Goal: Task Accomplishment & Management: Manage account settings

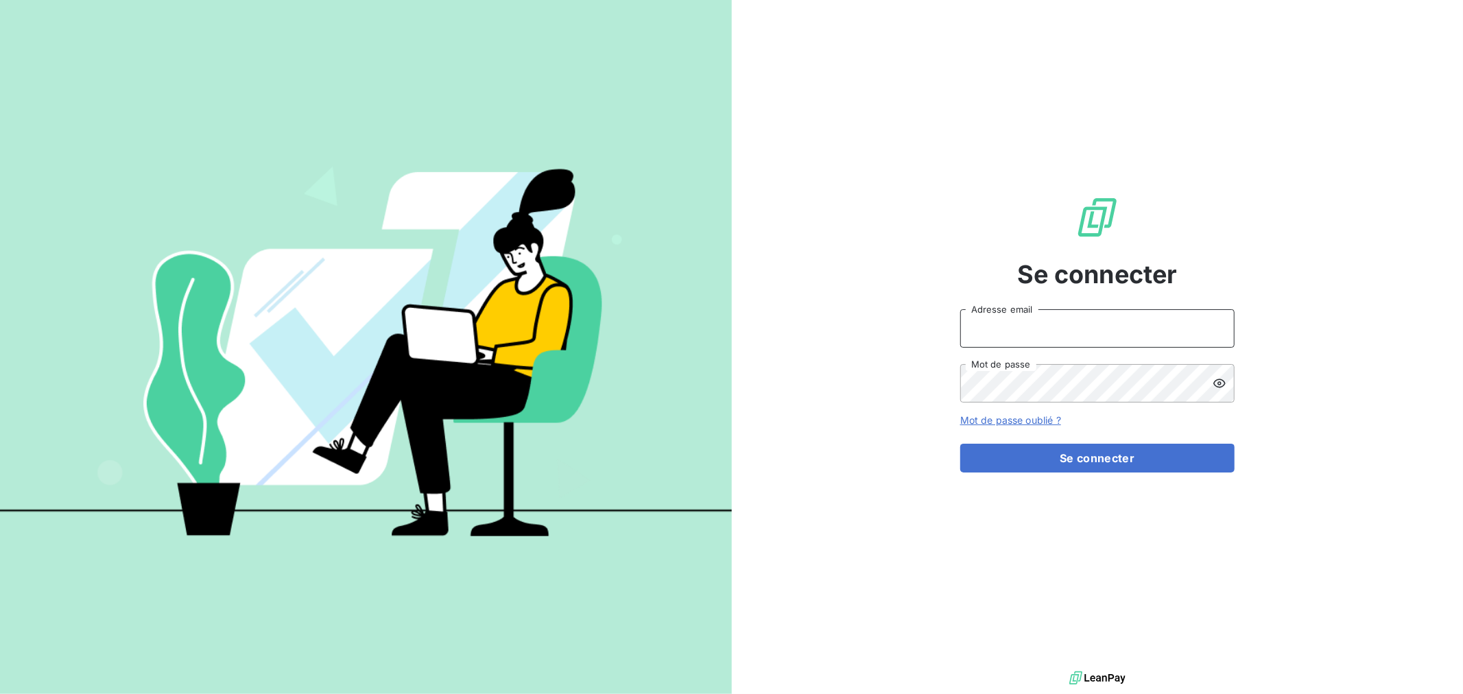
click at [1066, 333] on input "Adresse email" at bounding box center [1097, 328] width 274 height 38
type input "[EMAIL_ADDRESS][DOMAIN_NAME]"
click at [960, 444] on button "Se connecter" at bounding box center [1097, 458] width 274 height 29
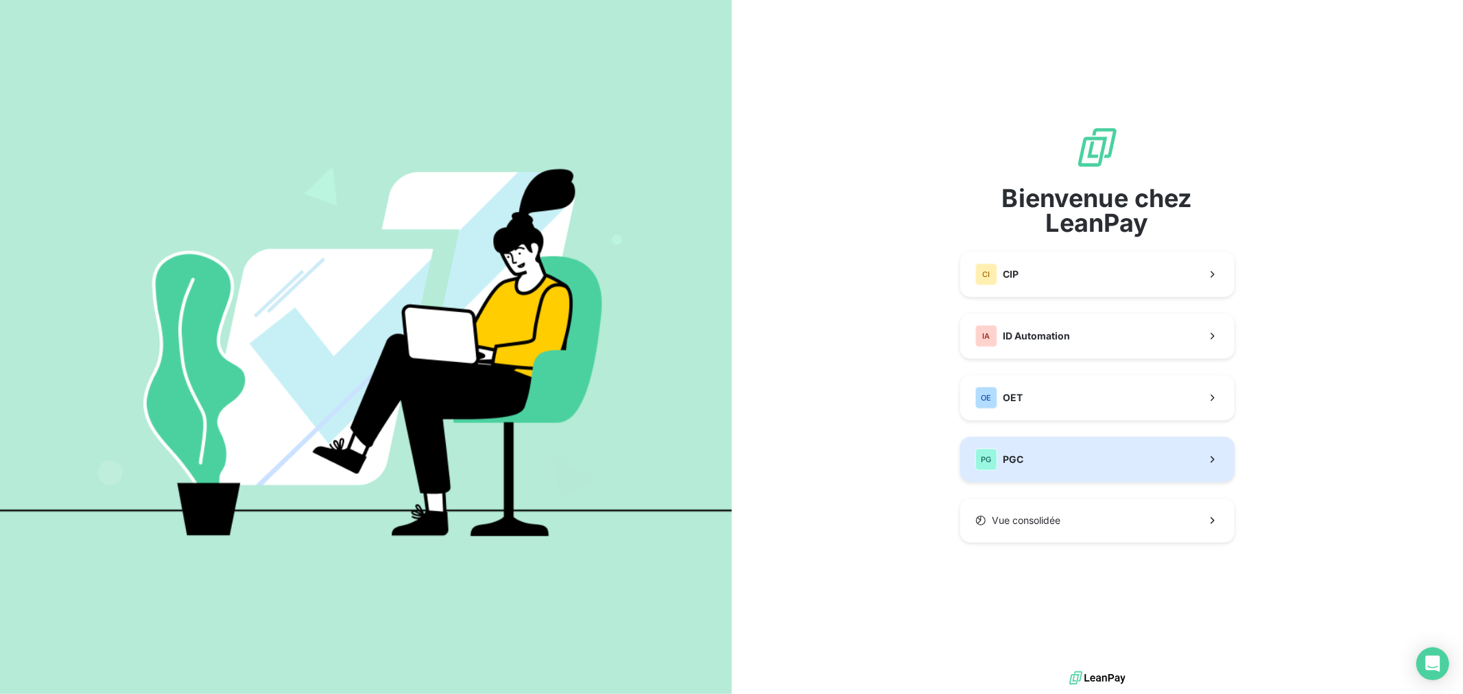
click at [1081, 457] on button "PG PGC" at bounding box center [1097, 459] width 274 height 45
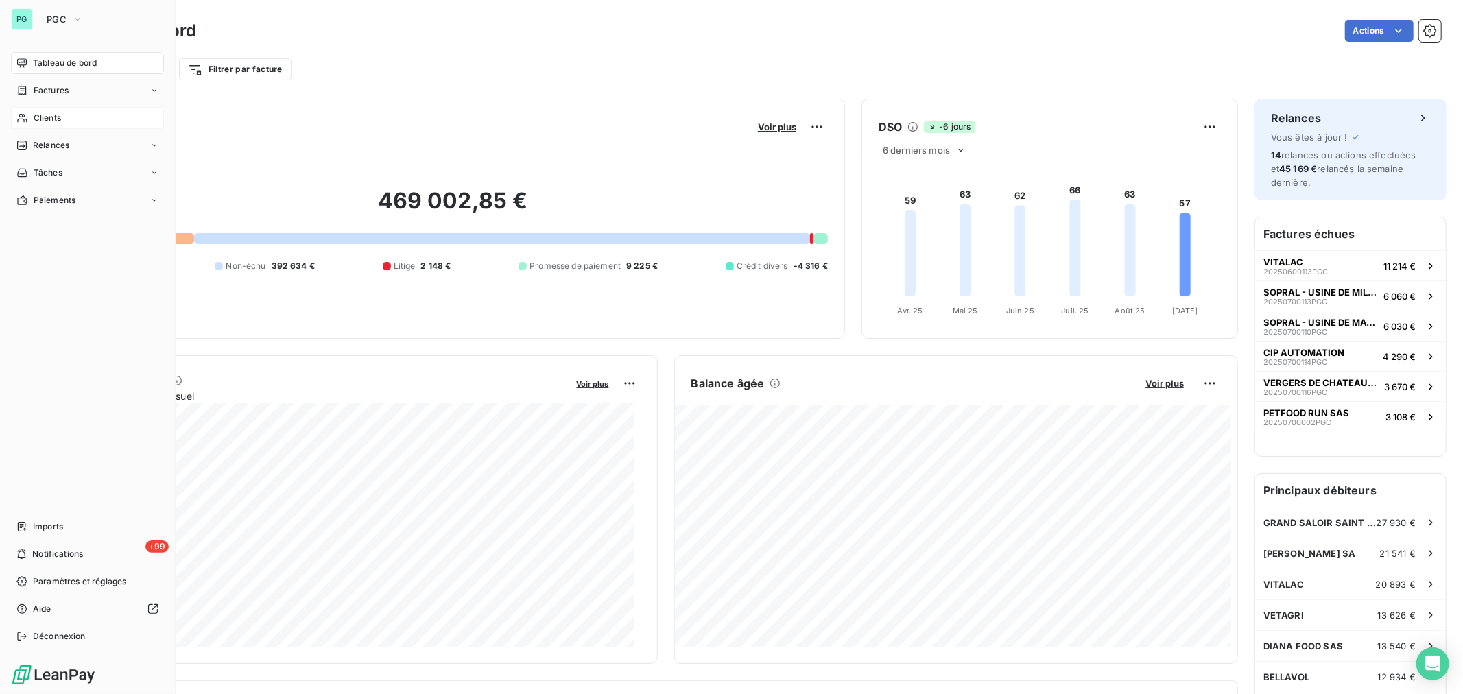
drag, startPoint x: 45, startPoint y: 119, endPoint x: 79, endPoint y: 117, distance: 34.3
click at [45, 117] on span "Clients" at bounding box center [47, 118] width 27 height 12
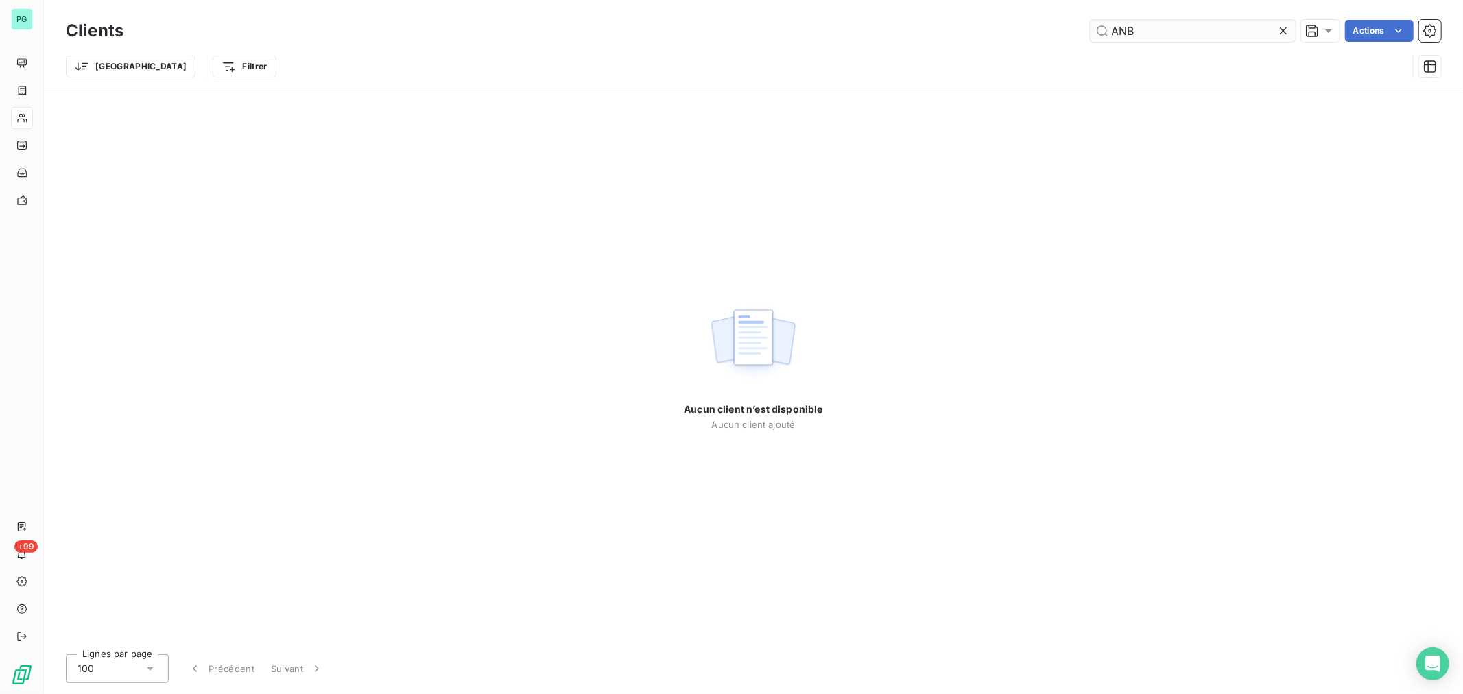
drag, startPoint x: 1138, startPoint y: 32, endPoint x: 1114, endPoint y: 32, distance: 24.7
click at [1114, 32] on input "ANB" at bounding box center [1193, 31] width 206 height 22
click at [1159, 30] on input "ANB" at bounding box center [1193, 31] width 206 height 22
type input "A"
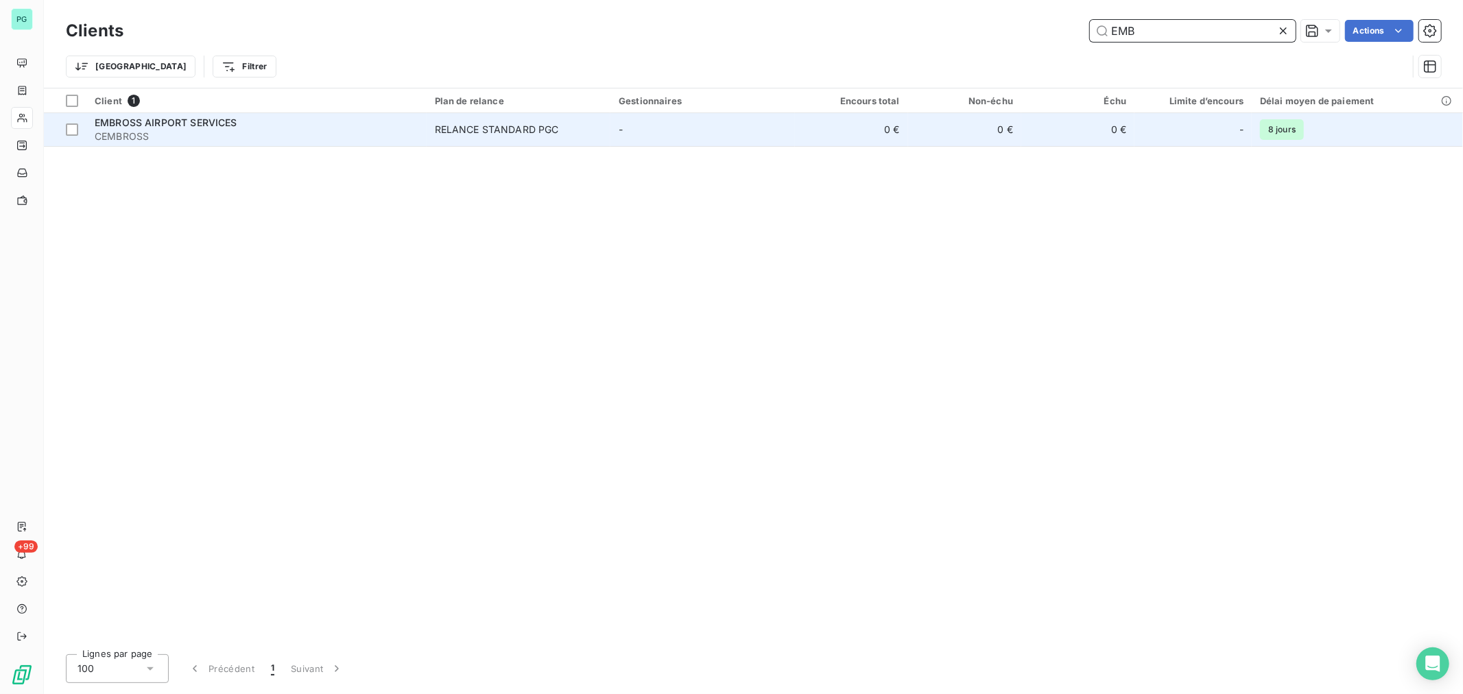
type input "EMB"
click at [677, 131] on td "-" at bounding box center [702, 129] width 184 height 33
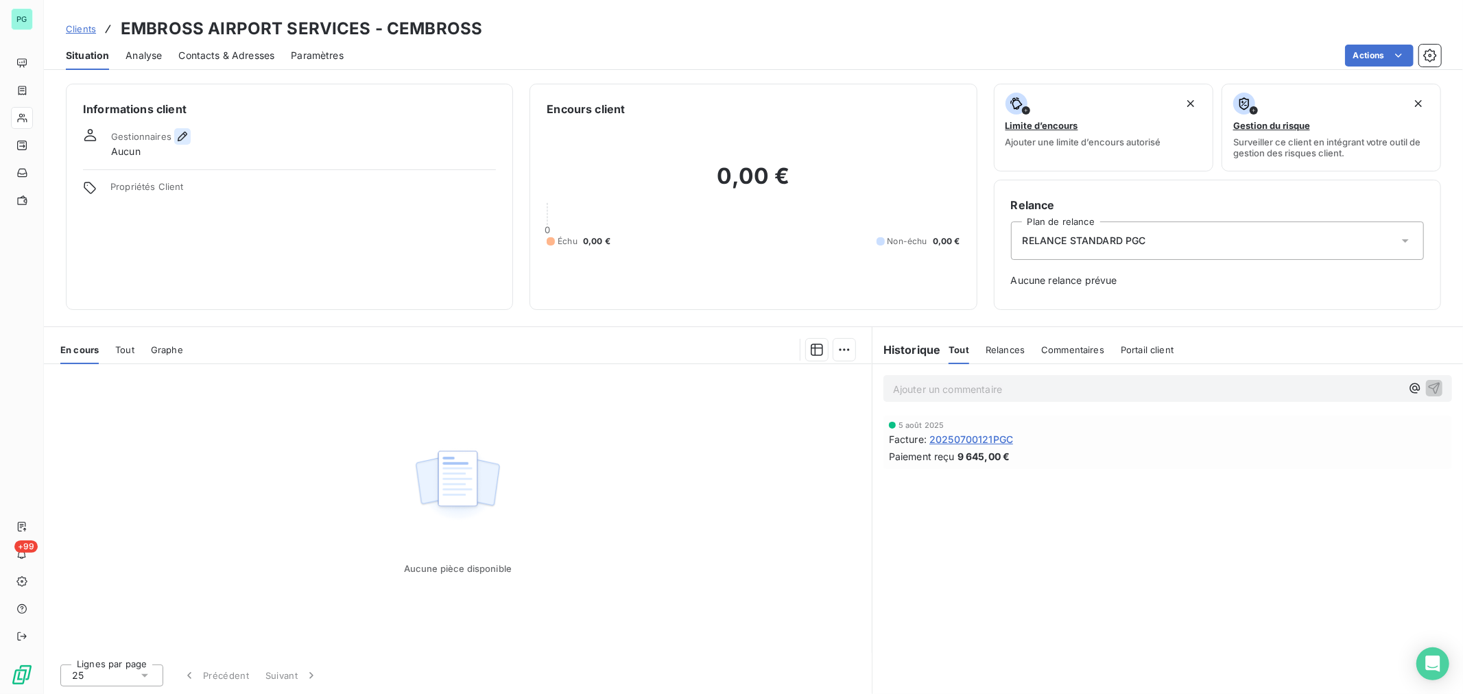
click at [178, 140] on icon "button" at bounding box center [183, 137] width 10 height 10
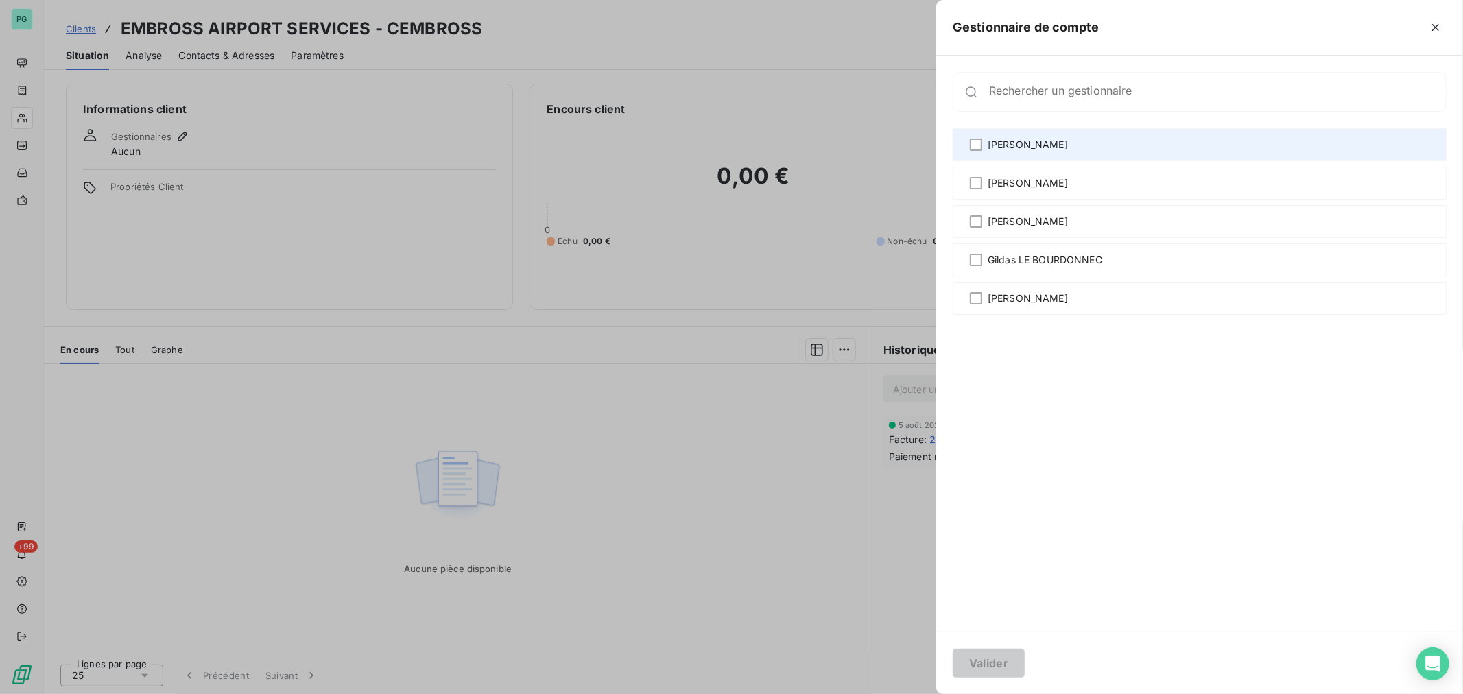
click at [1020, 142] on span "[PERSON_NAME]" at bounding box center [1027, 145] width 80 height 14
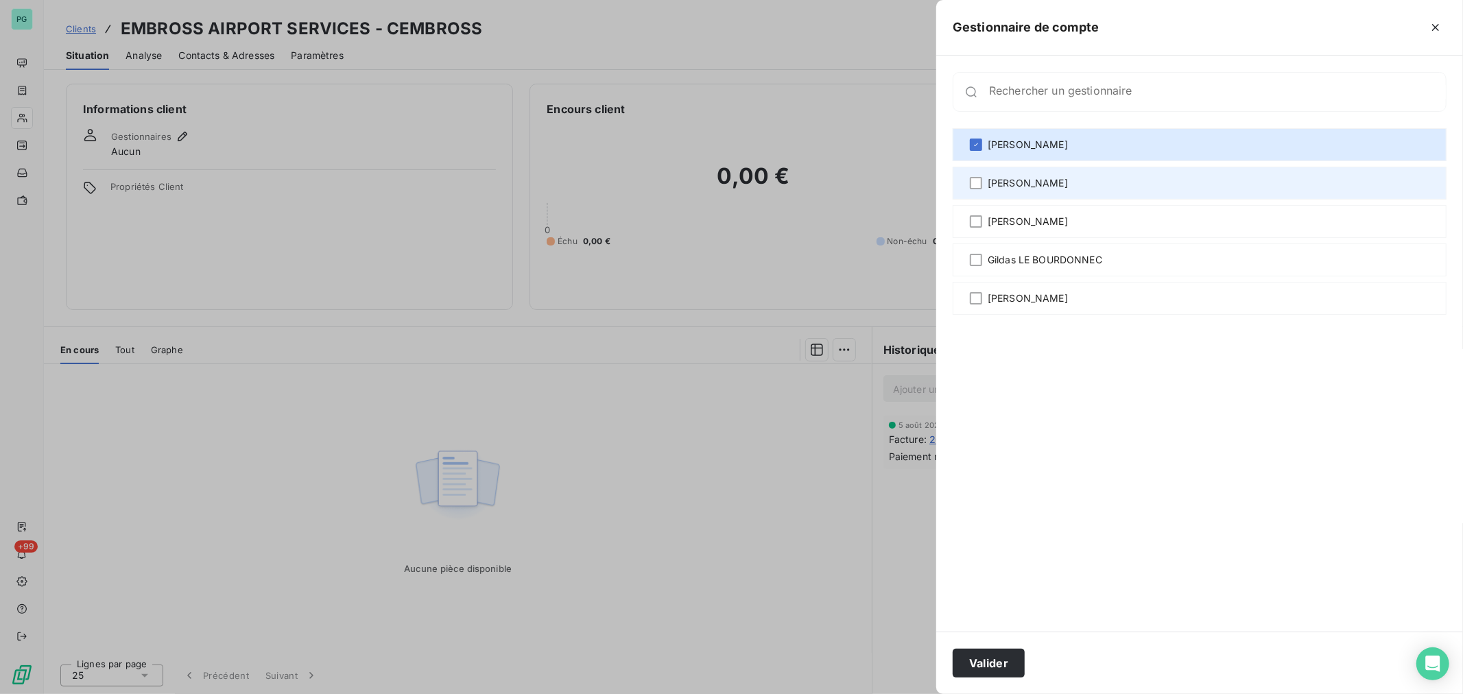
click at [1009, 184] on span "[PERSON_NAME]" at bounding box center [1027, 183] width 80 height 14
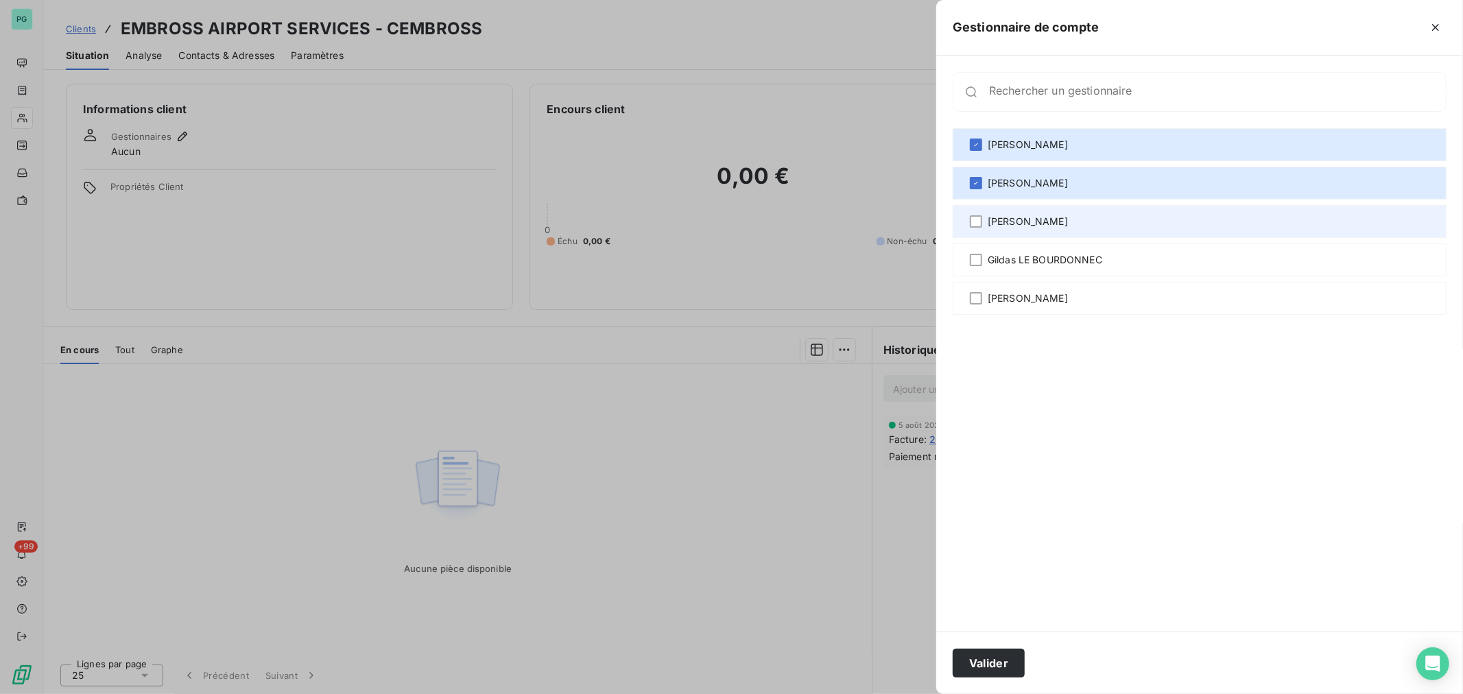
click at [1007, 218] on span "[PERSON_NAME]" at bounding box center [1027, 222] width 80 height 14
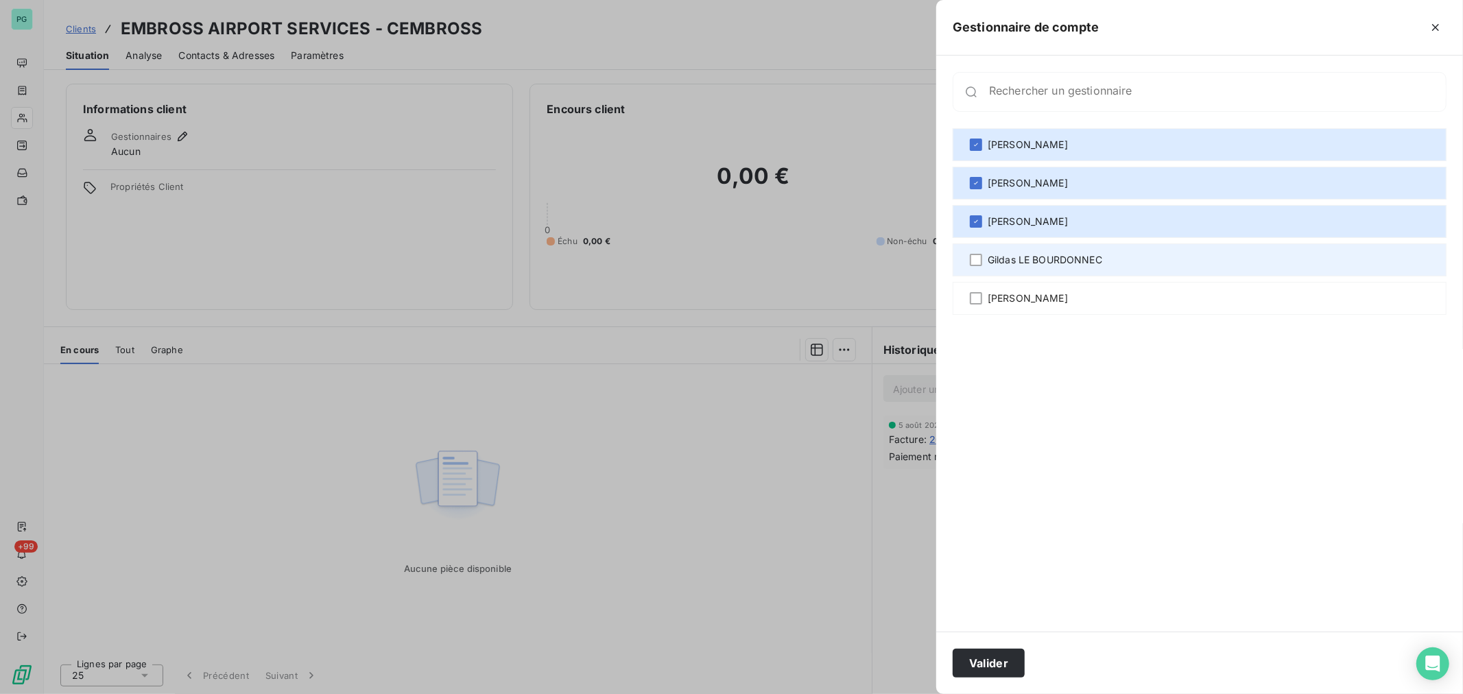
click at [1003, 256] on span "Gildas LE BOURDONNEC" at bounding box center [1044, 260] width 115 height 14
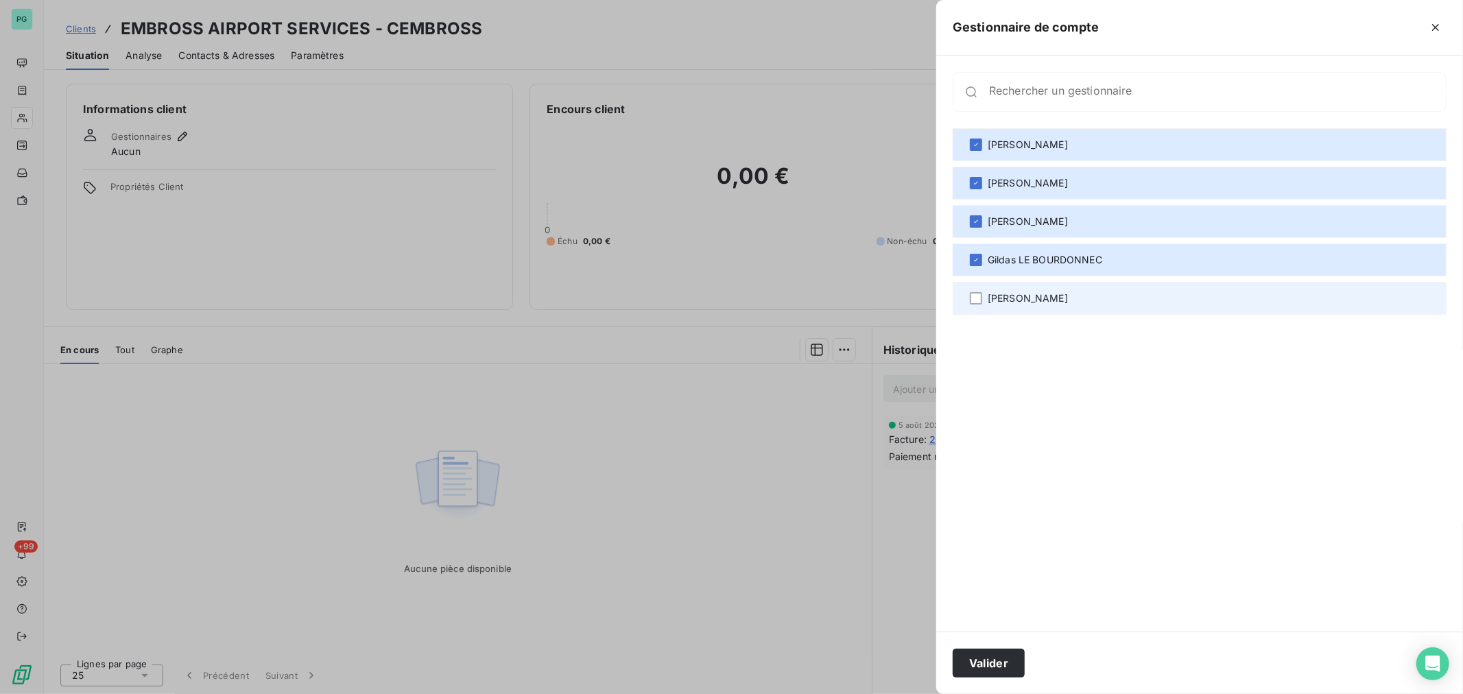
click at [998, 296] on span "[PERSON_NAME]" at bounding box center [1027, 298] width 80 height 14
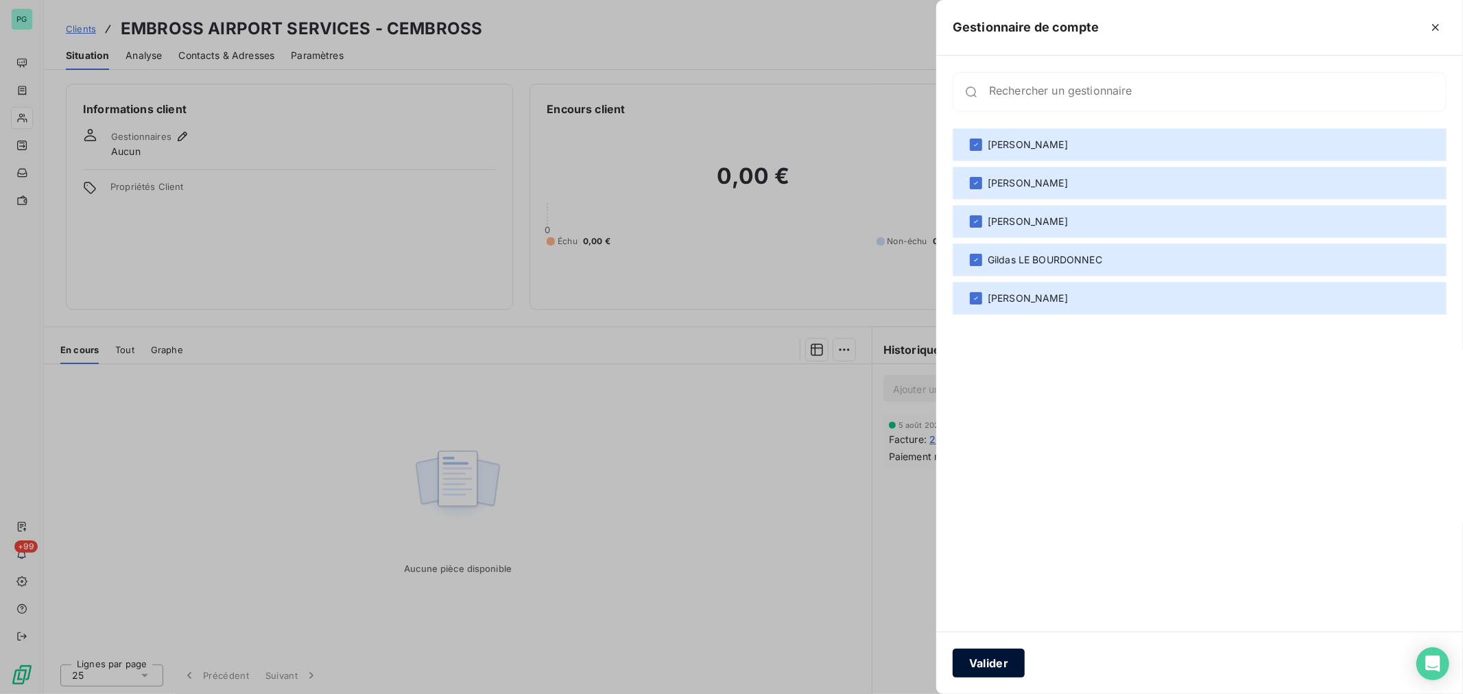
click at [978, 670] on button "Valider" at bounding box center [988, 663] width 72 height 29
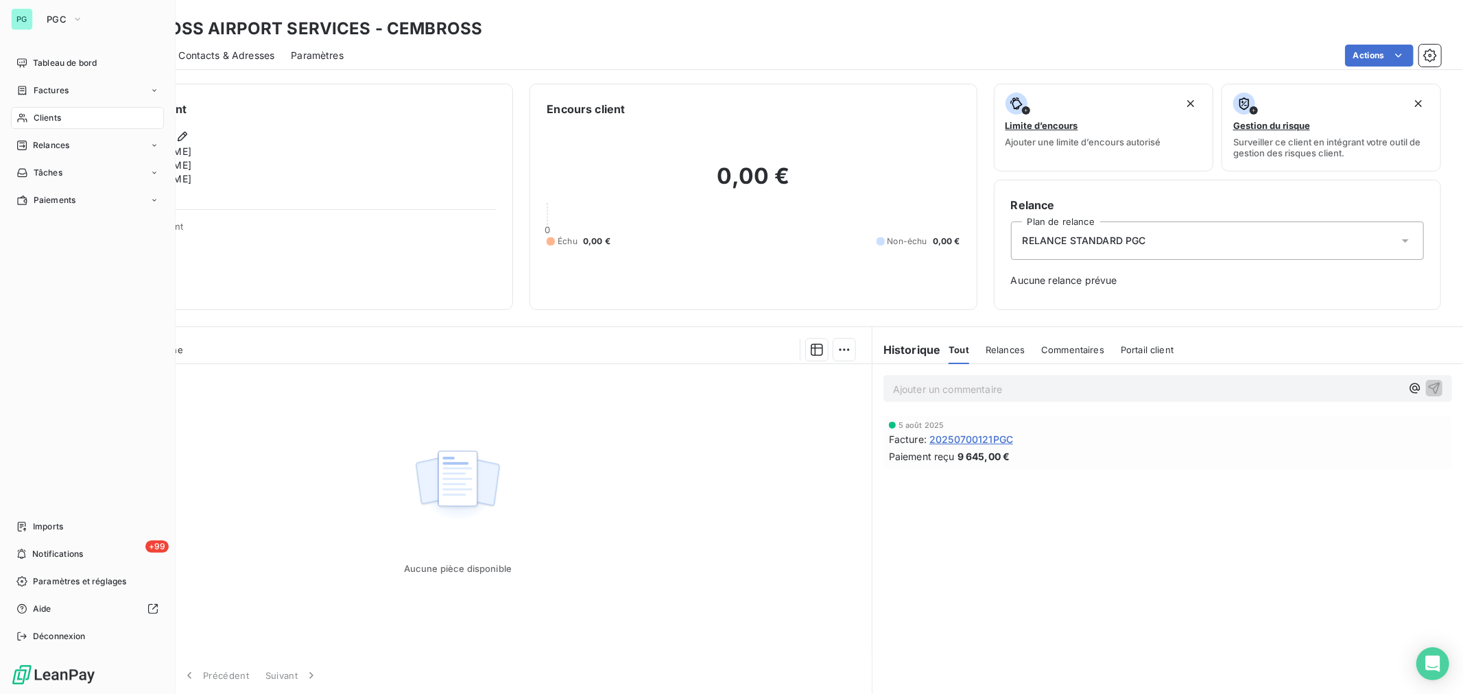
click at [55, 117] on span "Clients" at bounding box center [47, 118] width 27 height 12
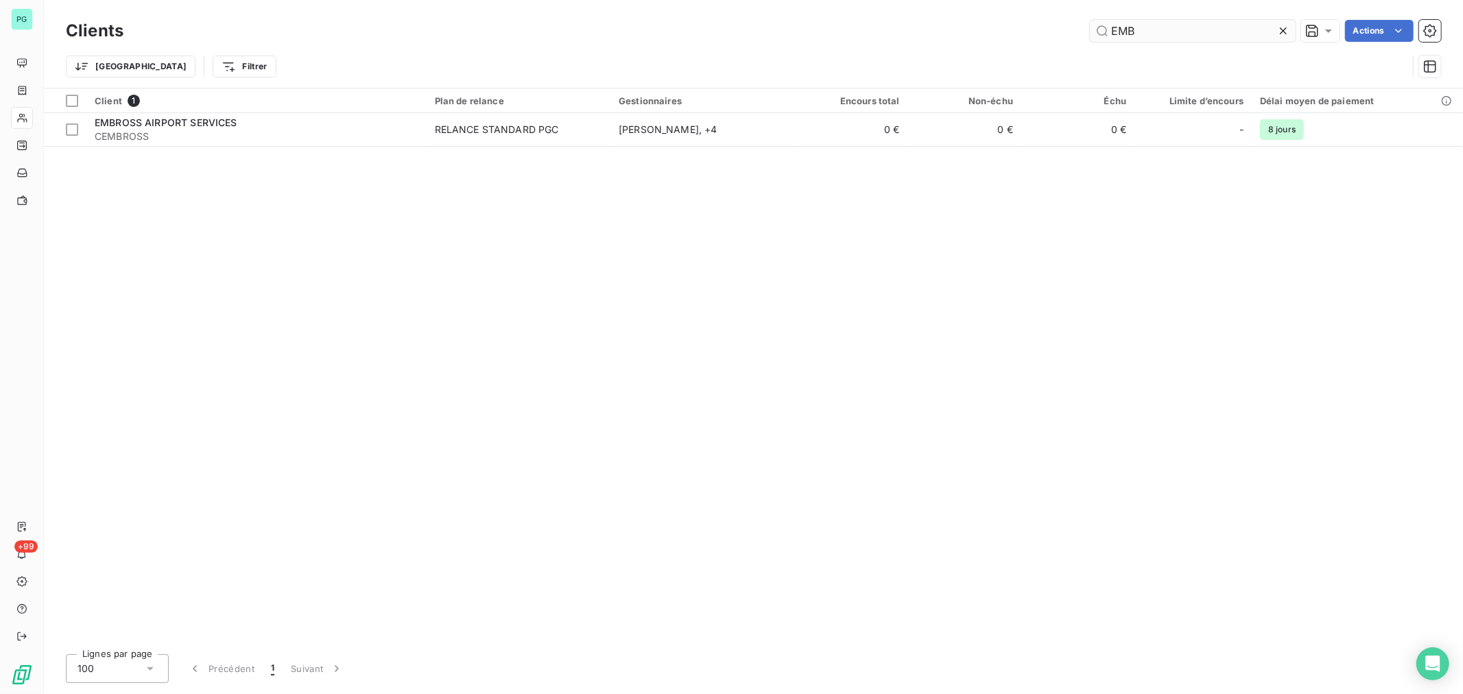
drag, startPoint x: 1139, startPoint y: 36, endPoint x: 1105, endPoint y: 32, distance: 34.5
click at [1105, 32] on input "EMB" at bounding box center [1193, 31] width 206 height 22
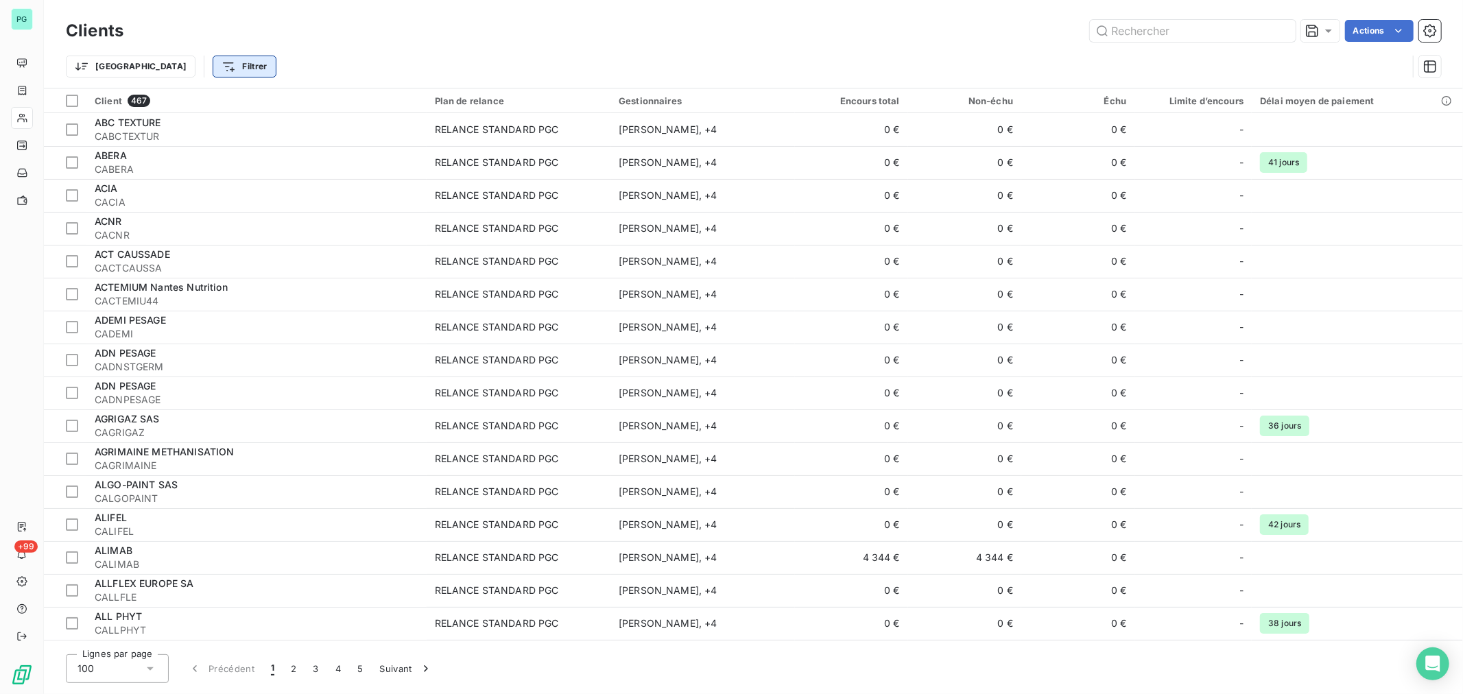
click at [180, 64] on html "PG +99 Clients Actions Trier Filtrer Client 467 Plan de relance Gestionnaires E…" at bounding box center [731, 347] width 1463 height 694
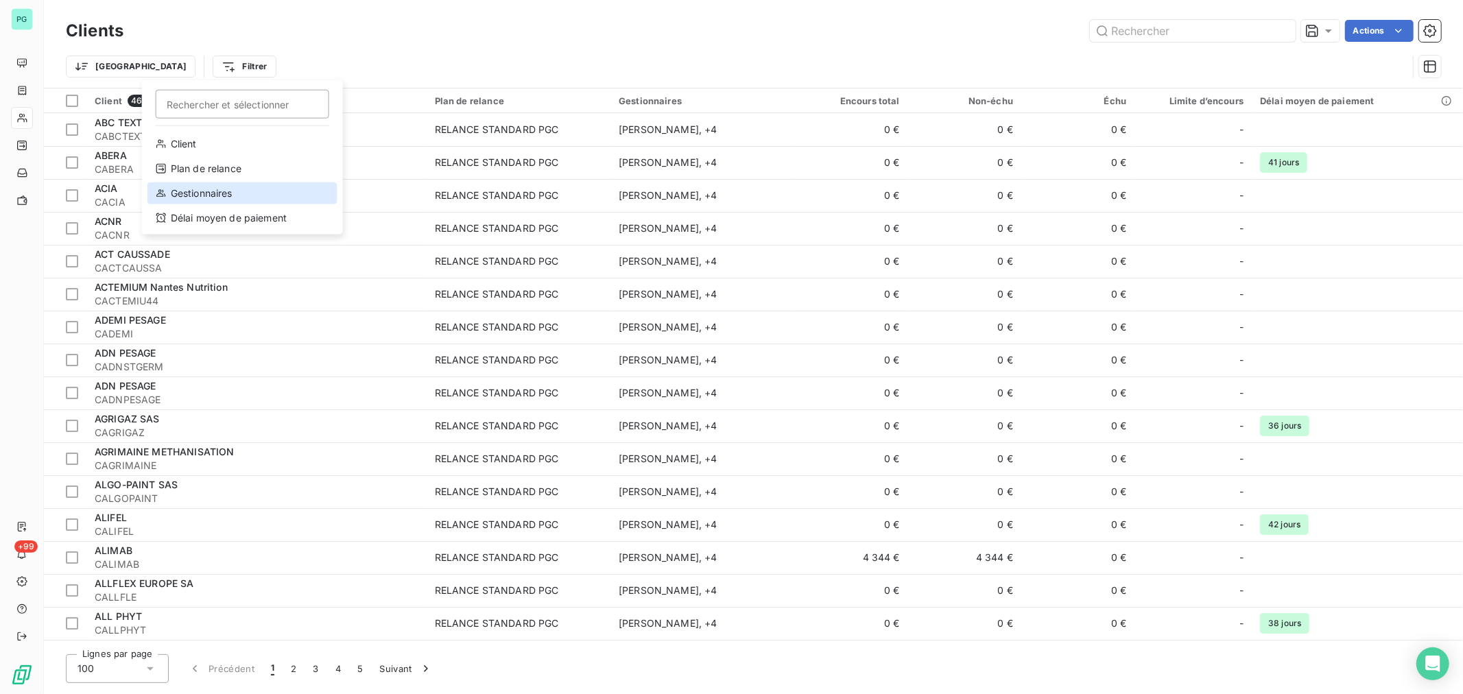
click at [230, 191] on div "Gestionnaires" at bounding box center [242, 193] width 190 height 22
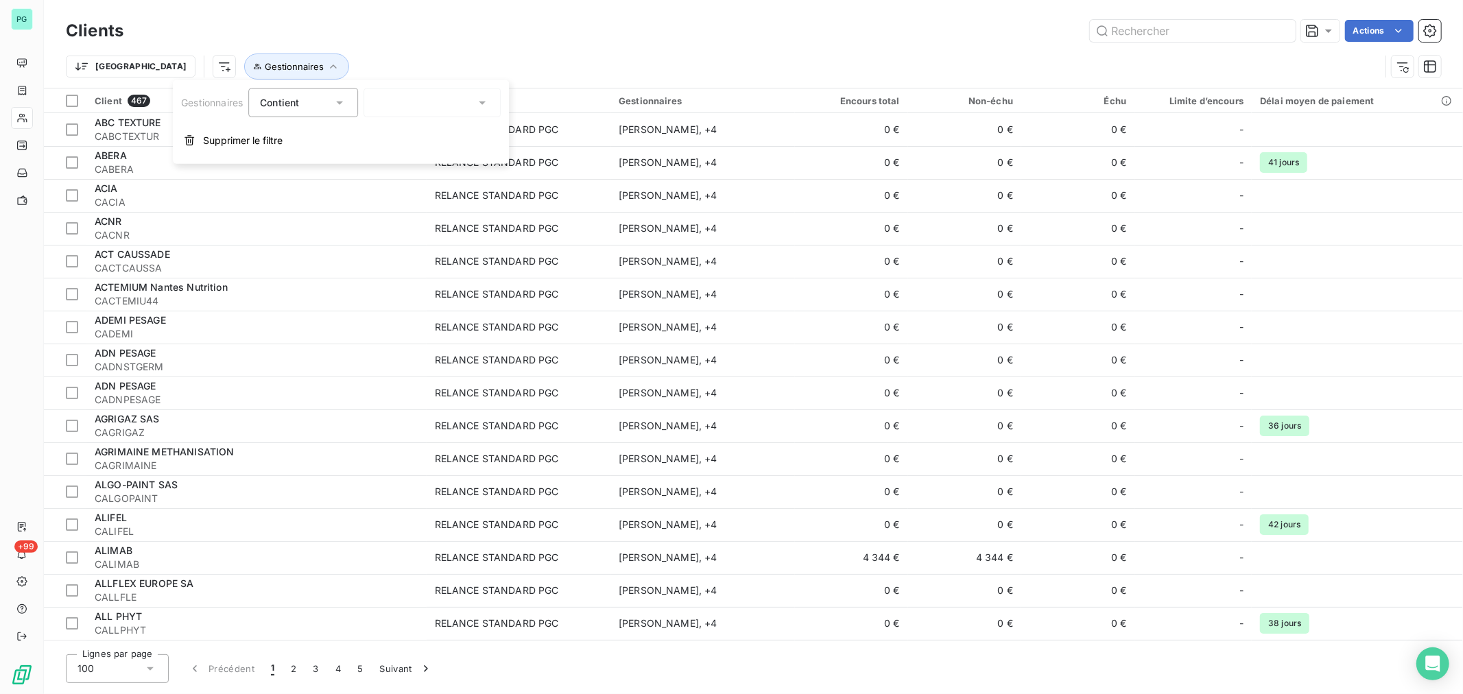
click at [482, 101] on icon at bounding box center [482, 102] width 7 height 3
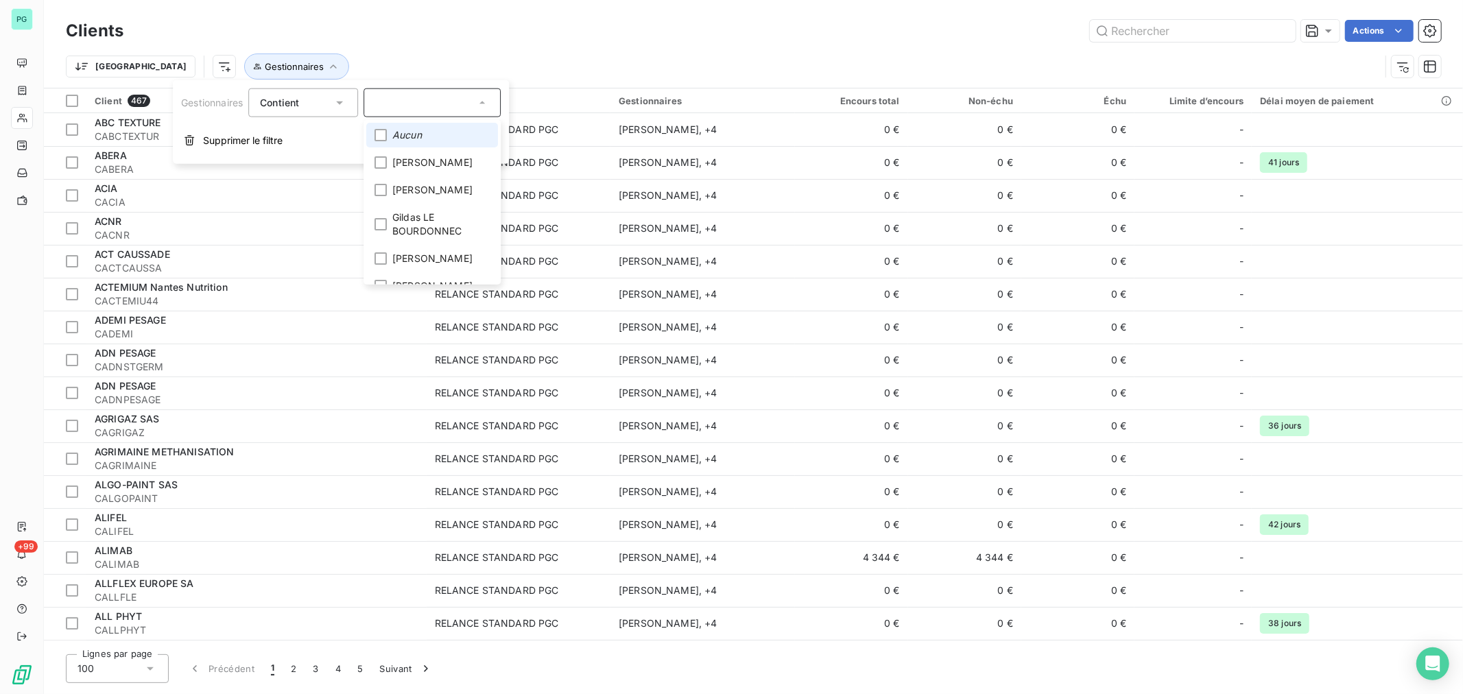
click at [435, 132] on li "Aucun" at bounding box center [432, 135] width 132 height 25
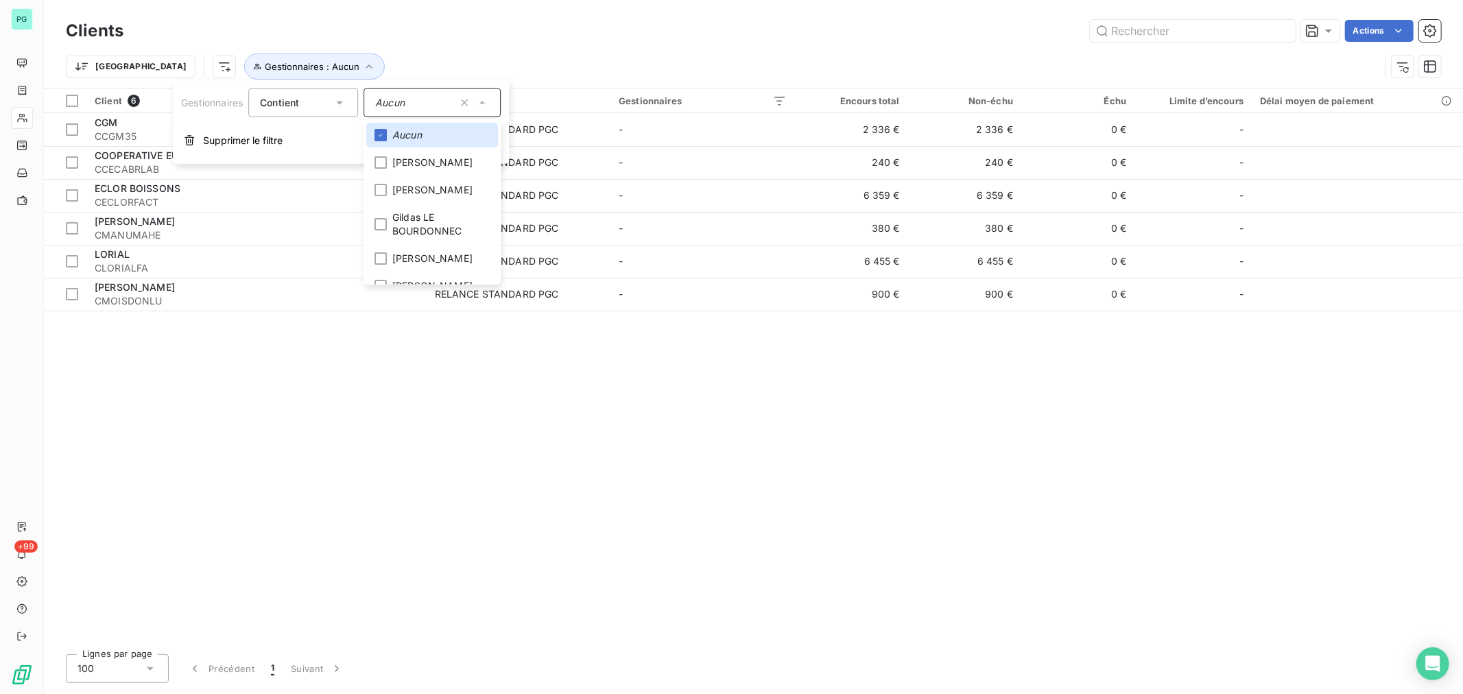
click at [435, 60] on div "Trier Gestionnaires : Aucun" at bounding box center [723, 66] width 1314 height 26
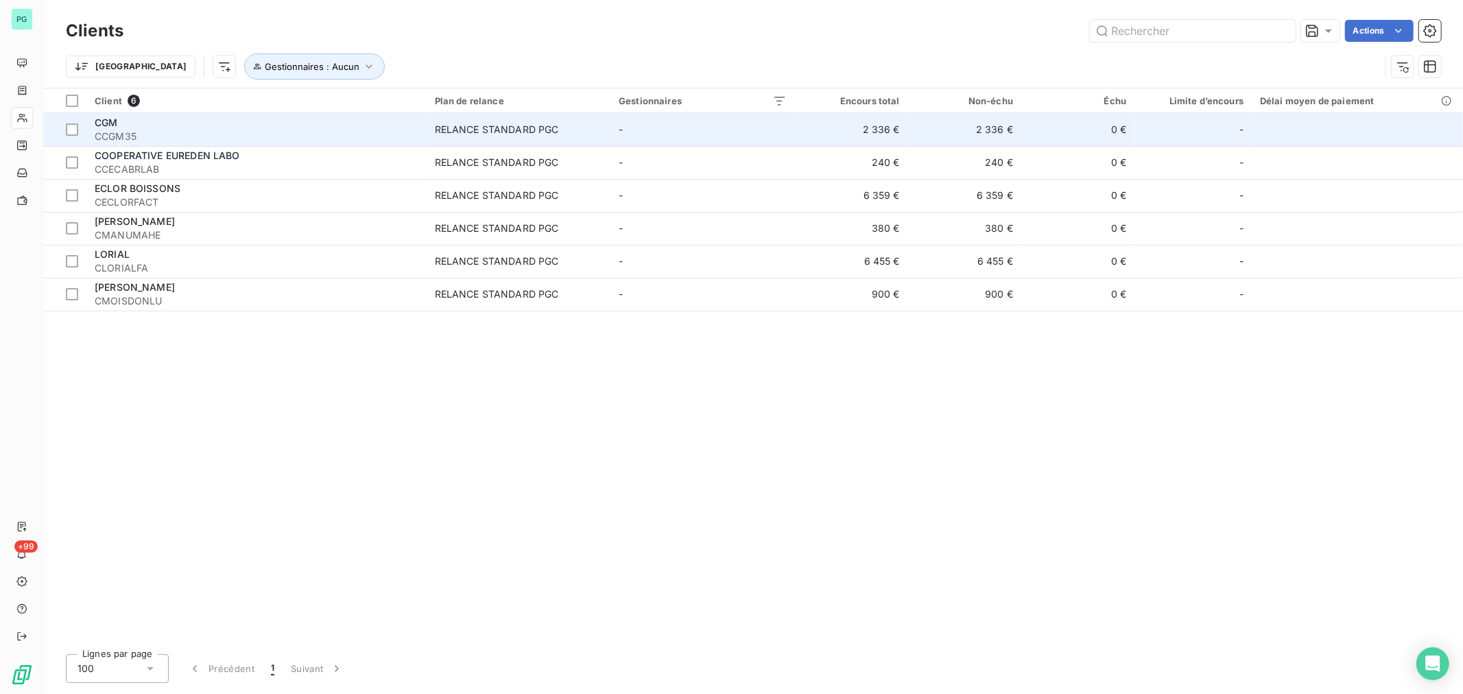
click at [339, 117] on div "CGM" at bounding box center [257, 123] width 324 height 14
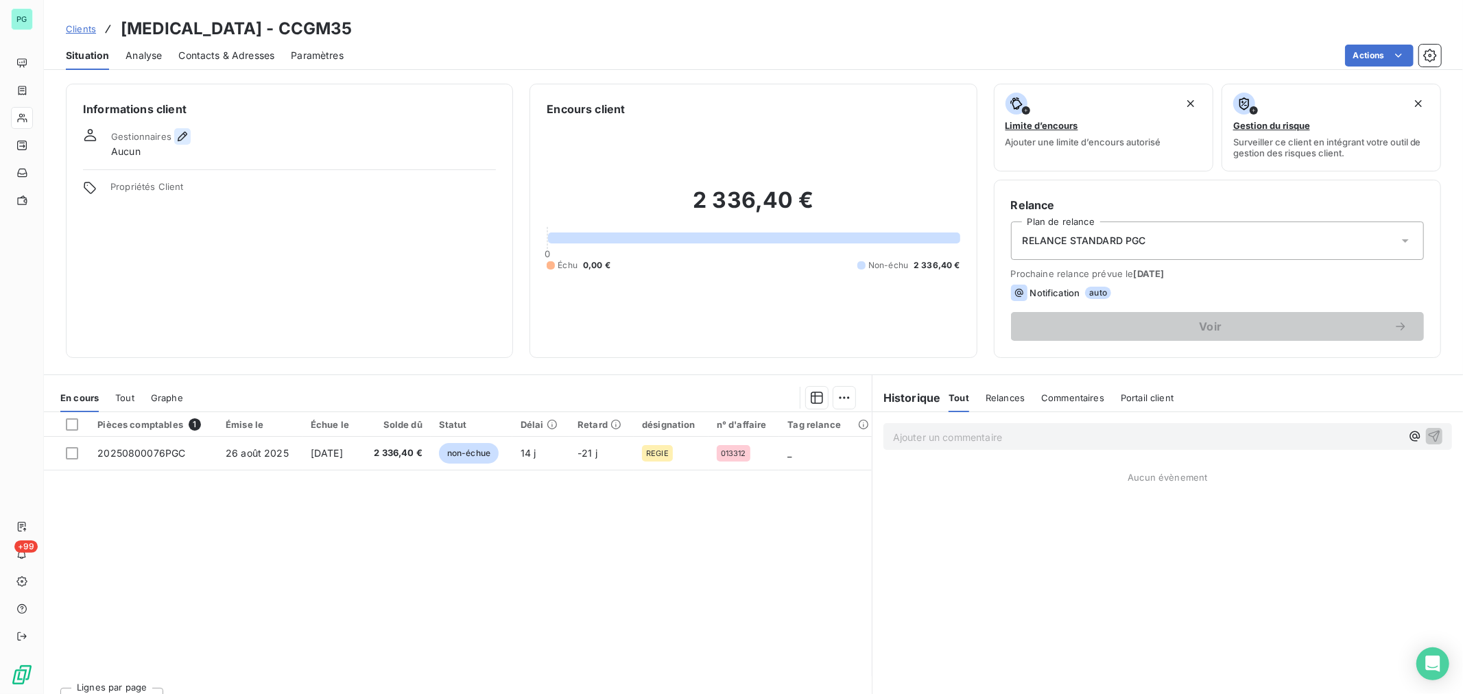
click at [189, 133] on button "button" at bounding box center [182, 136] width 16 height 16
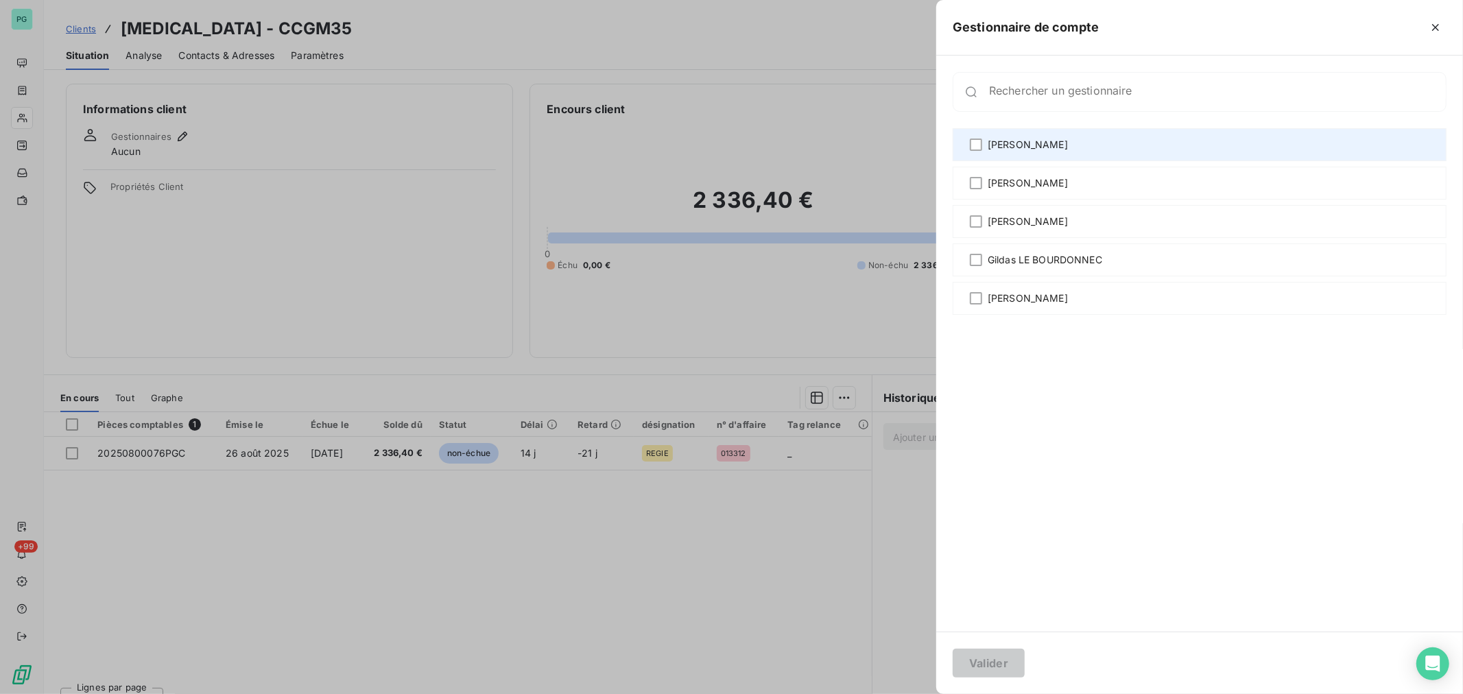
click at [1022, 147] on span "[PERSON_NAME]" at bounding box center [1027, 145] width 80 height 14
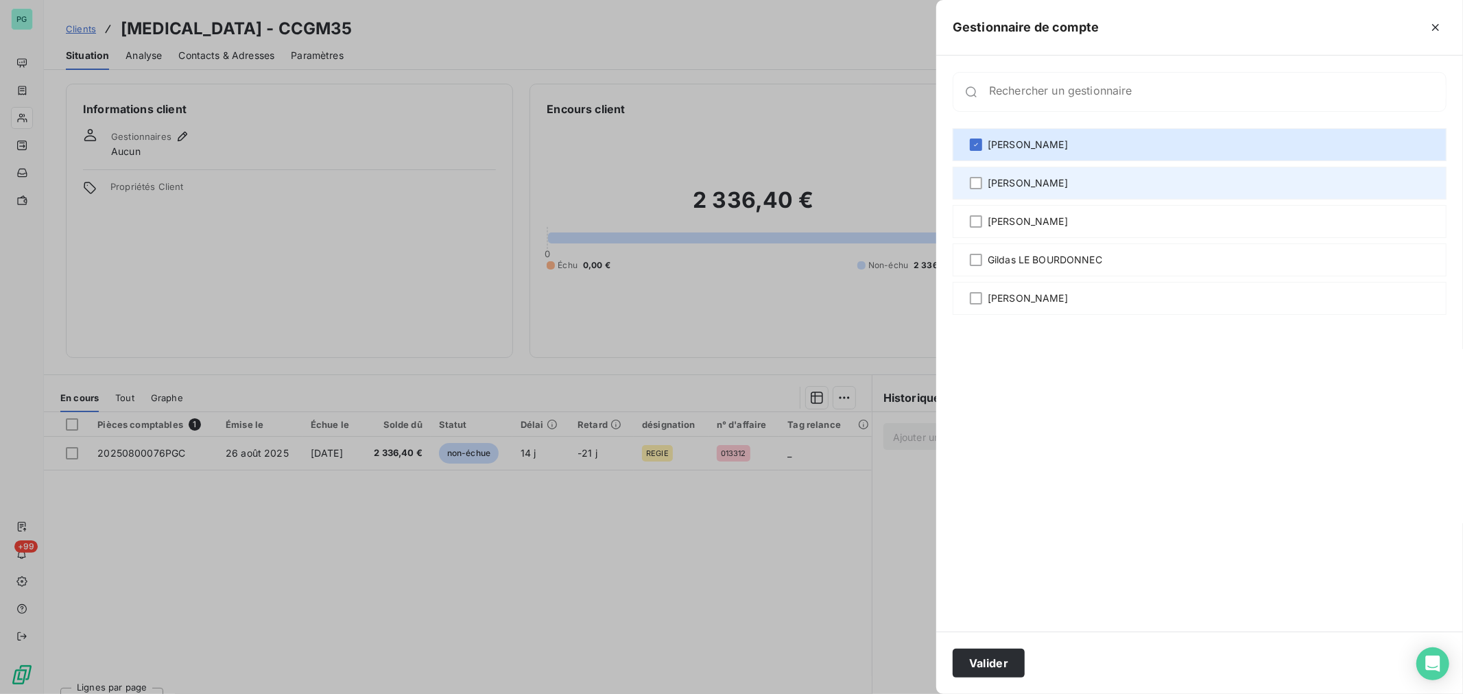
click at [1015, 188] on span "[PERSON_NAME]" at bounding box center [1027, 183] width 80 height 14
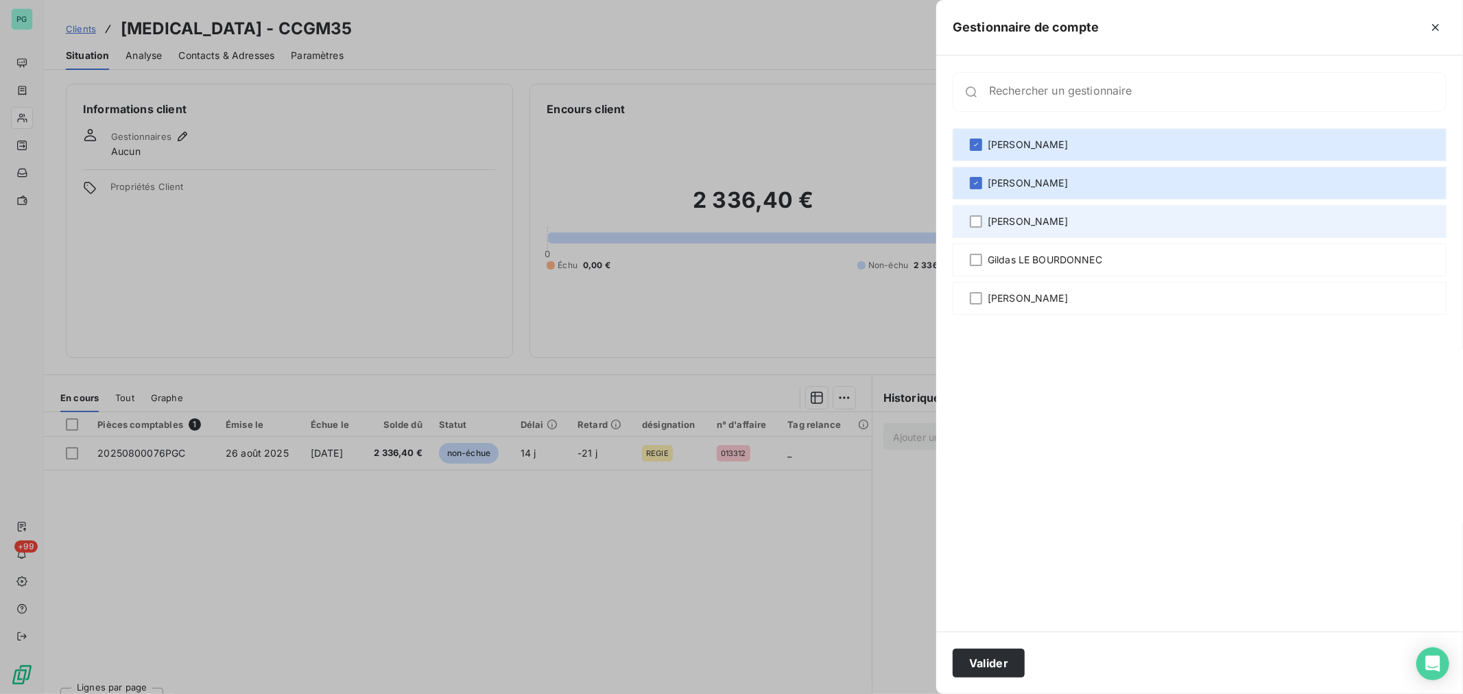
click at [1018, 223] on span "[PERSON_NAME]" at bounding box center [1027, 222] width 80 height 14
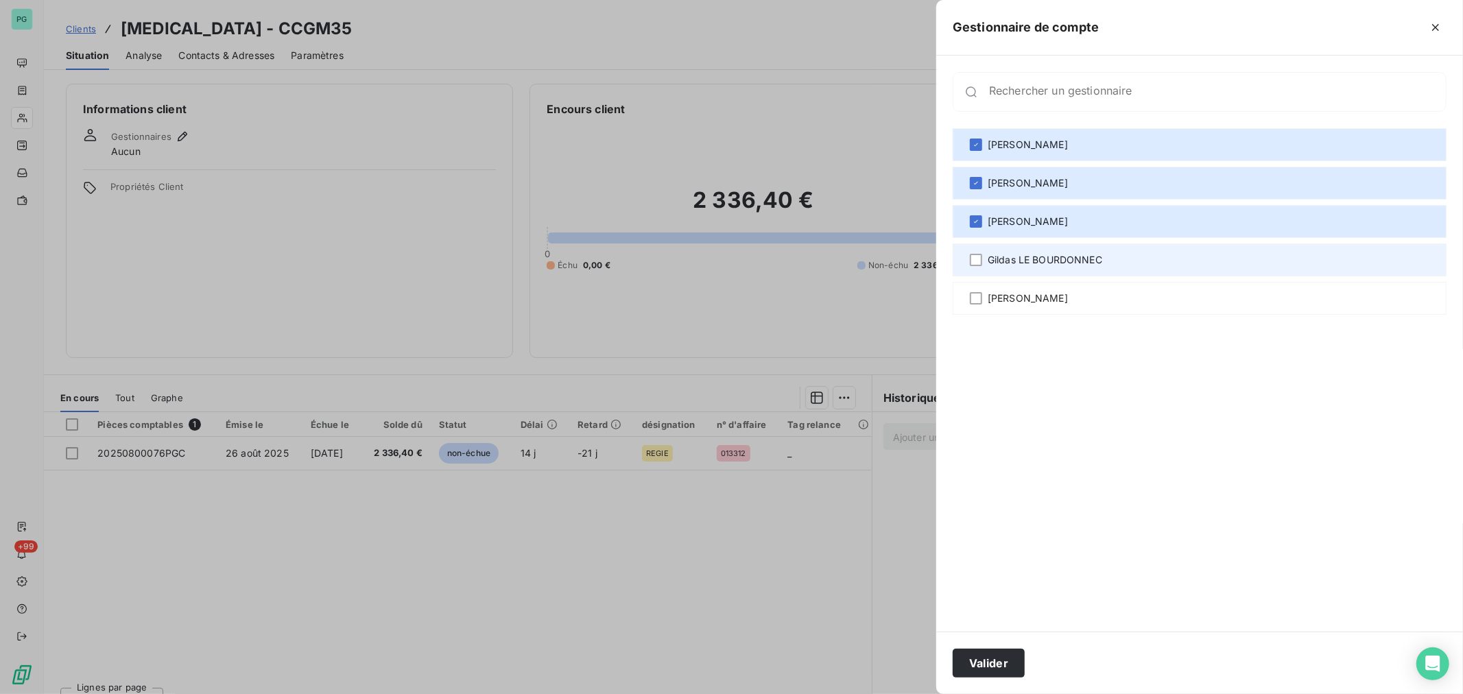
click at [1016, 257] on span "Gildas LE BOURDONNEC" at bounding box center [1044, 260] width 115 height 14
drag, startPoint x: 1022, startPoint y: 298, endPoint x: 992, endPoint y: 405, distance: 111.1
click at [1022, 298] on span "[PERSON_NAME]" at bounding box center [1027, 298] width 80 height 14
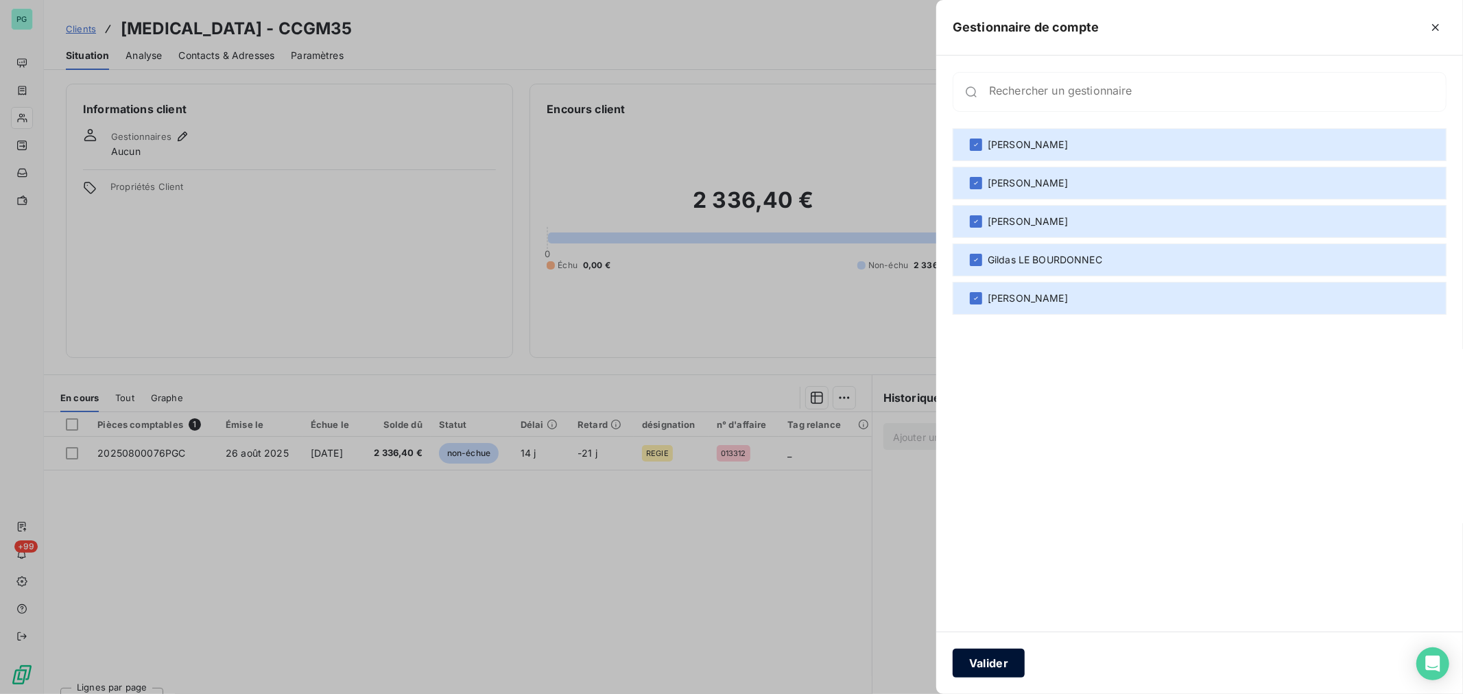
click at [985, 666] on button "Valider" at bounding box center [988, 663] width 72 height 29
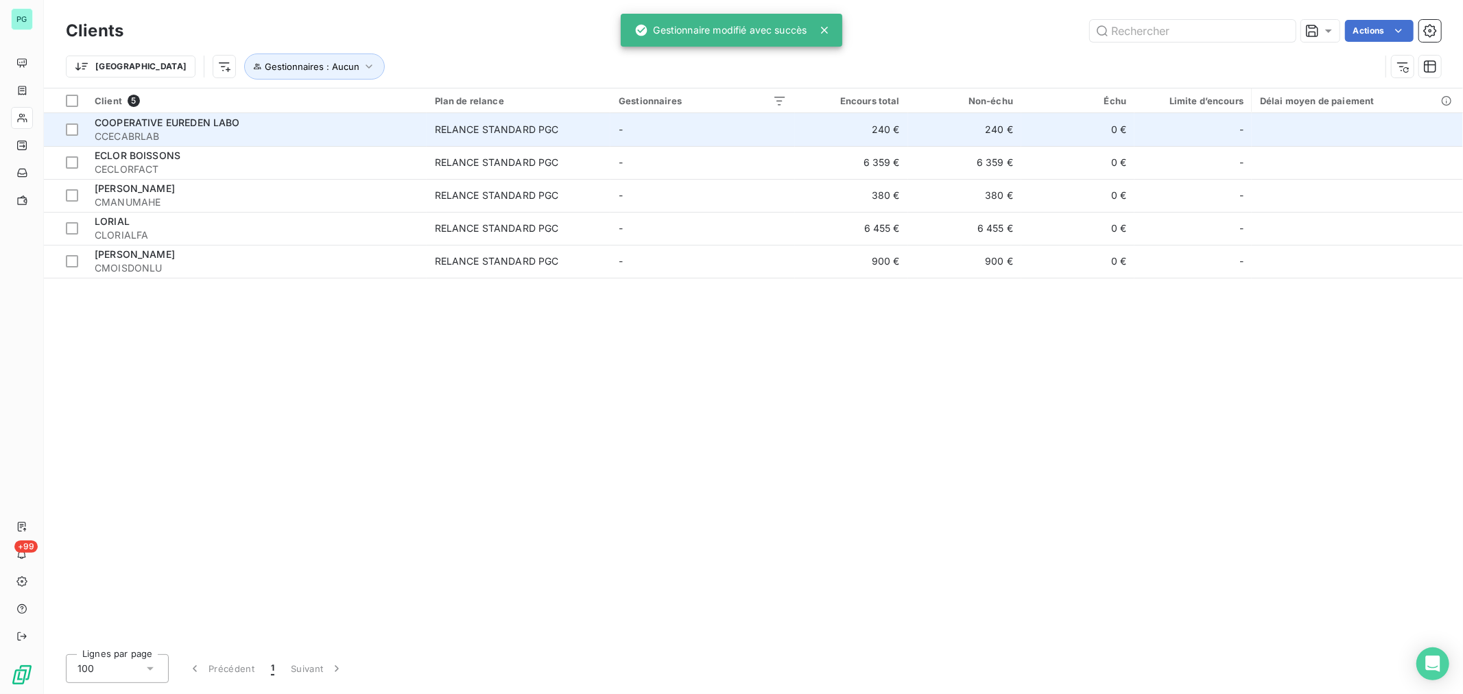
click at [158, 135] on span "CCECABRLAB" at bounding box center [257, 137] width 324 height 14
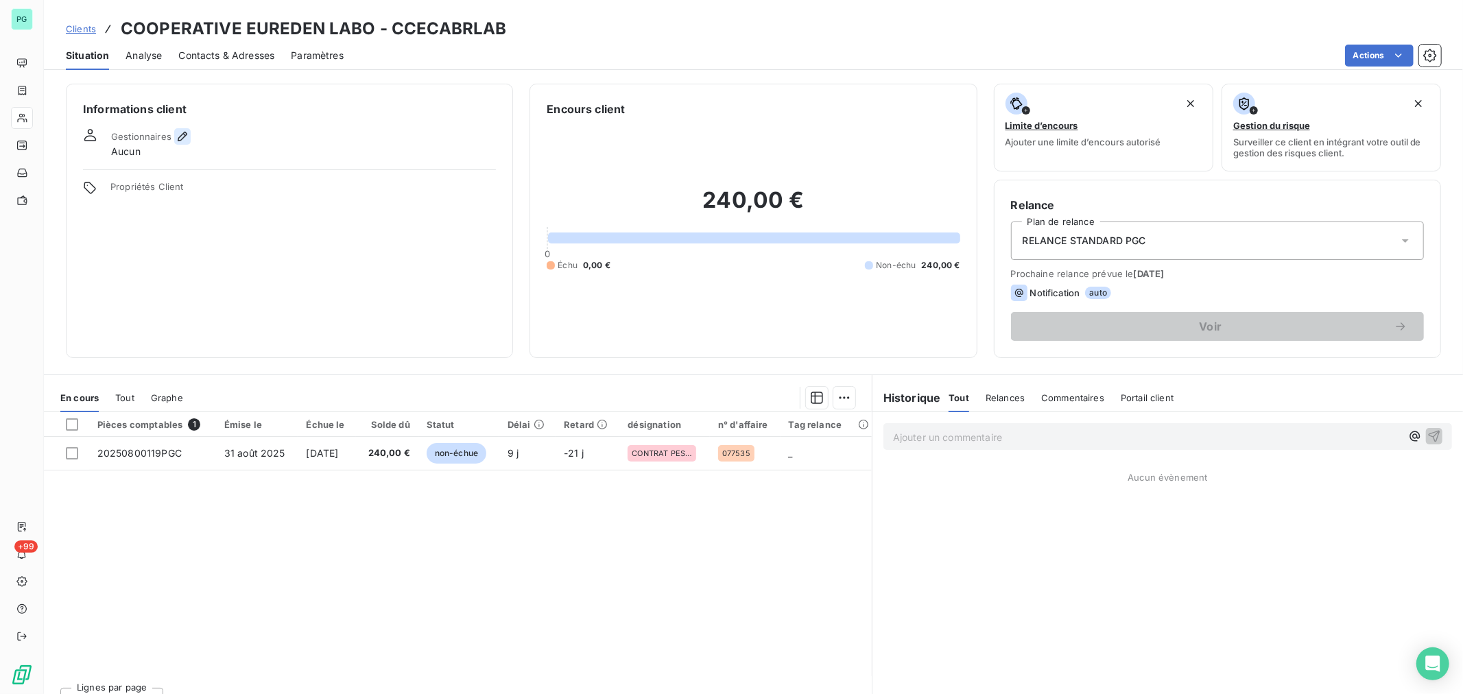
click at [180, 136] on icon "button" at bounding box center [183, 137] width 14 height 14
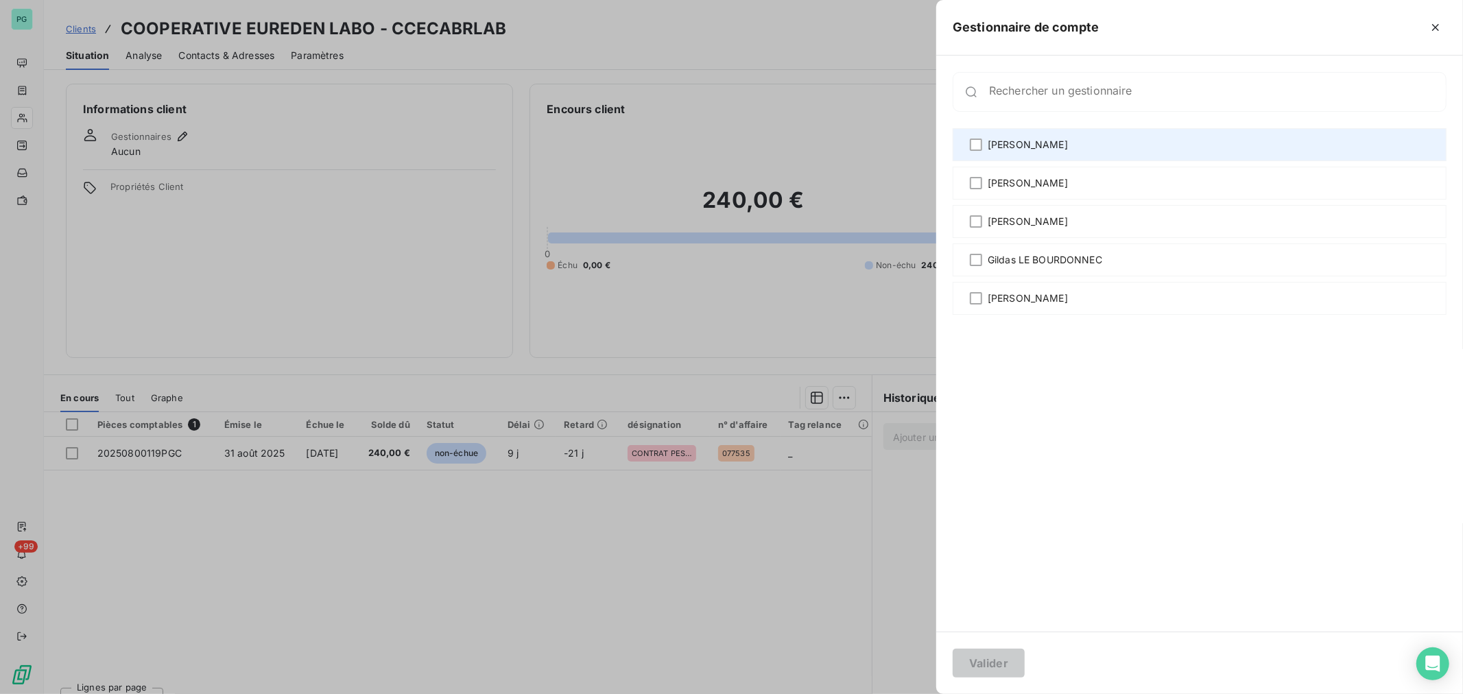
click at [998, 145] on span "[PERSON_NAME]" at bounding box center [1027, 145] width 80 height 14
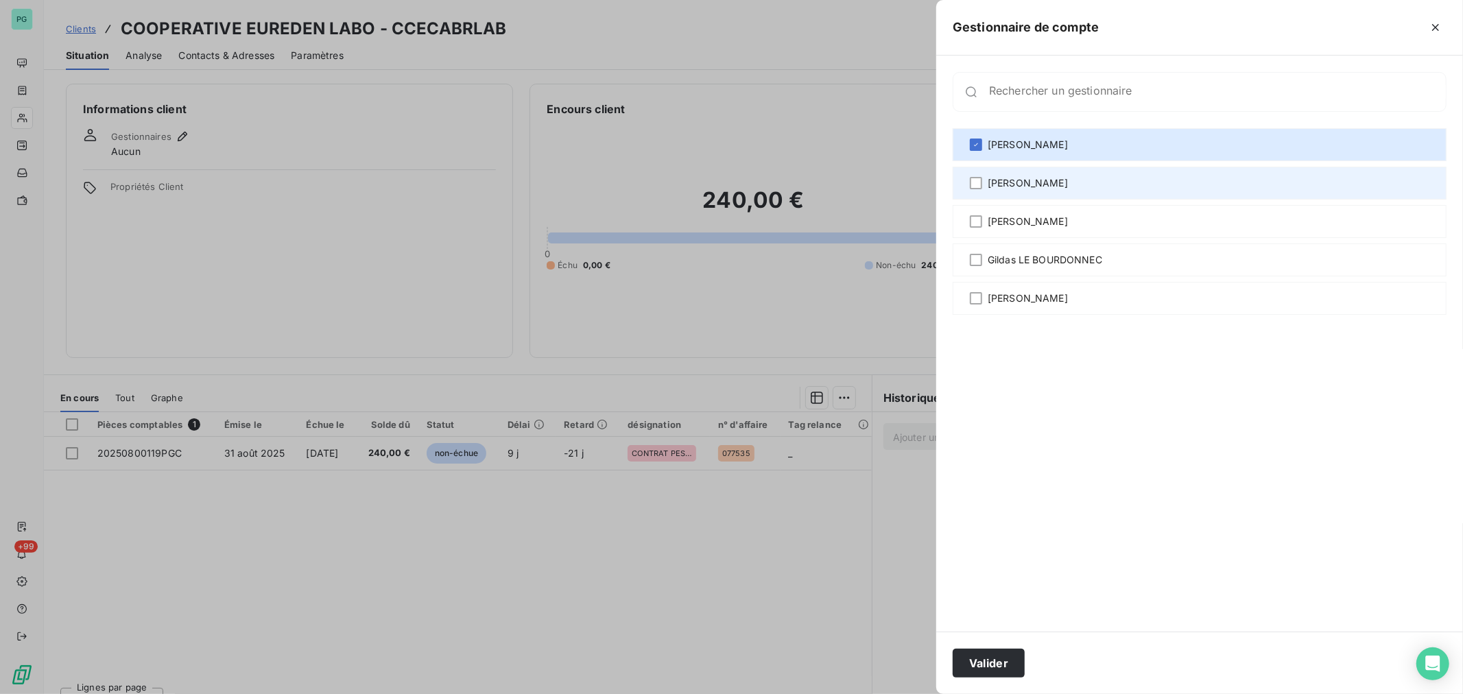
click at [995, 181] on span "[PERSON_NAME]" at bounding box center [1027, 183] width 80 height 14
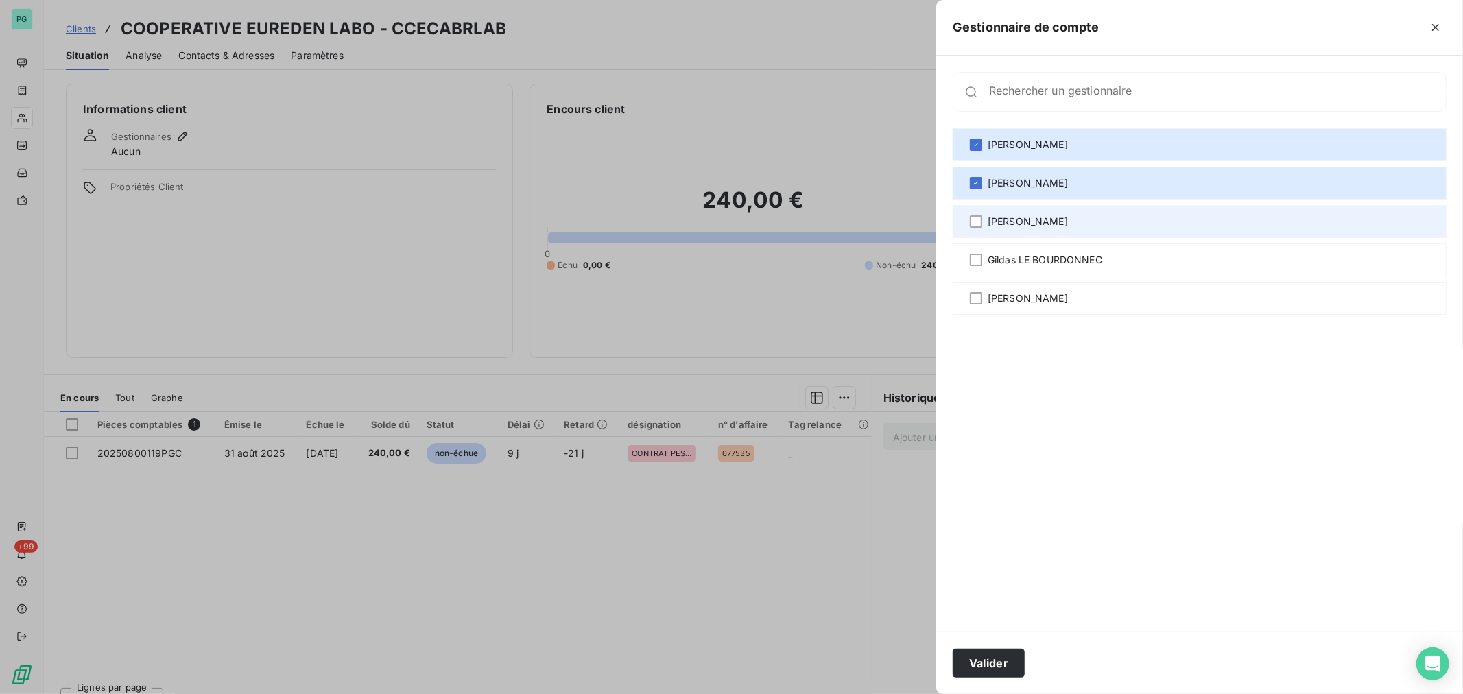
click at [1003, 230] on div "[PERSON_NAME]" at bounding box center [1199, 221] width 494 height 33
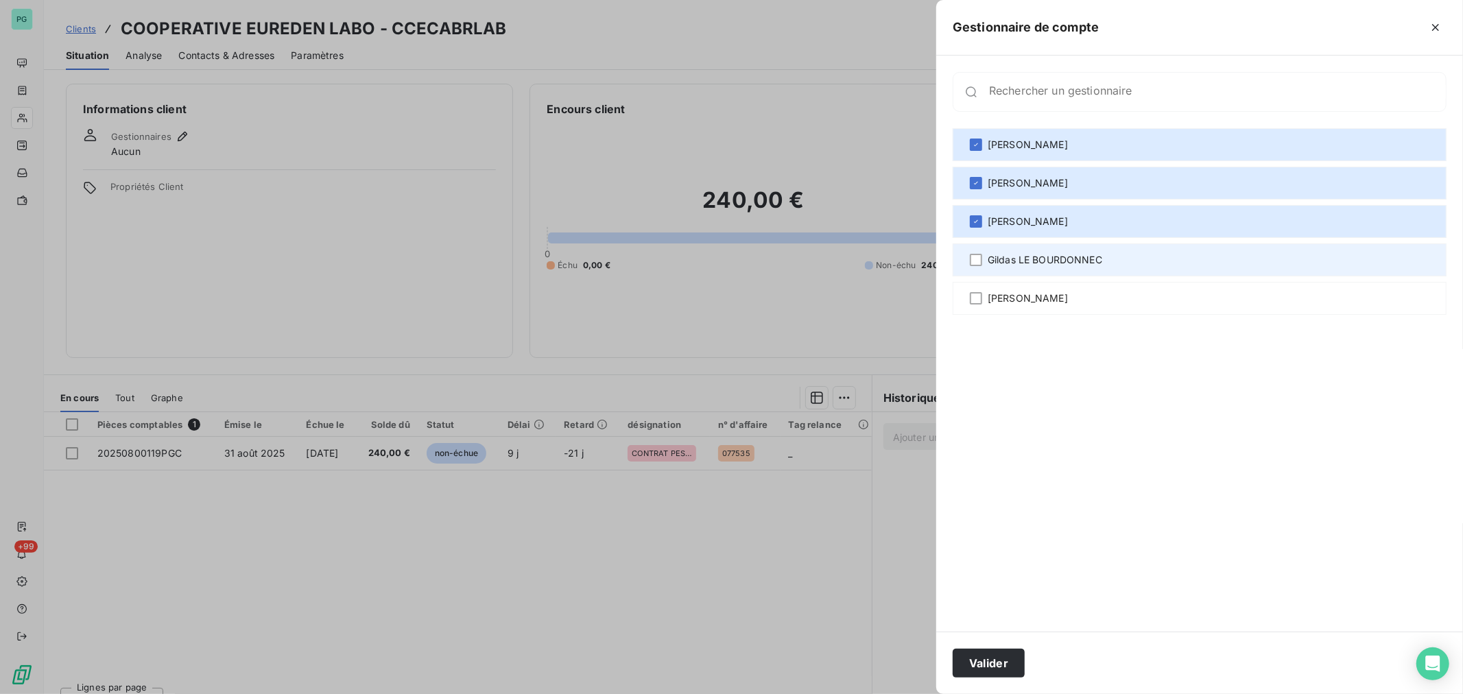
click at [1009, 257] on span "Gildas LE BOURDONNEC" at bounding box center [1044, 260] width 115 height 14
click at [1000, 302] on span "[PERSON_NAME]" at bounding box center [1027, 298] width 80 height 14
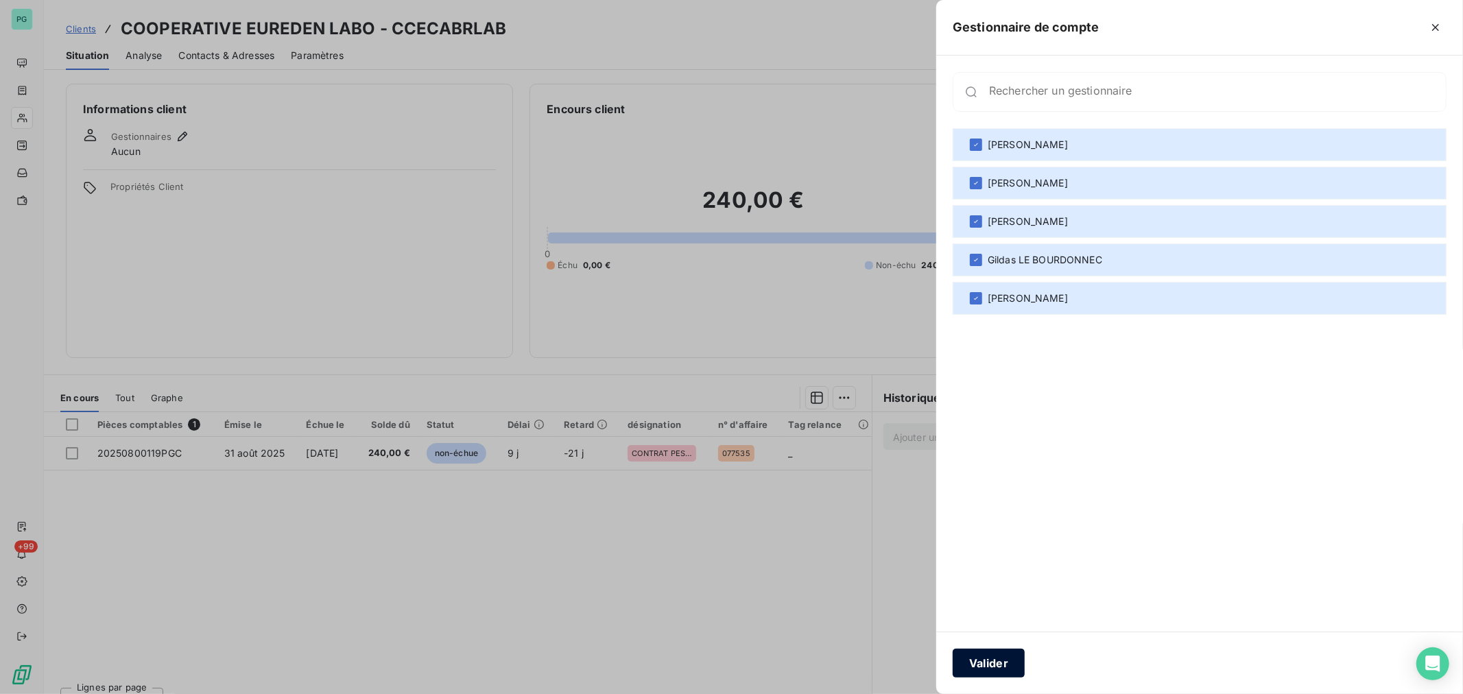
click at [989, 666] on button "Valider" at bounding box center [988, 663] width 72 height 29
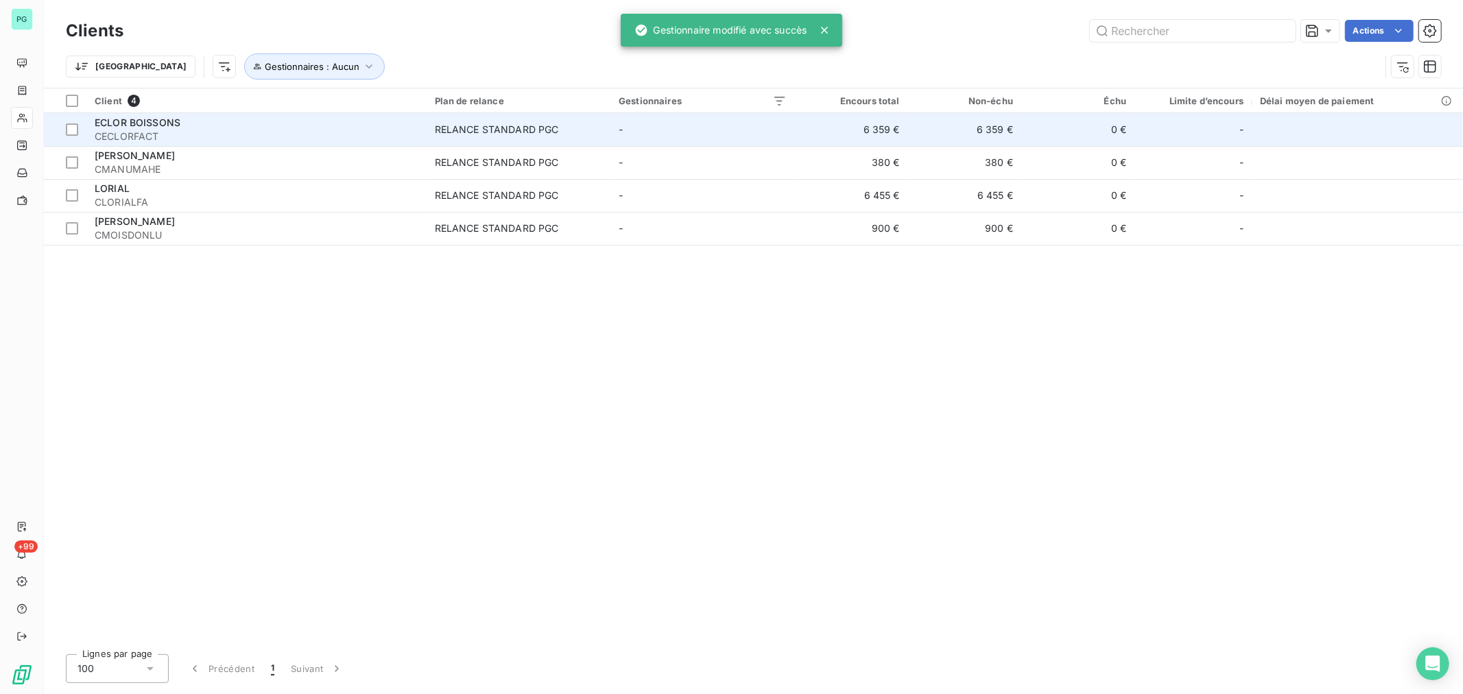
click at [159, 128] on div "ECLOR BOISSONS" at bounding box center [257, 123] width 324 height 14
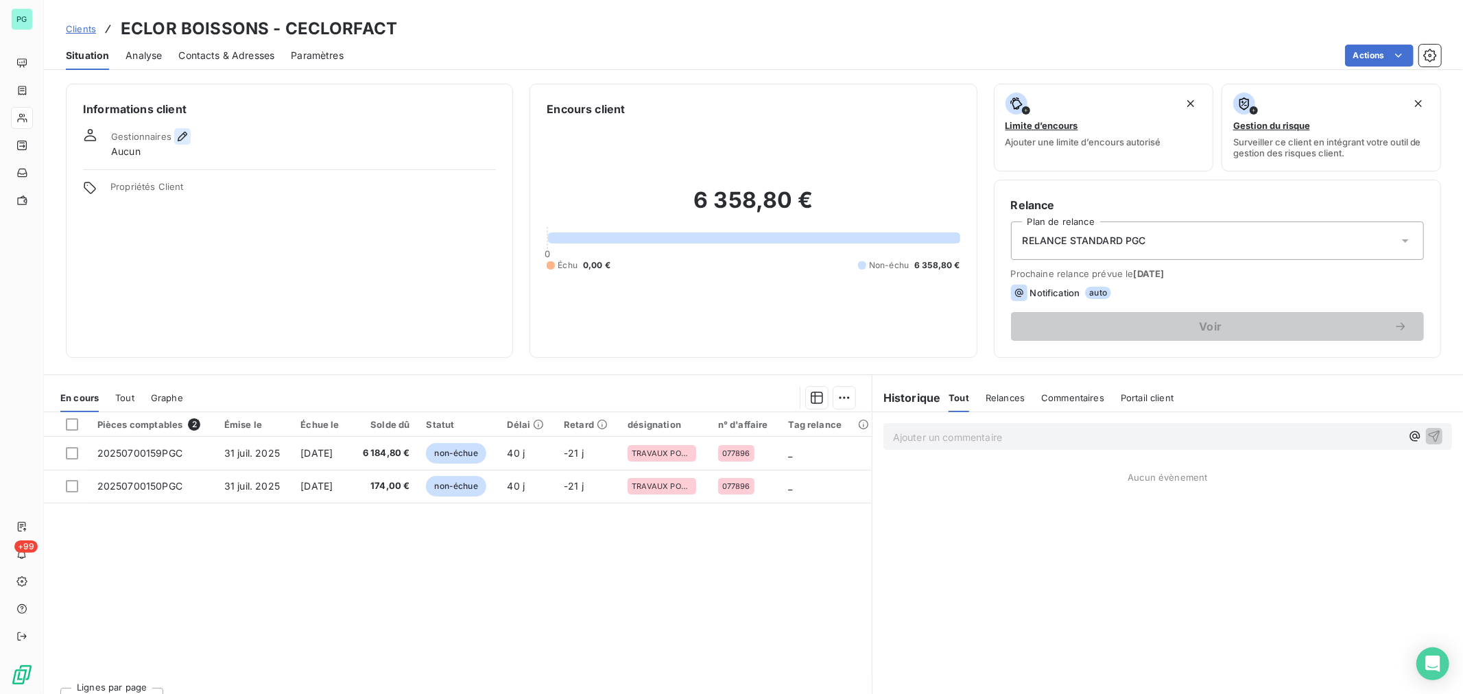
click at [178, 138] on icon "button" at bounding box center [183, 137] width 10 height 10
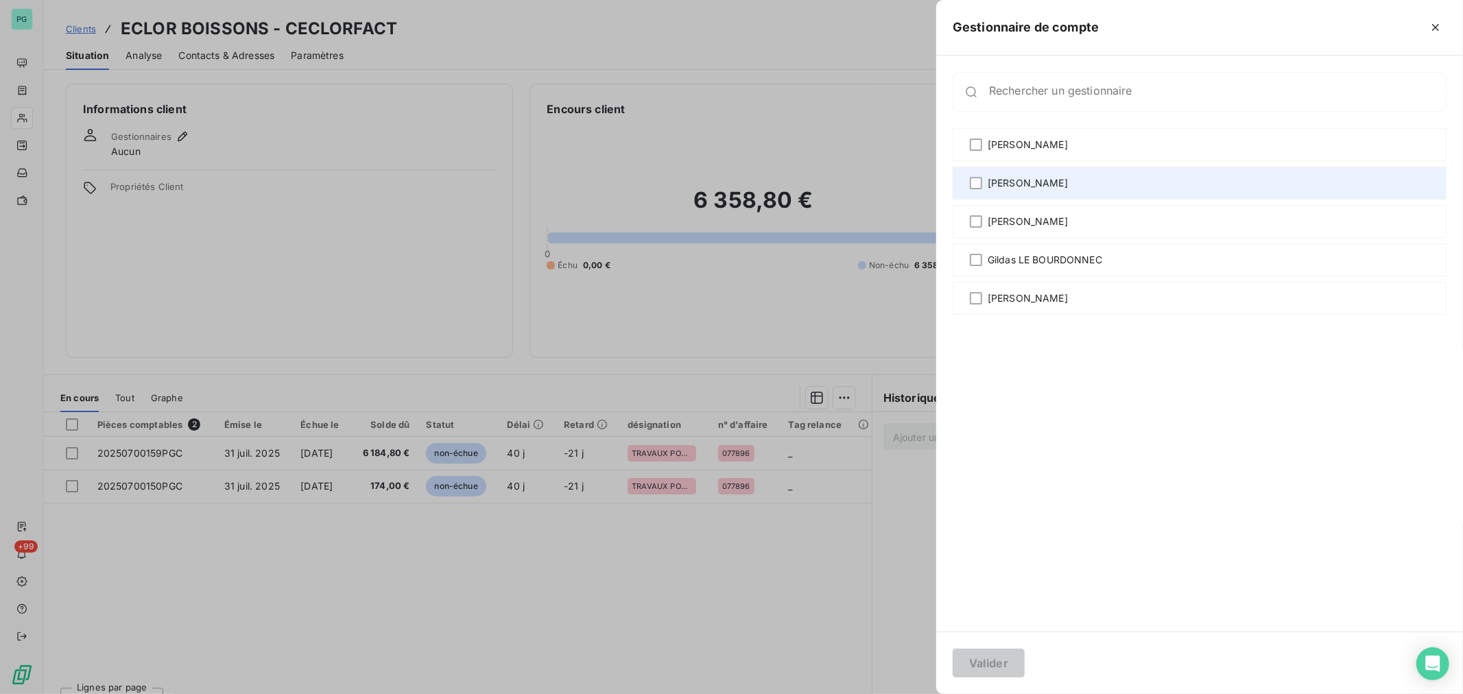
drag, startPoint x: 1015, startPoint y: 148, endPoint x: 1026, endPoint y: 184, distance: 37.3
click at [1016, 148] on span "[PERSON_NAME]" at bounding box center [1027, 145] width 80 height 14
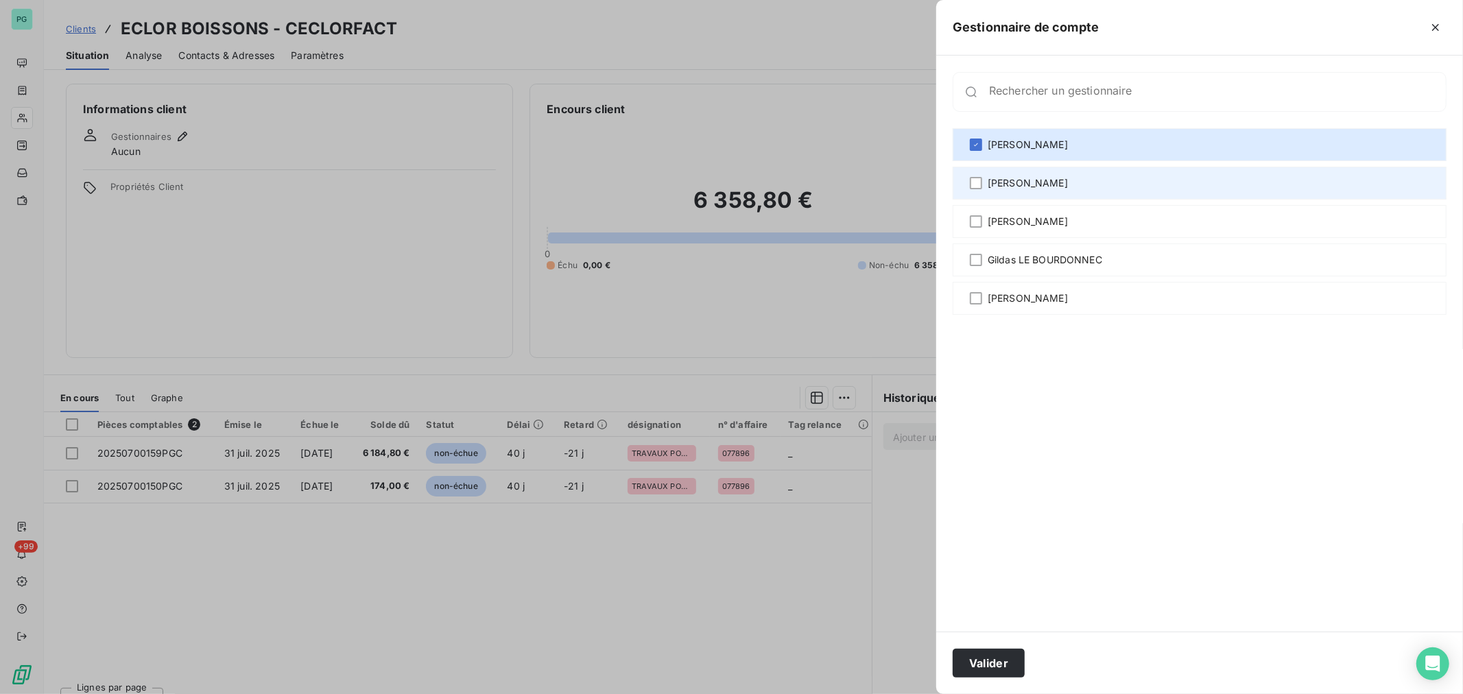
click at [1026, 184] on span "[PERSON_NAME]" at bounding box center [1027, 183] width 80 height 14
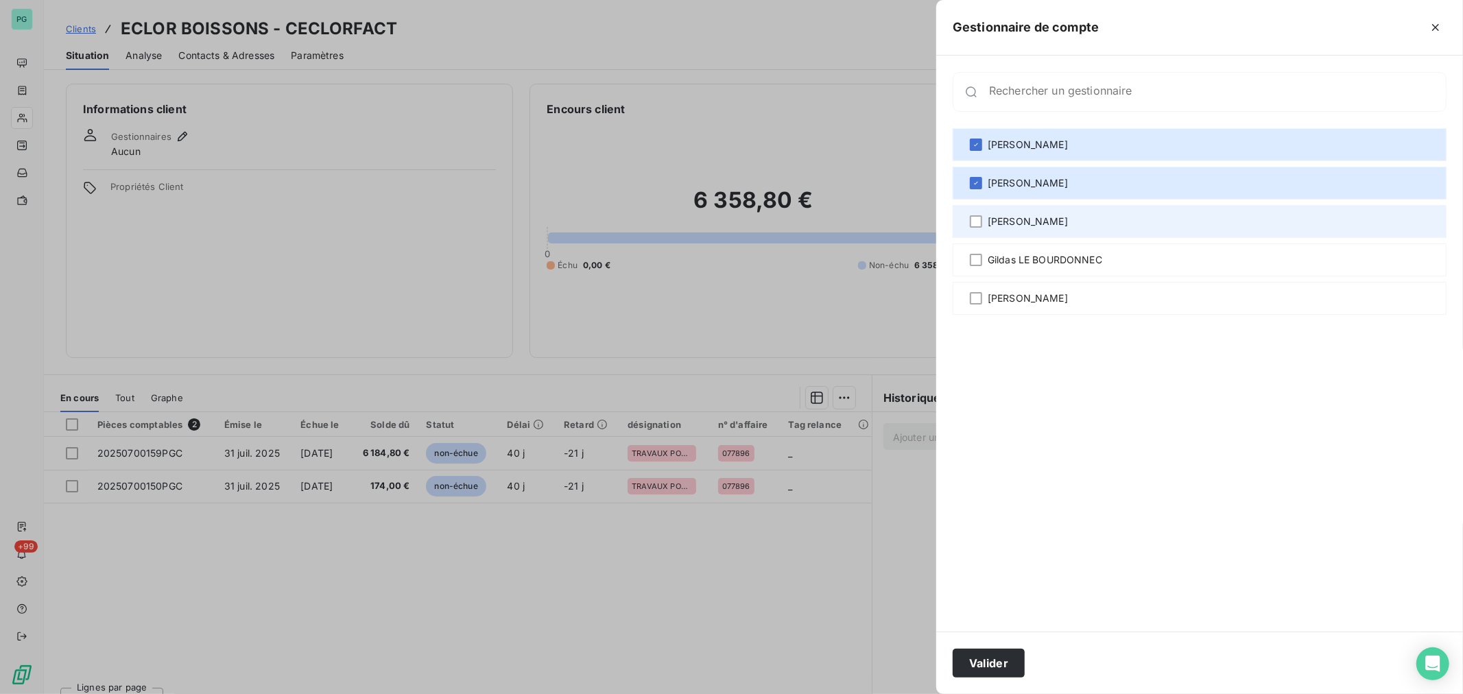
click at [1030, 218] on span "[PERSON_NAME]" at bounding box center [1027, 222] width 80 height 14
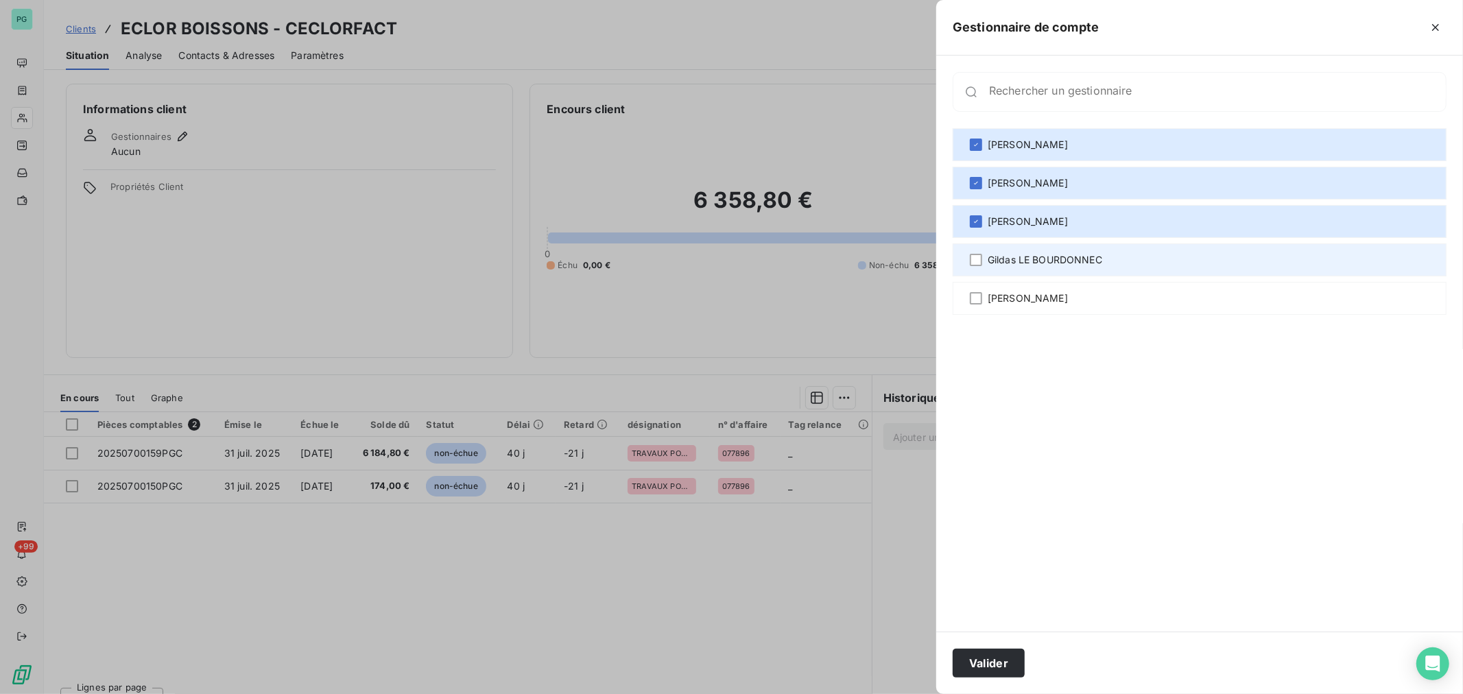
click at [1025, 251] on div "Gildas LE BOURDONNEC" at bounding box center [1199, 259] width 494 height 33
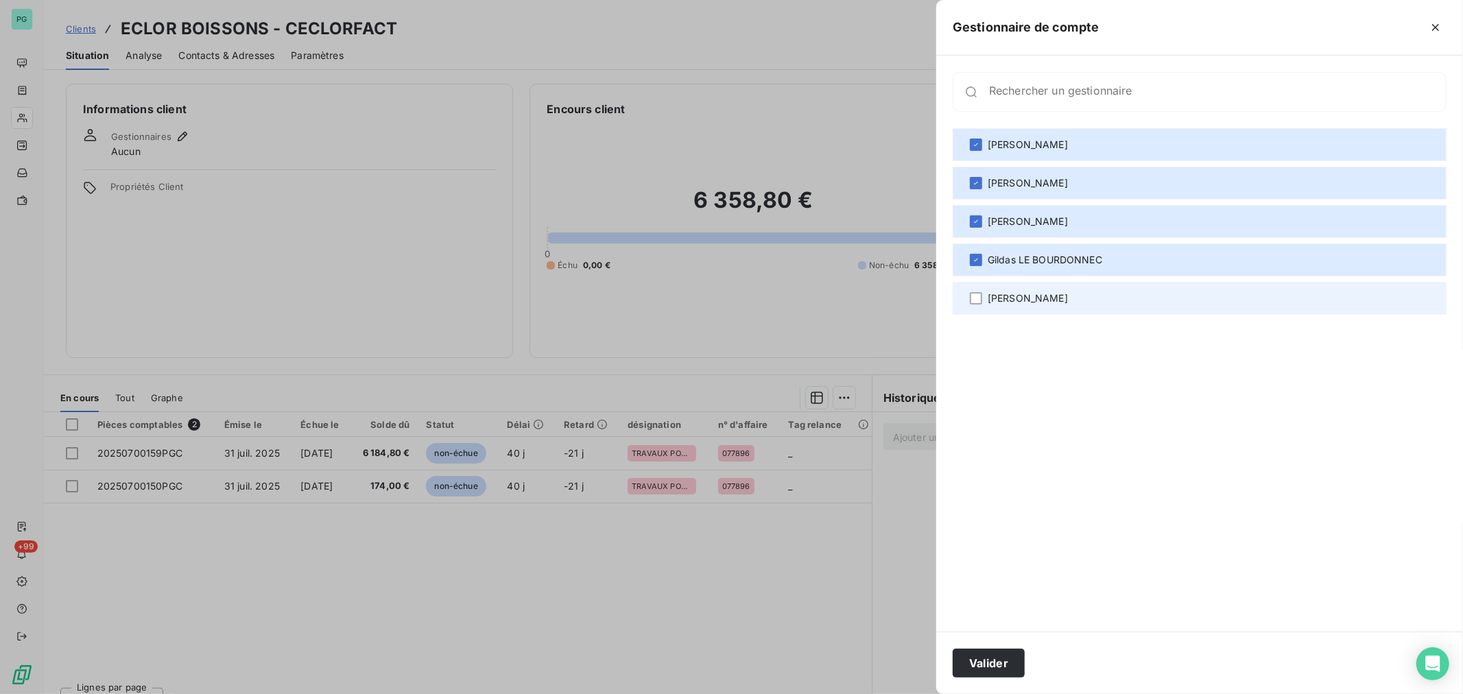
click at [1015, 289] on div "[PERSON_NAME]" at bounding box center [1199, 298] width 494 height 33
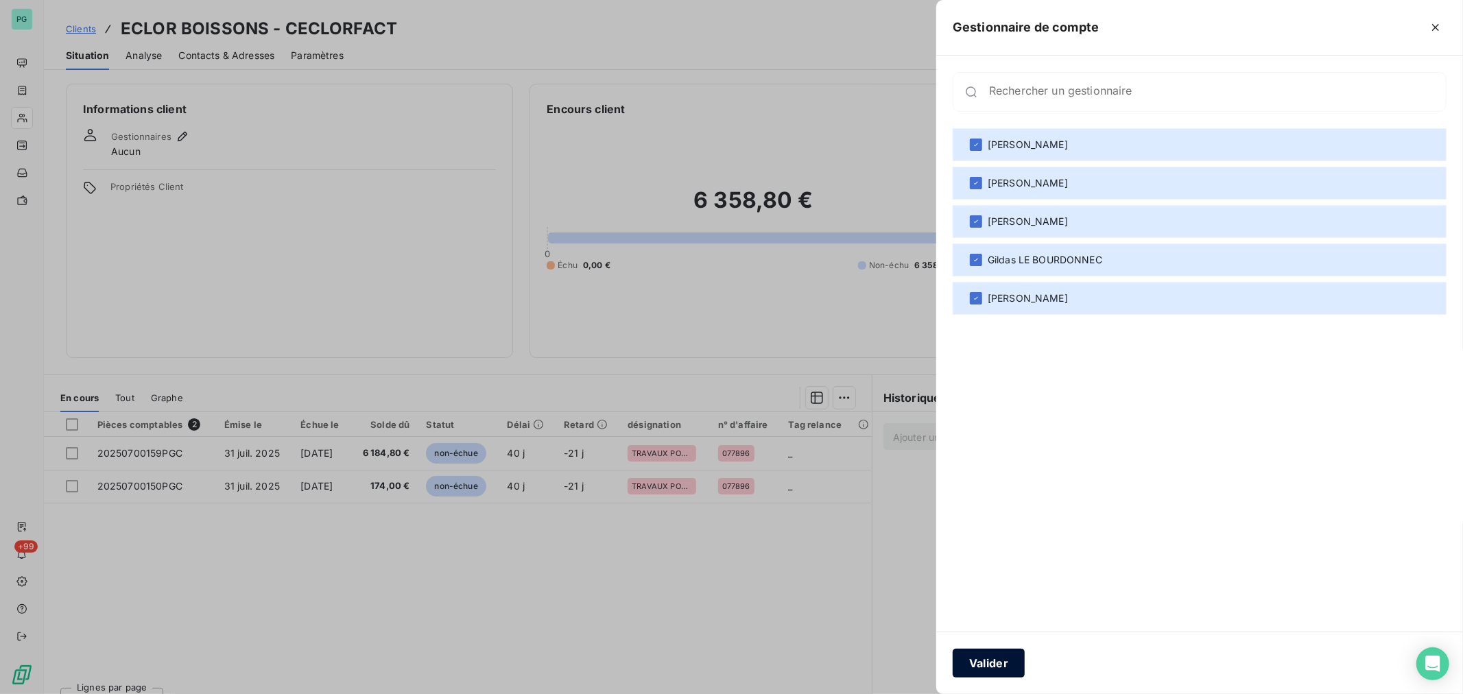
click at [1018, 657] on button "Valider" at bounding box center [988, 663] width 72 height 29
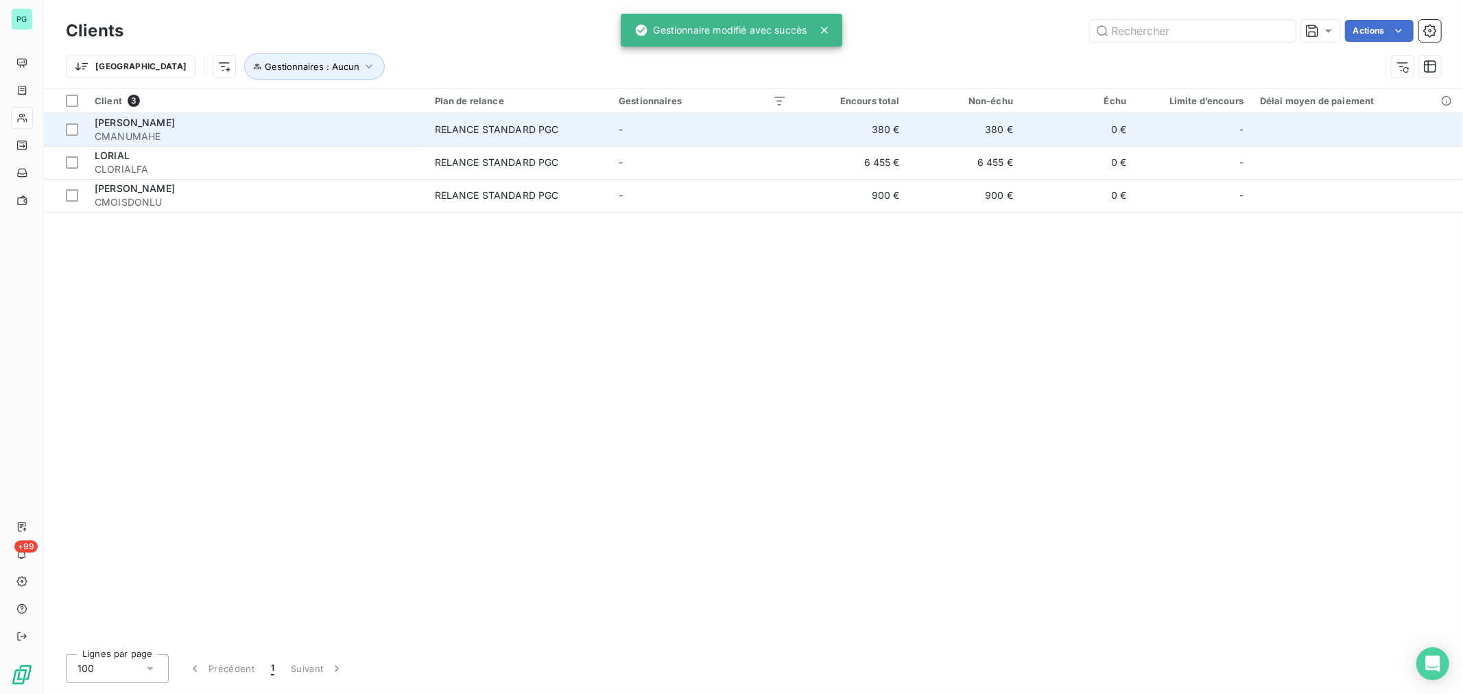
click at [133, 123] on span "[PERSON_NAME]" at bounding box center [135, 123] width 80 height 12
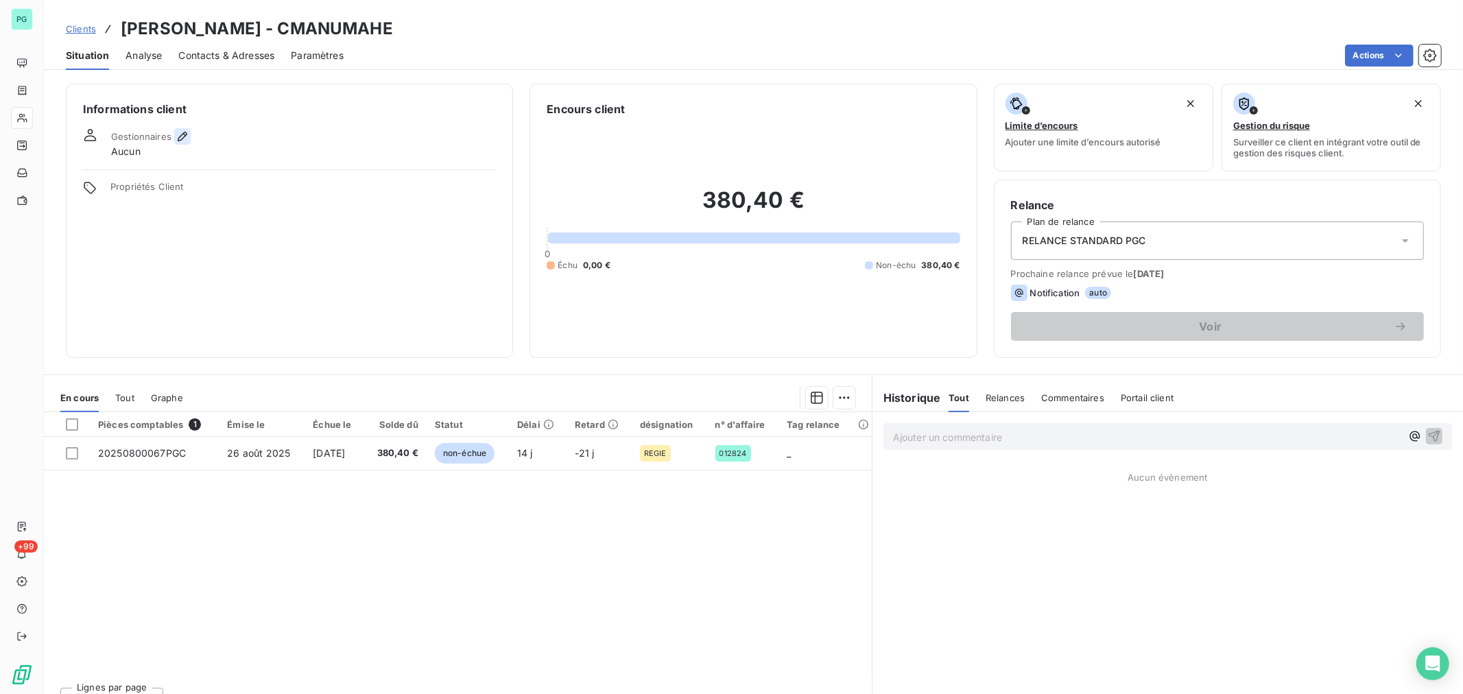
click at [185, 134] on icon "button" at bounding box center [183, 137] width 10 height 10
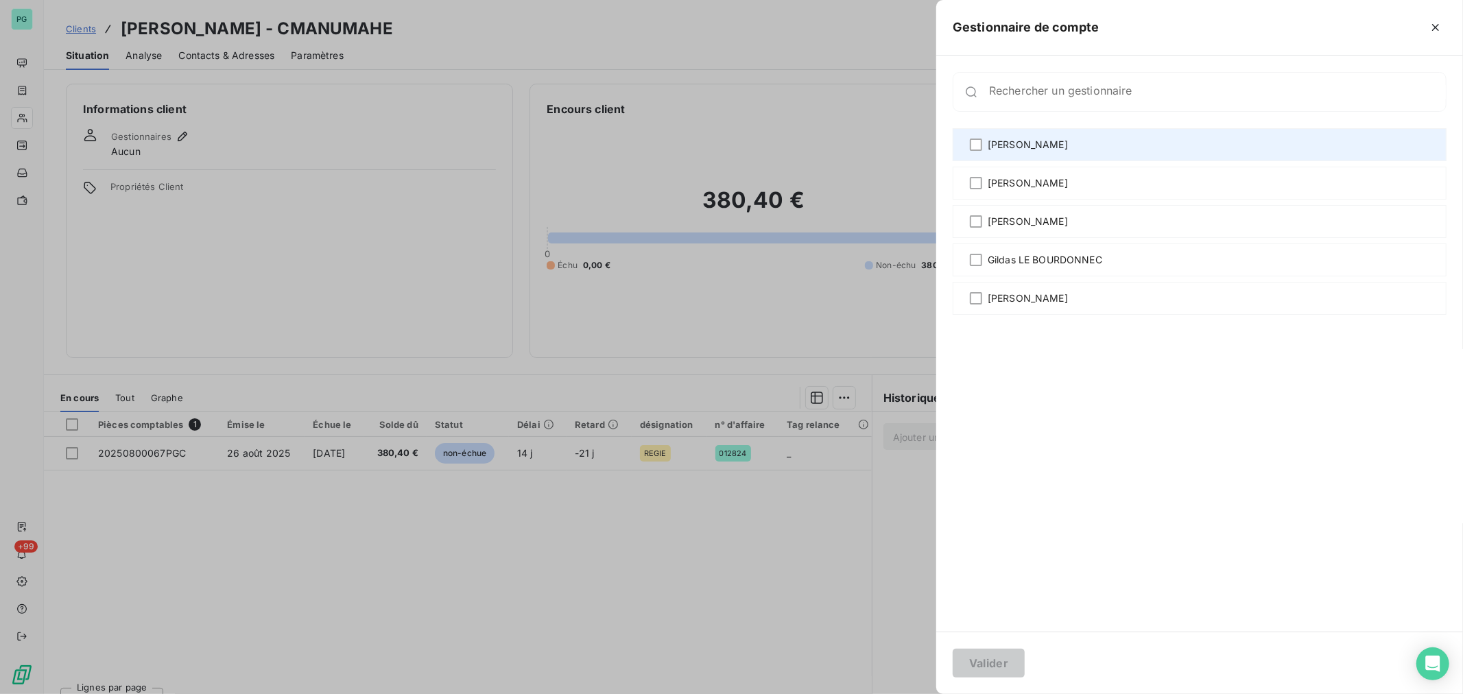
click at [1029, 145] on span "[PERSON_NAME]" at bounding box center [1027, 145] width 80 height 14
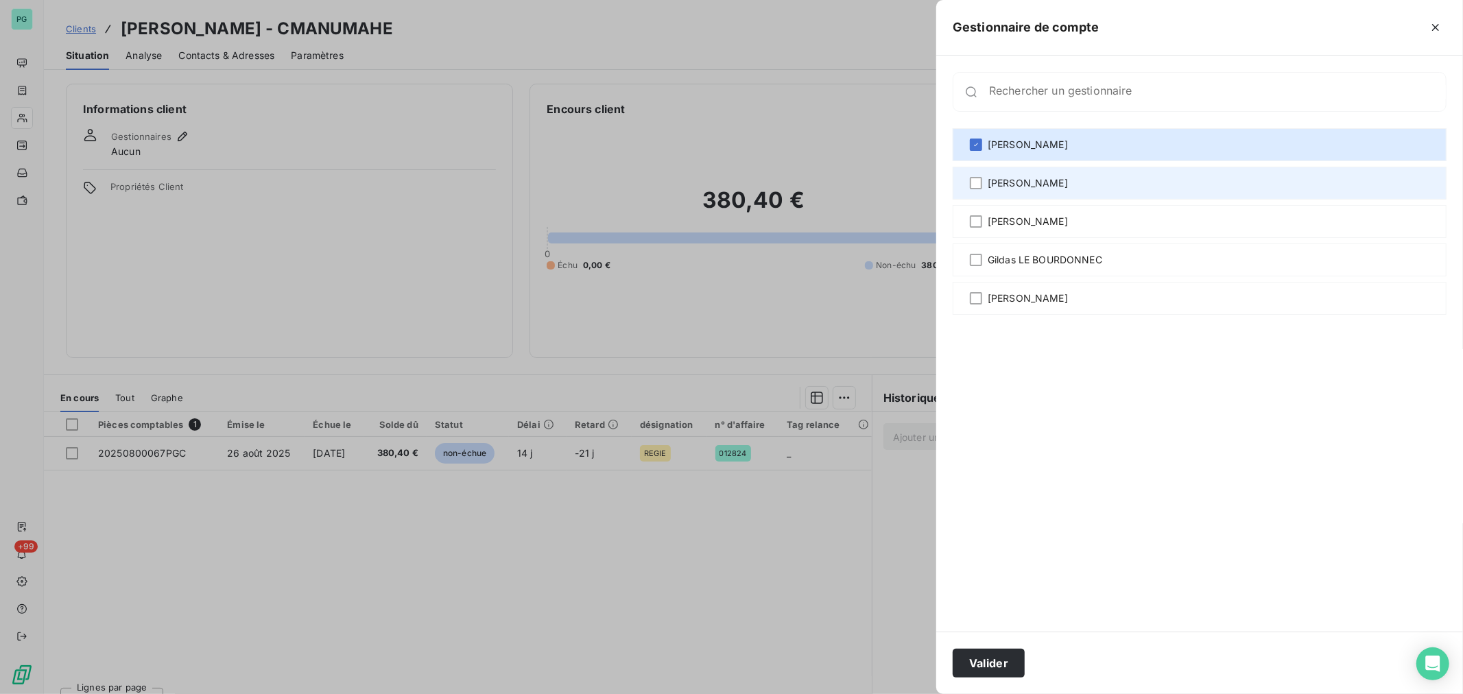
click at [1033, 180] on span "[PERSON_NAME]" at bounding box center [1027, 183] width 80 height 14
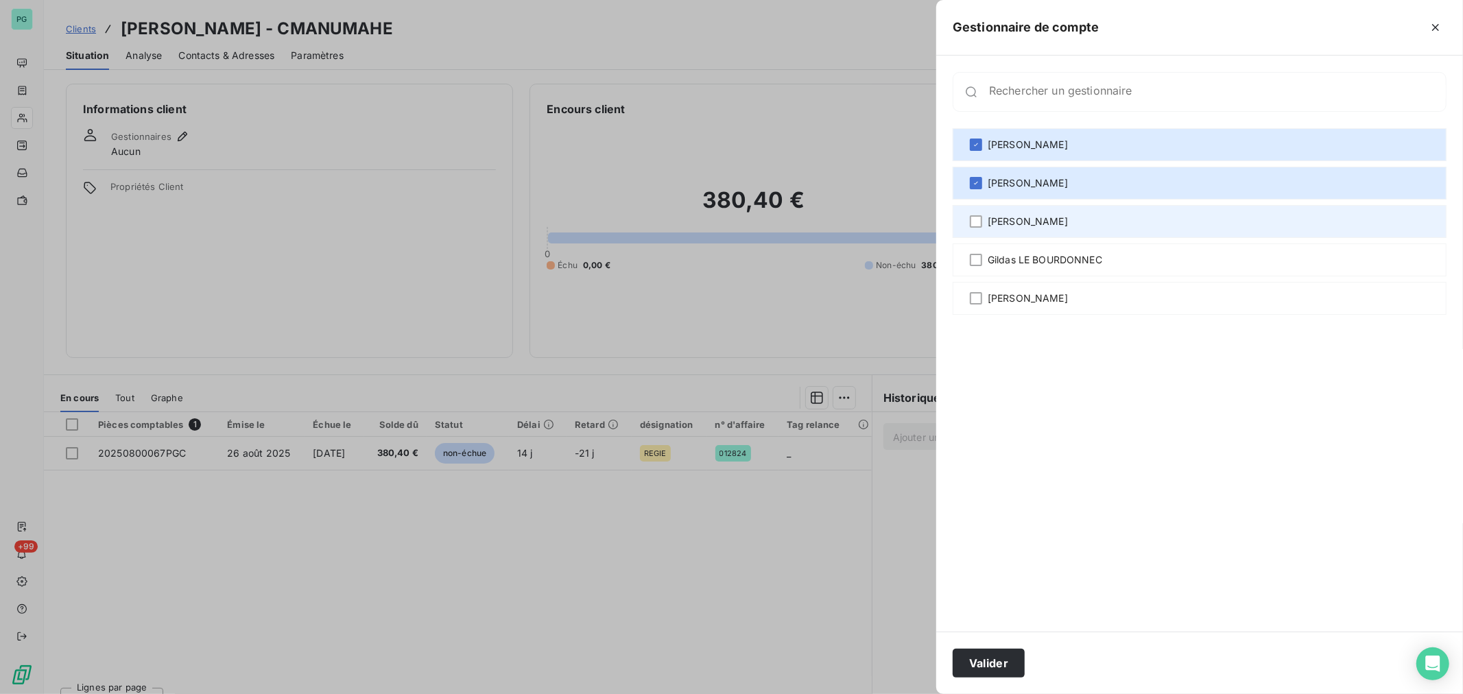
click at [1041, 230] on div "[PERSON_NAME]" at bounding box center [1199, 221] width 494 height 33
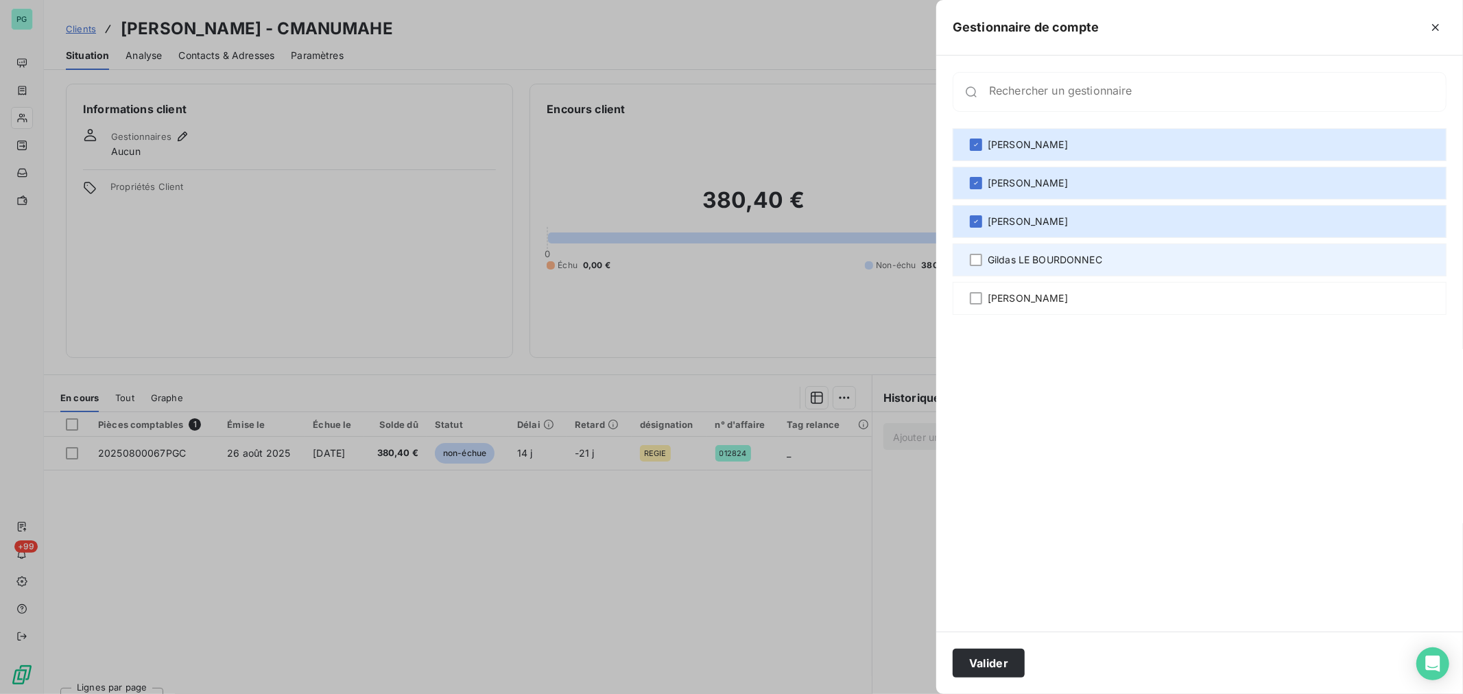
click at [1033, 259] on span "Gildas LE BOURDONNEC" at bounding box center [1044, 260] width 115 height 14
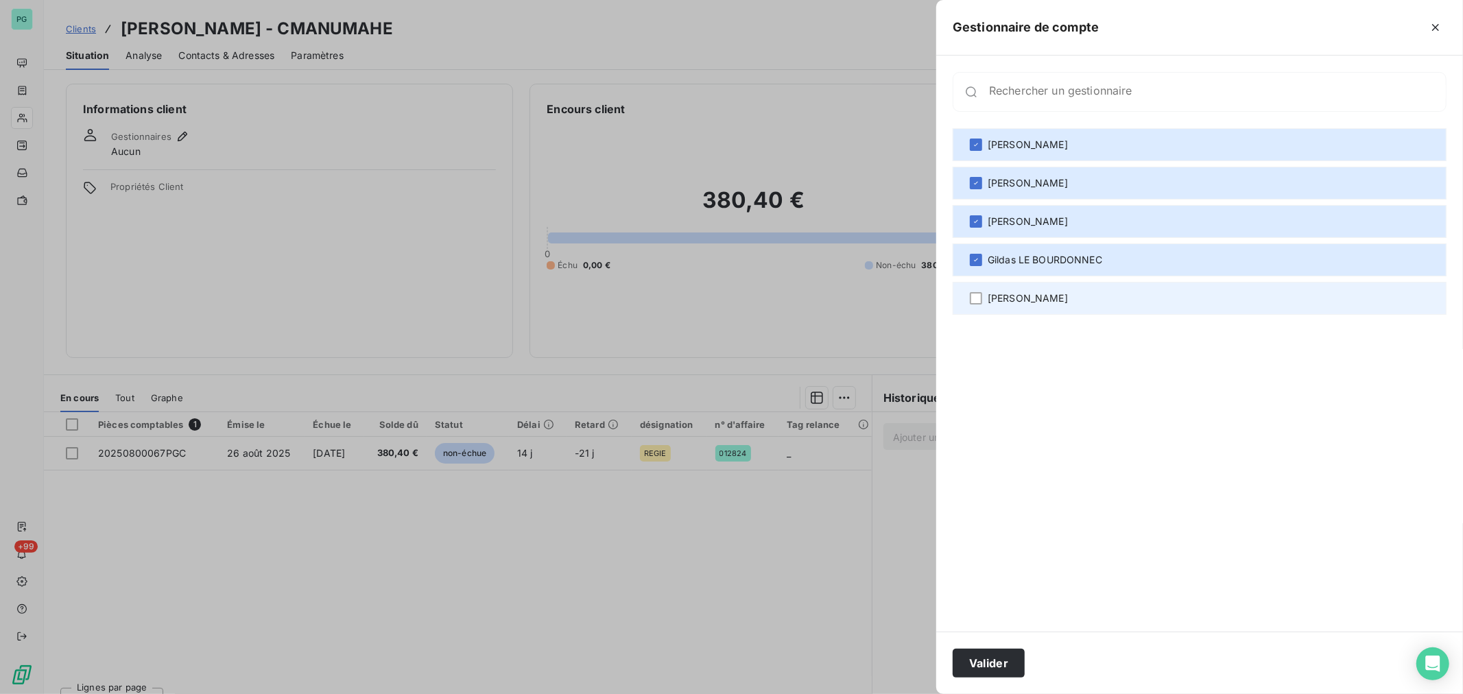
click at [1033, 291] on div "[PERSON_NAME]" at bounding box center [1199, 298] width 494 height 33
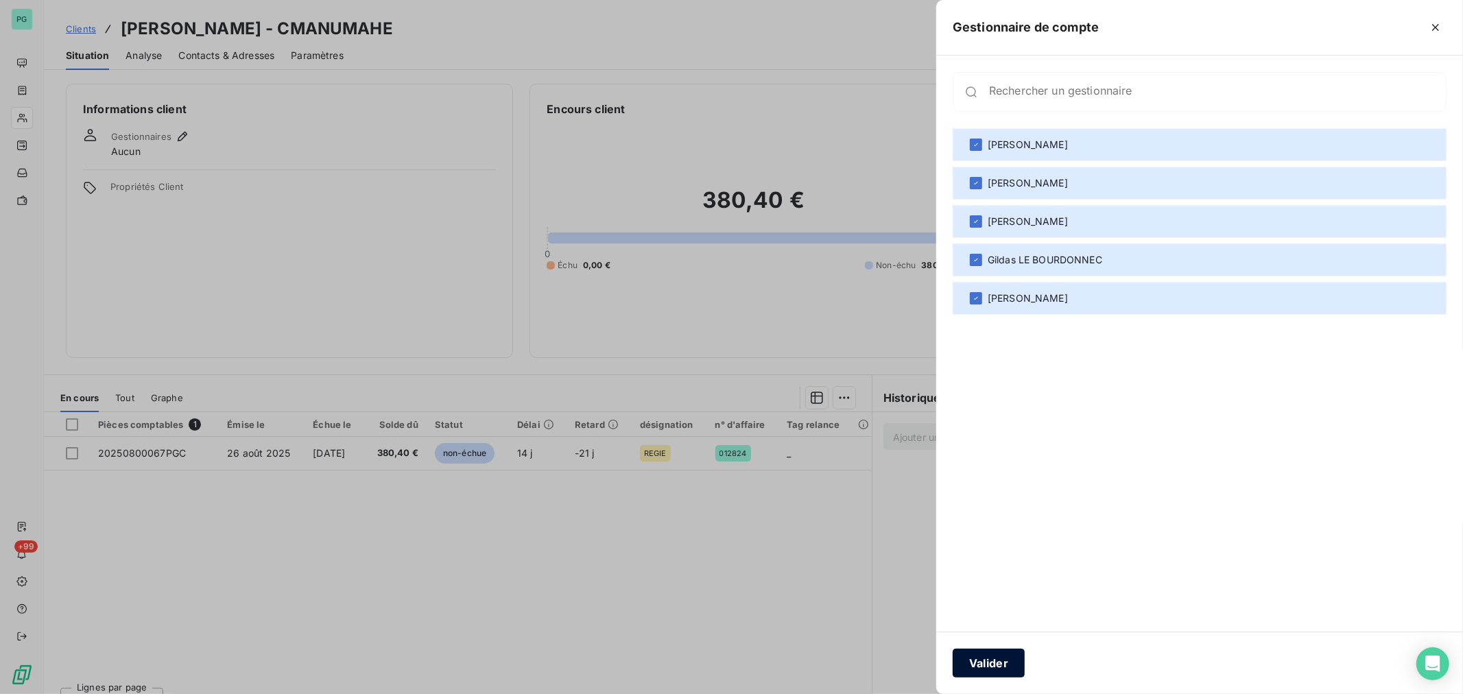
click at [1005, 658] on button "Valider" at bounding box center [988, 663] width 72 height 29
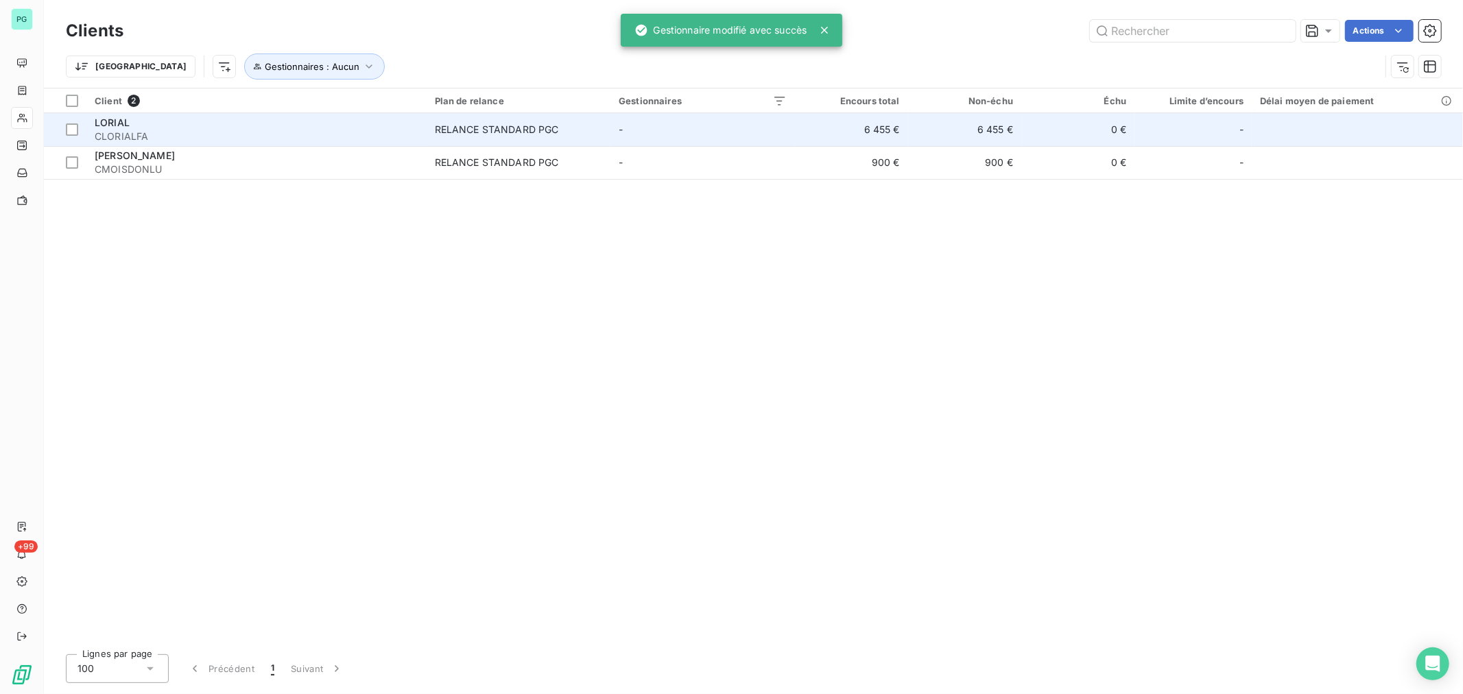
click at [187, 132] on span "CLORIALFA" at bounding box center [257, 137] width 324 height 14
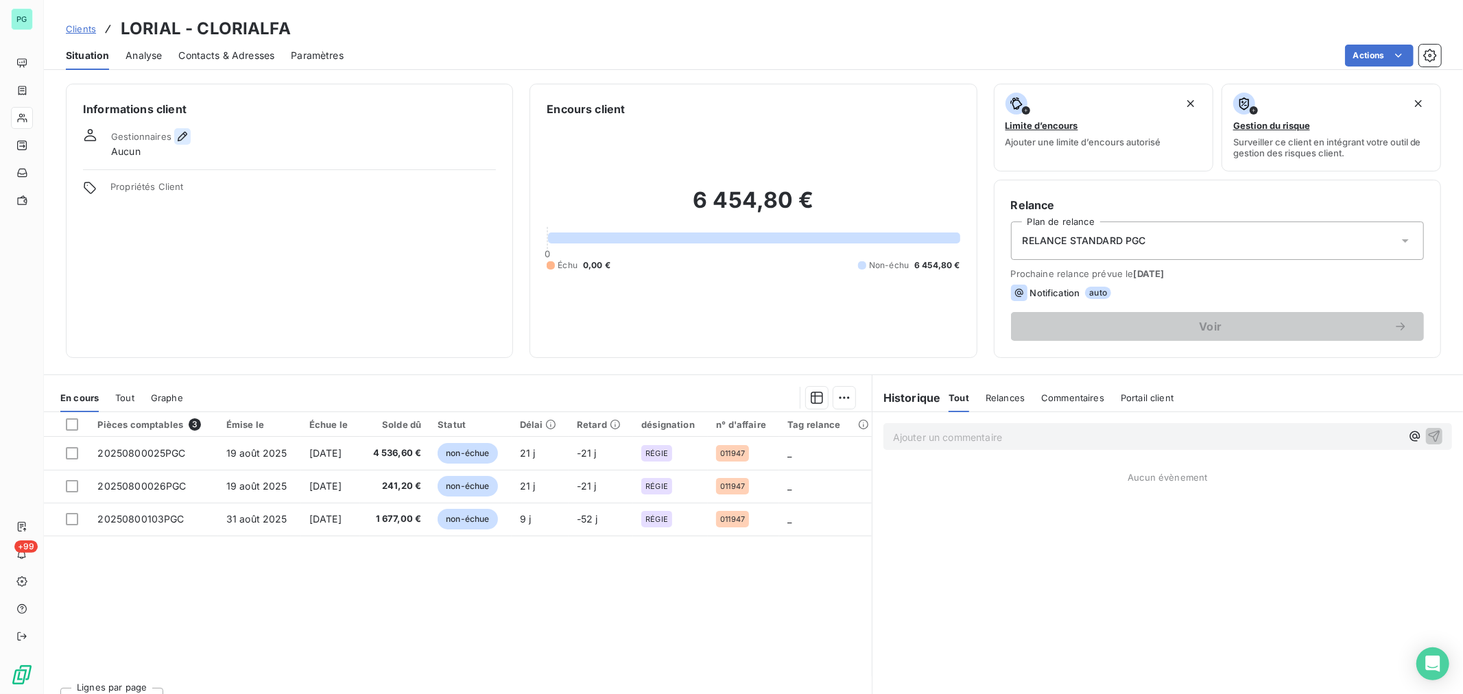
click at [183, 138] on icon "button" at bounding box center [183, 137] width 14 height 14
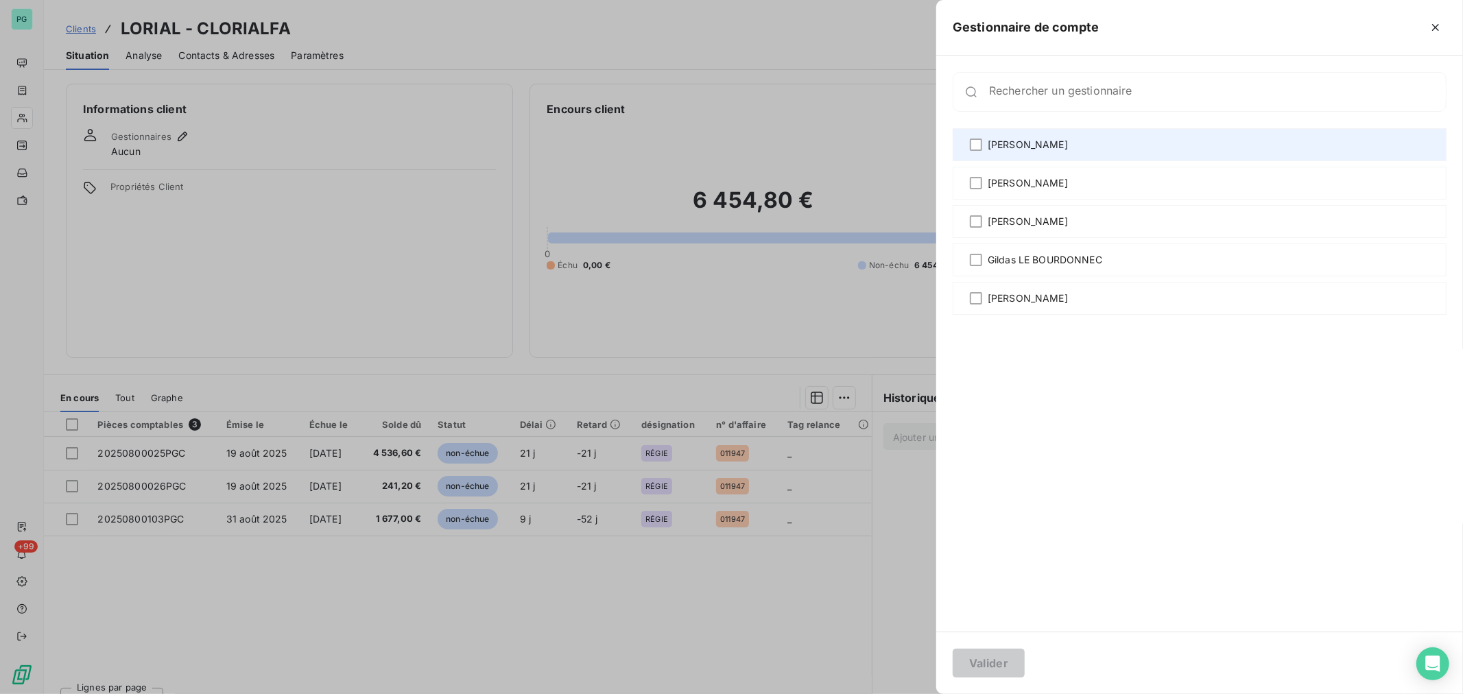
click at [1035, 148] on span "[PERSON_NAME]" at bounding box center [1027, 145] width 80 height 14
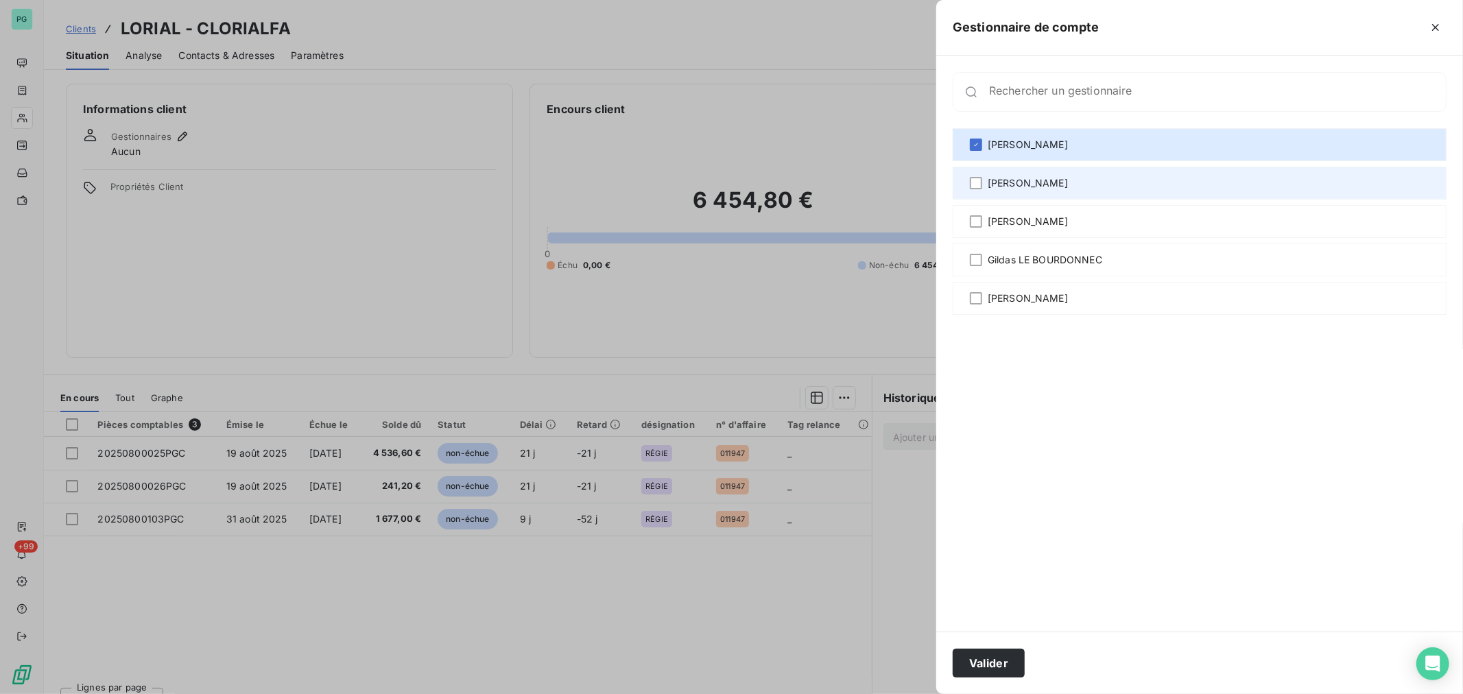
click at [1035, 181] on span "[PERSON_NAME]" at bounding box center [1027, 183] width 80 height 14
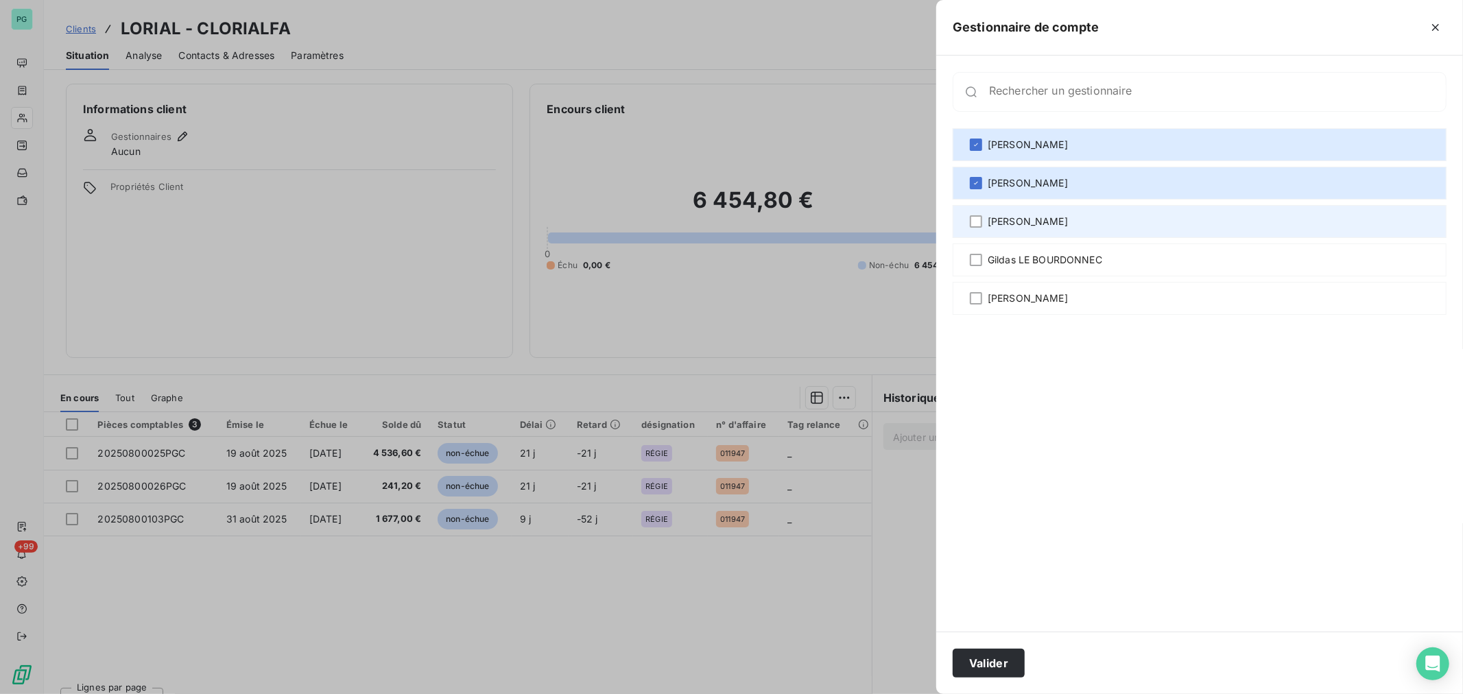
click at [1031, 228] on div "[PERSON_NAME]" at bounding box center [1199, 221] width 494 height 33
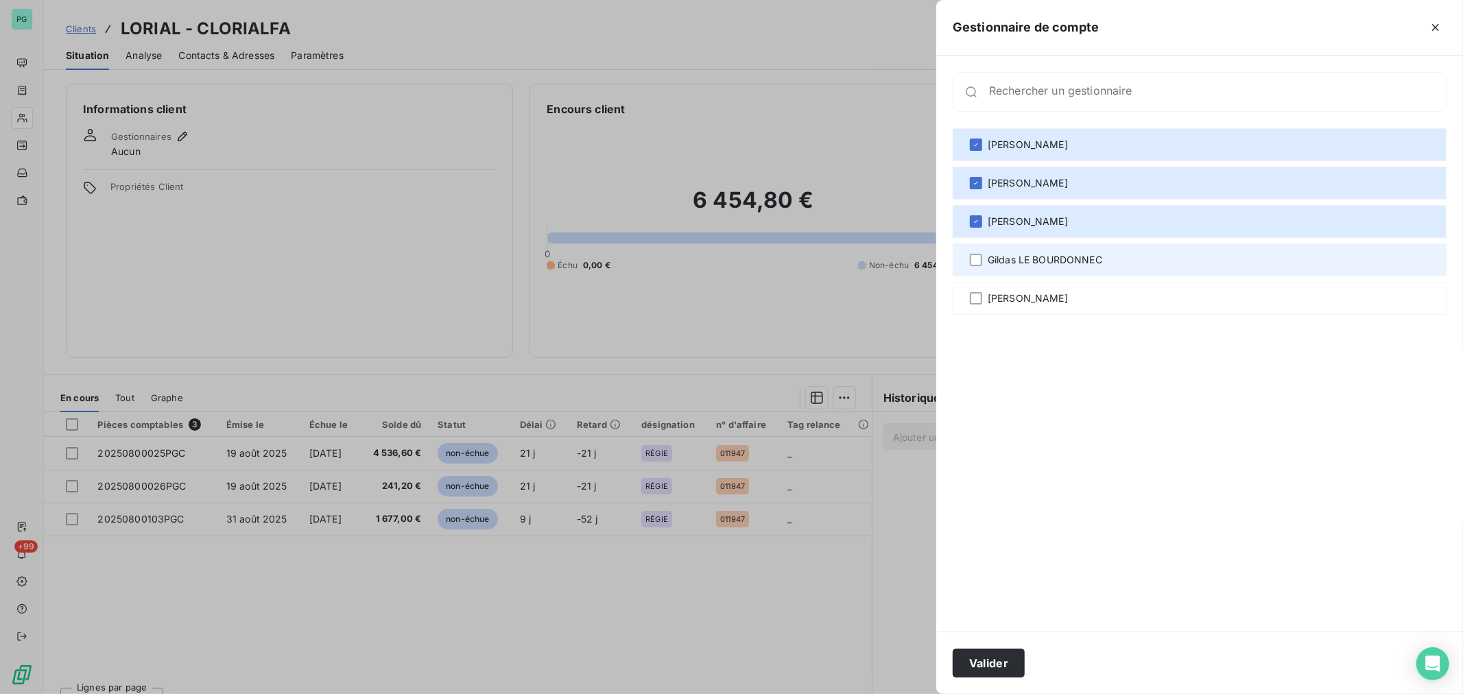
click at [1033, 257] on span "Gildas LE BOURDONNEC" at bounding box center [1044, 260] width 115 height 14
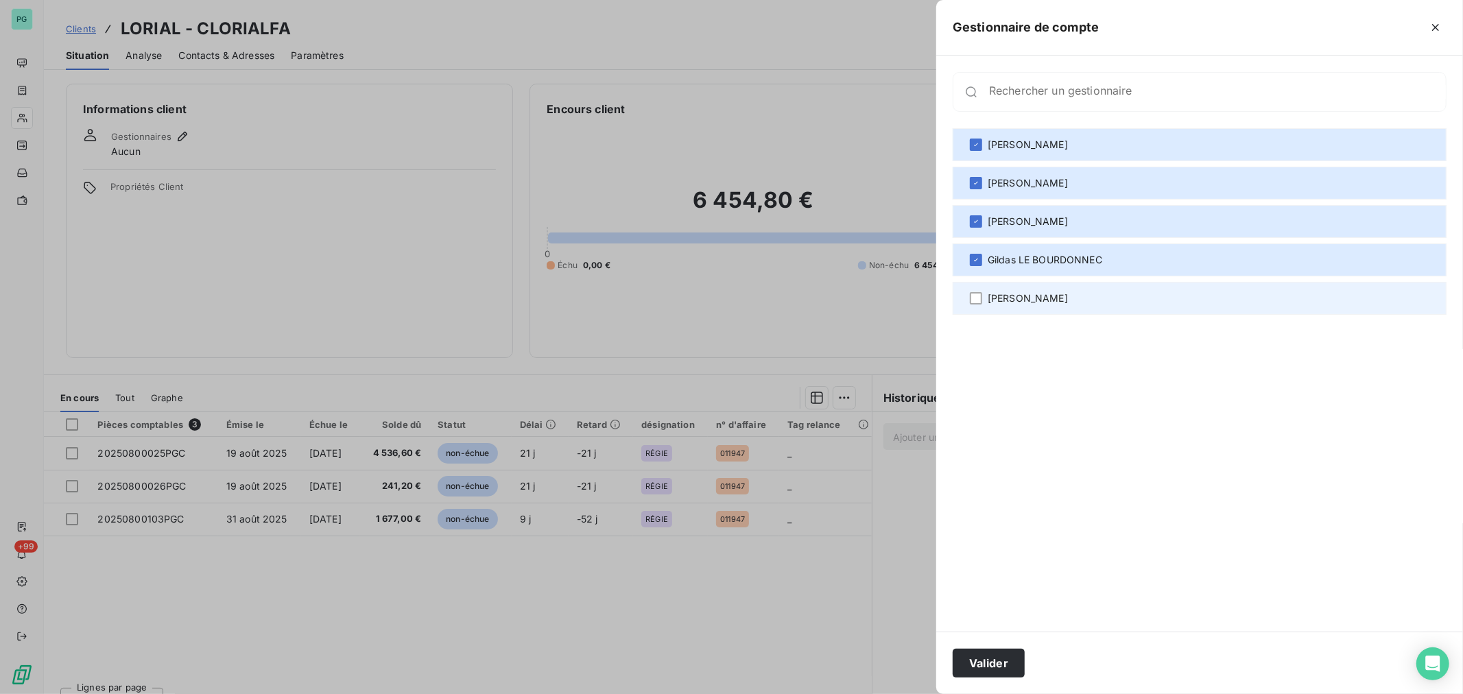
click at [1026, 307] on div "[PERSON_NAME]" at bounding box center [1199, 298] width 494 height 33
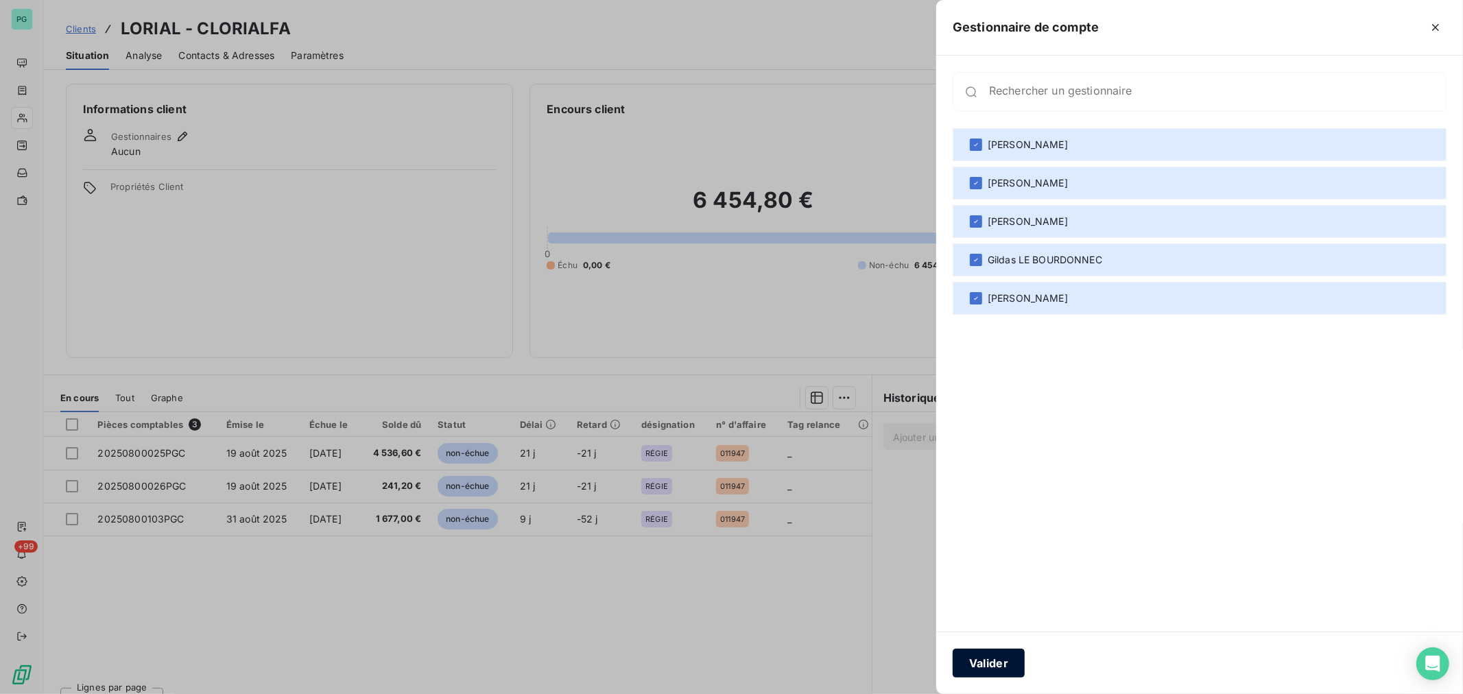
click at [982, 662] on button "Valider" at bounding box center [988, 663] width 72 height 29
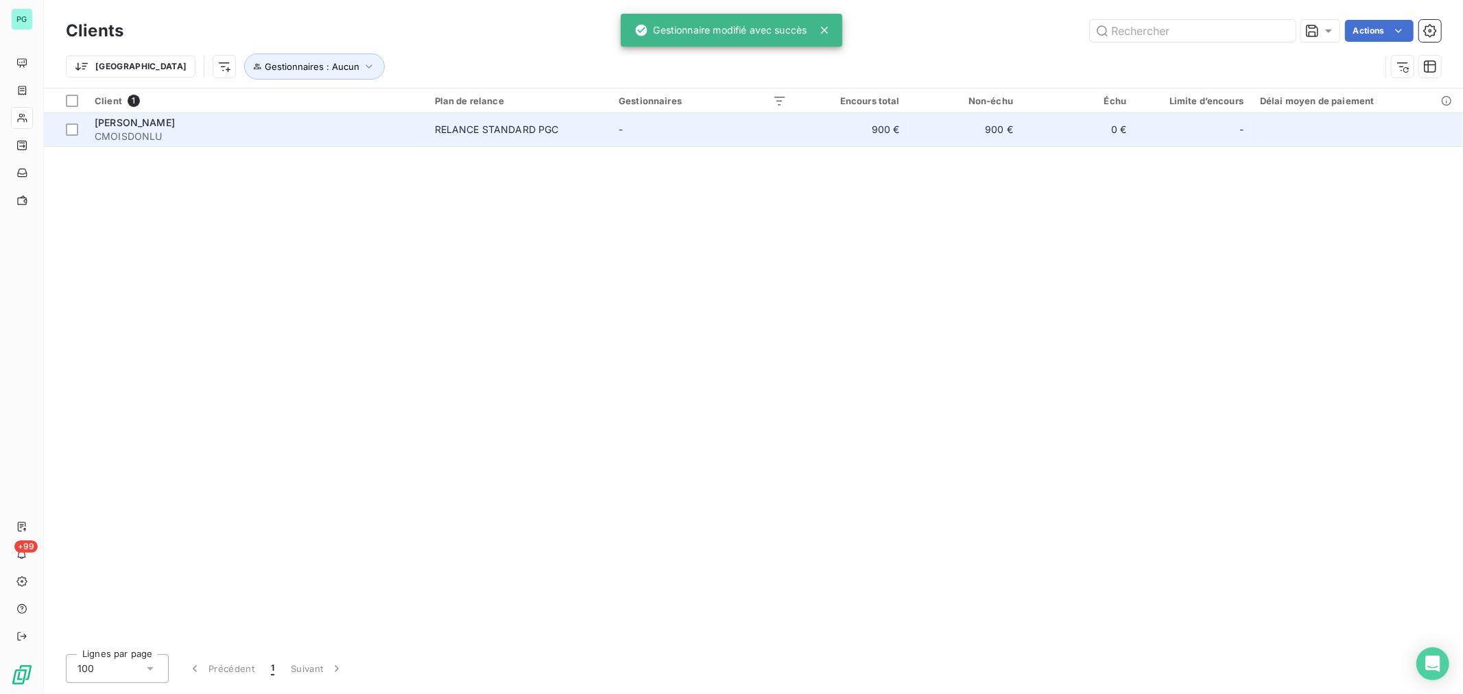
click at [152, 125] on span "[PERSON_NAME]" at bounding box center [135, 123] width 80 height 12
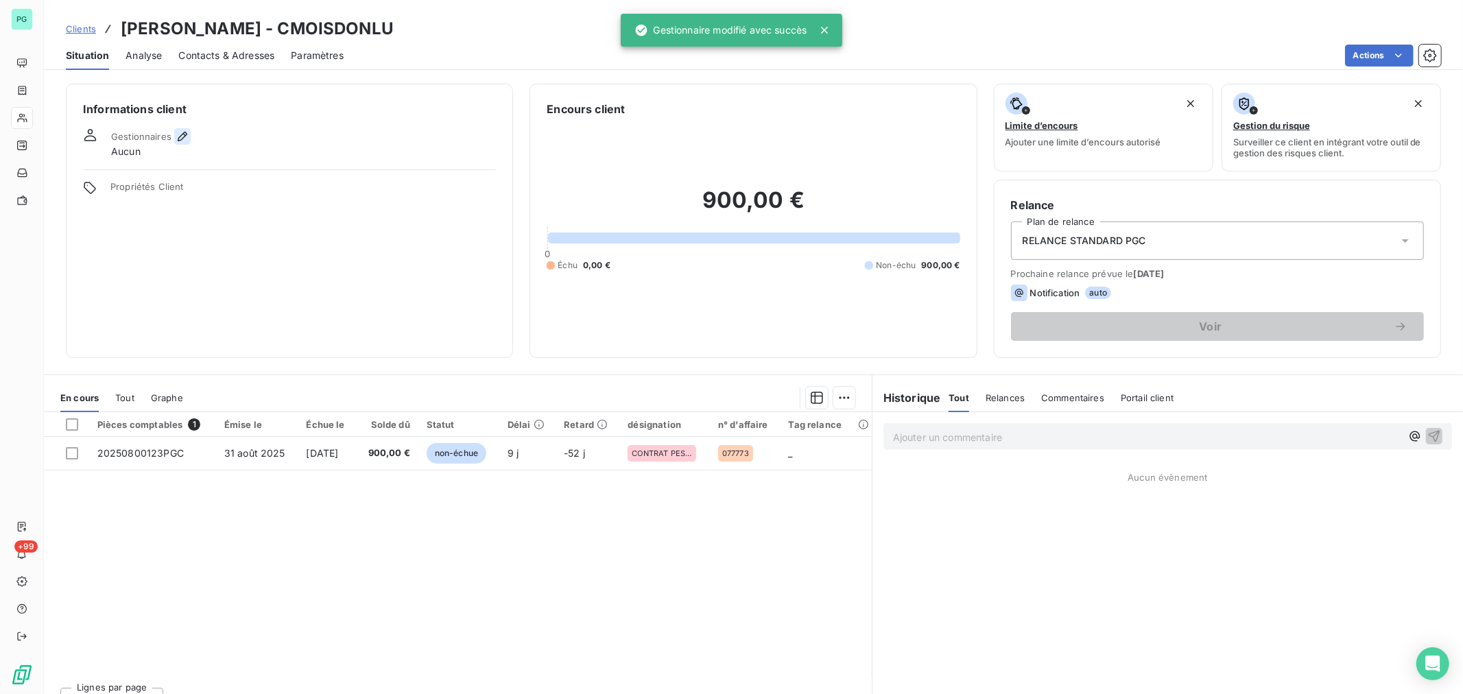
click at [186, 134] on icon "button" at bounding box center [183, 137] width 14 height 14
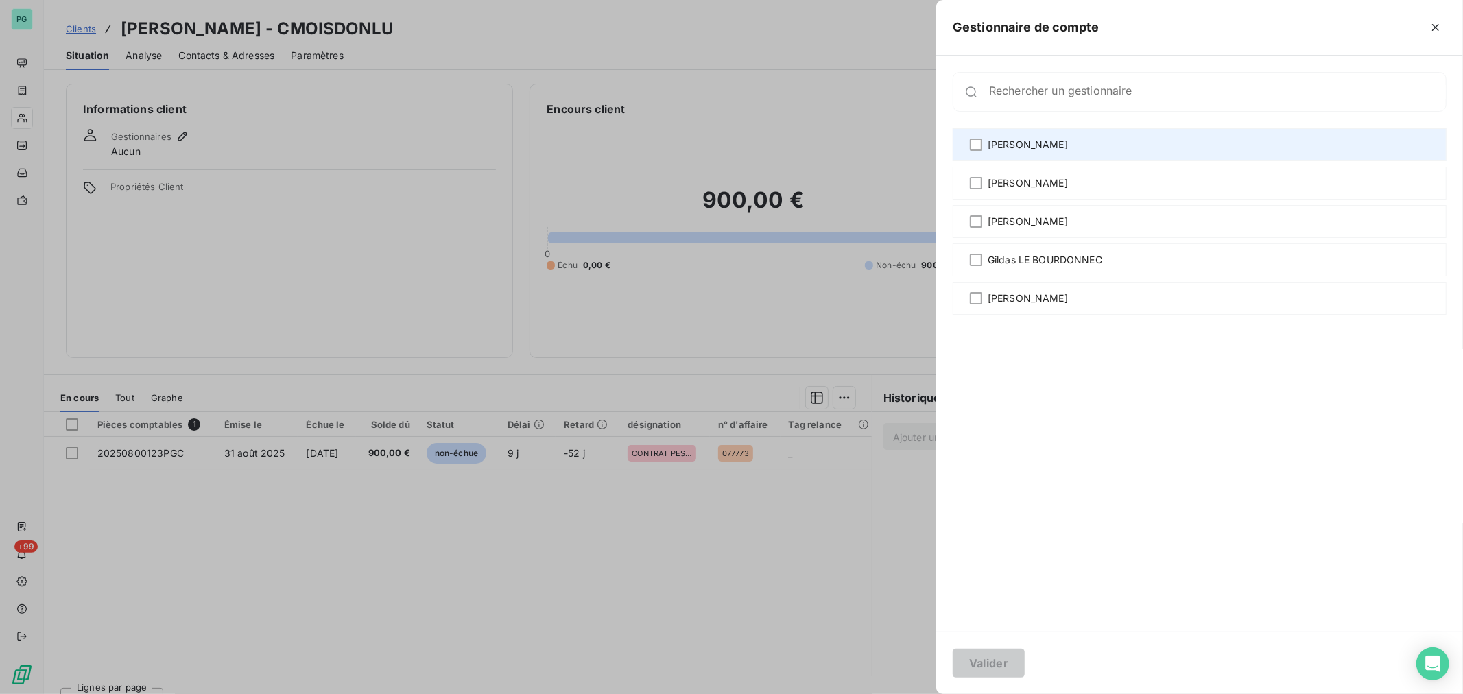
click at [1029, 145] on span "[PERSON_NAME]" at bounding box center [1027, 145] width 80 height 14
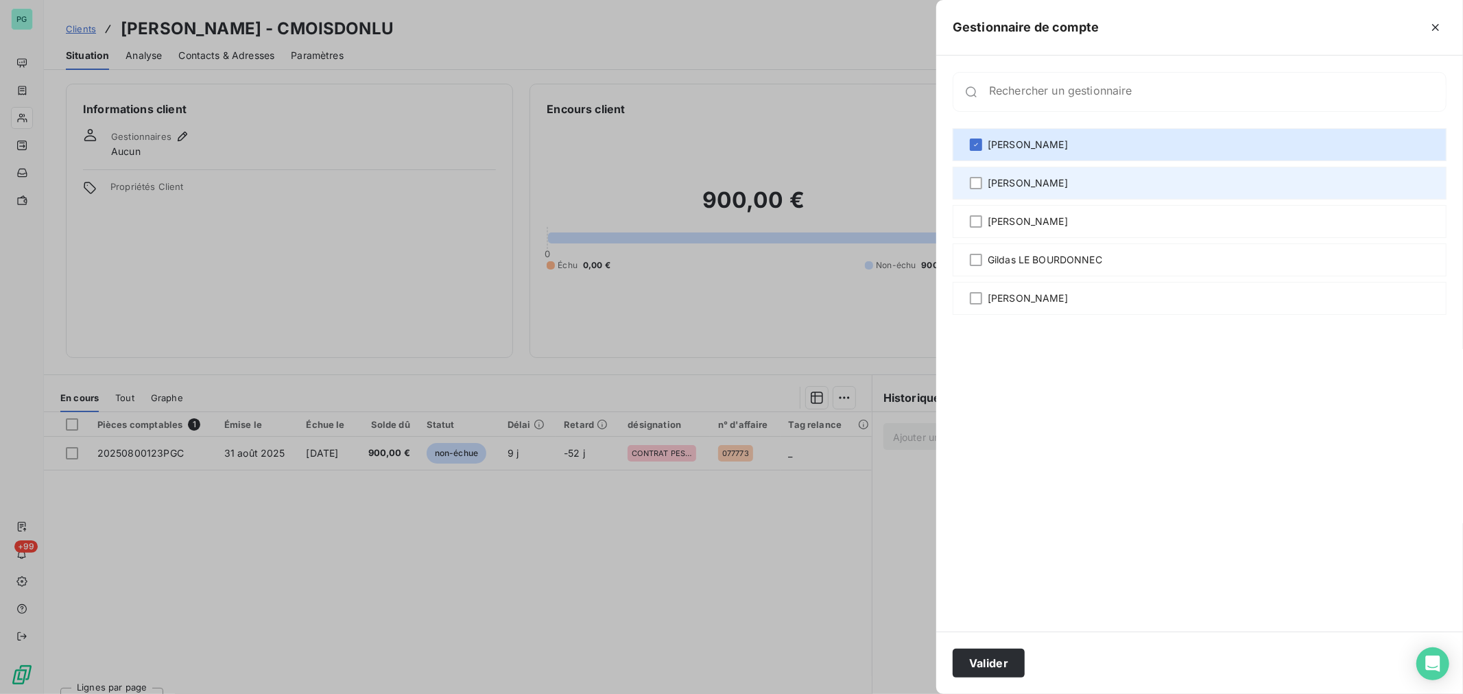
click at [1030, 183] on span "[PERSON_NAME]" at bounding box center [1027, 183] width 80 height 14
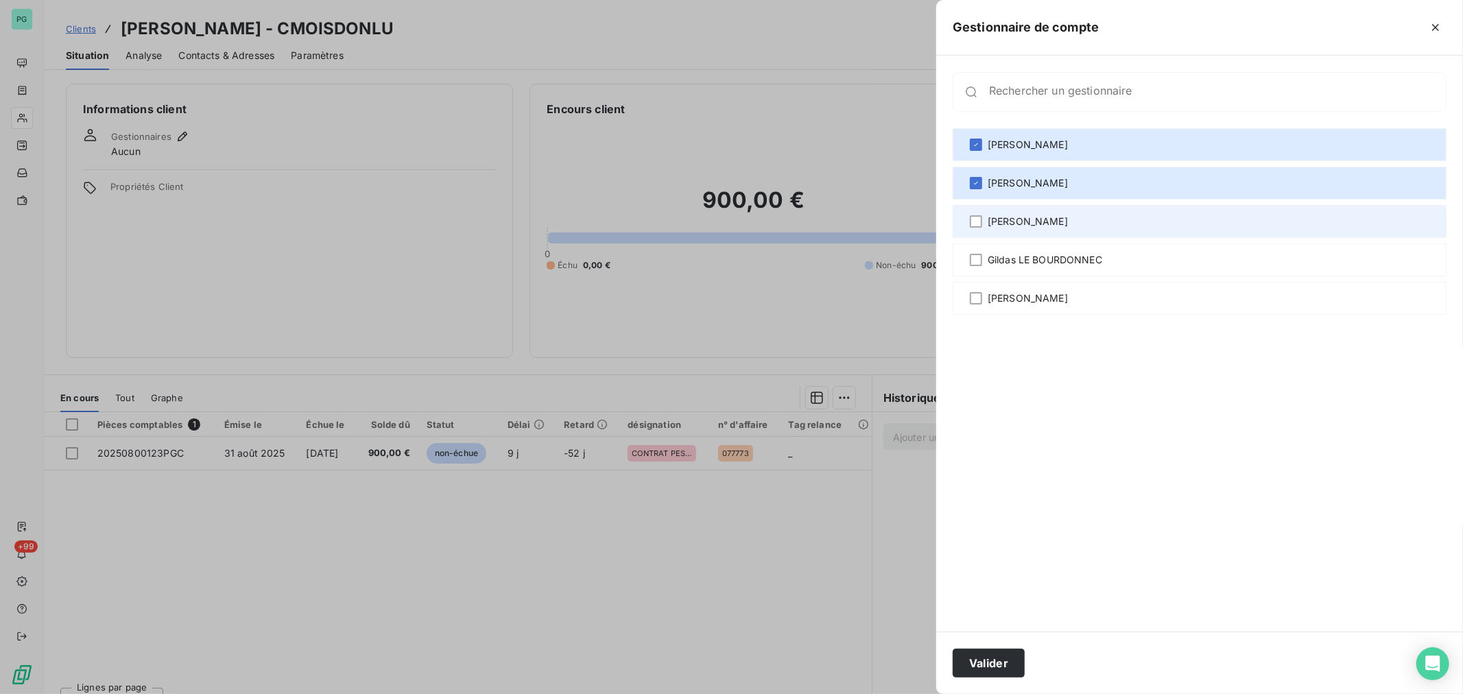
click at [1029, 216] on span "[PERSON_NAME]" at bounding box center [1027, 222] width 80 height 14
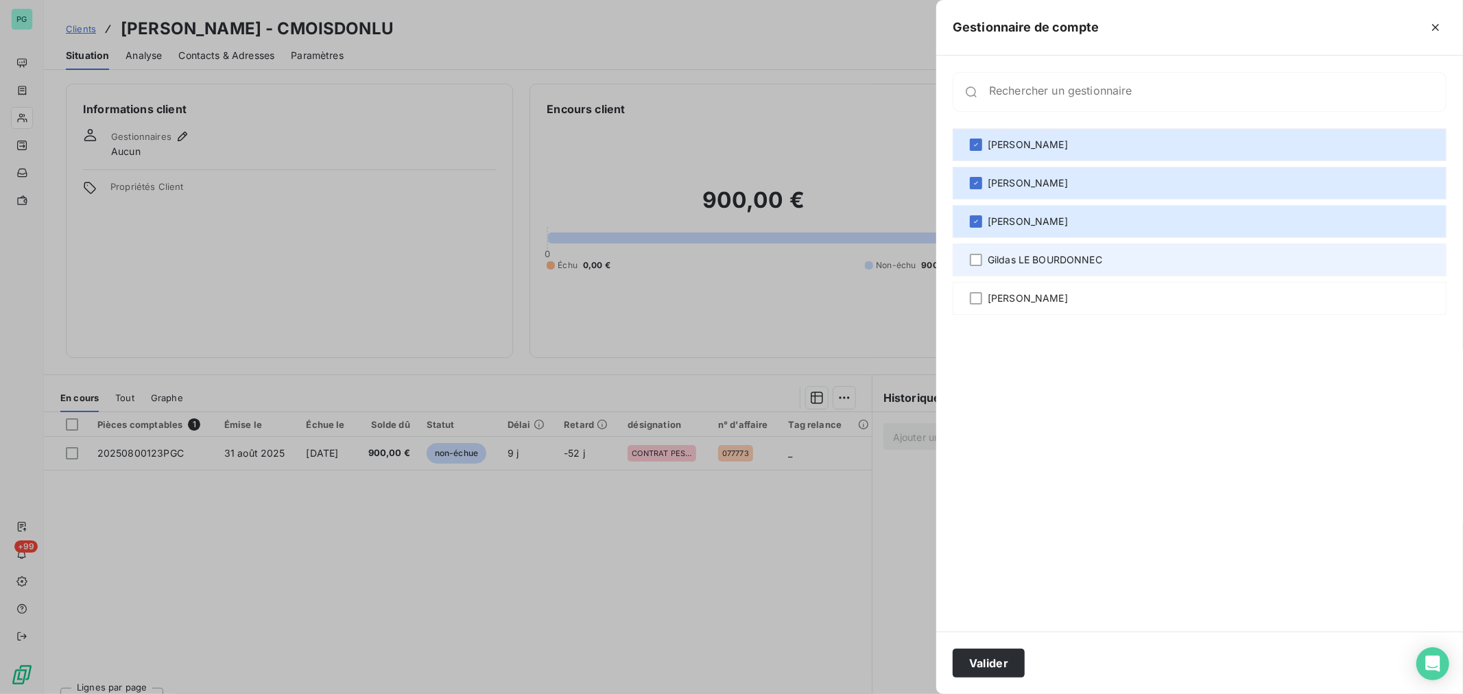
click at [1025, 261] on span "Gildas LE BOURDONNEC" at bounding box center [1044, 260] width 115 height 14
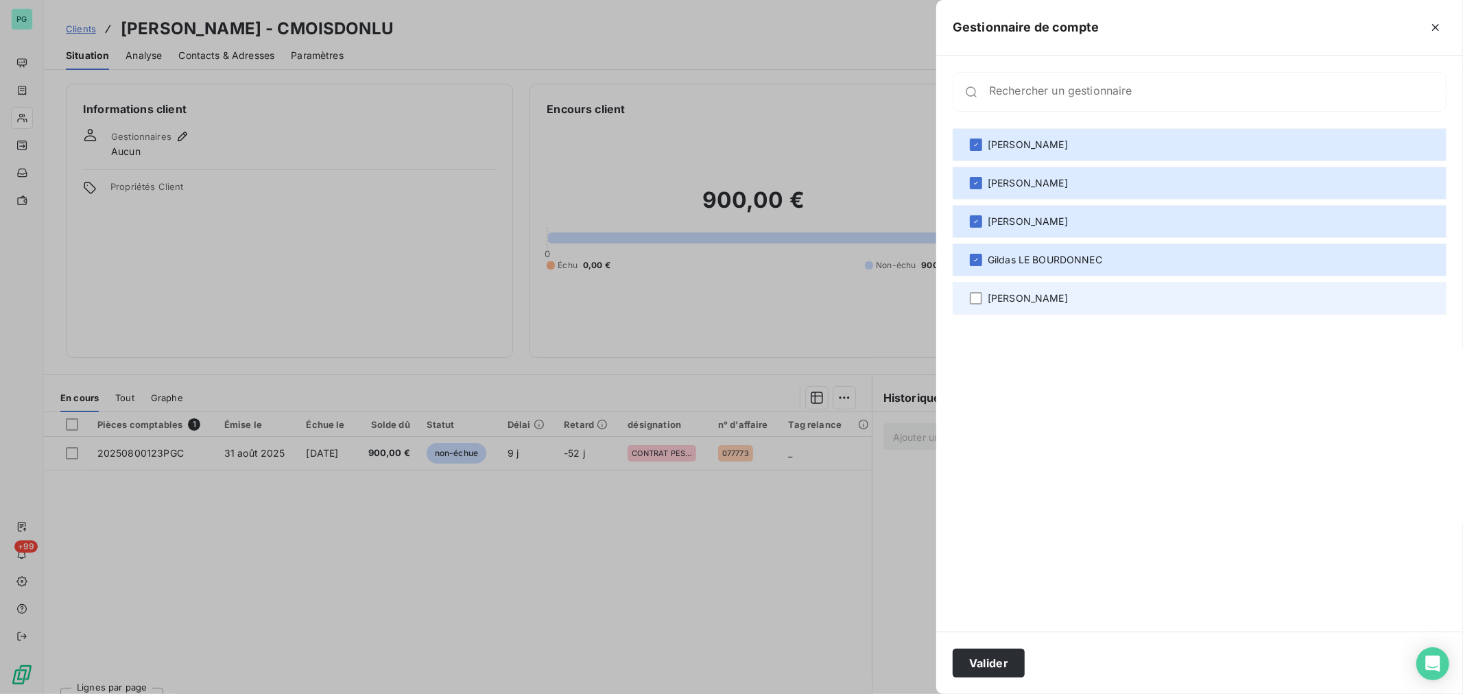
click at [996, 298] on span "[PERSON_NAME]" at bounding box center [1027, 298] width 80 height 14
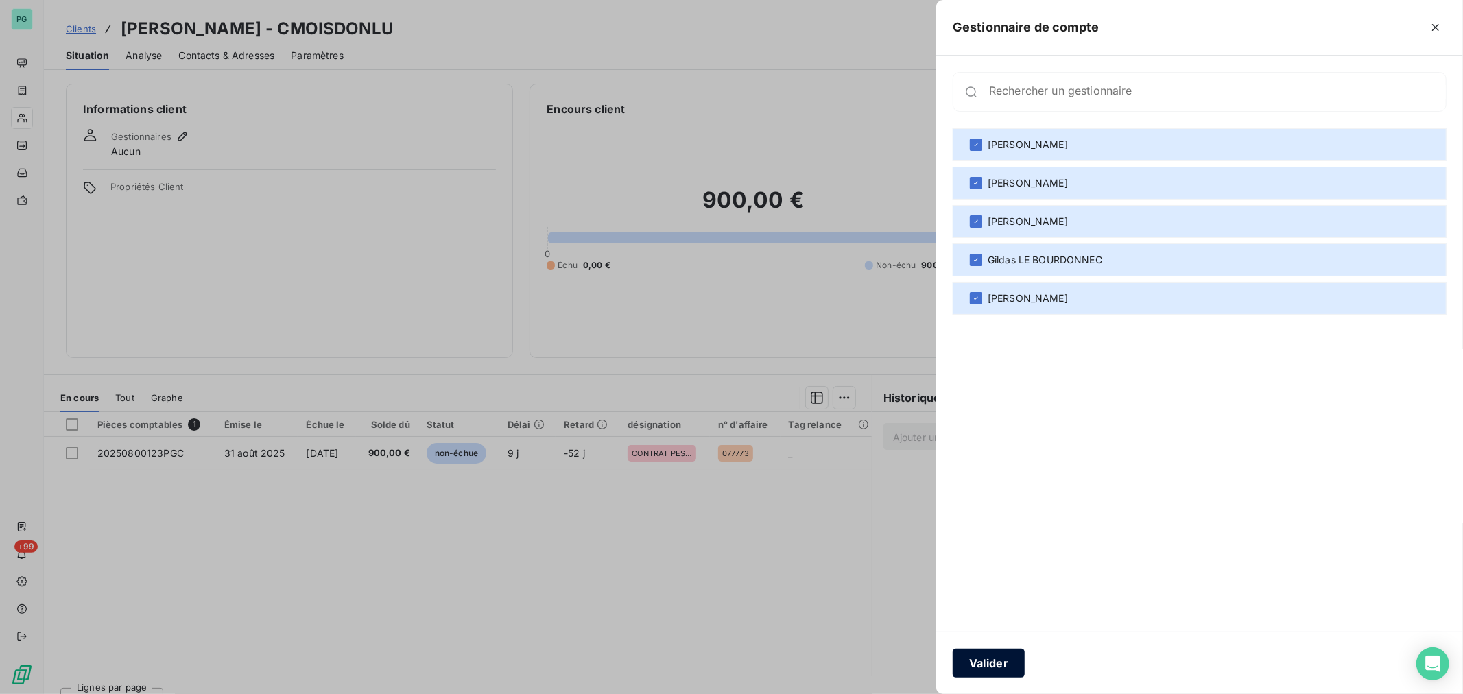
click at [1010, 658] on button "Valider" at bounding box center [988, 663] width 72 height 29
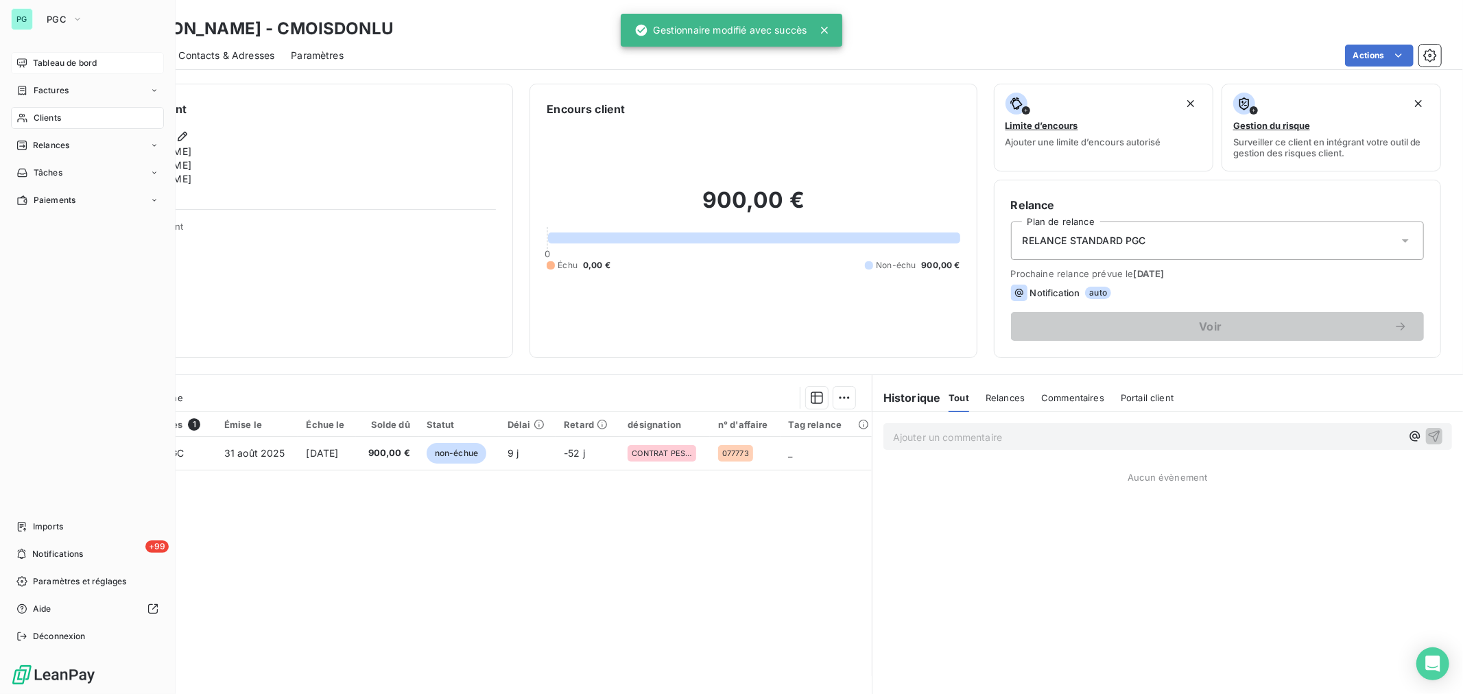
click at [63, 64] on span "Tableau de bord" at bounding box center [65, 63] width 64 height 12
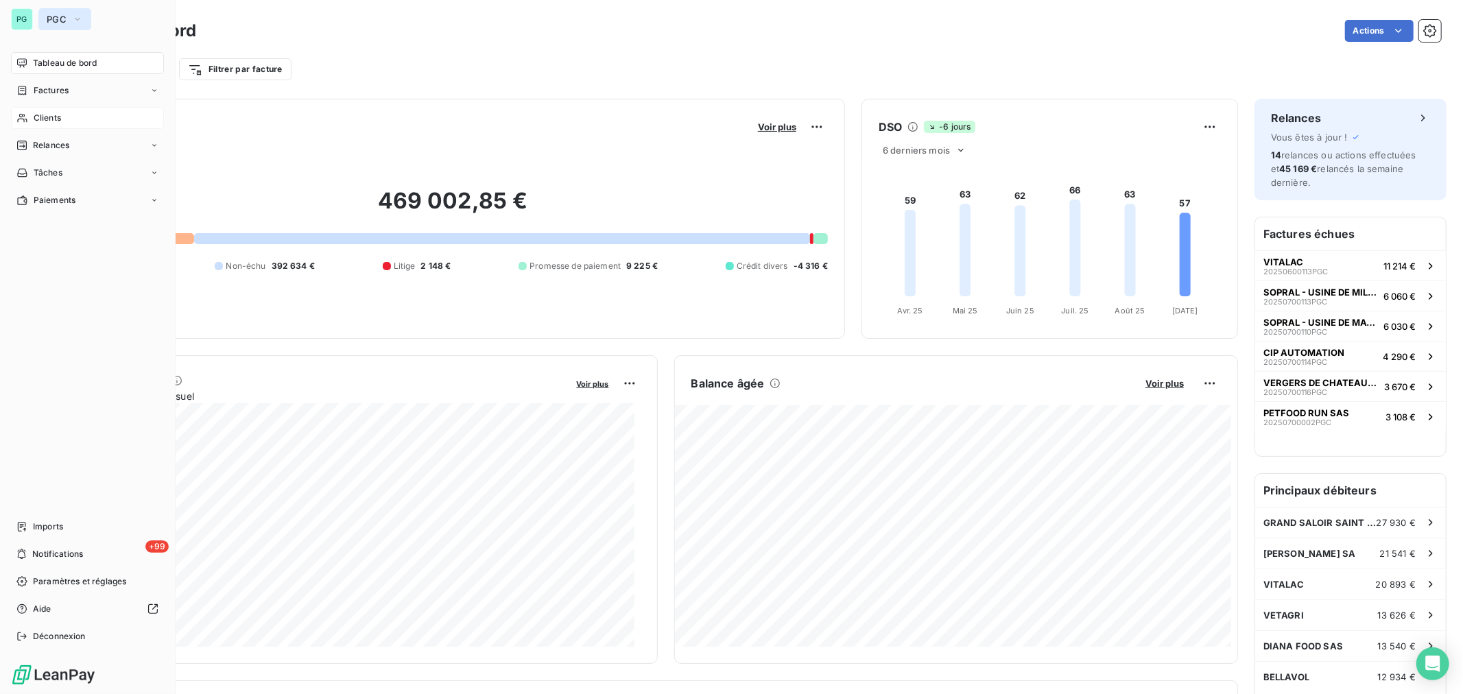
click at [74, 16] on icon "button" at bounding box center [77, 19] width 11 height 14
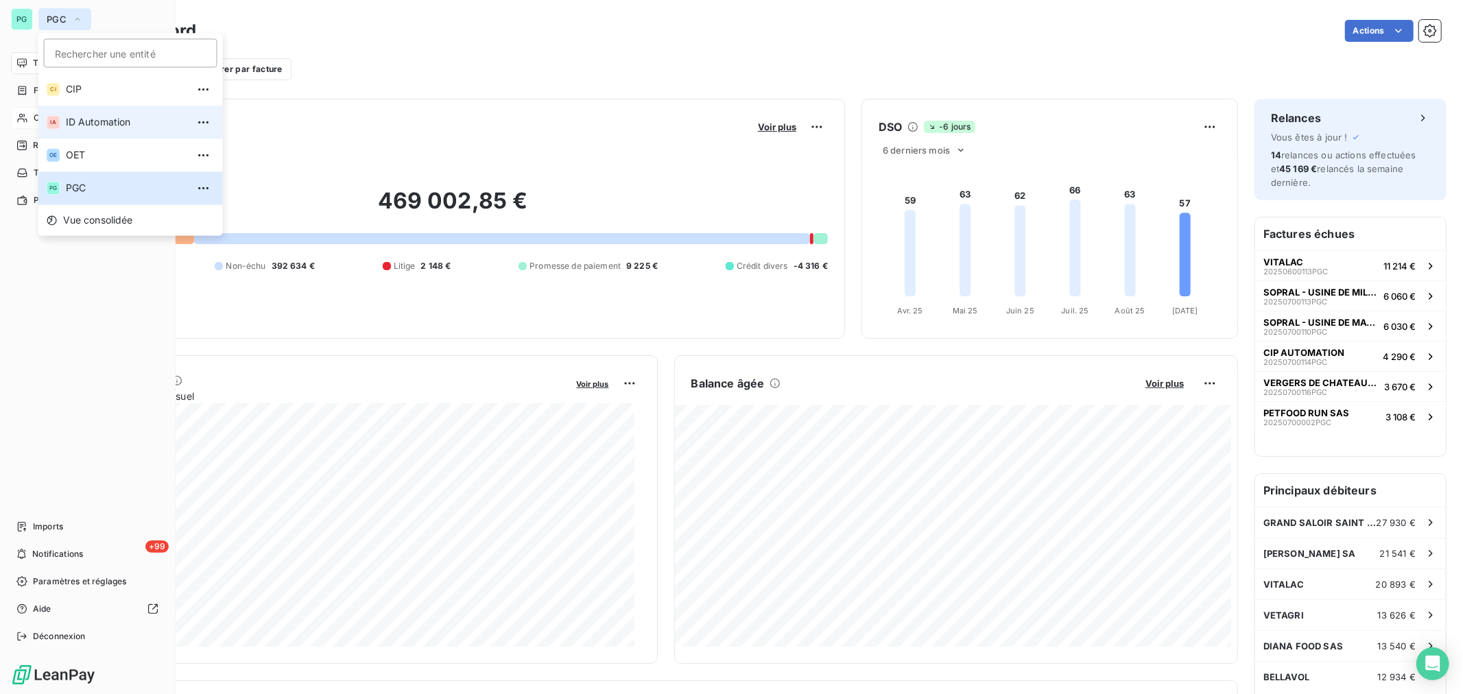
click at [97, 123] on span "ID Automation" at bounding box center [126, 122] width 121 height 14
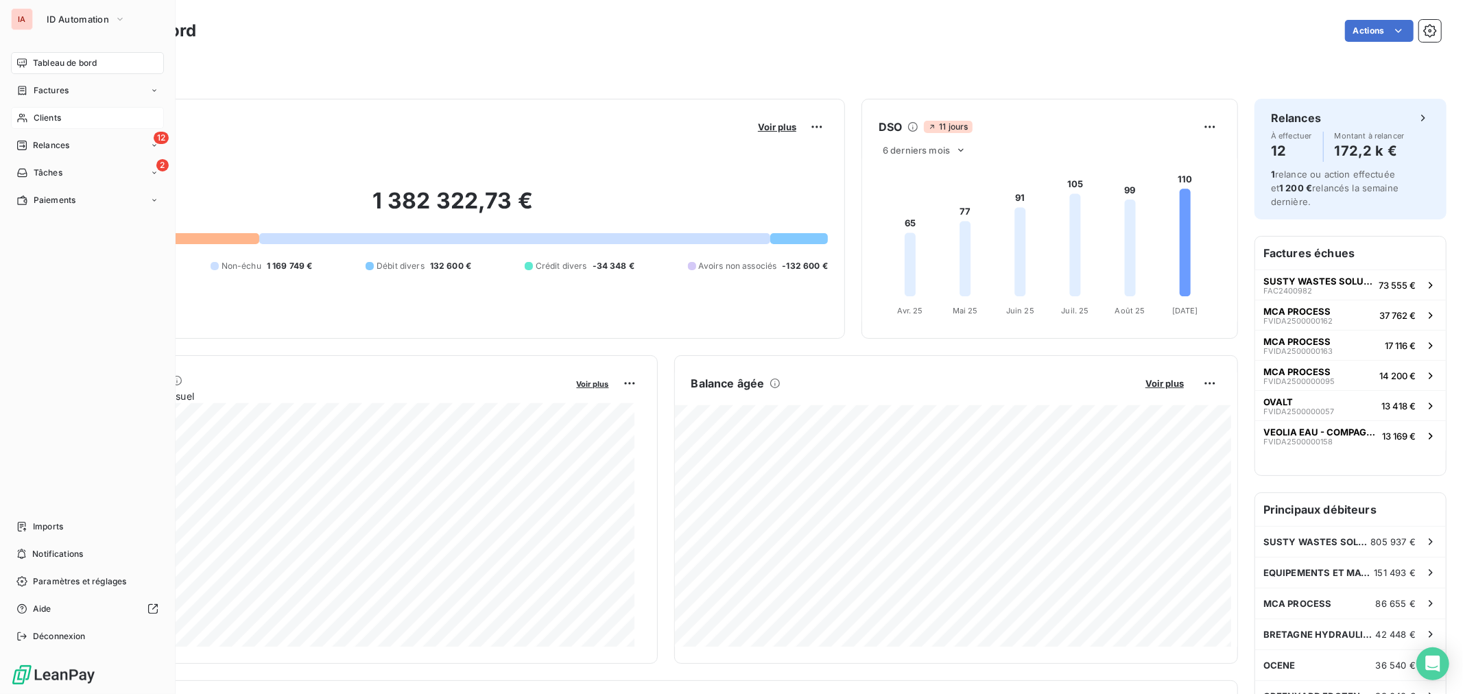
click at [84, 119] on div "Clients" at bounding box center [87, 118] width 153 height 22
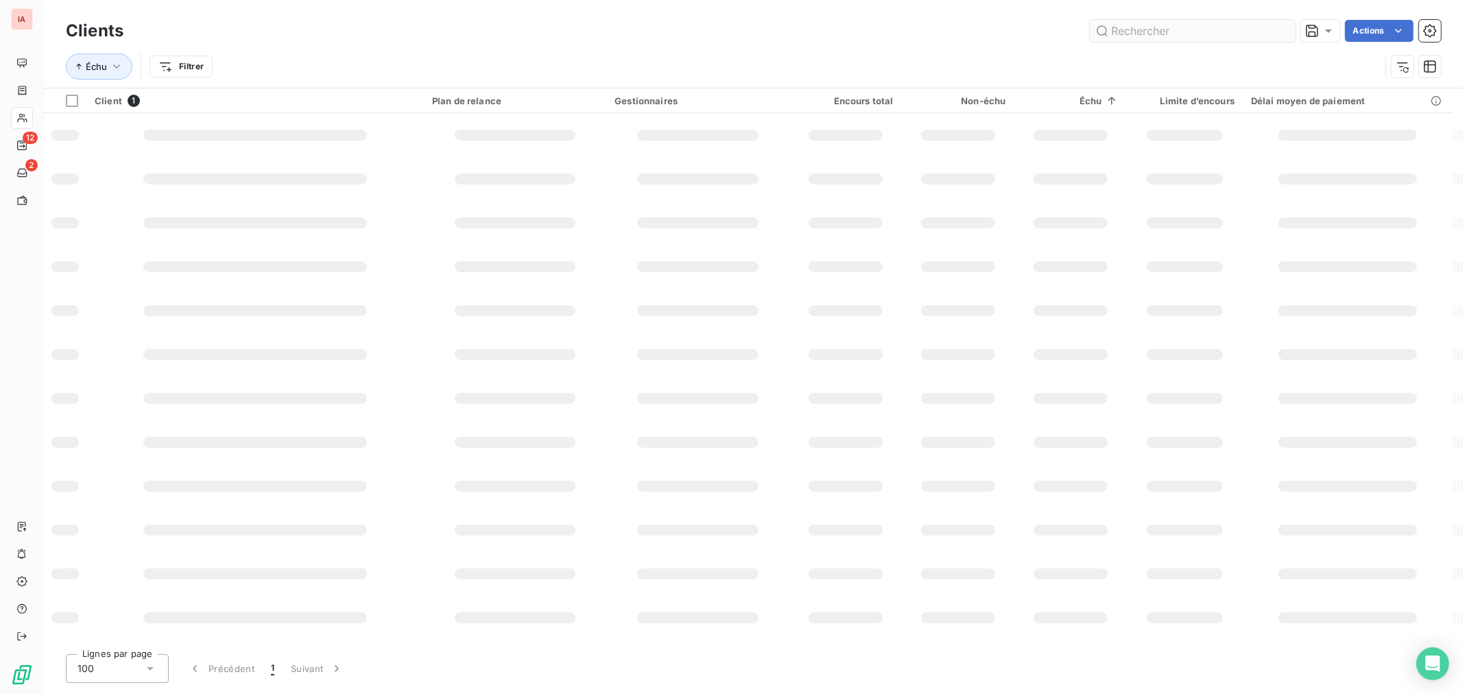
click at [1150, 25] on input "text" at bounding box center [1193, 31] width 206 height 22
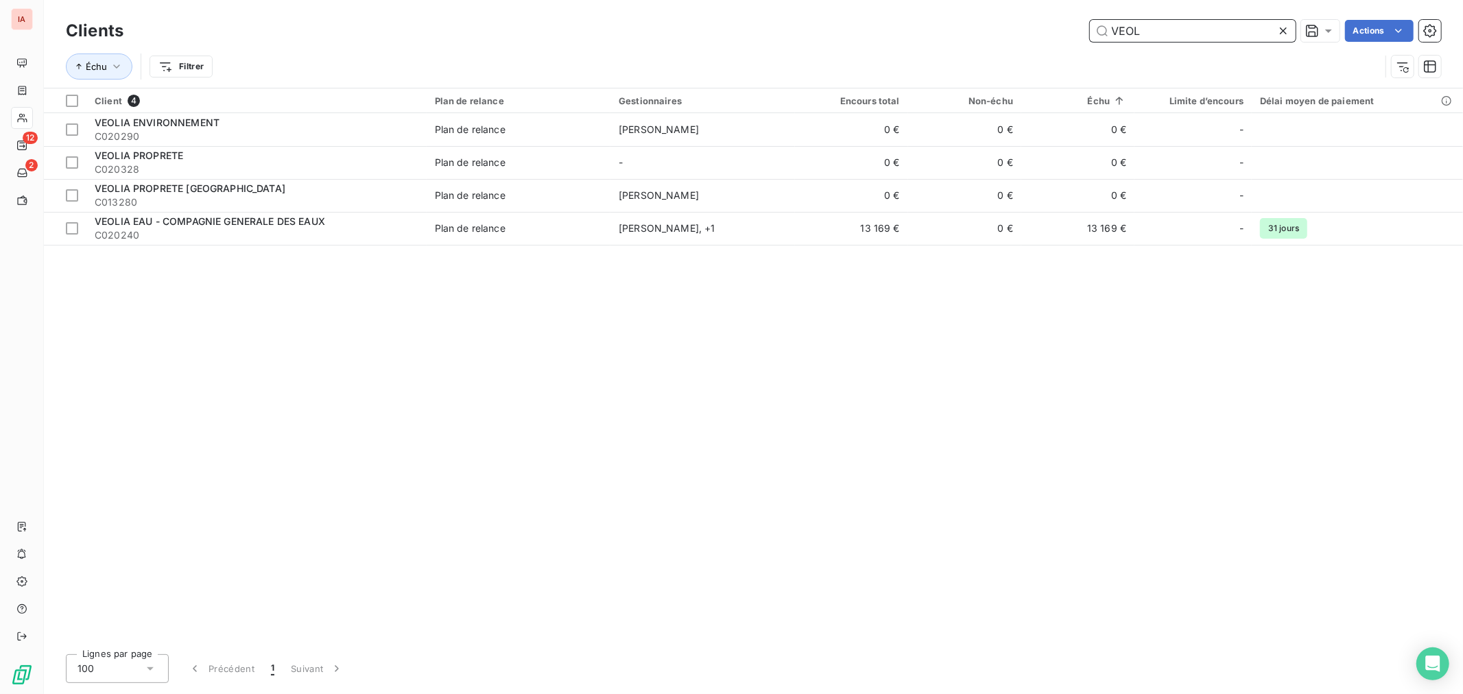
drag, startPoint x: 1241, startPoint y: 29, endPoint x: 1095, endPoint y: 23, distance: 146.2
click at [1095, 23] on input "VEOL" at bounding box center [1193, 31] width 206 height 22
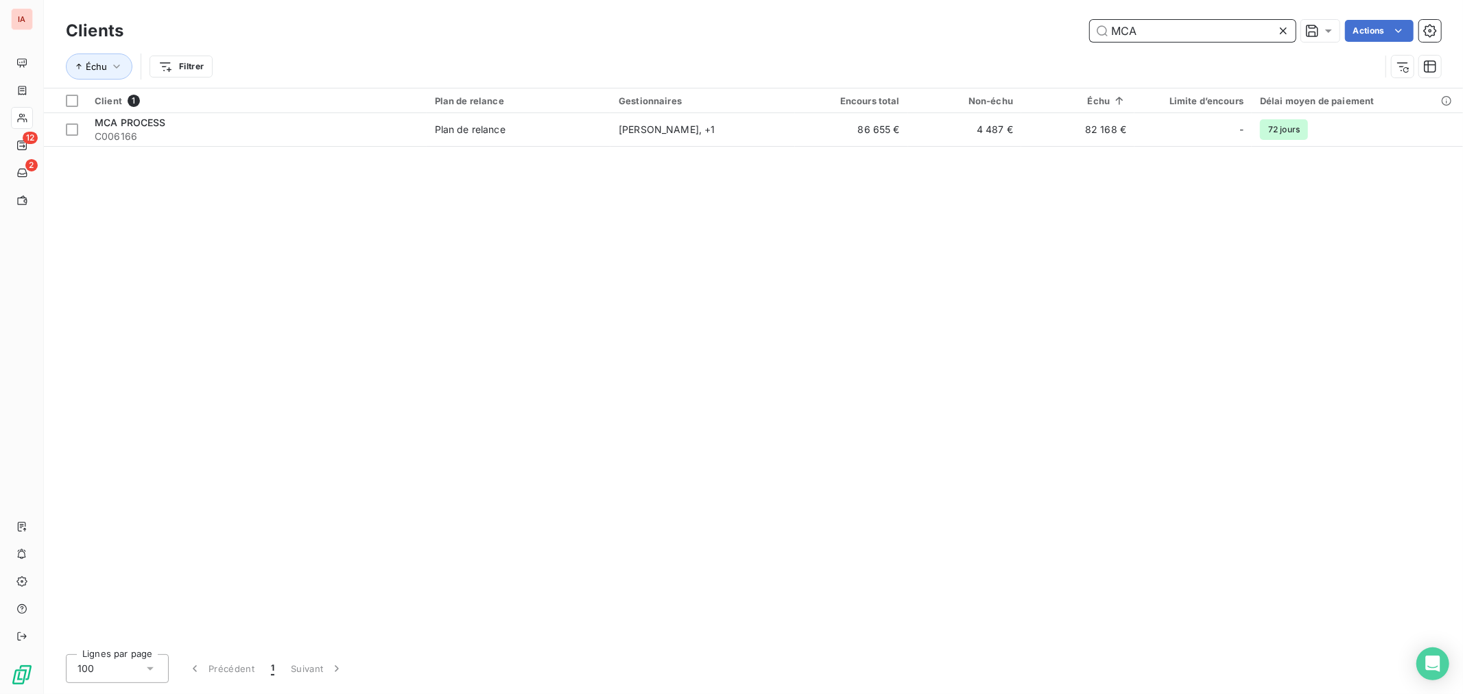
type input "MCA"
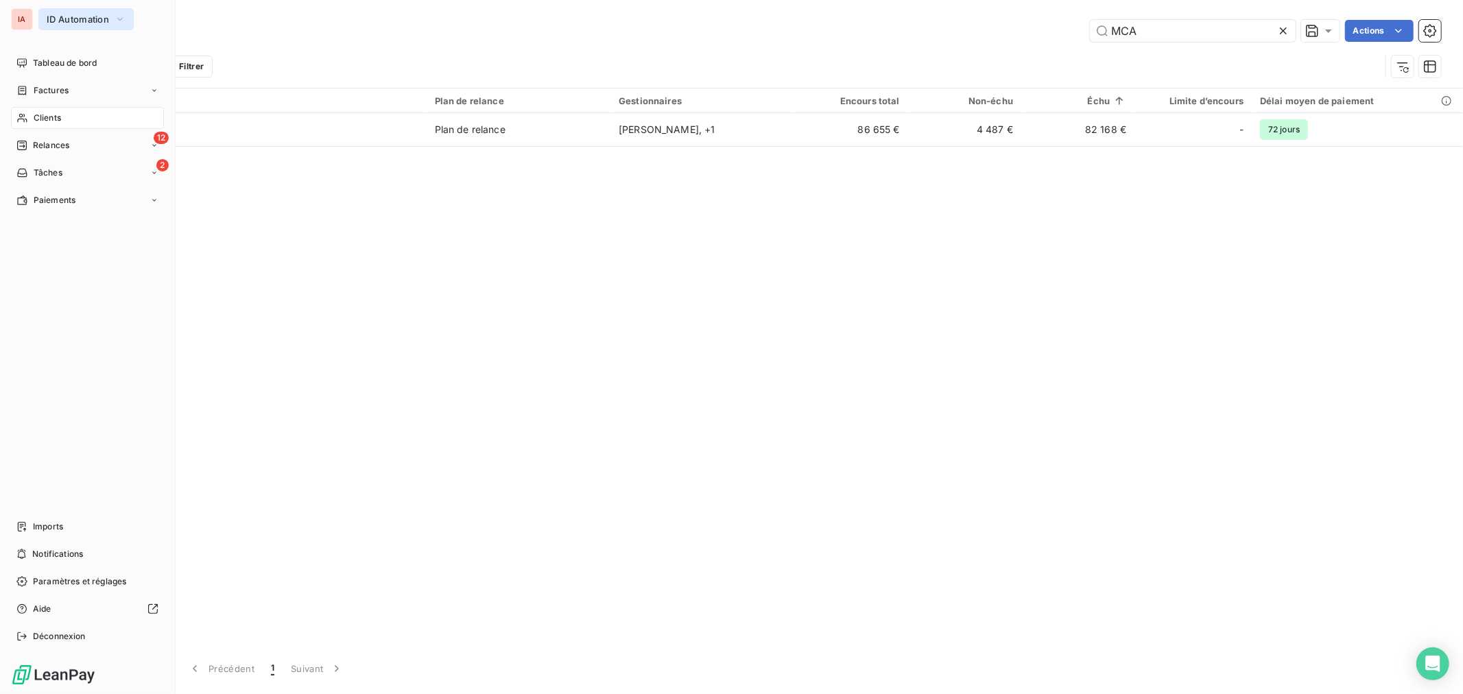
click at [115, 18] on icon "button" at bounding box center [120, 19] width 11 height 14
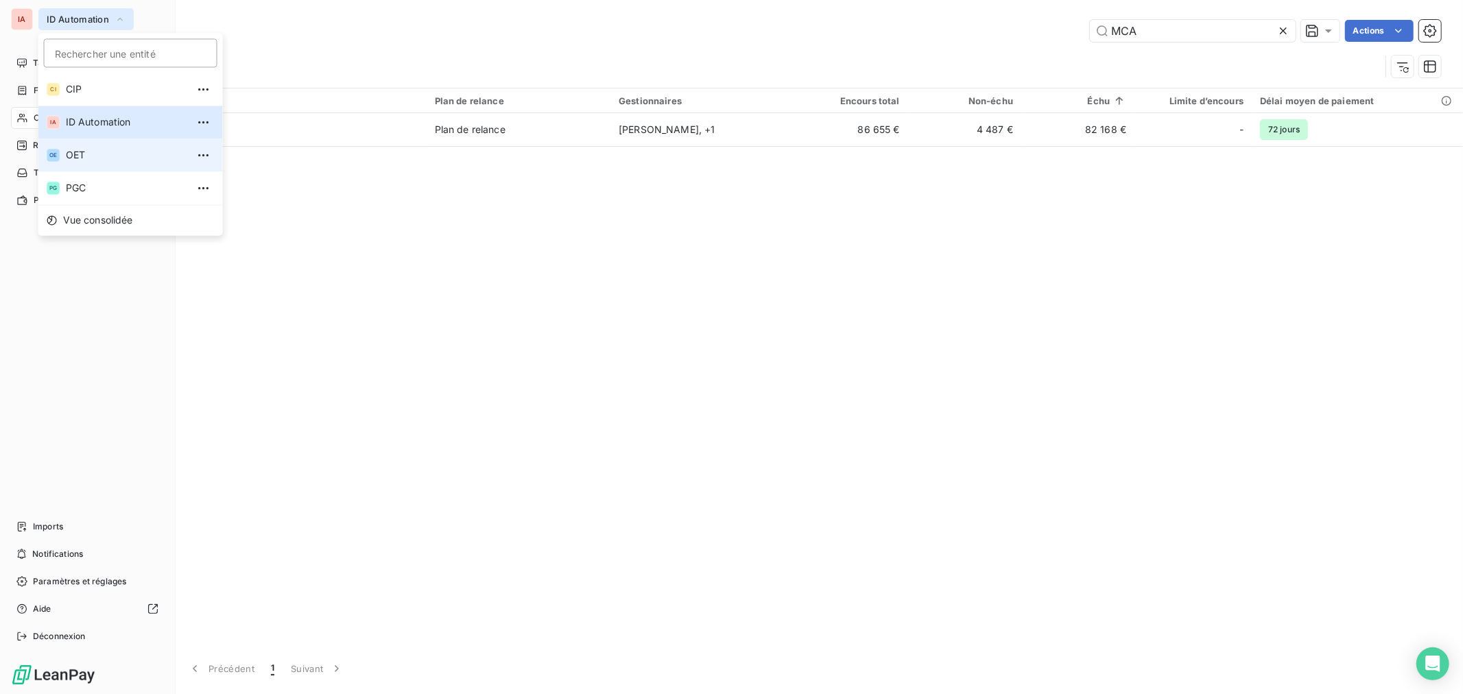
click at [104, 145] on li "OE OET" at bounding box center [130, 155] width 184 height 33
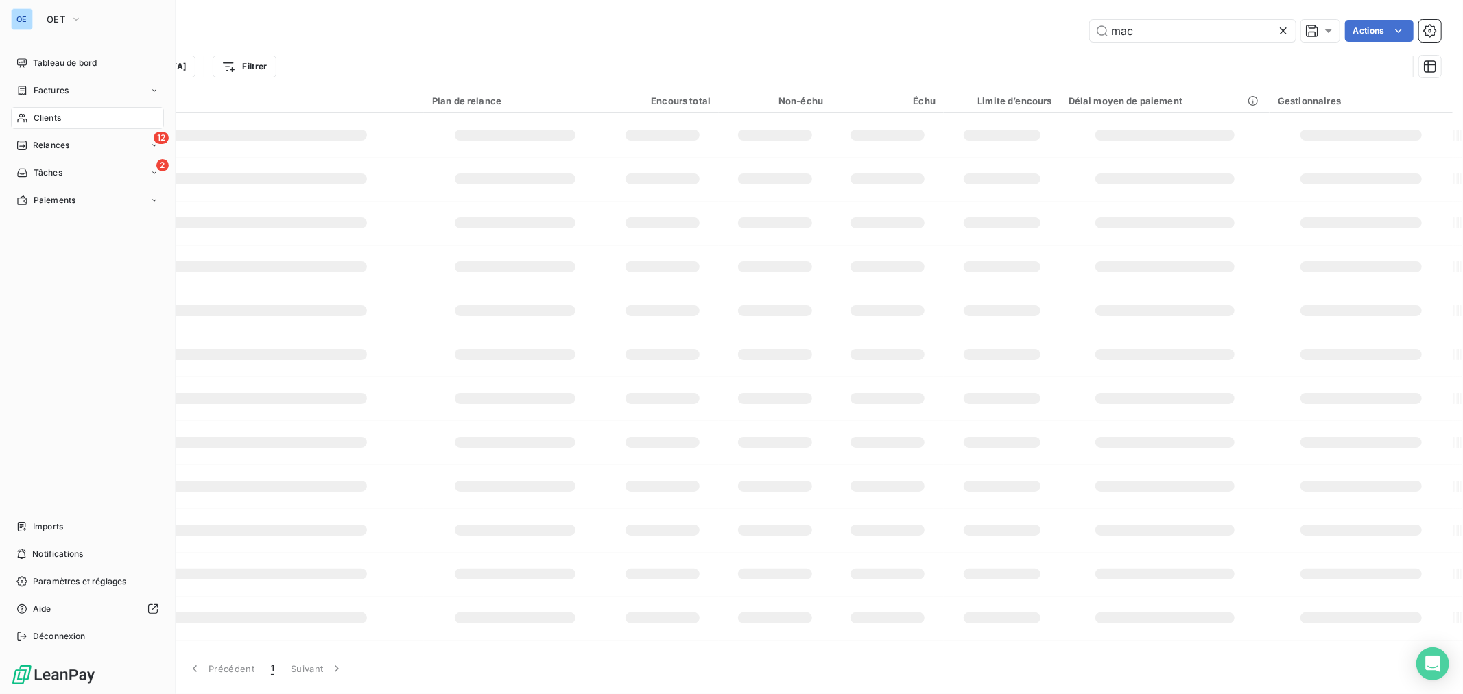
type input "MCA"
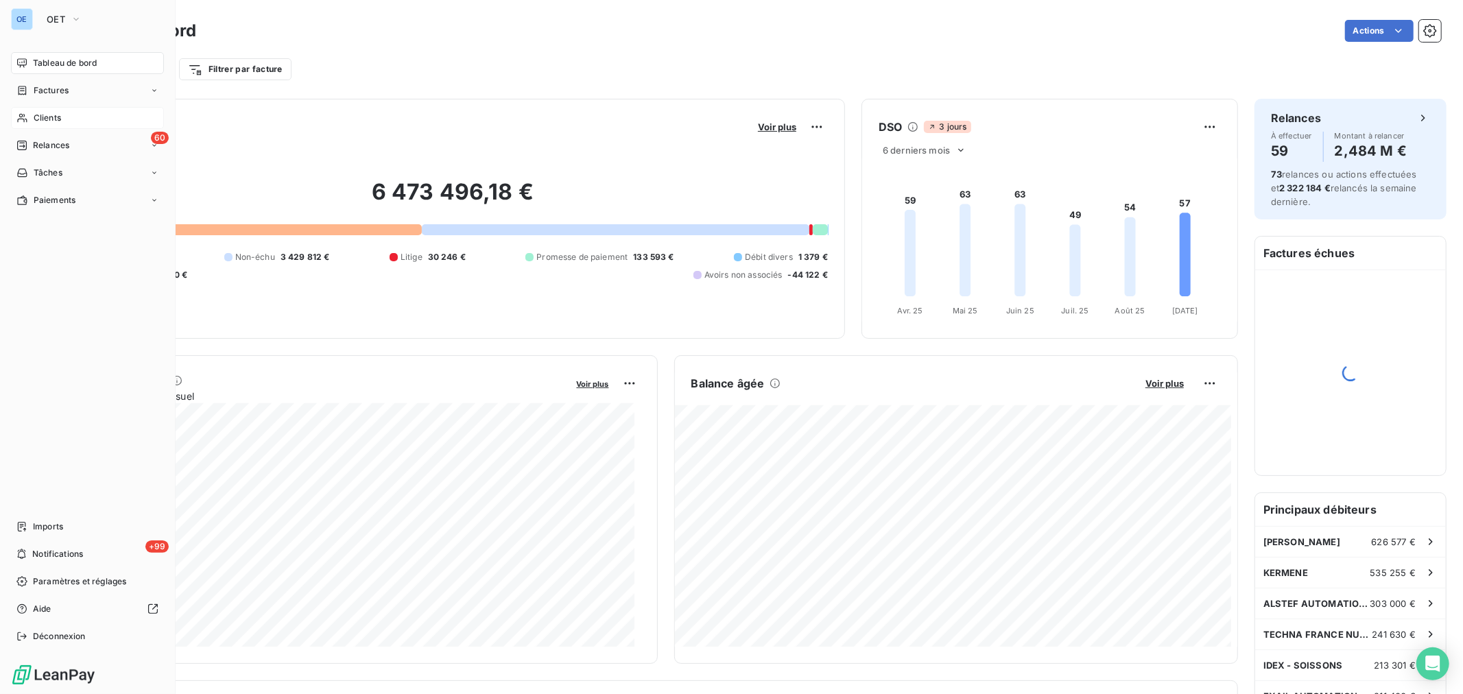
click at [67, 114] on div "Clients" at bounding box center [87, 118] width 153 height 22
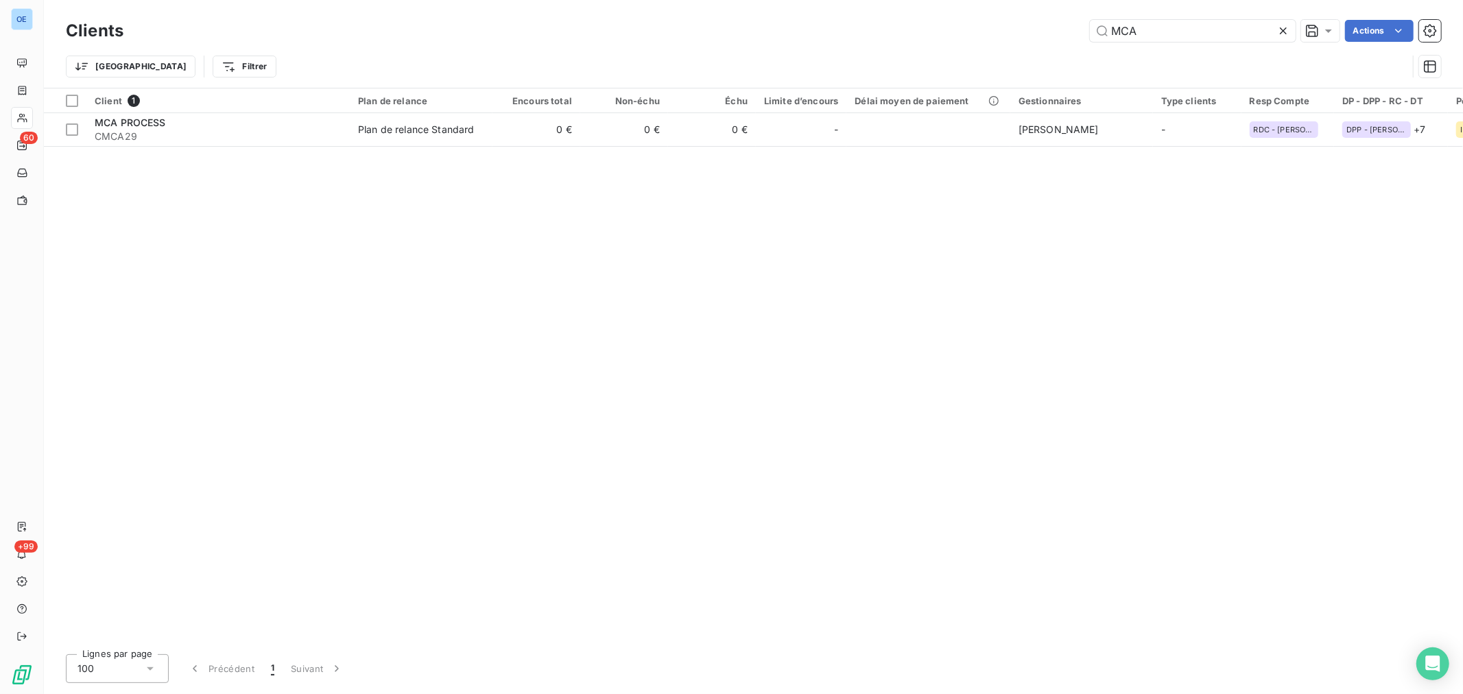
drag, startPoint x: 1148, startPoint y: 32, endPoint x: 1093, endPoint y: 31, distance: 54.9
click at [1070, 23] on div "MCA Actions" at bounding box center [790, 31] width 1301 height 22
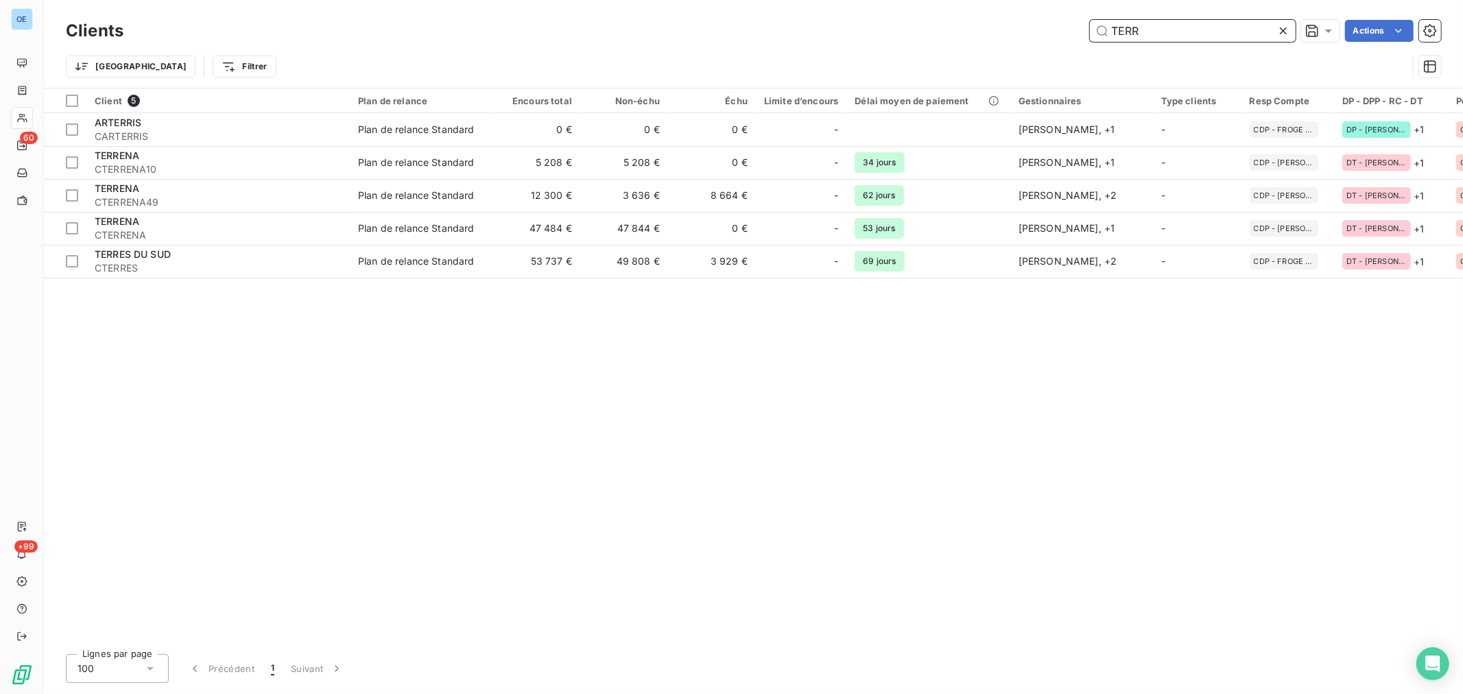
drag, startPoint x: 1102, startPoint y: 32, endPoint x: 1088, endPoint y: 29, distance: 13.9
click at [1090, 30] on input "TERR" at bounding box center [1193, 31] width 206 height 22
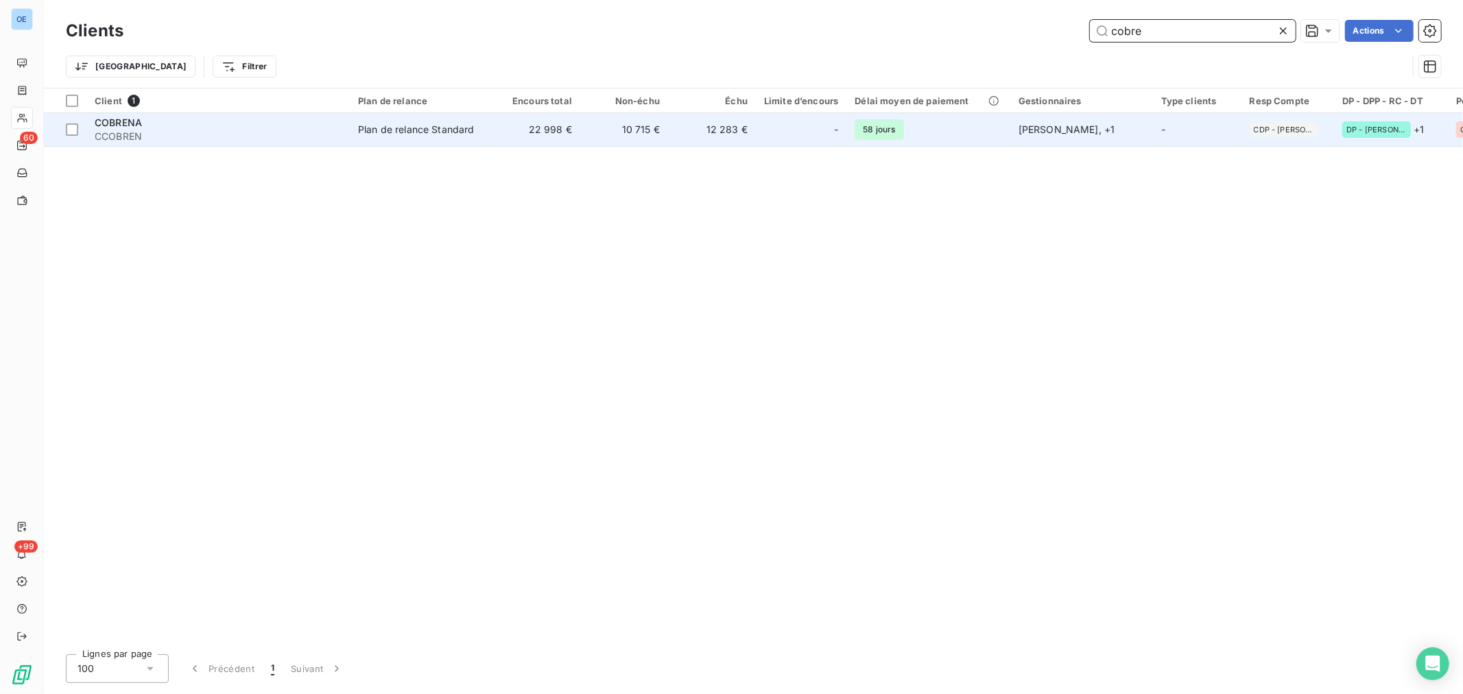
type input "cobre"
click at [783, 132] on div "-" at bounding box center [801, 130] width 74 height 22
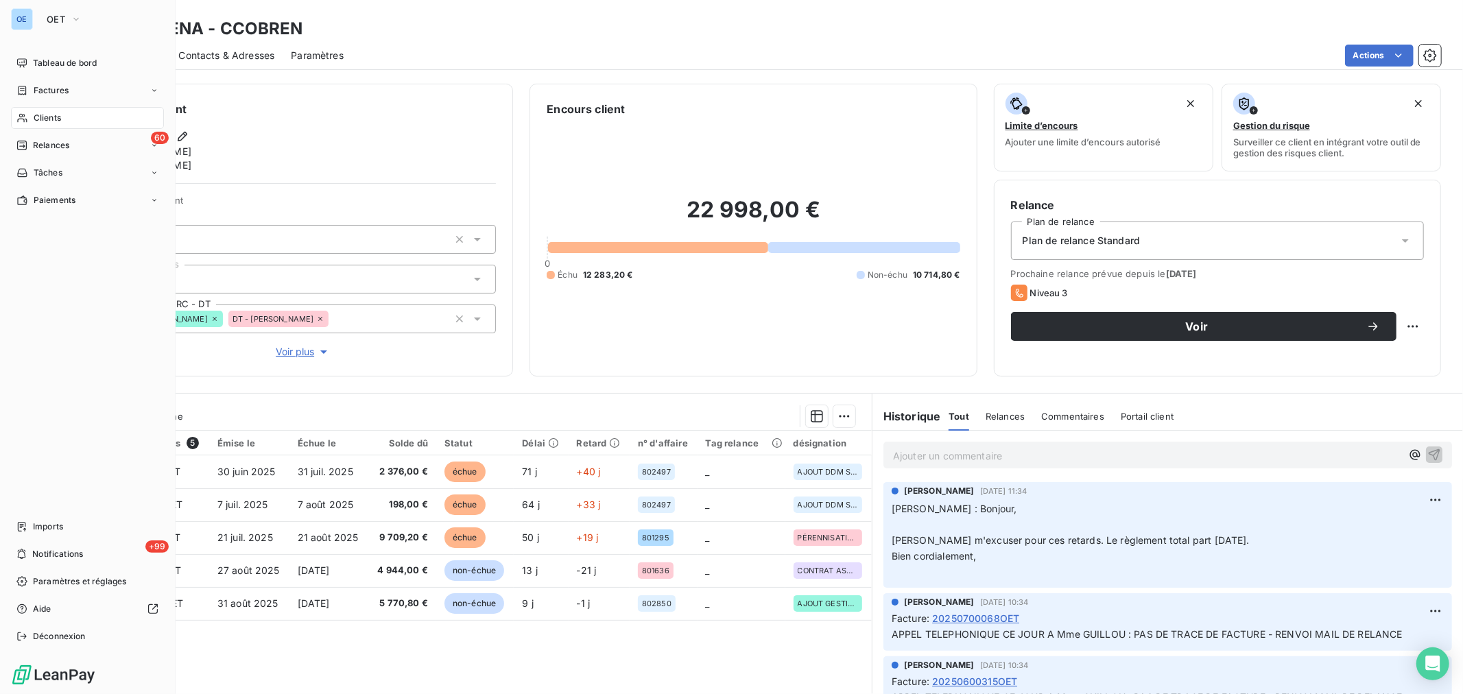
click at [44, 118] on span "Clients" at bounding box center [47, 118] width 27 height 12
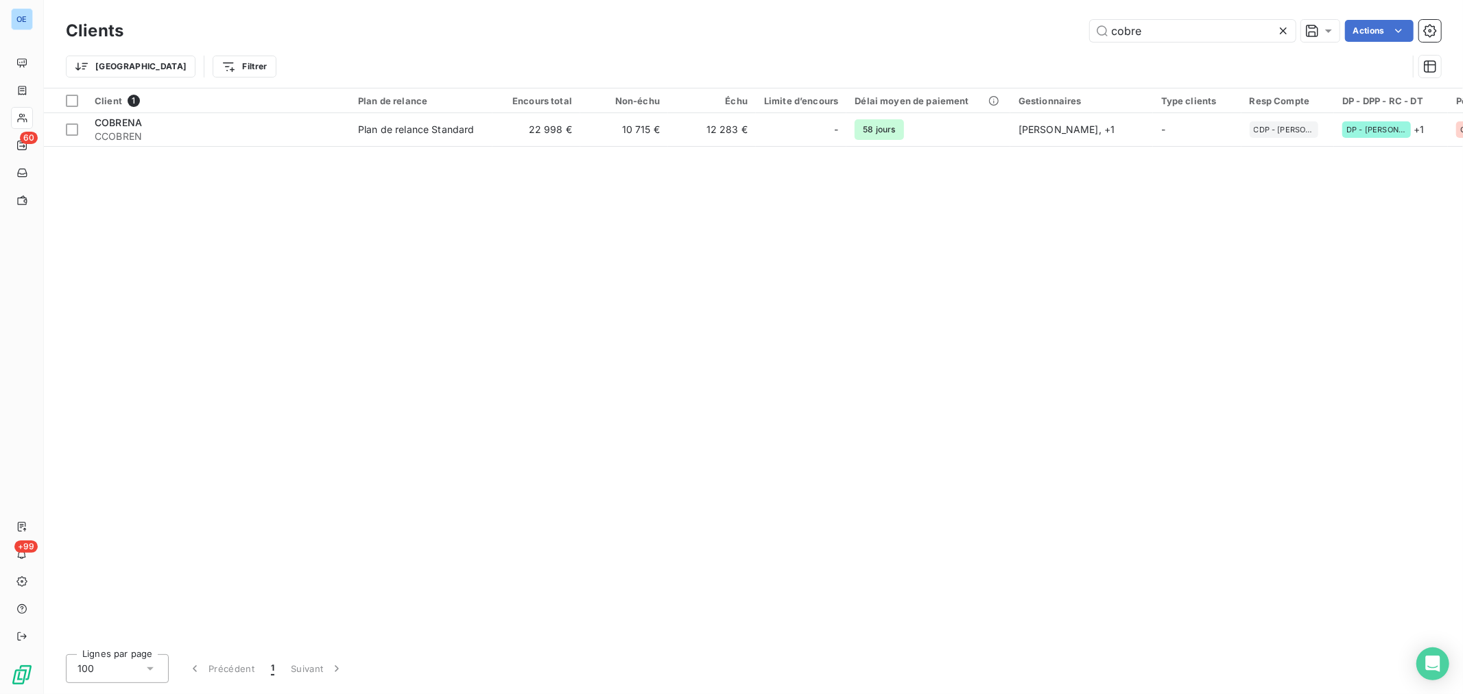
drag, startPoint x: 1185, startPoint y: 32, endPoint x: 1084, endPoint y: 38, distance: 101.0
click at [1084, 38] on div "cobre Actions" at bounding box center [790, 31] width 1301 height 22
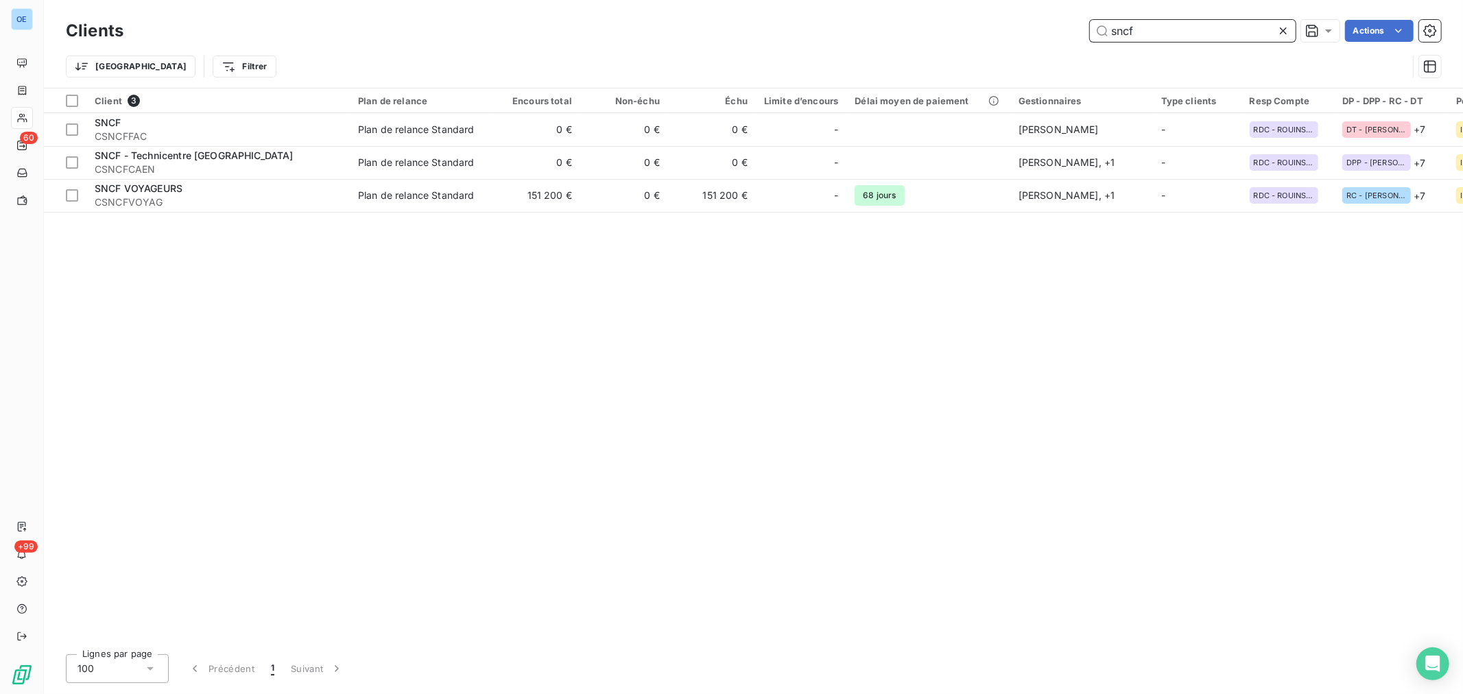
drag, startPoint x: 1151, startPoint y: 27, endPoint x: 1093, endPoint y: 27, distance: 57.6
click at [1093, 27] on input "sncf" at bounding box center [1193, 31] width 206 height 22
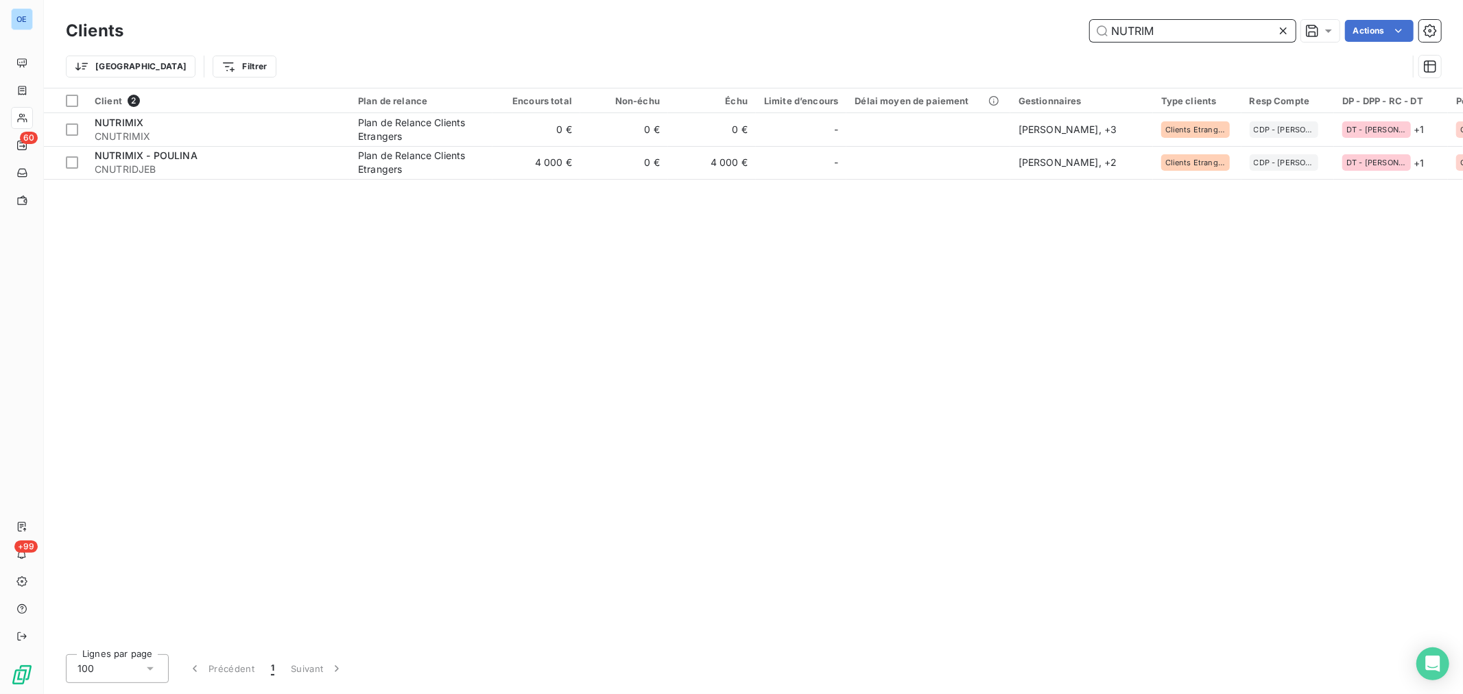
type input "NUTRIM"
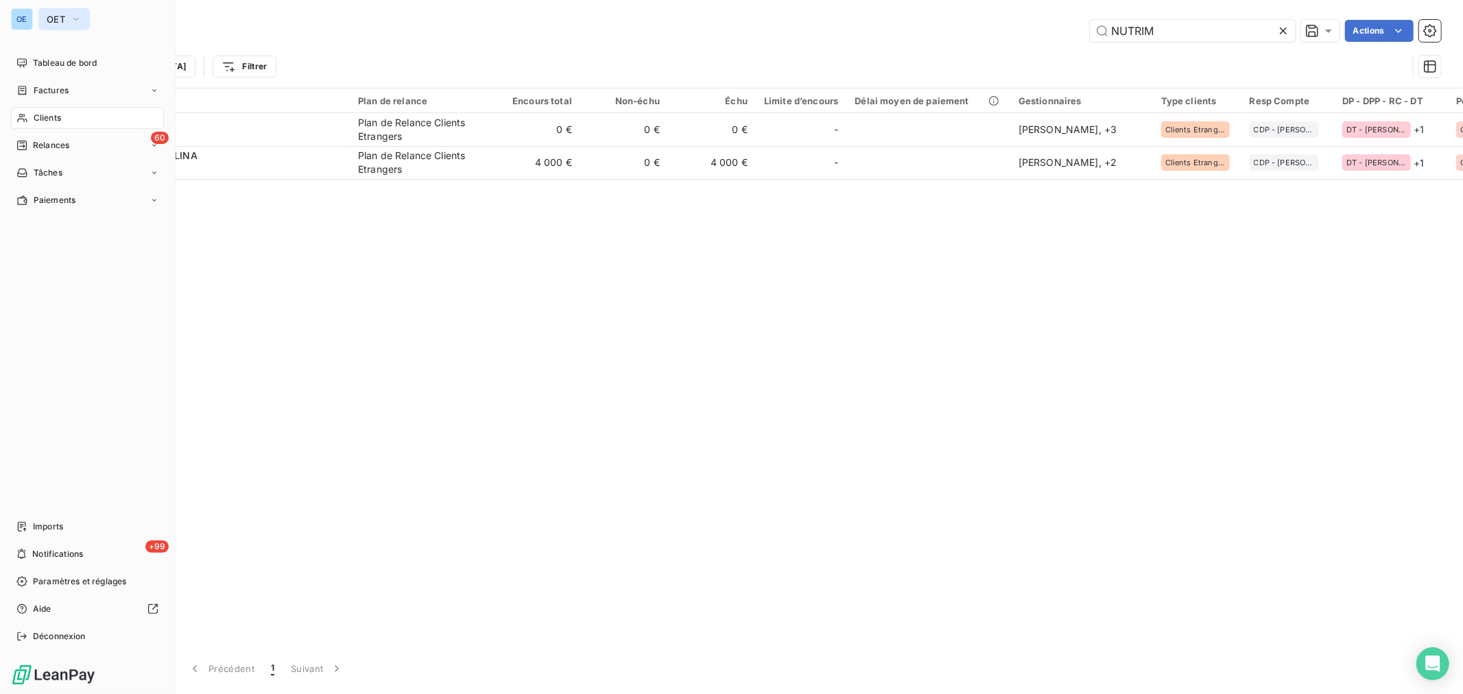
click at [77, 18] on icon "button" at bounding box center [76, 19] width 11 height 14
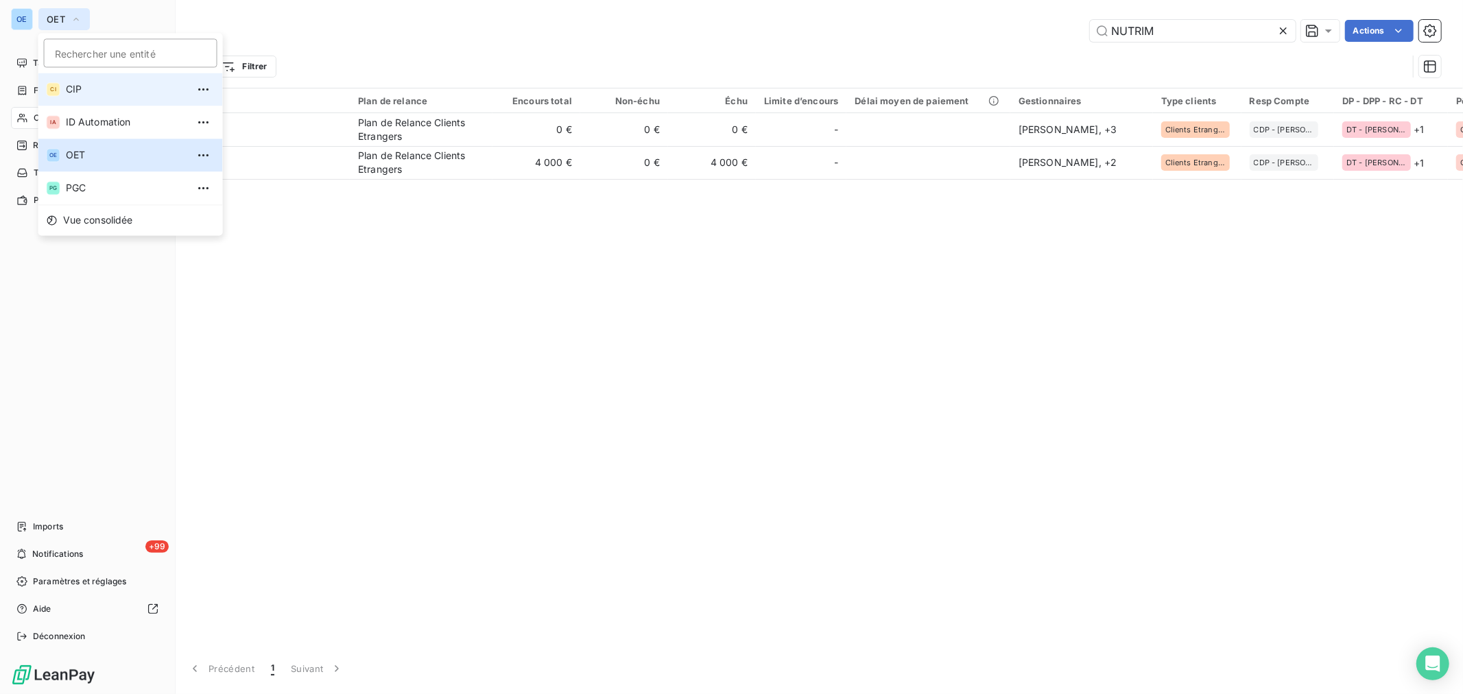
click at [81, 90] on span "CIP" at bounding box center [126, 89] width 121 height 14
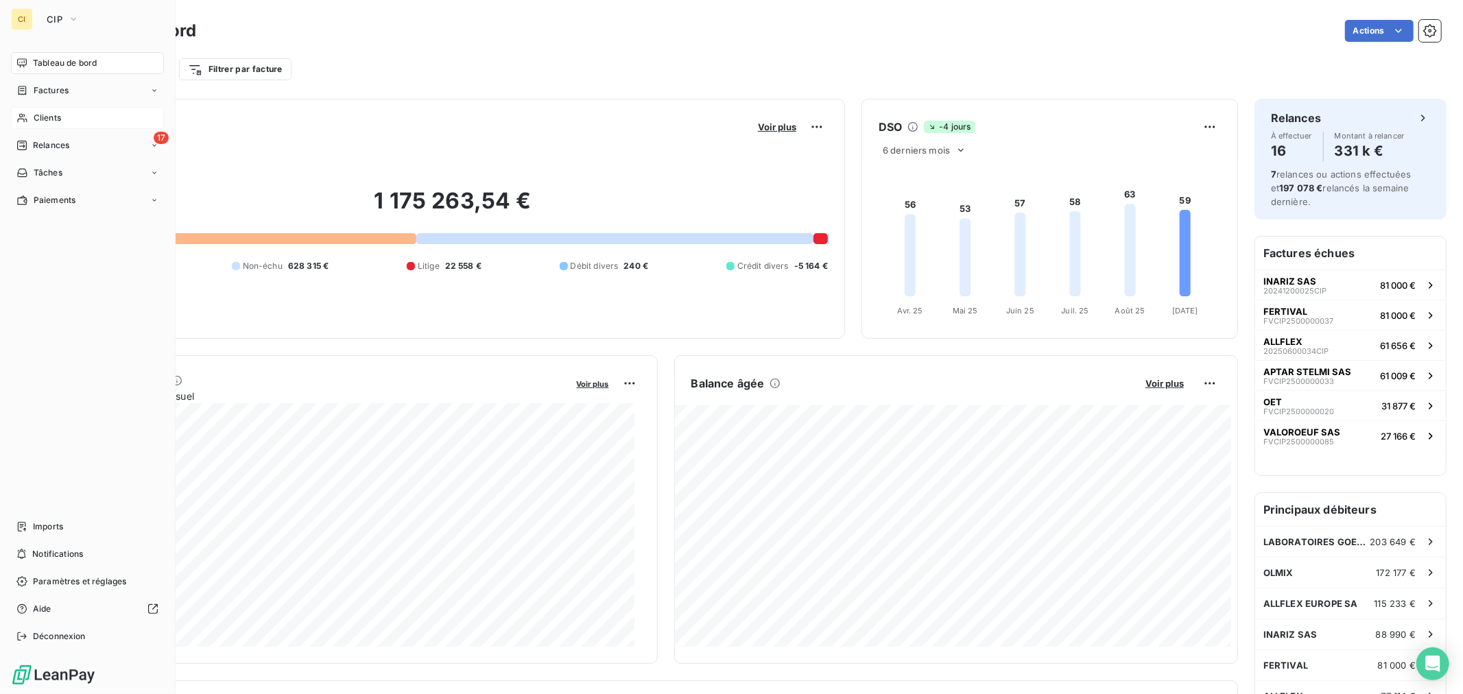
click at [50, 119] on span "Clients" at bounding box center [47, 118] width 27 height 12
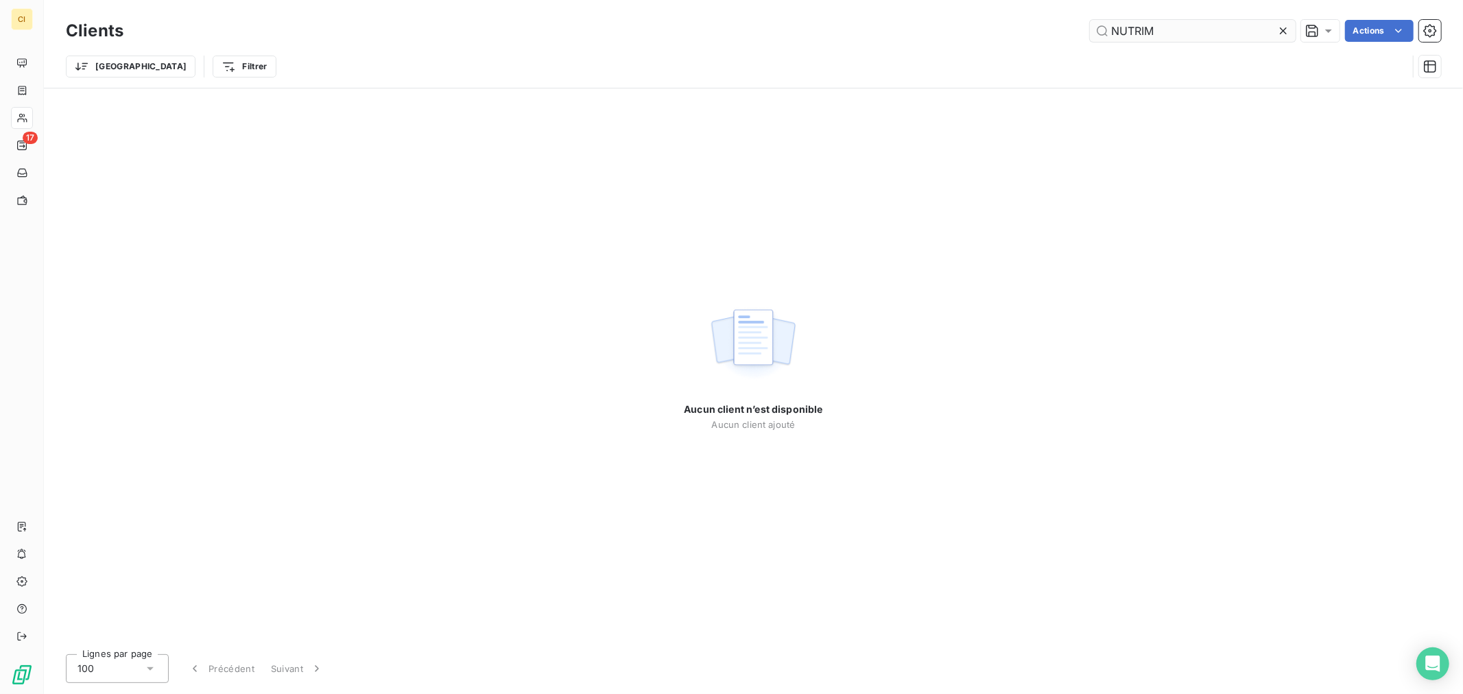
drag, startPoint x: 1122, startPoint y: 31, endPoint x: 1105, endPoint y: 30, distance: 16.5
click at [1105, 30] on input "NUTRIM" at bounding box center [1193, 31] width 206 height 22
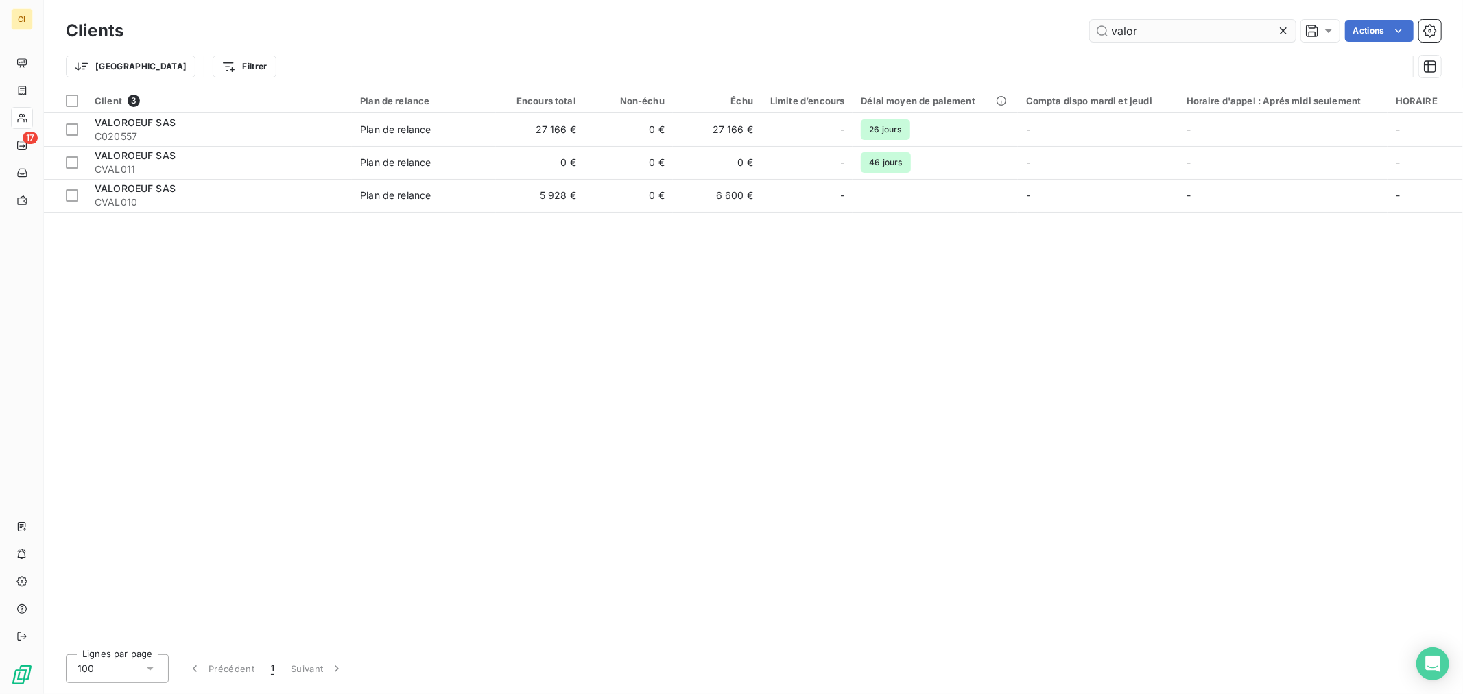
drag, startPoint x: 1152, startPoint y: 17, endPoint x: 1155, endPoint y: 31, distance: 14.1
click at [1146, 23] on div "Clients valor Actions" at bounding box center [753, 30] width 1375 height 29
drag, startPoint x: 1155, startPoint y: 32, endPoint x: 1086, endPoint y: 35, distance: 69.3
click at [1086, 35] on div "valor Actions" at bounding box center [790, 31] width 1301 height 22
drag, startPoint x: 1122, startPoint y: 36, endPoint x: 1088, endPoint y: 37, distance: 34.3
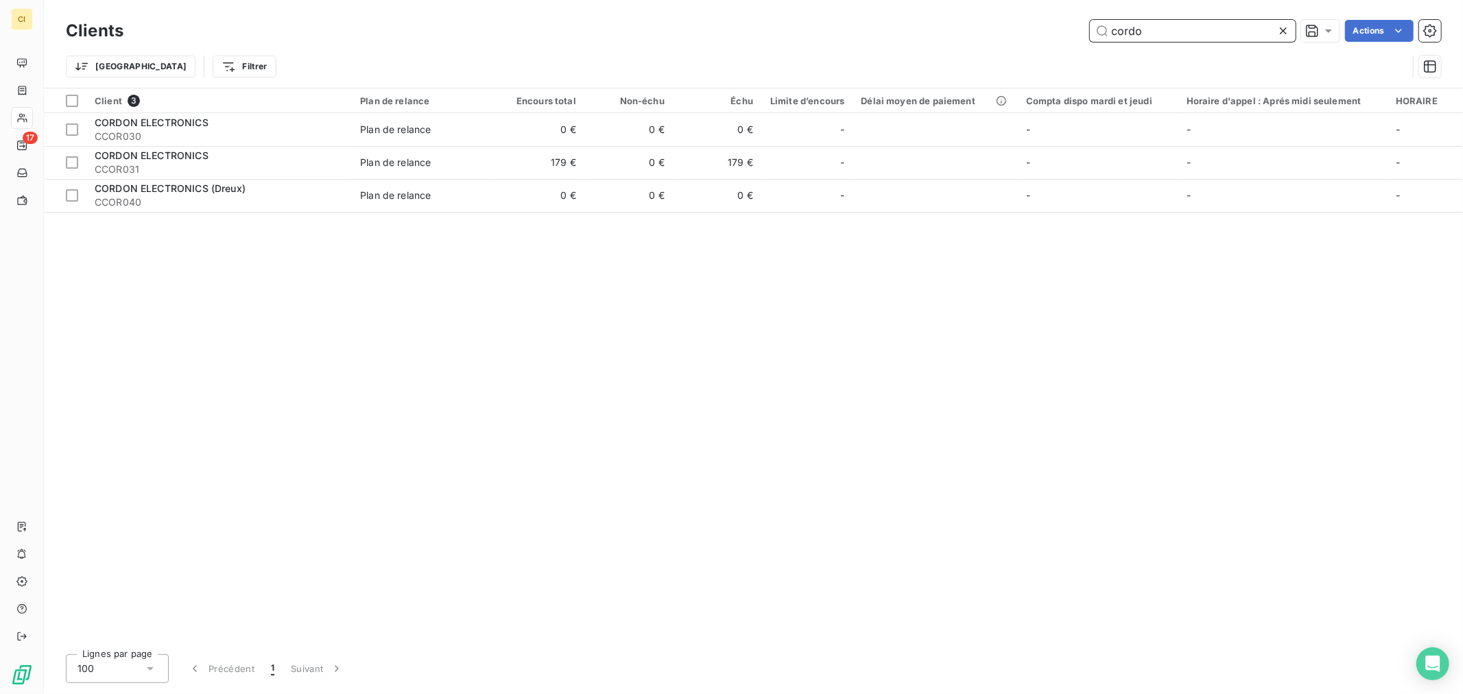
click at [1088, 37] on div "cordo Actions" at bounding box center [790, 31] width 1301 height 22
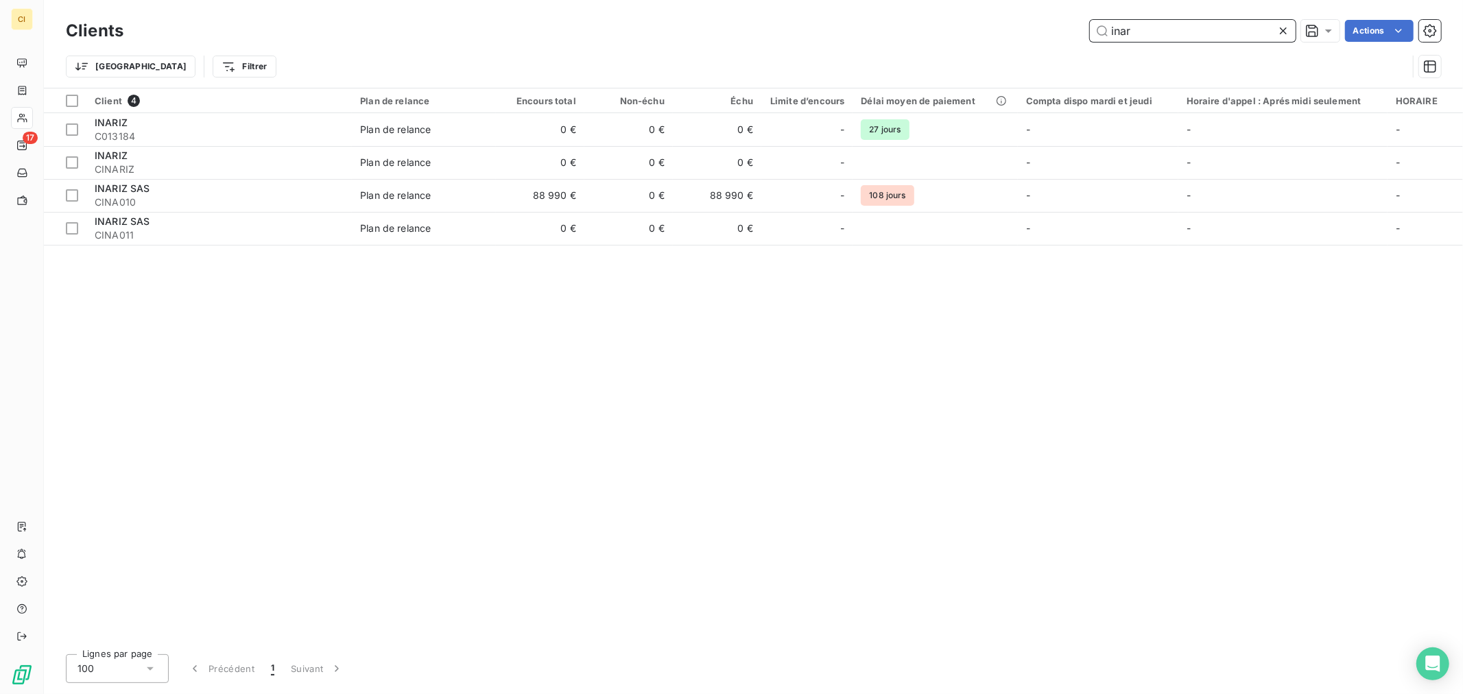
drag, startPoint x: 1190, startPoint y: 30, endPoint x: 1105, endPoint y: 35, distance: 85.8
click at [1105, 35] on input "inar" at bounding box center [1193, 31] width 206 height 22
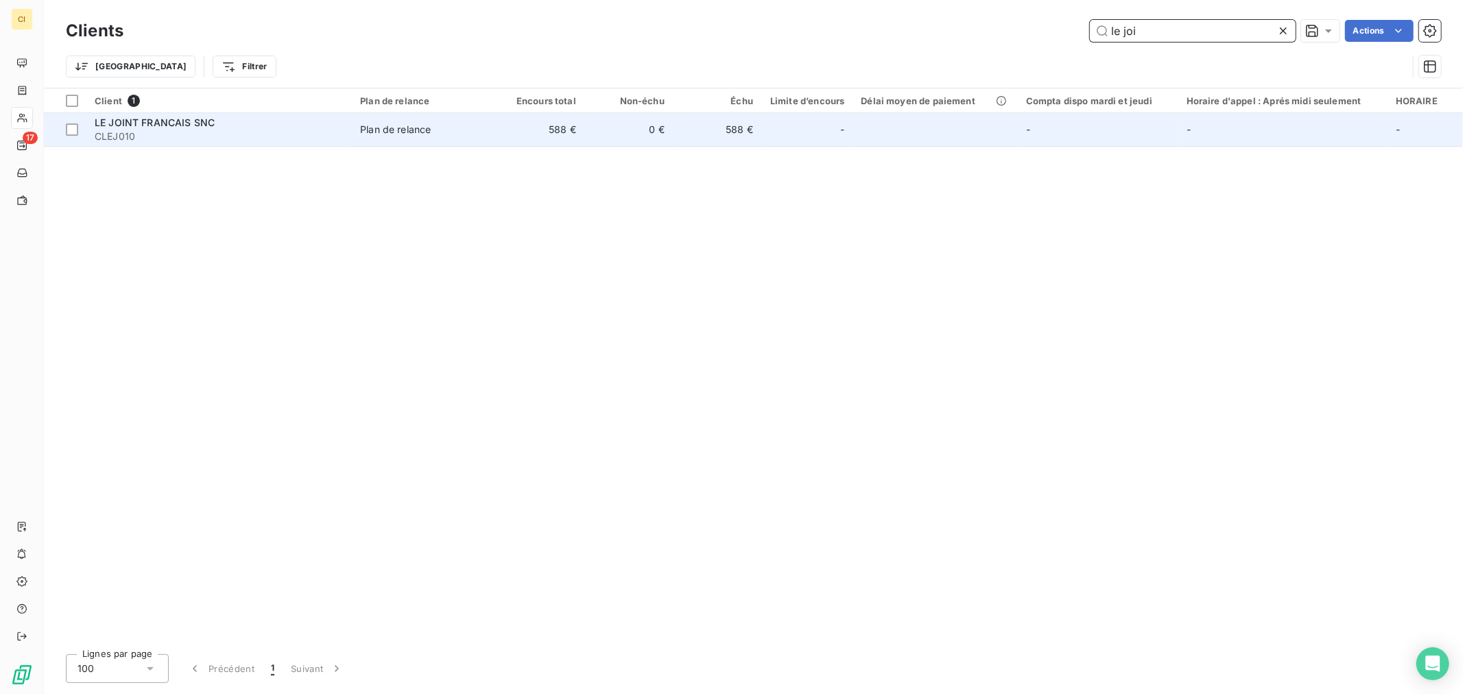
type input "le joi"
click at [797, 134] on div "-" at bounding box center [806, 130] width 75 height 22
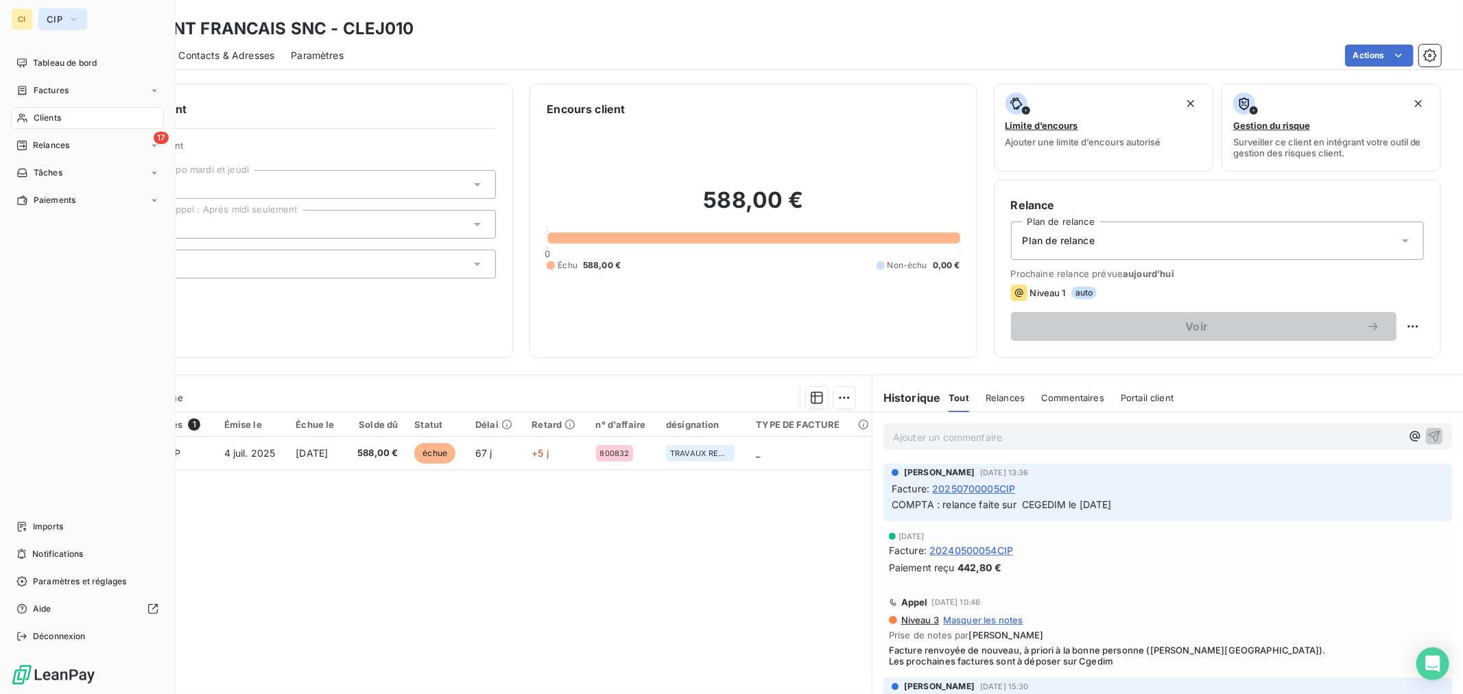
click at [75, 16] on icon "button" at bounding box center [73, 19] width 11 height 14
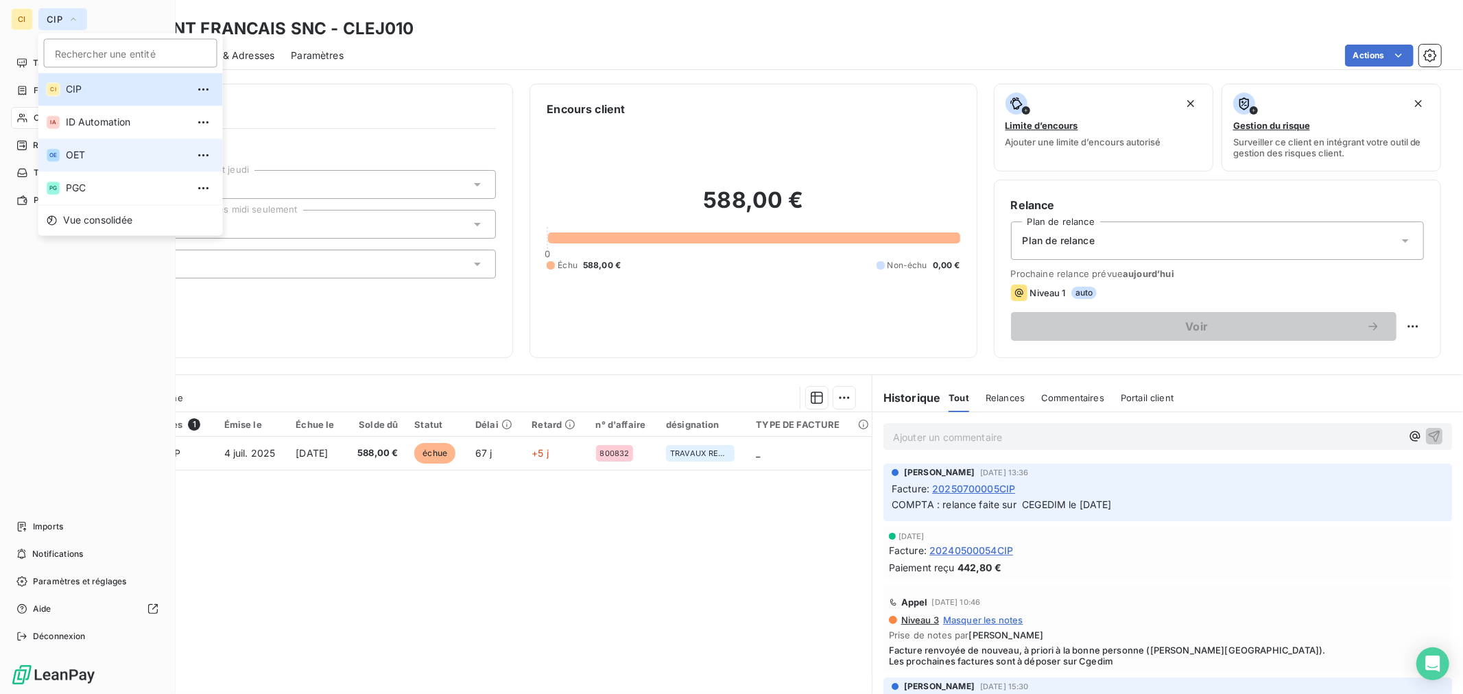
click at [91, 151] on span "OET" at bounding box center [126, 155] width 121 height 14
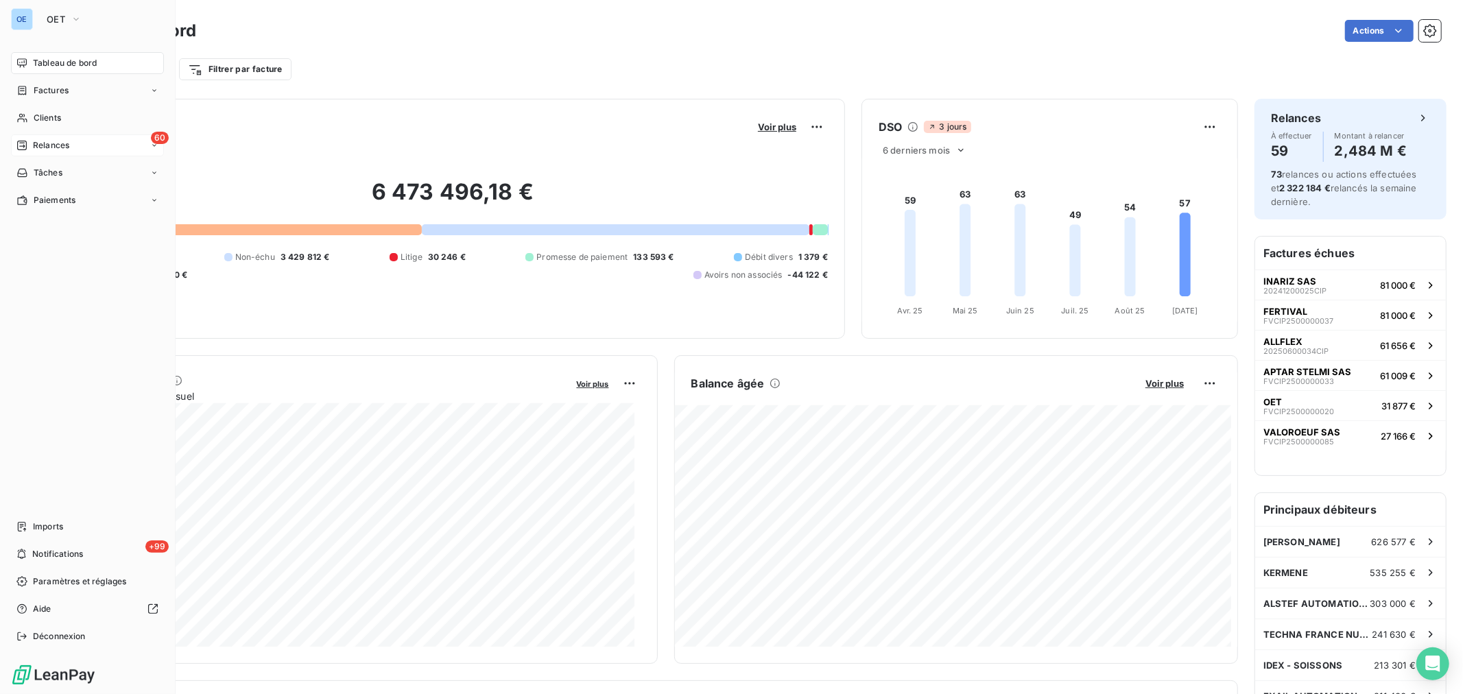
click at [44, 145] on span "Relances" at bounding box center [51, 145] width 36 height 12
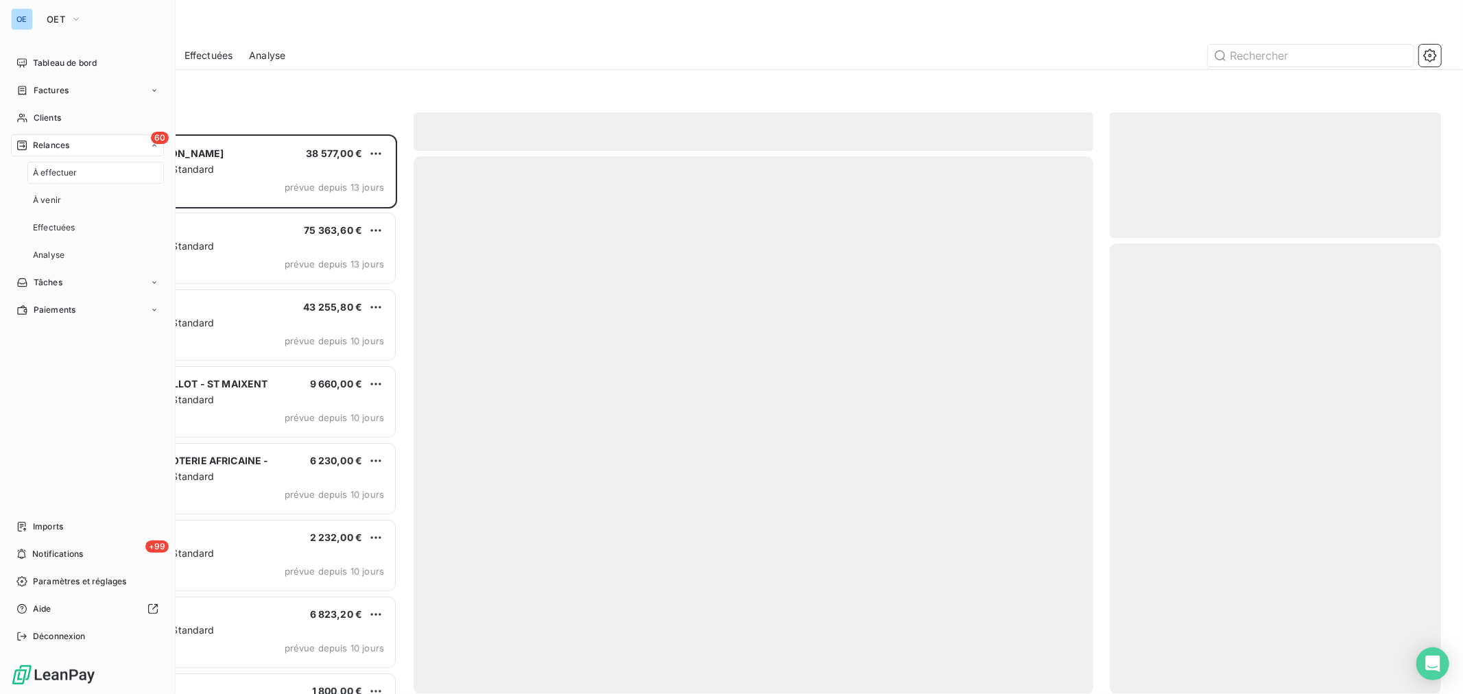
scroll to position [547, 320]
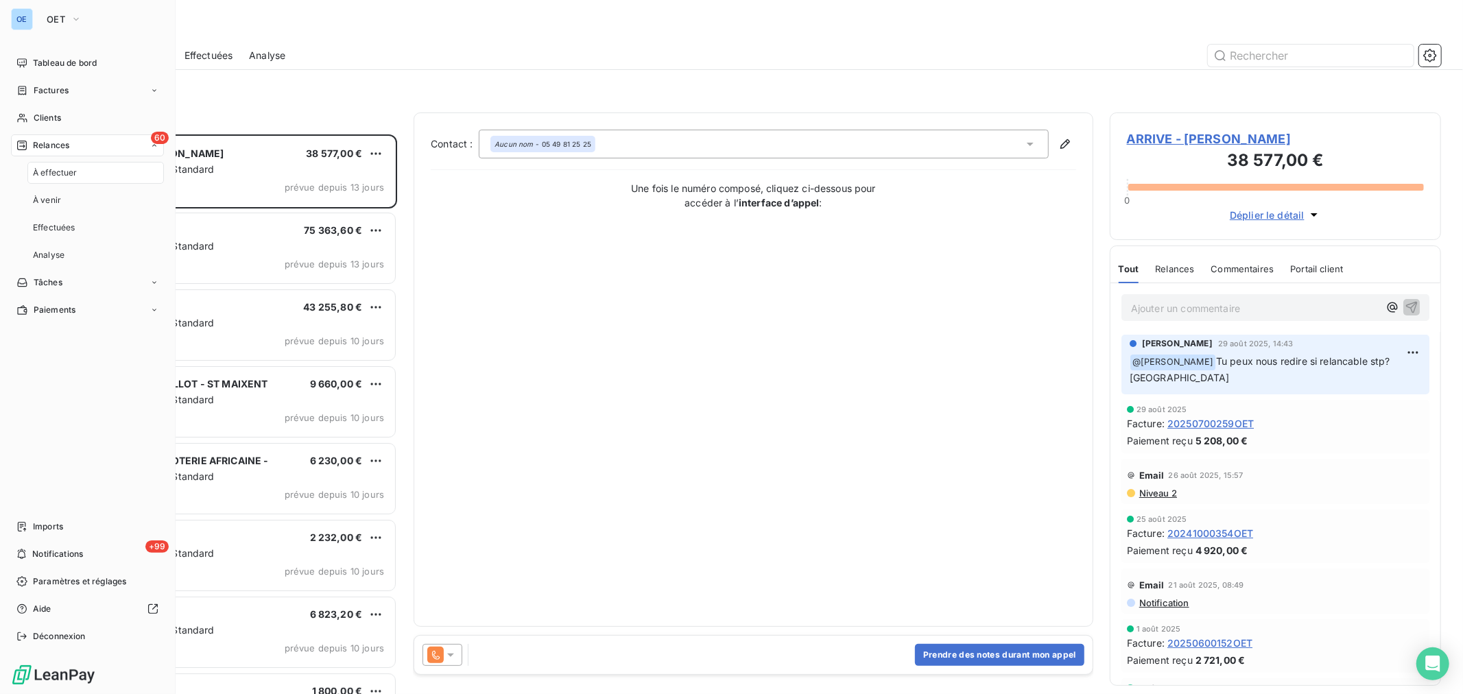
click at [73, 167] on span "À effectuer" at bounding box center [55, 173] width 45 height 12
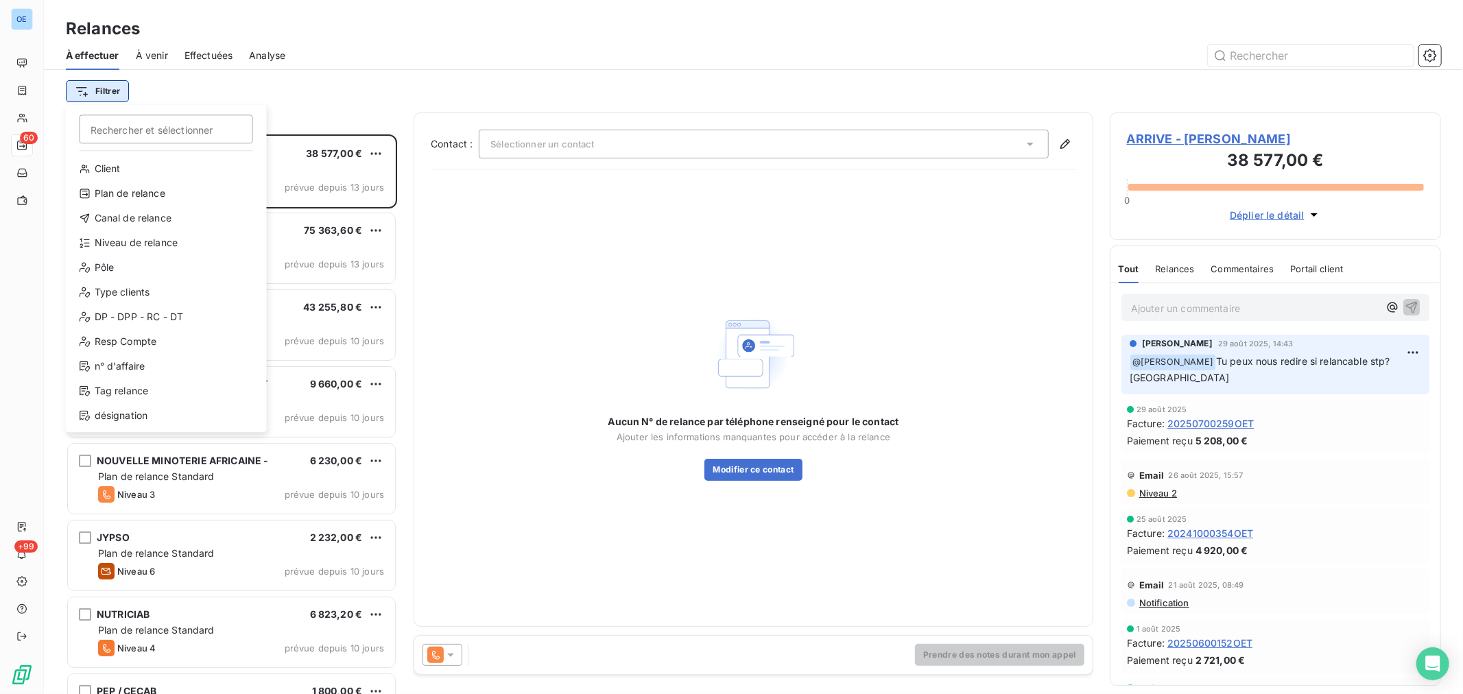
click at [112, 91] on html "OE 60 +99 Relances À effectuer À venir Effectuées Analyse Filtrer Rechercher et…" at bounding box center [731, 347] width 1463 height 694
click at [161, 238] on div "Niveau de relance" at bounding box center [166, 243] width 190 height 22
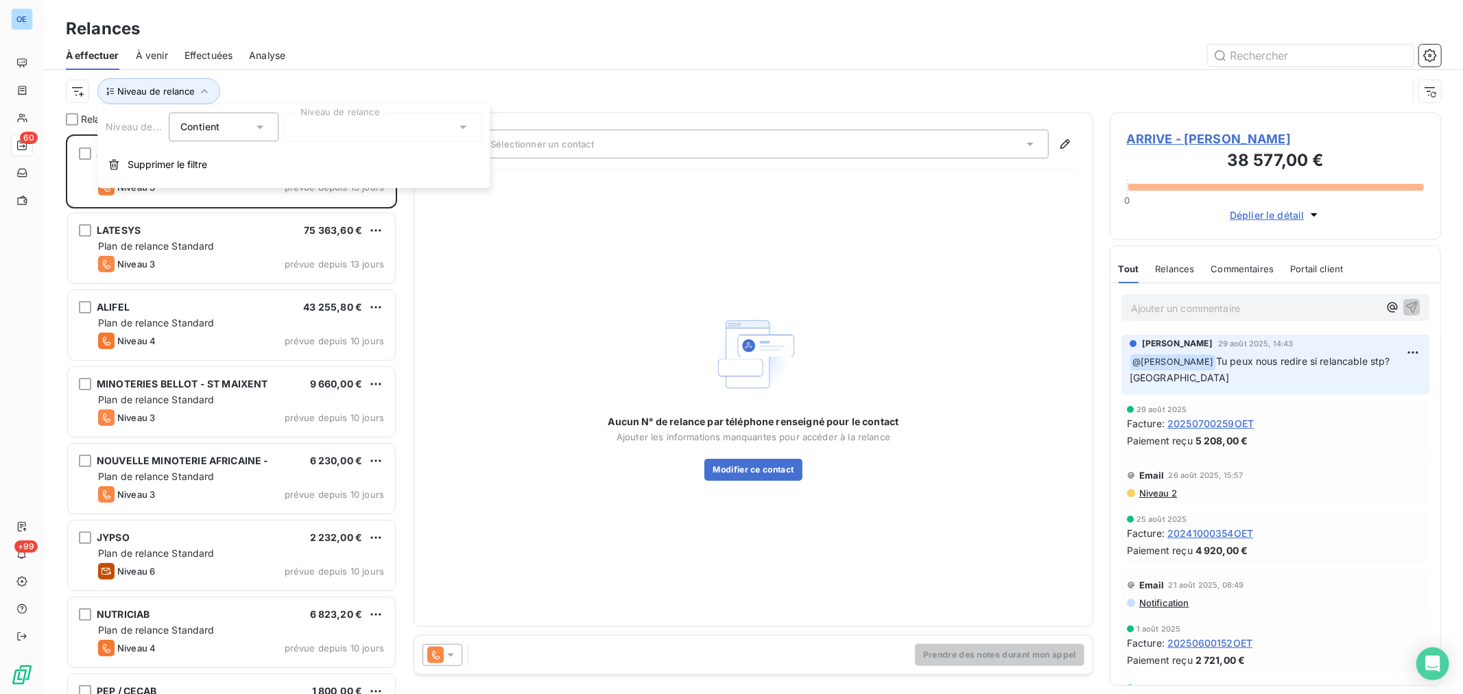
click at [466, 127] on icon at bounding box center [463, 127] width 14 height 14
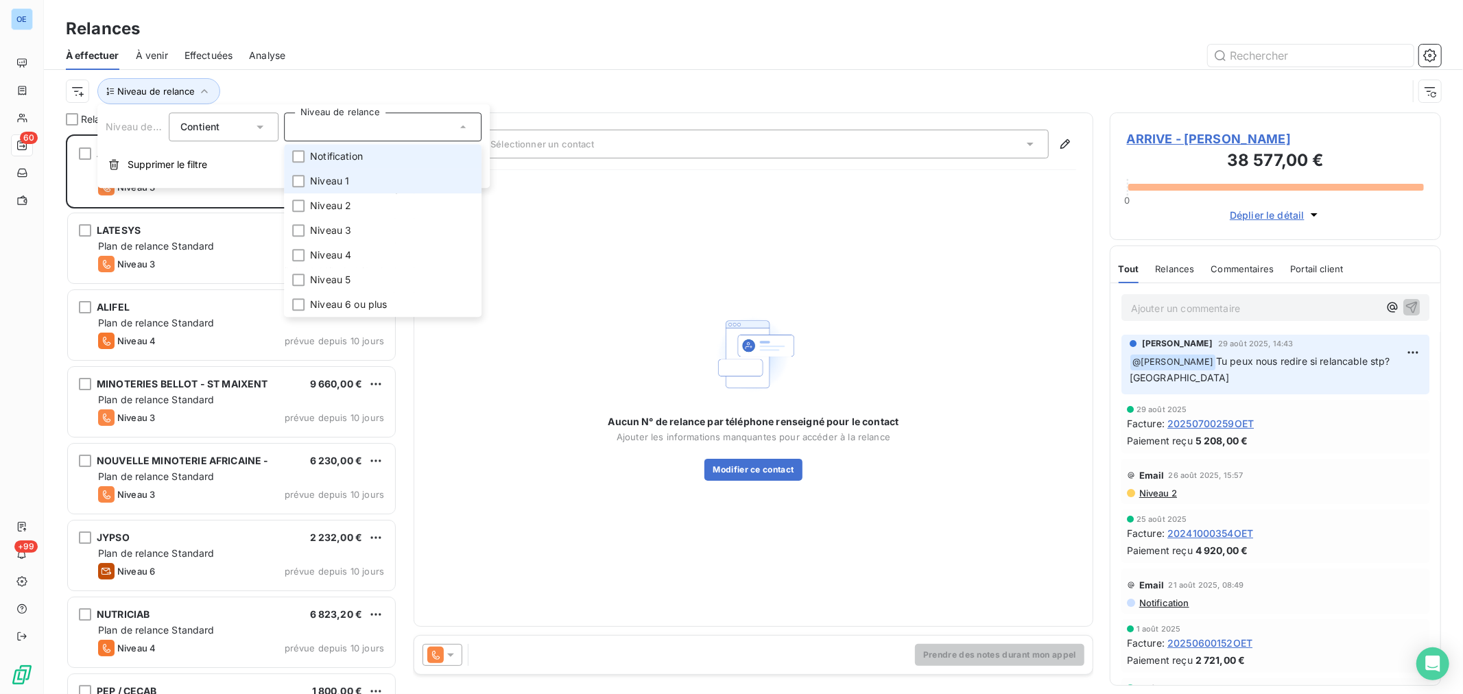
drag, startPoint x: 363, startPoint y: 155, endPoint x: 360, endPoint y: 169, distance: 14.8
click at [363, 158] on span "Notification" at bounding box center [336, 156] width 53 height 14
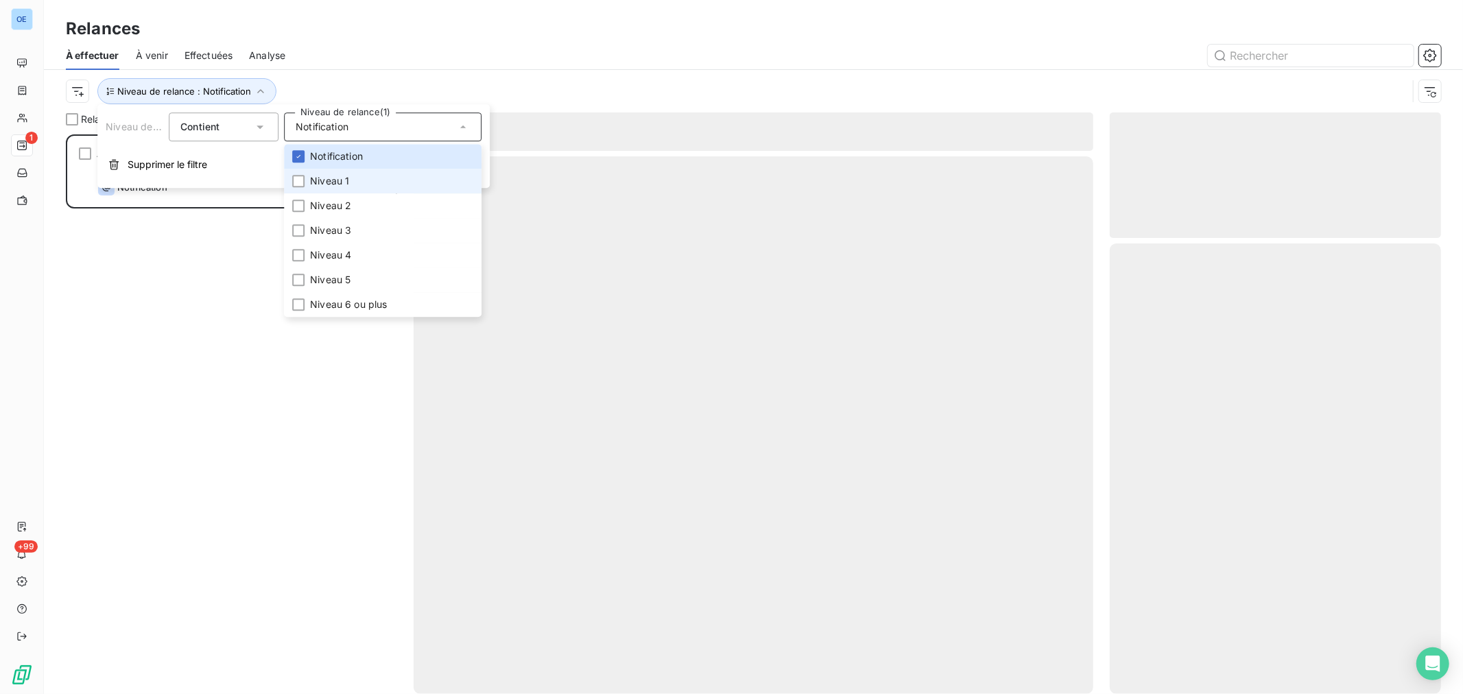
scroll to position [549, 320]
click at [359, 173] on li "Niveau 1" at bounding box center [382, 181] width 197 height 25
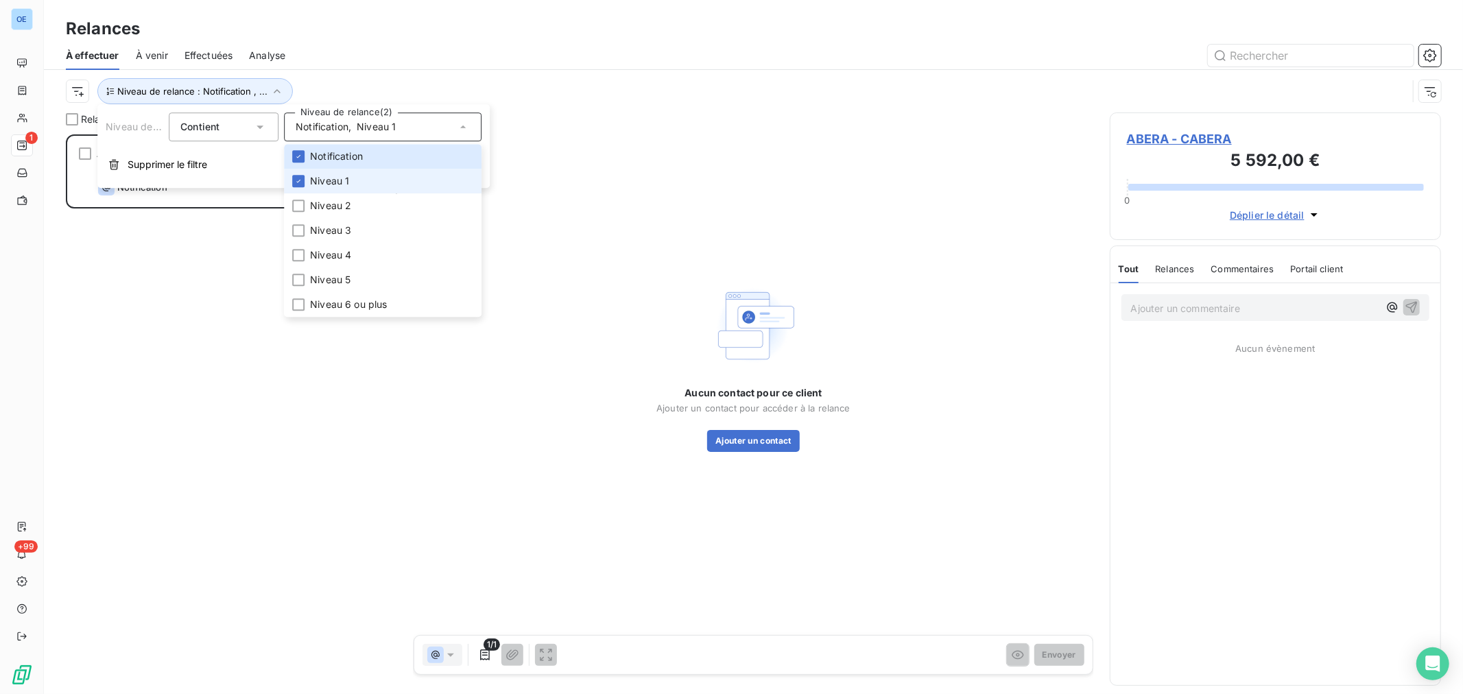
click at [355, 191] on li "Niveau 1" at bounding box center [382, 181] width 197 height 25
click at [345, 180] on span "Niveau 1" at bounding box center [329, 181] width 39 height 14
click at [346, 199] on li "Niveau 2" at bounding box center [382, 205] width 197 height 25
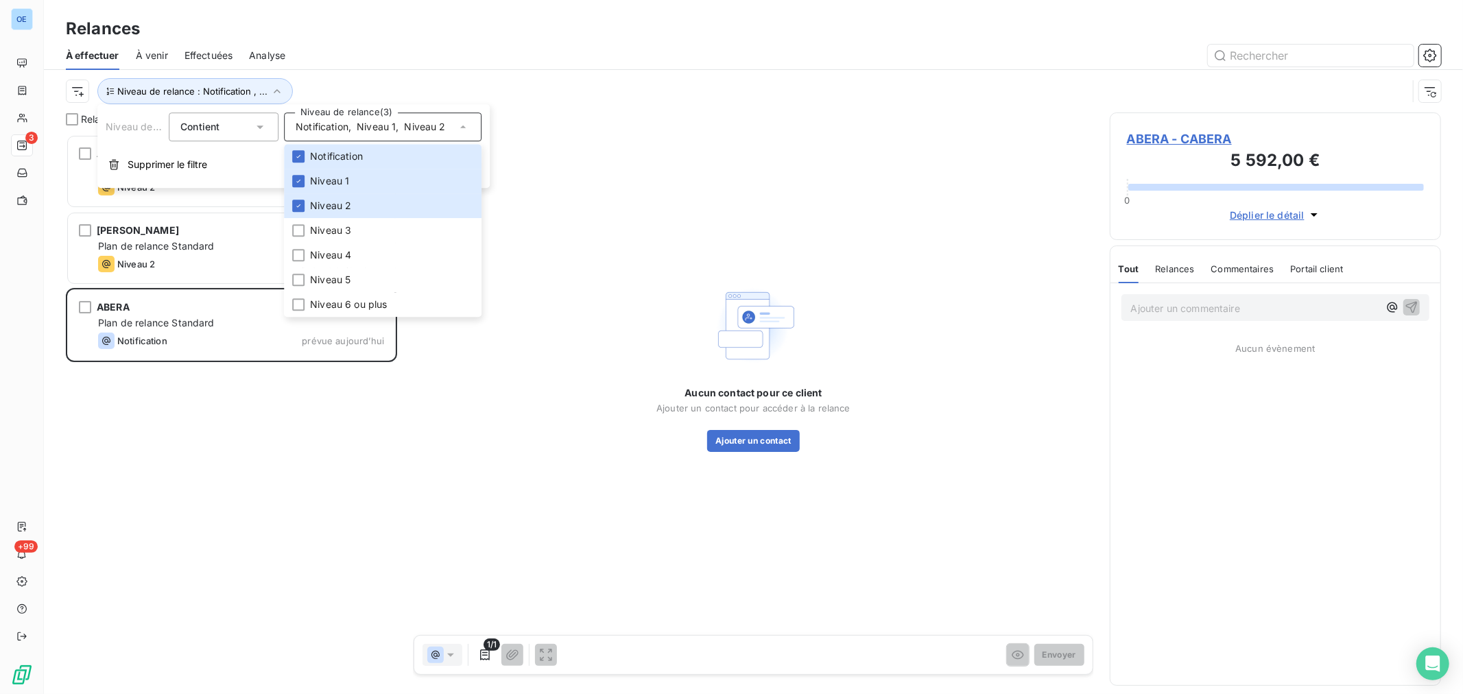
click at [592, 139] on div "Aucun contact pour ce client Ajouter un contact pour accéder à la relance Ajout…" at bounding box center [753, 366] width 680 height 509
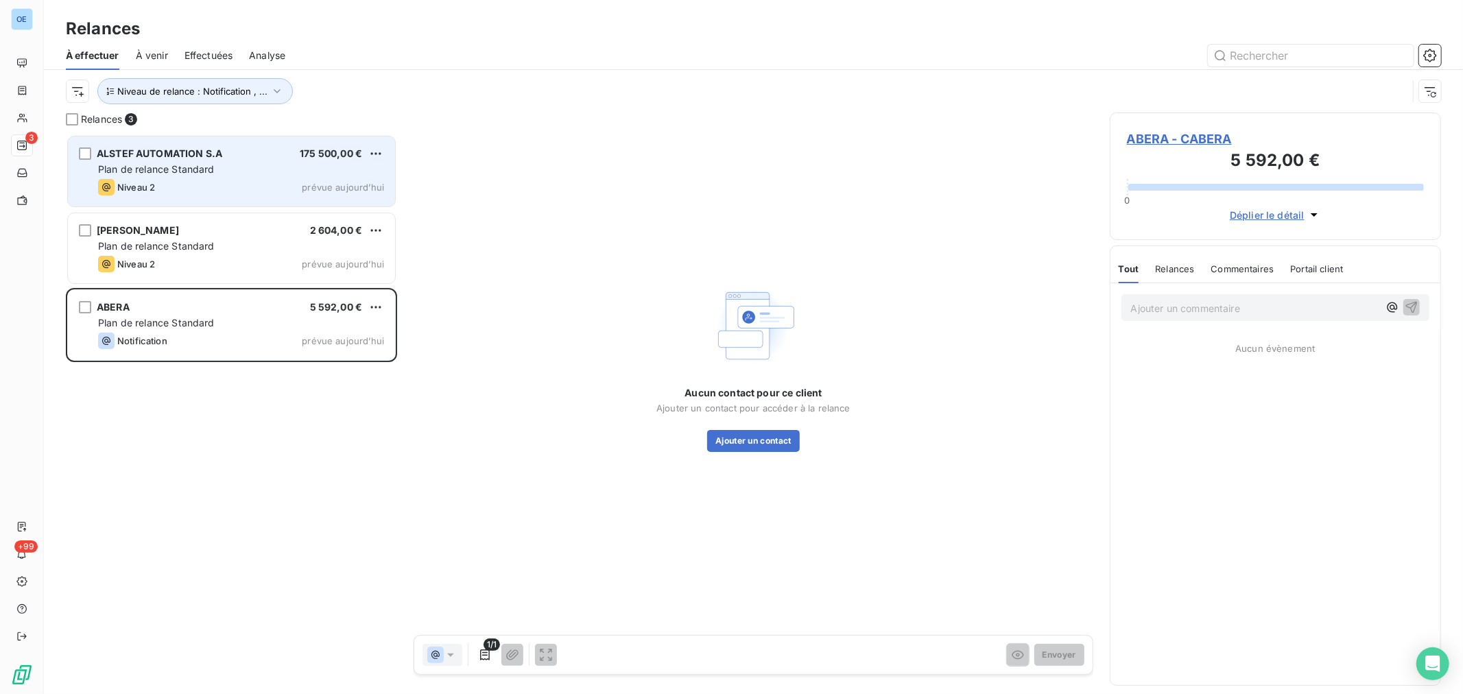
click at [300, 160] on div "175 500,00 €" at bounding box center [331, 154] width 62 height 14
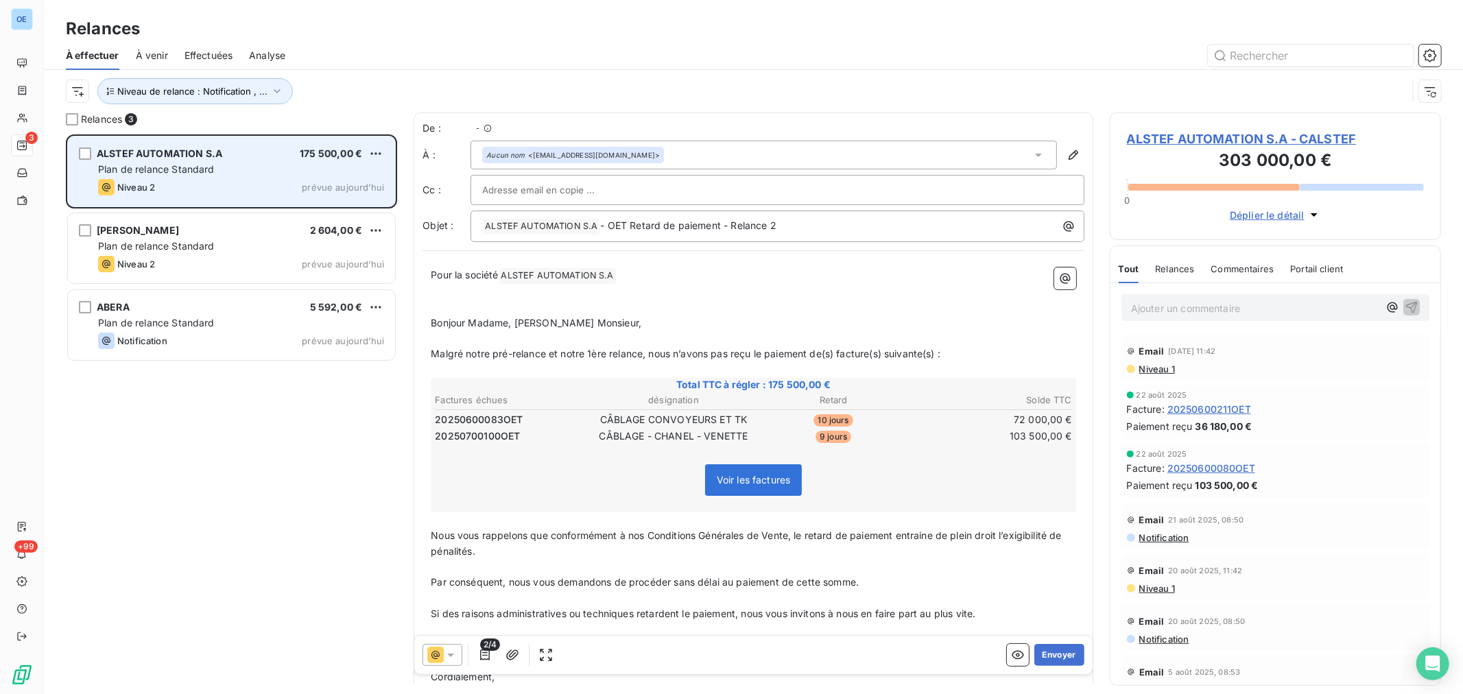
scroll to position [549, 320]
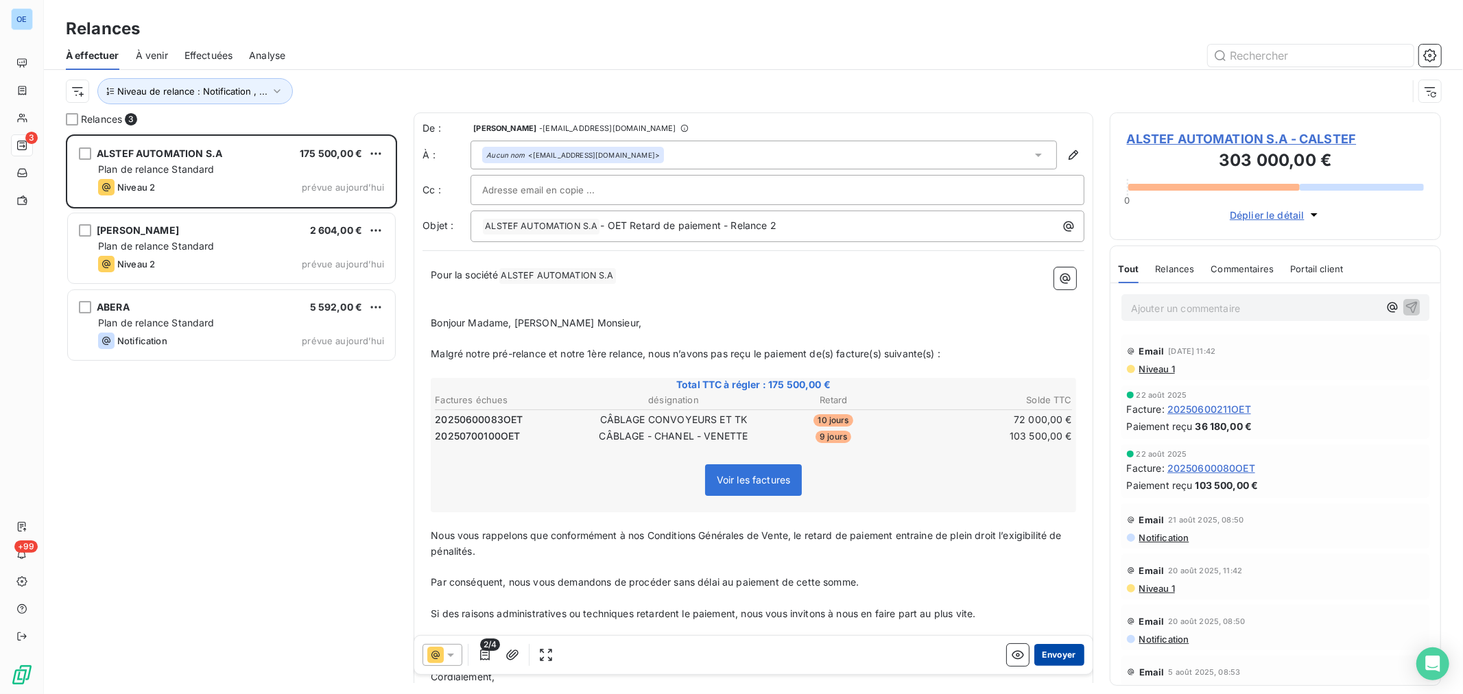
click at [1060, 650] on button "Envoyer" at bounding box center [1059, 655] width 50 height 22
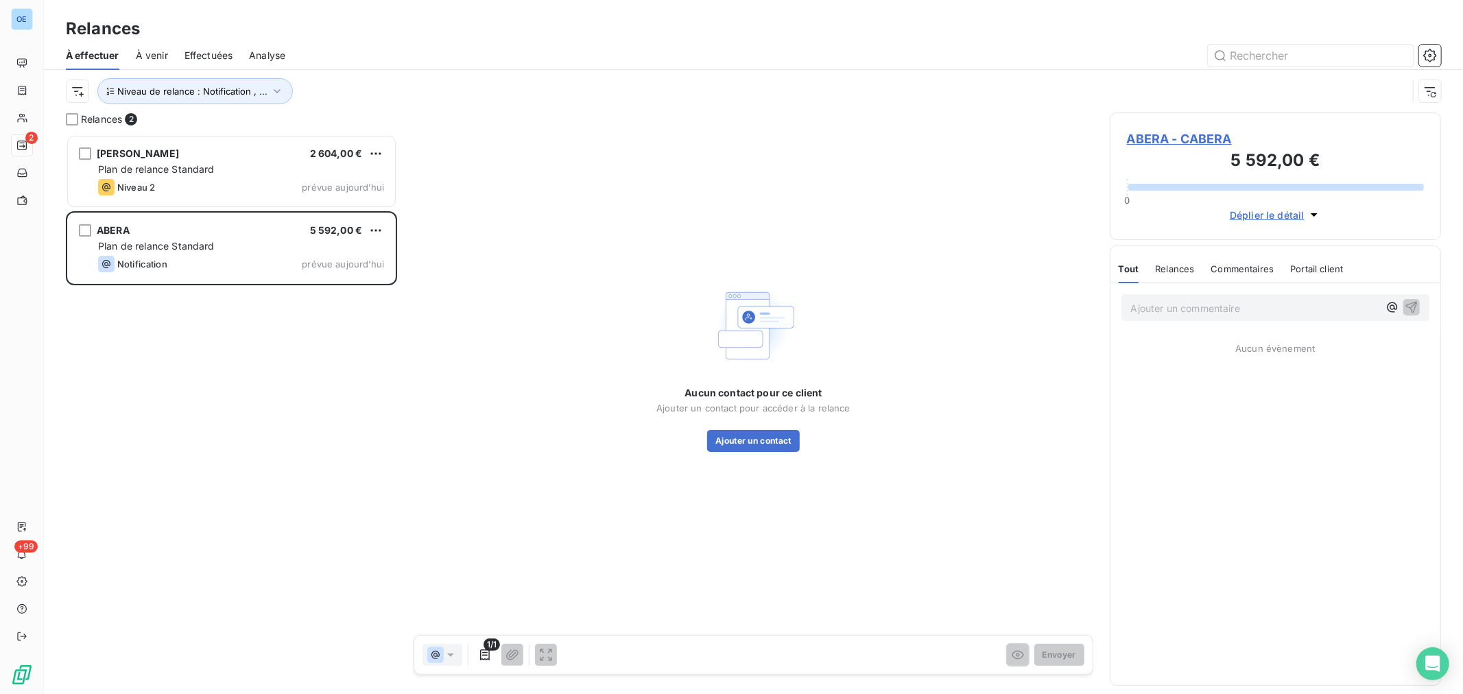
click at [1184, 136] on span "ABERA - CABERA" at bounding box center [1275, 139] width 297 height 19
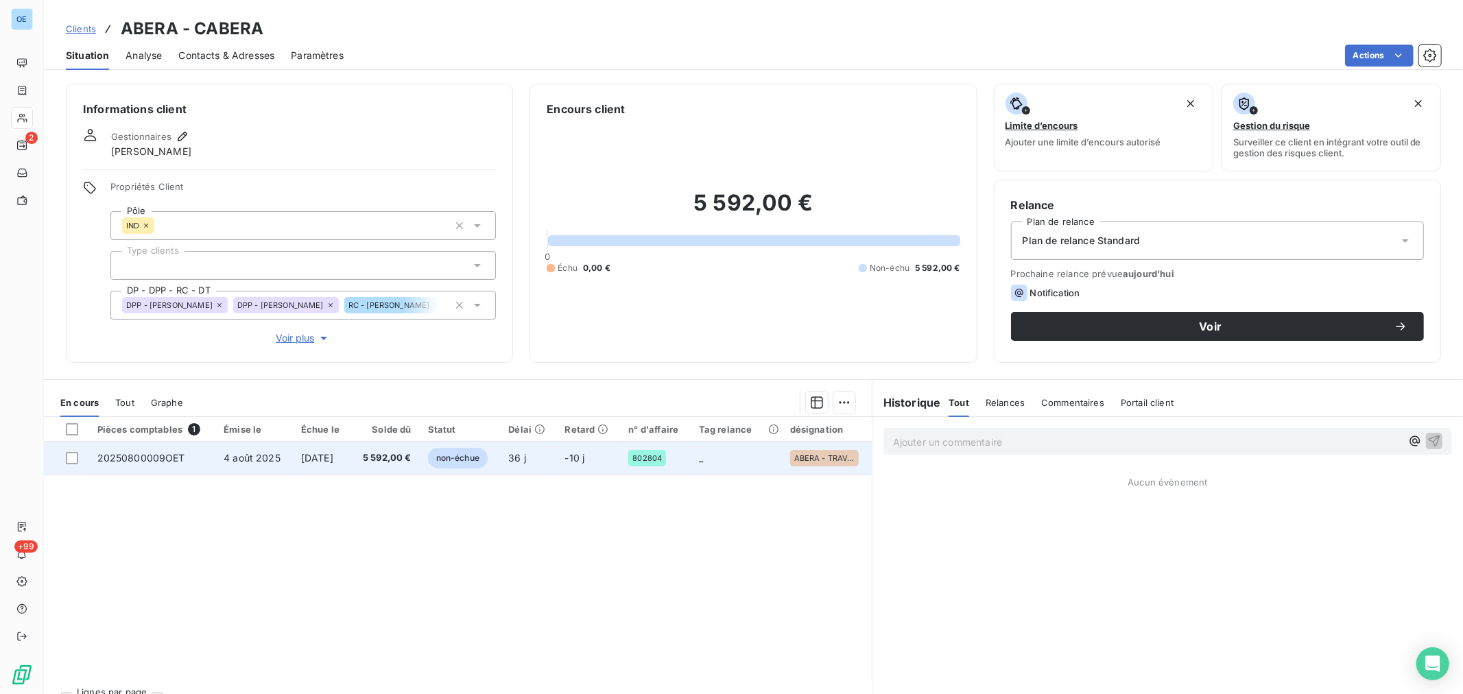
click at [333, 457] on span "[DATE]" at bounding box center [317, 458] width 32 height 12
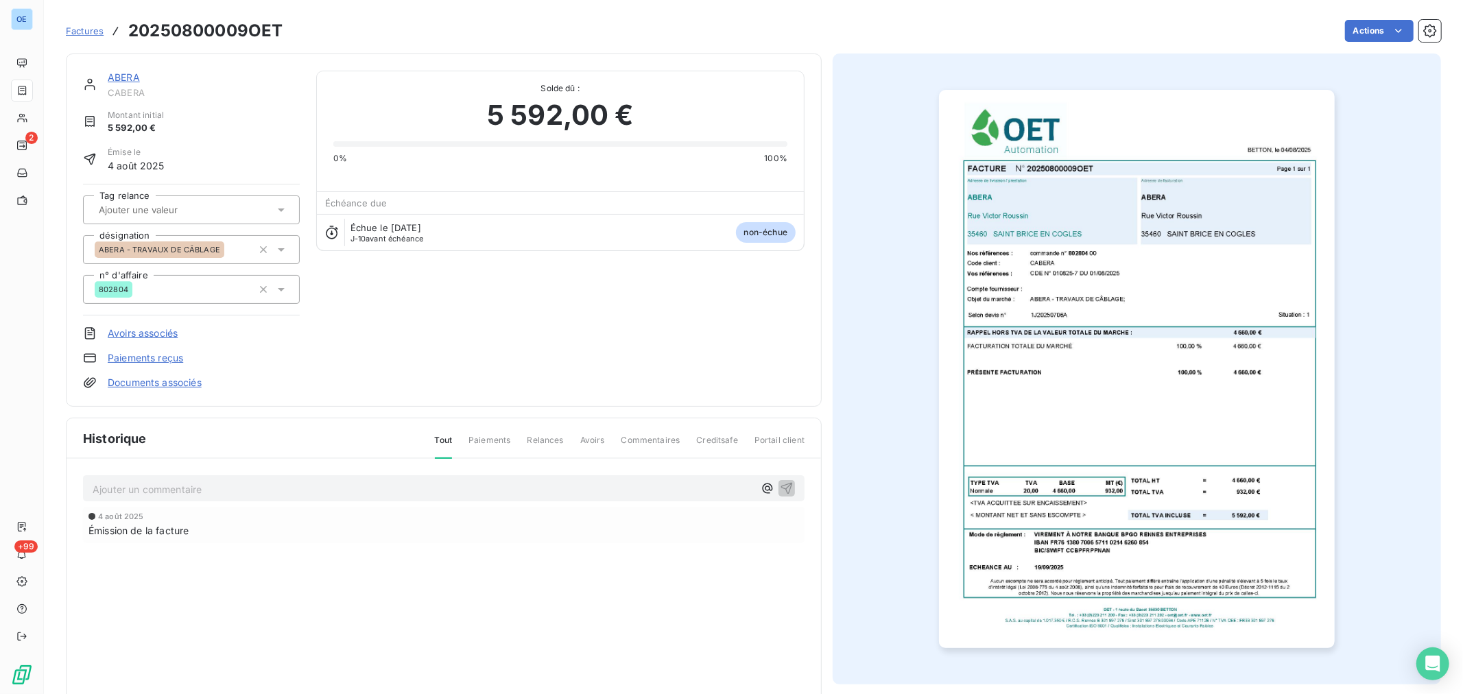
click at [117, 80] on link "ABERA" at bounding box center [124, 77] width 32 height 12
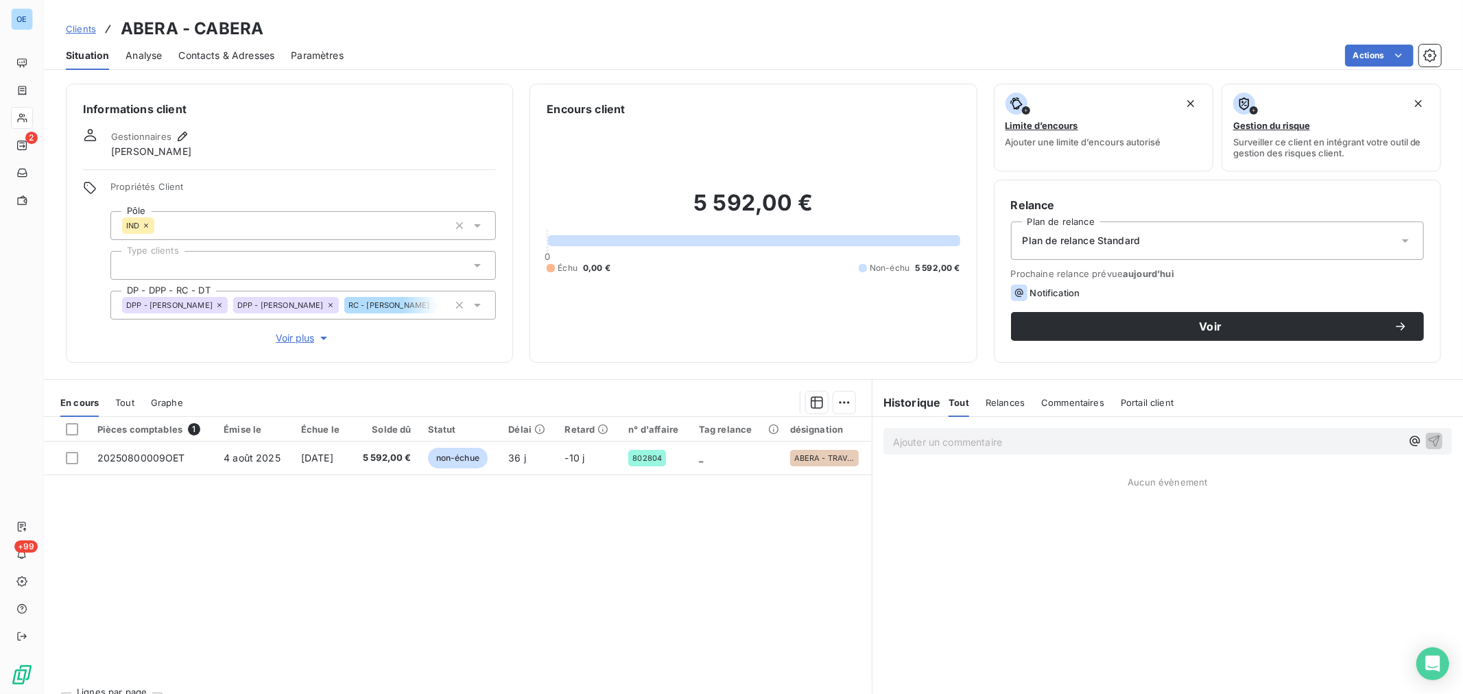
click at [204, 56] on span "Contacts & Adresses" at bounding box center [226, 56] width 96 height 14
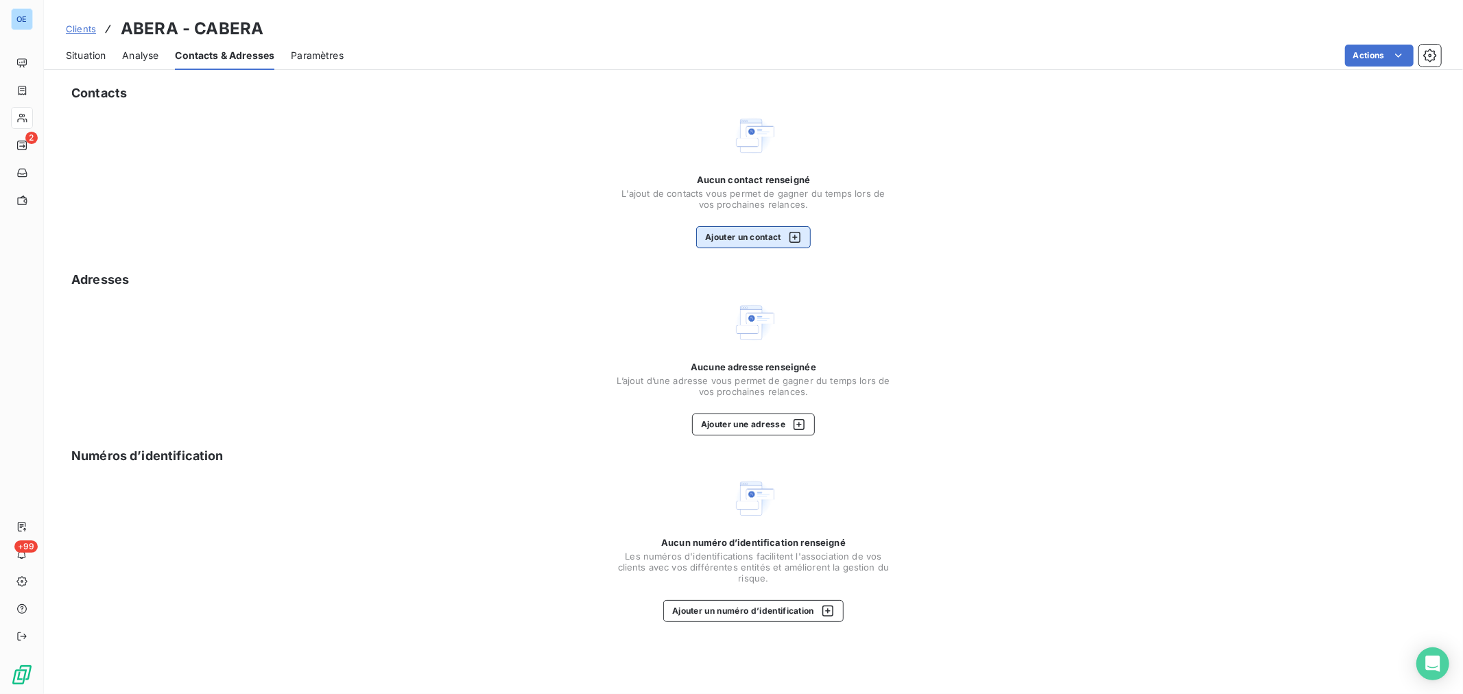
click at [738, 241] on button "Ajouter un contact" at bounding box center [753, 237] width 115 height 22
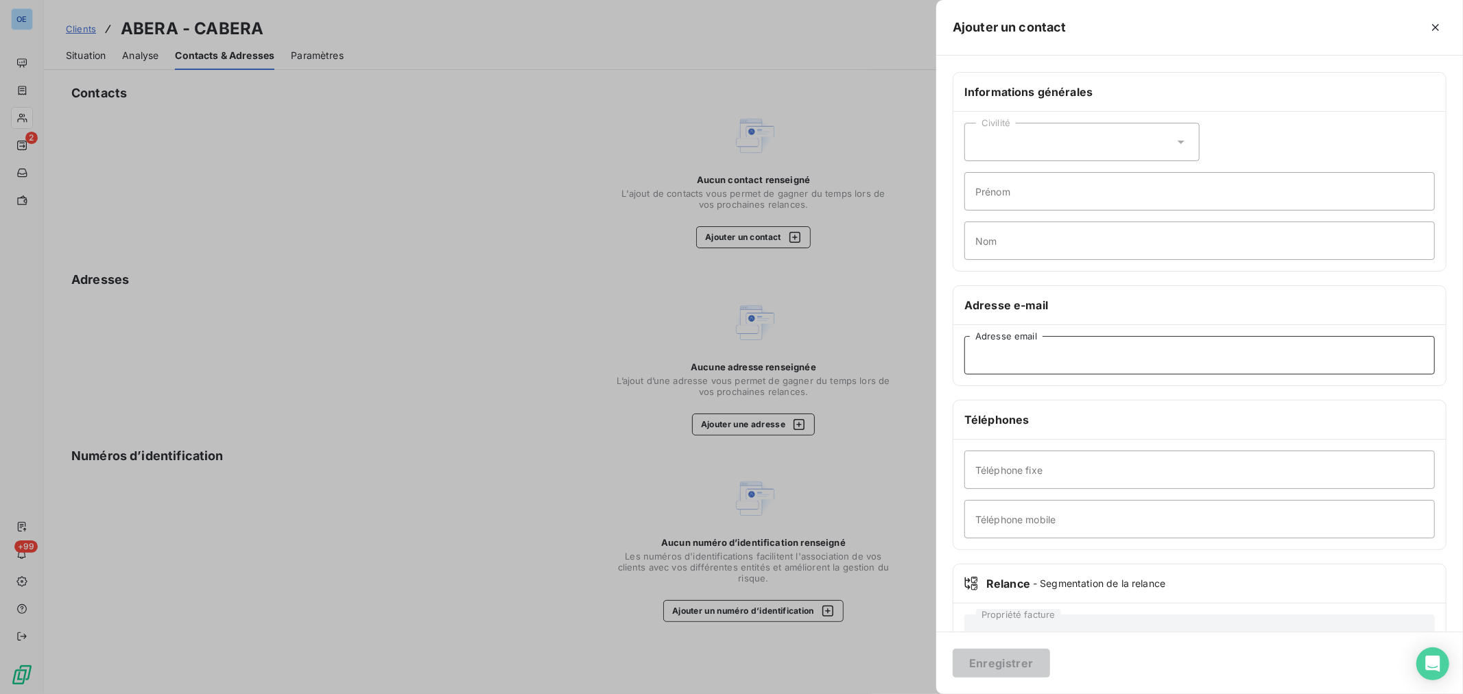
paste input "[EMAIL_ADDRESS][DOMAIN_NAME]"
type input "[EMAIL_ADDRESS][DOMAIN_NAME]"
click at [1024, 656] on button "Enregistrer" at bounding box center [1000, 663] width 97 height 29
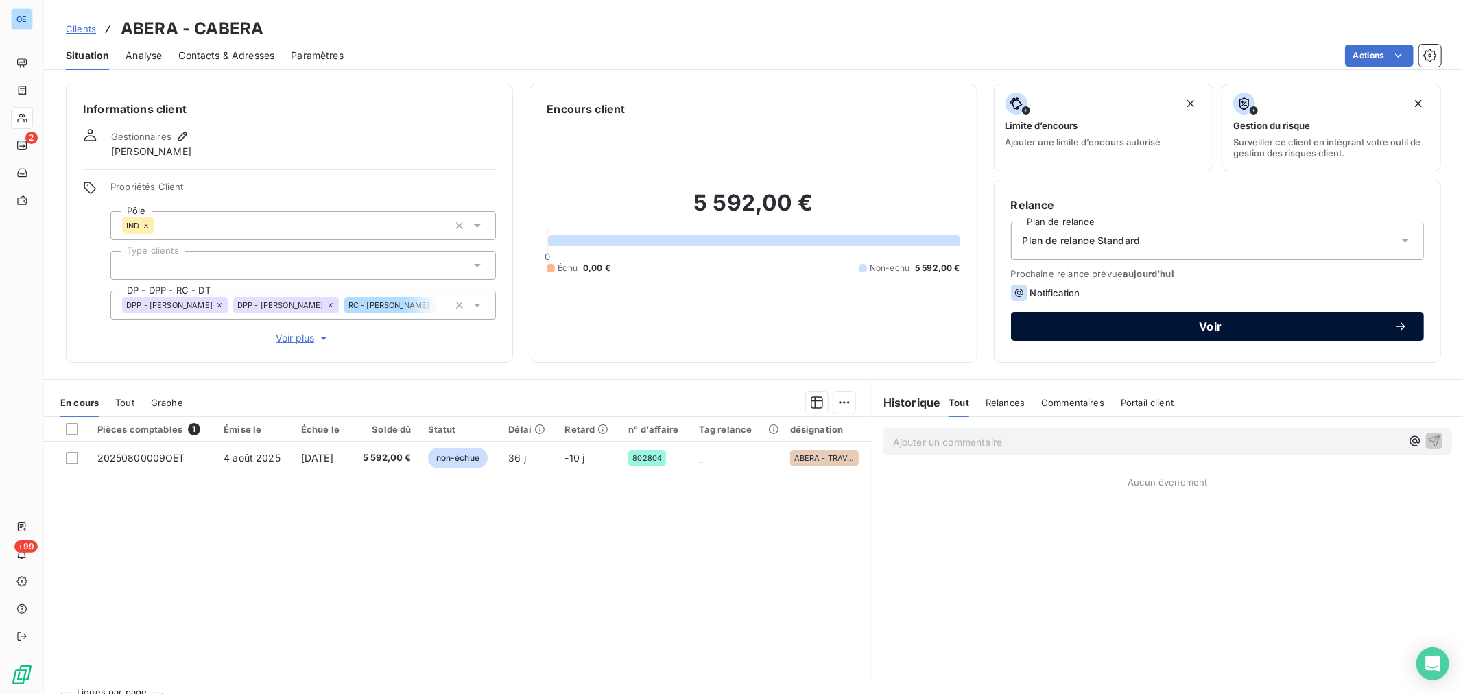
click at [1129, 320] on div "Voir" at bounding box center [1217, 327] width 380 height 14
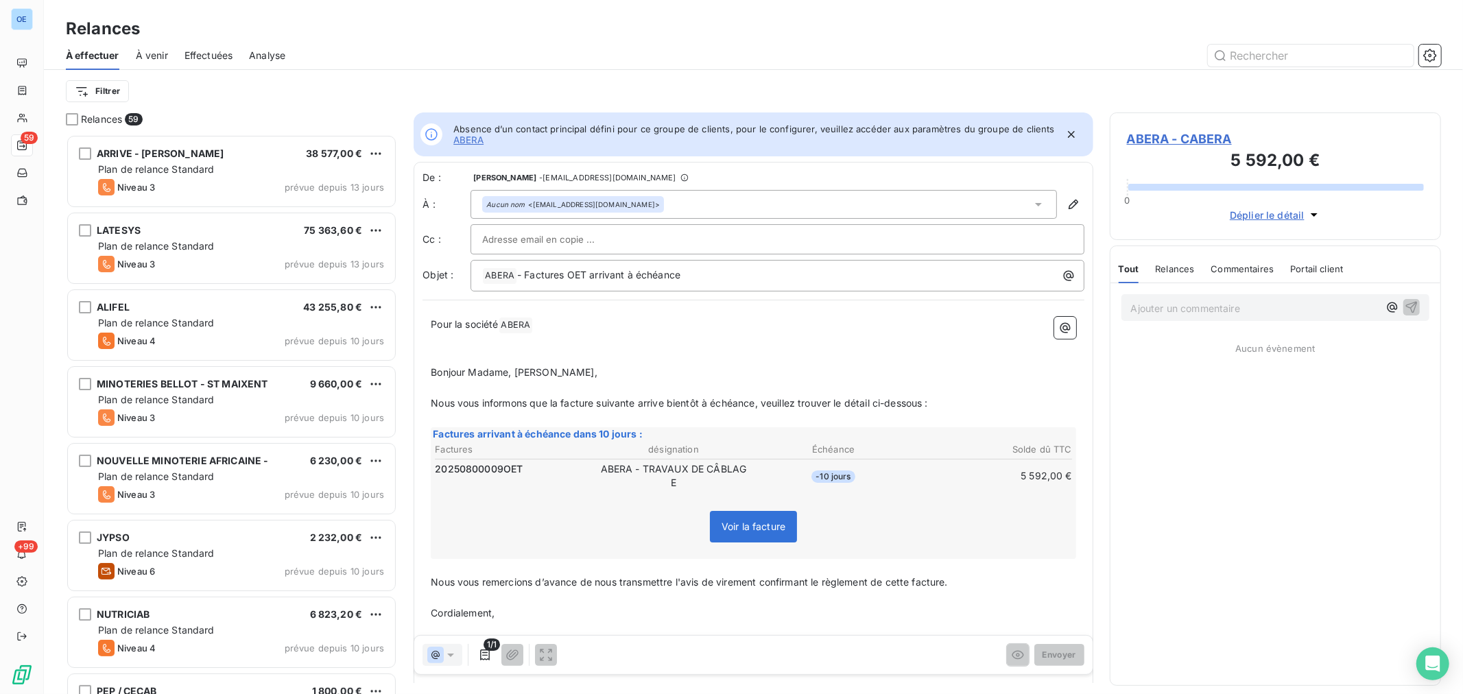
scroll to position [547, 320]
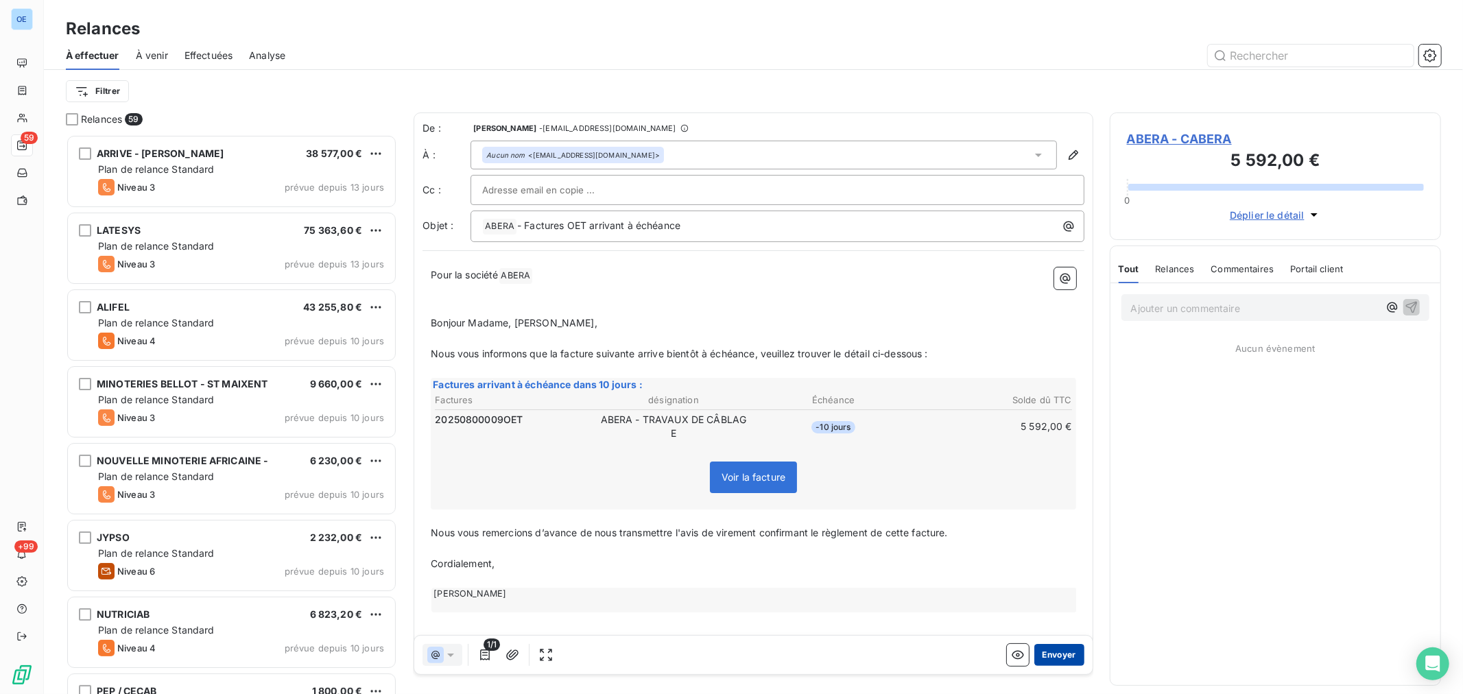
click at [1051, 656] on button "Envoyer" at bounding box center [1059, 655] width 50 height 22
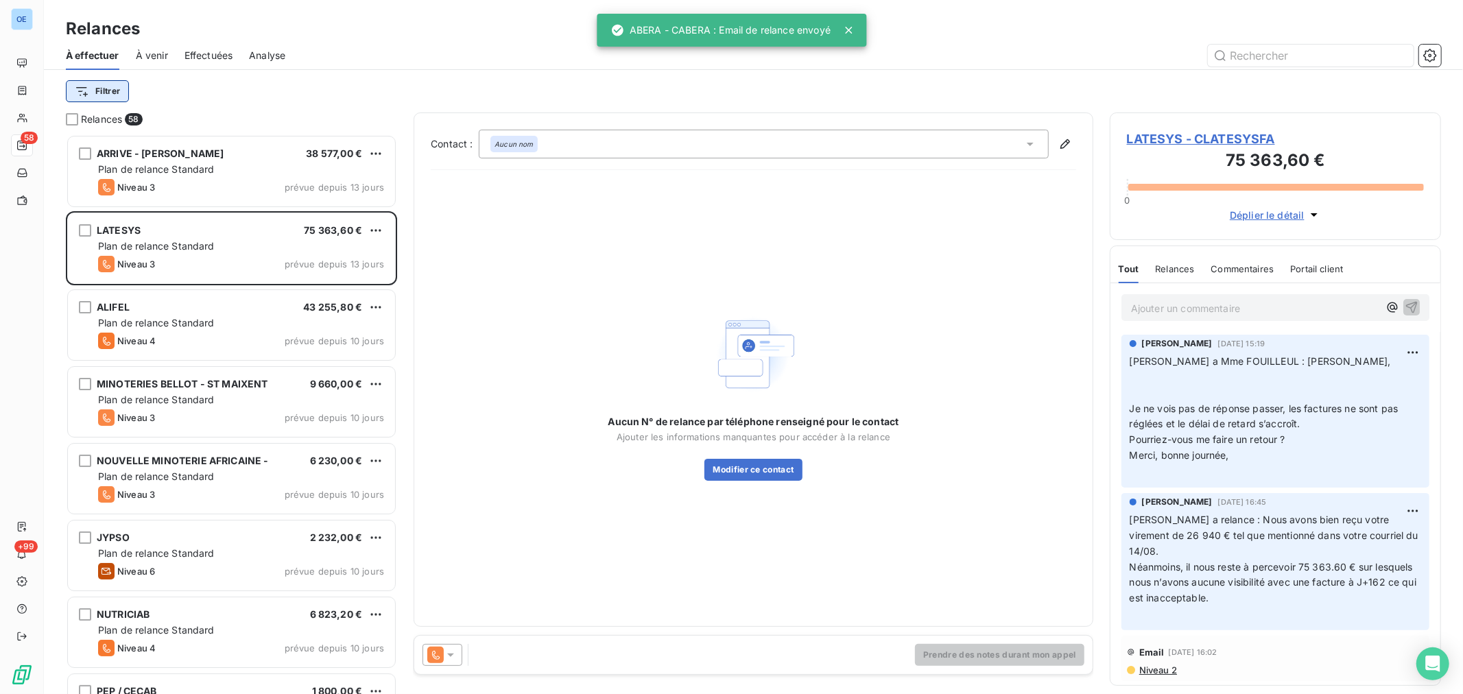
click at [117, 87] on html "OE 58 +99 Relances À effectuer À venir Effectuées Analyse Filtrer Relances 58 A…" at bounding box center [731, 347] width 1463 height 694
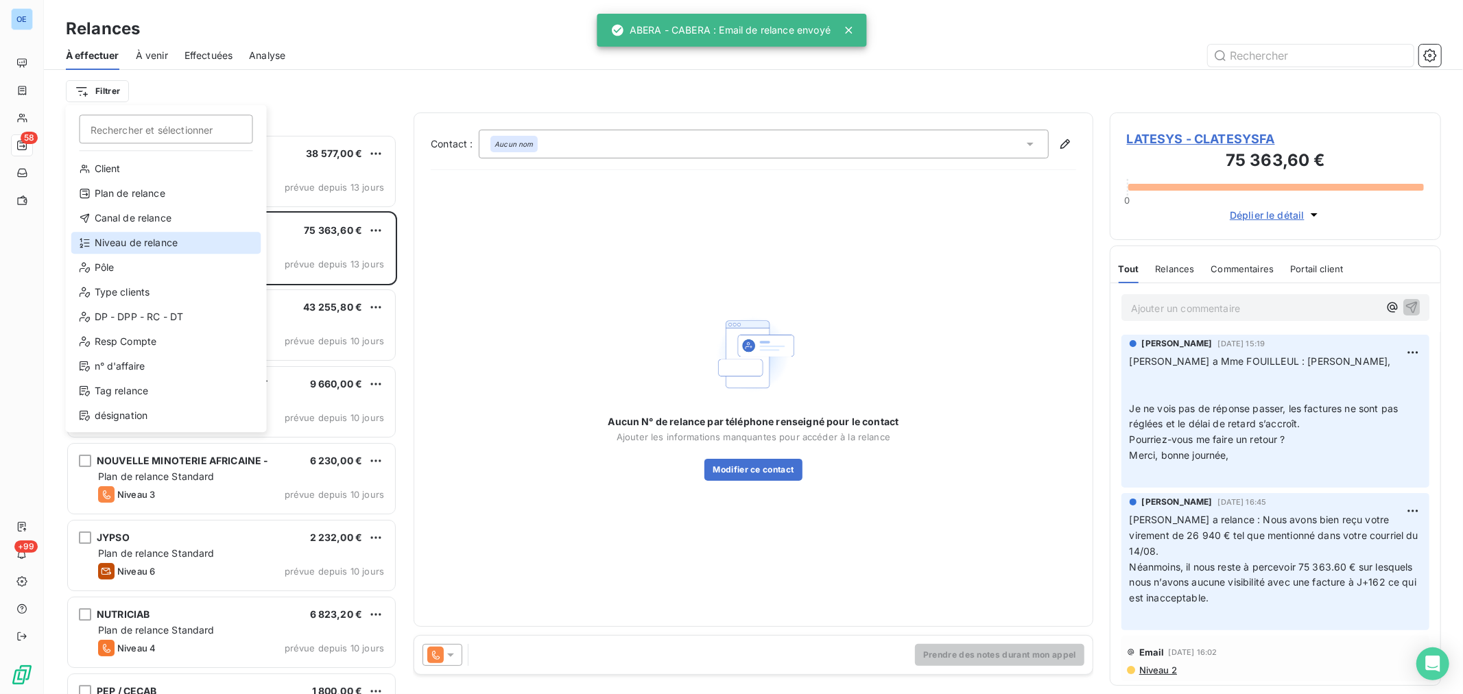
click at [159, 241] on div "Niveau de relance" at bounding box center [166, 243] width 190 height 22
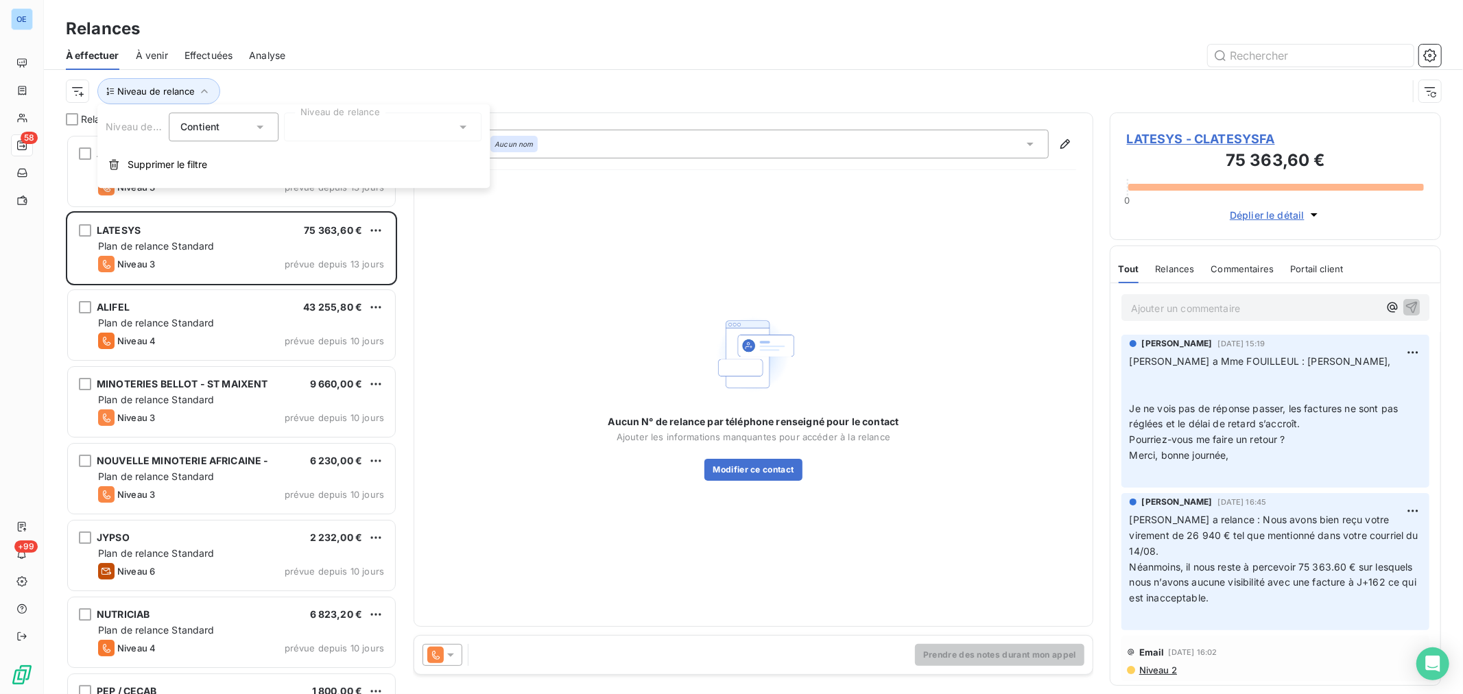
click at [457, 128] on icon at bounding box center [463, 127] width 14 height 14
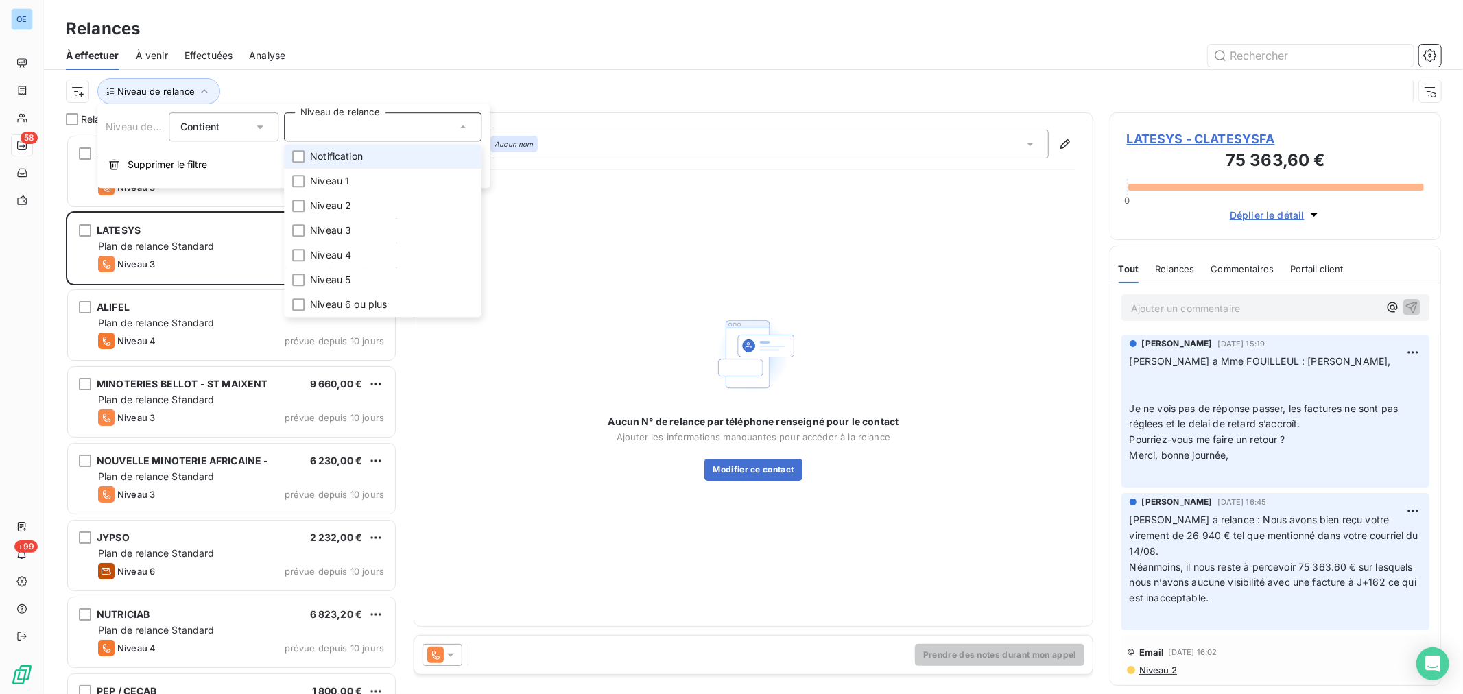
click at [364, 155] on li "Notification" at bounding box center [382, 156] width 197 height 25
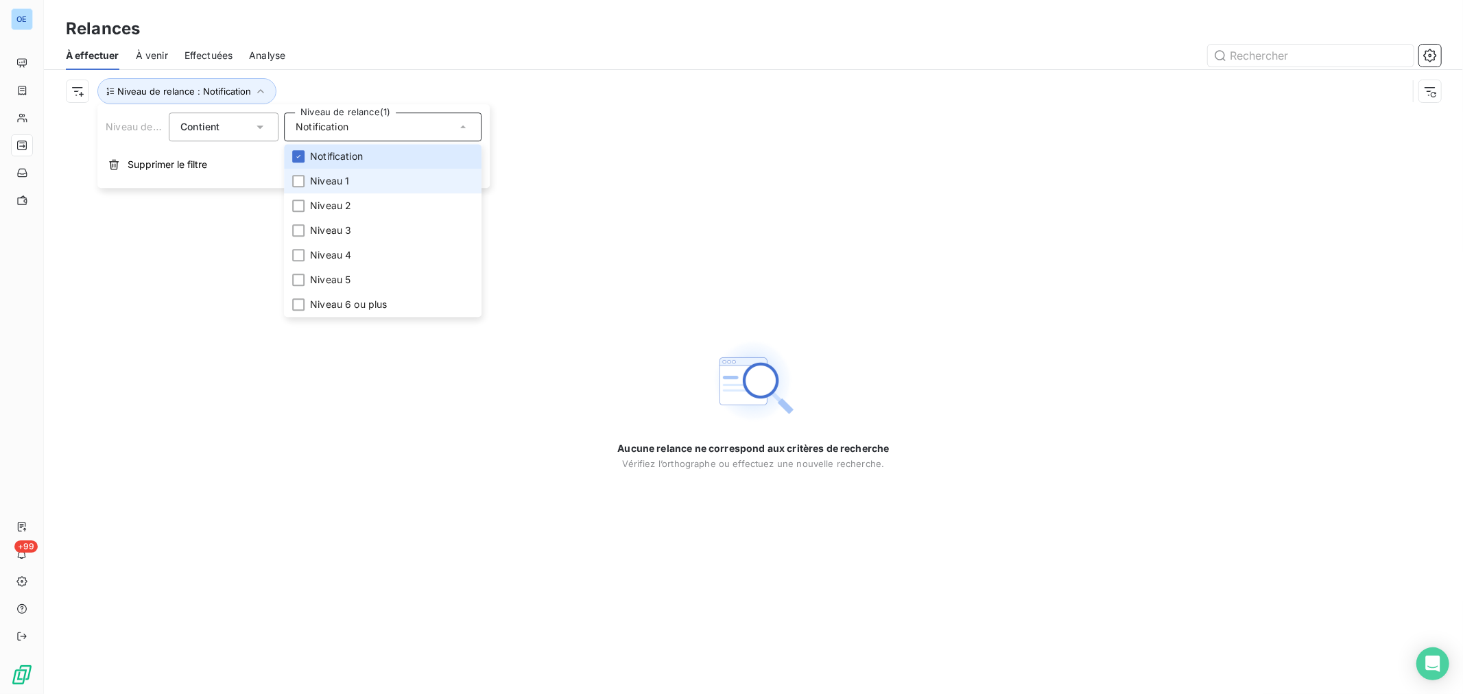
click at [362, 173] on li "Niveau 1" at bounding box center [382, 181] width 197 height 25
click at [357, 189] on li "Niveau 1" at bounding box center [382, 181] width 197 height 25
click at [352, 182] on li "Niveau 1" at bounding box center [382, 181] width 197 height 25
click at [354, 197] on li "Niveau 2" at bounding box center [382, 205] width 197 height 25
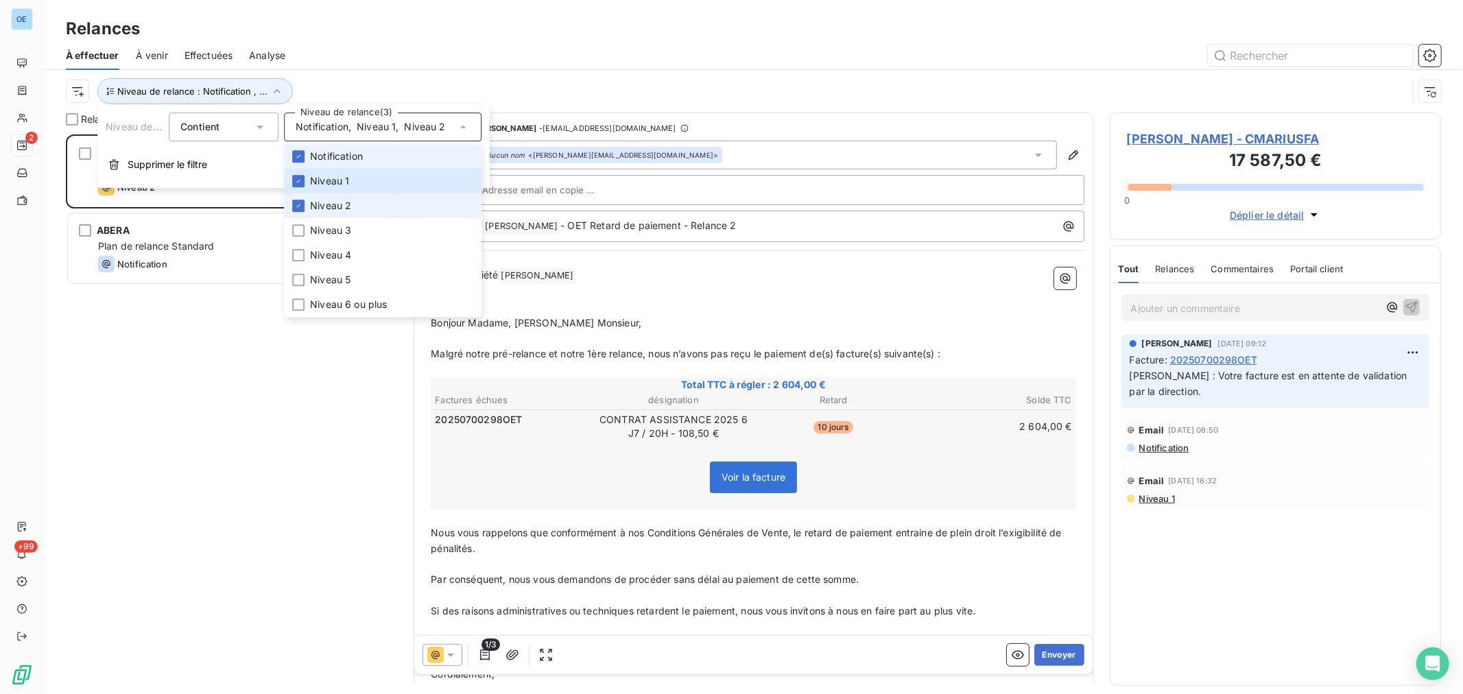
scroll to position [549, 320]
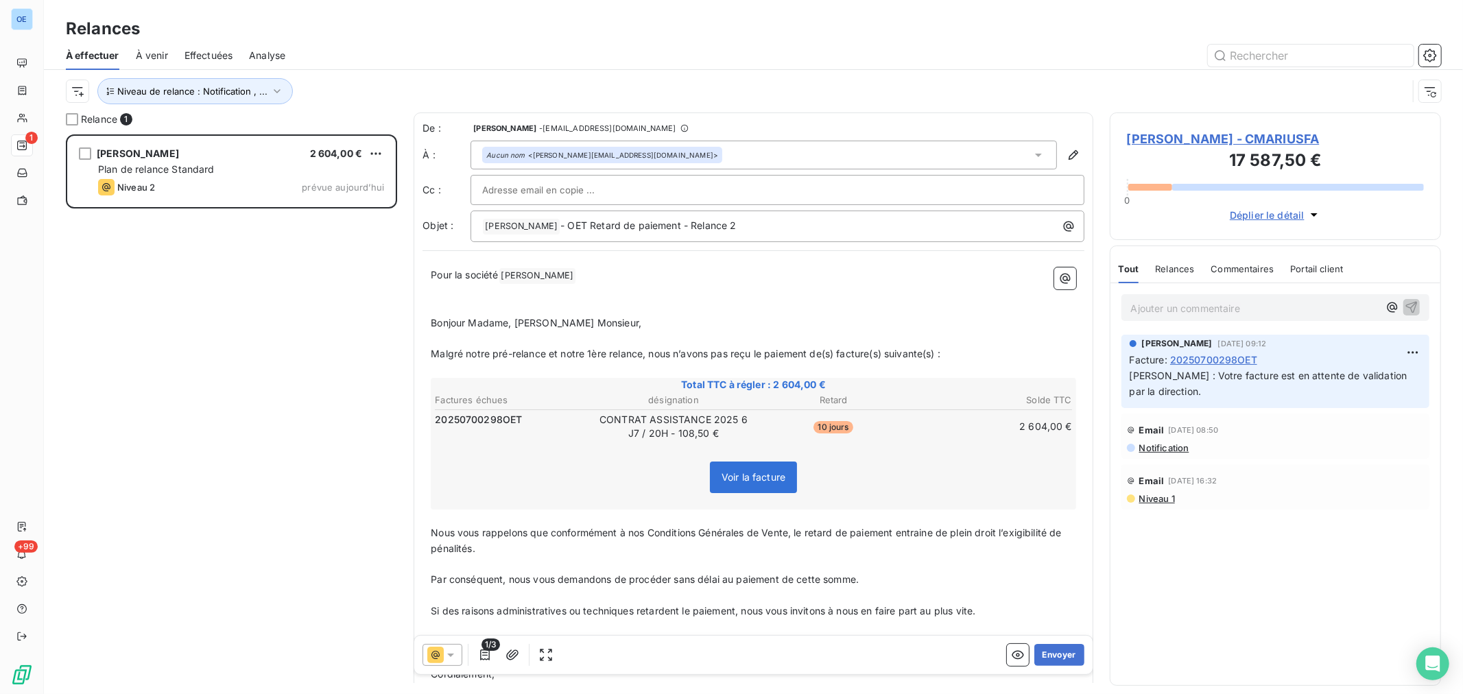
click at [476, 89] on div "Niveau de relance : Notification , ..." at bounding box center [736, 91] width 1341 height 26
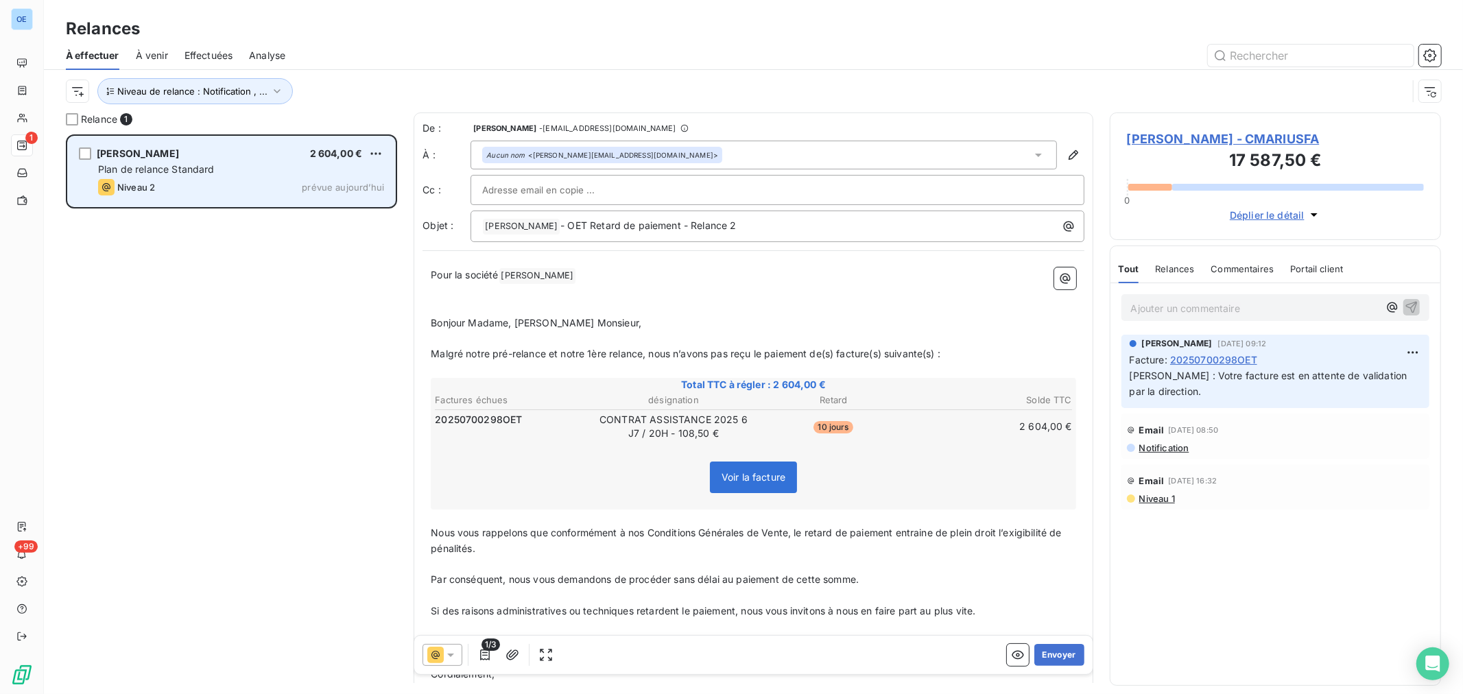
click at [257, 180] on div "Niveau 2 prévue aujourd’hui" at bounding box center [241, 187] width 286 height 16
click at [380, 156] on html "OE 1 +99 Relances À effectuer À venir Effectuées Analyse Niveau de relance : No…" at bounding box center [731, 347] width 1463 height 694
click at [350, 181] on div "Replanifier cette action" at bounding box center [316, 181] width 123 height 22
select select "8"
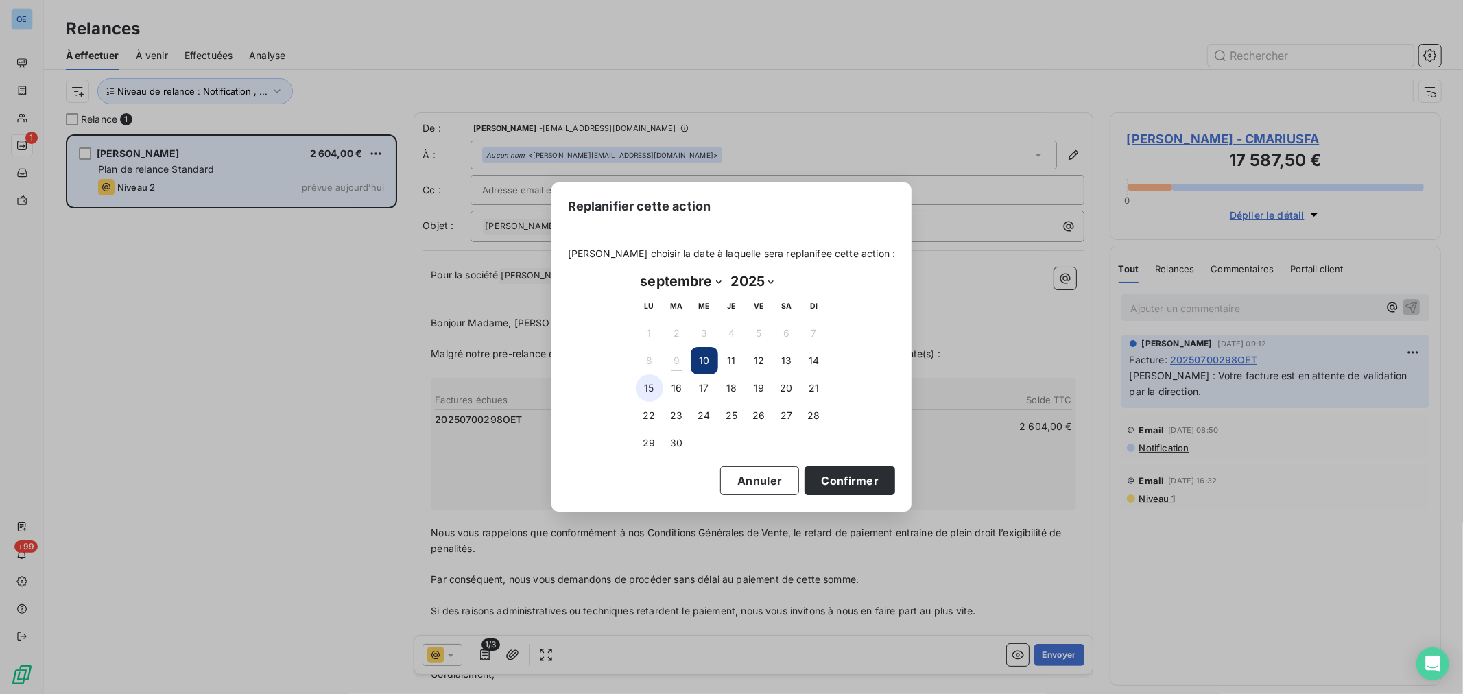
click at [650, 386] on button "15" at bounding box center [649, 387] width 27 height 27
click at [841, 476] on button "Confirmer" at bounding box center [849, 480] width 91 height 29
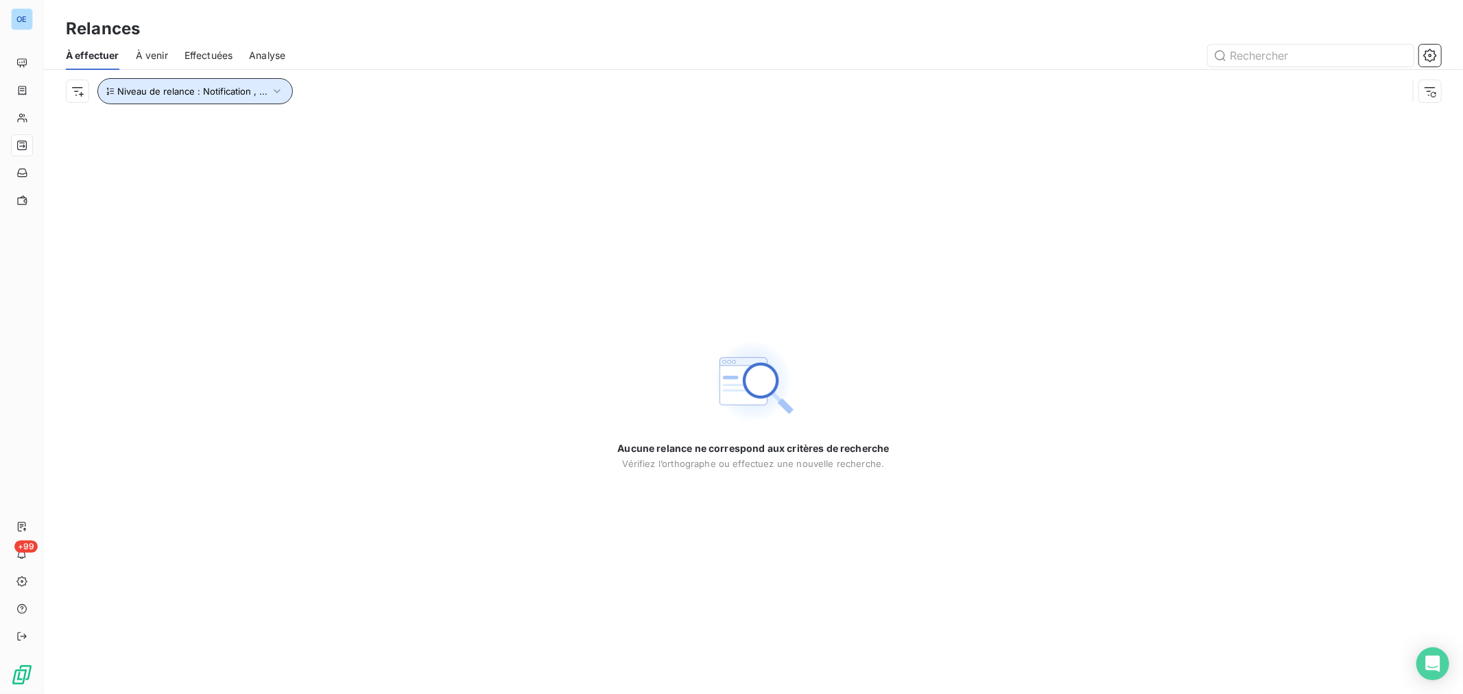
click at [276, 94] on icon "button" at bounding box center [277, 91] width 14 height 14
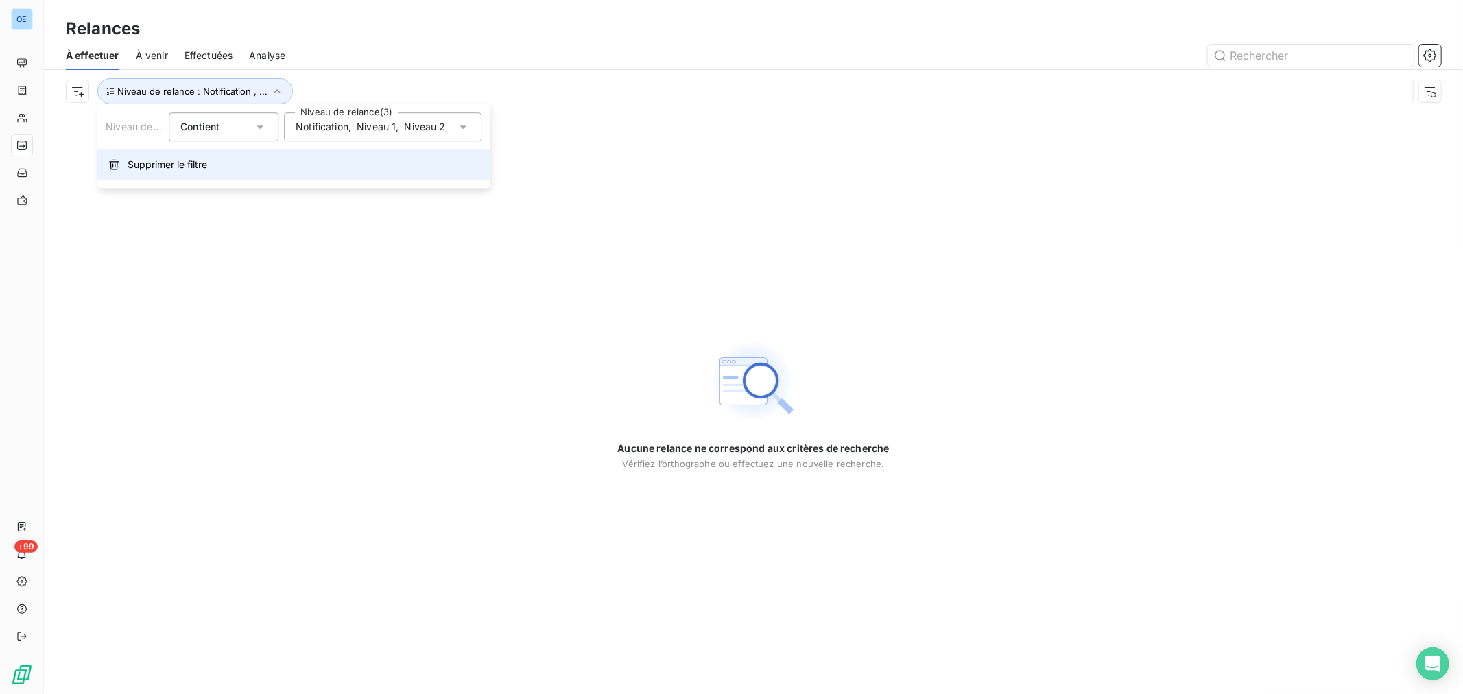
click at [182, 167] on span "Supprimer le filtre" at bounding box center [168, 165] width 80 height 14
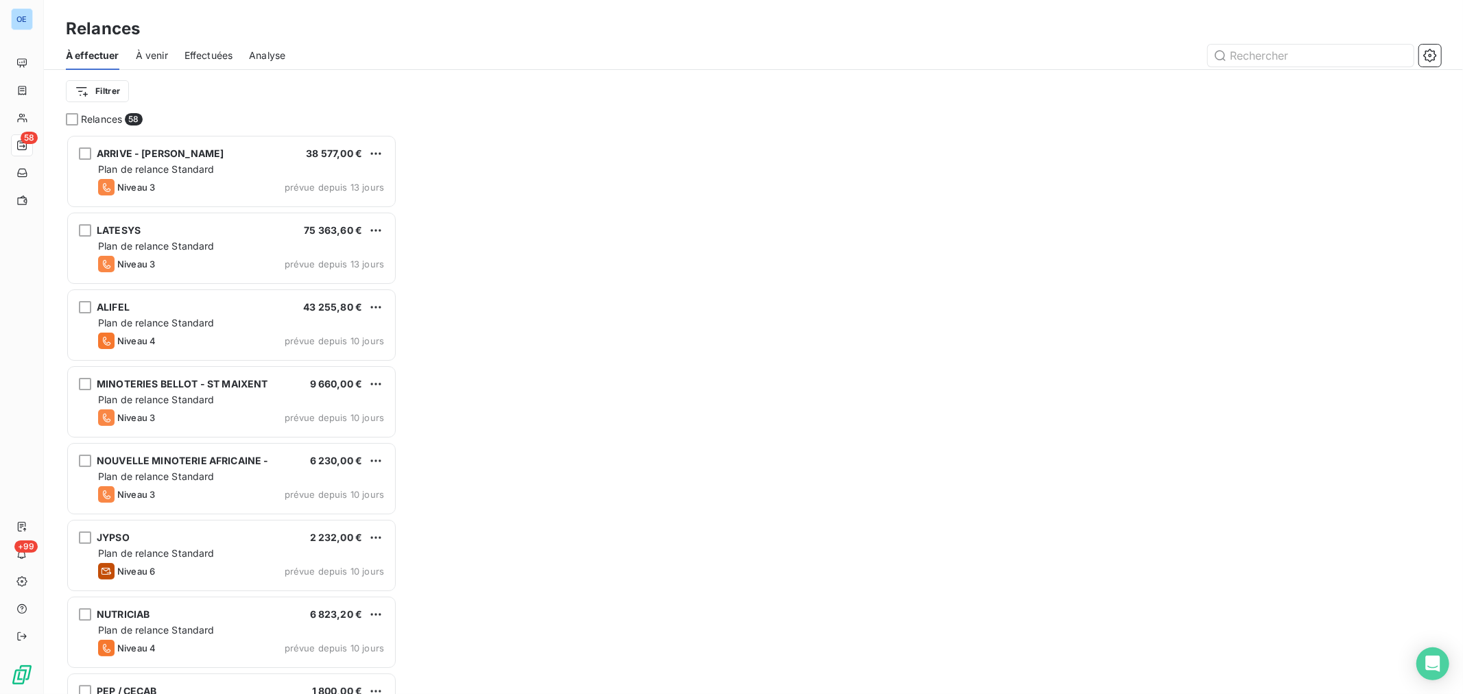
scroll to position [547, 320]
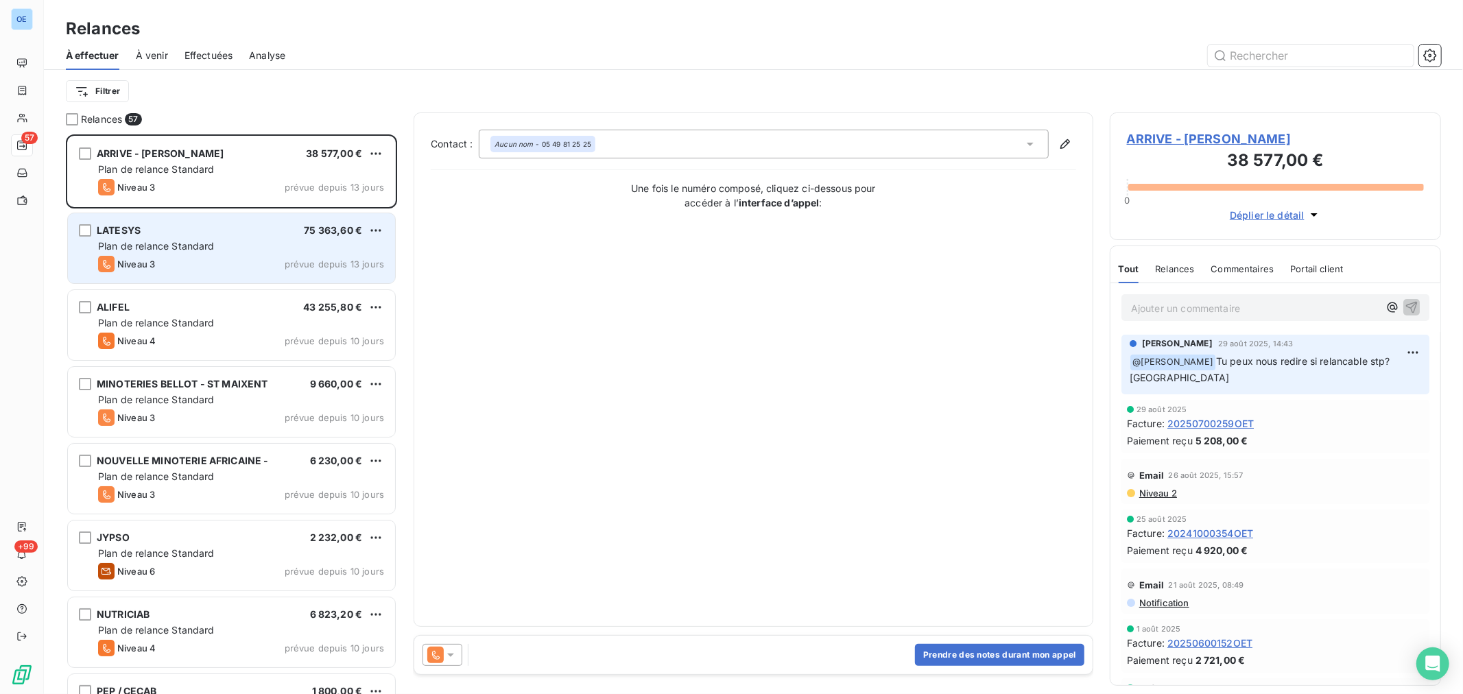
click at [280, 241] on div "Plan de relance Standard" at bounding box center [241, 246] width 286 height 14
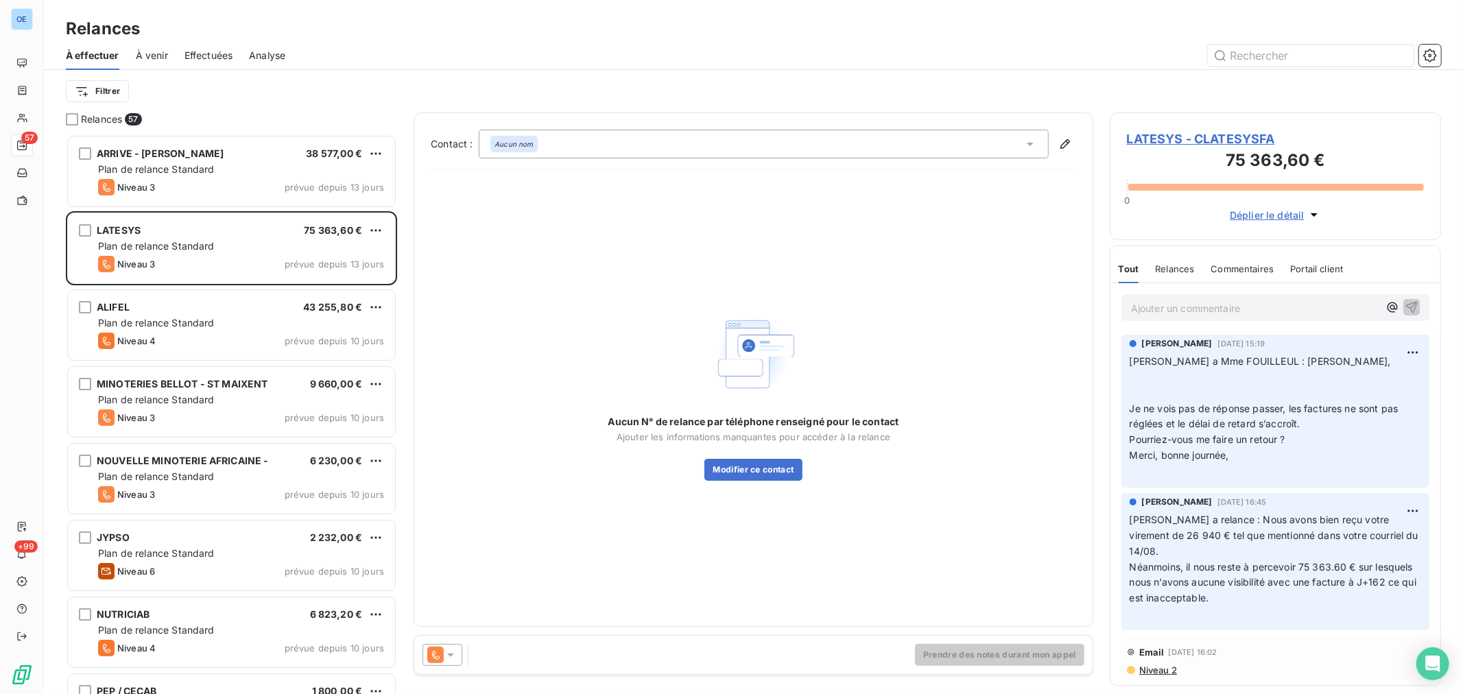
click at [450, 660] on icon at bounding box center [451, 655] width 14 height 14
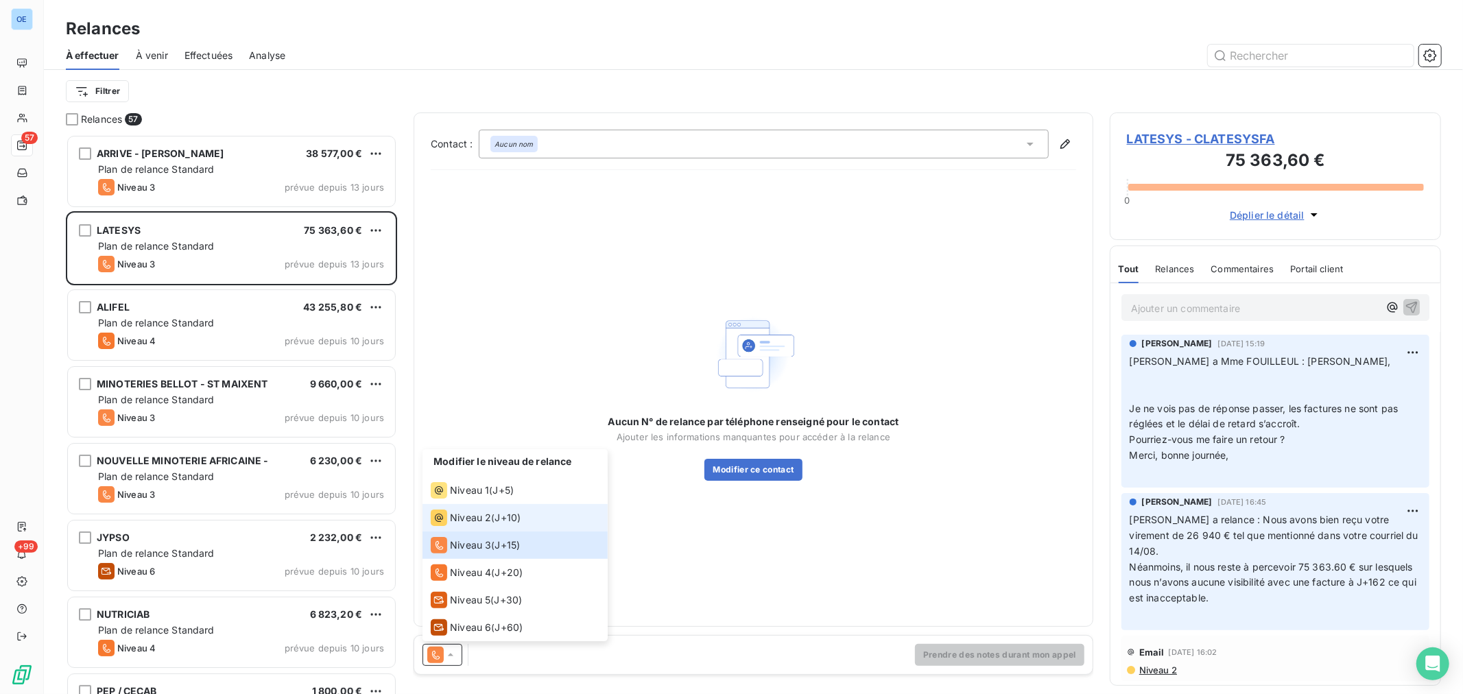
click at [489, 515] on span "Niveau 2" at bounding box center [470, 518] width 41 height 14
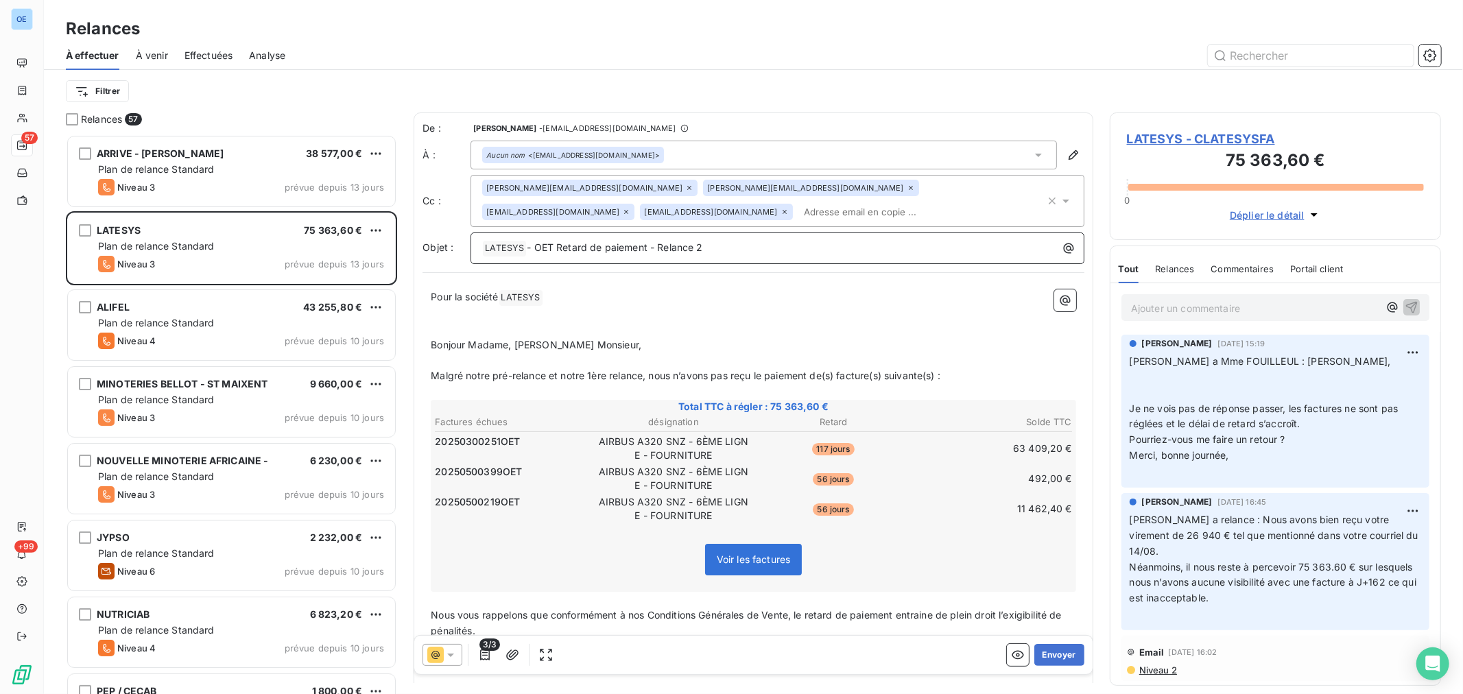
click at [738, 243] on p "﻿ LATESYS ﻿ - OET Retard de paiement - Relance 2" at bounding box center [780, 248] width 597 height 16
click at [1048, 649] on button "Envoyer" at bounding box center [1059, 655] width 50 height 22
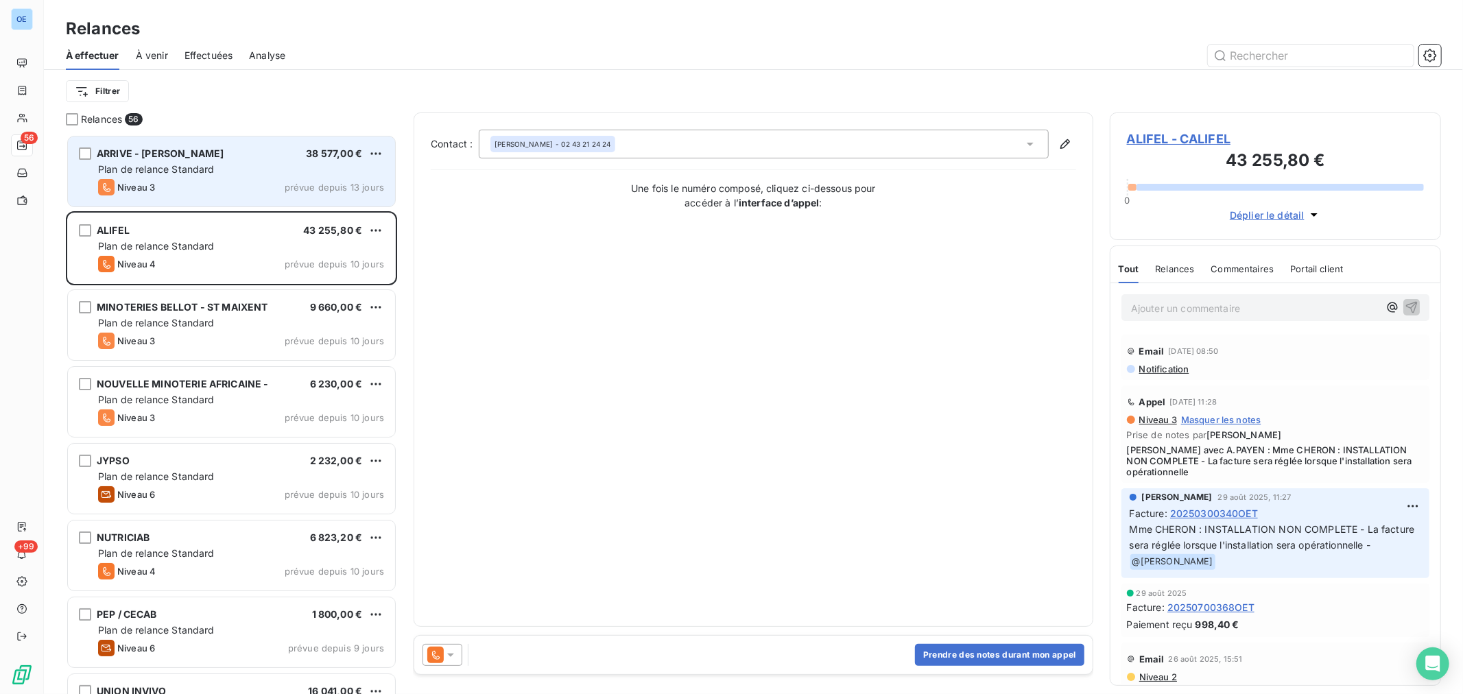
click at [259, 188] on div "Niveau 3 prévue depuis 13 jours" at bounding box center [241, 187] width 286 height 16
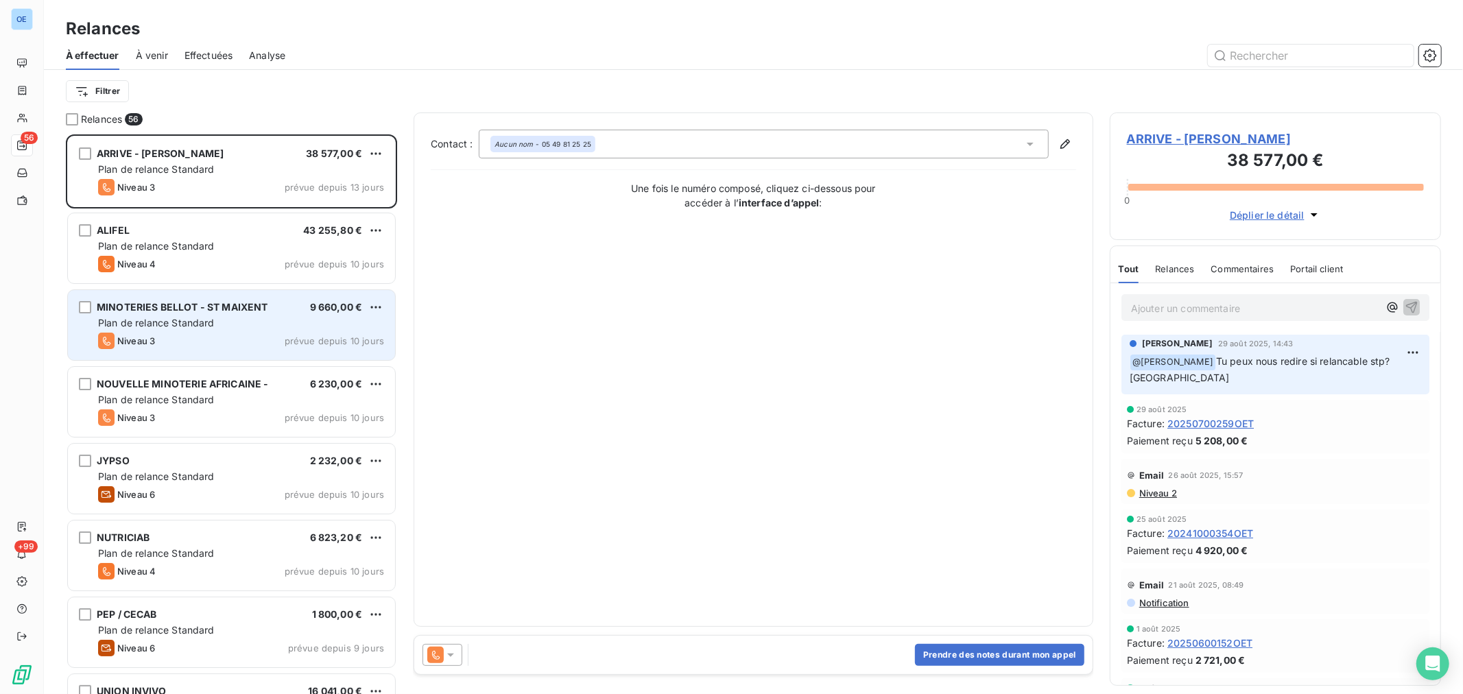
click at [259, 323] on div "Plan de relance Standard" at bounding box center [241, 323] width 286 height 14
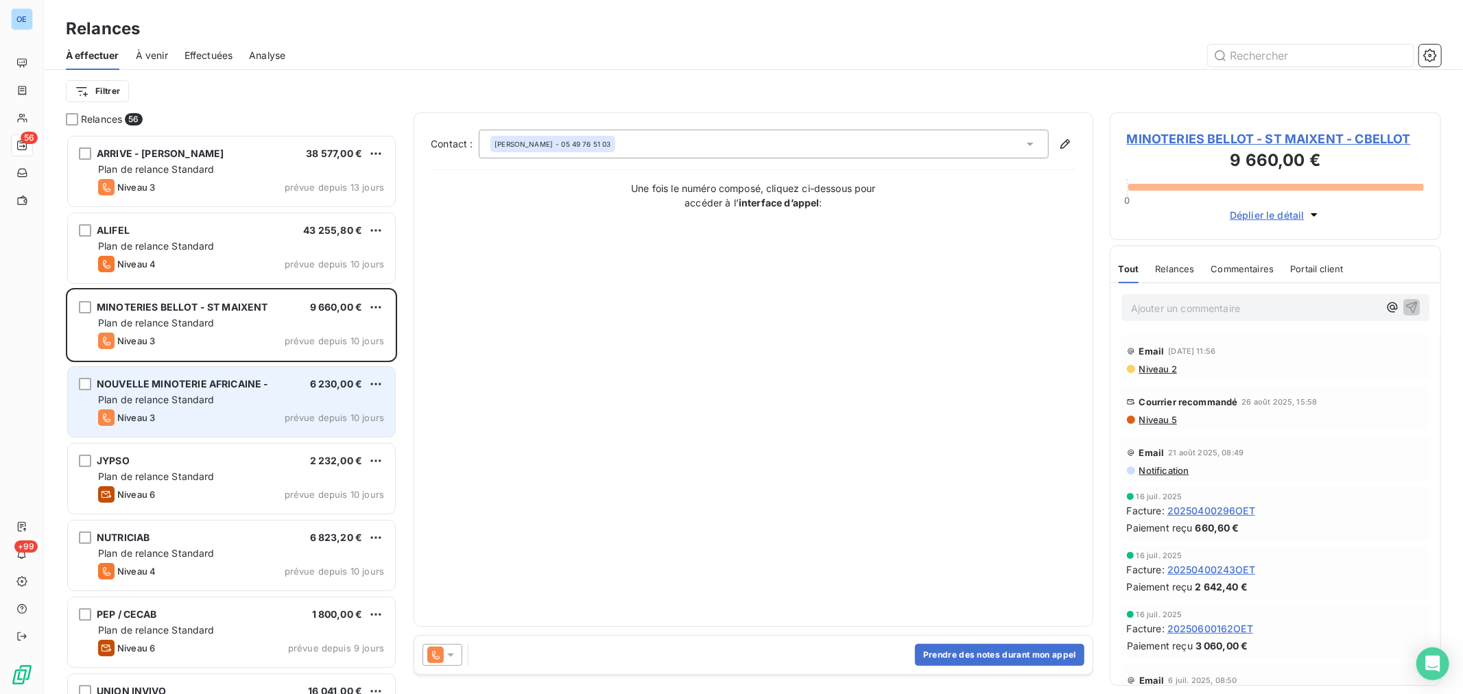
click at [272, 402] on div "Plan de relance Standard" at bounding box center [241, 400] width 286 height 14
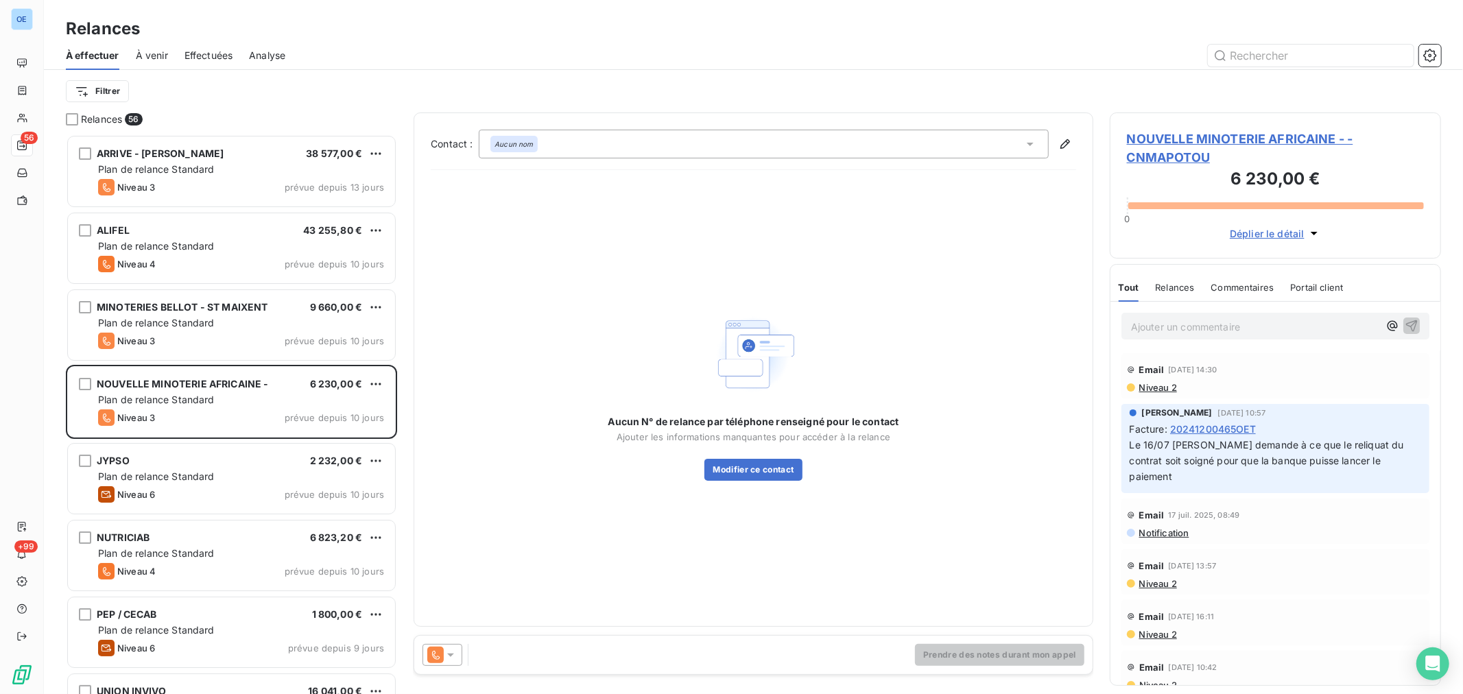
click at [448, 657] on icon at bounding box center [451, 655] width 14 height 14
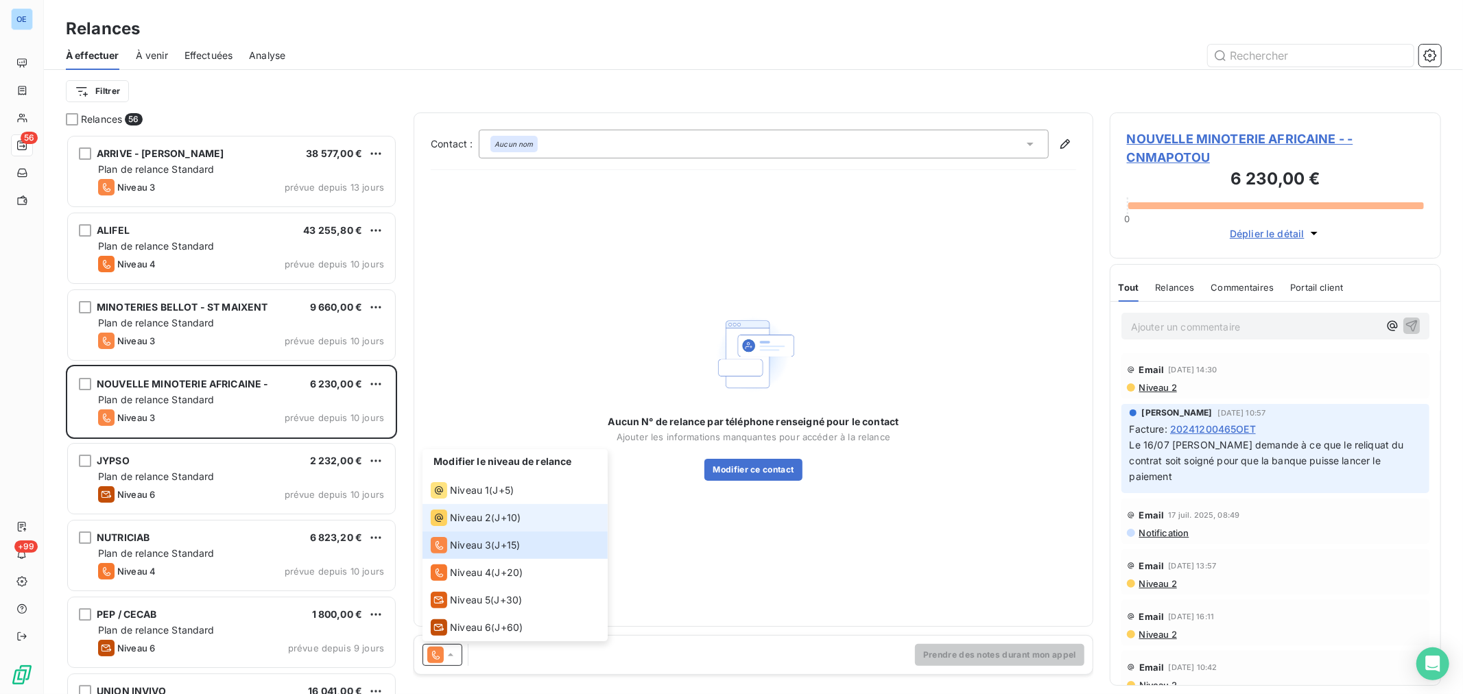
click at [469, 517] on span "Niveau 2" at bounding box center [470, 518] width 41 height 14
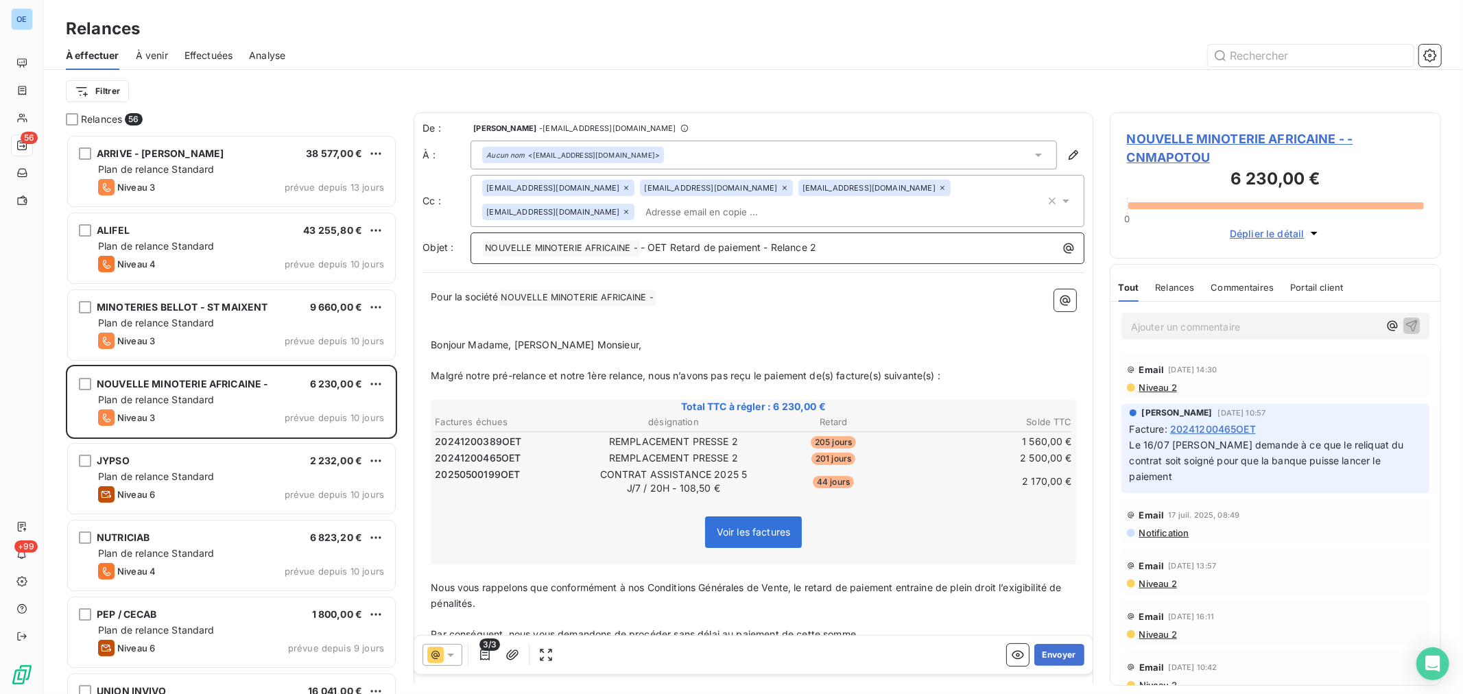
click at [839, 247] on p "﻿ NOUVELLE MINOTERIE AFRICAINE - ﻿ - OET Retard de paiement - Relance 2" at bounding box center [780, 248] width 597 height 16
click at [1049, 656] on button "Envoyer" at bounding box center [1059, 655] width 50 height 22
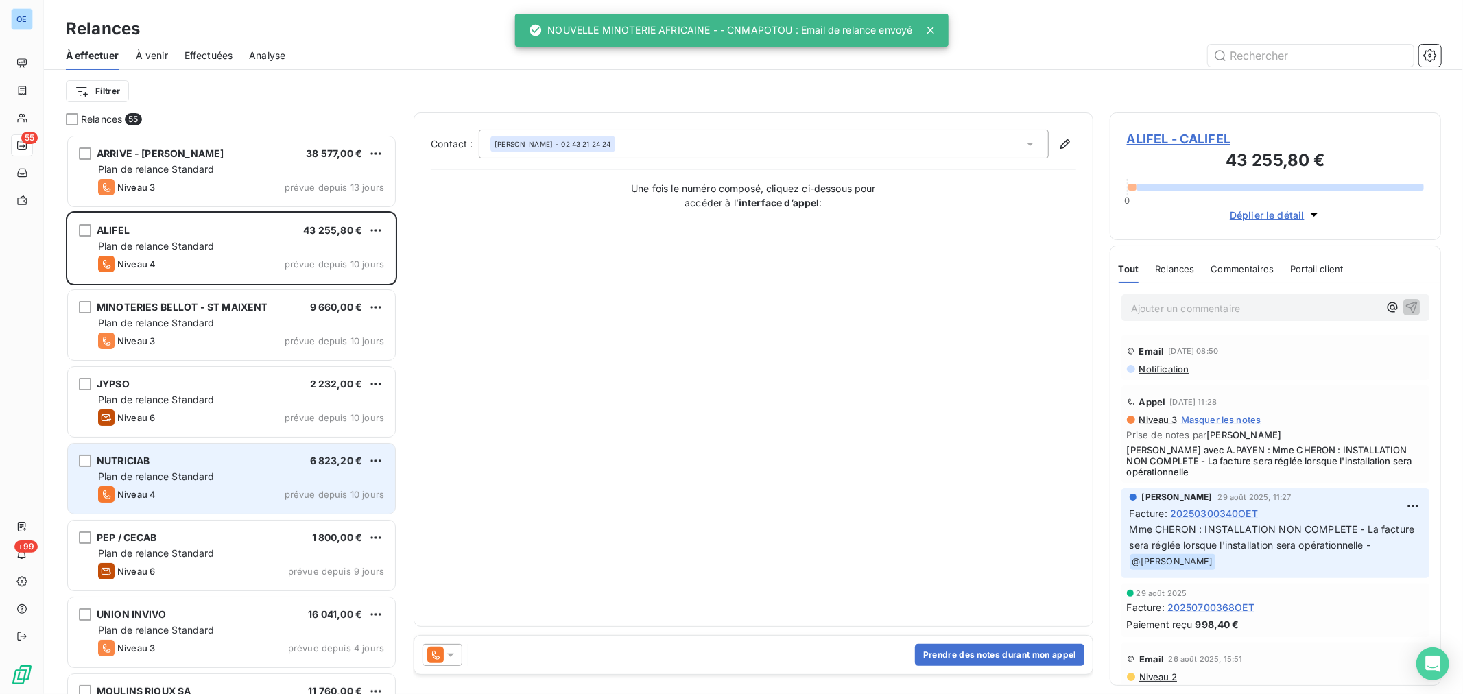
click at [252, 466] on div "NUTRICIAB 6 823,20 €" at bounding box center [241, 461] width 286 height 12
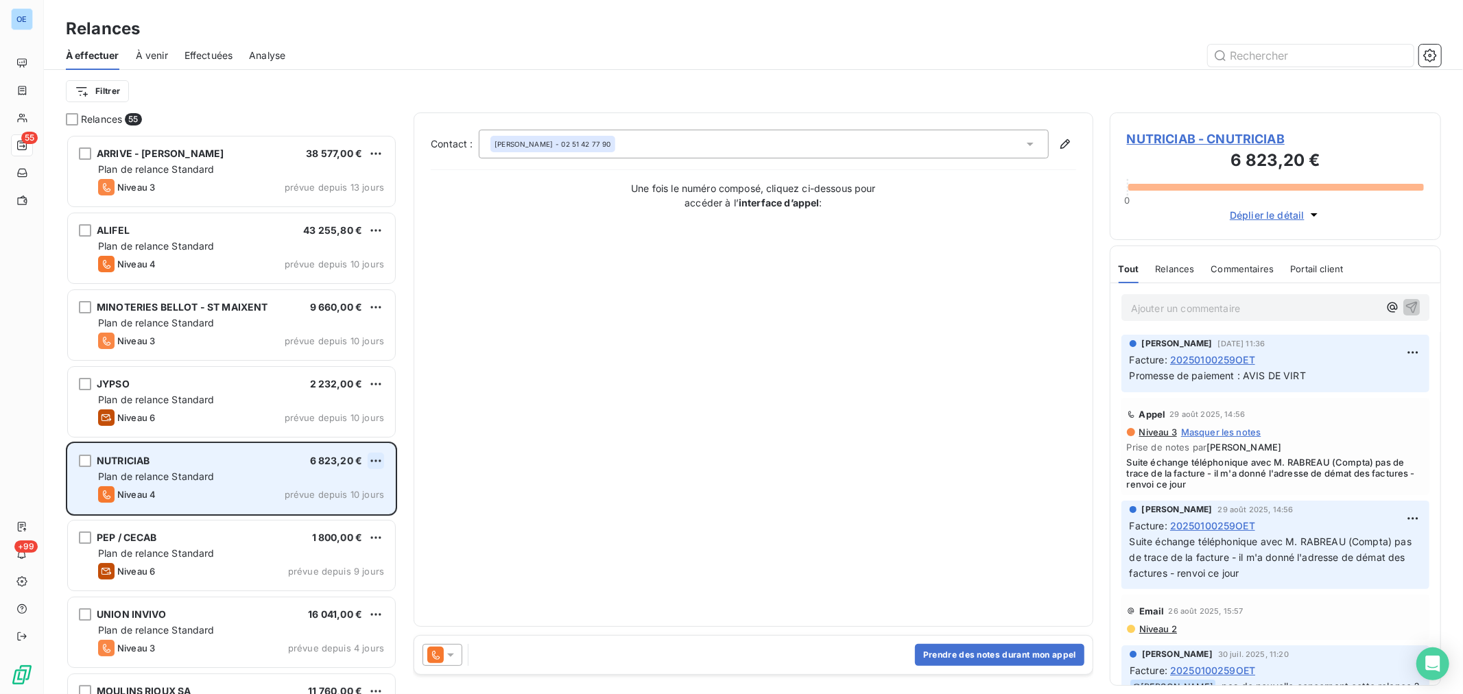
click at [376, 461] on html "OE 55 +99 Relances À effectuer À venir Effectuées Analyse Filtrer Relances 55 A…" at bounding box center [731, 347] width 1463 height 694
click at [333, 494] on div "Replanifier cette action" at bounding box center [316, 488] width 123 height 22
select select "8"
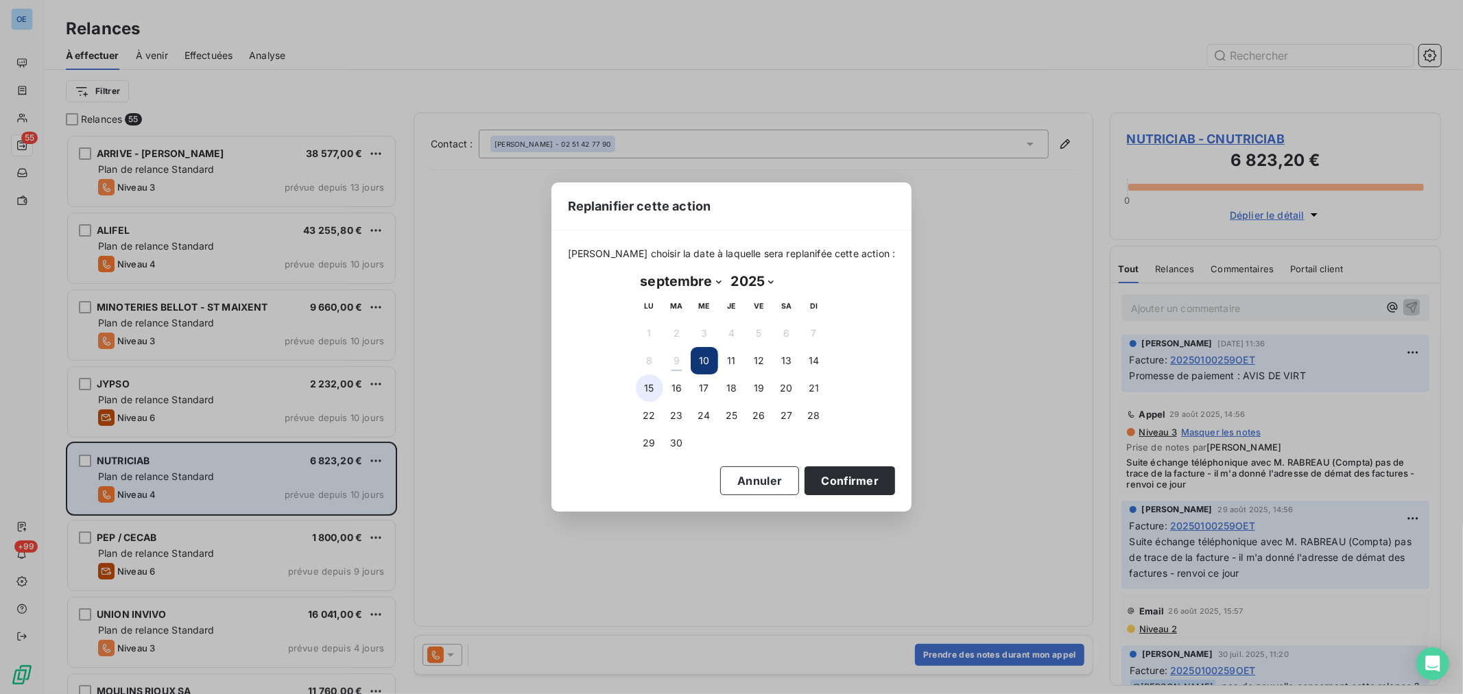
click at [649, 389] on button "15" at bounding box center [649, 387] width 27 height 27
click at [820, 477] on button "Confirmer" at bounding box center [849, 480] width 91 height 29
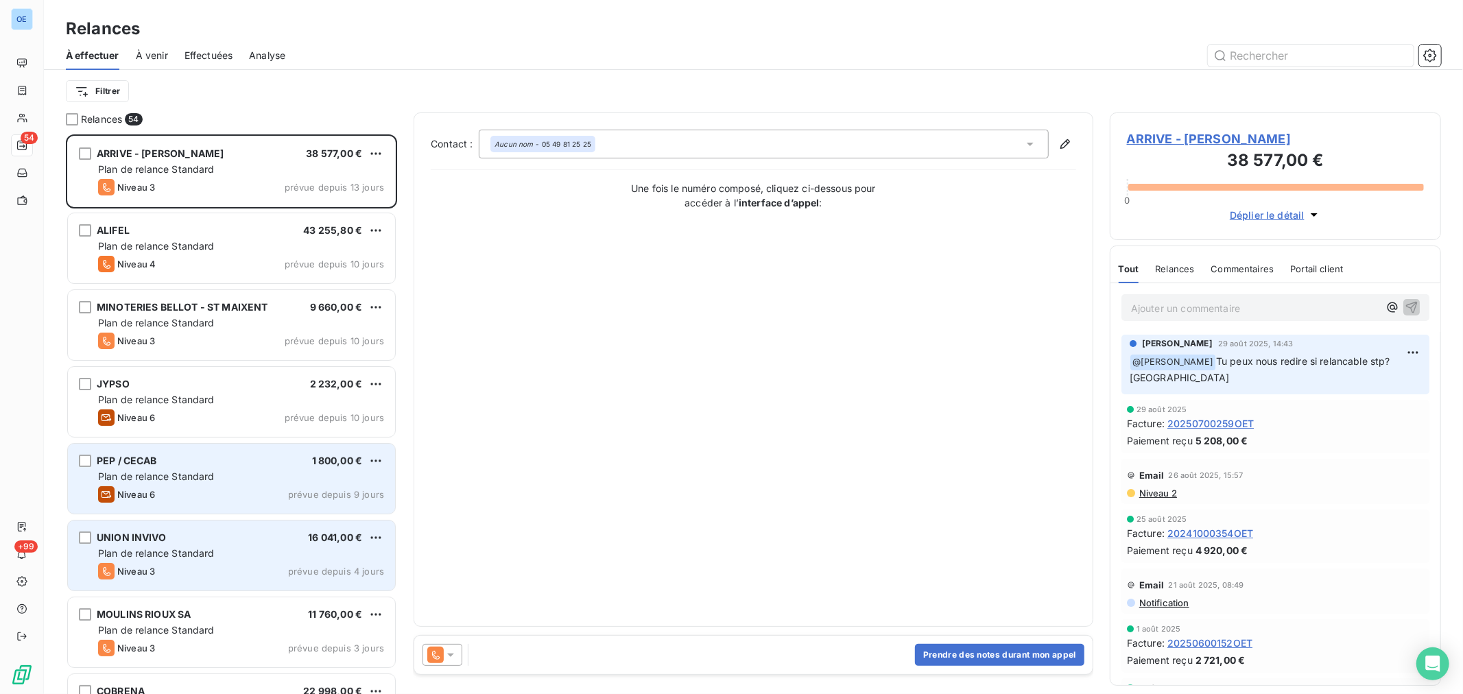
click at [283, 540] on div "UNION INVIVO 16 041,00 €" at bounding box center [241, 537] width 286 height 12
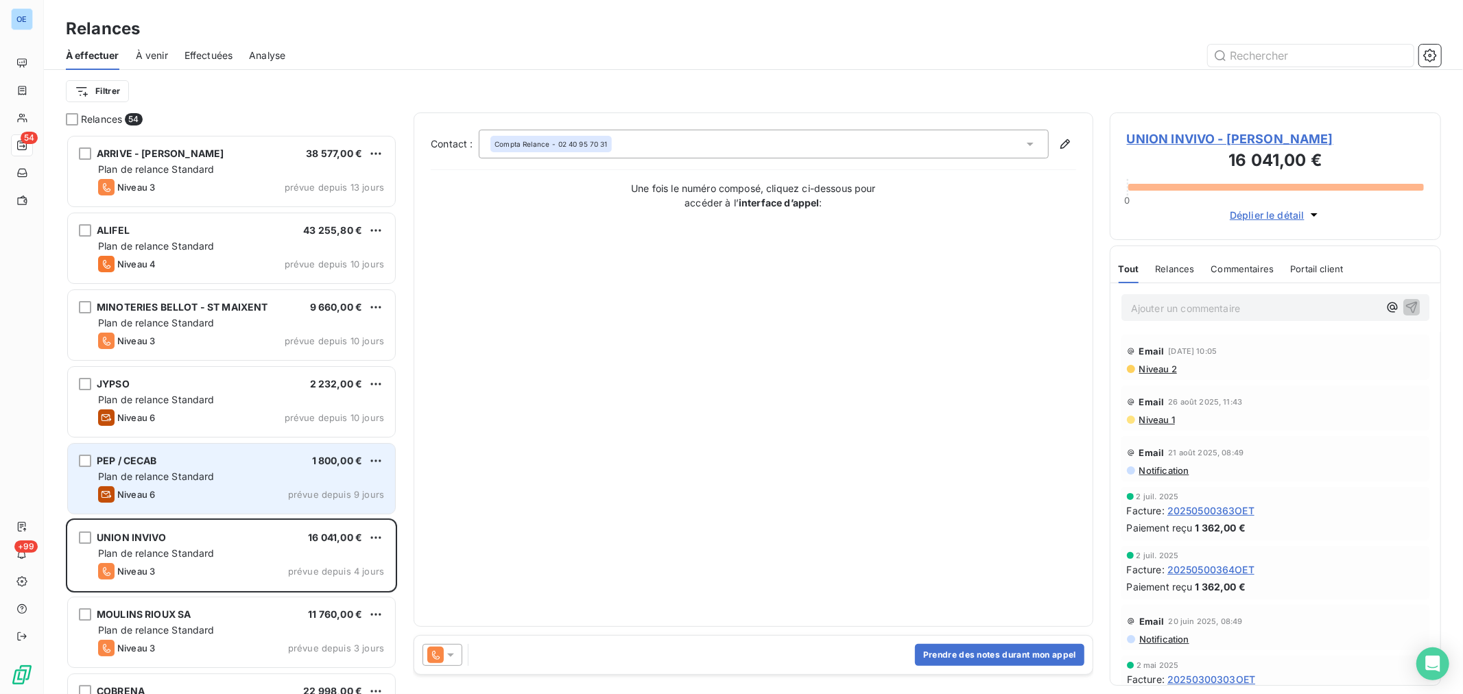
click at [456, 652] on icon at bounding box center [451, 655] width 14 height 14
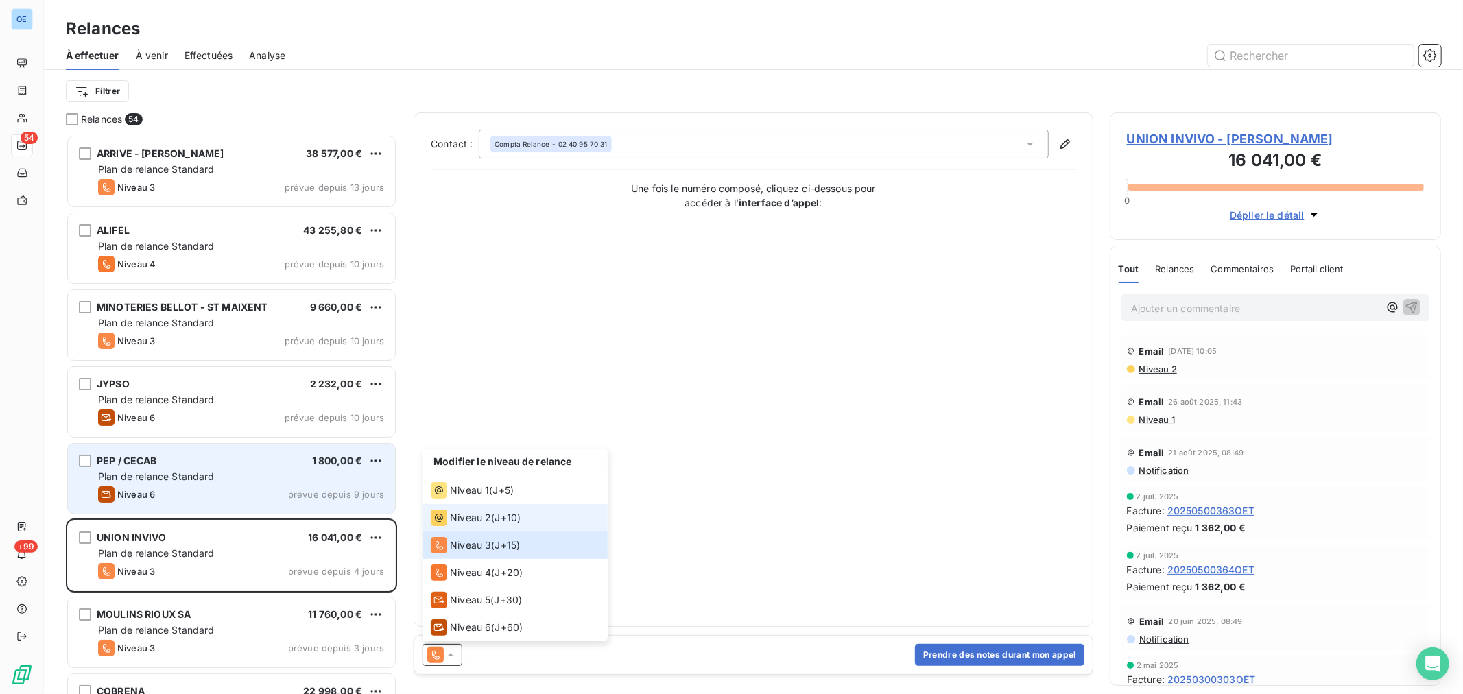
click at [480, 521] on span "Niveau 2" at bounding box center [470, 518] width 41 height 14
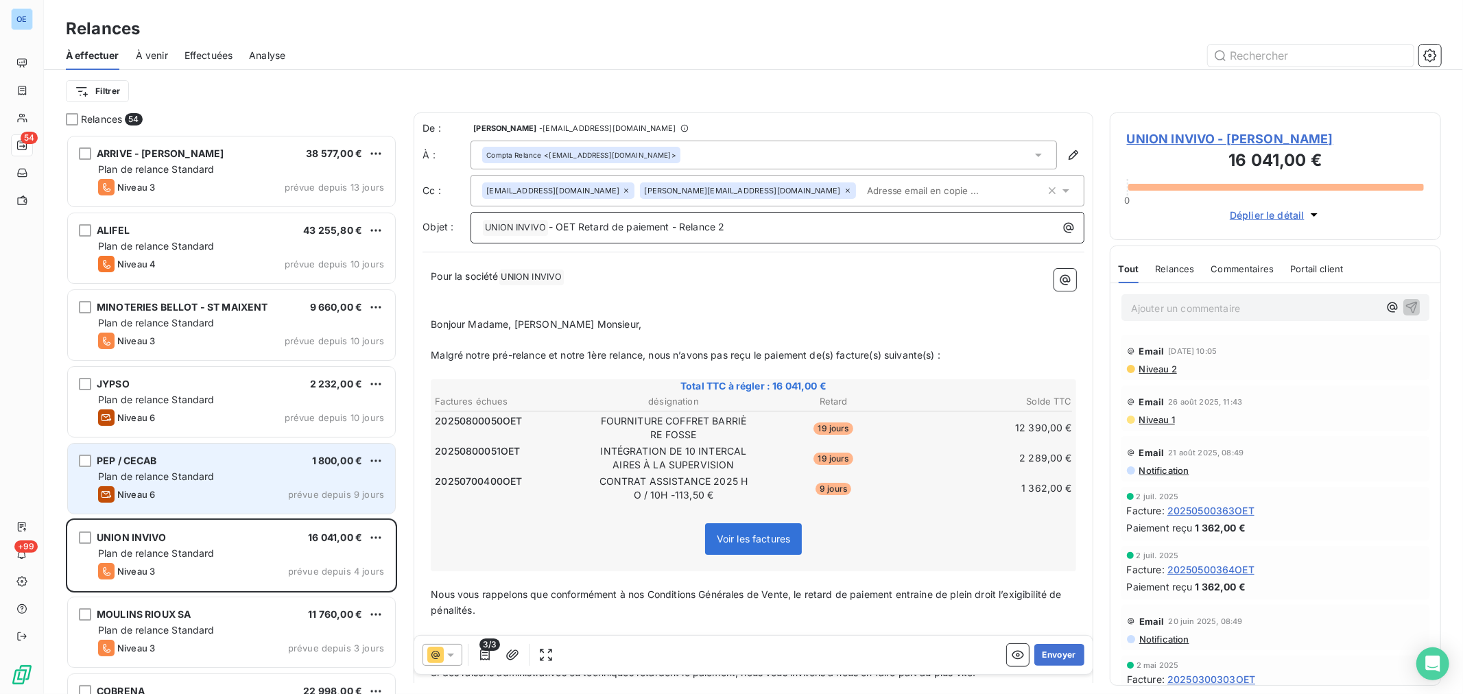
click at [771, 224] on p "﻿ UNION INVIVO ﻿ - OET Retard de paiement - Relance 2" at bounding box center [780, 227] width 597 height 16
click at [1057, 661] on button "Envoyer" at bounding box center [1059, 655] width 50 height 22
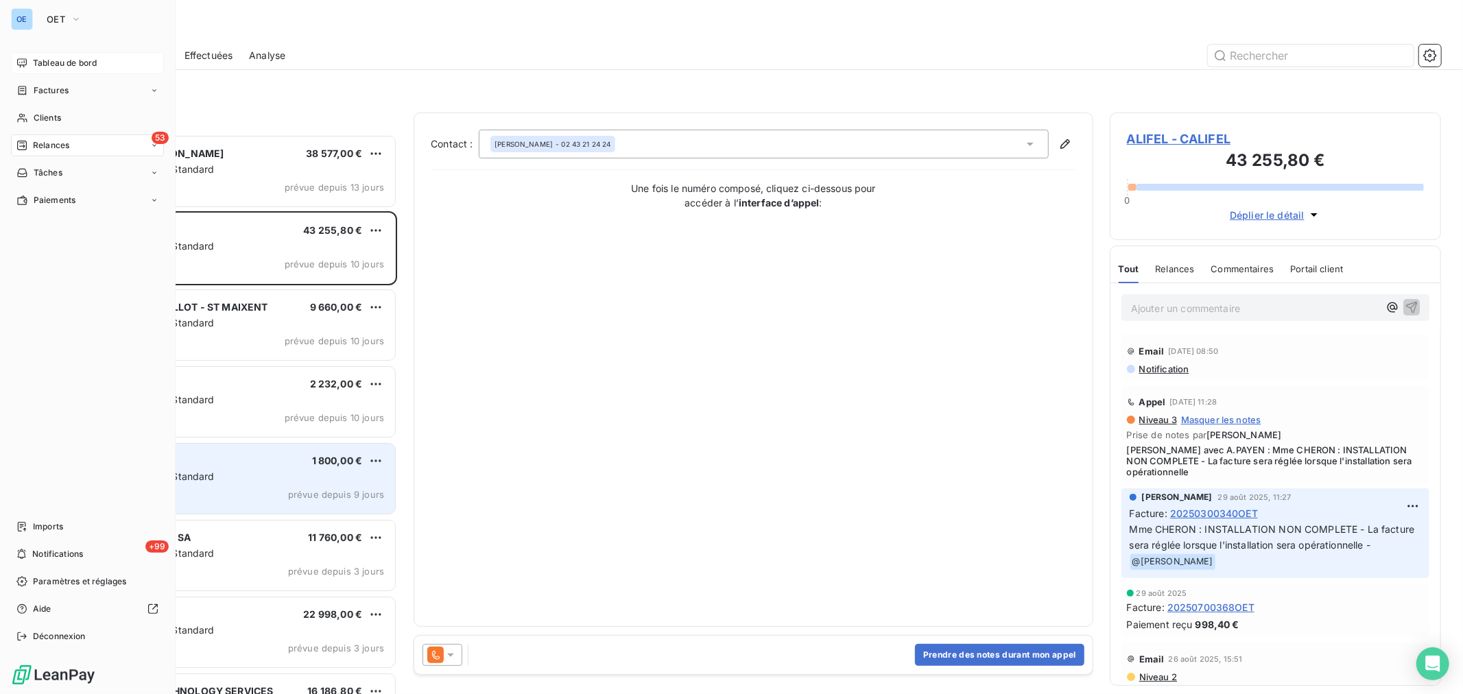
click at [27, 65] on icon at bounding box center [21, 63] width 11 height 11
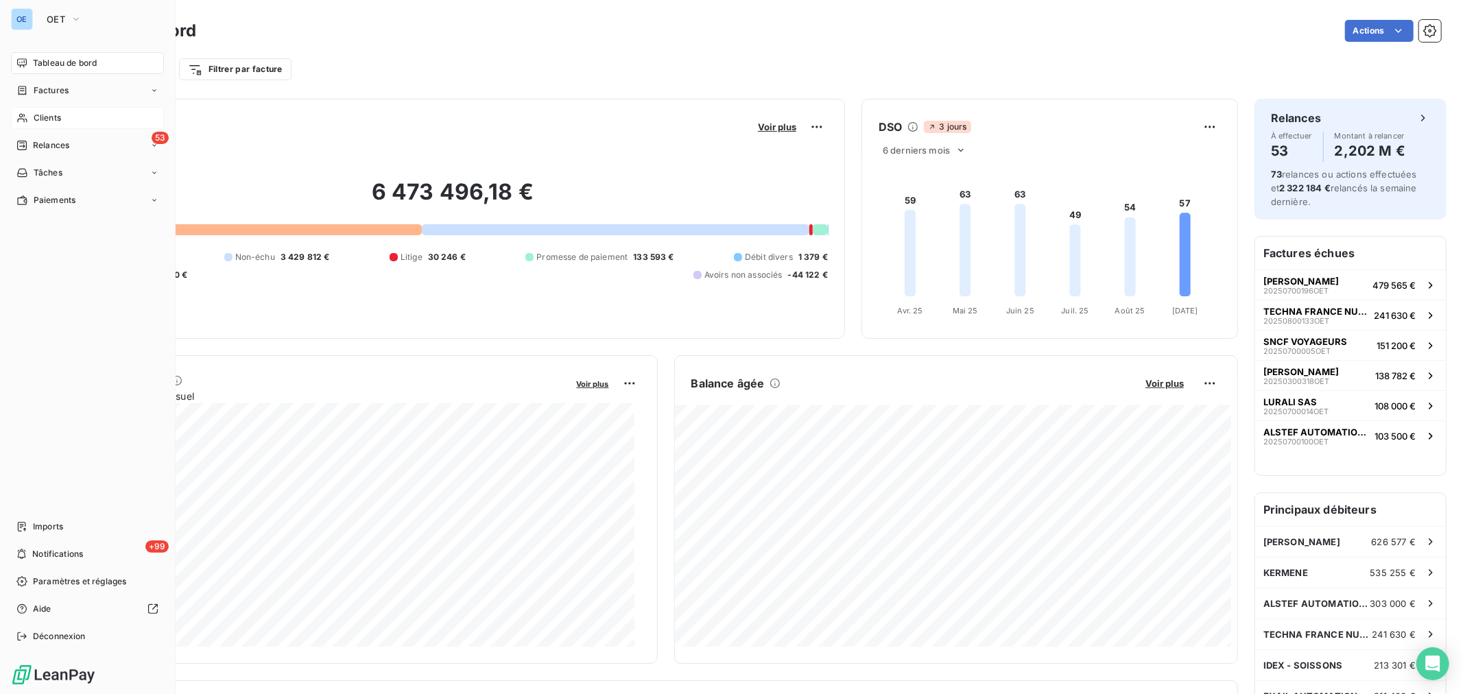
click at [48, 117] on span "Clients" at bounding box center [47, 118] width 27 height 12
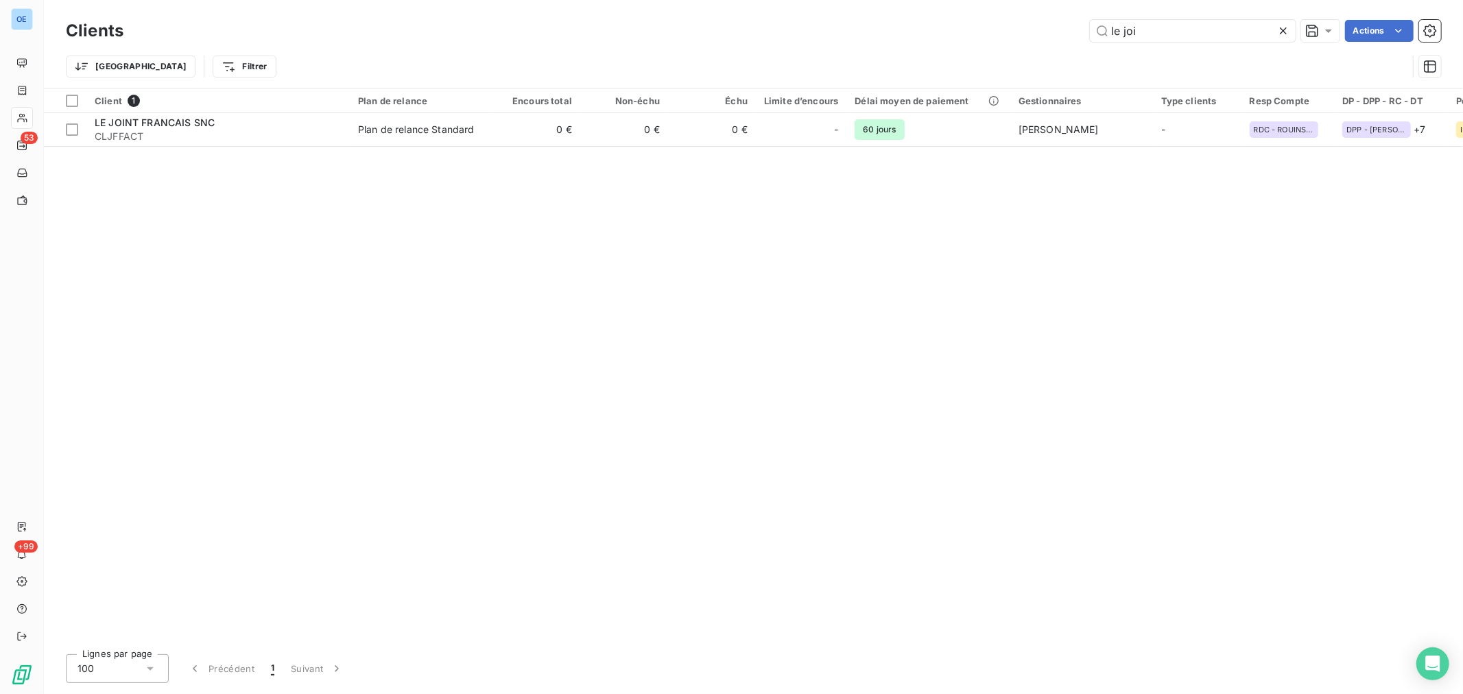
drag, startPoint x: 1173, startPoint y: 29, endPoint x: 1068, endPoint y: 29, distance: 104.9
click at [1068, 29] on div "le joi Actions" at bounding box center [790, 31] width 1301 height 22
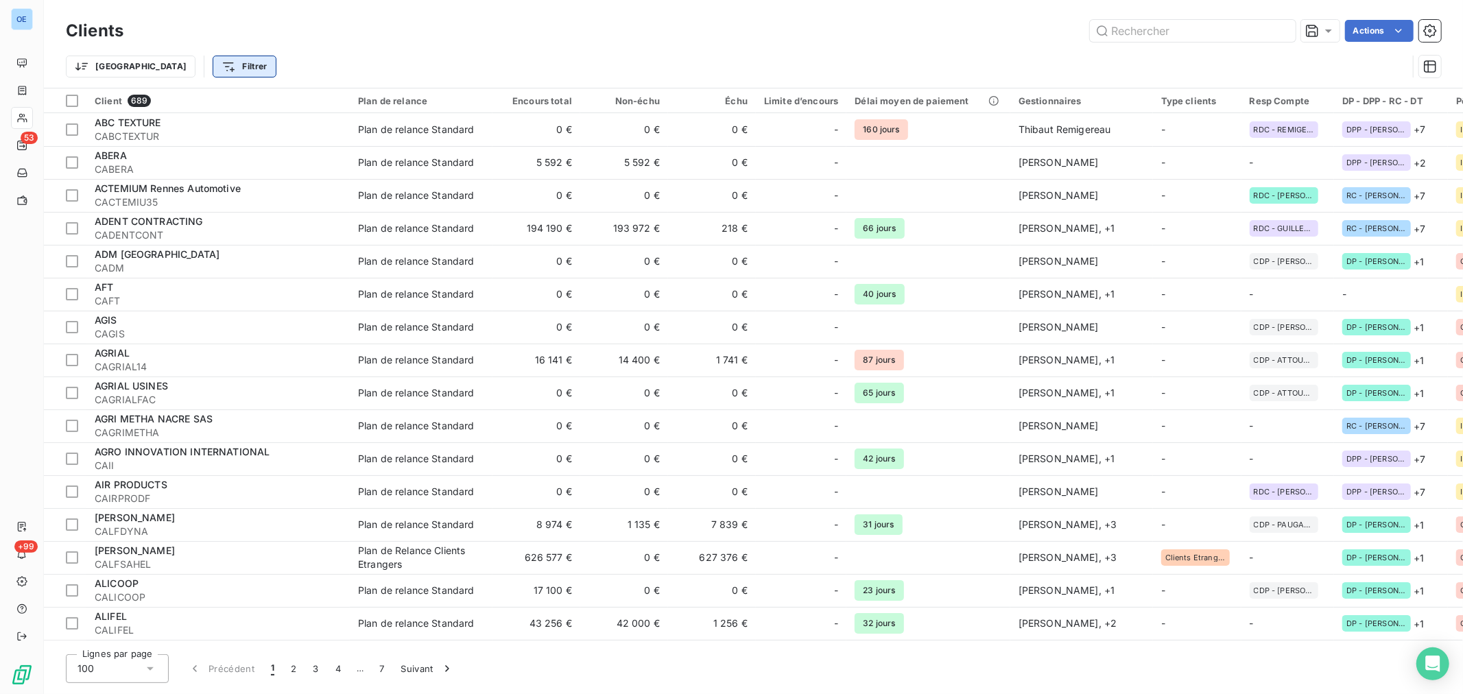
click at [186, 67] on html "OE 53 +99 Clients Actions Trier Filtrer Client 689 Plan de relance Encours tota…" at bounding box center [731, 347] width 1463 height 694
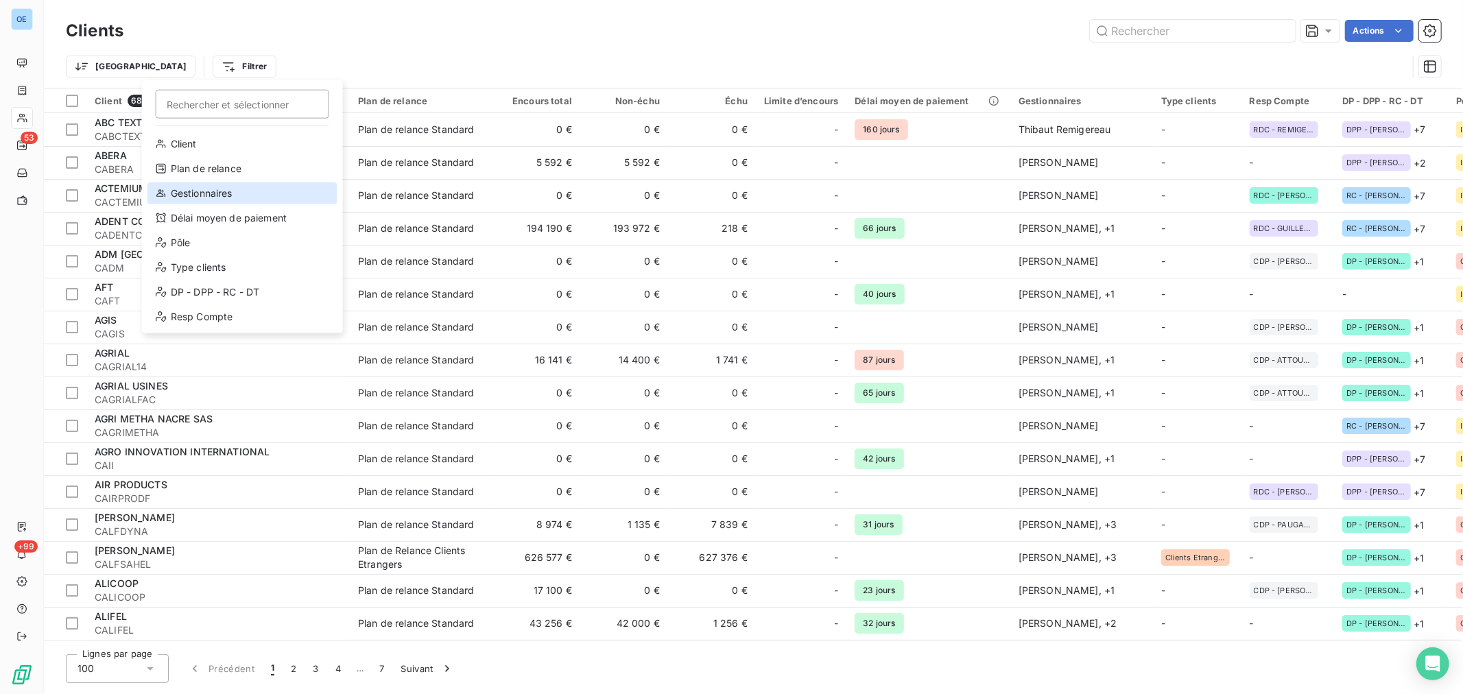
click at [233, 193] on div "Gestionnaires" at bounding box center [242, 193] width 190 height 22
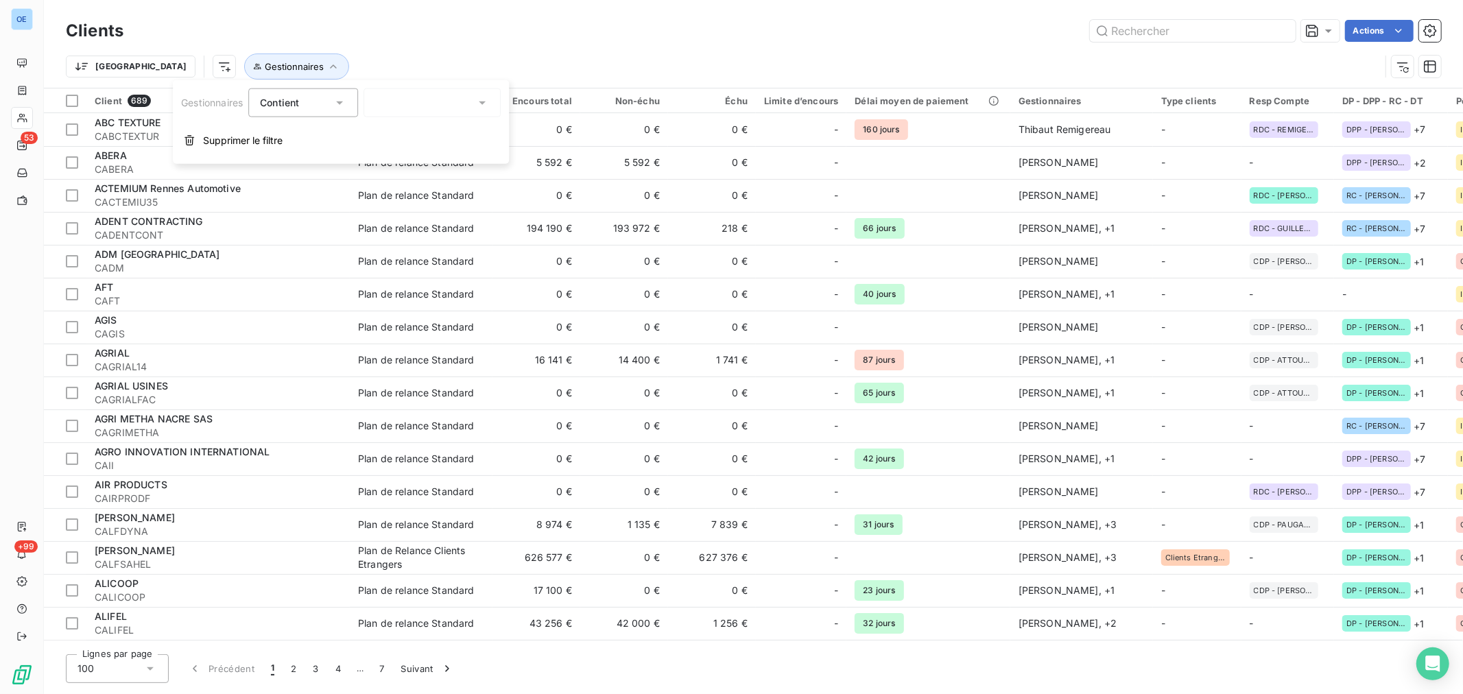
click at [487, 100] on icon at bounding box center [482, 103] width 14 height 14
click at [425, 137] on li "Aucun" at bounding box center [432, 135] width 132 height 25
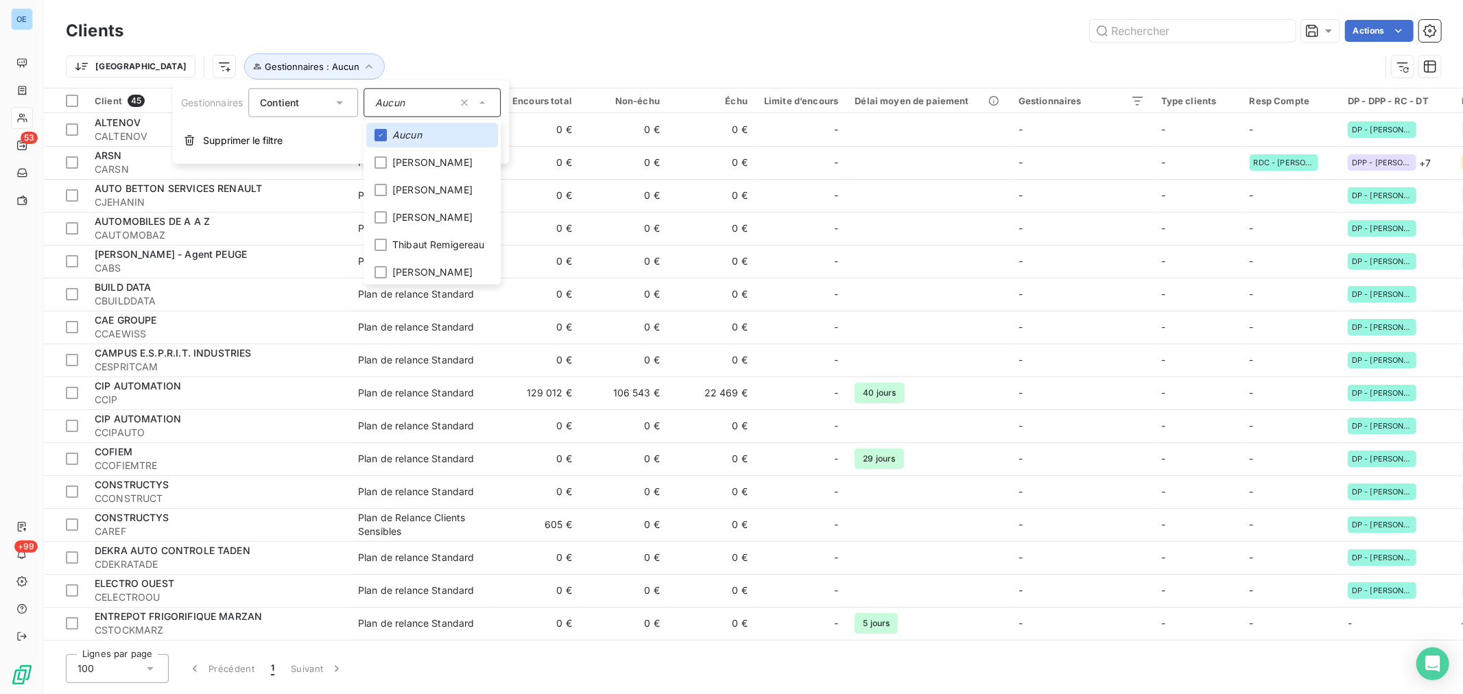
click at [465, 55] on div "Trier Gestionnaires : Aucun" at bounding box center [723, 66] width 1314 height 26
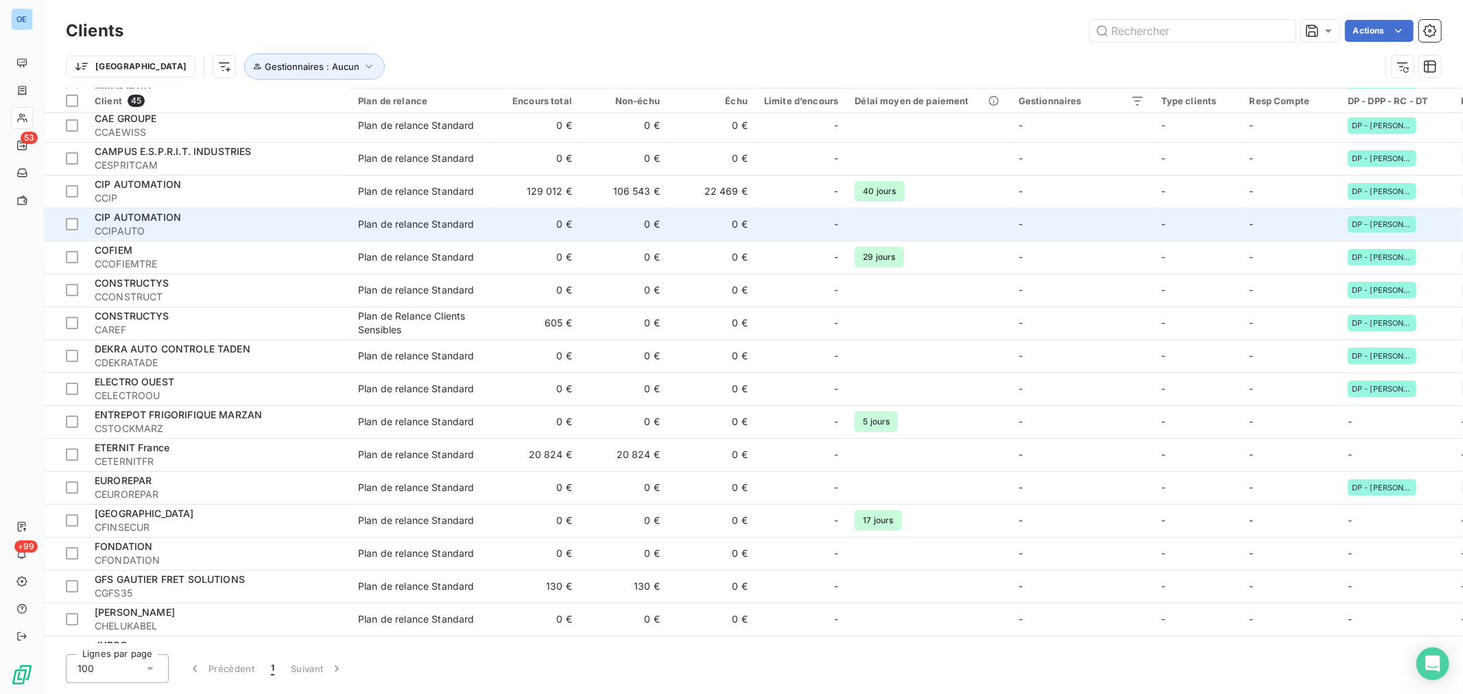
scroll to position [228, 0]
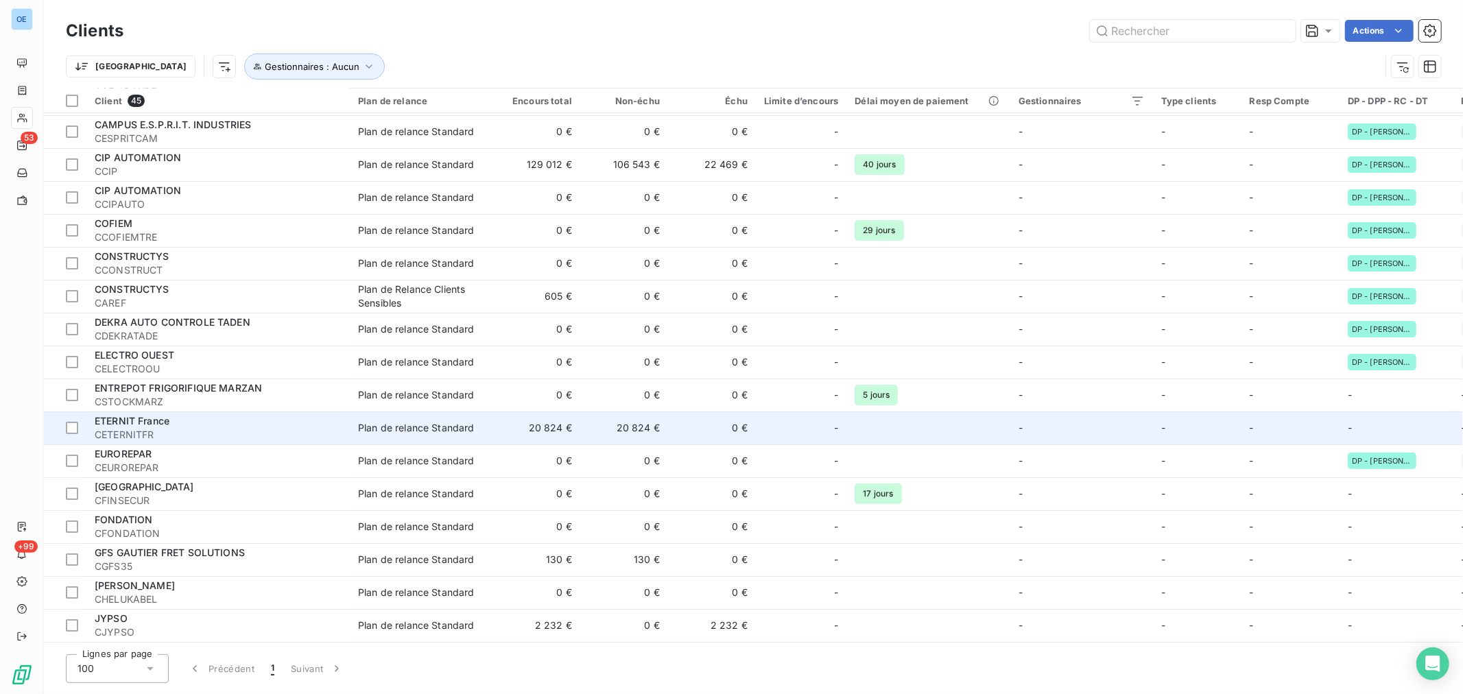
click at [1091, 424] on td "-" at bounding box center [1081, 427] width 143 height 33
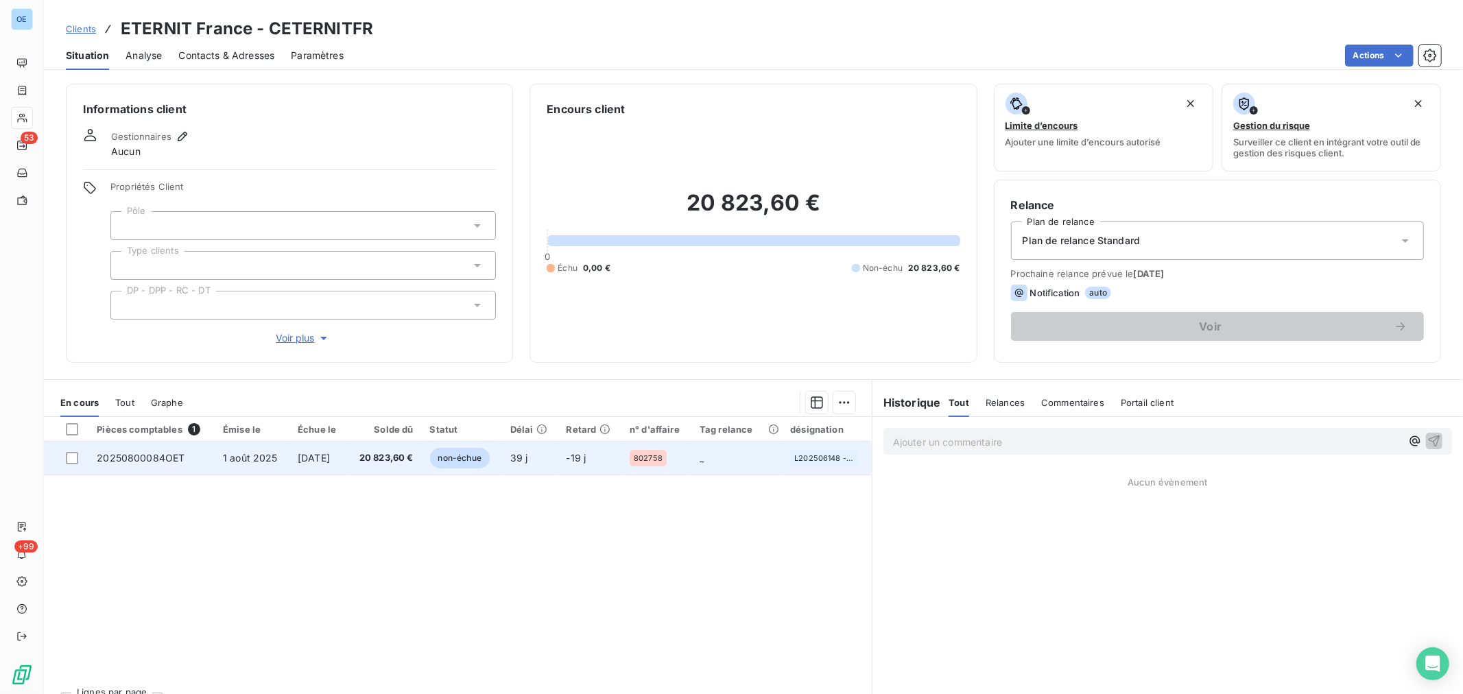
click at [393, 465] on td "20 823,60 €" at bounding box center [385, 458] width 74 height 33
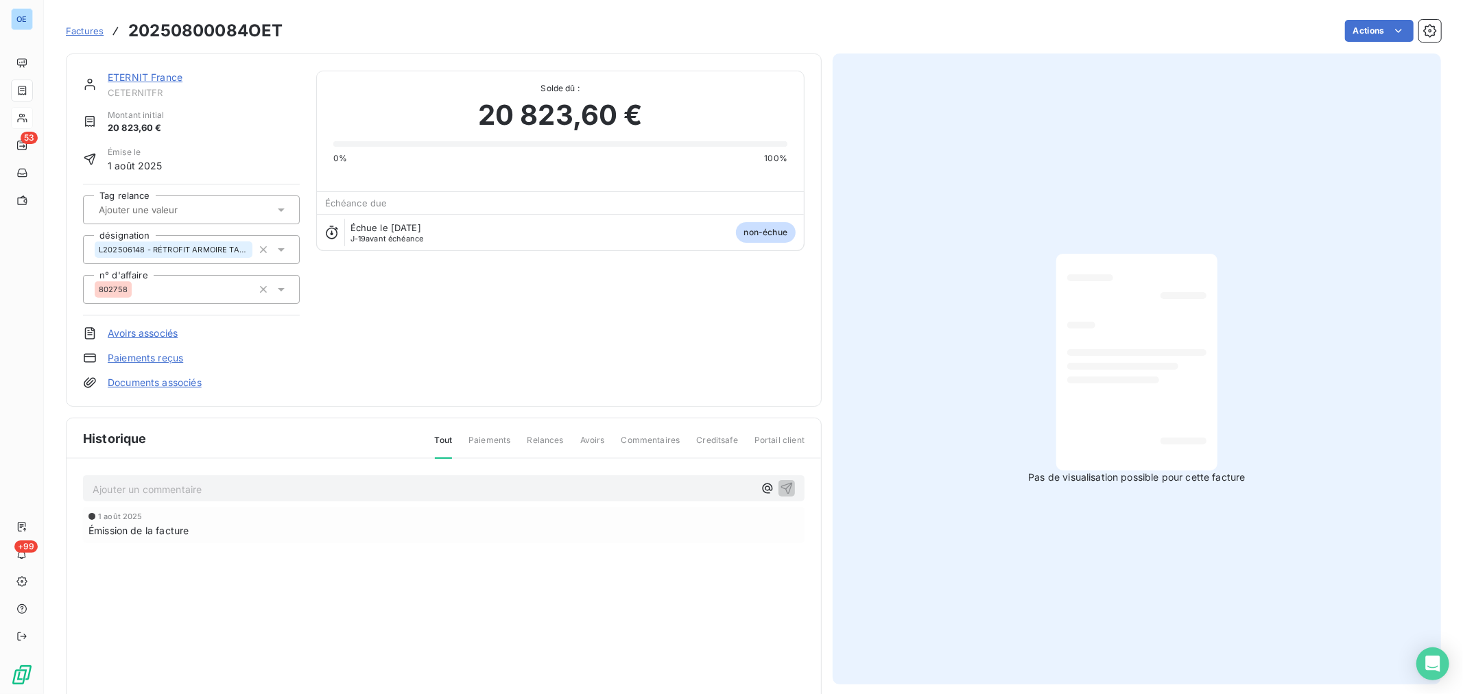
click at [156, 71] on link "ETERNIT France" at bounding box center [145, 77] width 75 height 12
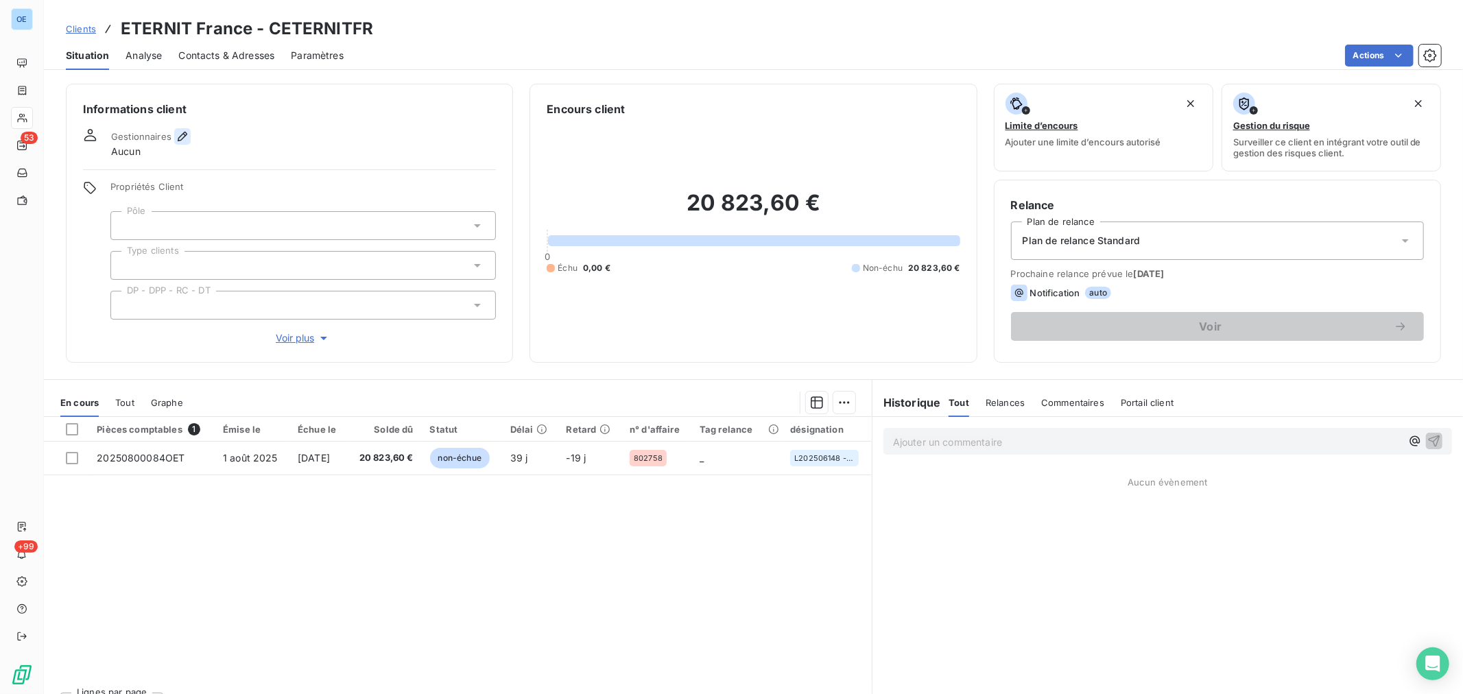
click at [176, 136] on icon "button" at bounding box center [183, 137] width 14 height 14
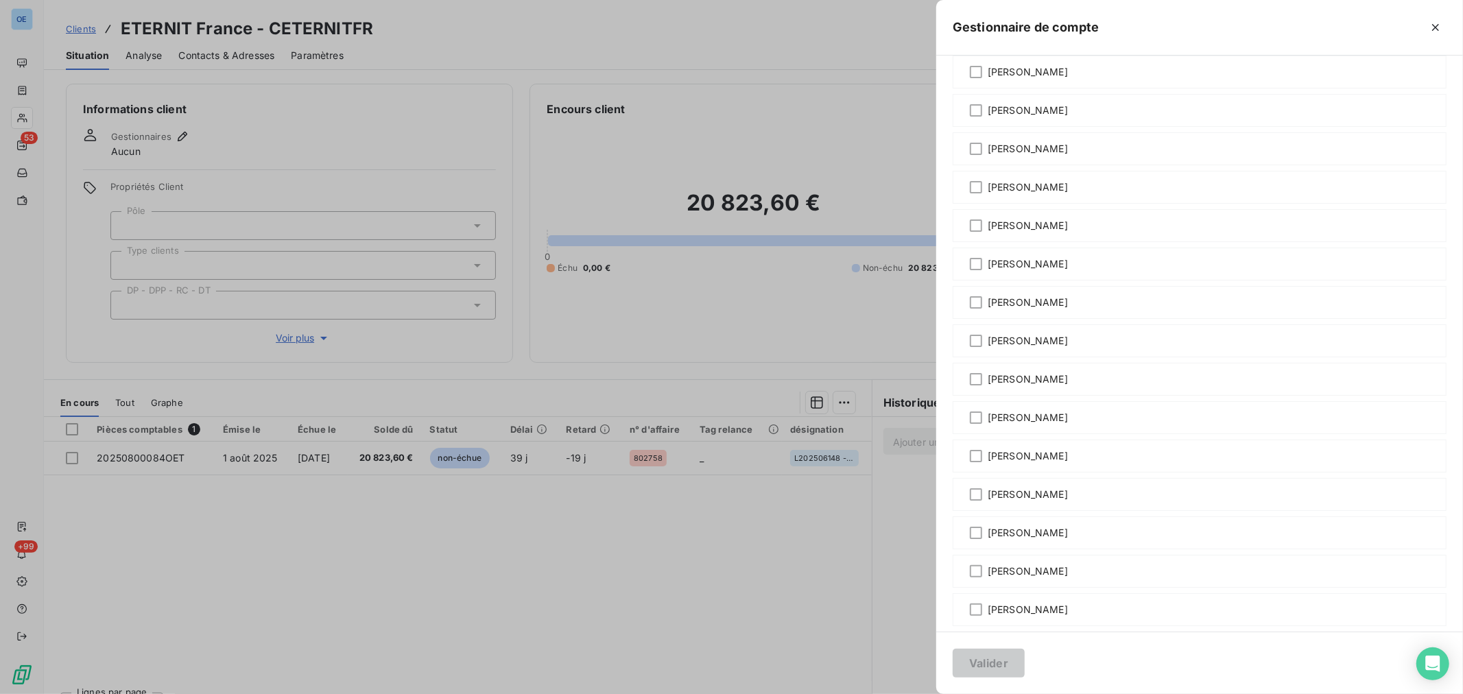
scroll to position [804, 0]
click at [1004, 459] on span "[PERSON_NAME]" at bounding box center [1027, 454] width 80 height 14
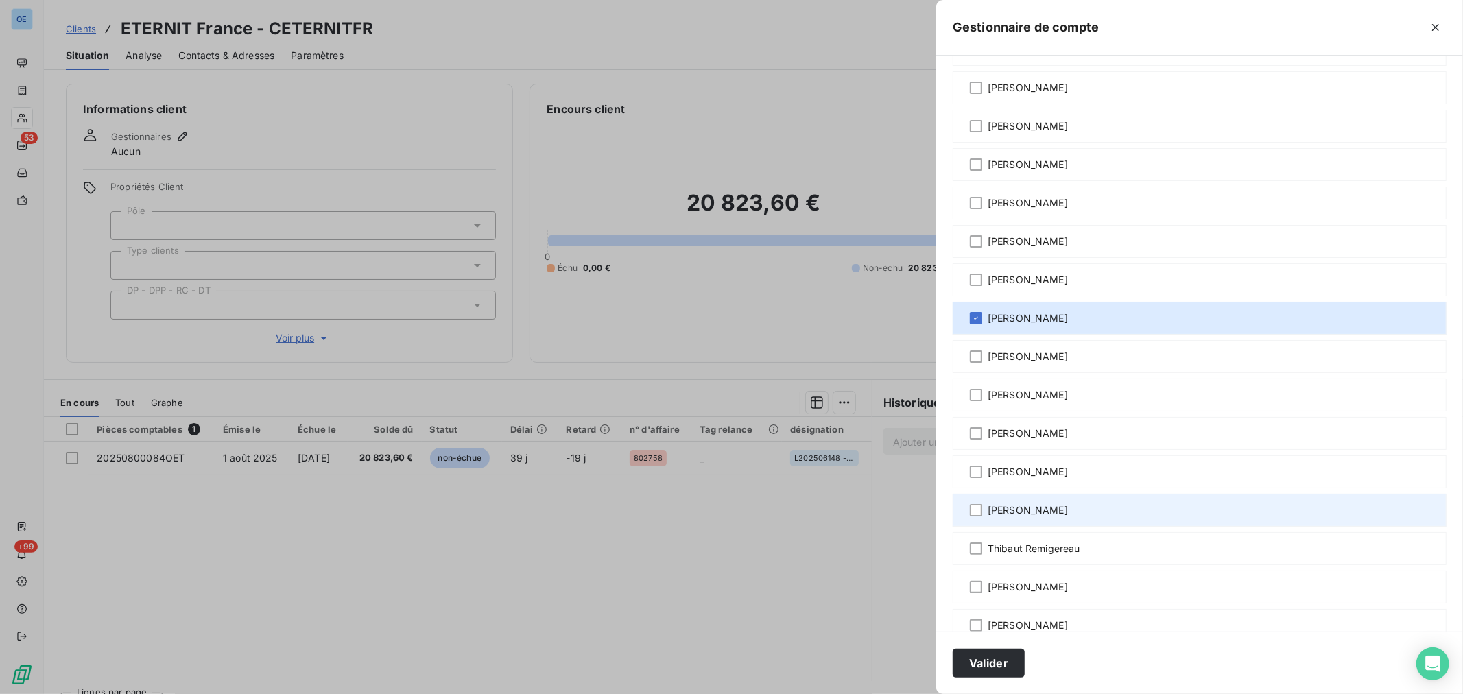
scroll to position [957, 0]
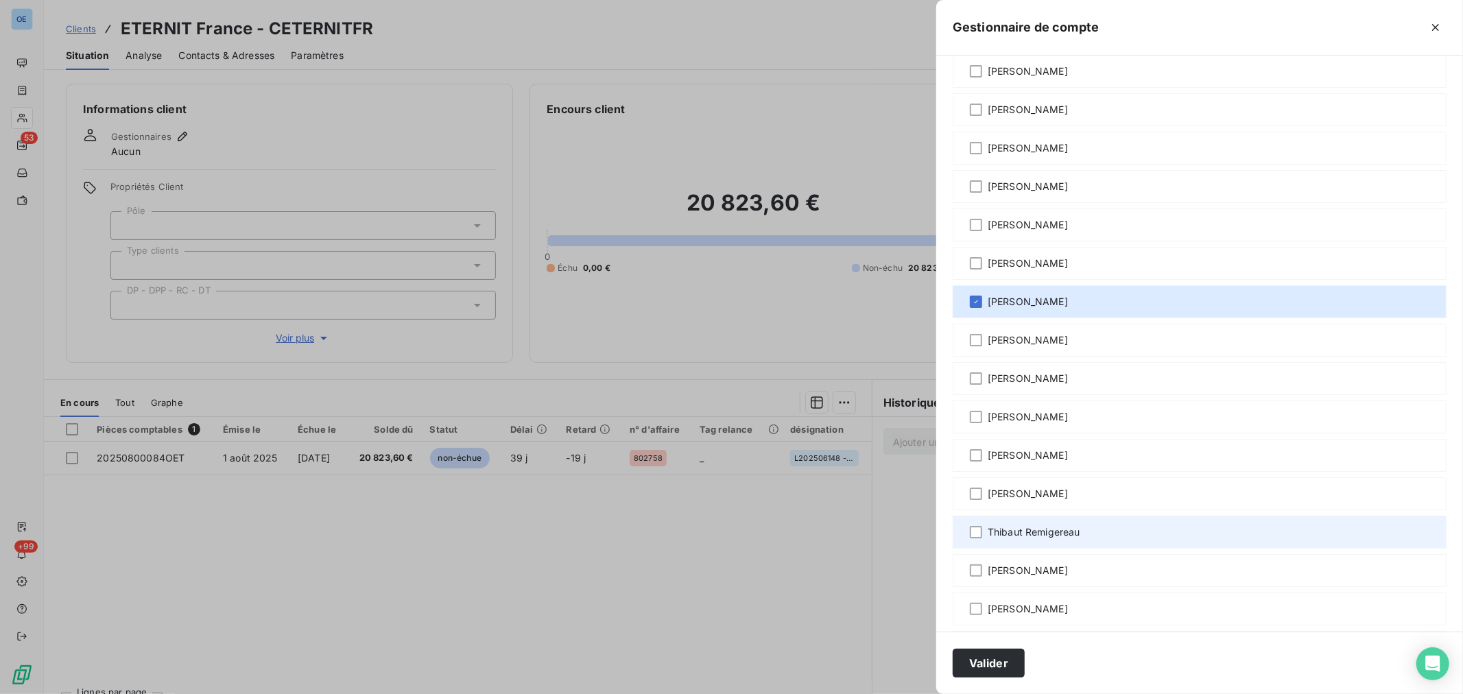
click at [1036, 529] on span "Thibaut Remigereau" at bounding box center [1033, 532] width 93 height 14
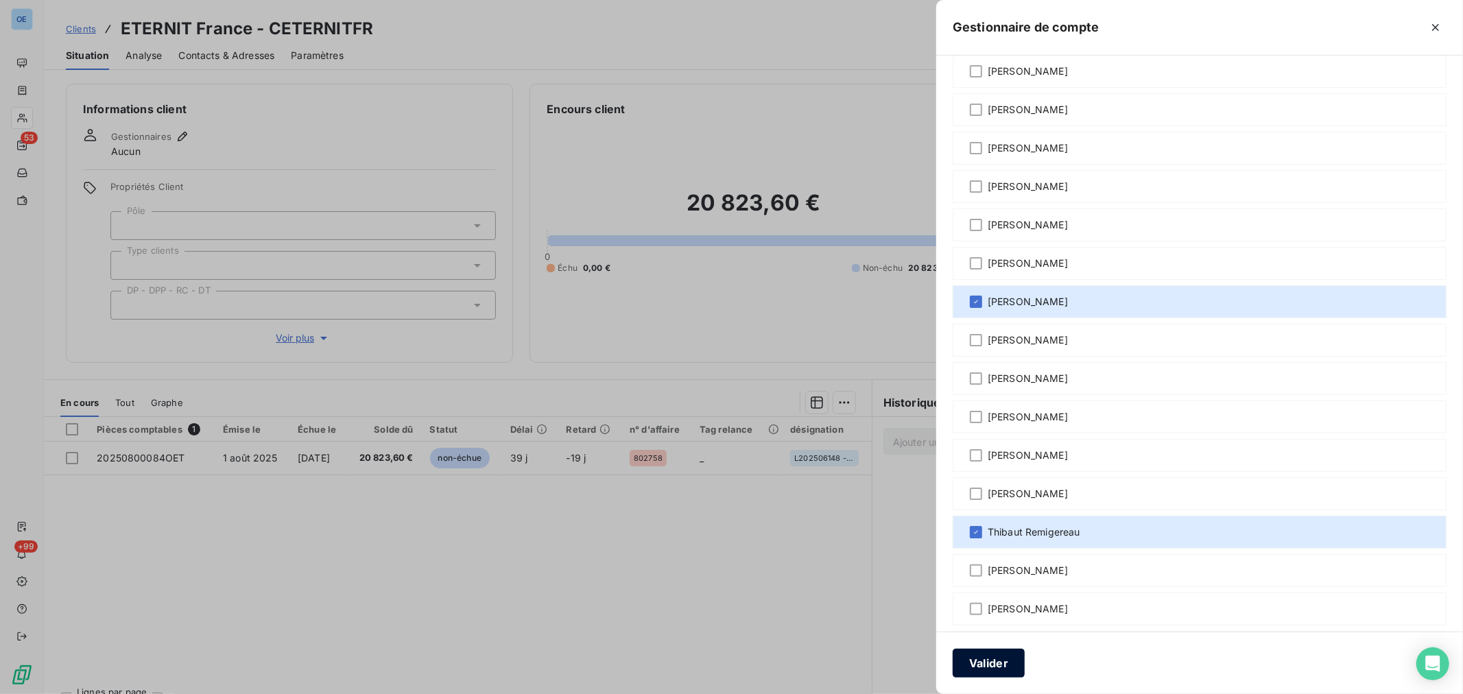
click at [1012, 656] on button "Valider" at bounding box center [988, 663] width 72 height 29
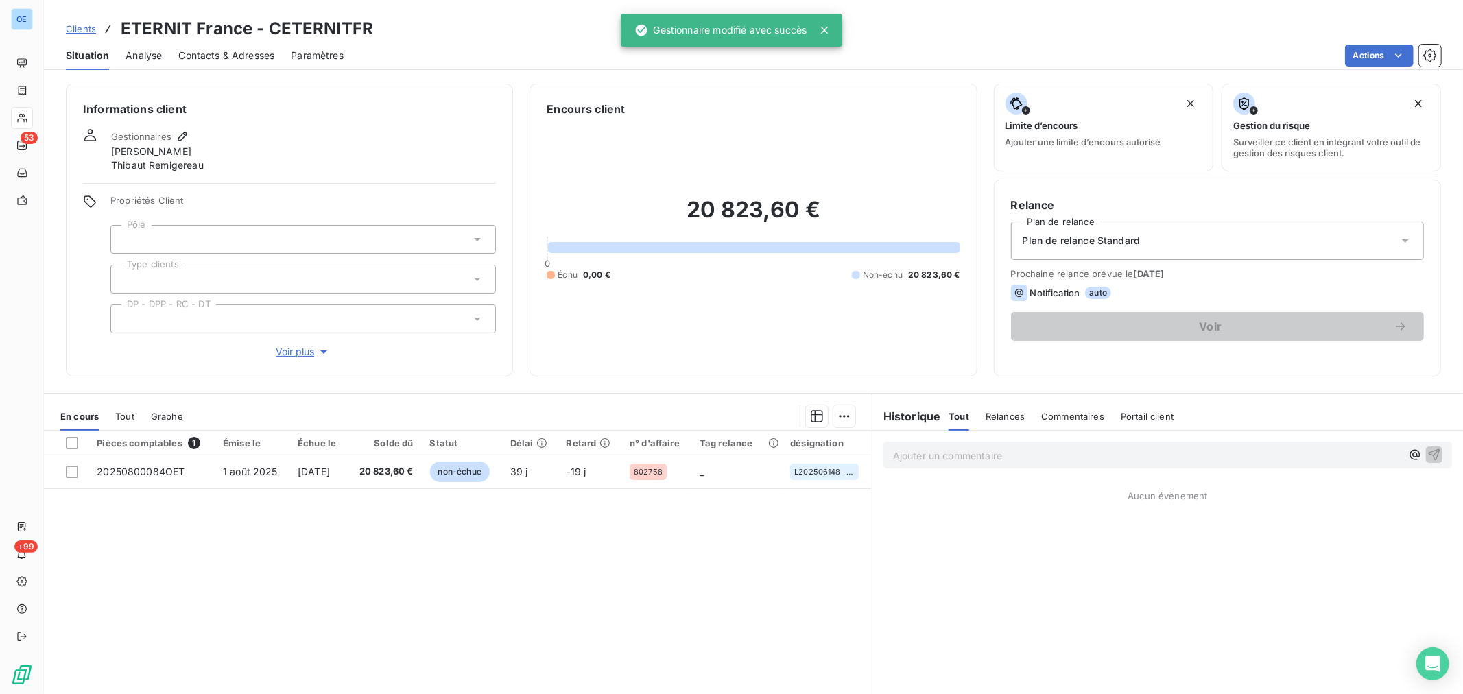
click at [470, 241] on icon at bounding box center [477, 239] width 14 height 14
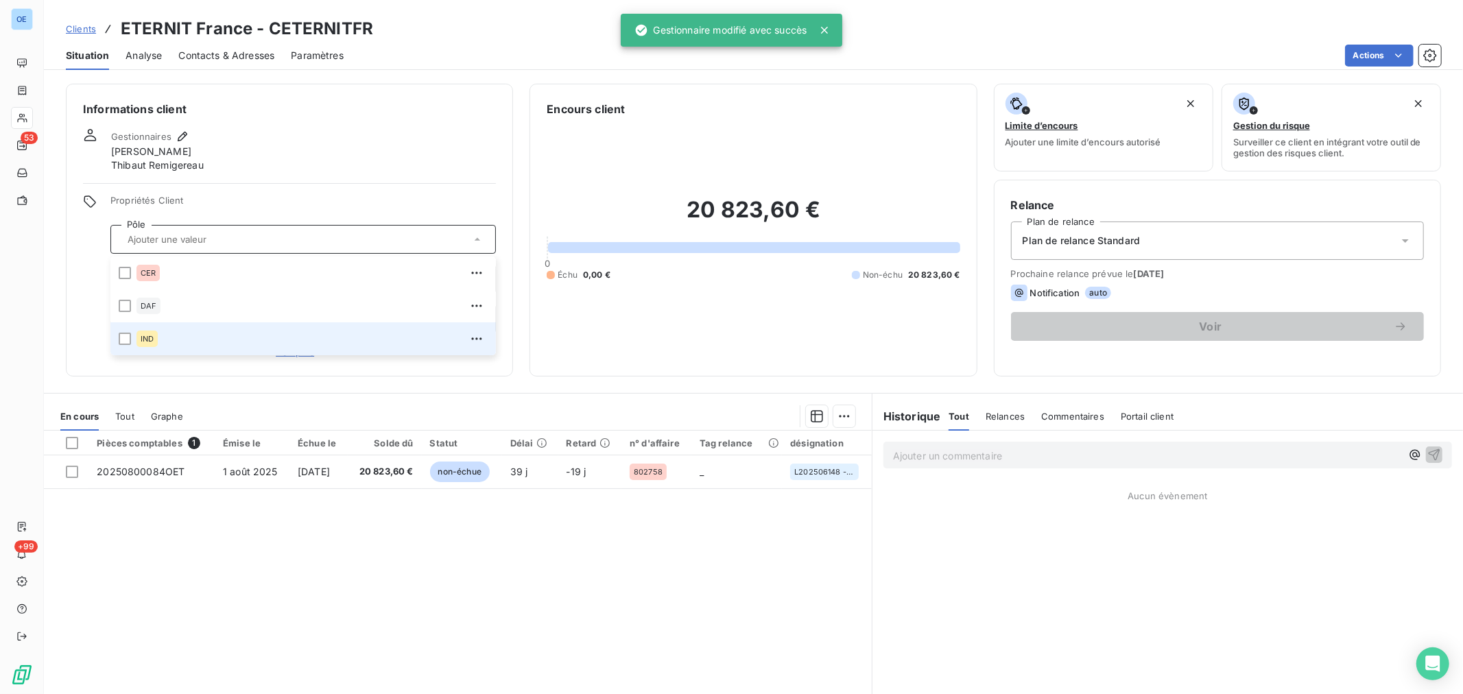
click at [204, 332] on div "IND" at bounding box center [311, 339] width 351 height 22
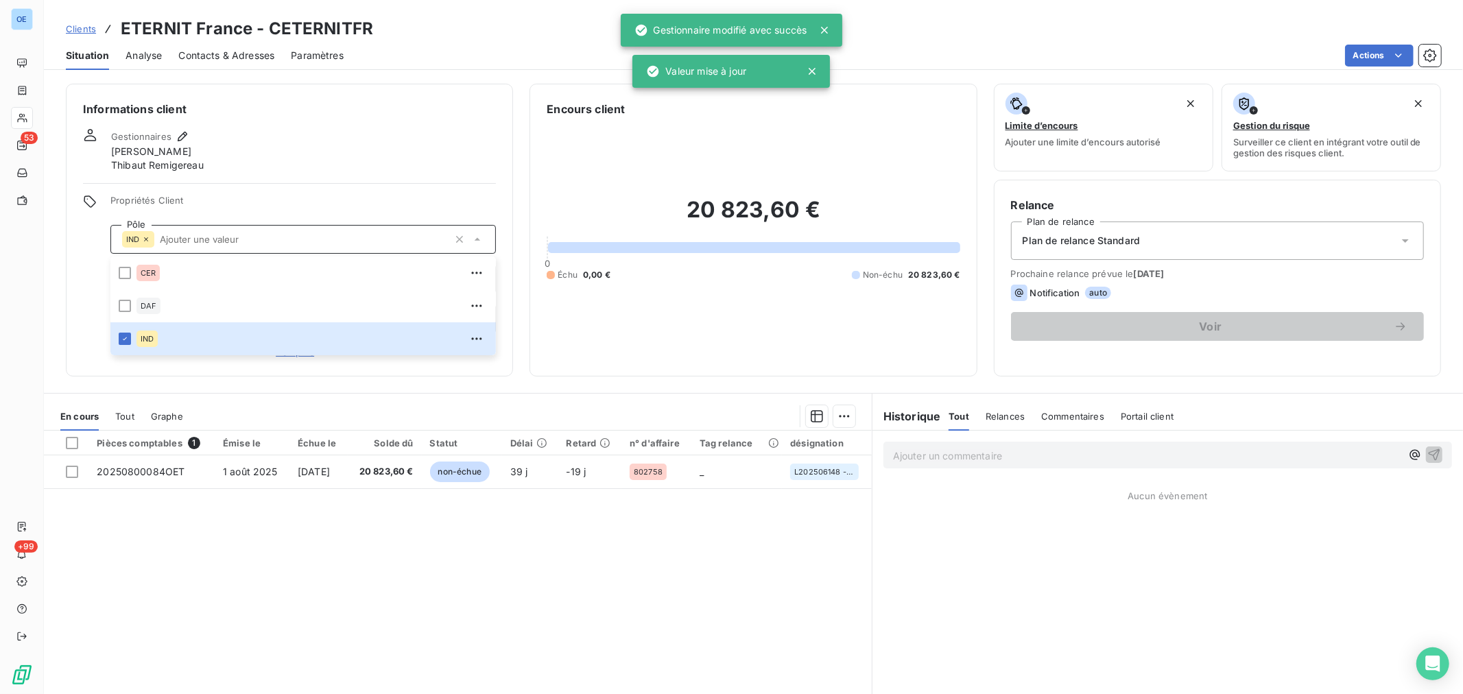
click at [292, 195] on span "Propriétés Client" at bounding box center [302, 204] width 385 height 19
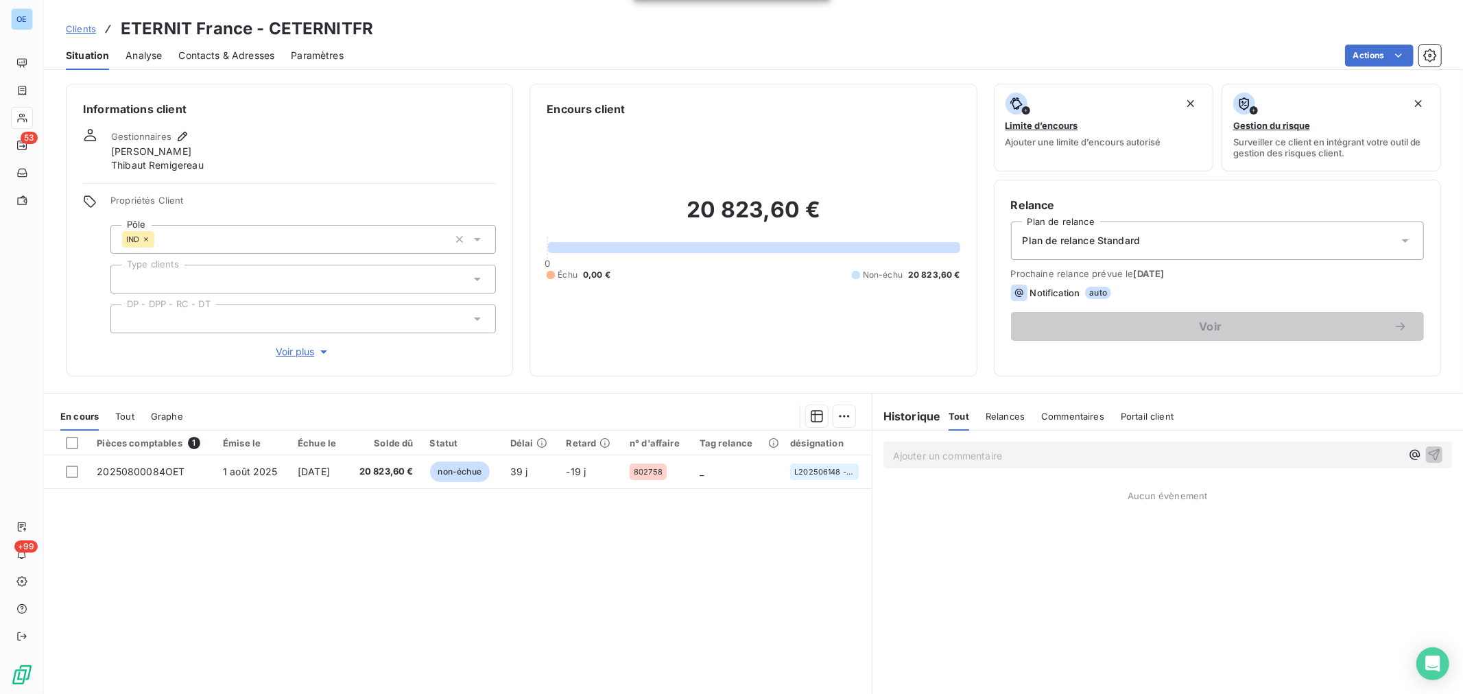
click at [478, 319] on icon at bounding box center [477, 319] width 14 height 14
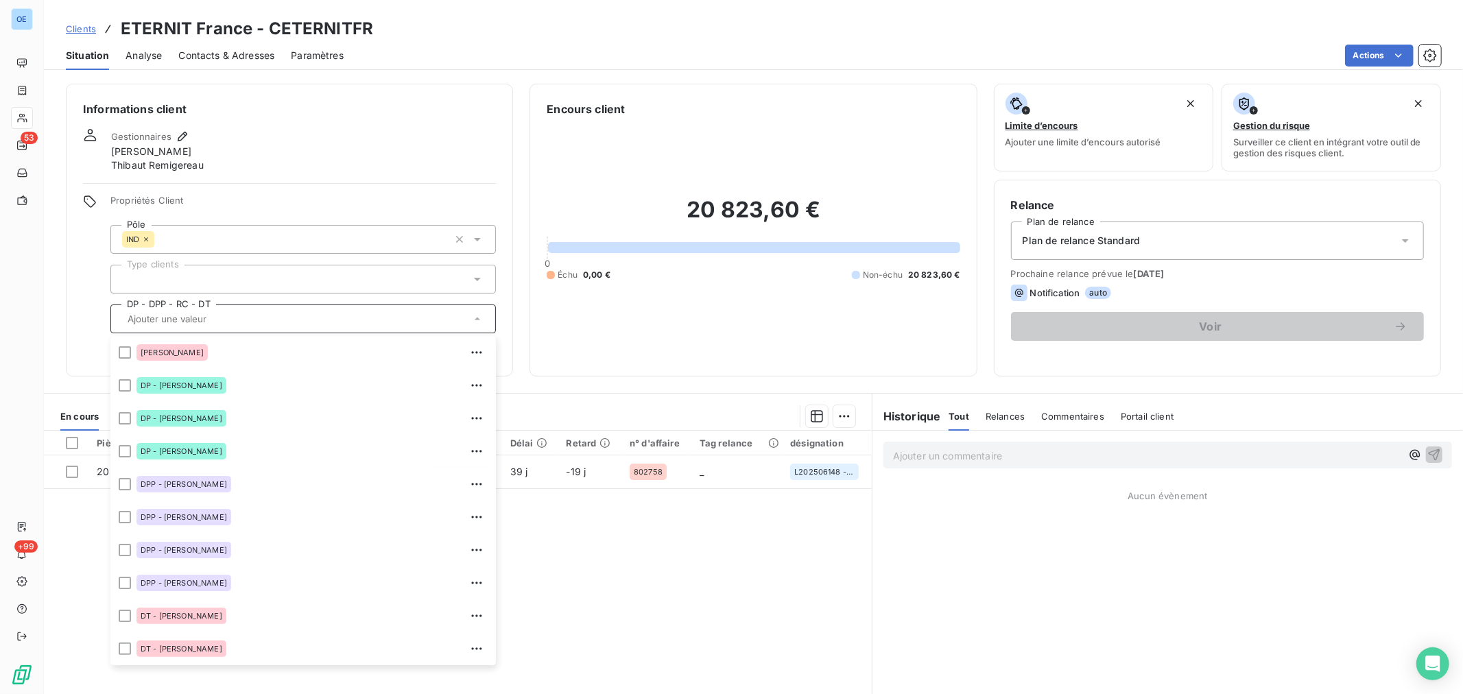
scroll to position [98, 0]
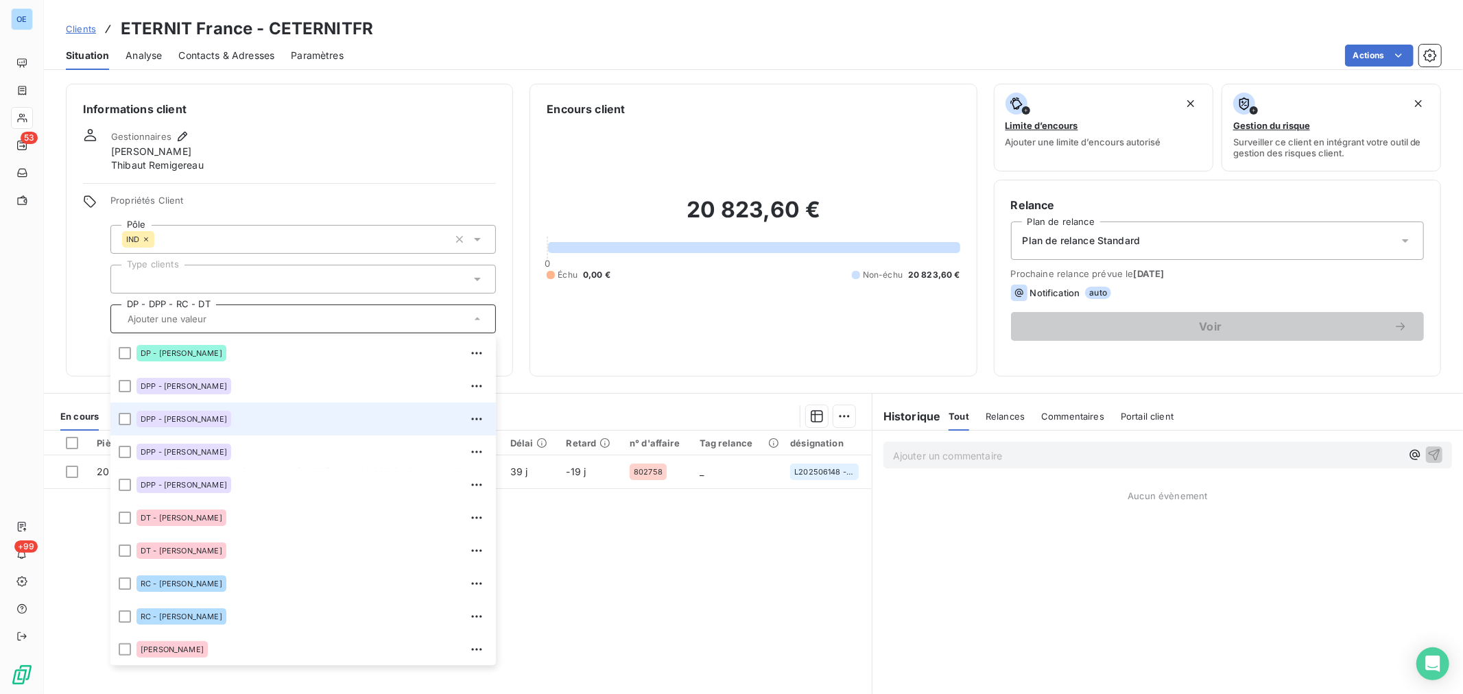
click at [242, 422] on div "DPP - [PERSON_NAME]" at bounding box center [311, 419] width 351 height 22
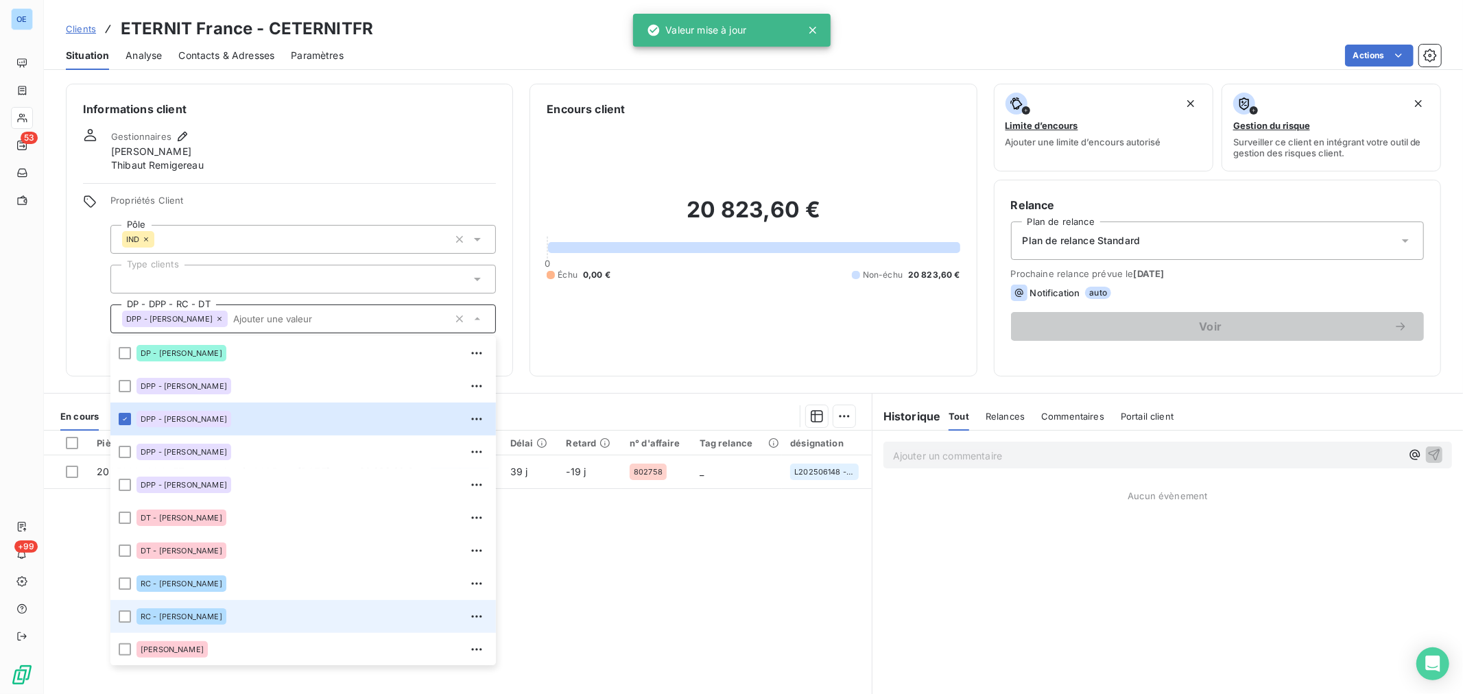
click at [204, 614] on span "RC - [PERSON_NAME]" at bounding box center [182, 616] width 82 height 8
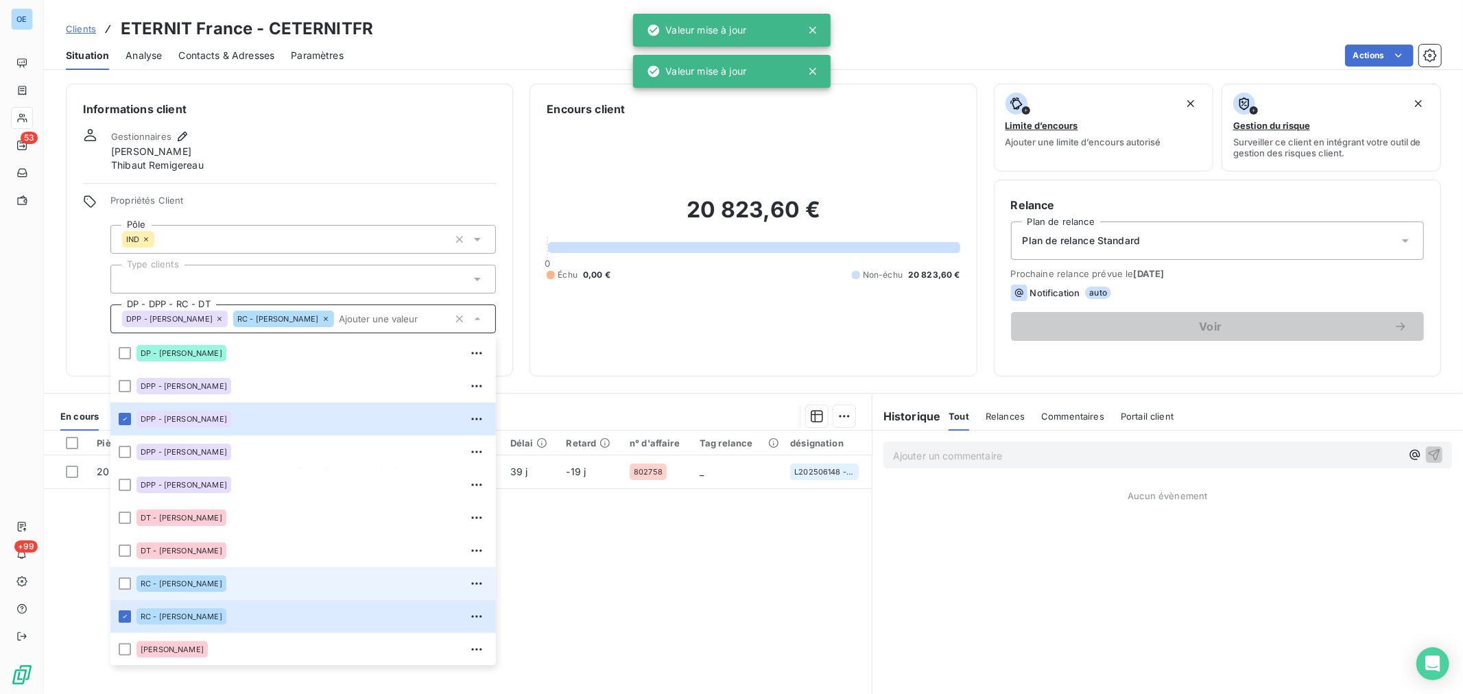
click at [208, 583] on span "RC - [PERSON_NAME]" at bounding box center [182, 583] width 82 height 8
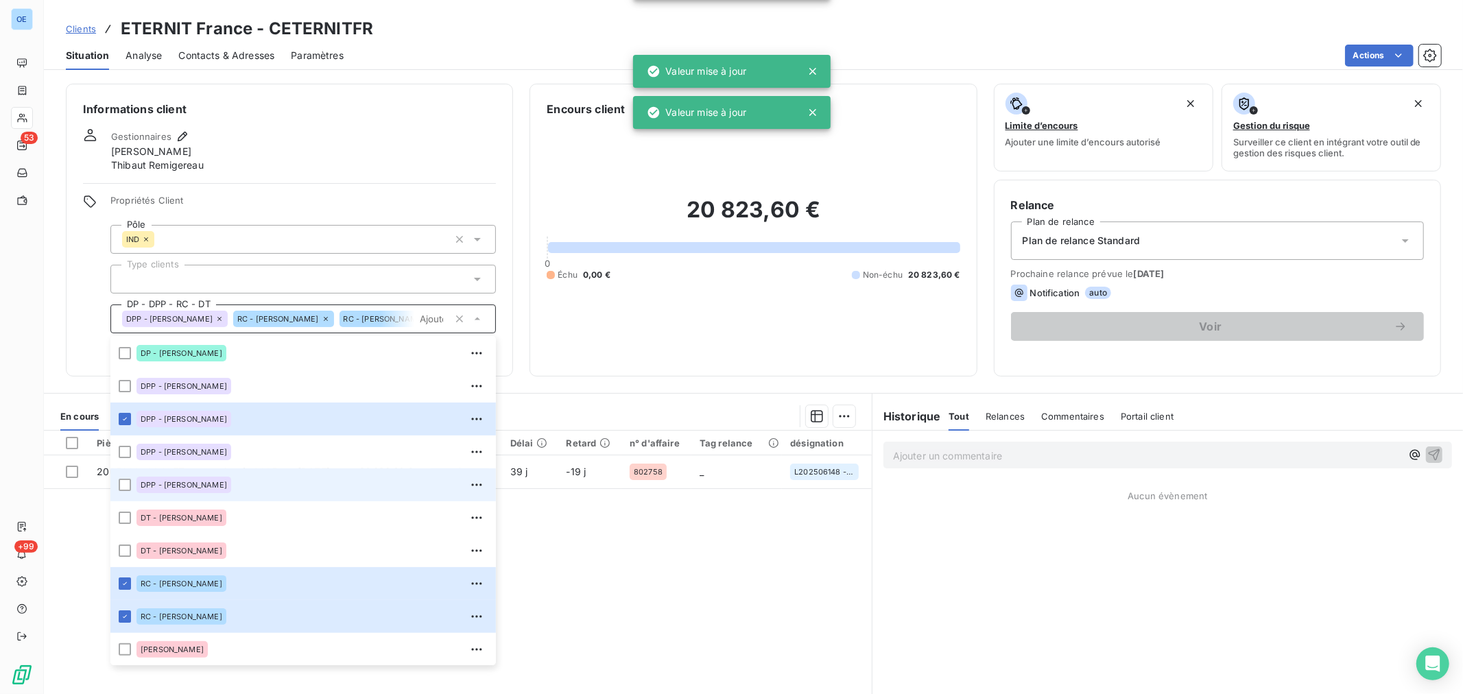
click at [225, 488] on span "DPP - [PERSON_NAME]" at bounding box center [184, 485] width 86 height 8
click at [603, 206] on h2 "20 823,60 €" at bounding box center [753, 216] width 413 height 41
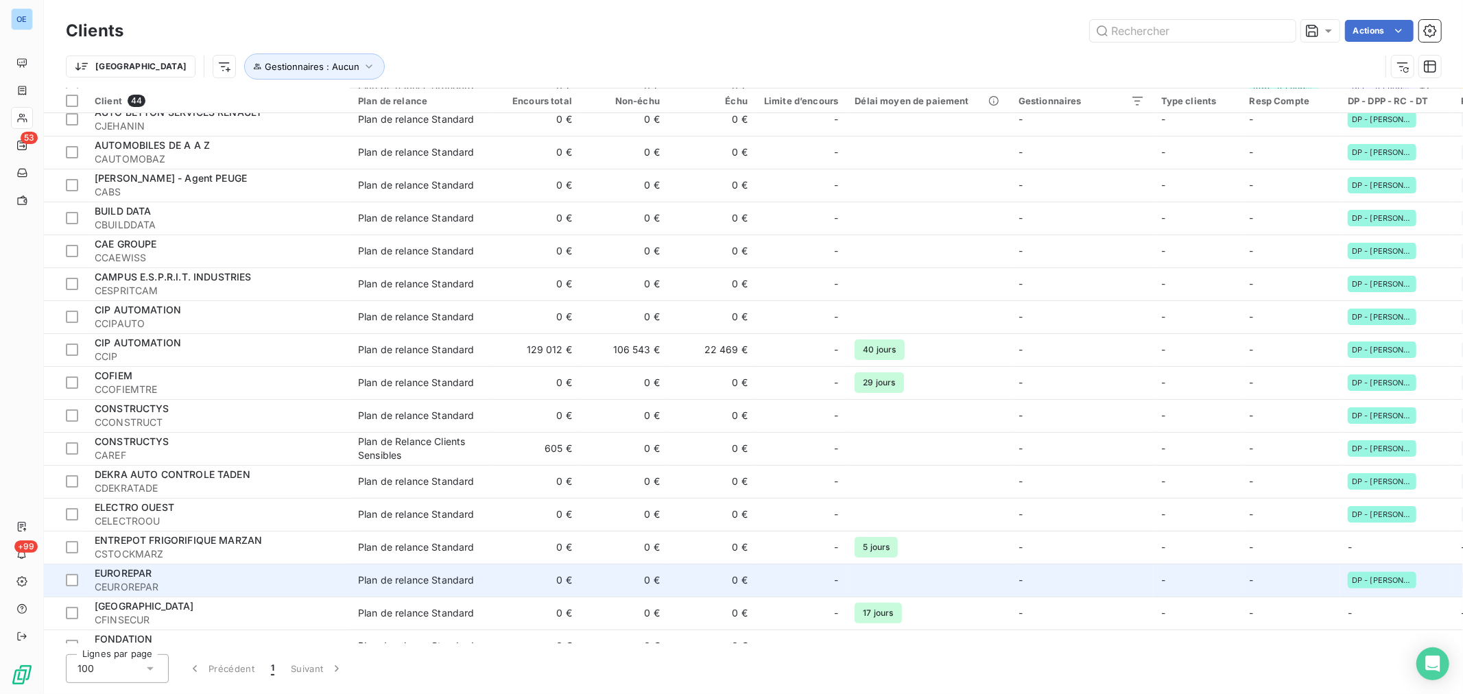
scroll to position [152, 0]
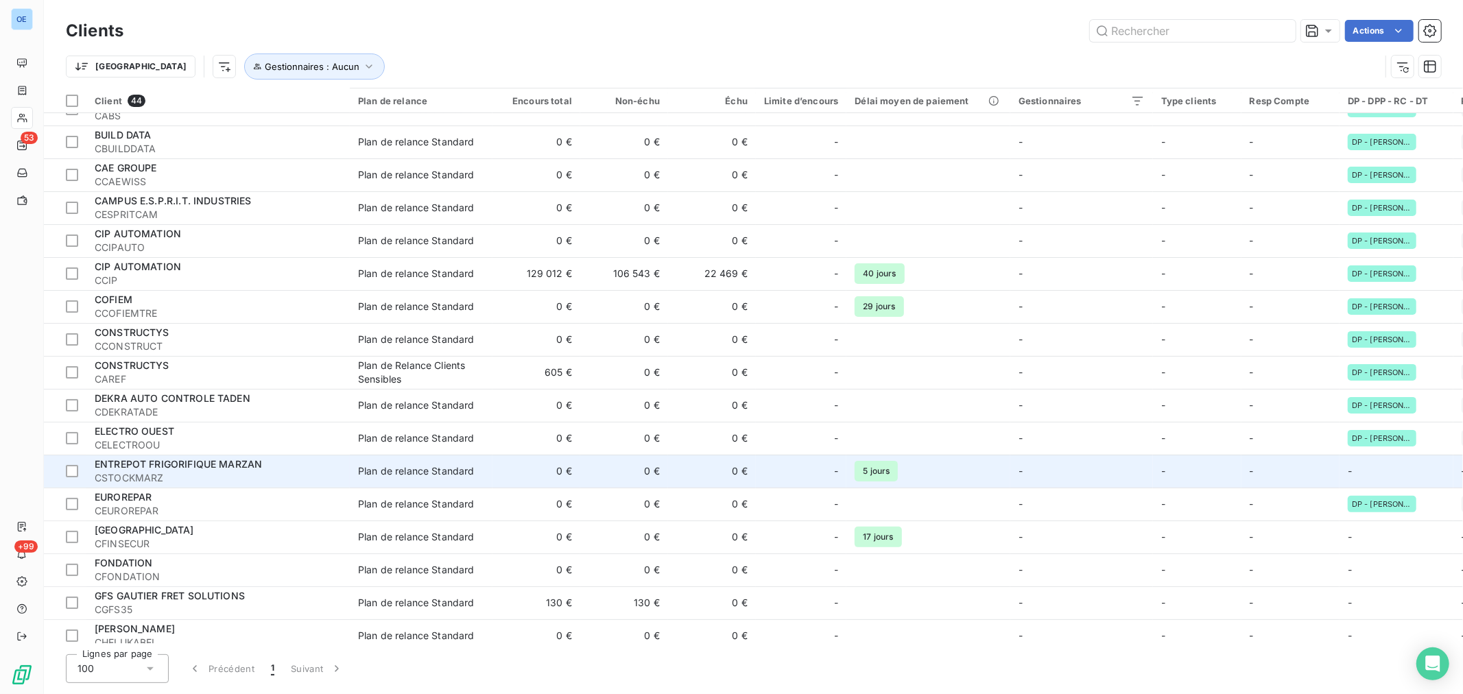
click at [1040, 477] on td "-" at bounding box center [1081, 471] width 143 height 33
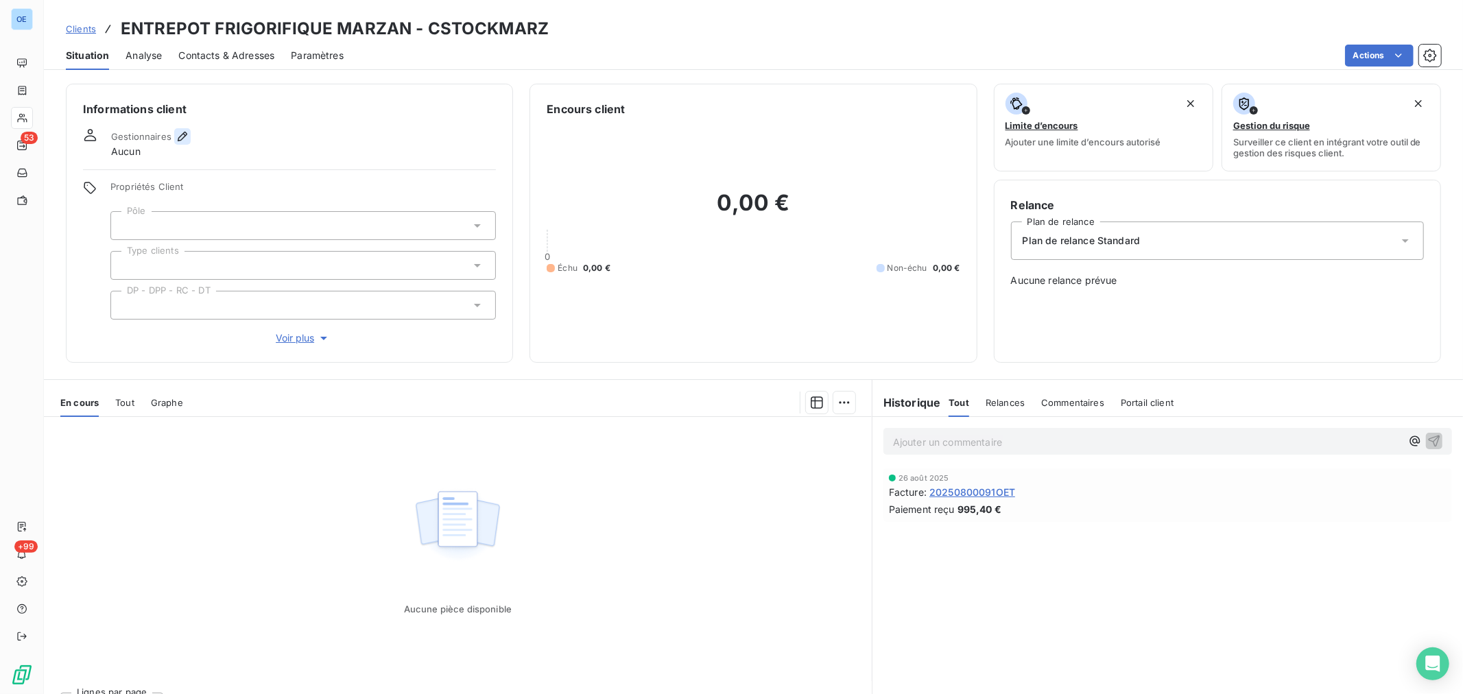
click at [181, 133] on icon "button" at bounding box center [183, 137] width 14 height 14
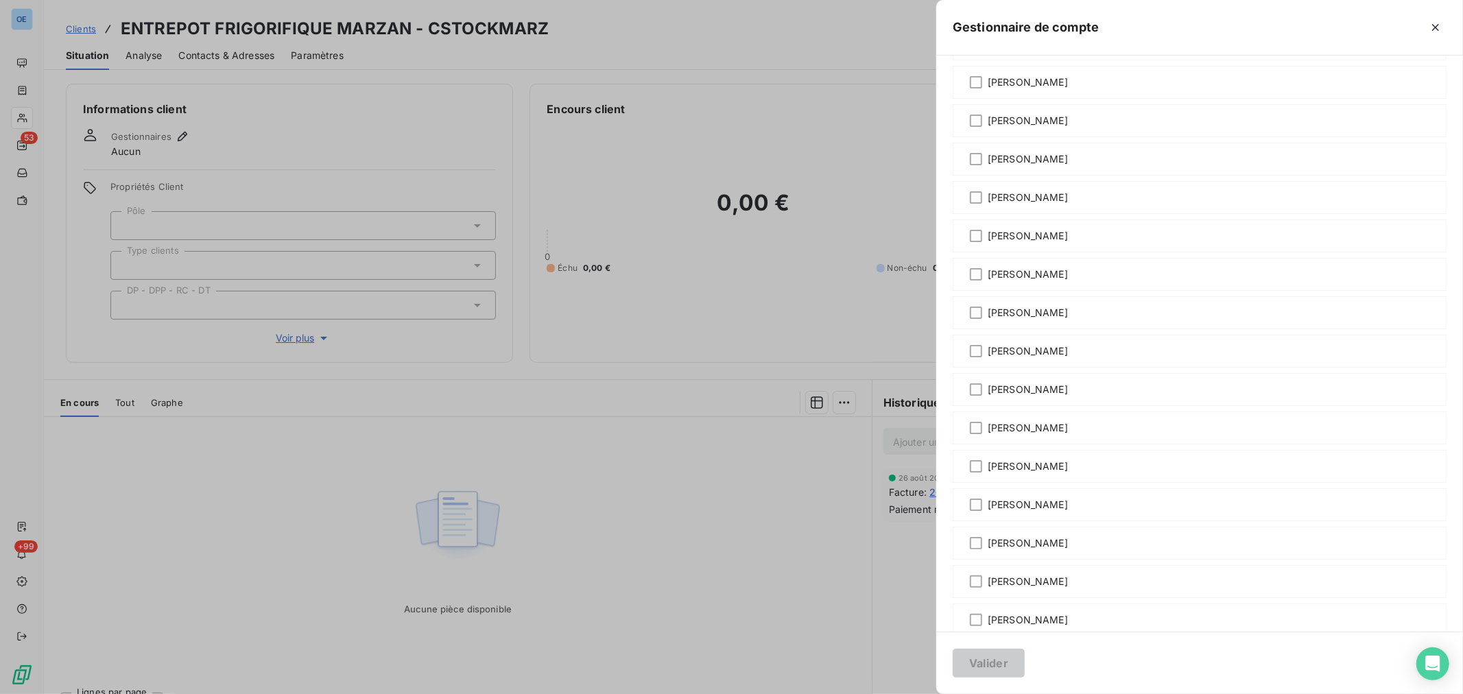
scroll to position [228, 0]
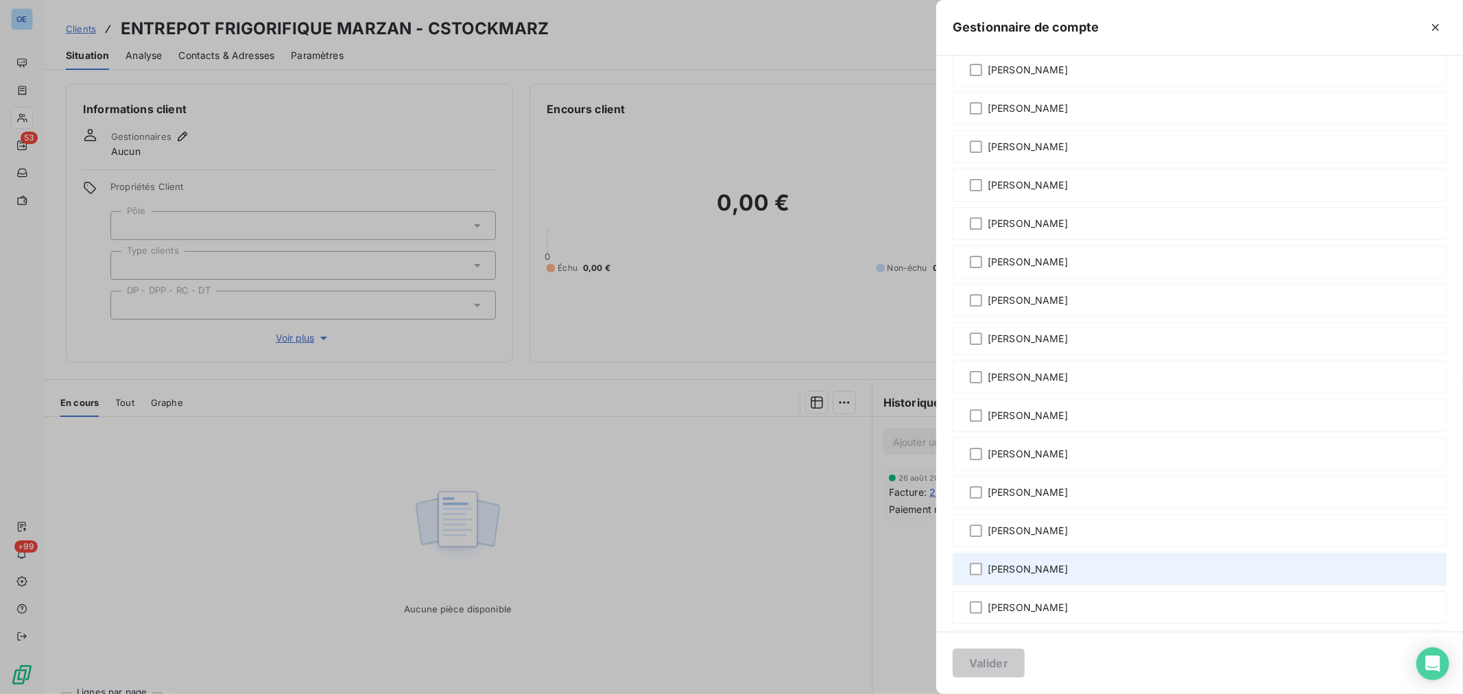
click at [1044, 575] on span "[PERSON_NAME]" at bounding box center [1027, 569] width 80 height 14
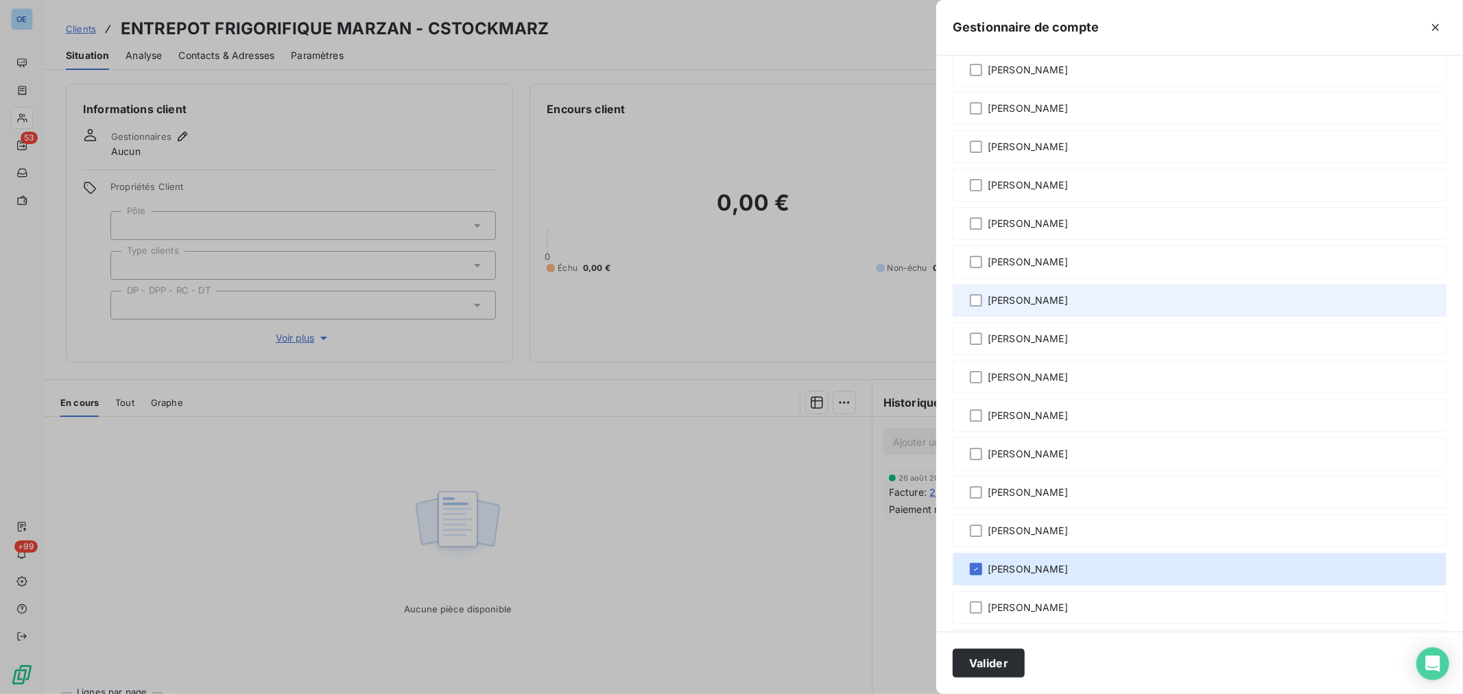
click at [1031, 299] on span "[PERSON_NAME]" at bounding box center [1027, 300] width 80 height 14
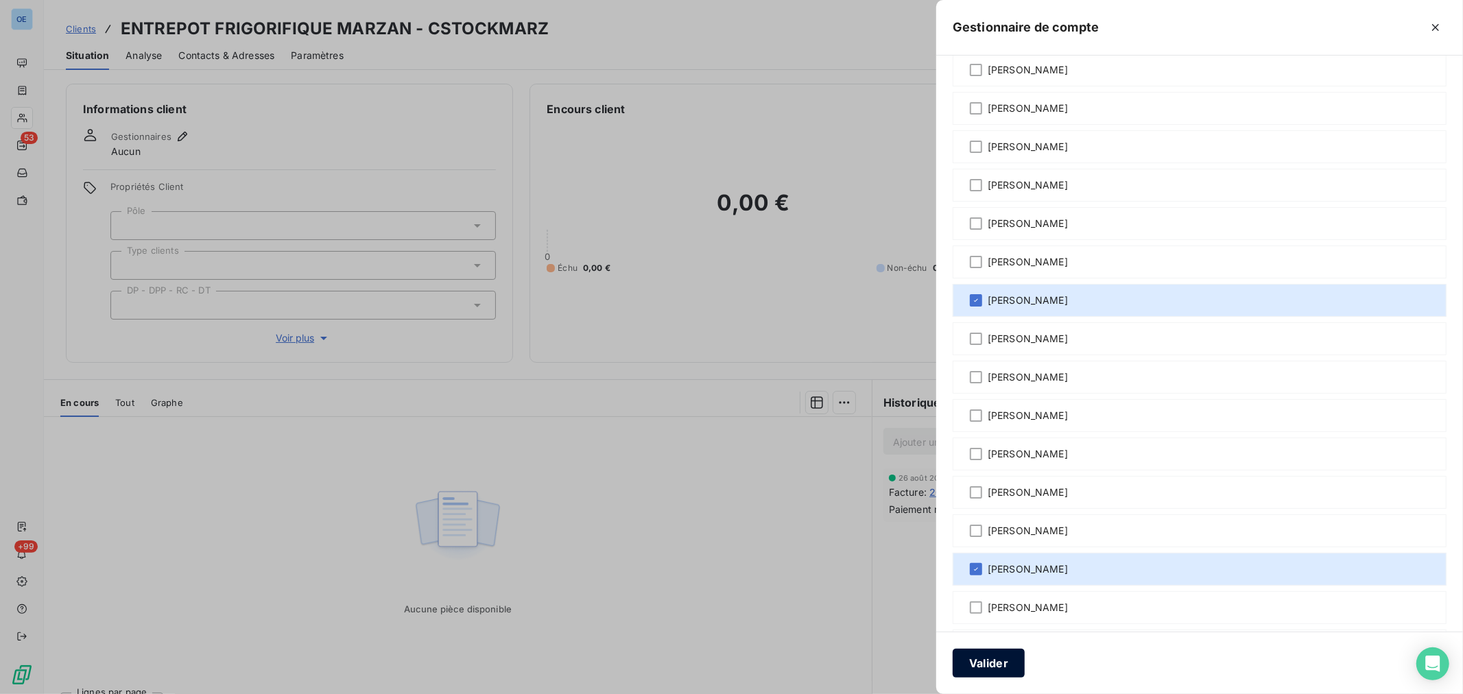
click at [1018, 666] on button "Valider" at bounding box center [988, 663] width 72 height 29
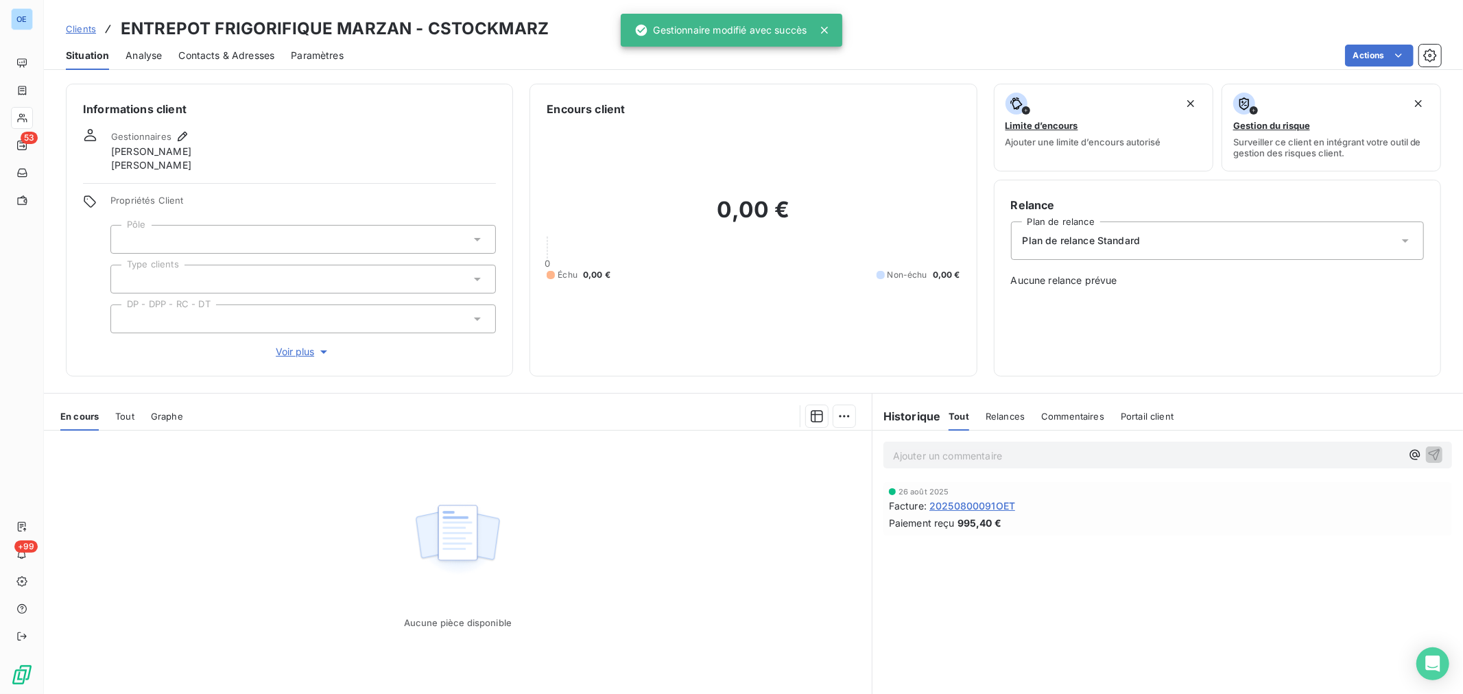
click at [478, 238] on icon at bounding box center [477, 239] width 14 height 14
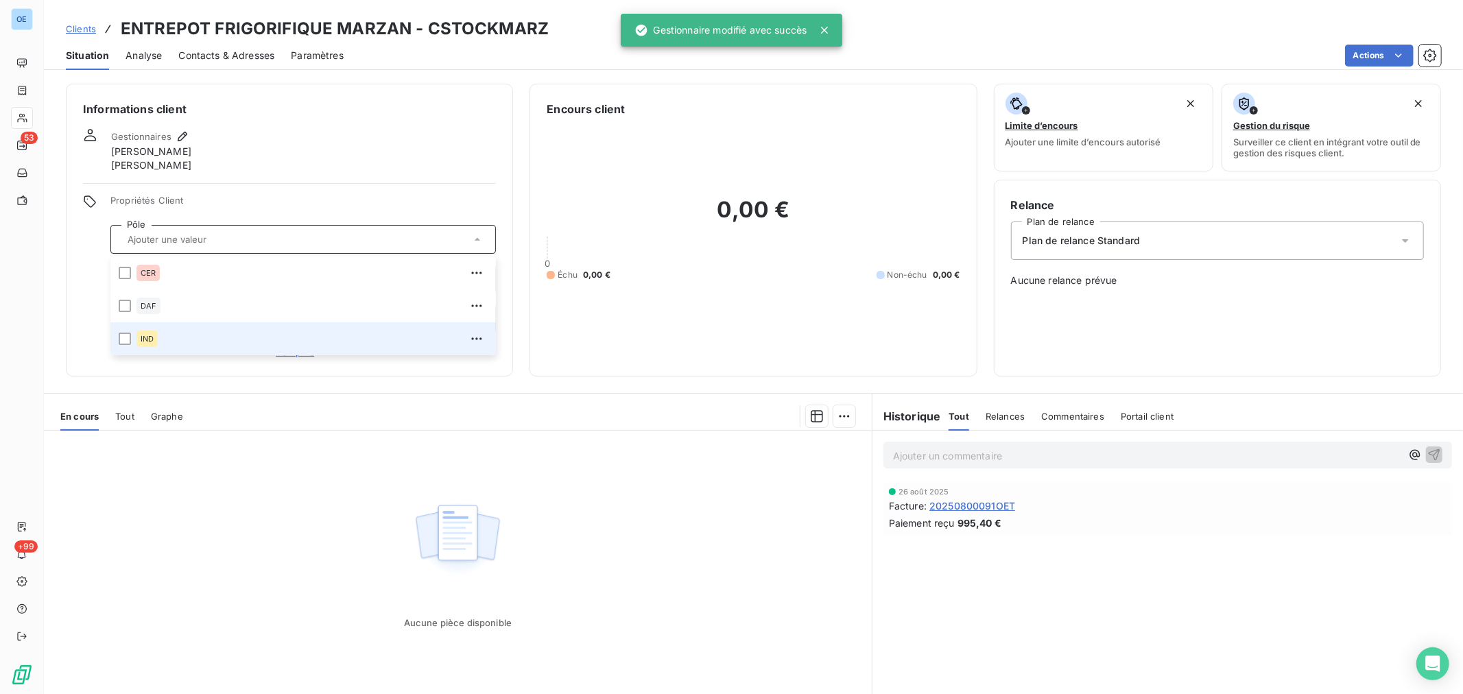
click at [200, 338] on div "IND" at bounding box center [311, 339] width 351 height 22
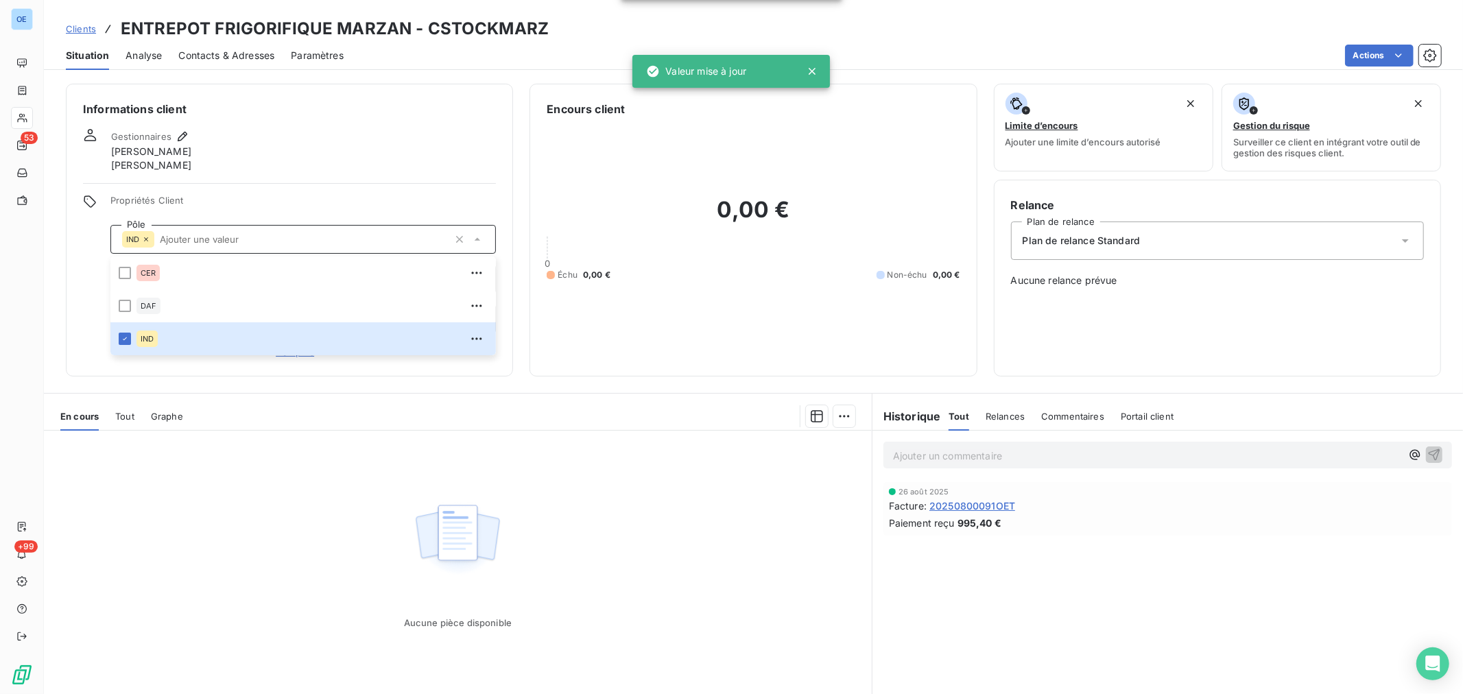
click at [324, 193] on div "Informations client Gestionnaires [PERSON_NAME] Propriétés Client Pôle IND CER …" at bounding box center [289, 230] width 447 height 293
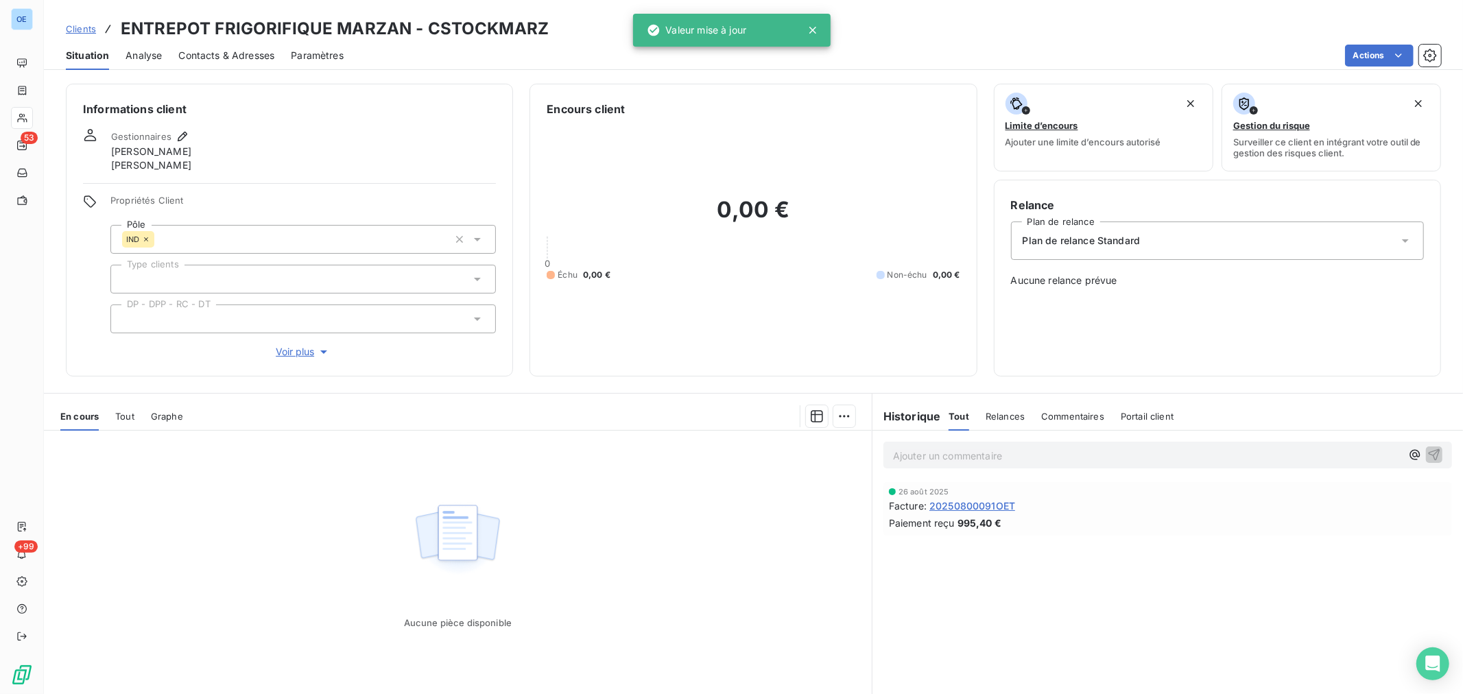
click at [479, 321] on icon at bounding box center [477, 319] width 14 height 14
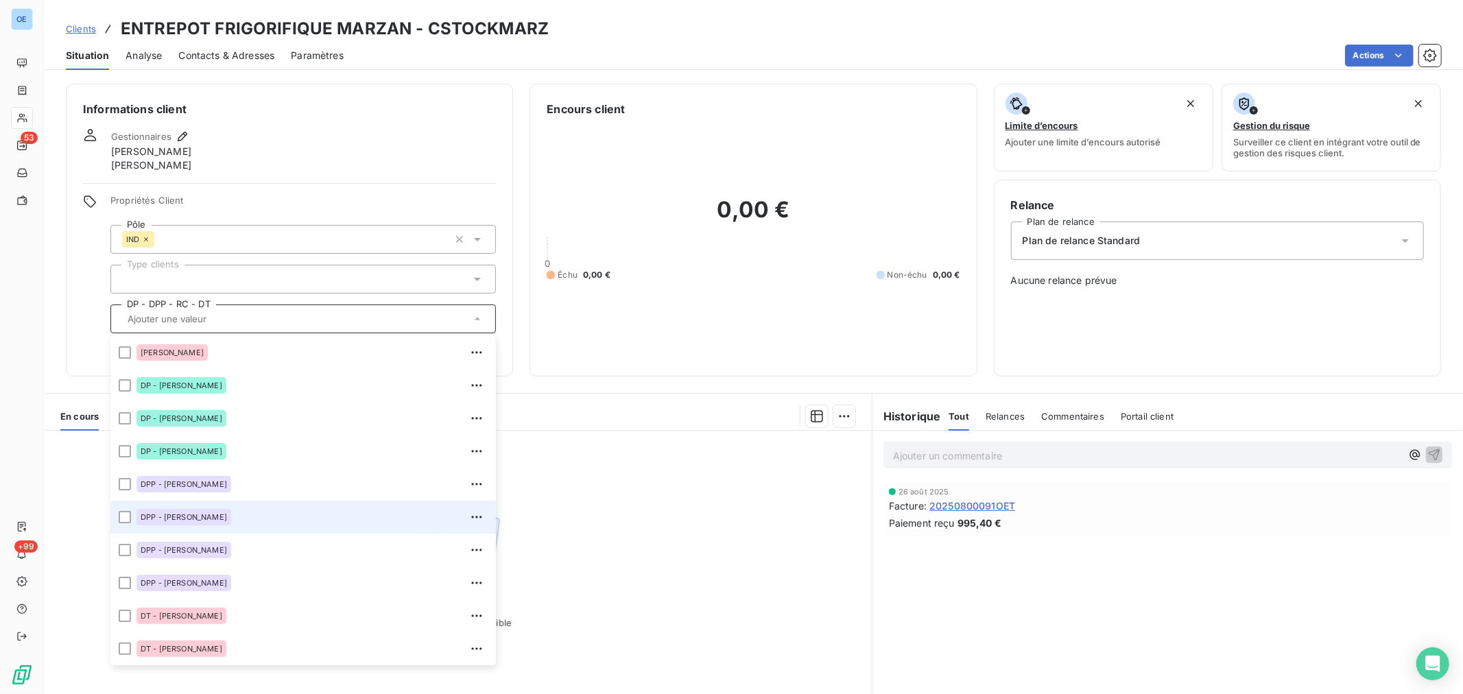
click at [263, 512] on div "DPP - [PERSON_NAME]" at bounding box center [311, 517] width 351 height 22
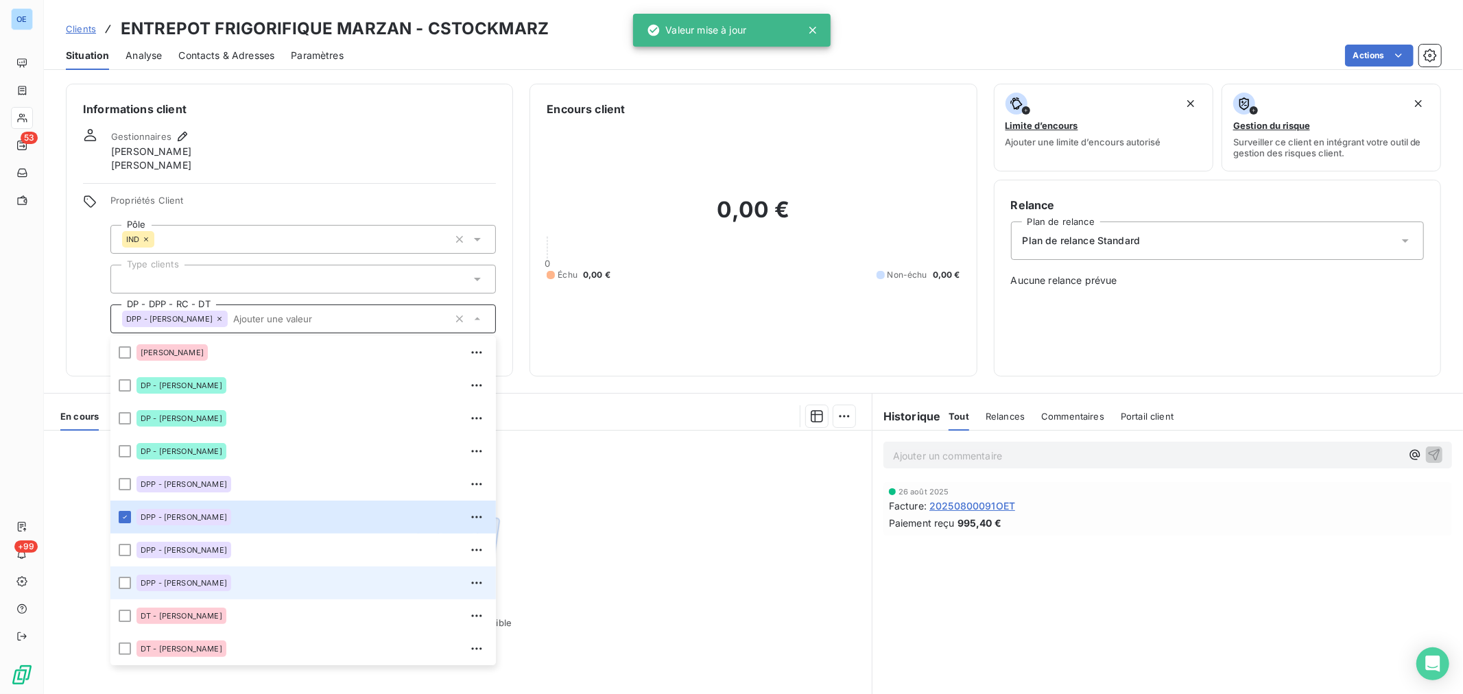
click at [244, 576] on div "DPP - [PERSON_NAME]" at bounding box center [311, 583] width 351 height 22
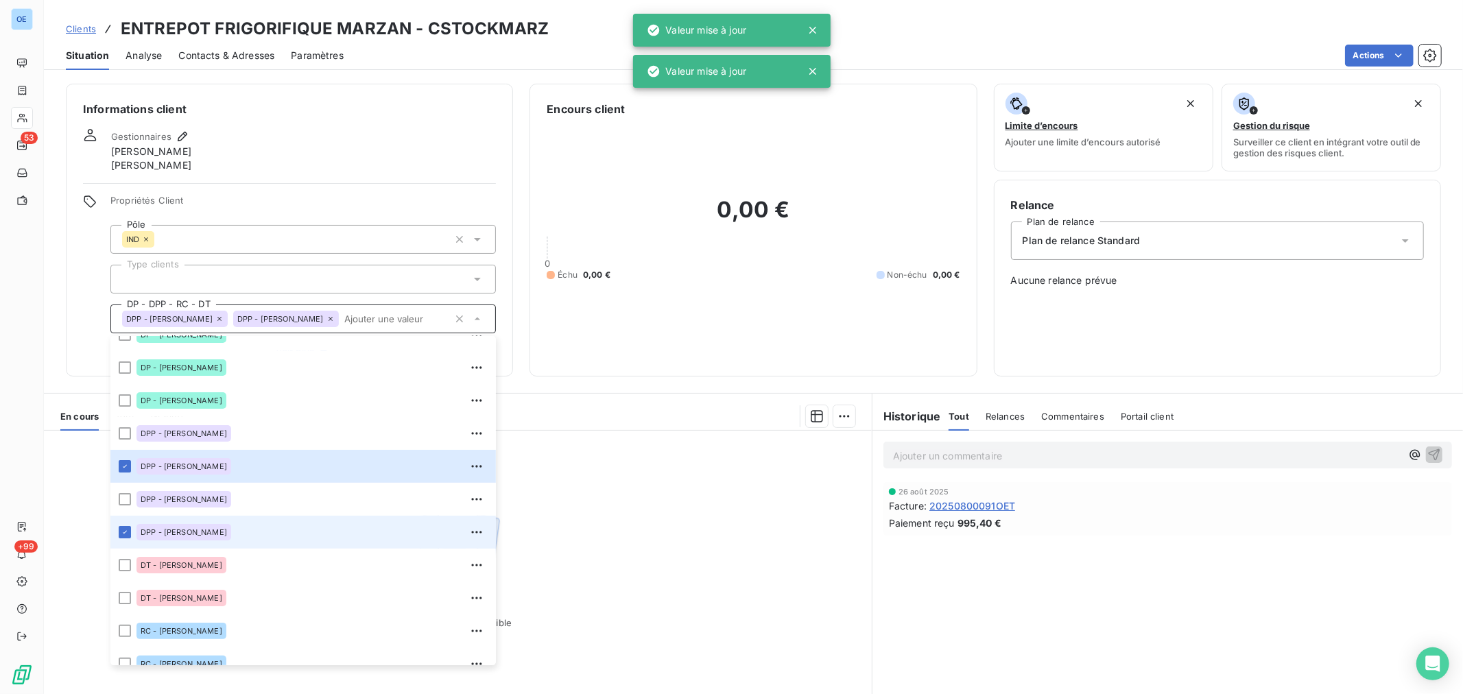
scroll to position [98, 0]
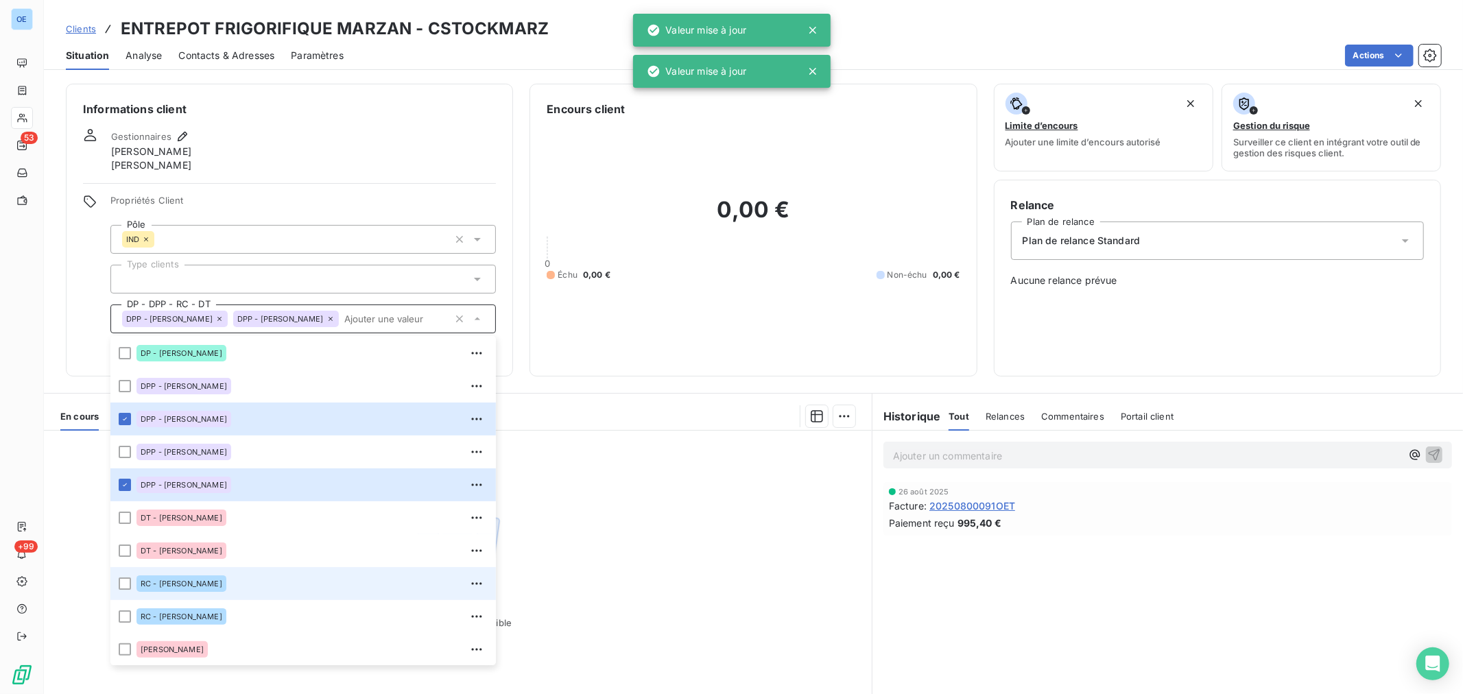
click at [243, 584] on div "RC - [PERSON_NAME]" at bounding box center [311, 584] width 351 height 22
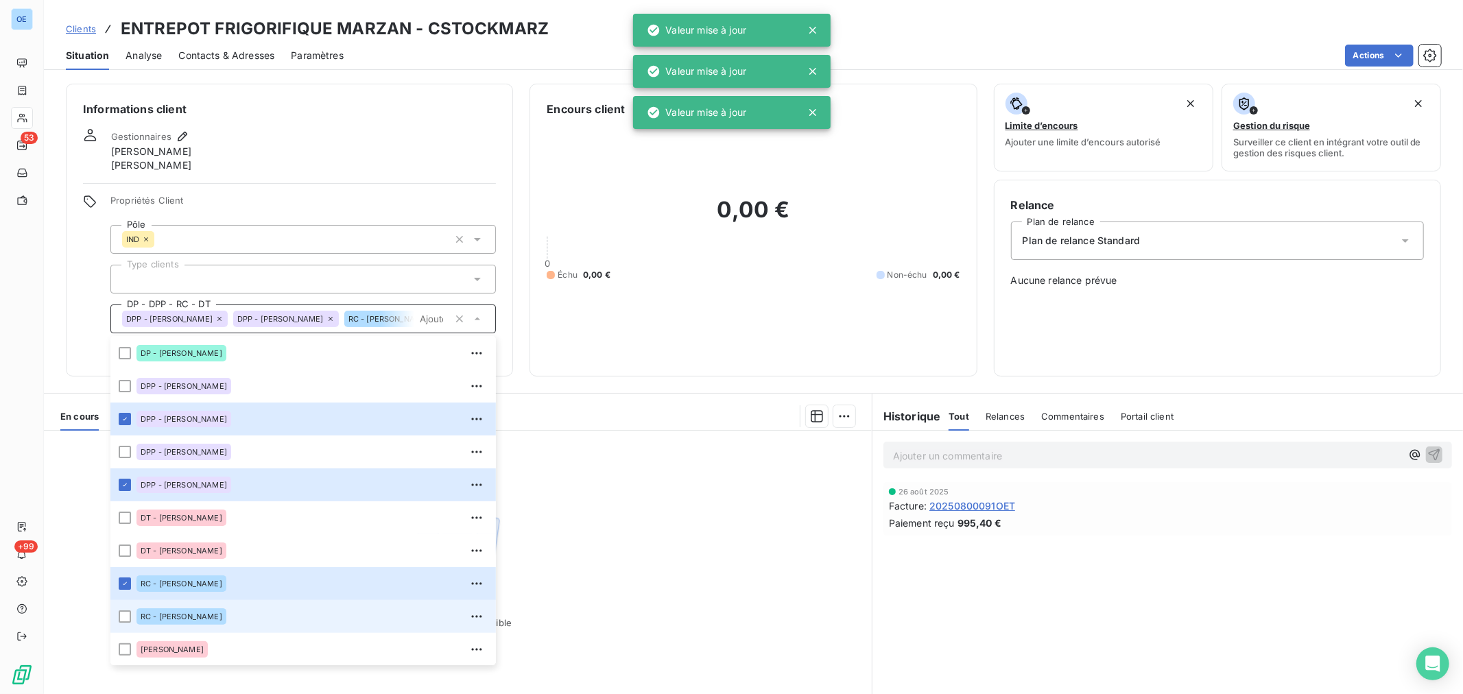
click at [247, 614] on div "RC - [PERSON_NAME]" at bounding box center [311, 616] width 351 height 22
click at [557, 224] on h2 "0,00 €" at bounding box center [753, 216] width 413 height 41
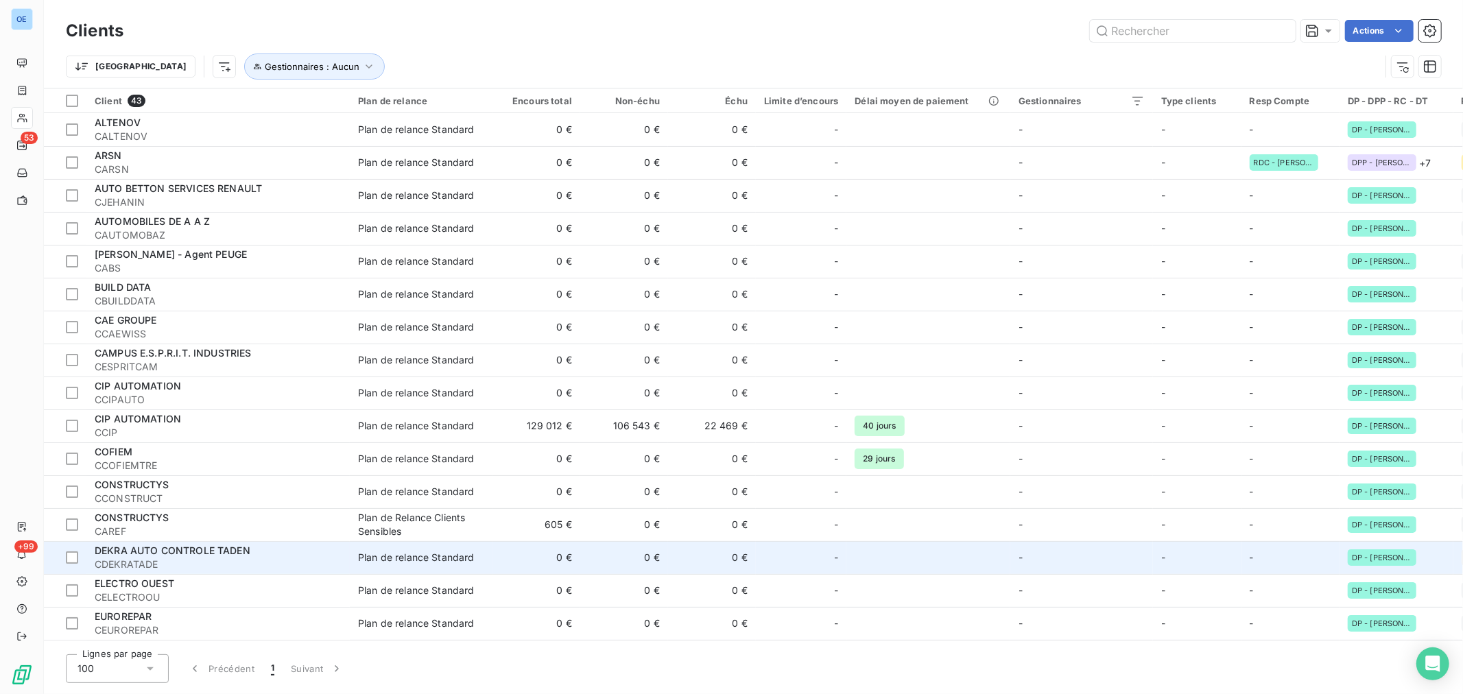
scroll to position [228, 0]
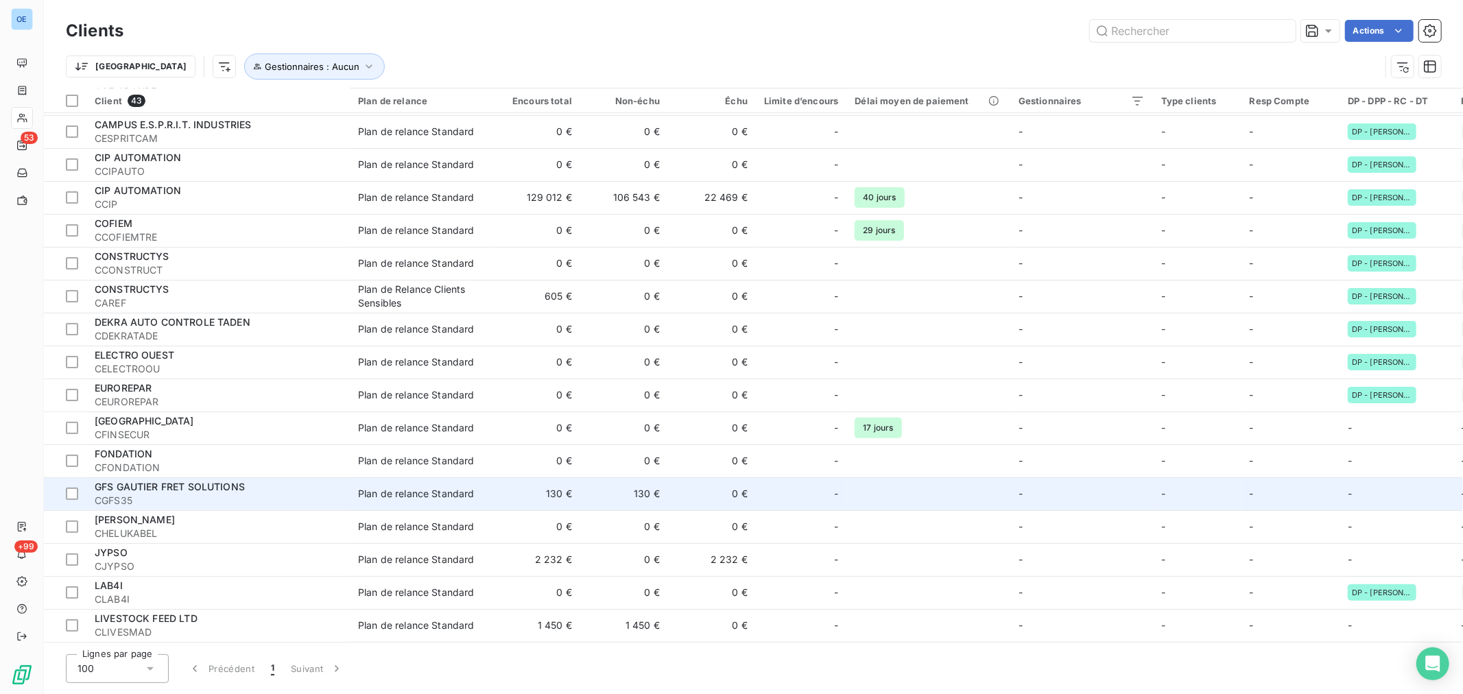
click at [968, 502] on td at bounding box center [927, 493] width 163 height 33
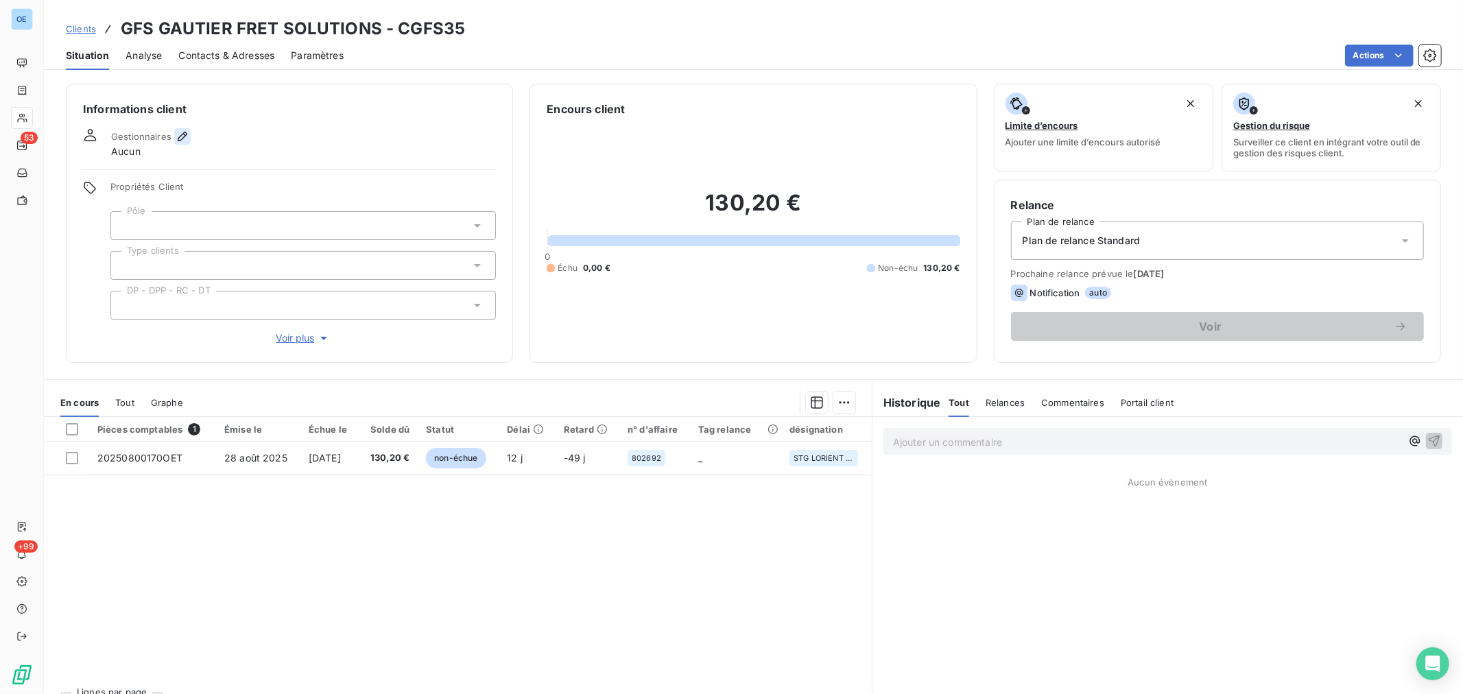
click at [183, 138] on icon "button" at bounding box center [183, 137] width 14 height 14
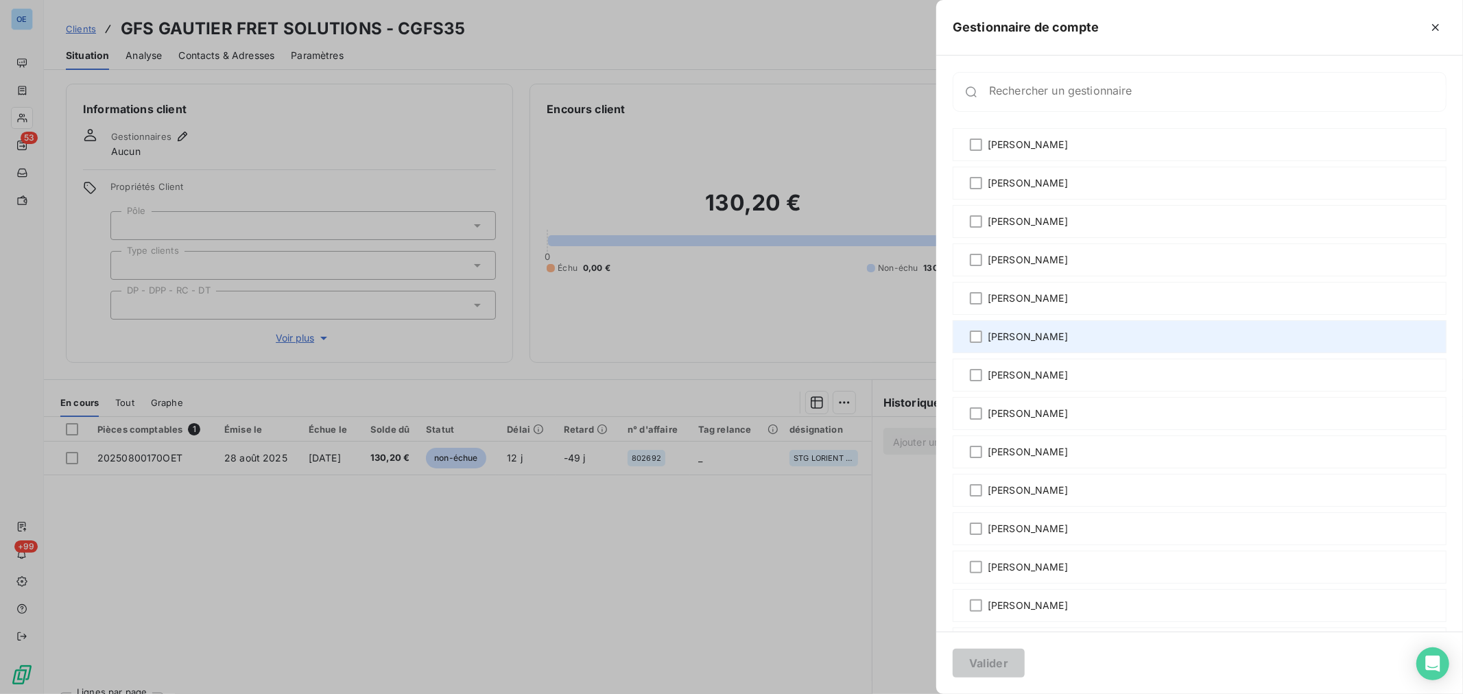
click at [1043, 335] on span "[PERSON_NAME]" at bounding box center [1027, 337] width 80 height 14
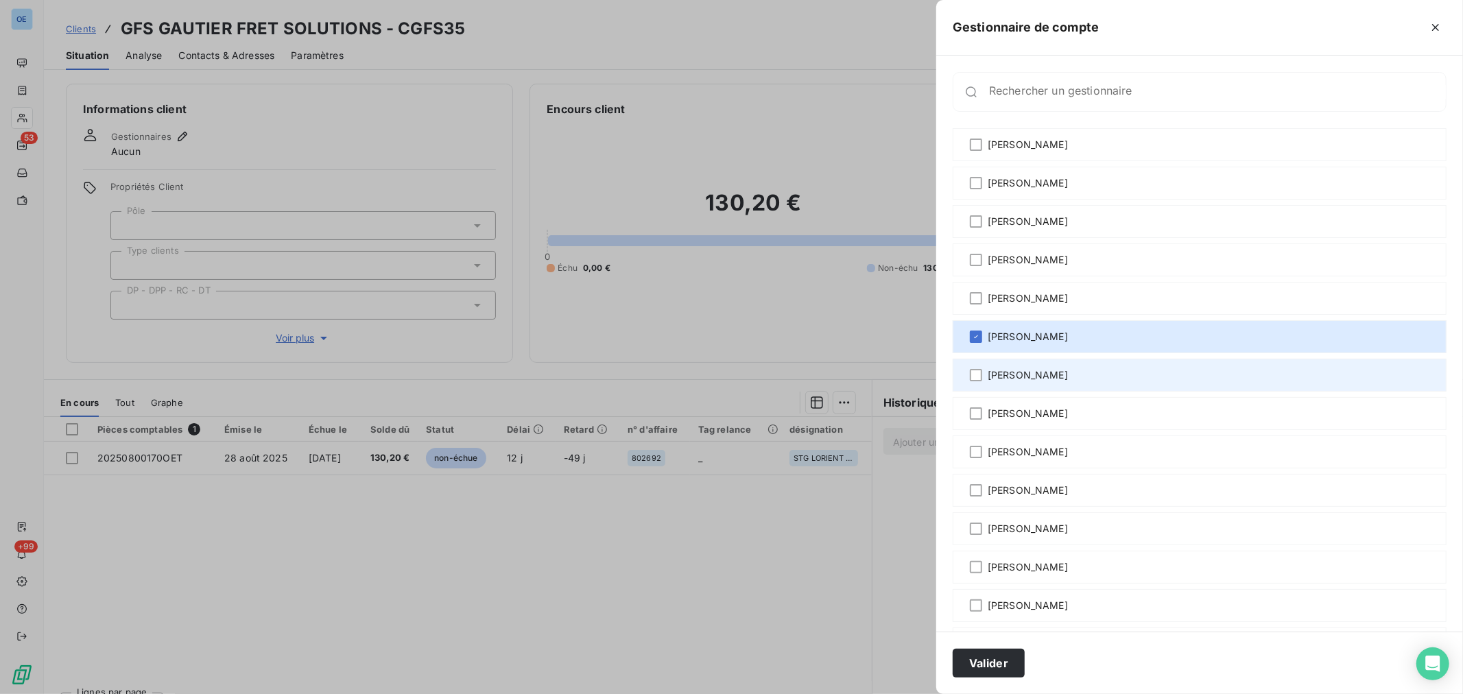
click at [1045, 369] on span "[PERSON_NAME]" at bounding box center [1027, 375] width 80 height 14
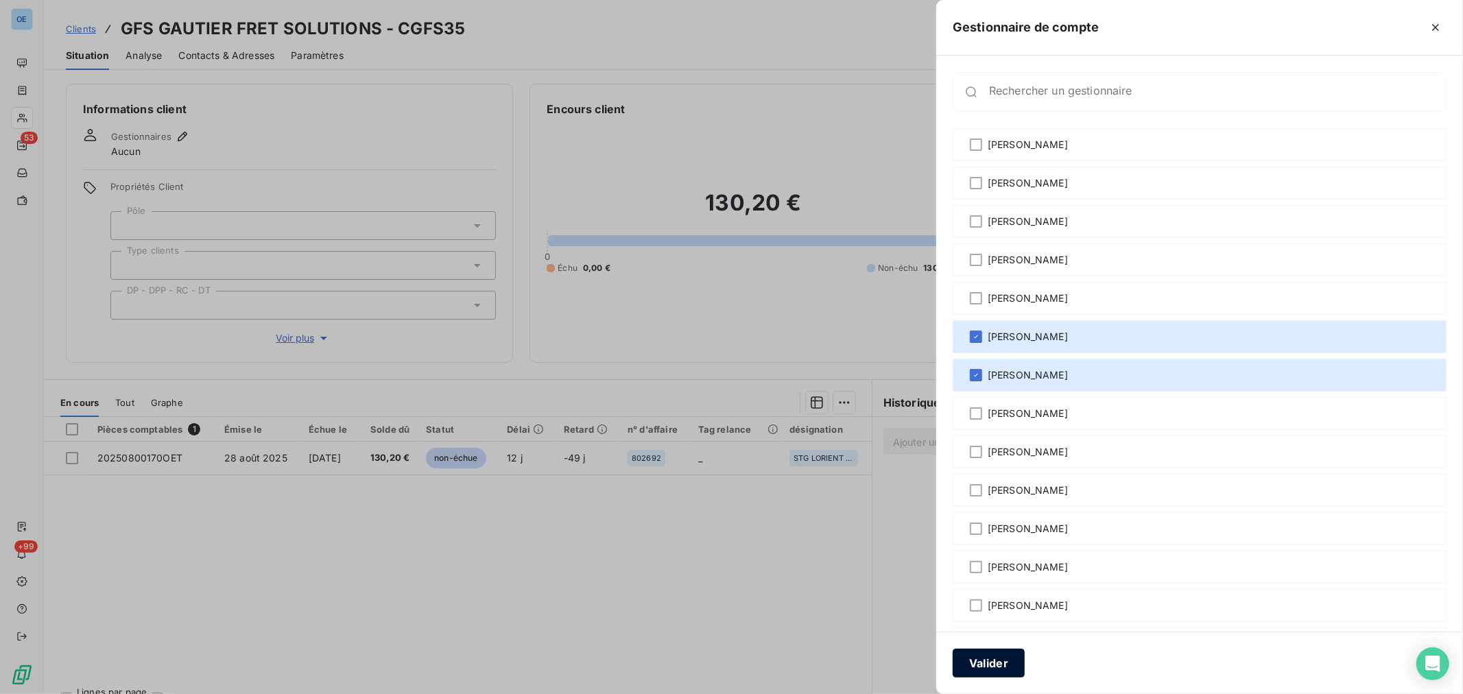
click at [1001, 660] on button "Valider" at bounding box center [988, 663] width 72 height 29
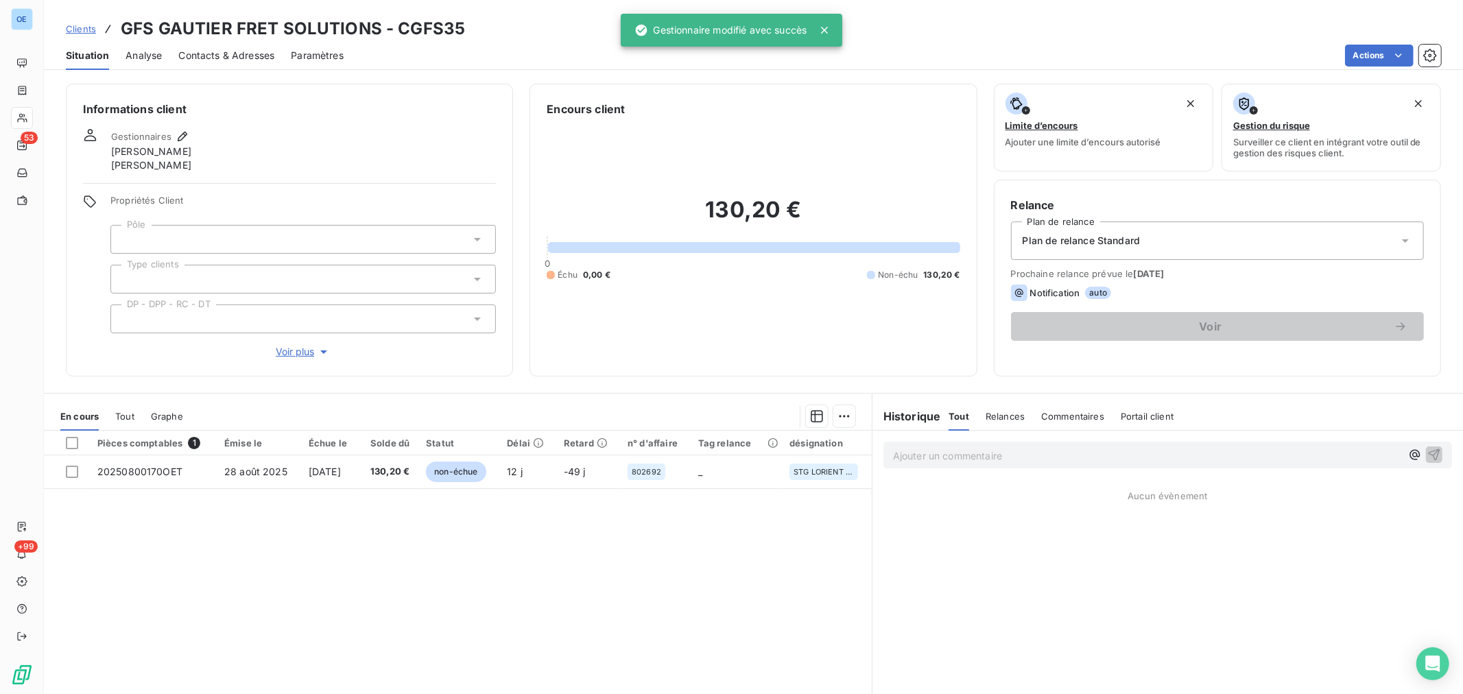
click at [475, 239] on icon at bounding box center [477, 239] width 7 height 3
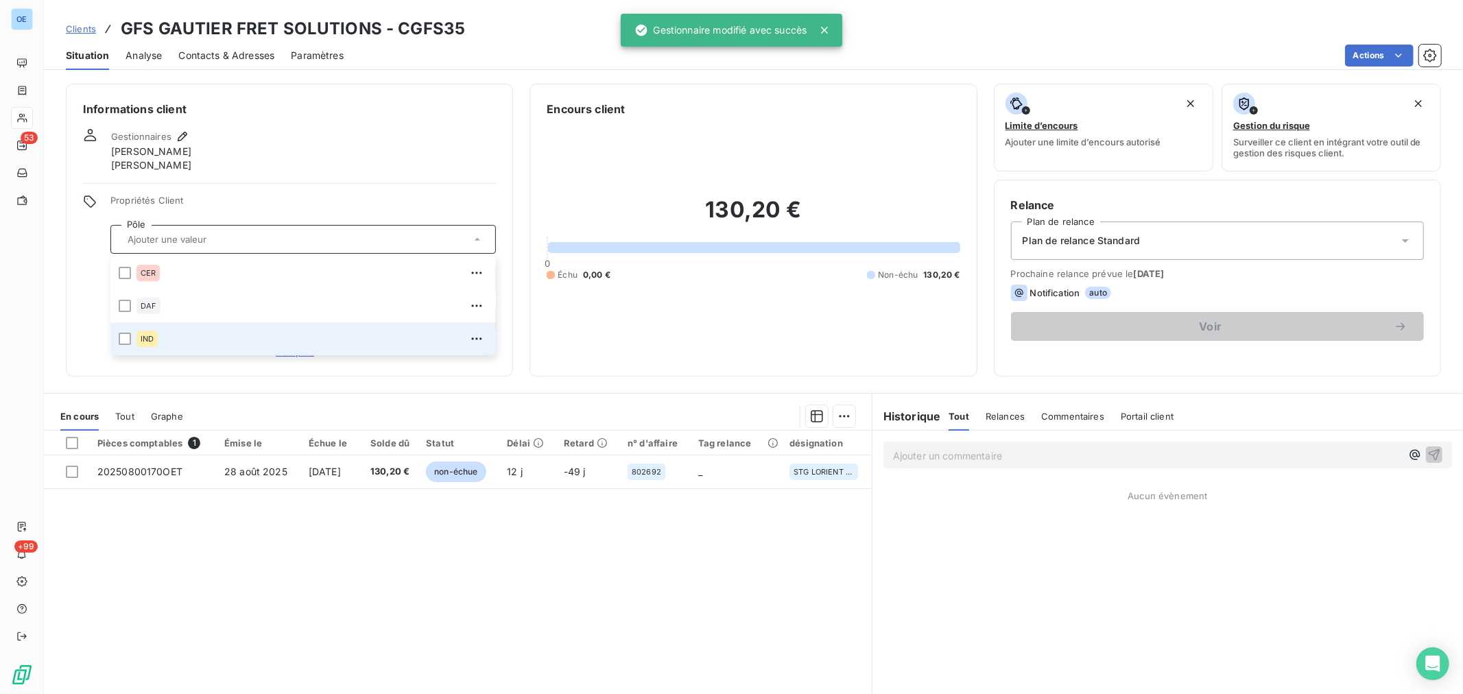
click at [285, 338] on div "IND" at bounding box center [311, 339] width 351 height 22
click at [195, 335] on div "IND" at bounding box center [311, 339] width 351 height 22
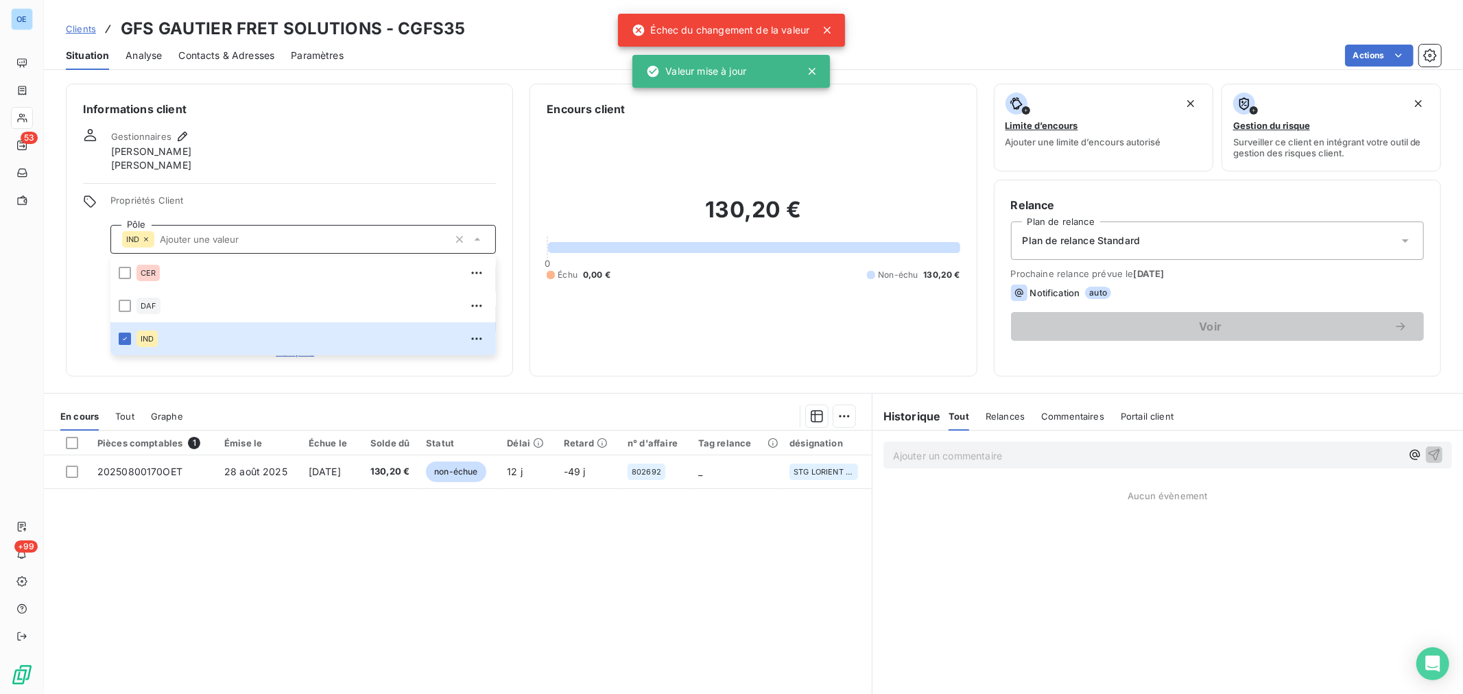
click at [324, 187] on div "Informations client Gestionnaires [PERSON_NAME] [PERSON_NAME] Propriétés Client…" at bounding box center [289, 230] width 447 height 293
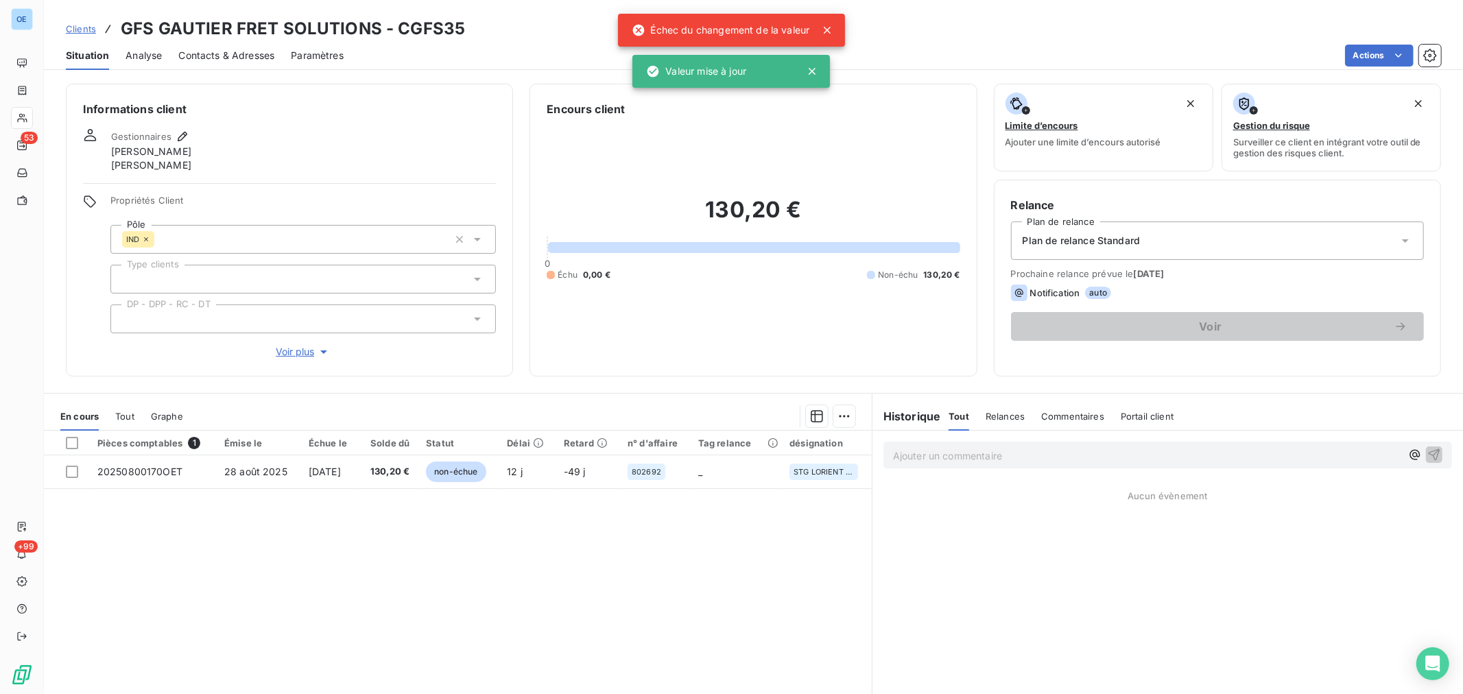
click at [474, 317] on icon at bounding box center [477, 318] width 7 height 3
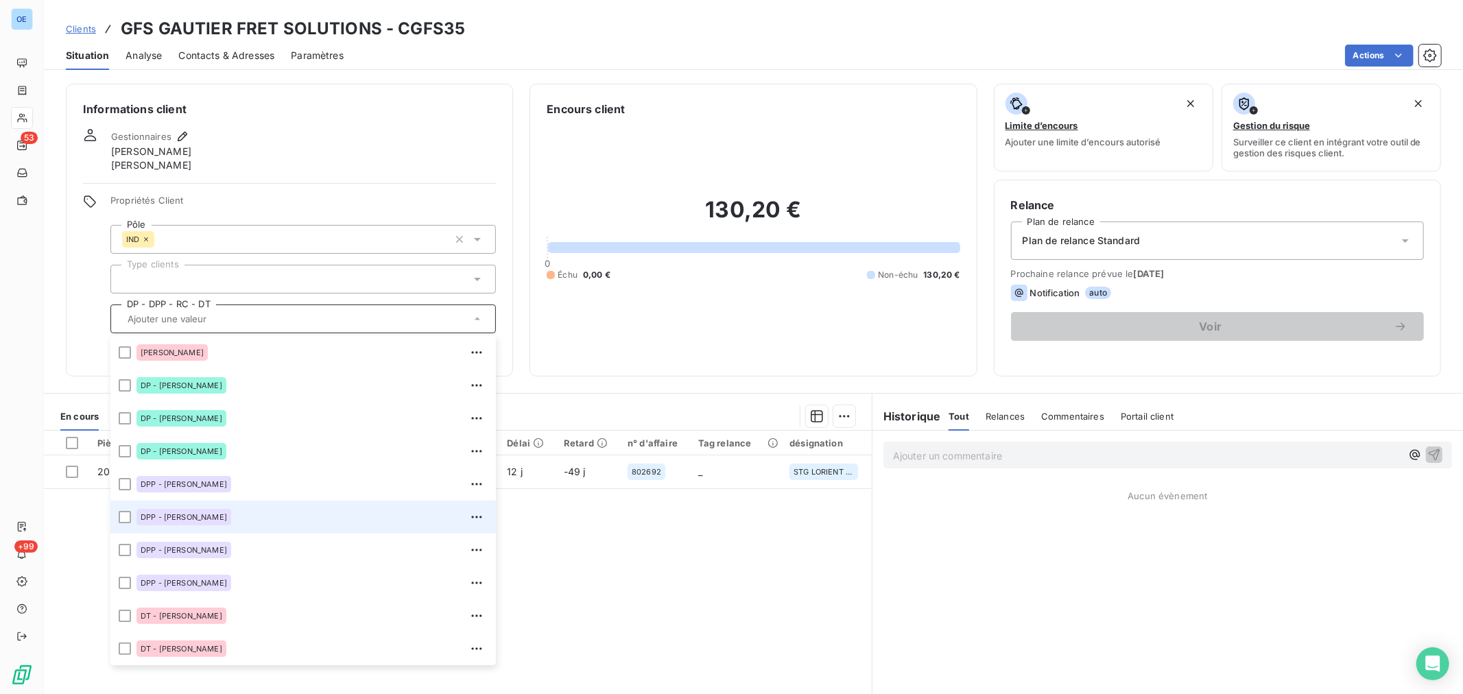
click at [285, 520] on div "DPP - [PERSON_NAME]" at bounding box center [311, 517] width 351 height 22
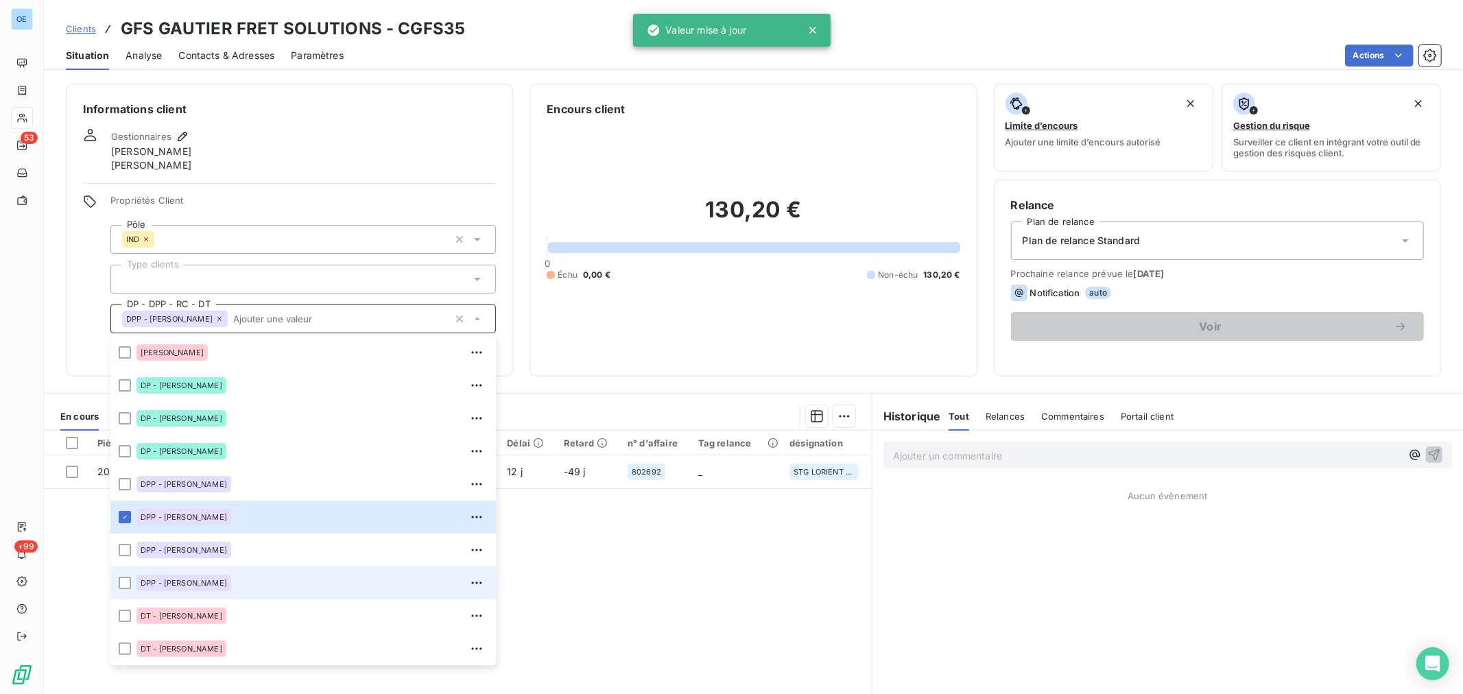
click at [299, 581] on div "DPP - [PERSON_NAME]" at bounding box center [311, 583] width 351 height 22
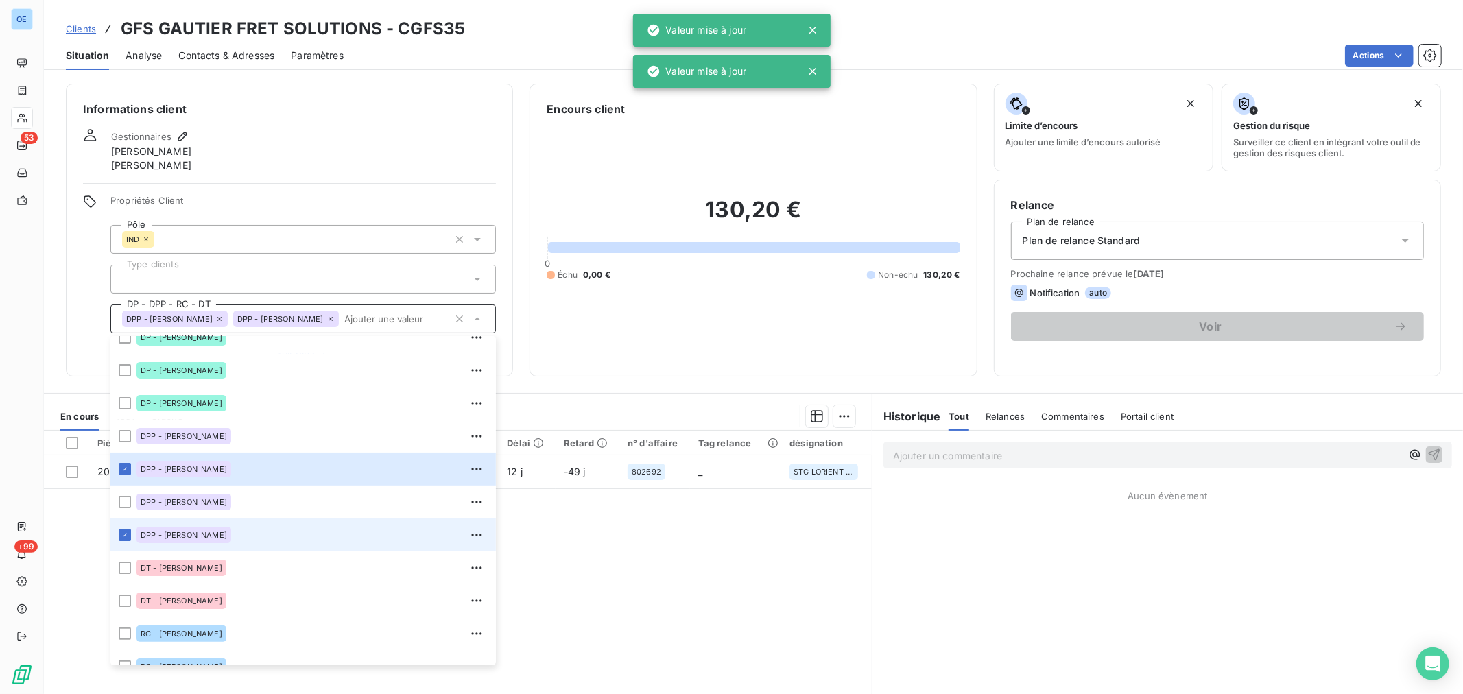
scroll to position [98, 0]
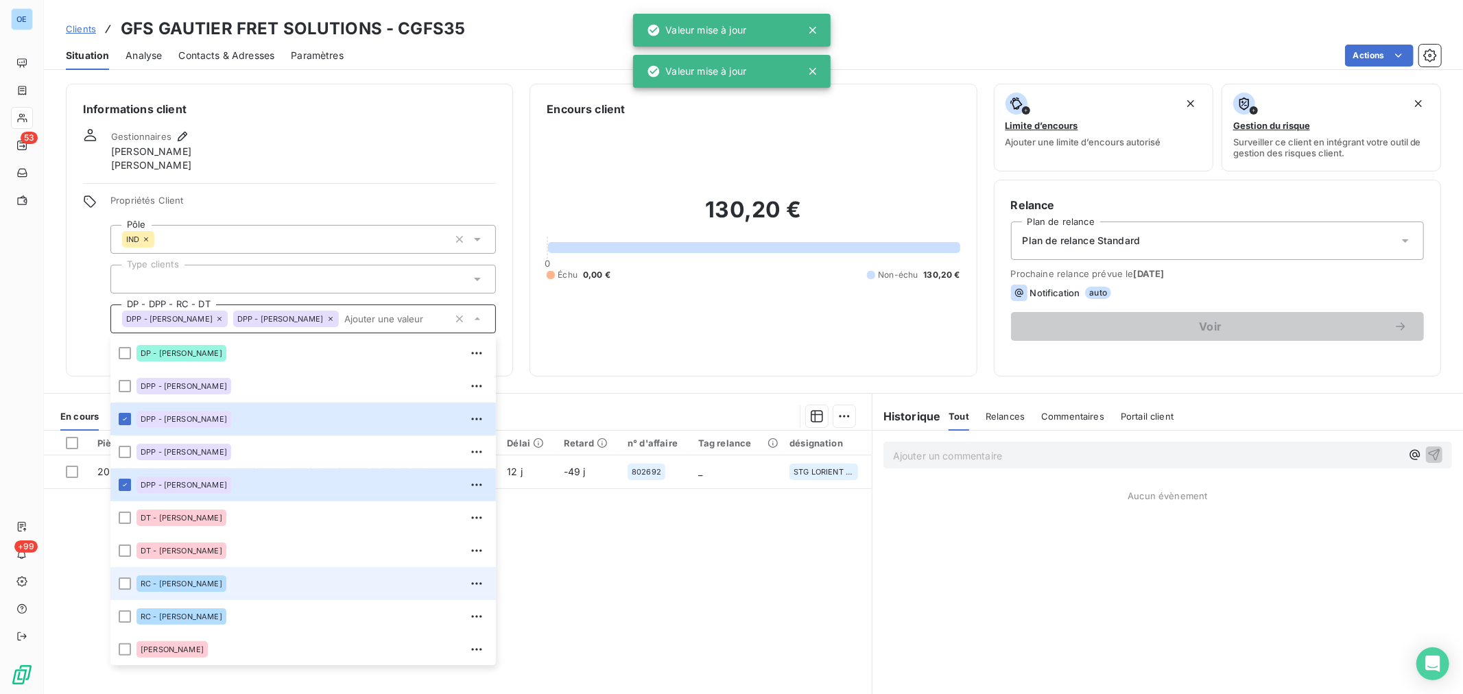
click at [298, 581] on div "RC - [PERSON_NAME]" at bounding box center [311, 584] width 351 height 22
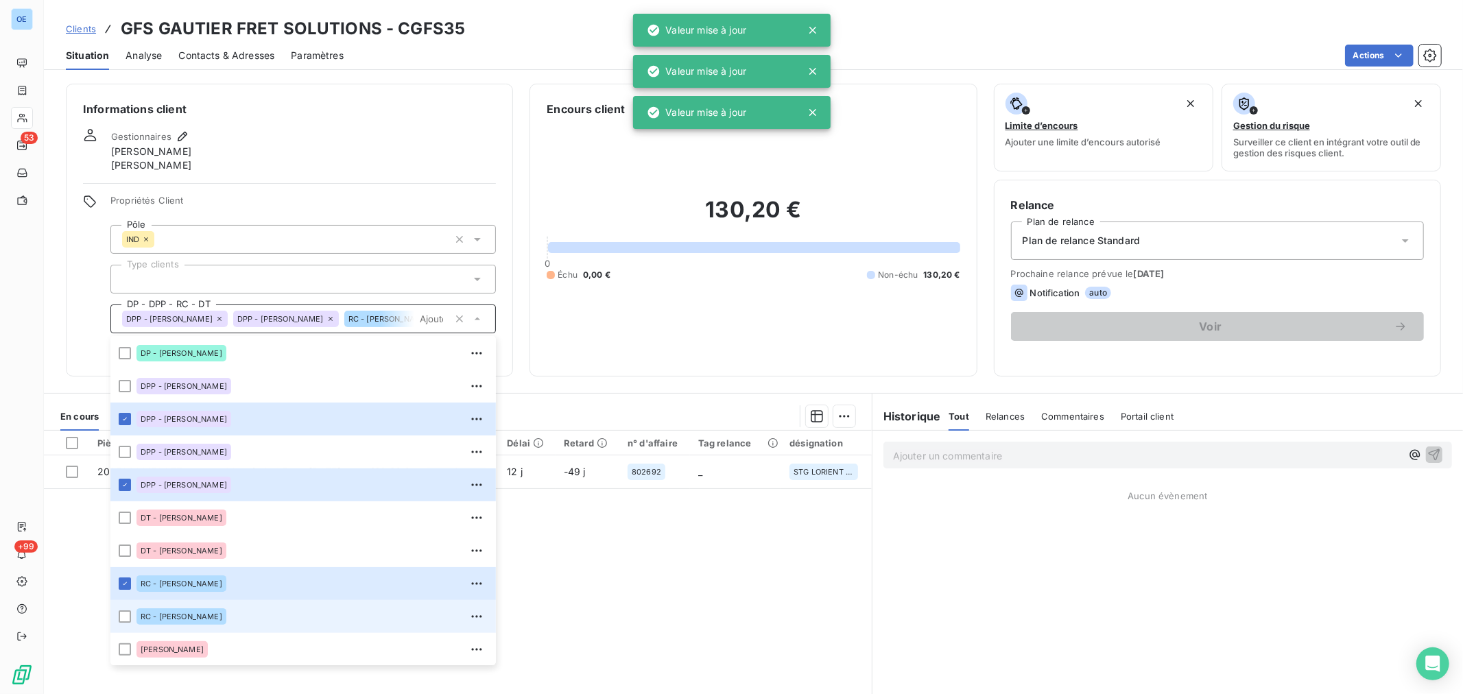
click at [298, 605] on div "RC - [PERSON_NAME]" at bounding box center [311, 616] width 351 height 22
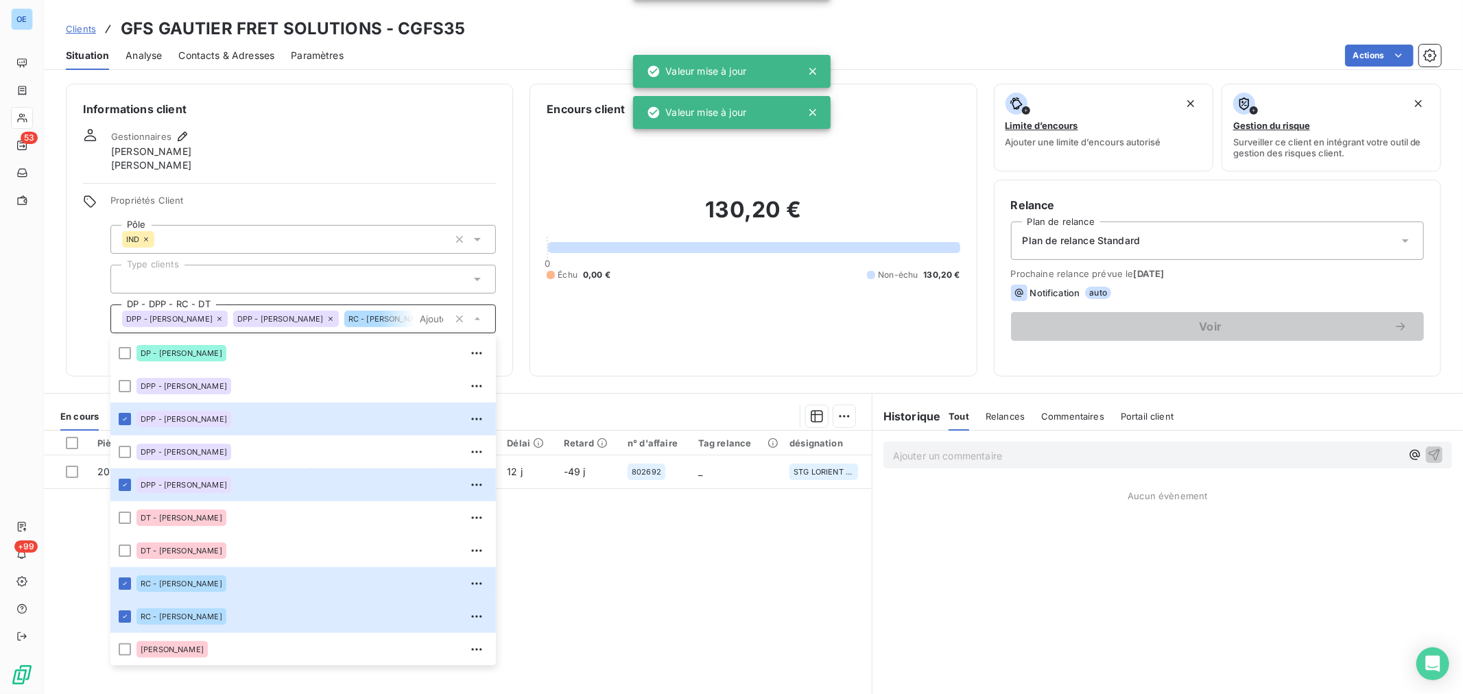
click at [448, 149] on div "Gestionnaires [PERSON_NAME] [PERSON_NAME]" at bounding box center [289, 150] width 413 height 44
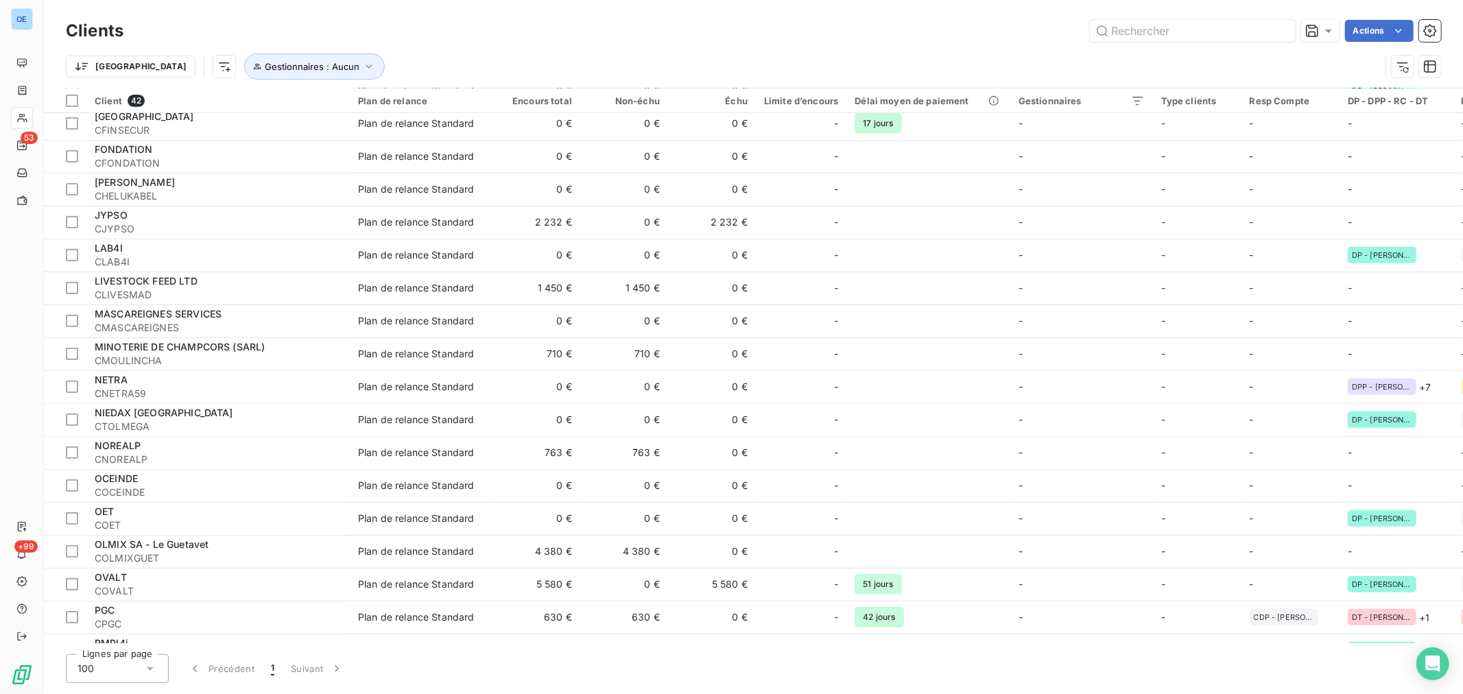
scroll to position [457, 0]
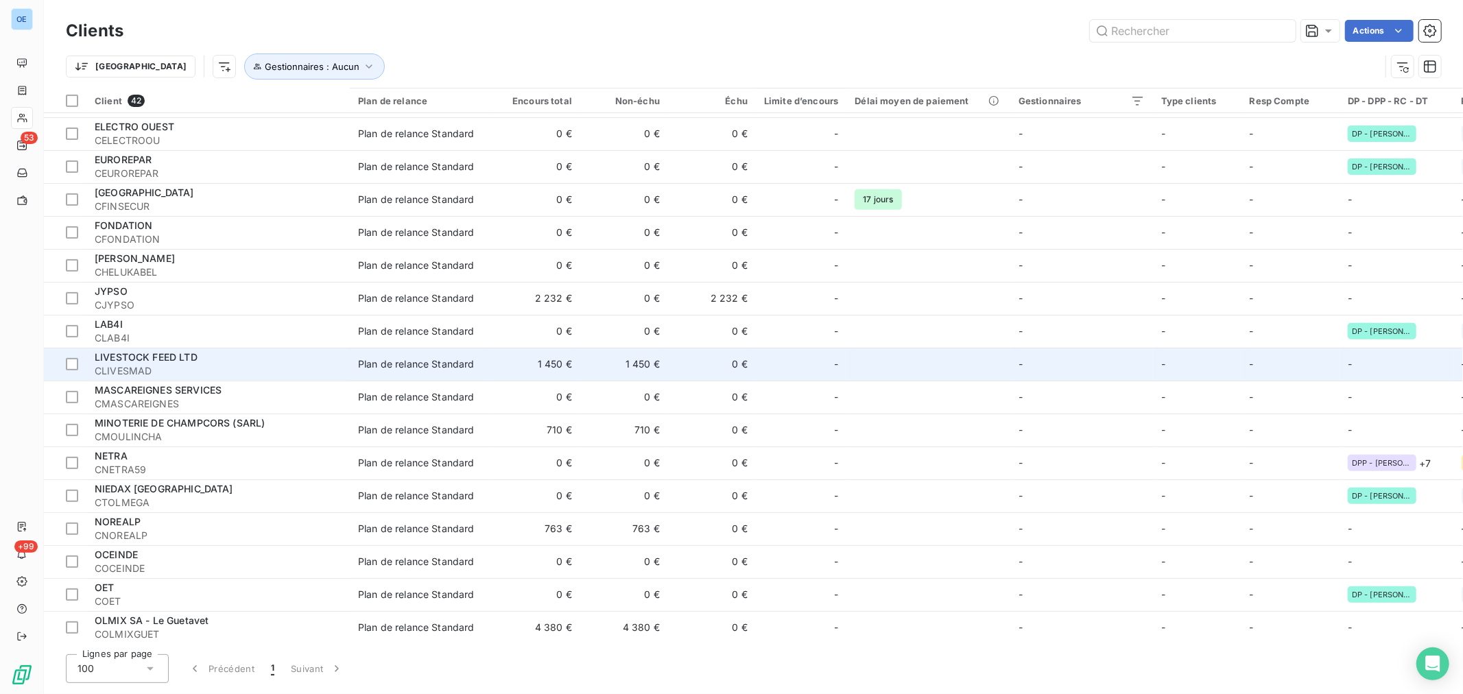
click at [906, 370] on td at bounding box center [927, 364] width 163 height 33
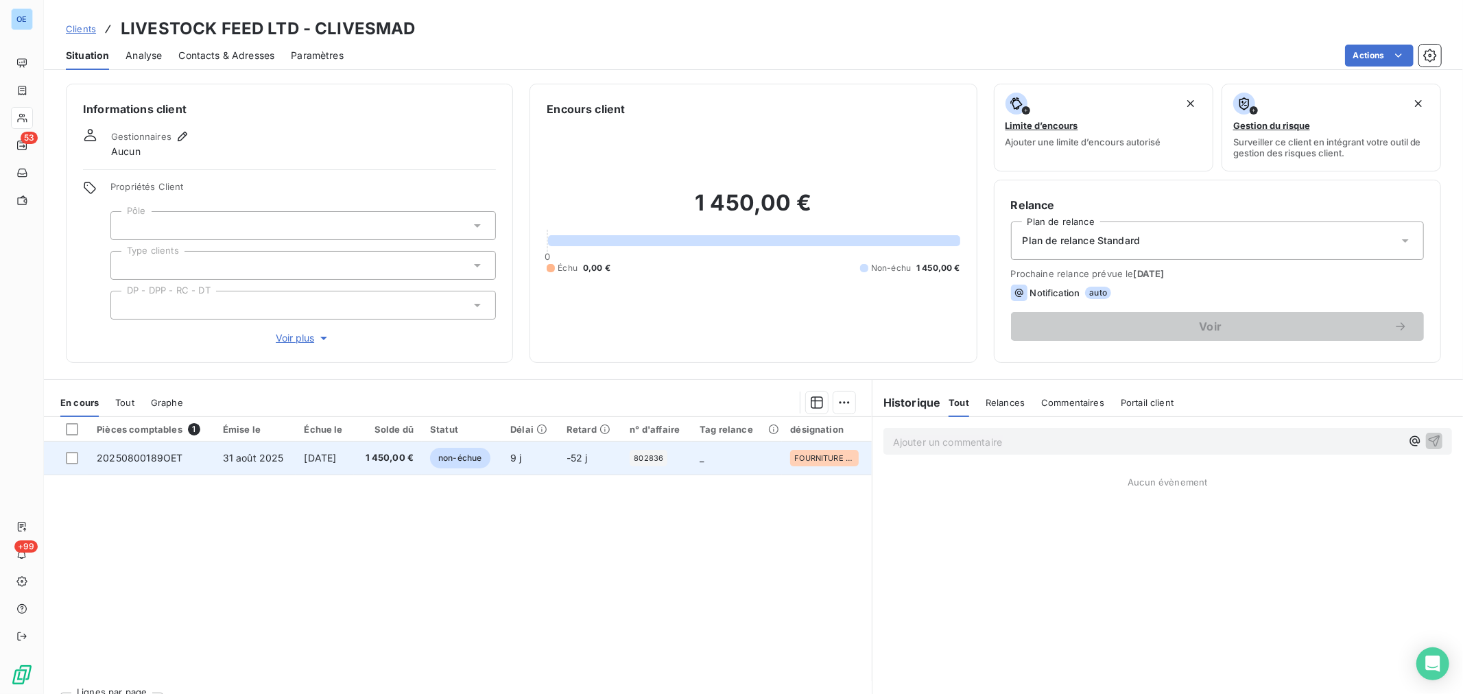
click at [200, 458] on td "20250800189OET" at bounding box center [151, 458] width 126 height 33
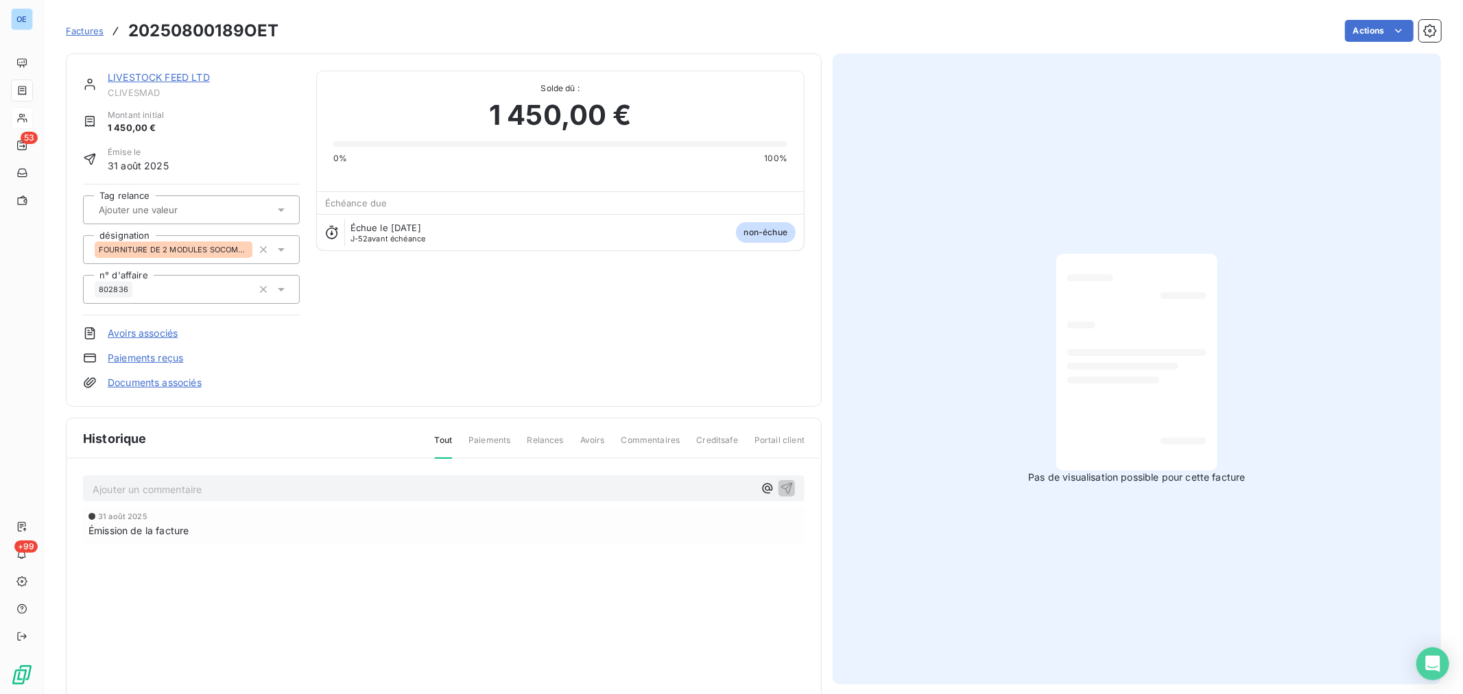
click at [182, 74] on link "LIVESTOCK FEED LTD" at bounding box center [159, 77] width 102 height 12
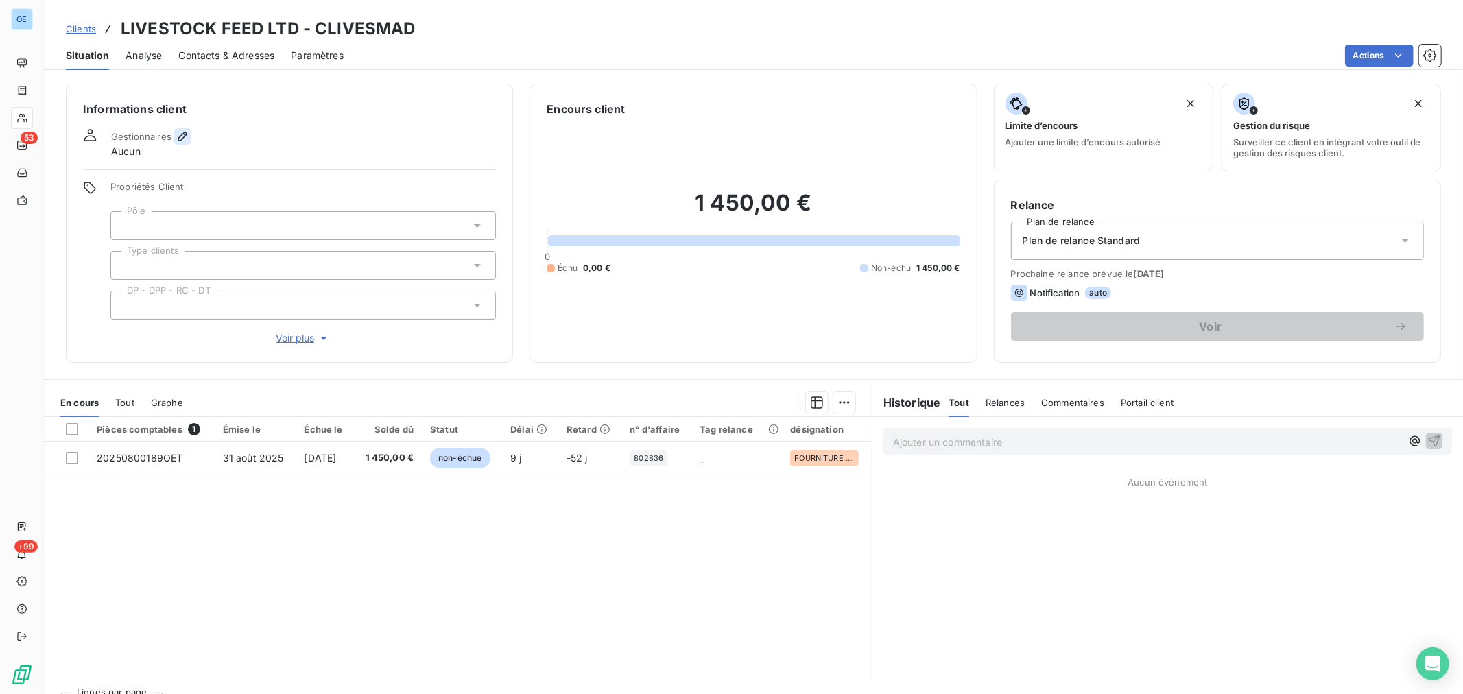
click at [177, 135] on icon "button" at bounding box center [183, 137] width 14 height 14
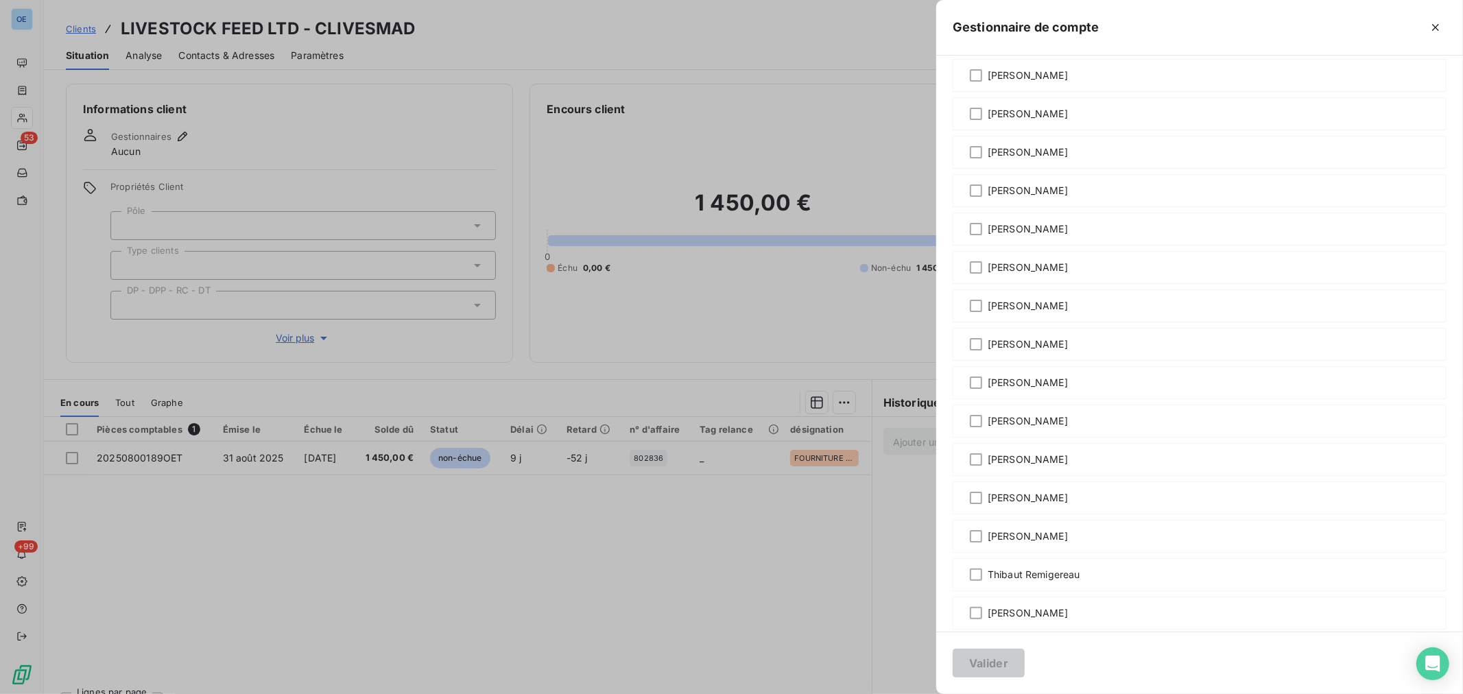
scroll to position [1004, 0]
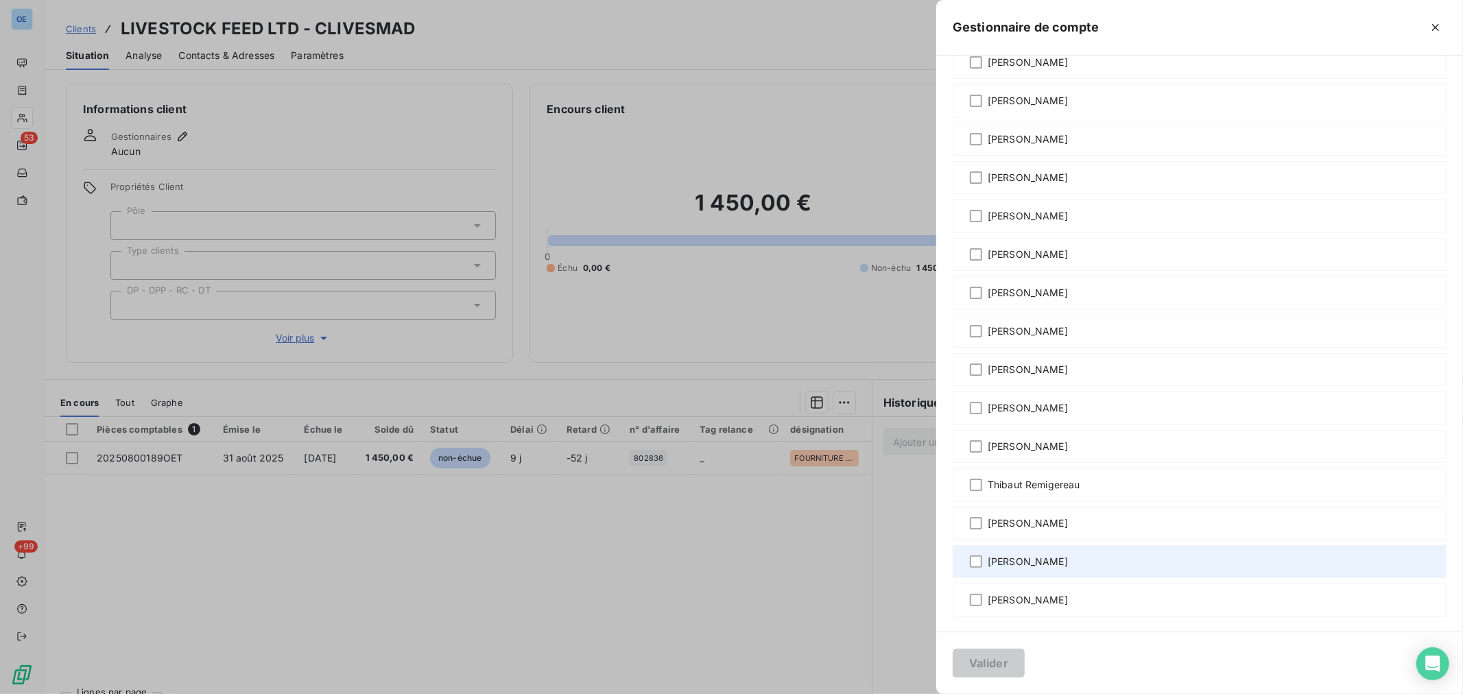
click at [1038, 558] on span "[PERSON_NAME]" at bounding box center [1027, 562] width 80 height 14
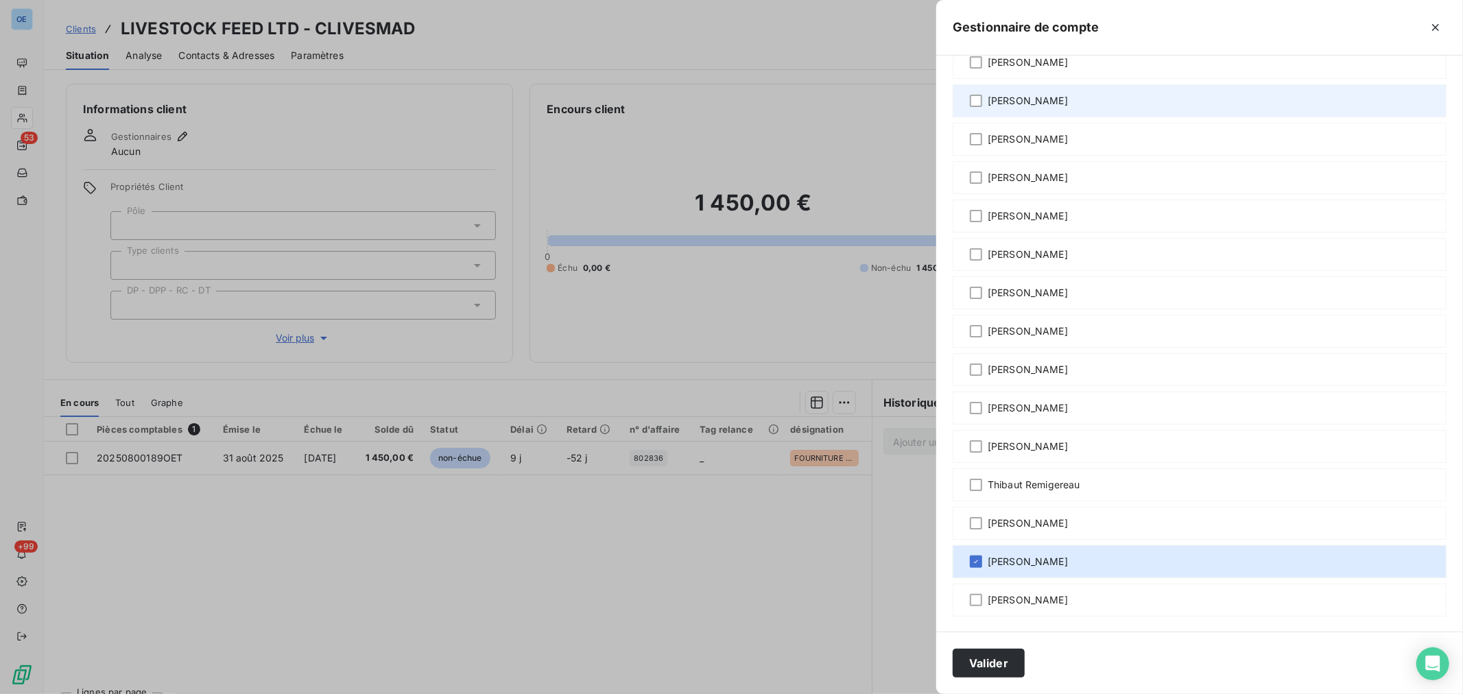
click at [1048, 88] on div "[PERSON_NAME]" at bounding box center [1199, 100] width 494 height 33
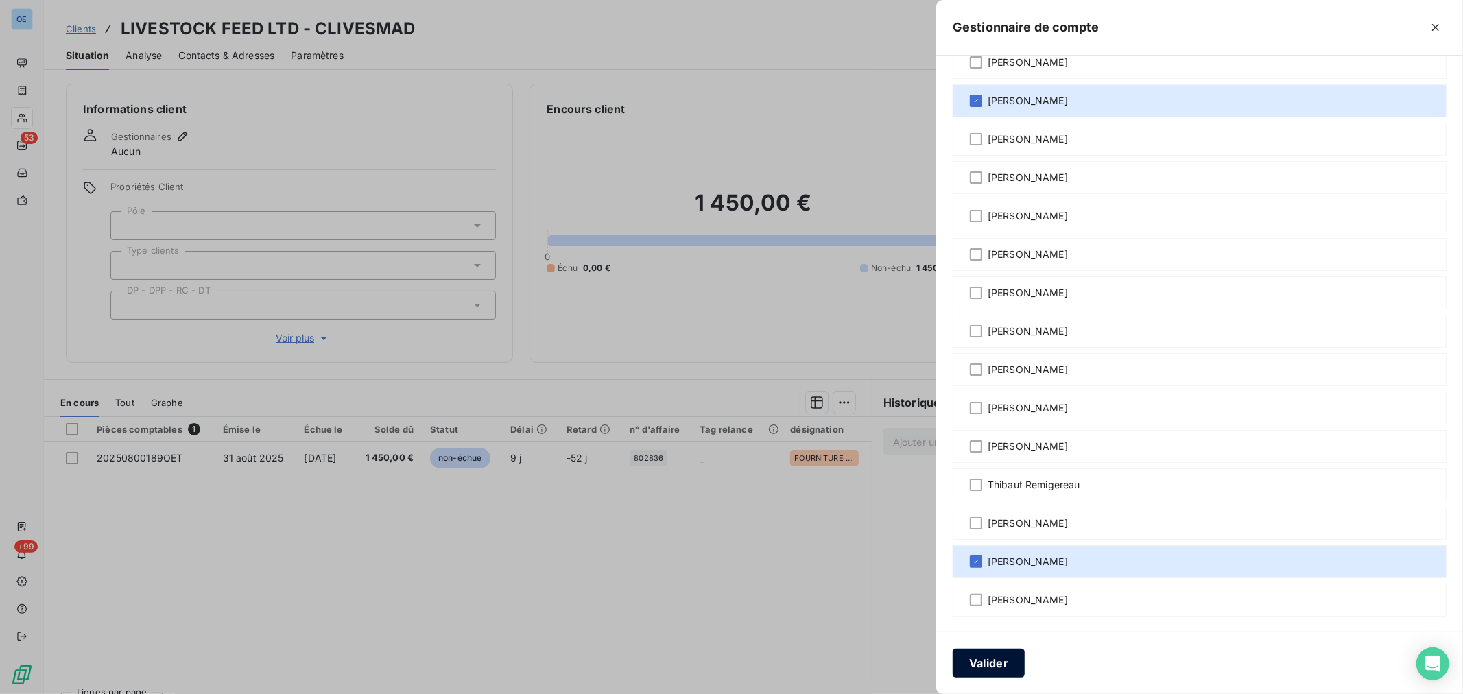
click at [1012, 660] on button "Valider" at bounding box center [988, 663] width 72 height 29
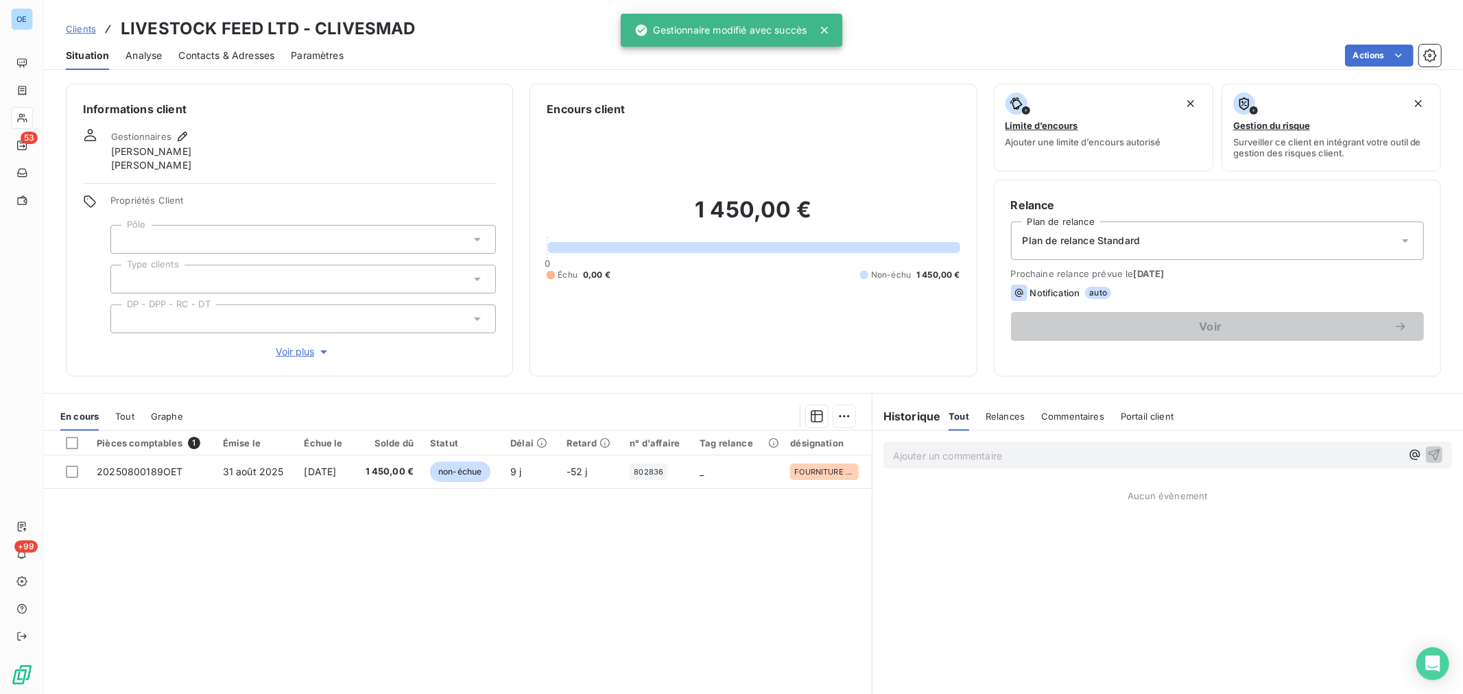
click at [470, 240] on icon at bounding box center [477, 239] width 14 height 14
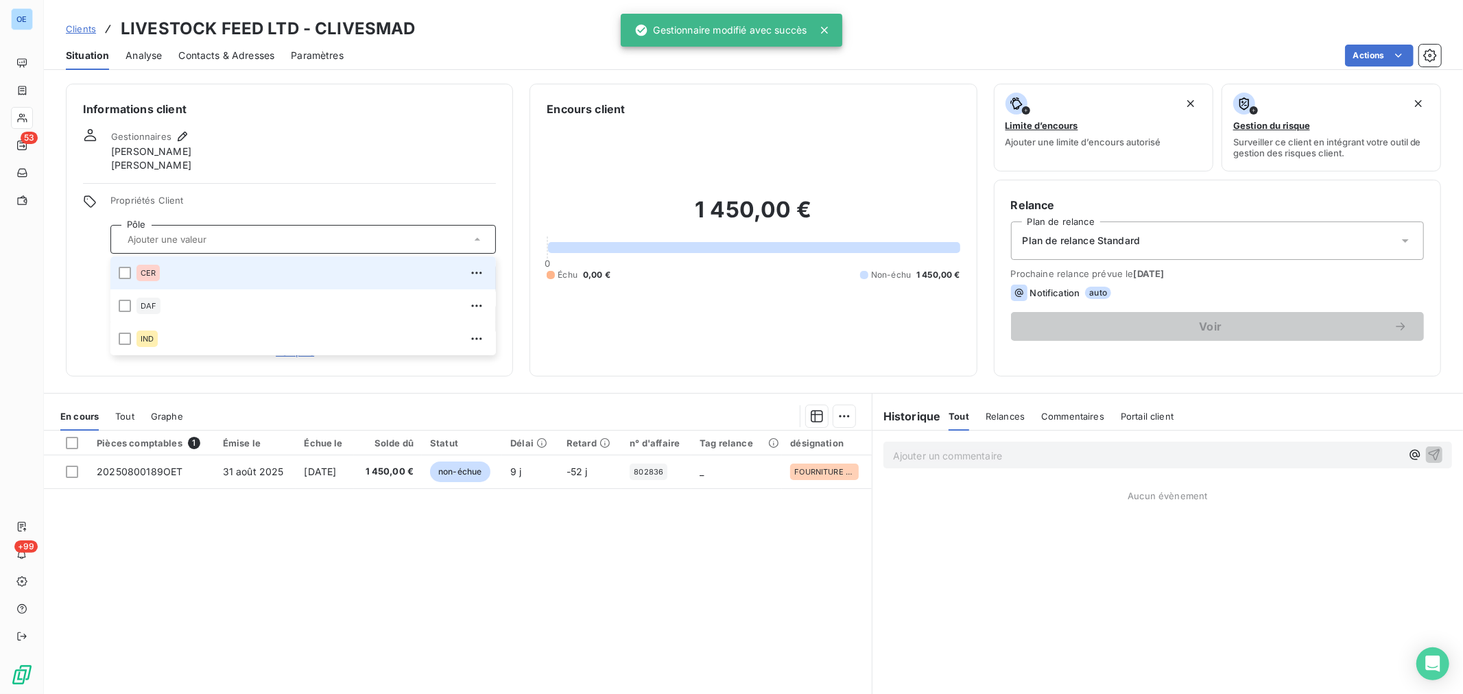
click at [268, 269] on div "CER" at bounding box center [311, 273] width 351 height 22
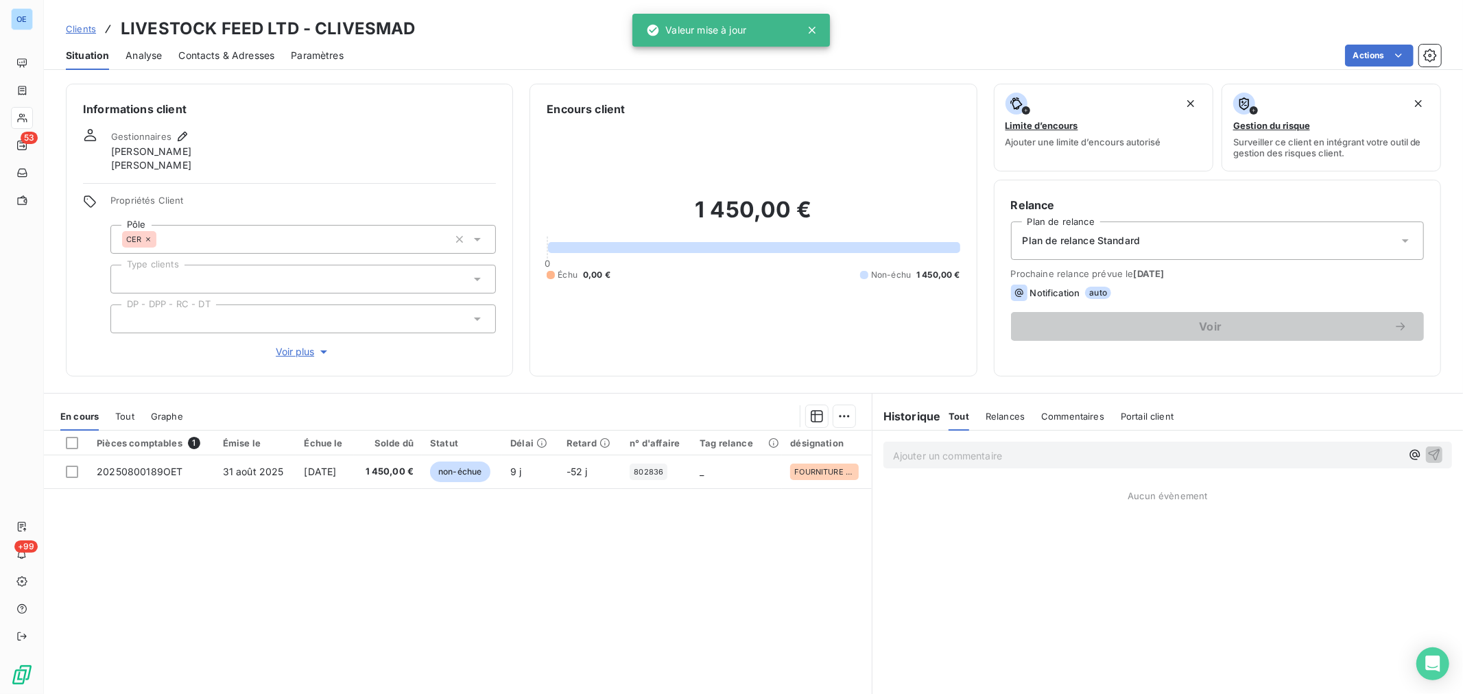
click at [550, 307] on div "1 450,00 € 0 Échu 0,00 € Non-échu 1 450,00 €" at bounding box center [753, 238] width 413 height 242
click at [470, 315] on icon at bounding box center [477, 319] width 14 height 14
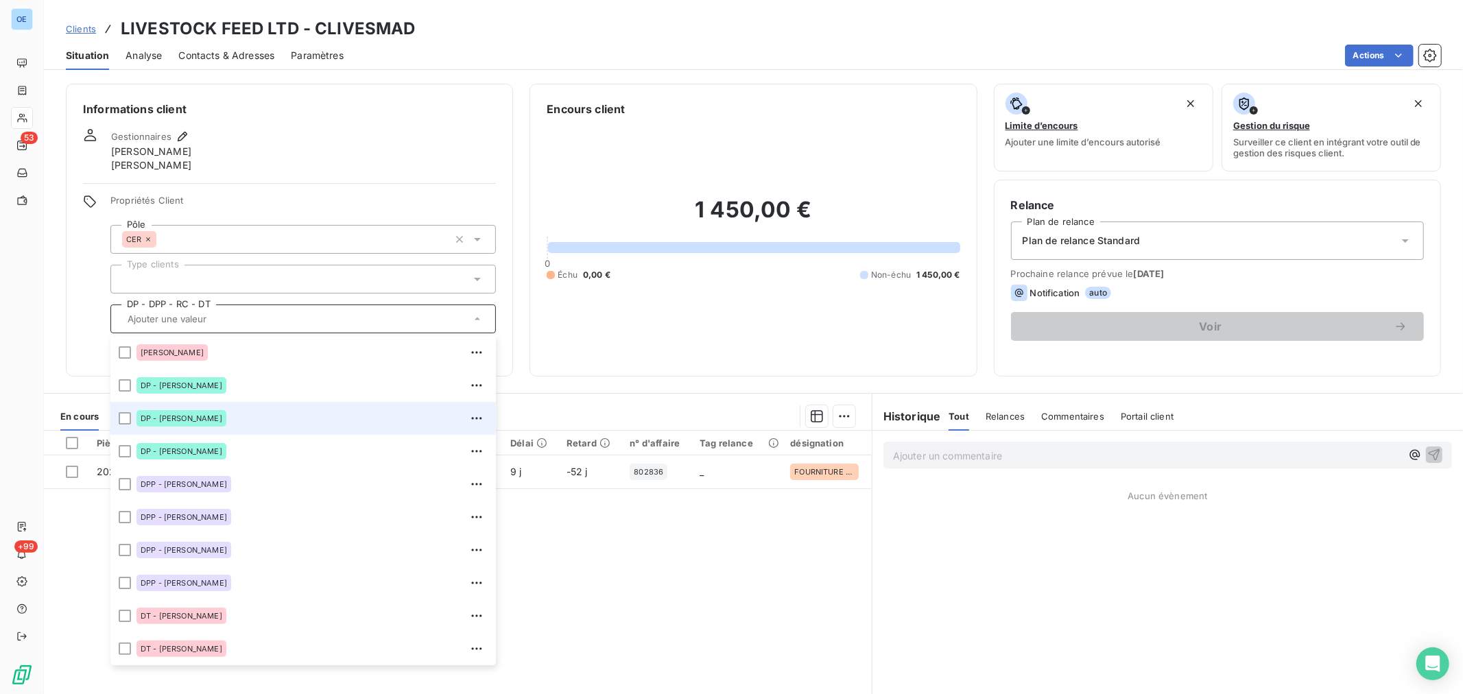
click at [265, 423] on div "DP - [PERSON_NAME]" at bounding box center [311, 418] width 351 height 22
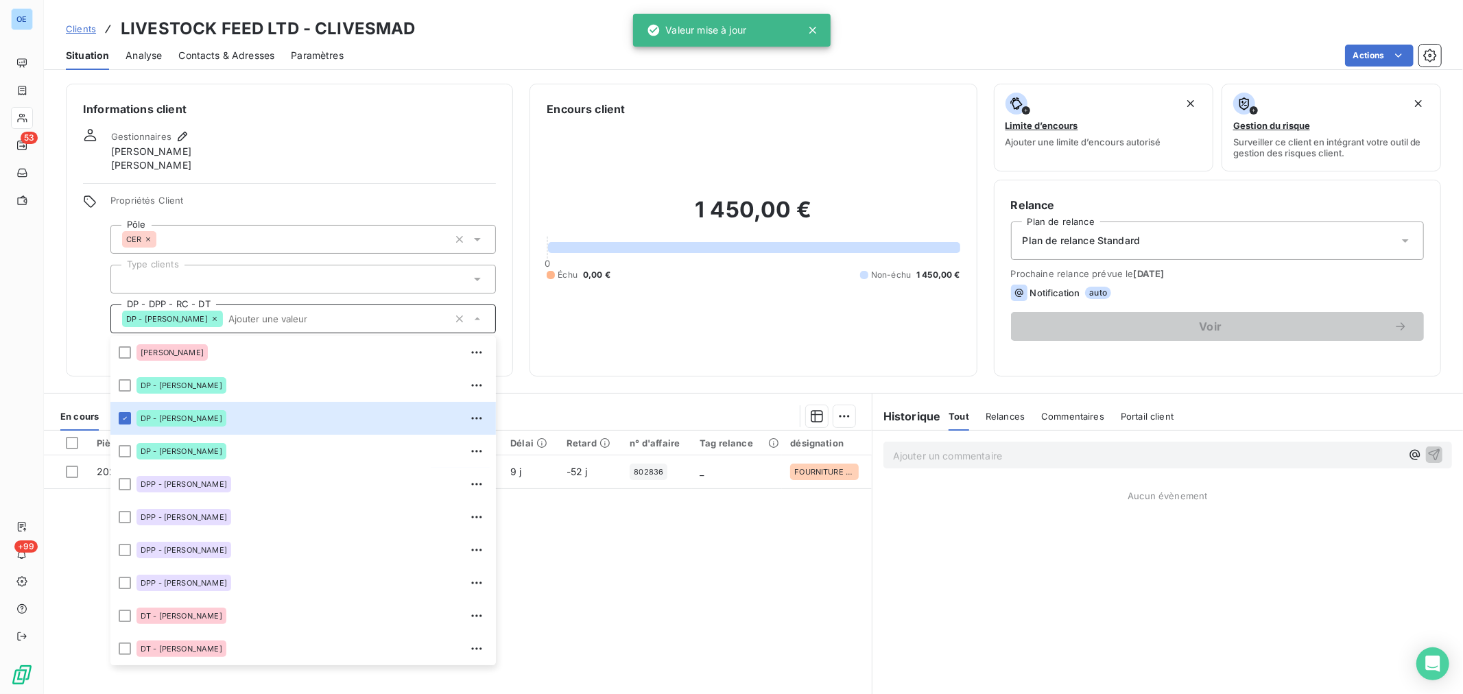
click at [422, 181] on div "Informations client Gestionnaires [PERSON_NAME] Propriétés Client Pôle CER Type…" at bounding box center [289, 230] width 447 height 293
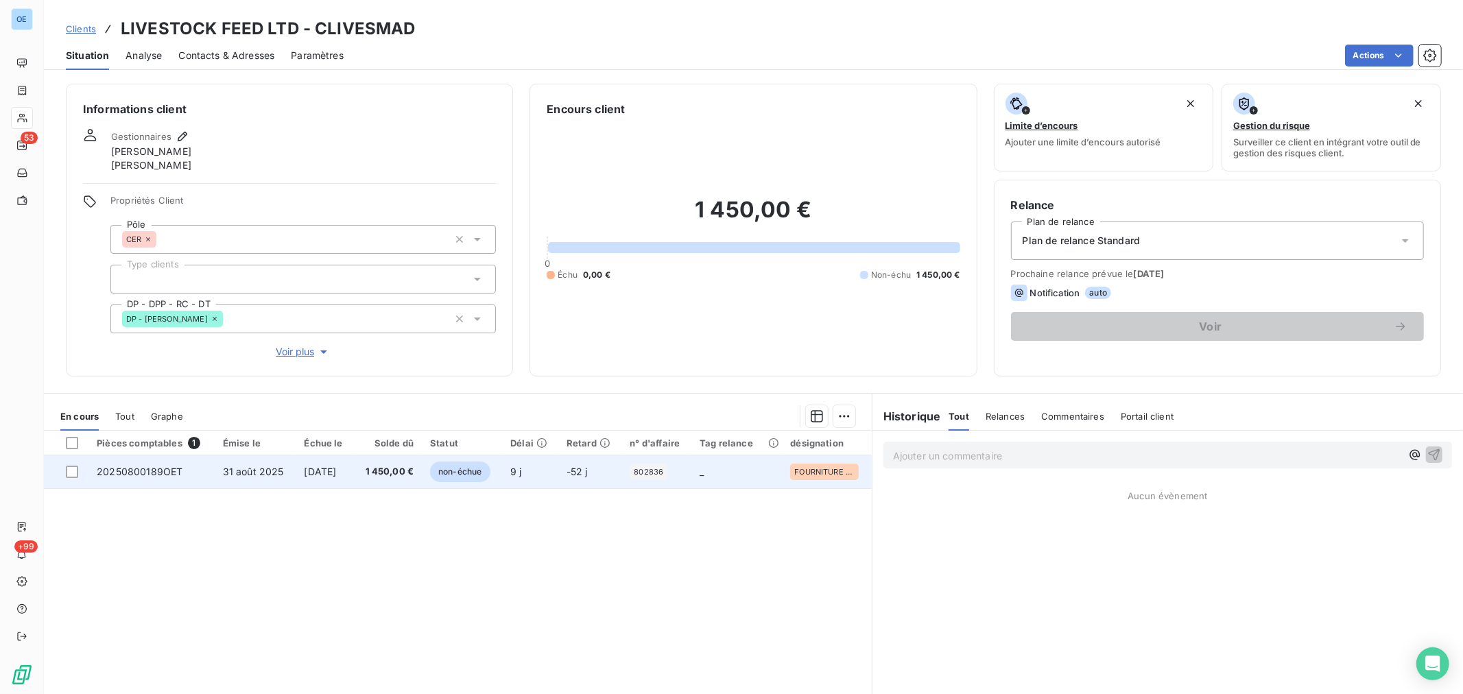
click at [336, 471] on span "[DATE]" at bounding box center [320, 472] width 32 height 12
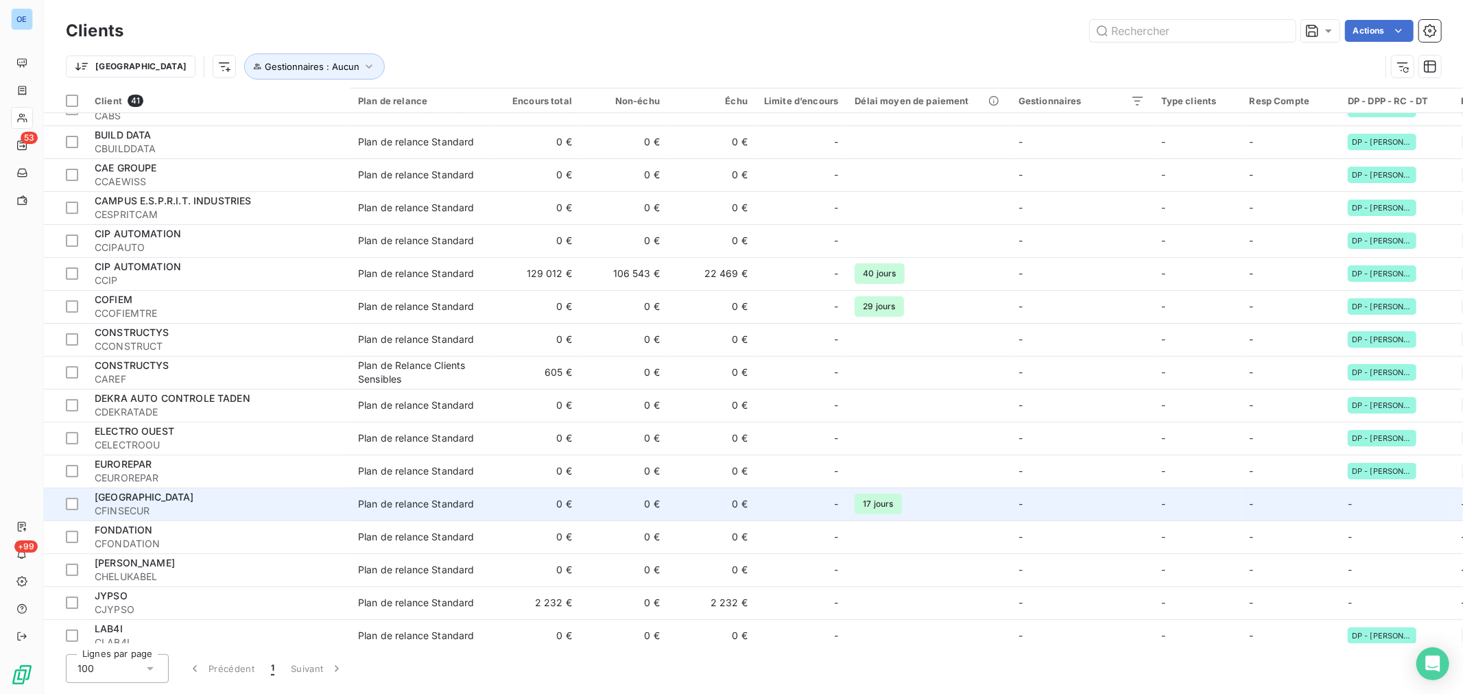
scroll to position [228, 0]
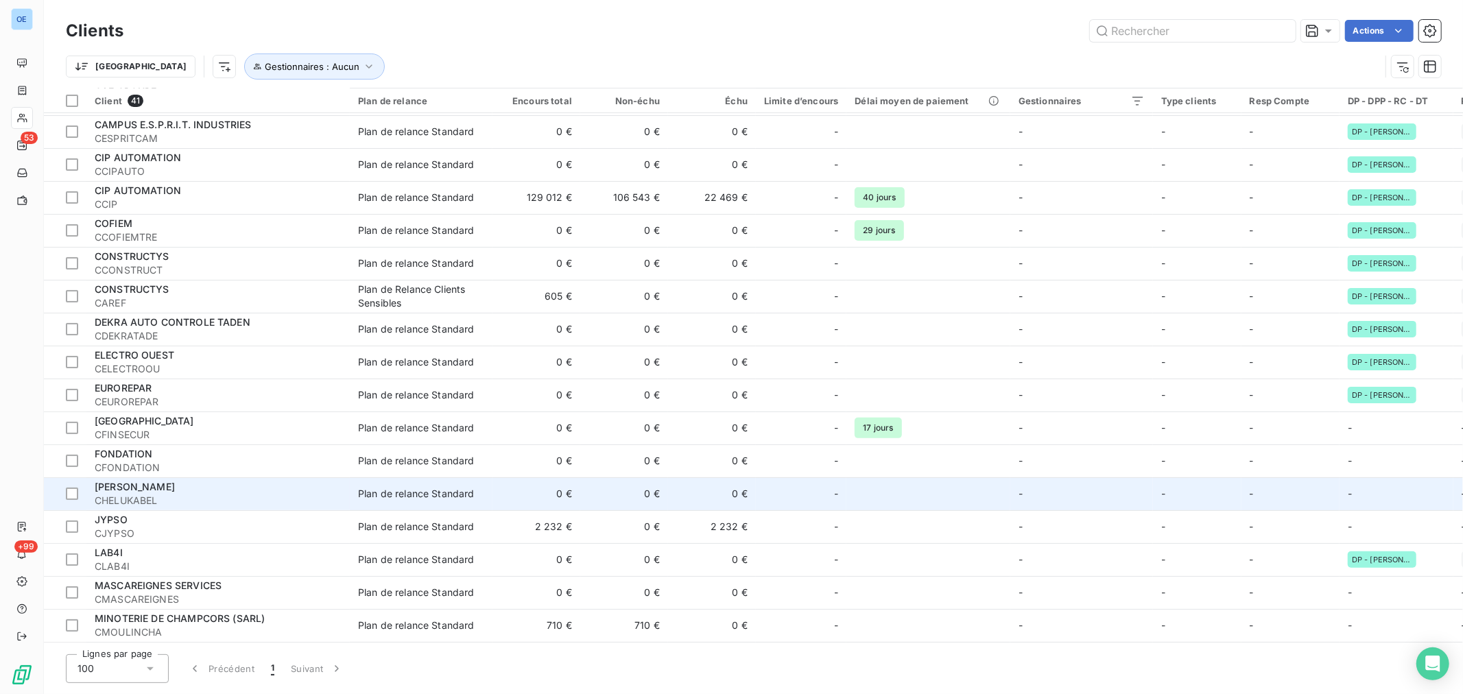
click at [979, 492] on td at bounding box center [927, 493] width 163 height 33
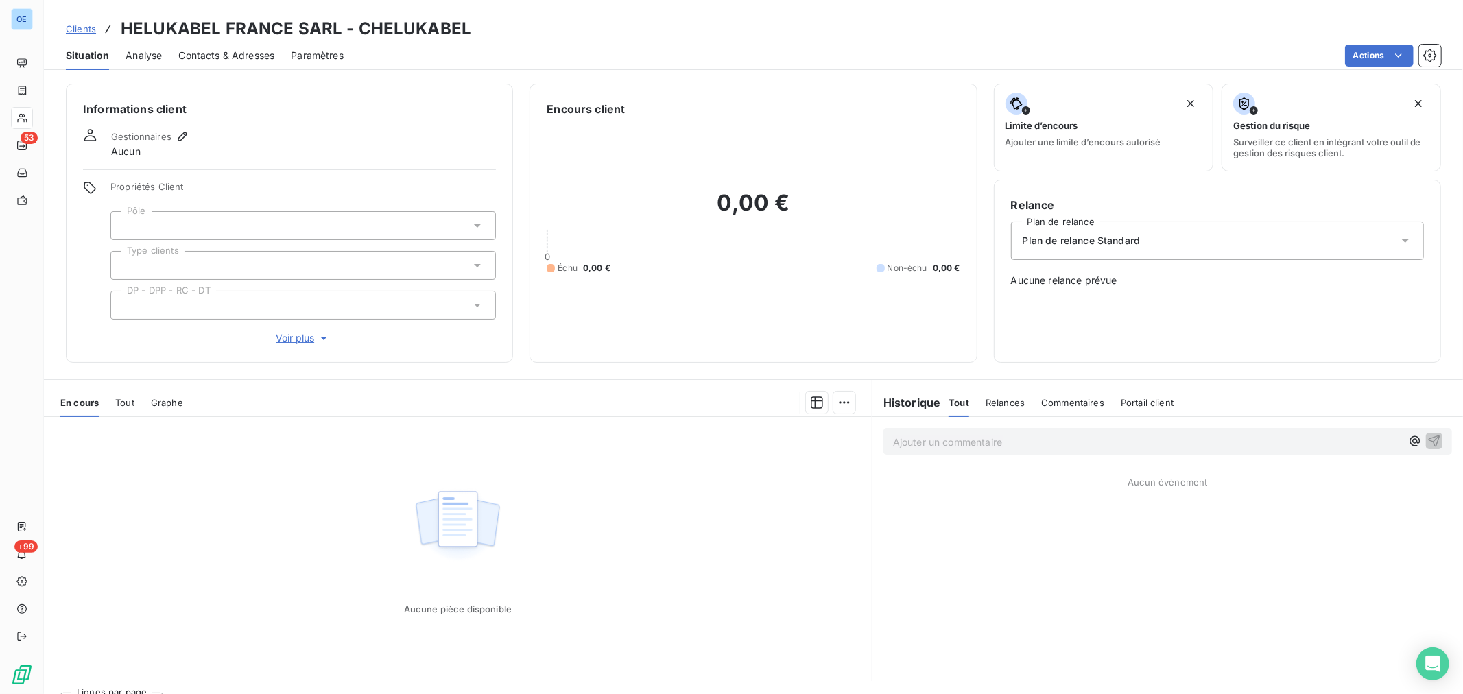
click at [474, 306] on icon at bounding box center [477, 305] width 14 height 14
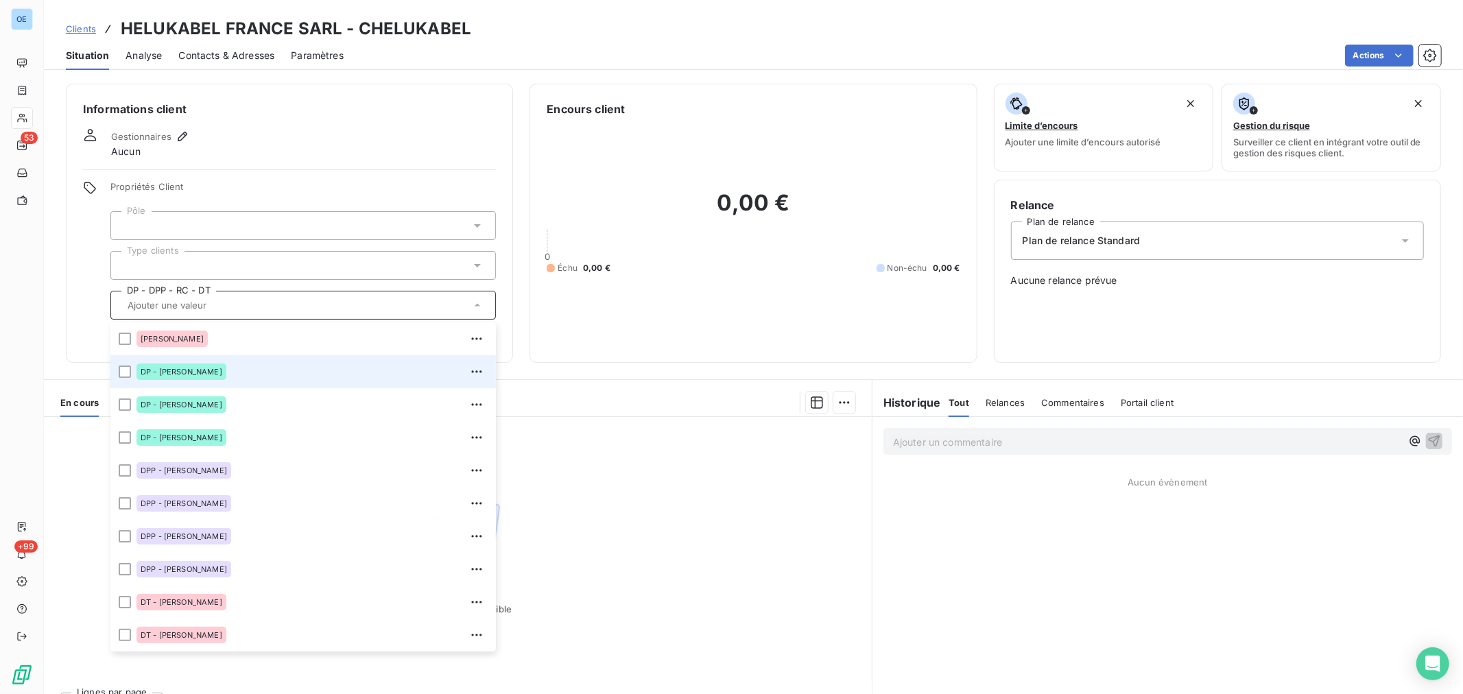
click at [300, 374] on div "DP - [PERSON_NAME]" at bounding box center [311, 372] width 351 height 22
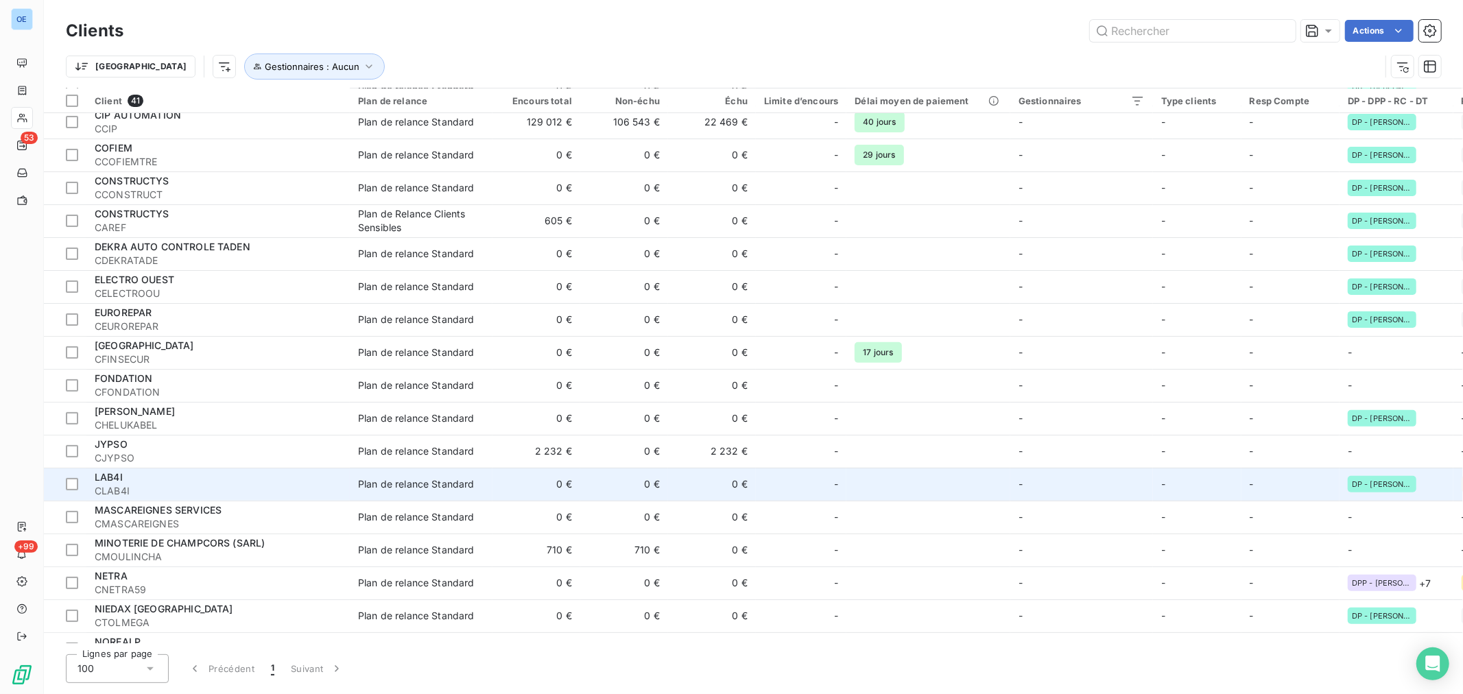
scroll to position [304, 0]
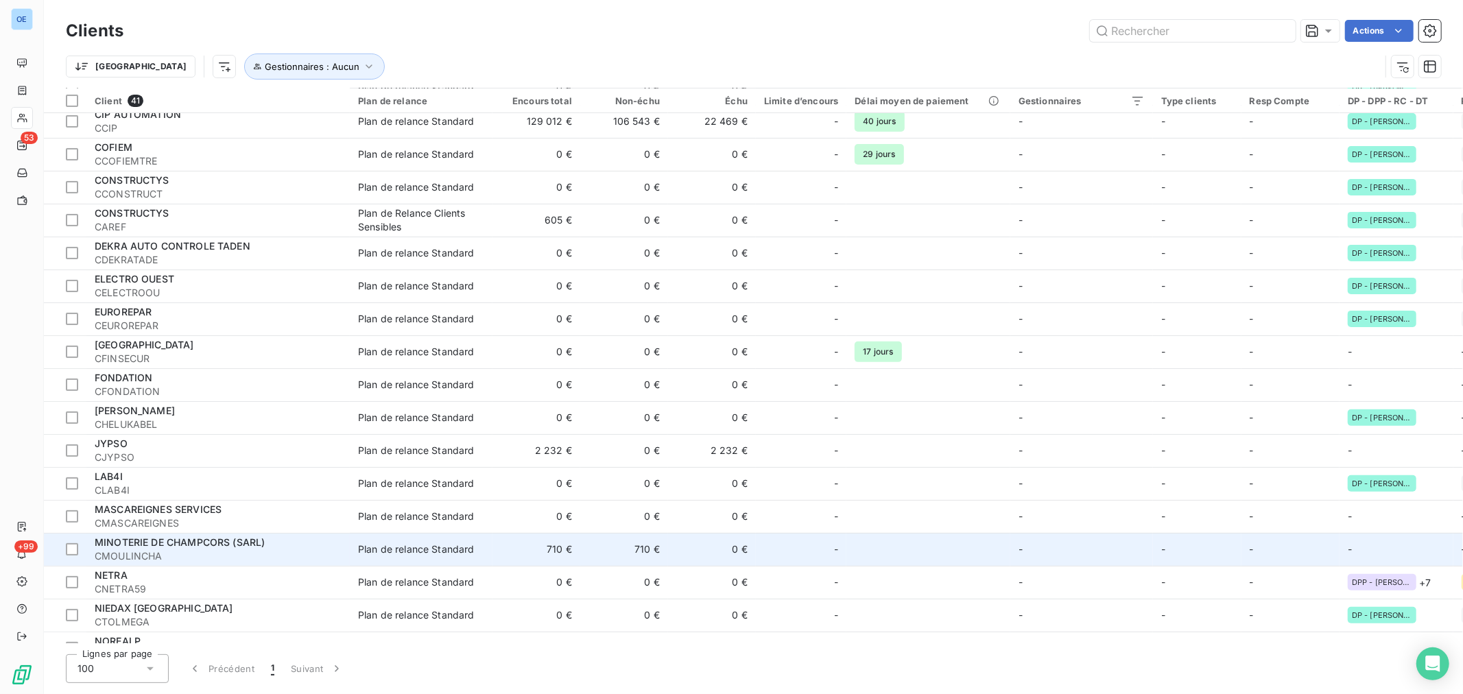
click at [991, 546] on td at bounding box center [927, 549] width 163 height 33
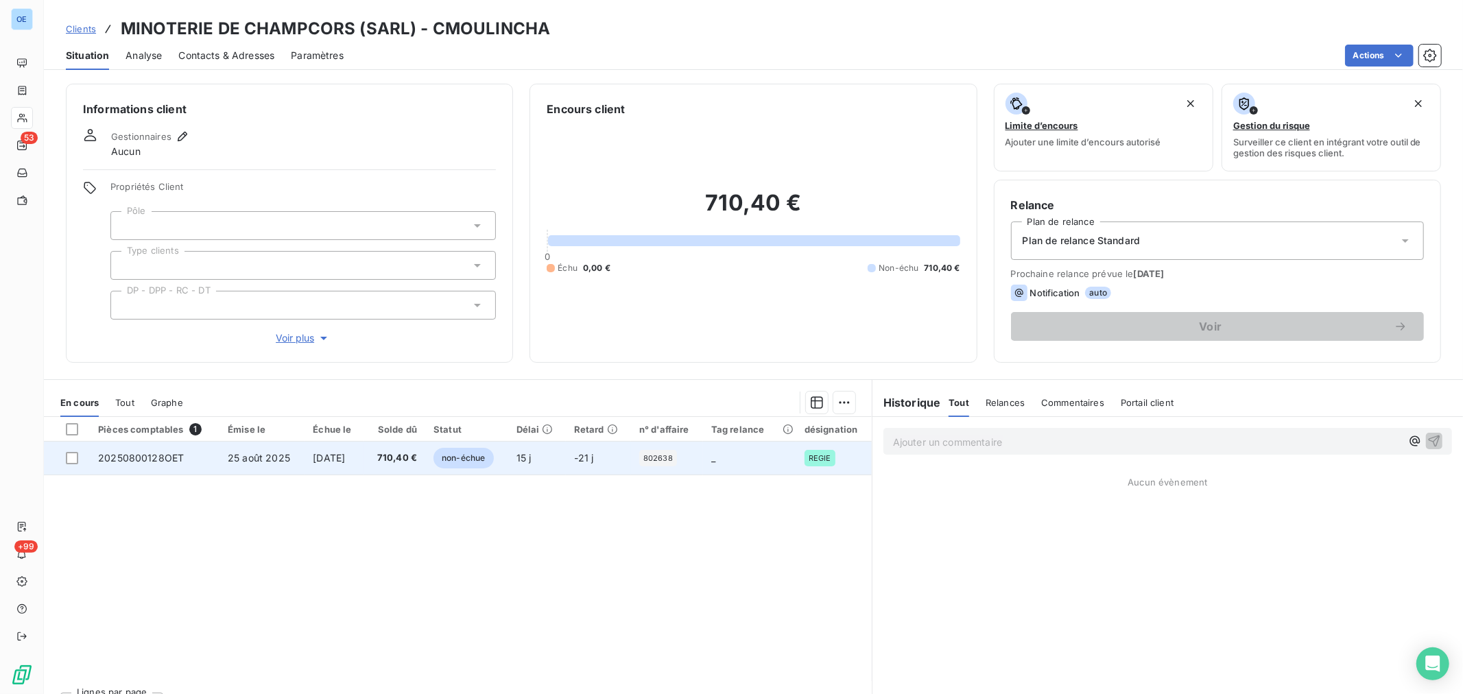
click at [219, 455] on td "25 août 2025" at bounding box center [261, 458] width 85 height 33
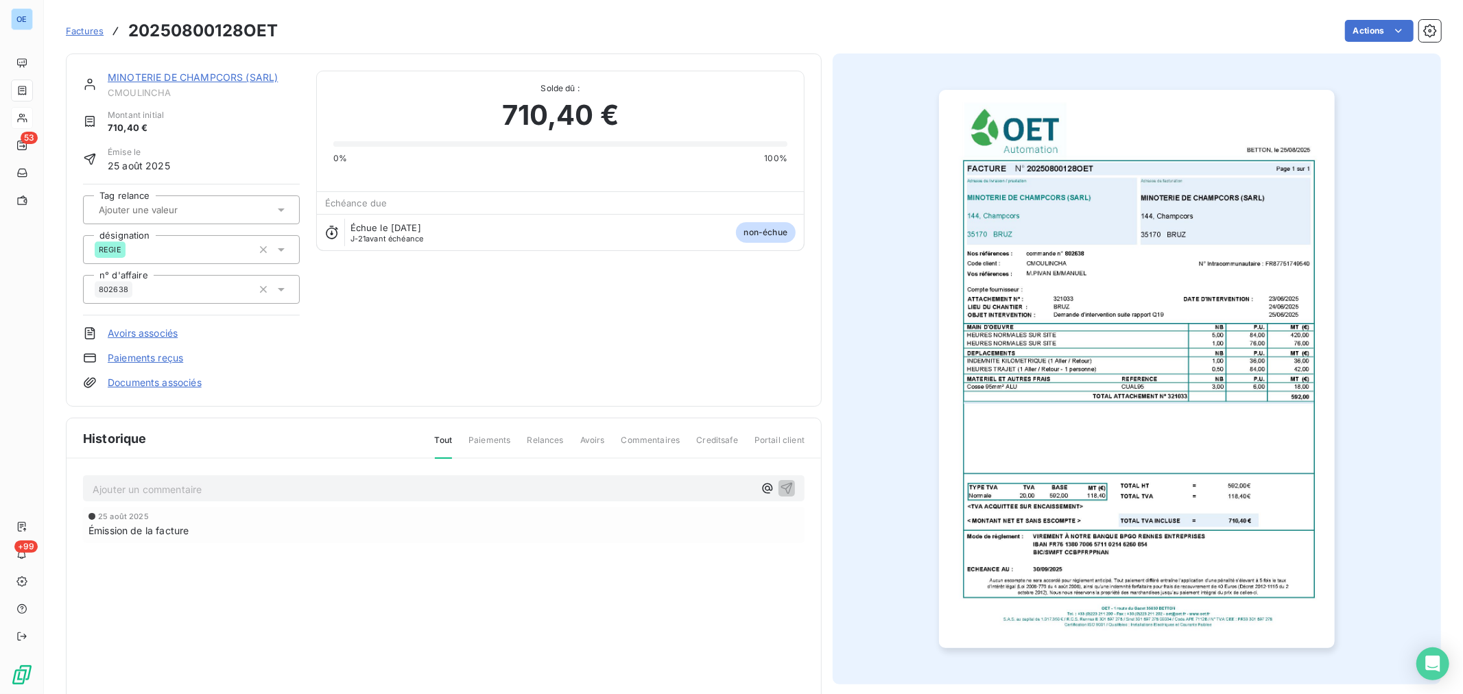
click at [204, 79] on link "MINOTERIE DE CHAMPCORS (SARL)" at bounding box center [193, 77] width 170 height 12
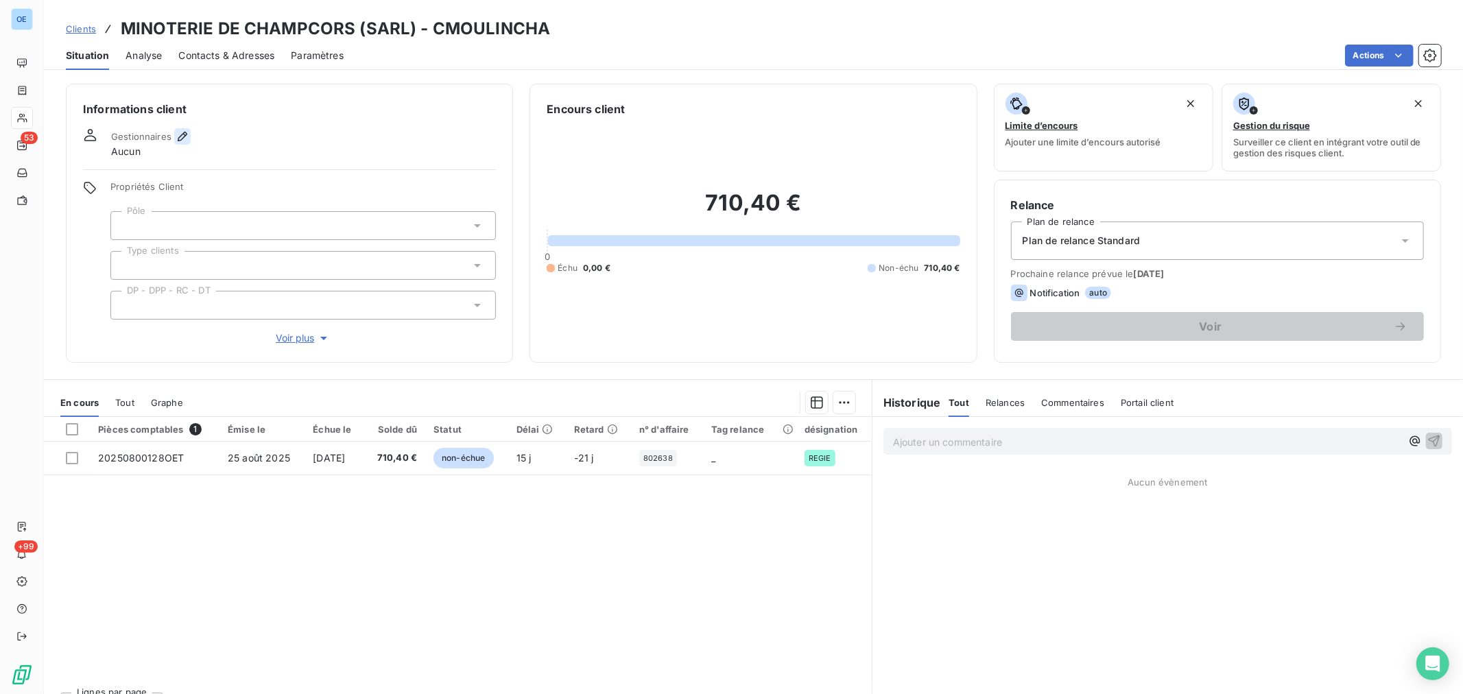
click at [182, 137] on icon "button" at bounding box center [183, 137] width 10 height 10
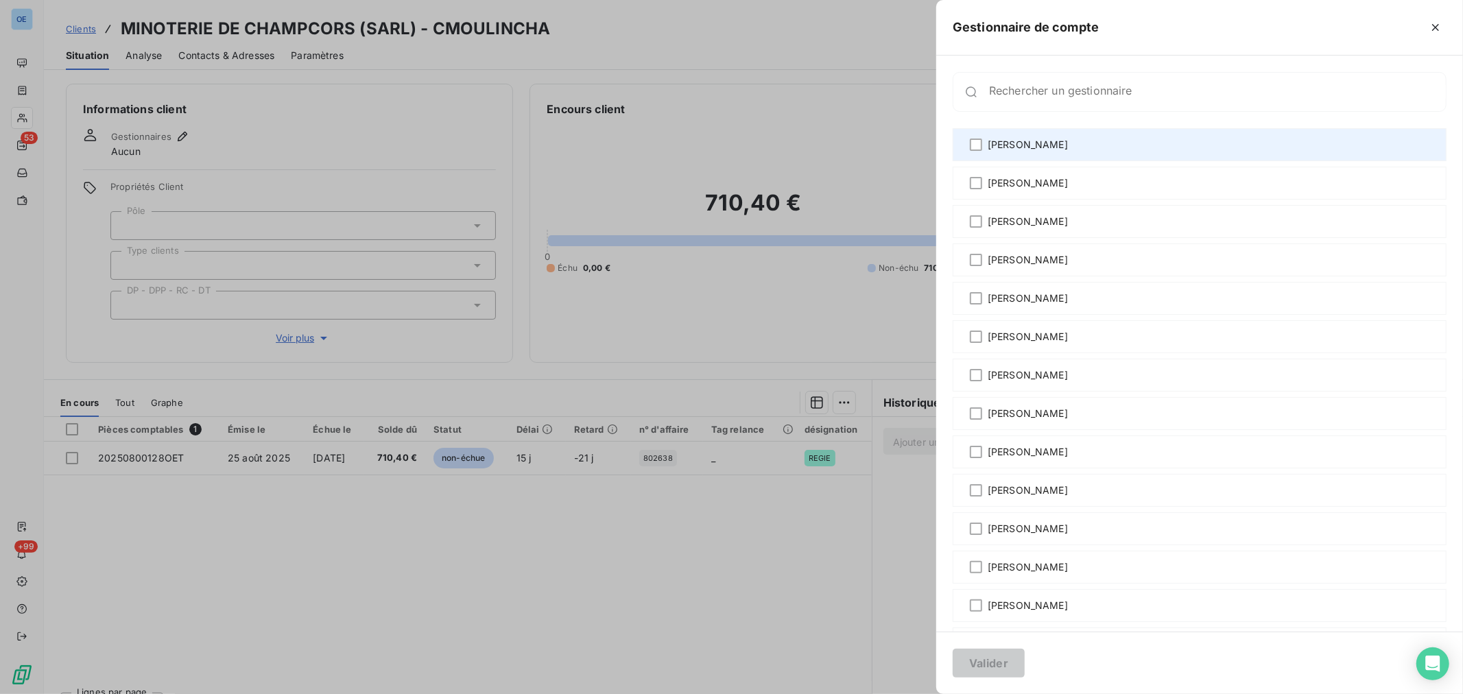
click at [1035, 143] on span "[PERSON_NAME]" at bounding box center [1027, 145] width 80 height 14
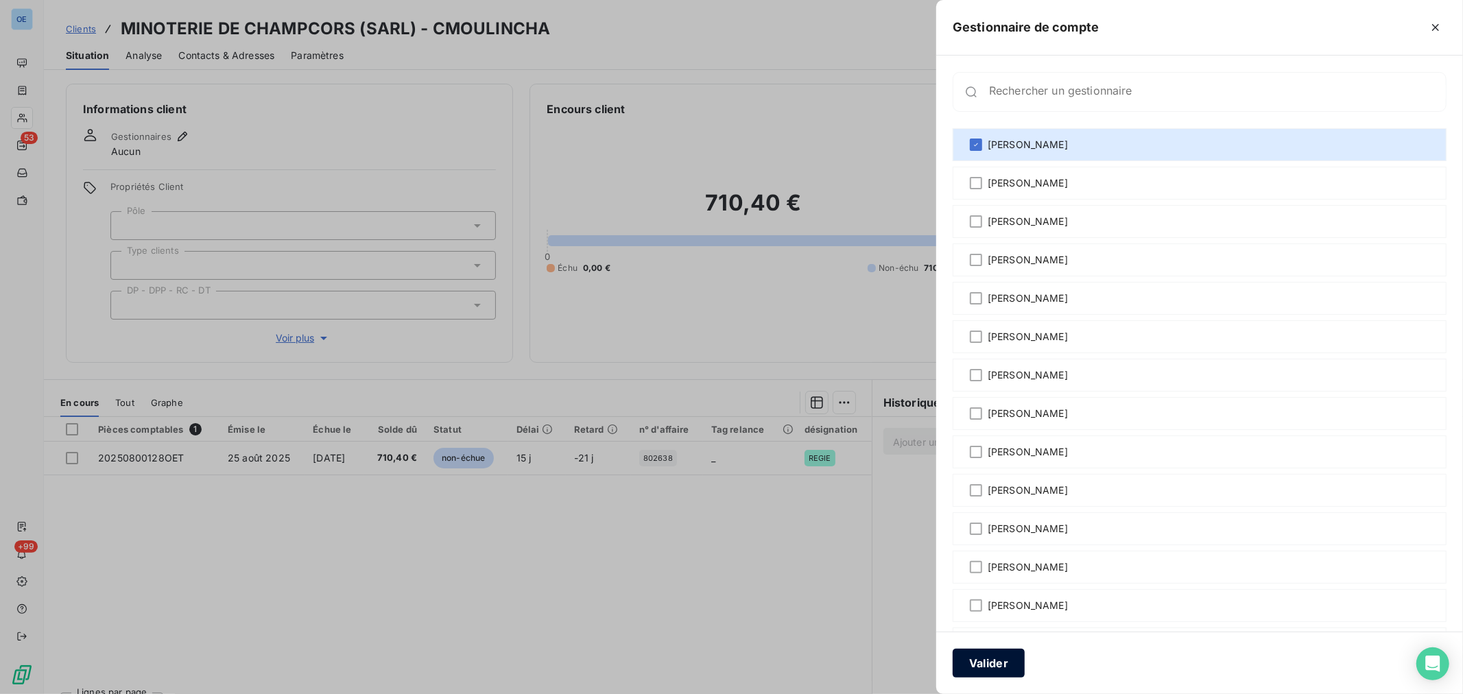
click at [996, 665] on button "Valider" at bounding box center [988, 663] width 72 height 29
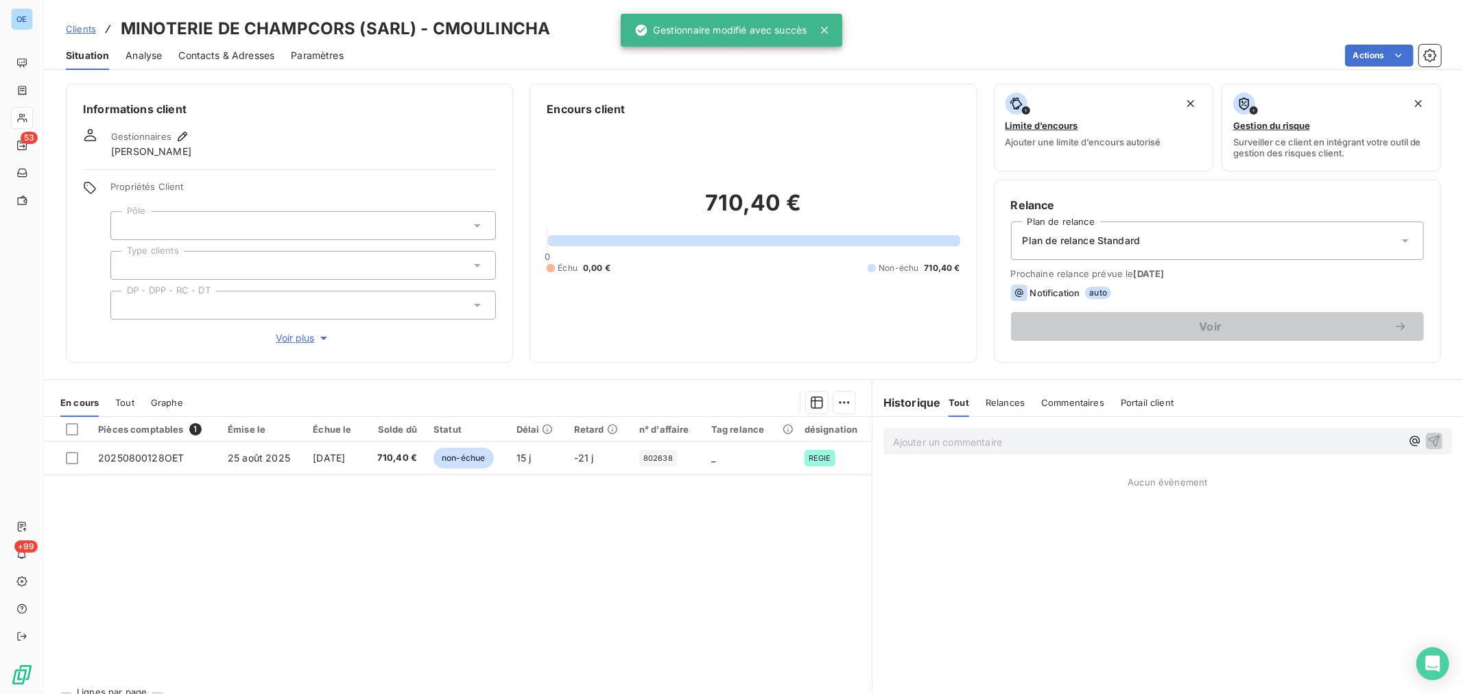
click at [477, 226] on icon at bounding box center [477, 226] width 14 height 14
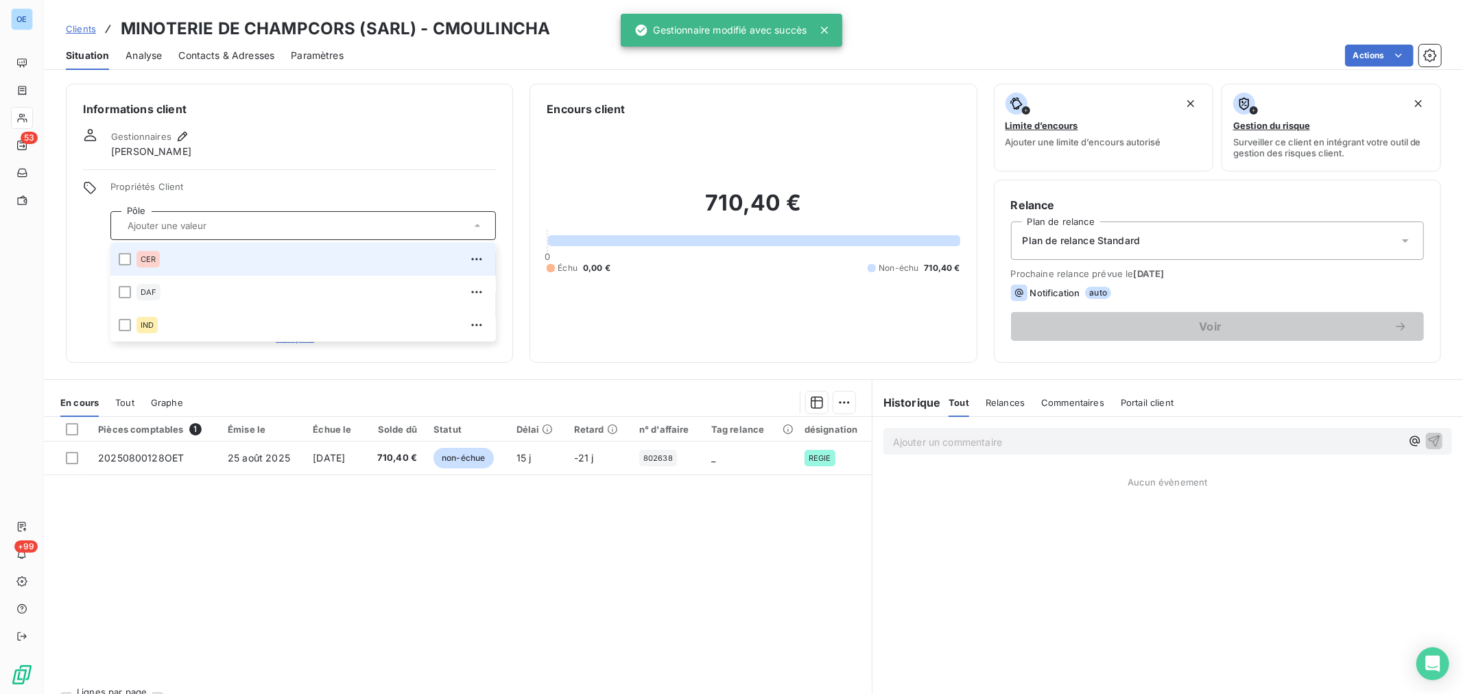
click at [276, 250] on div "CER" at bounding box center [311, 259] width 351 height 22
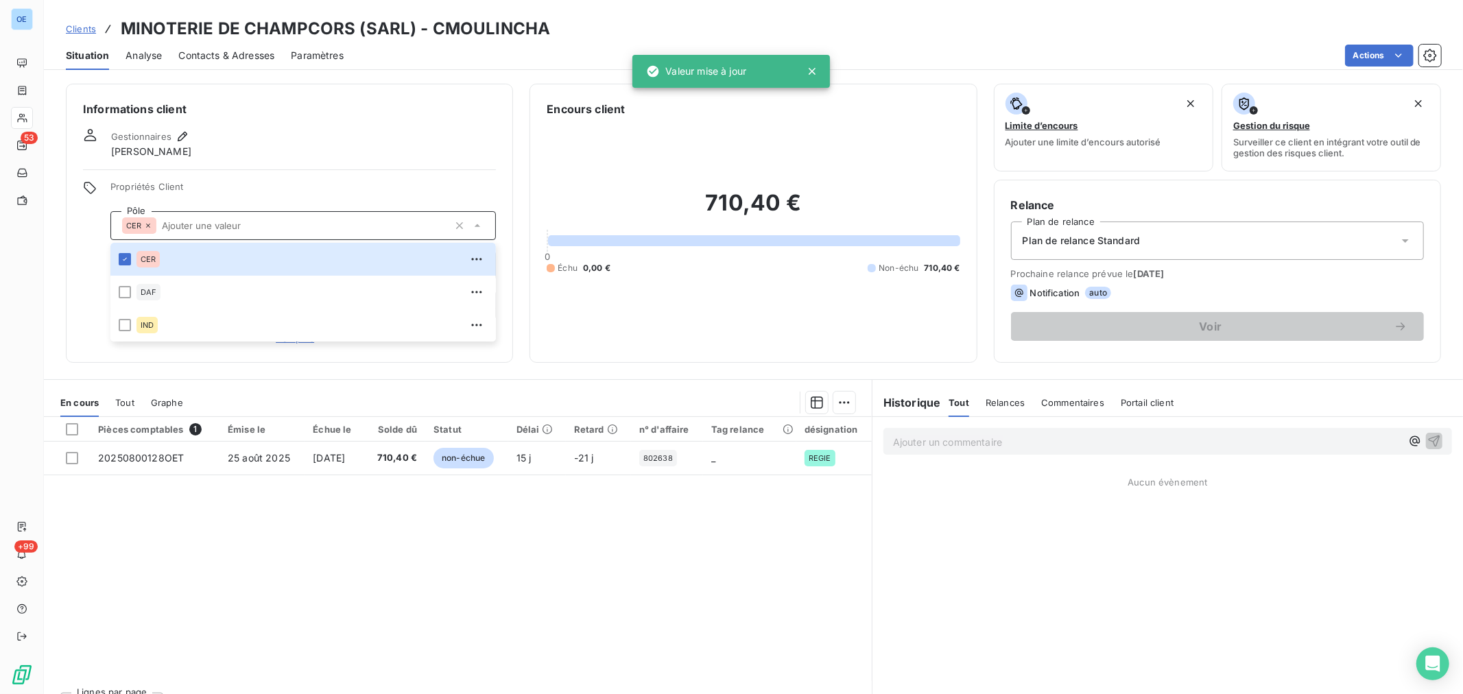
click at [509, 237] on div "Informations client Gestionnaires [PERSON_NAME] Propriétés Client Pôle CER CER …" at bounding box center [753, 223] width 1419 height 279
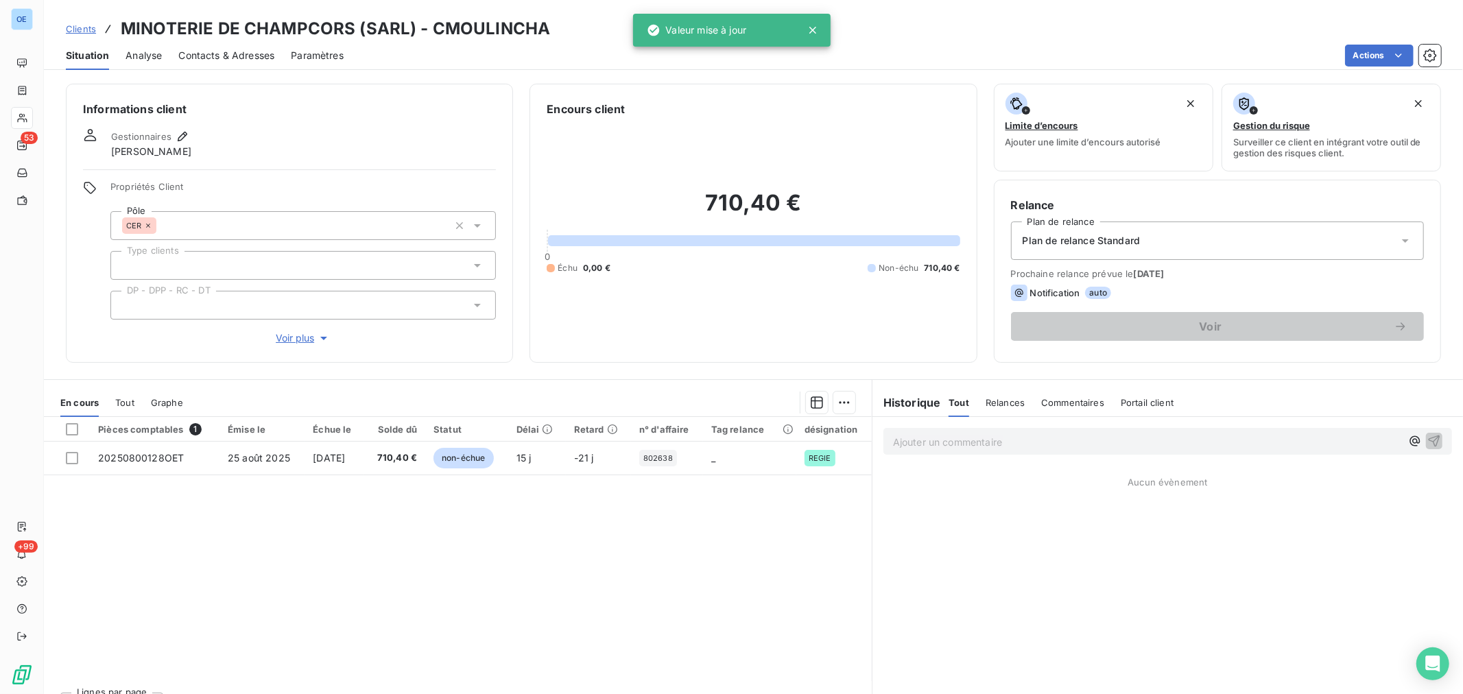
click at [477, 300] on icon at bounding box center [477, 305] width 14 height 14
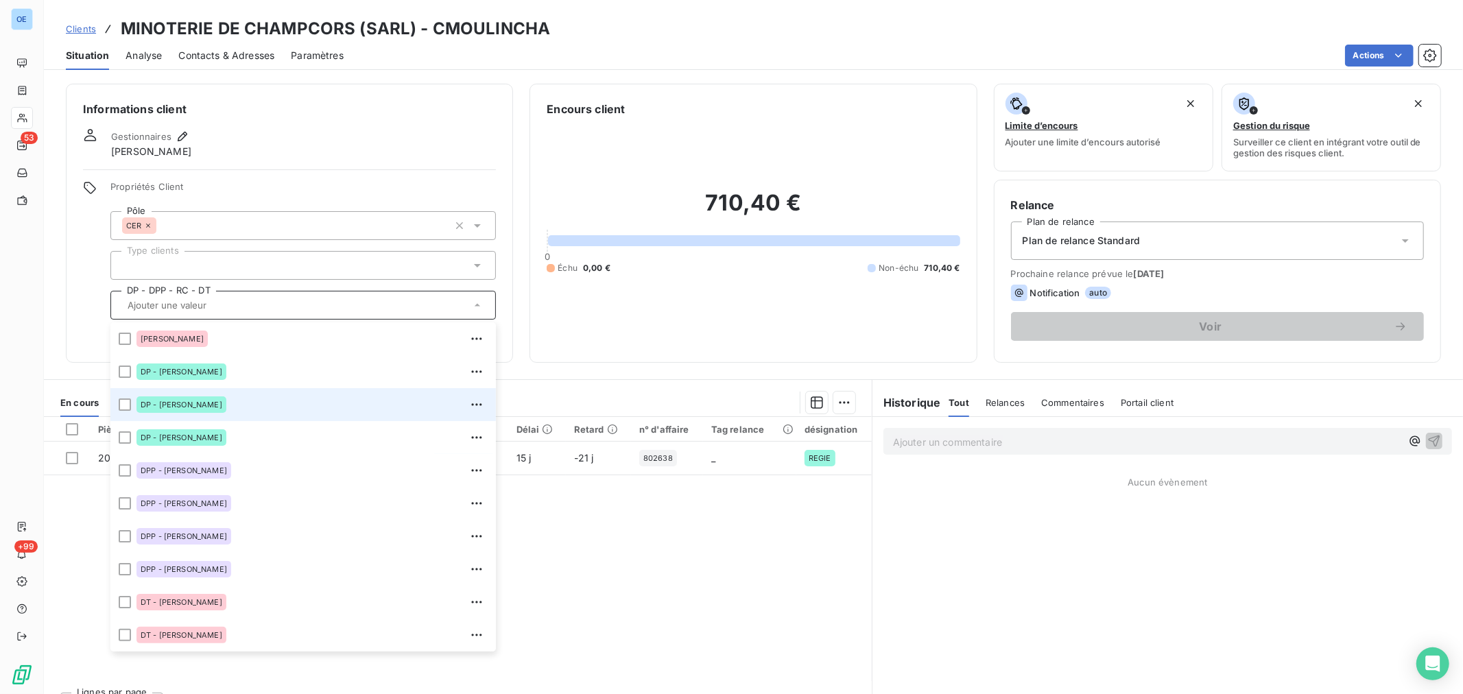
click at [271, 405] on div "DP - [PERSON_NAME]" at bounding box center [311, 405] width 351 height 22
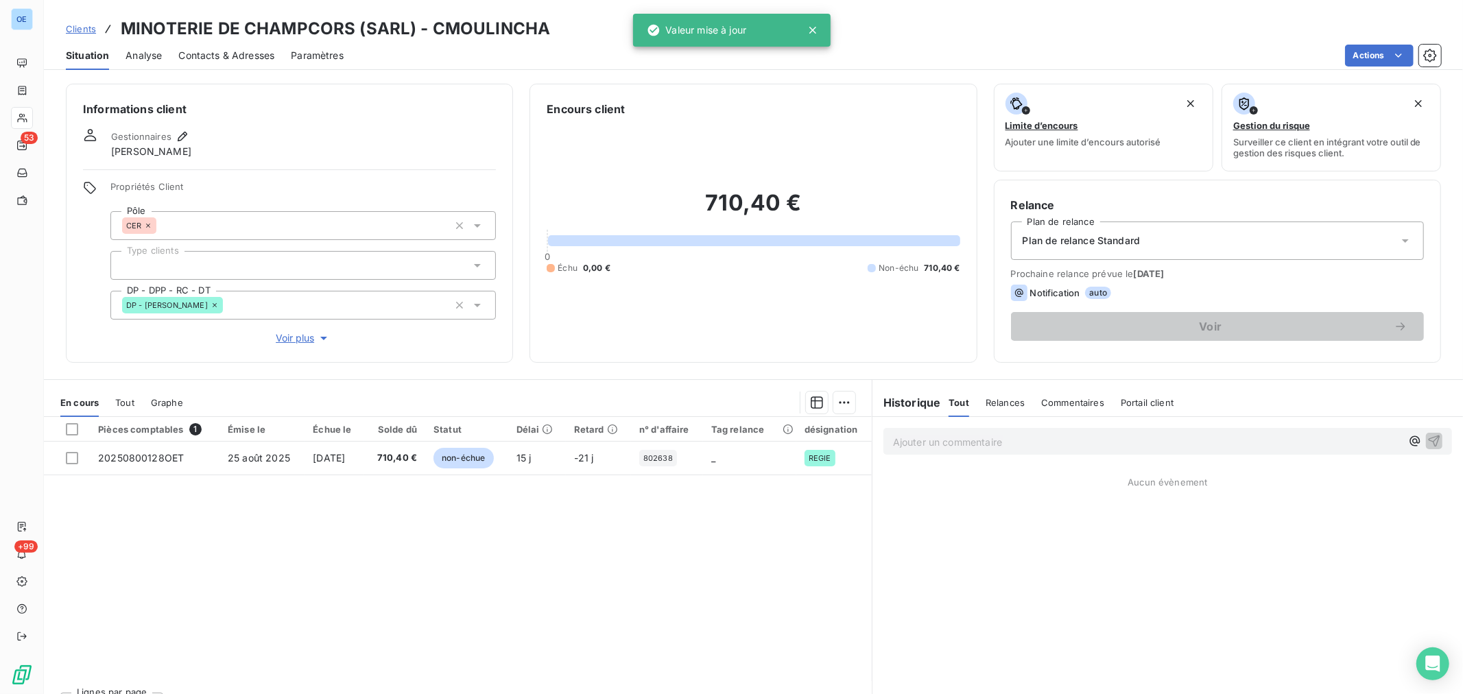
click at [416, 140] on div "Gestionnaires [PERSON_NAME]" at bounding box center [289, 143] width 413 height 30
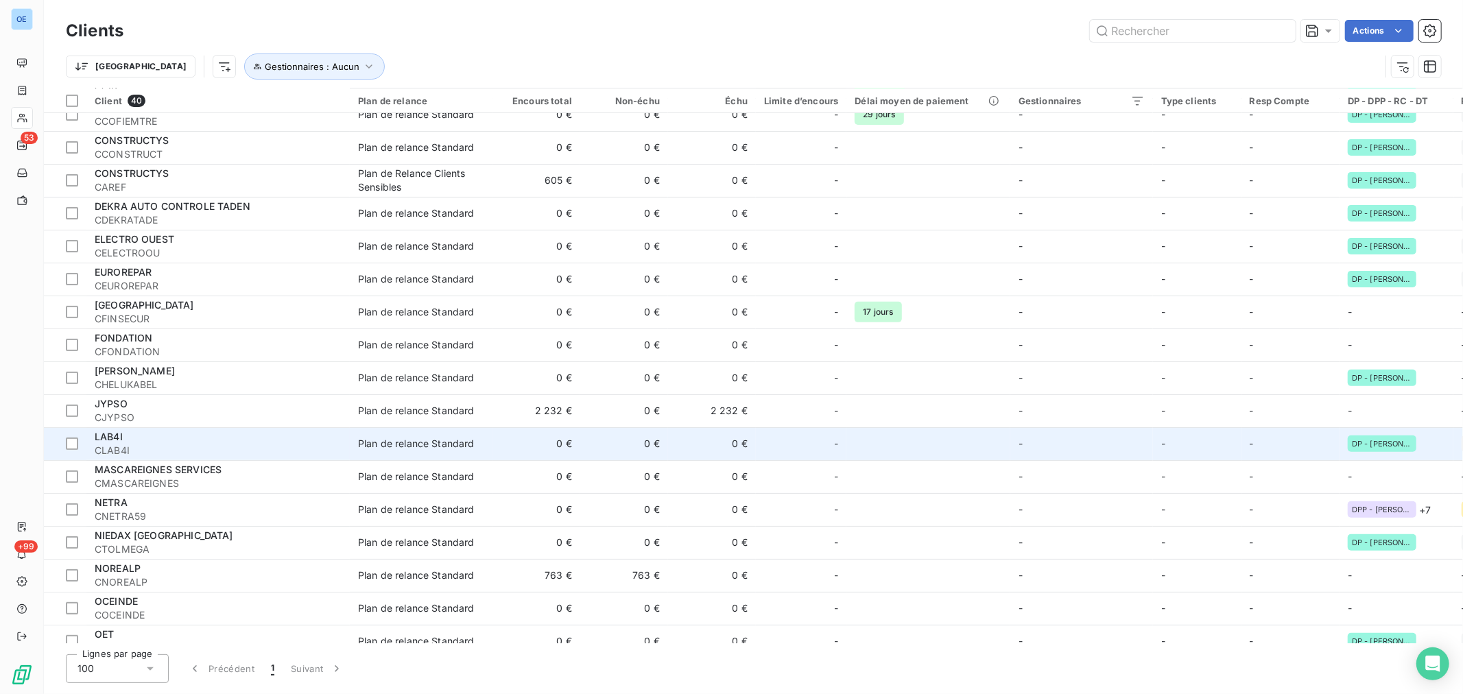
scroll to position [381, 0]
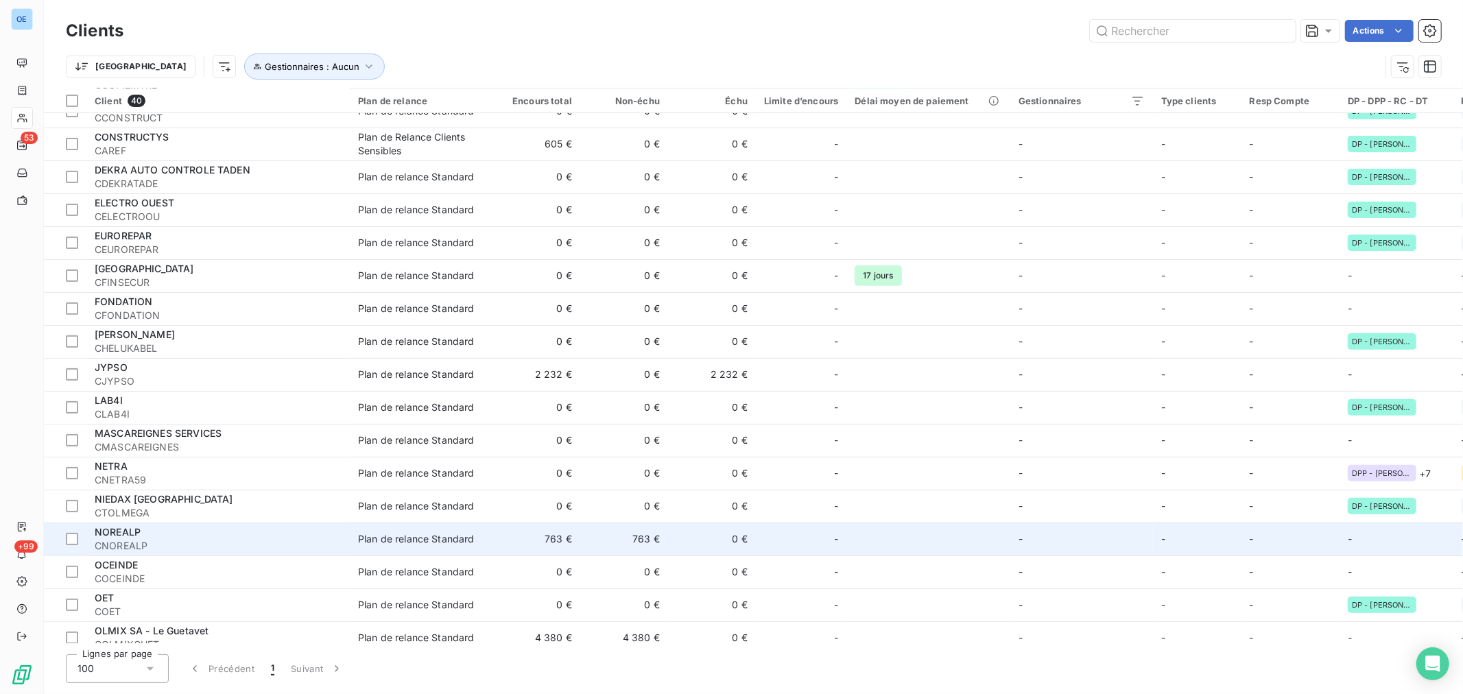
click at [1010, 537] on td "-" at bounding box center [1081, 539] width 143 height 33
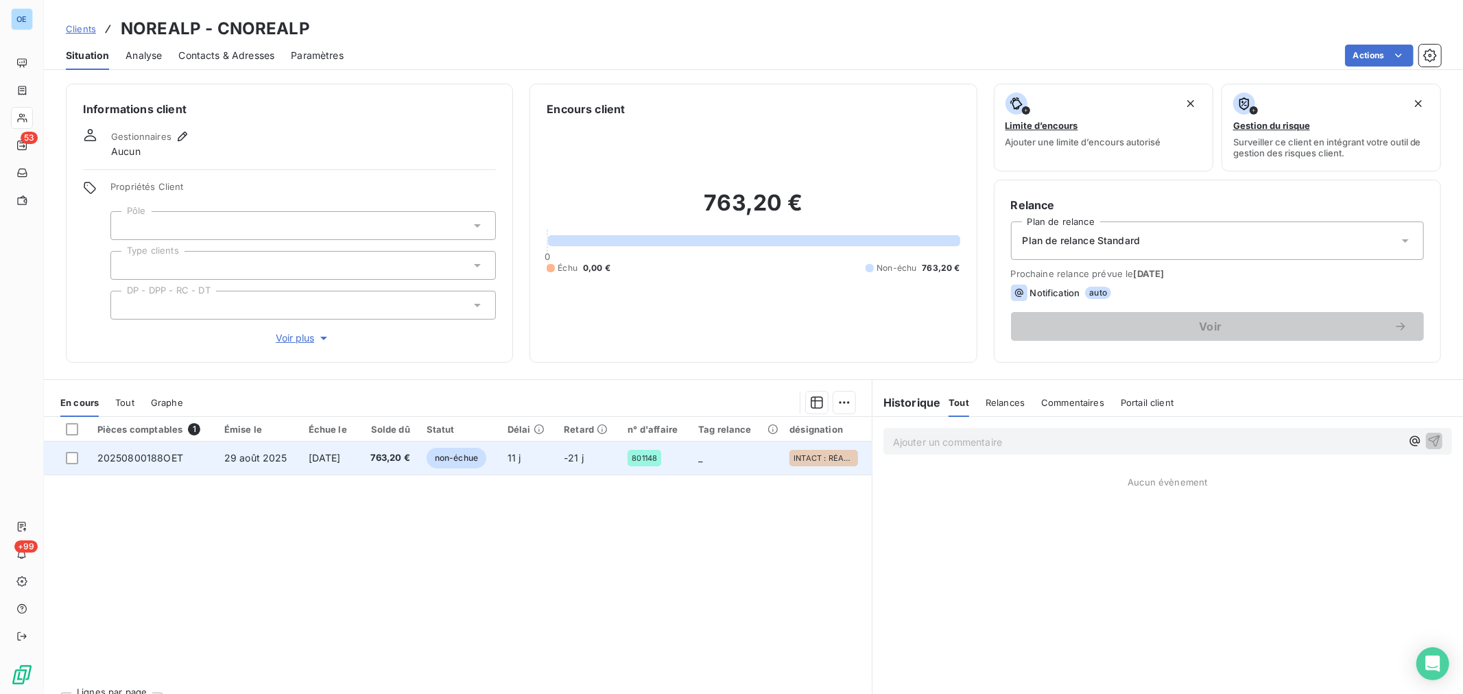
click at [341, 453] on span "[DATE]" at bounding box center [325, 458] width 32 height 12
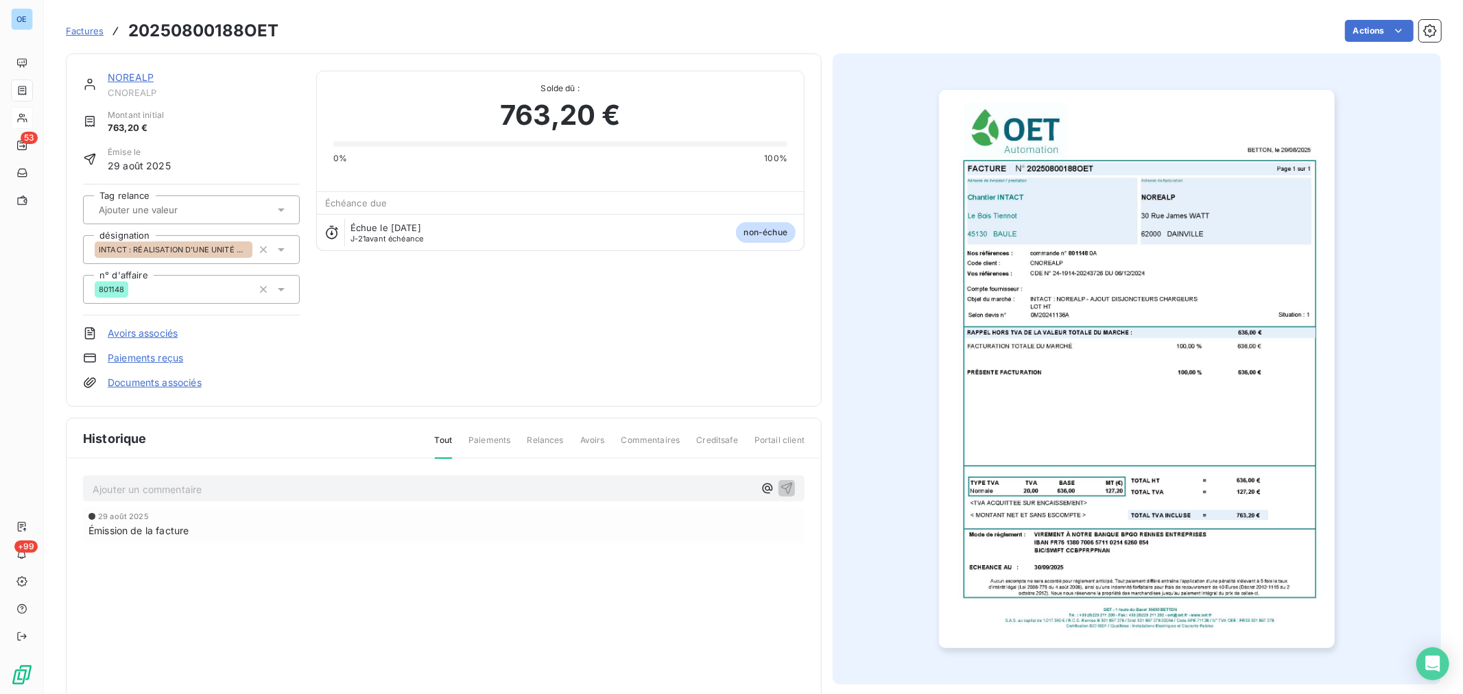
click at [111, 77] on link "NOREALP" at bounding box center [131, 77] width 46 height 12
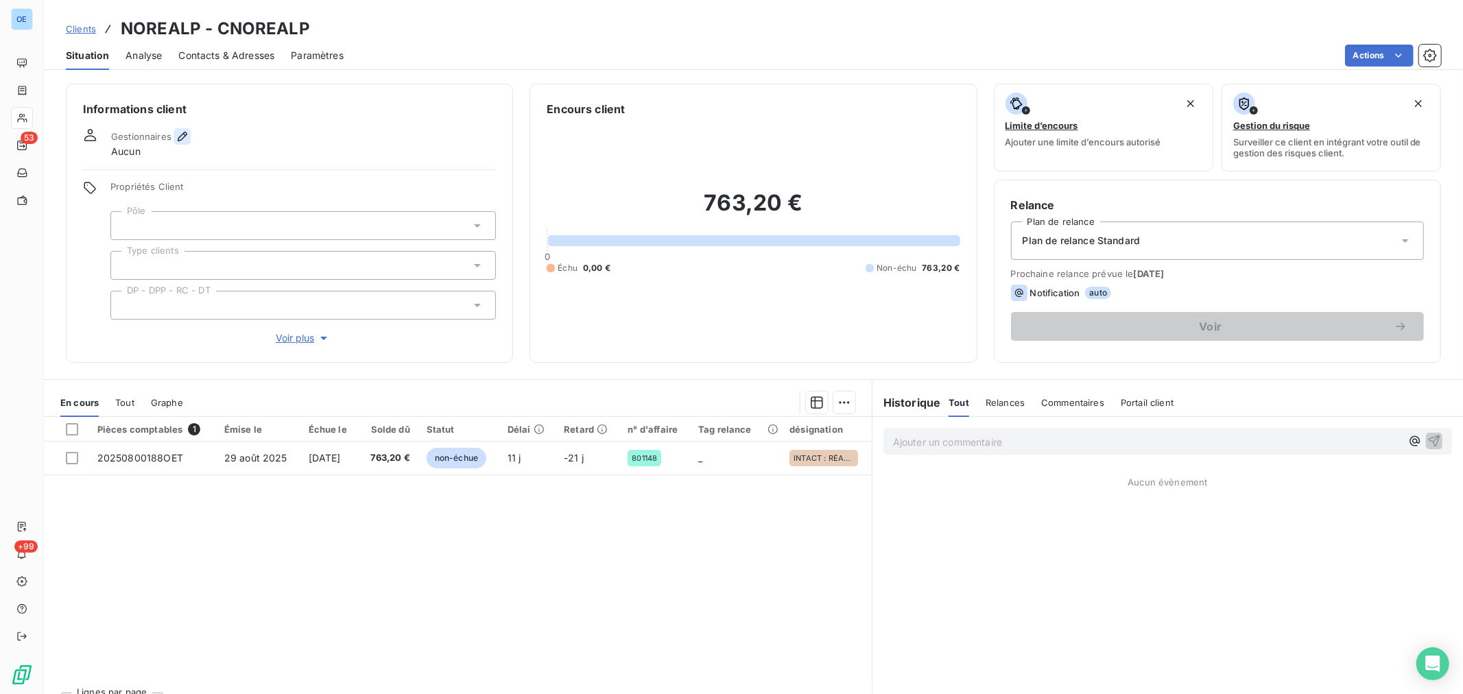
click at [178, 139] on icon "button" at bounding box center [183, 137] width 10 height 10
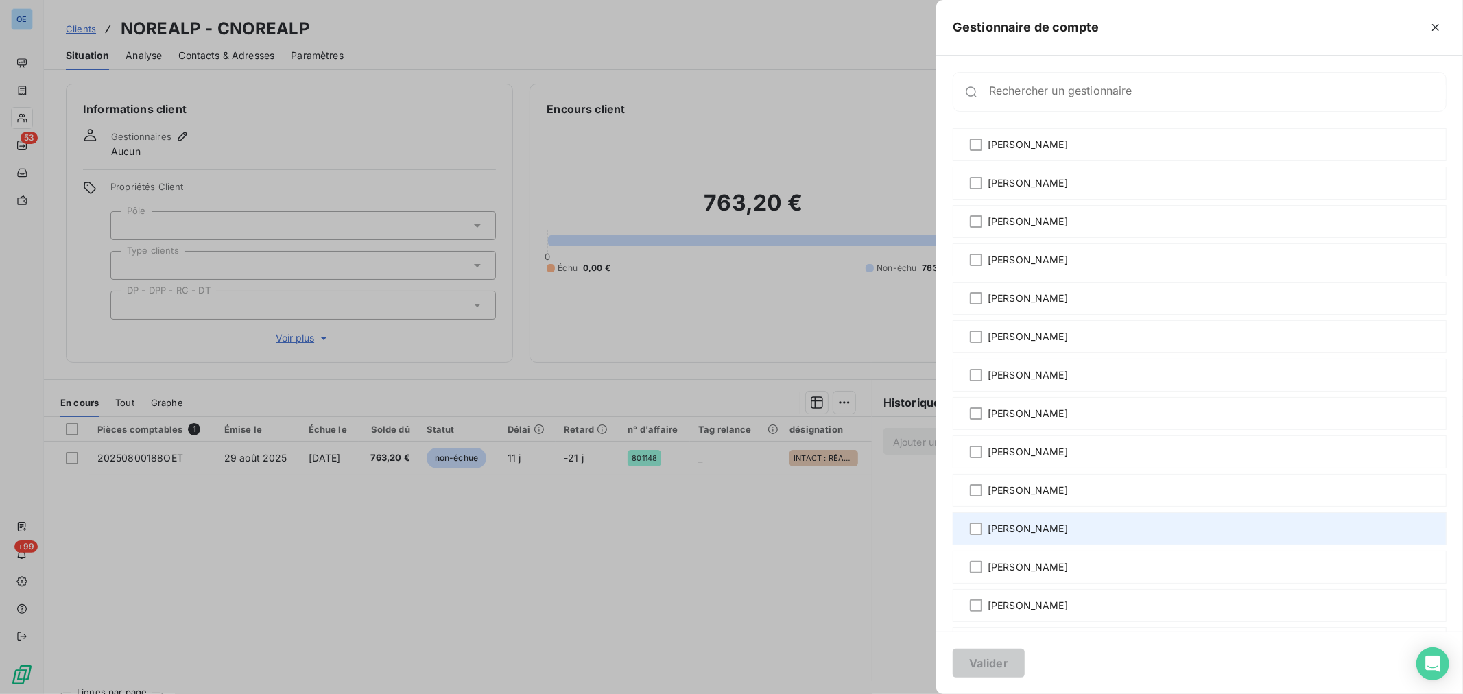
click at [1049, 529] on span "[PERSON_NAME]" at bounding box center [1027, 529] width 80 height 14
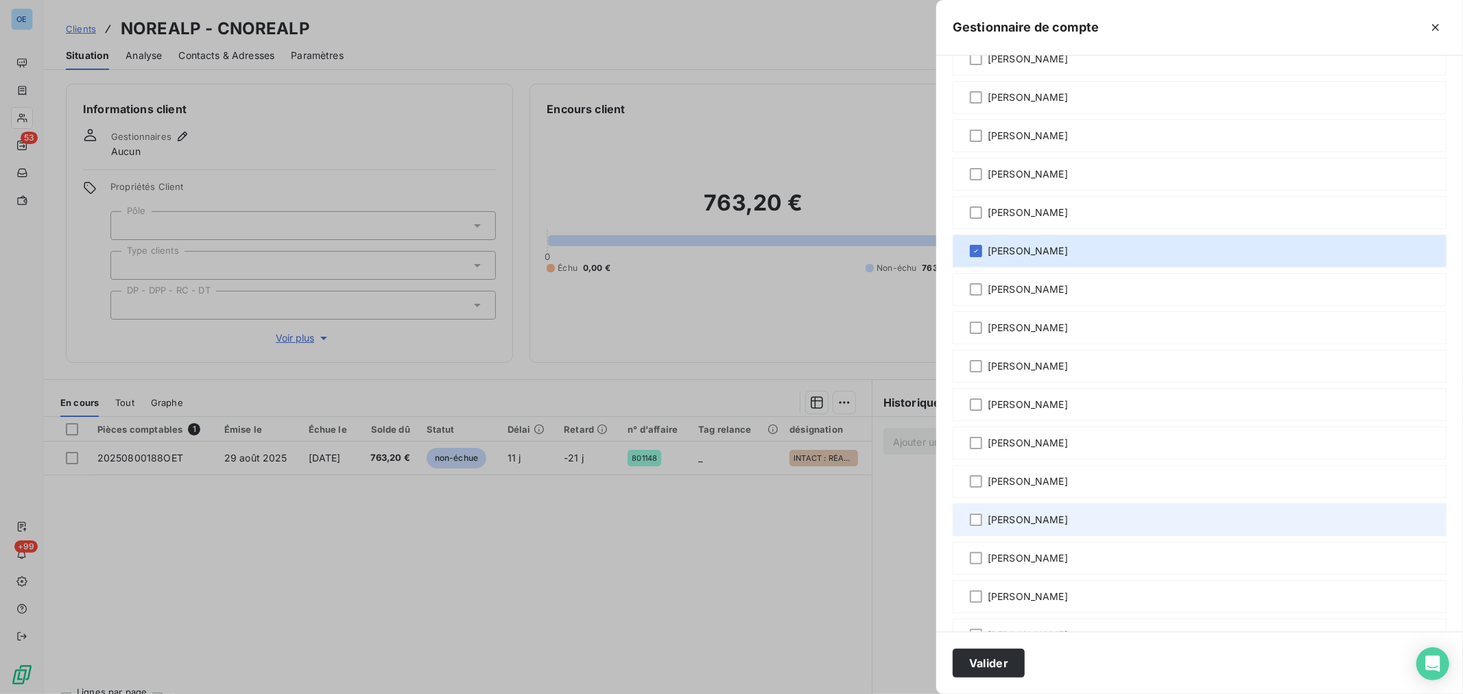
scroll to position [304, 0]
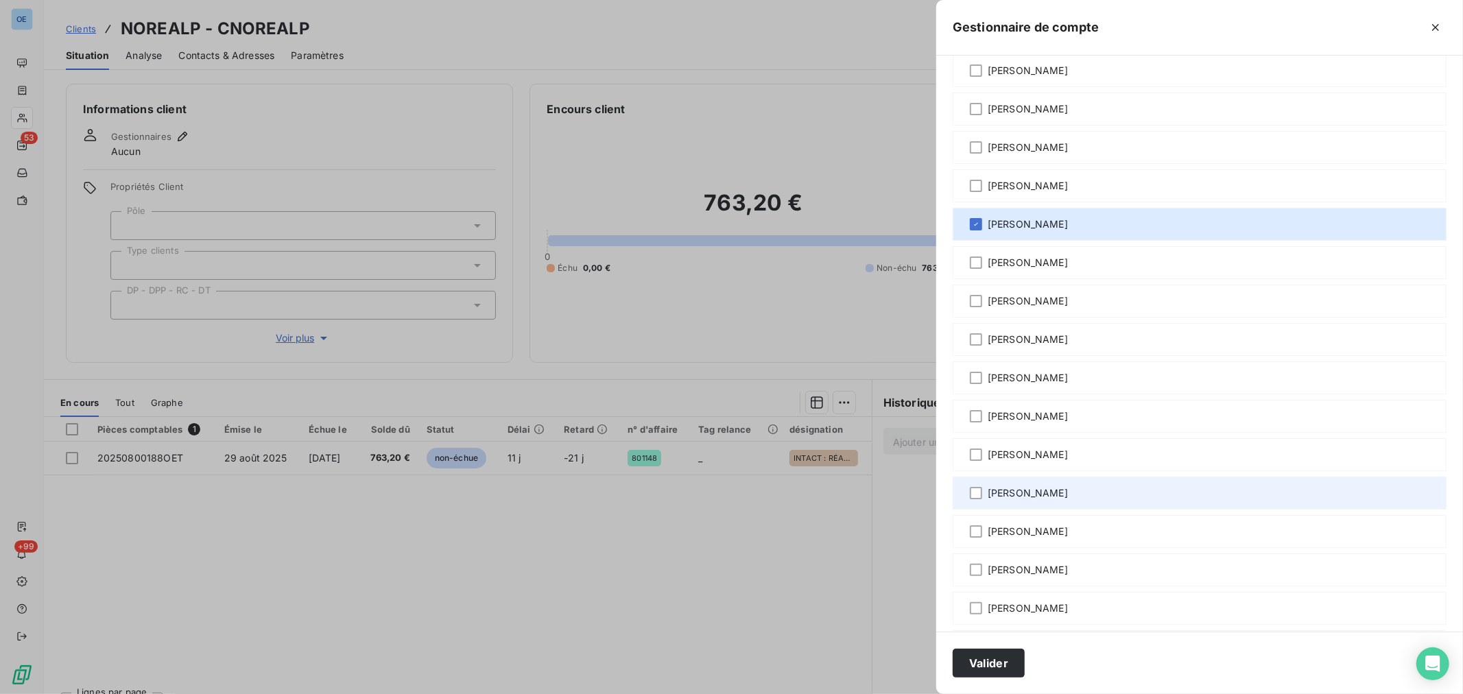
click at [1066, 494] on span "[PERSON_NAME]" at bounding box center [1027, 493] width 80 height 14
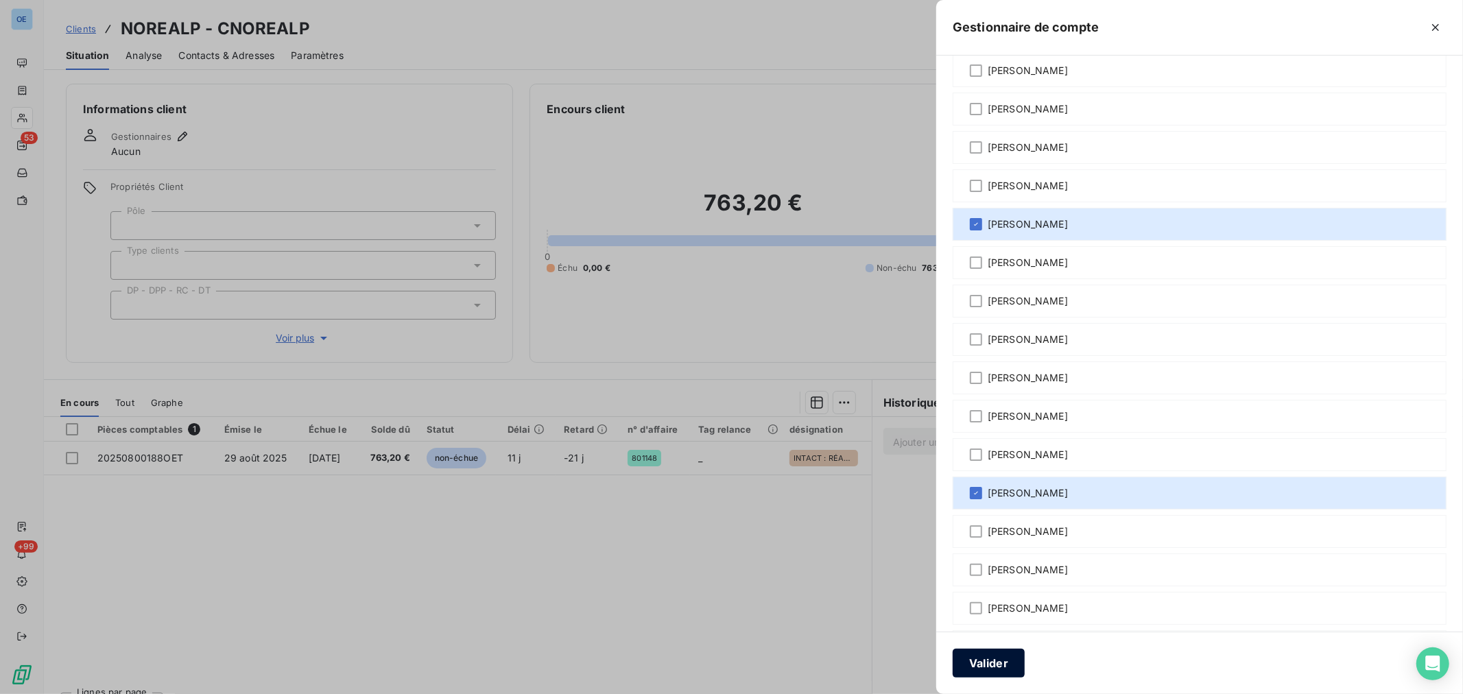
click at [1006, 660] on button "Valider" at bounding box center [988, 663] width 72 height 29
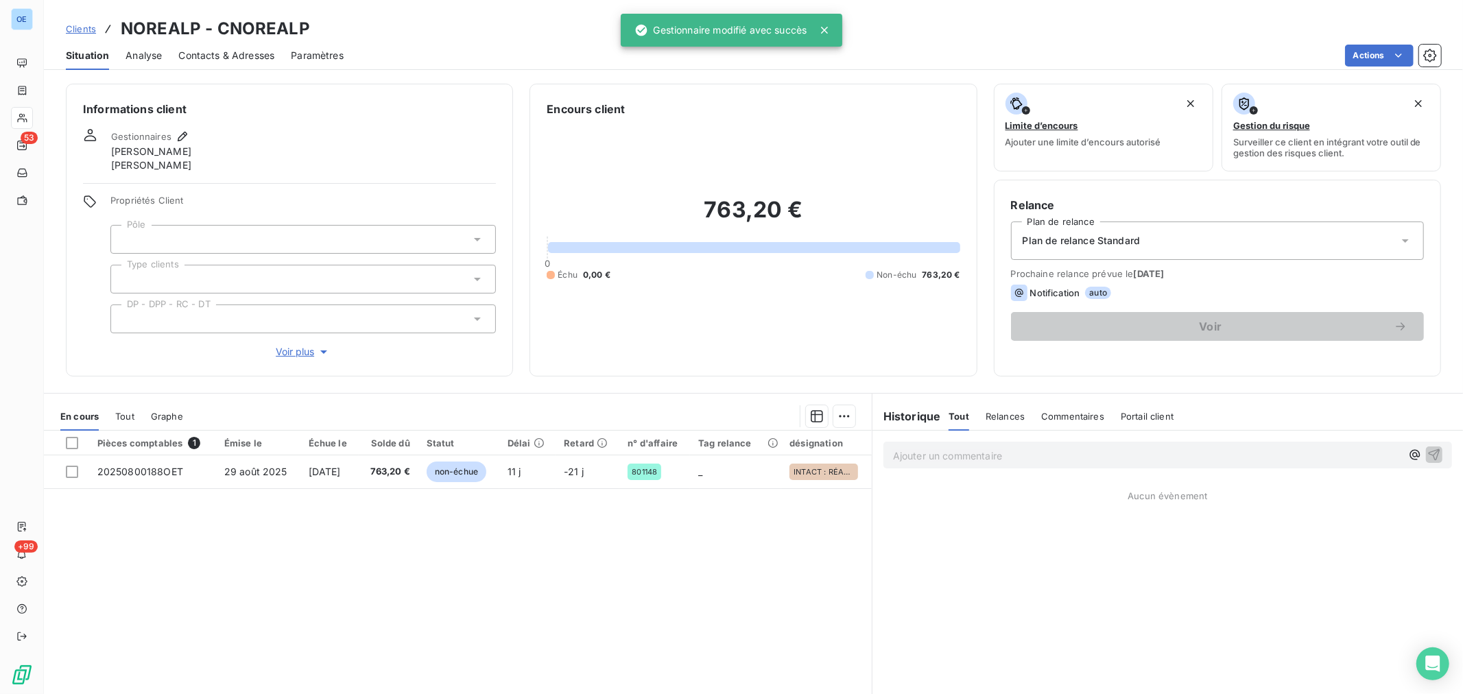
click at [474, 238] on icon at bounding box center [477, 239] width 7 height 3
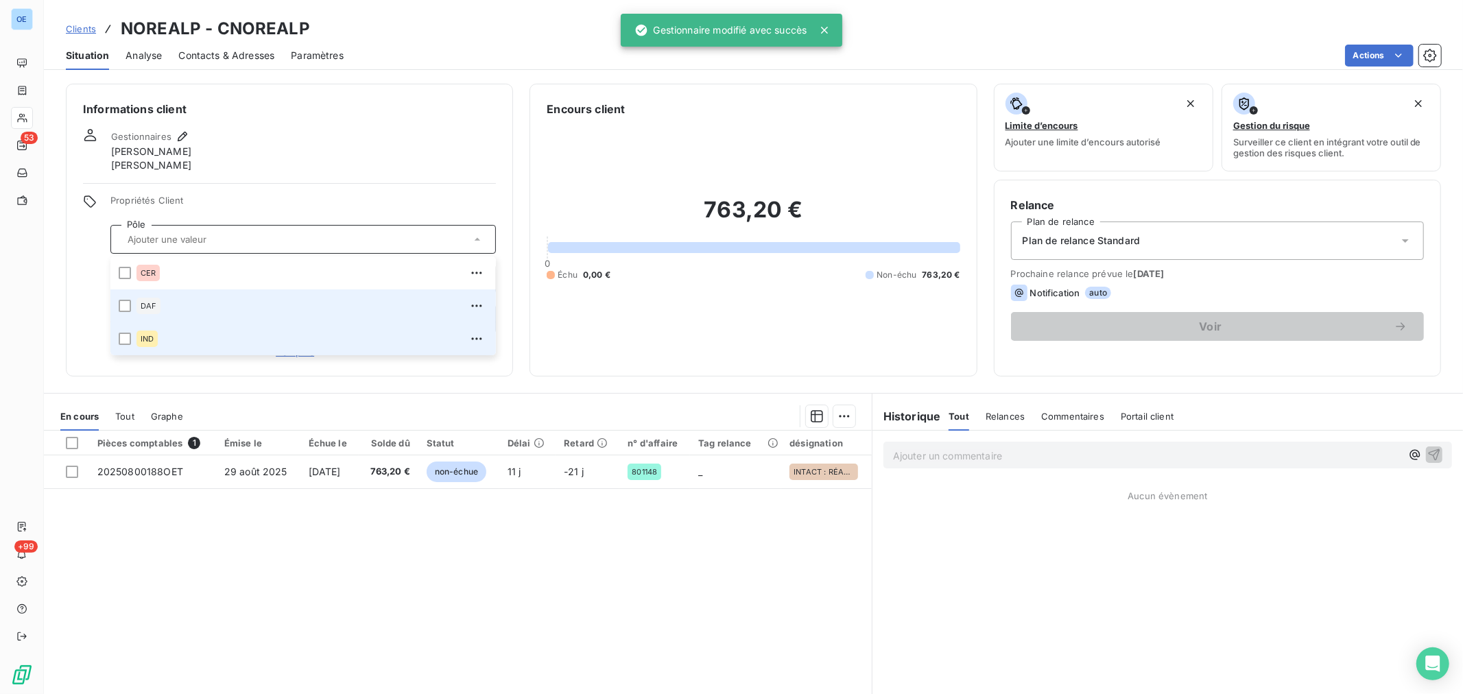
click at [183, 335] on div "IND" at bounding box center [311, 339] width 351 height 22
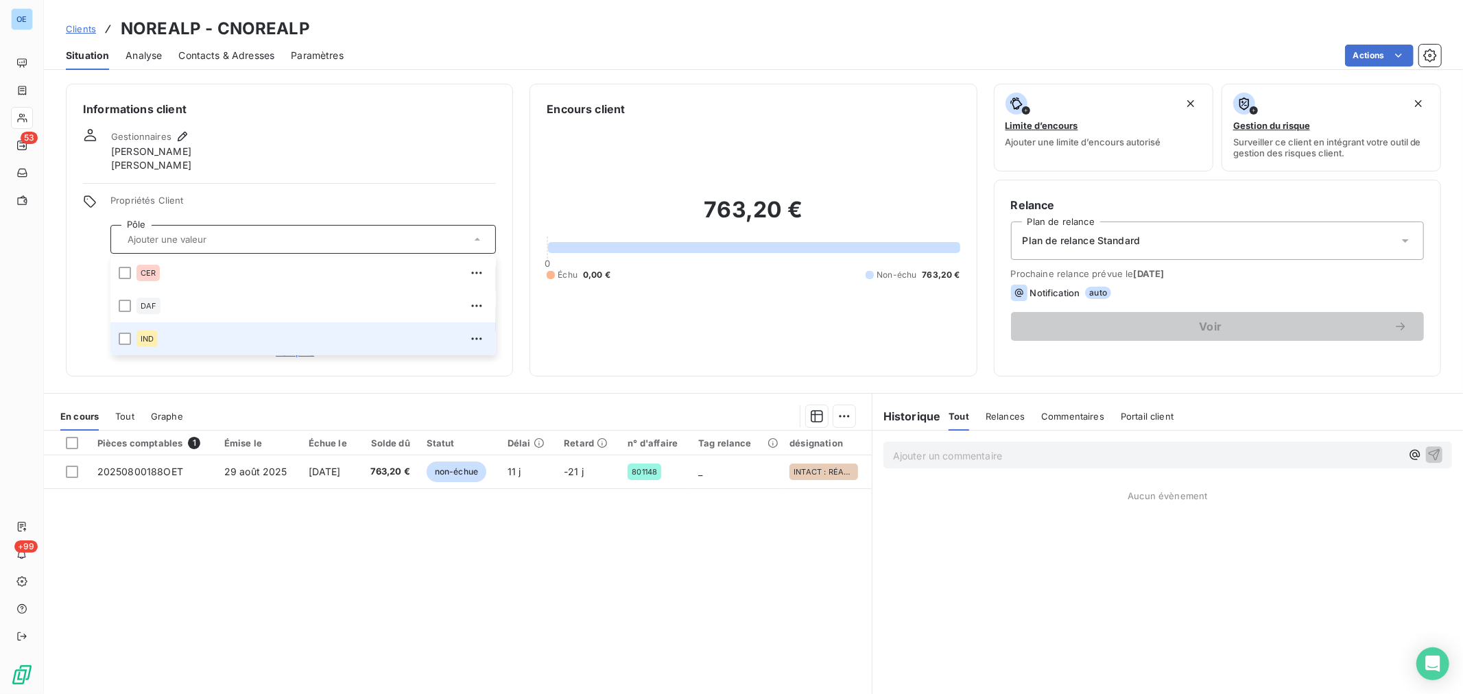
click at [179, 337] on div "IND" at bounding box center [311, 339] width 351 height 22
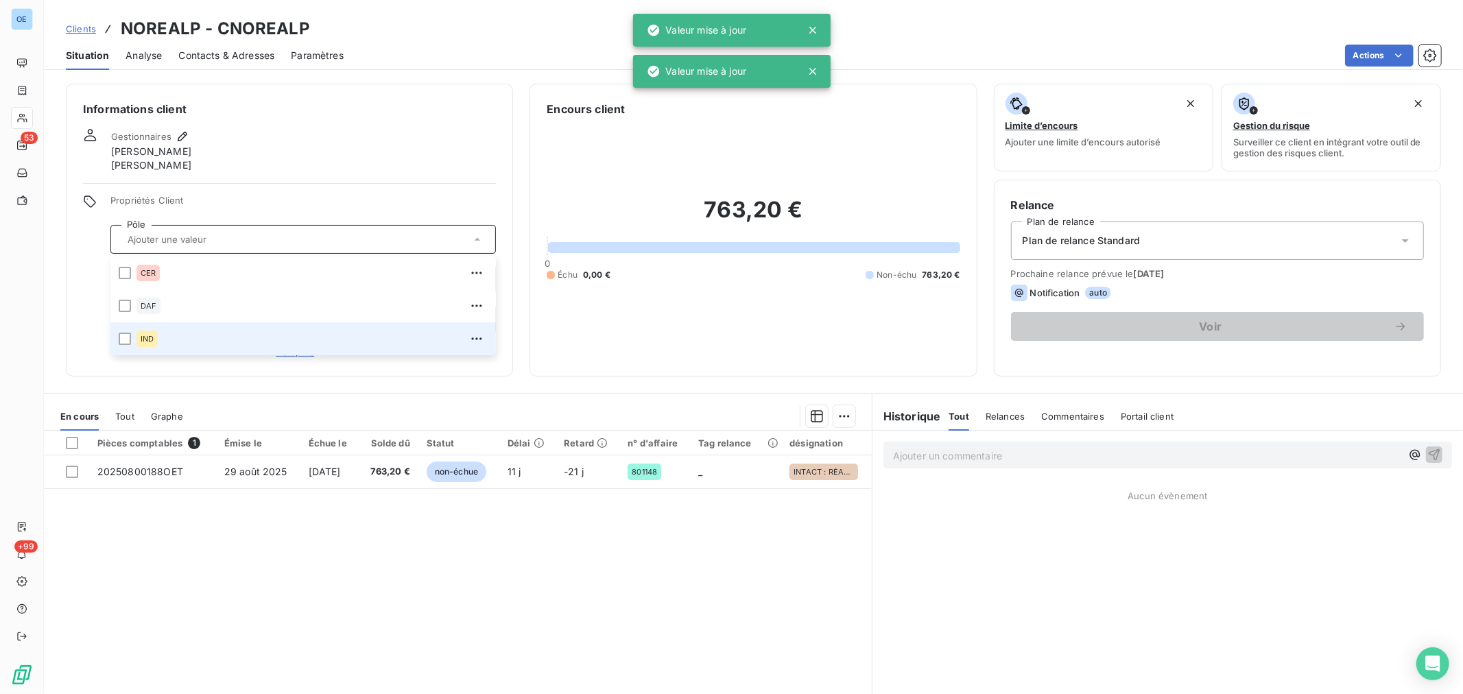
click at [245, 337] on div "IND" at bounding box center [311, 339] width 351 height 22
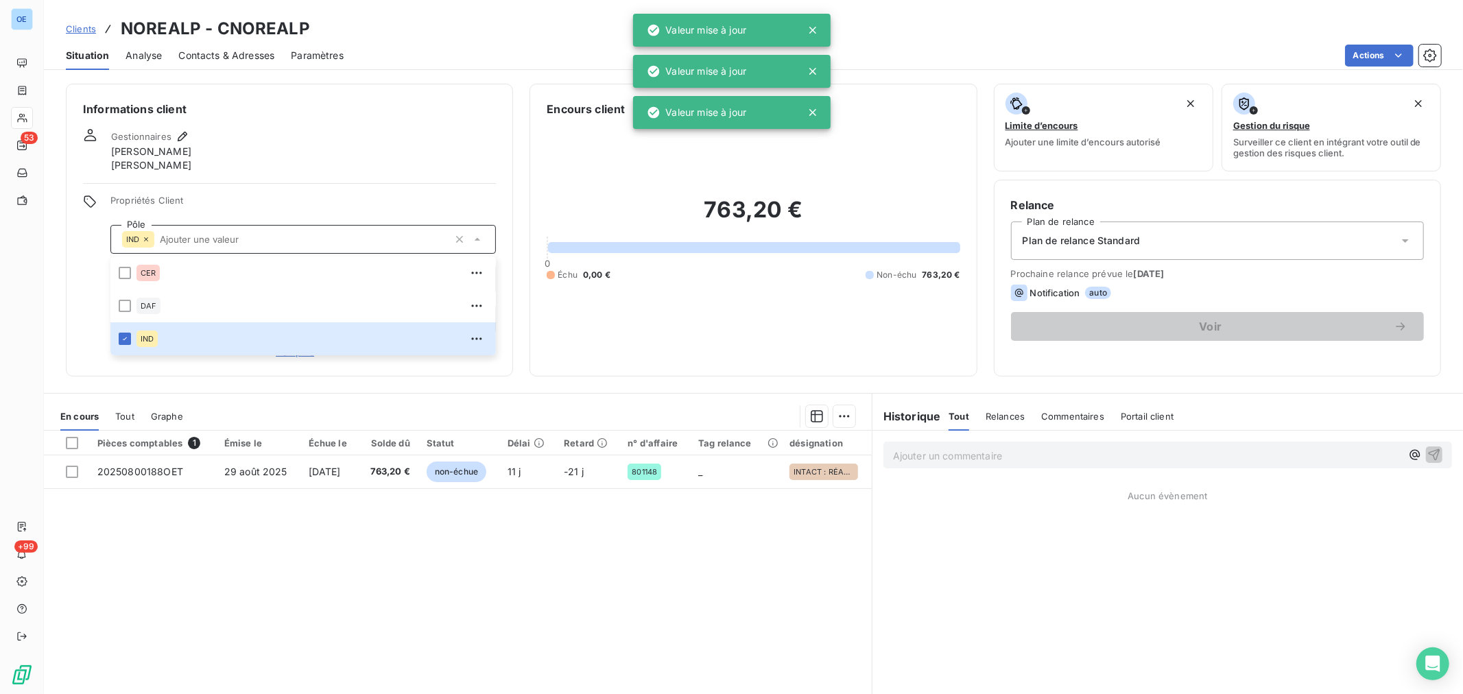
click at [501, 352] on div "Informations client Gestionnaires [PERSON_NAME] Propriétés Client Pôle IND CER …" at bounding box center [289, 230] width 447 height 293
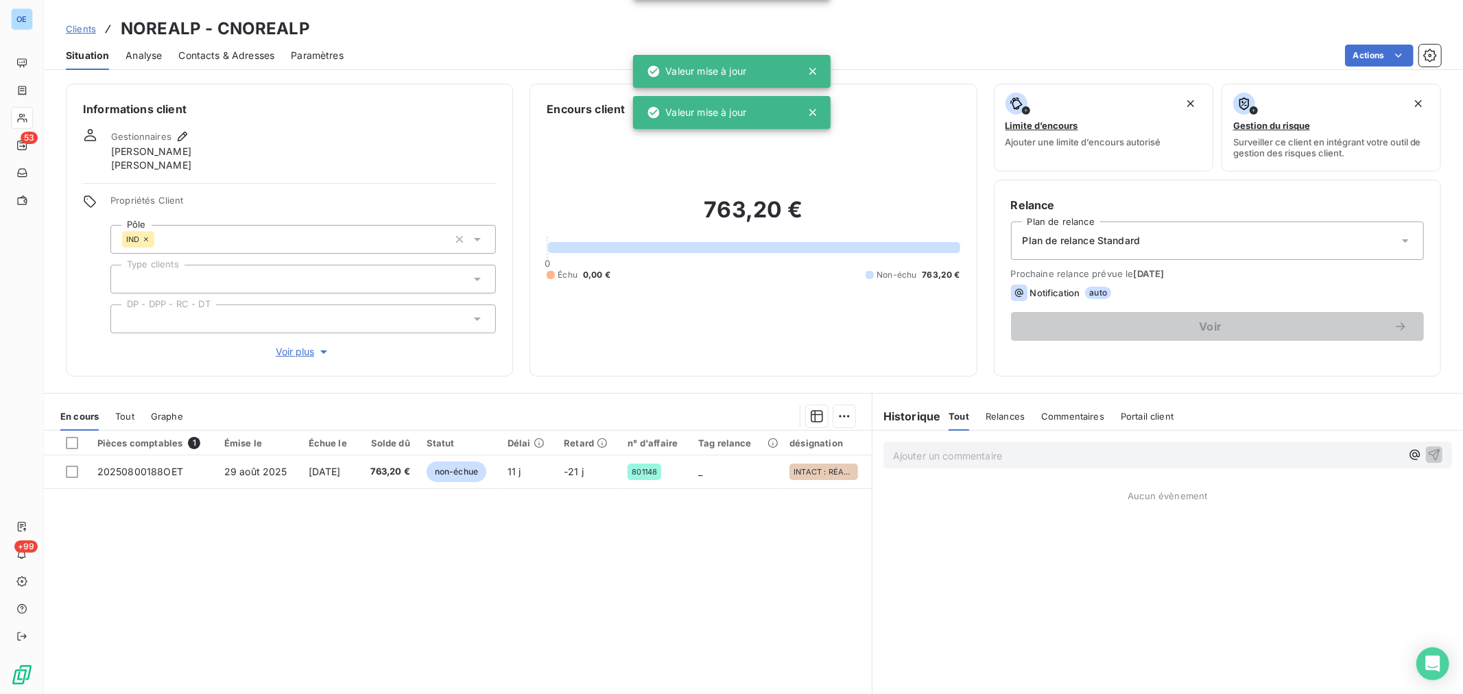
click at [477, 320] on icon at bounding box center [477, 319] width 14 height 14
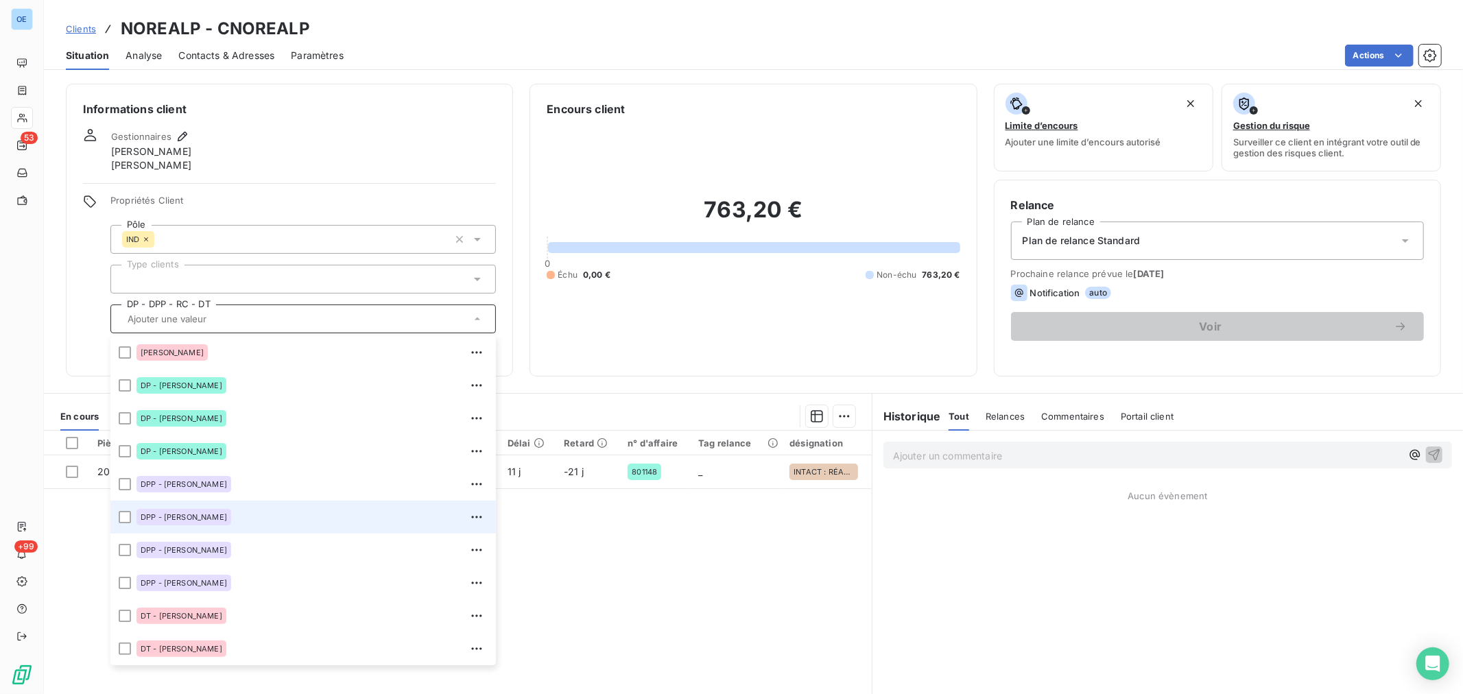
click at [272, 516] on div "DPP - [PERSON_NAME]" at bounding box center [311, 517] width 351 height 22
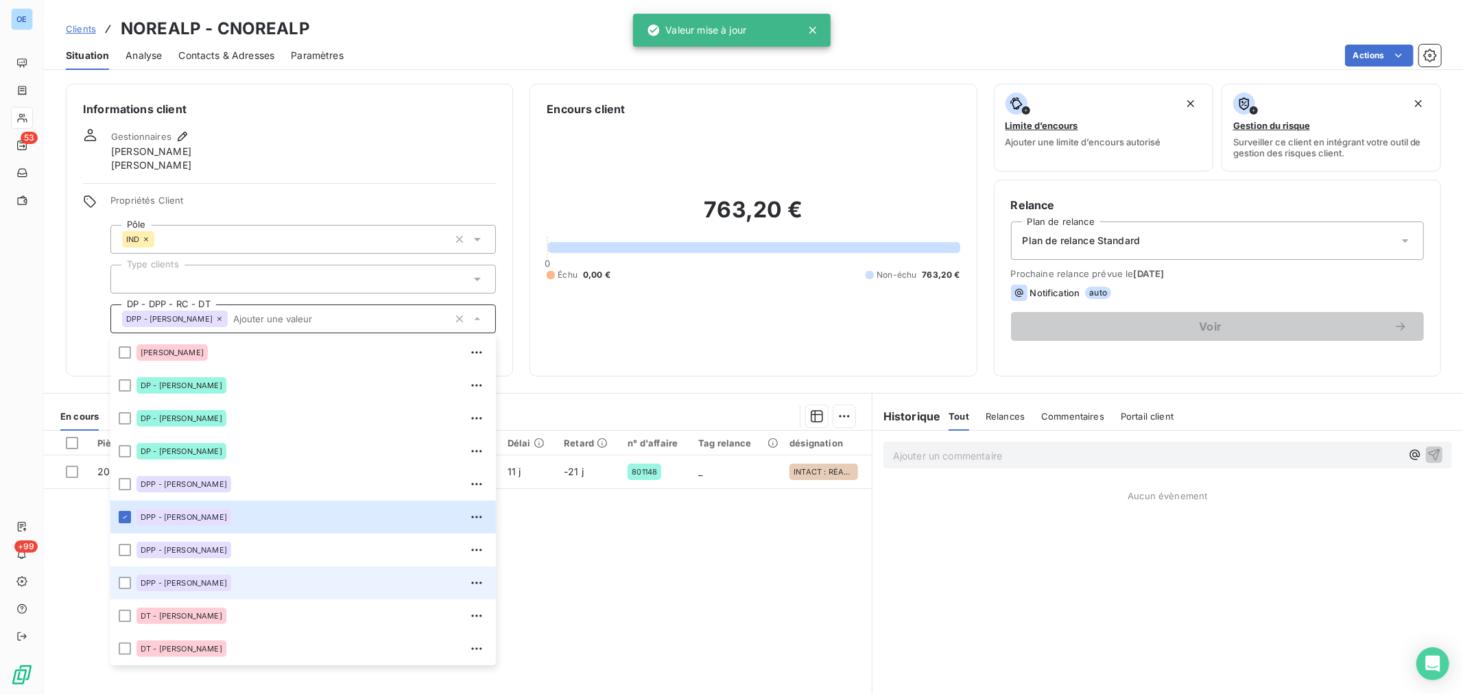
click at [269, 577] on div "DPP - [PERSON_NAME]" at bounding box center [311, 583] width 351 height 22
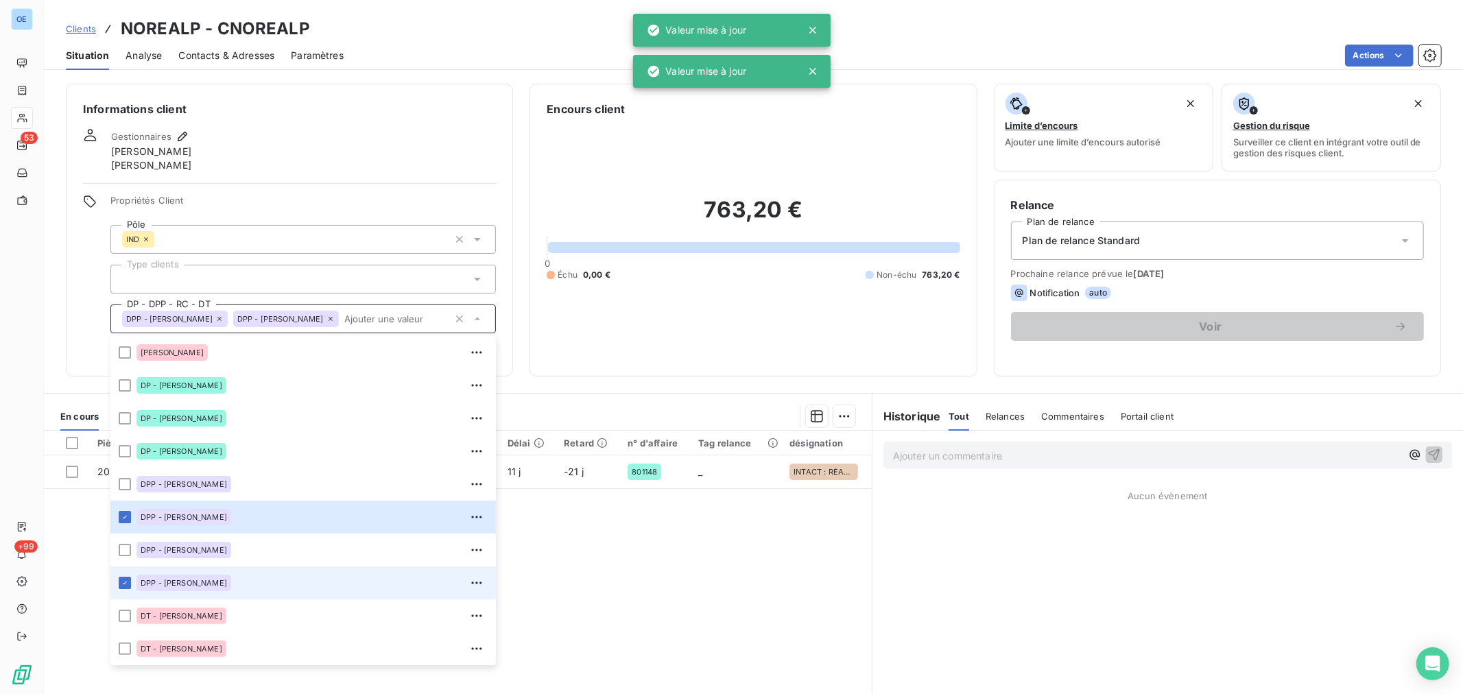
scroll to position [98, 0]
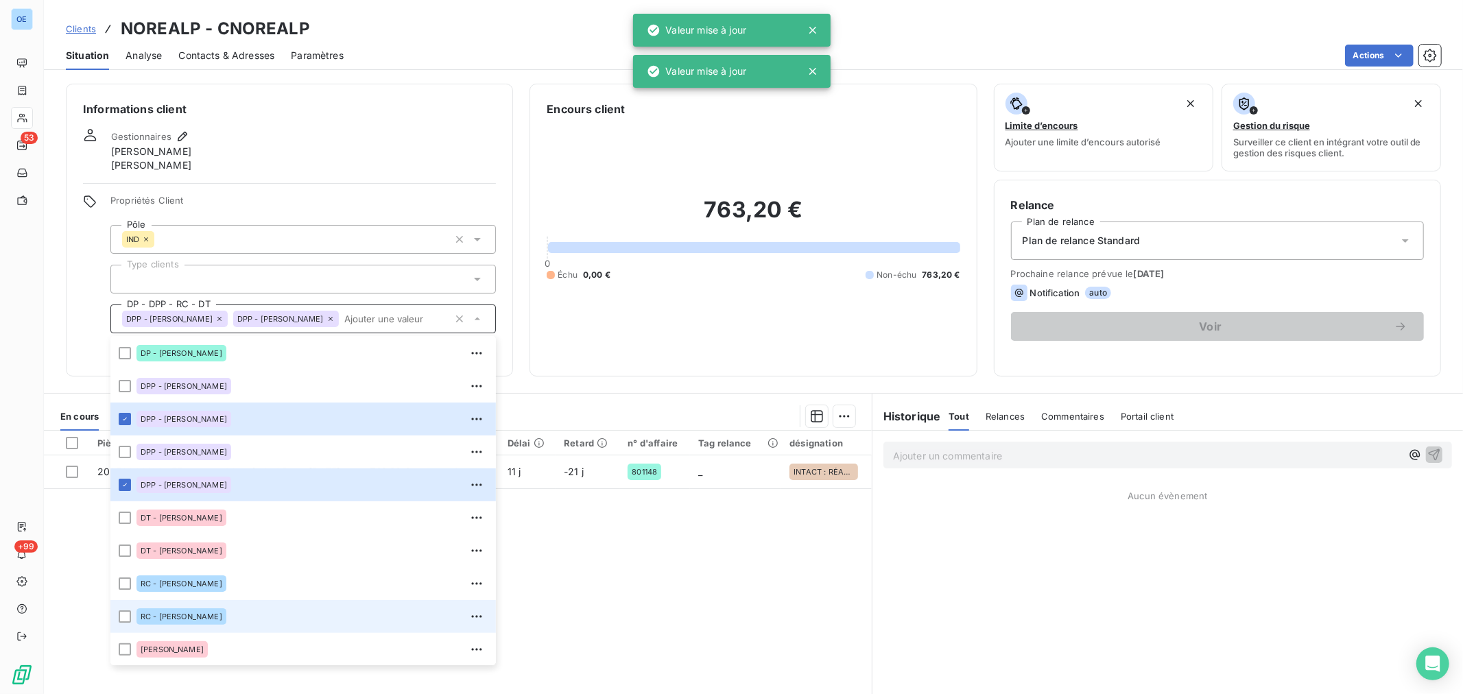
click at [234, 615] on div "RC - [PERSON_NAME]" at bounding box center [311, 616] width 351 height 22
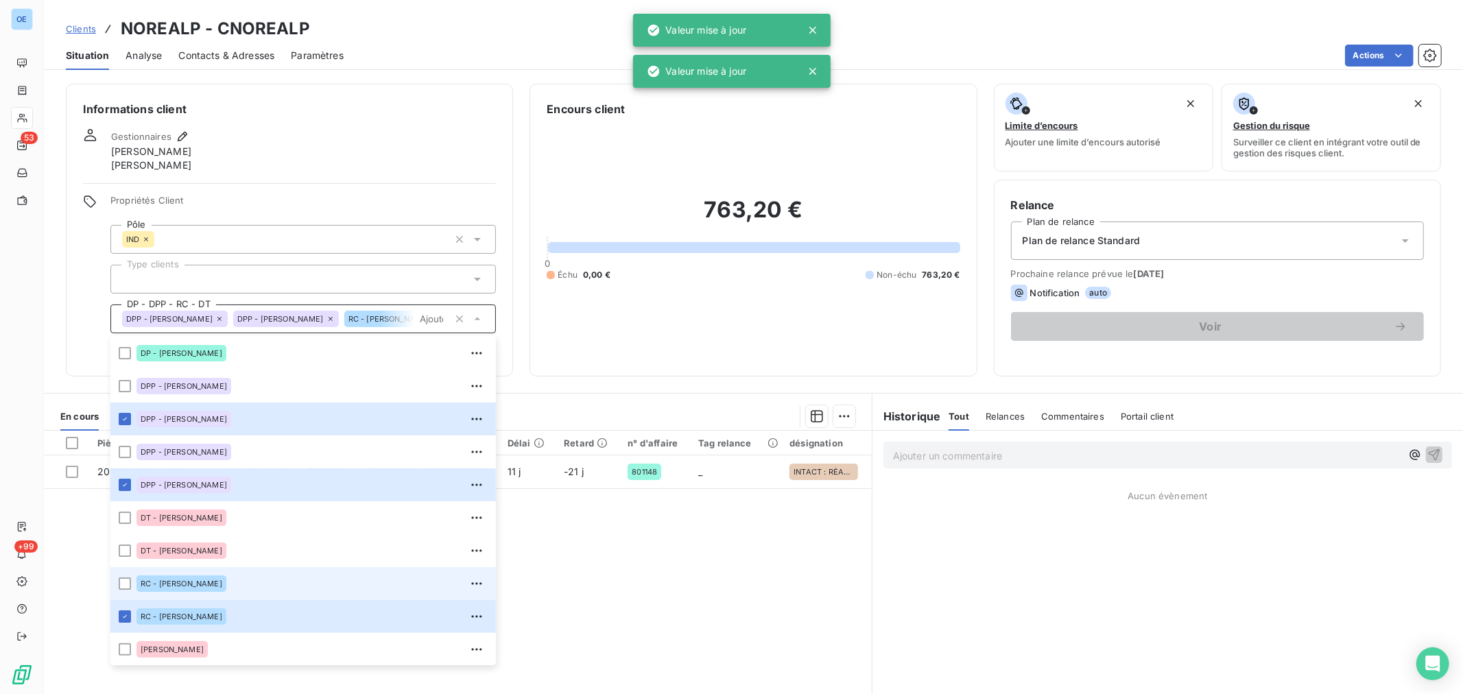
click at [244, 584] on div "RC - [PERSON_NAME]" at bounding box center [311, 584] width 351 height 22
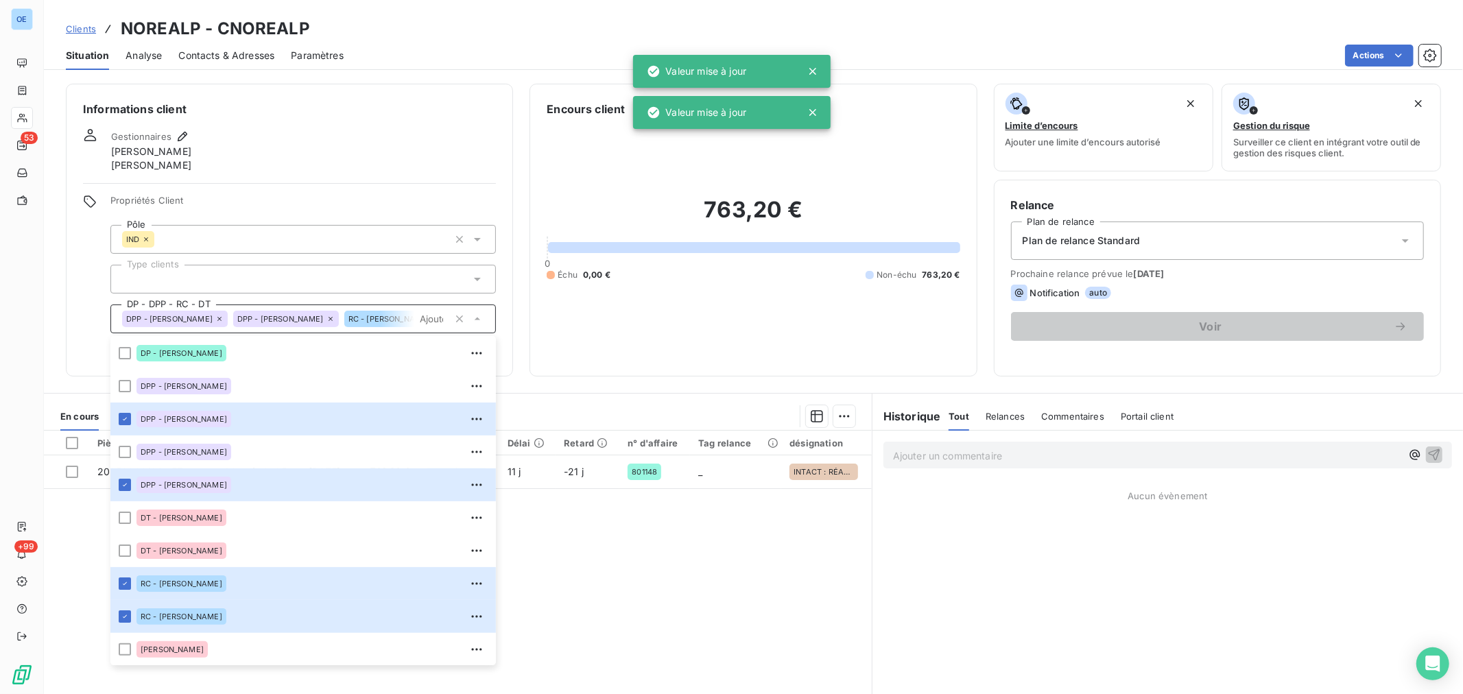
click at [379, 169] on div "Gestionnaires [PERSON_NAME]" at bounding box center [289, 150] width 413 height 44
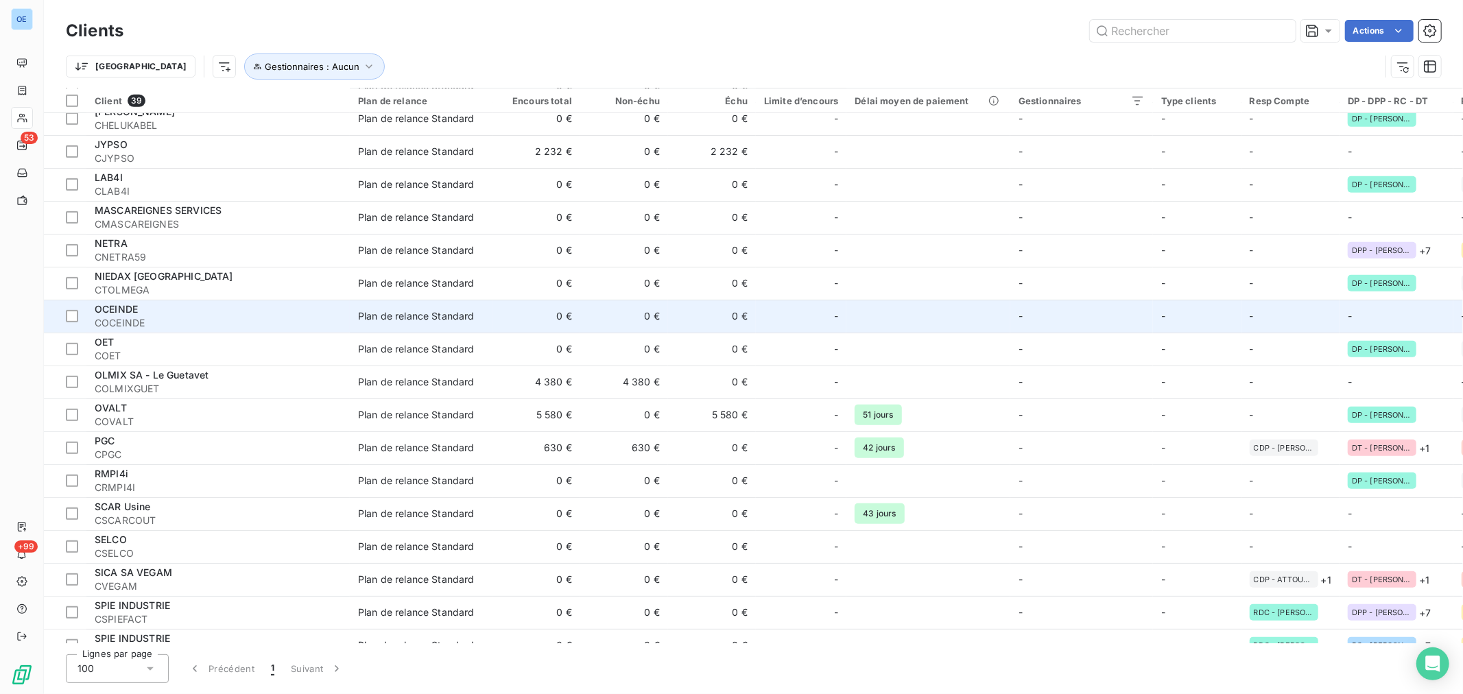
scroll to position [609, 0]
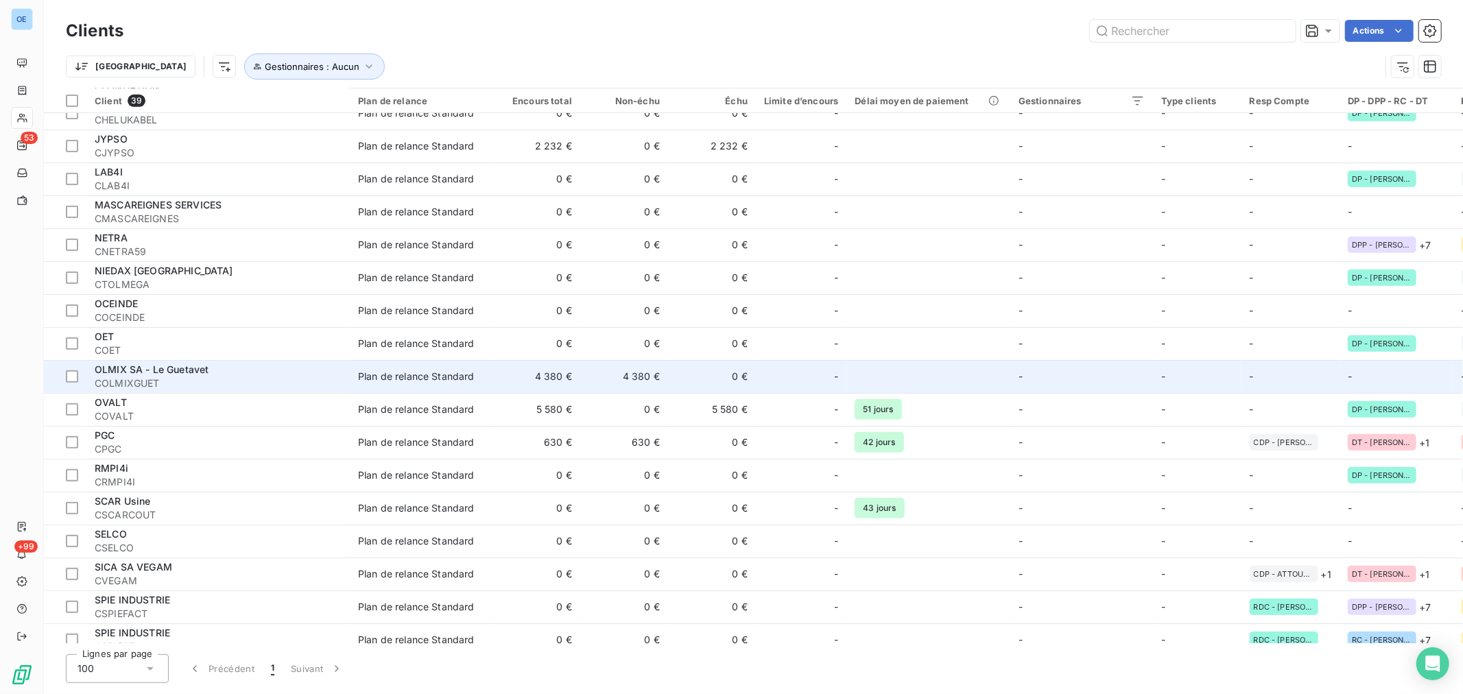
click at [821, 378] on div at bounding box center [817, 376] width 22 height 22
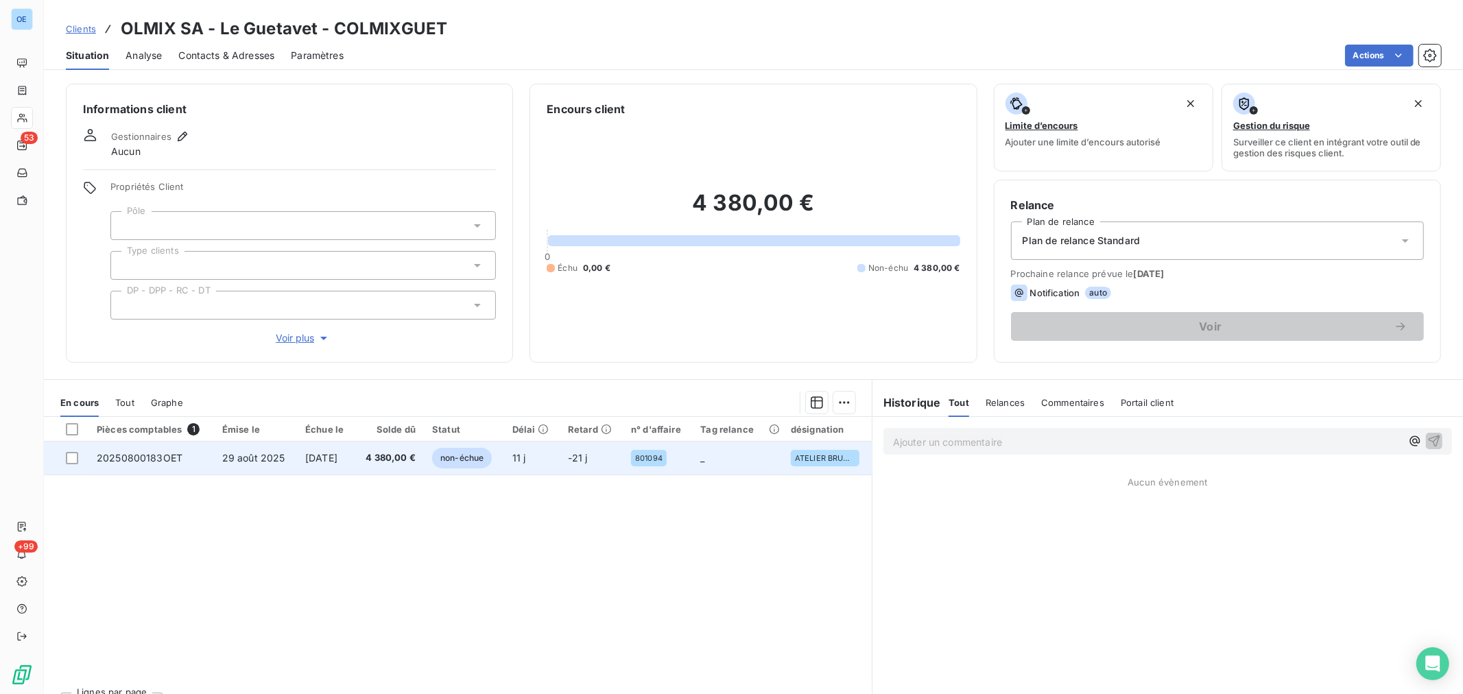
click at [105, 466] on td "20250800183OET" at bounding box center [150, 458] width 125 height 33
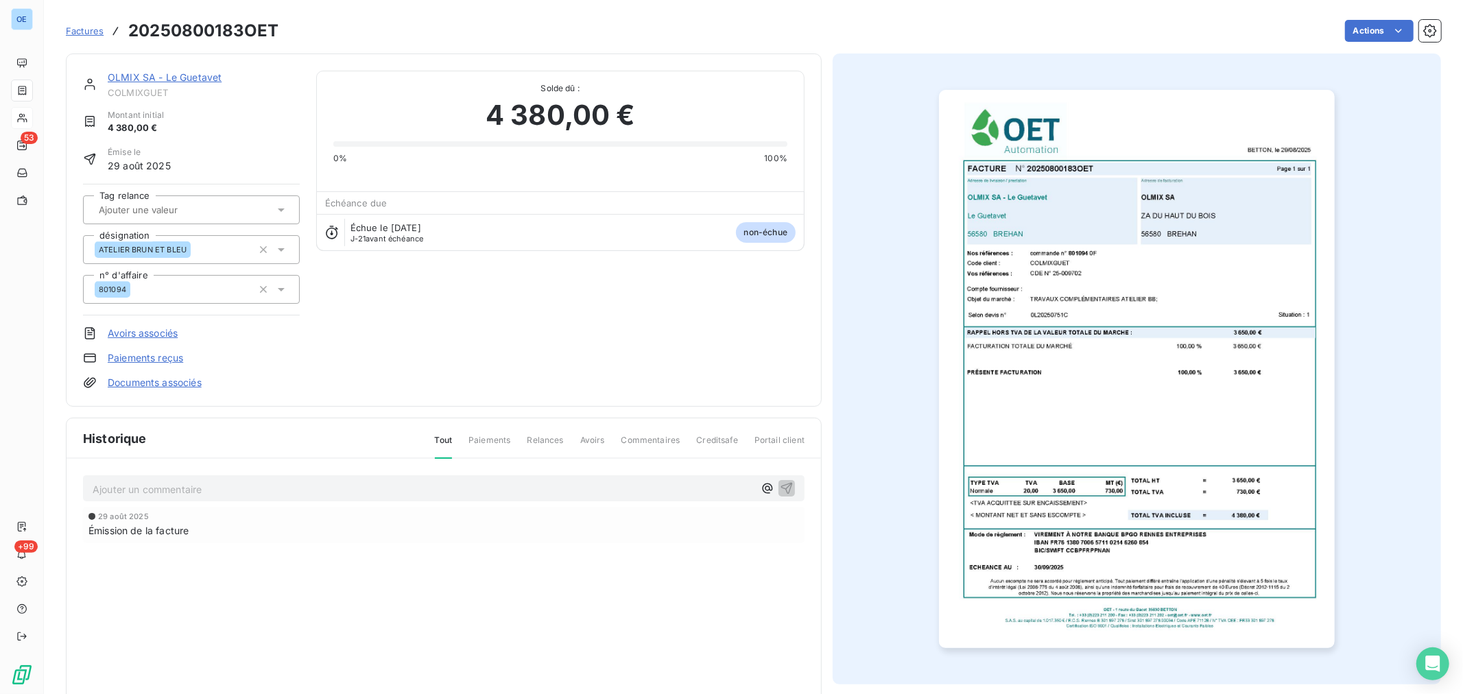
click at [195, 77] on link "OLMIX SA - Le Guetavet" at bounding box center [165, 77] width 114 height 12
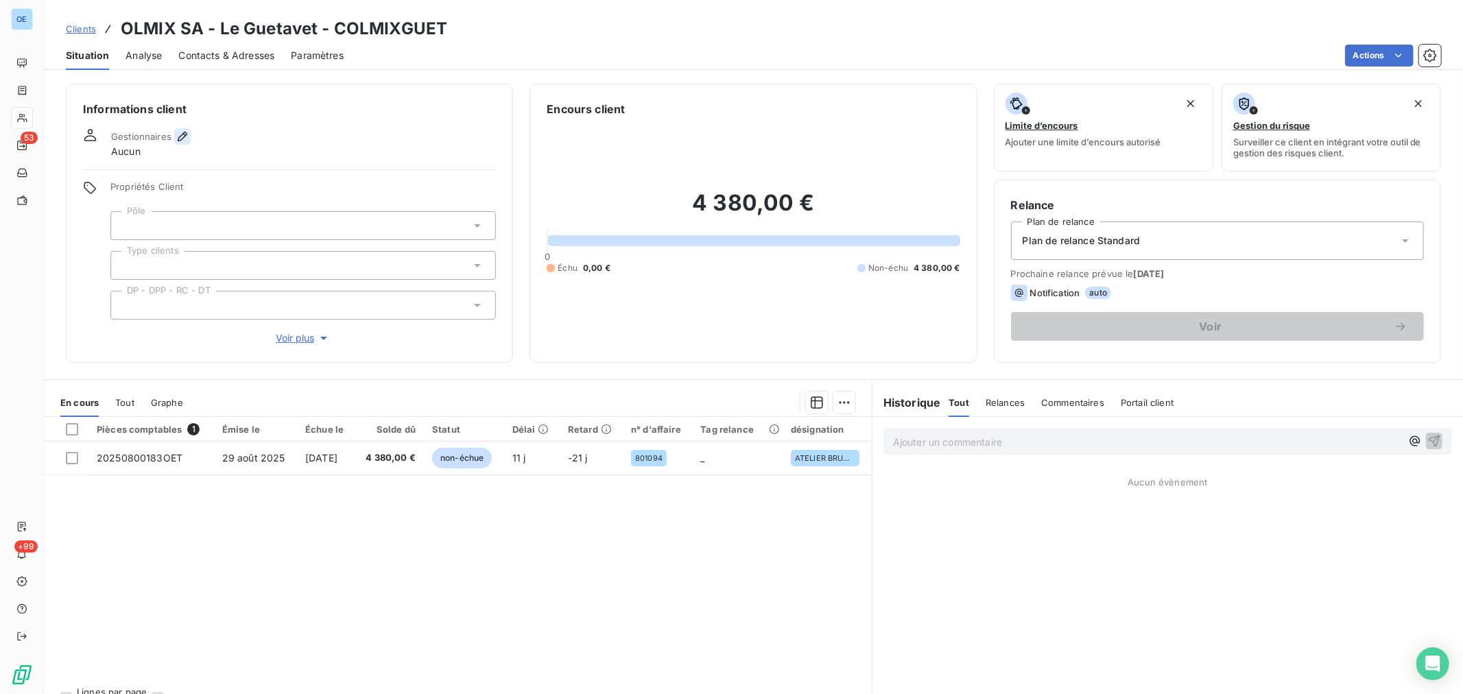
click at [181, 135] on icon "button" at bounding box center [183, 137] width 14 height 14
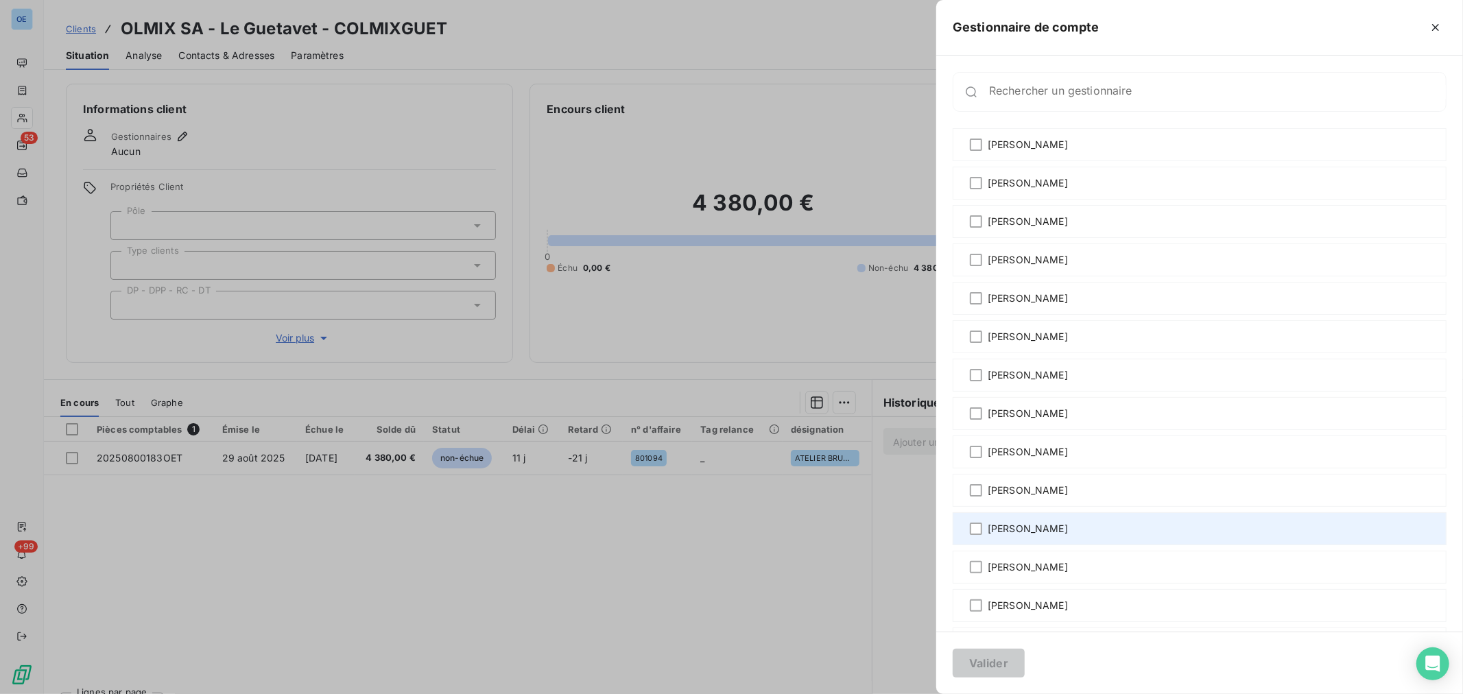
click at [1035, 531] on span "[PERSON_NAME]" at bounding box center [1027, 529] width 80 height 14
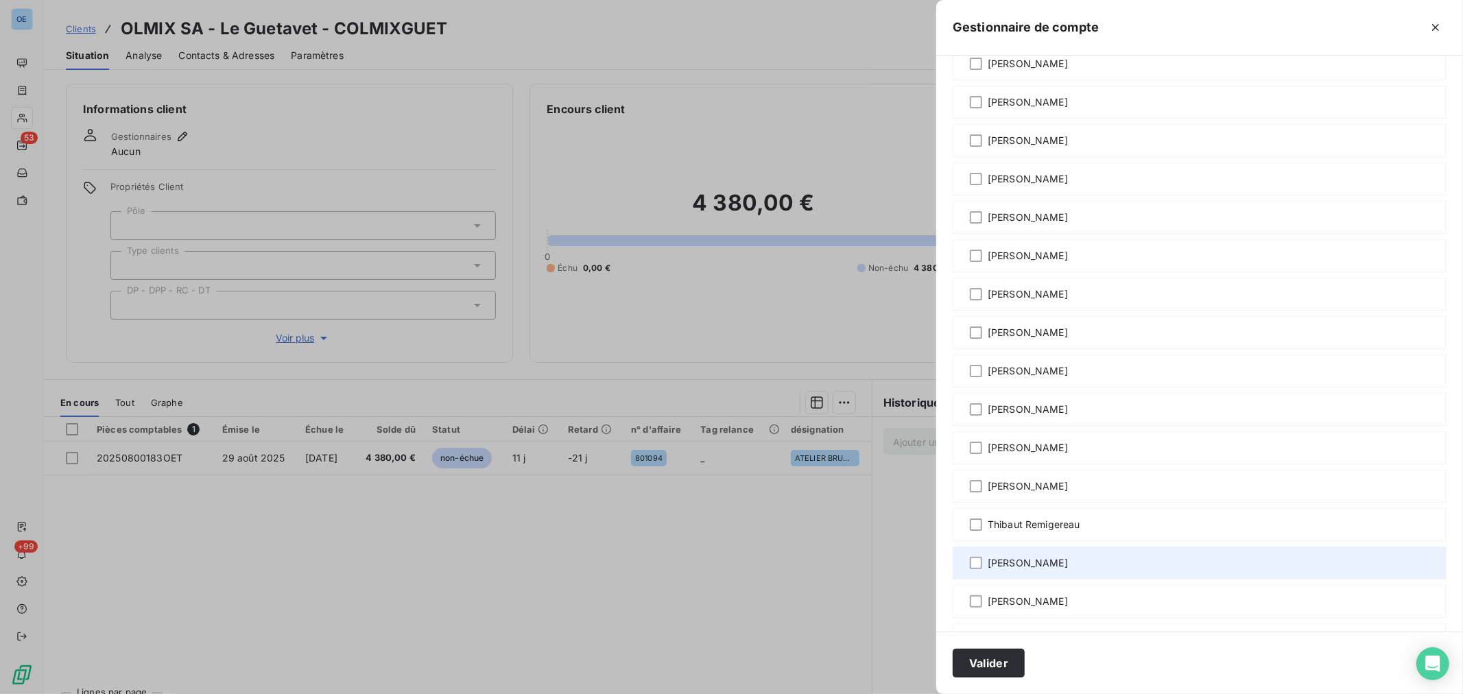
scroll to position [990, 0]
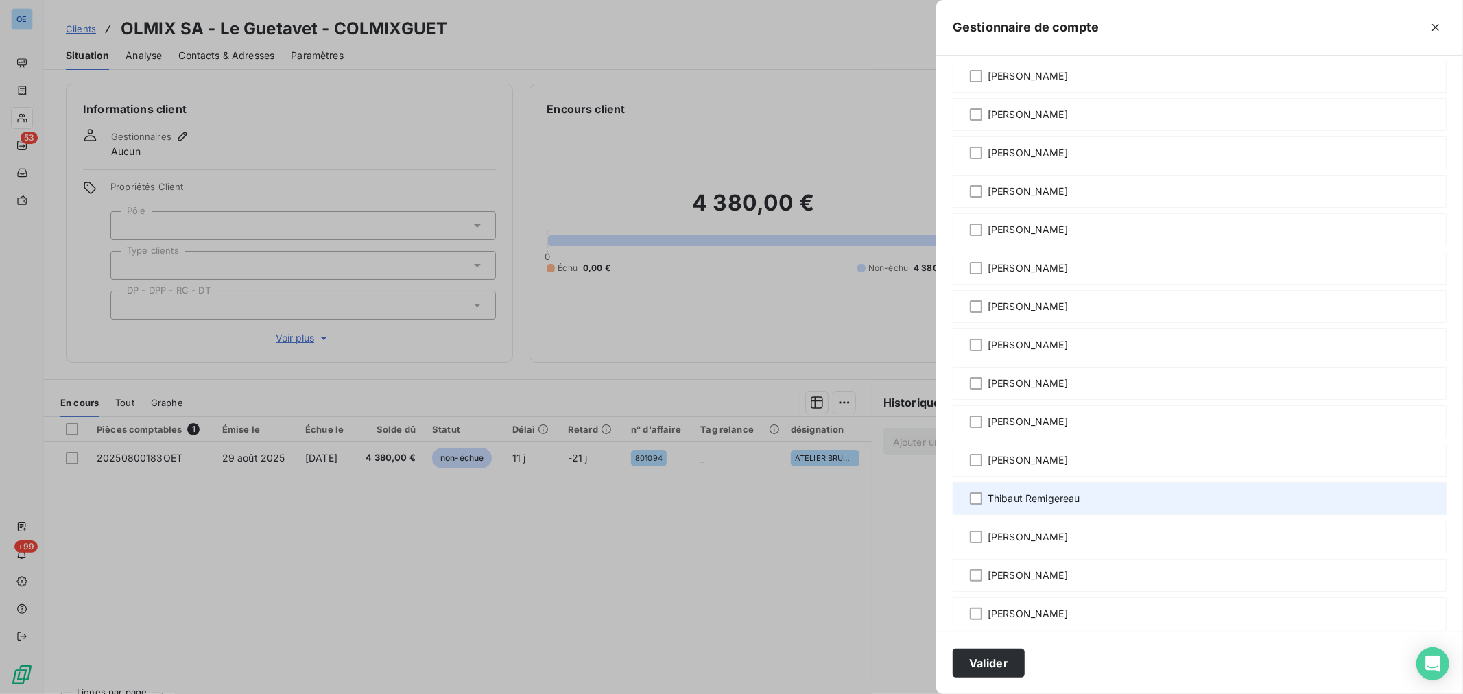
click at [1066, 499] on span "Thibaut Remigereau" at bounding box center [1033, 499] width 93 height 14
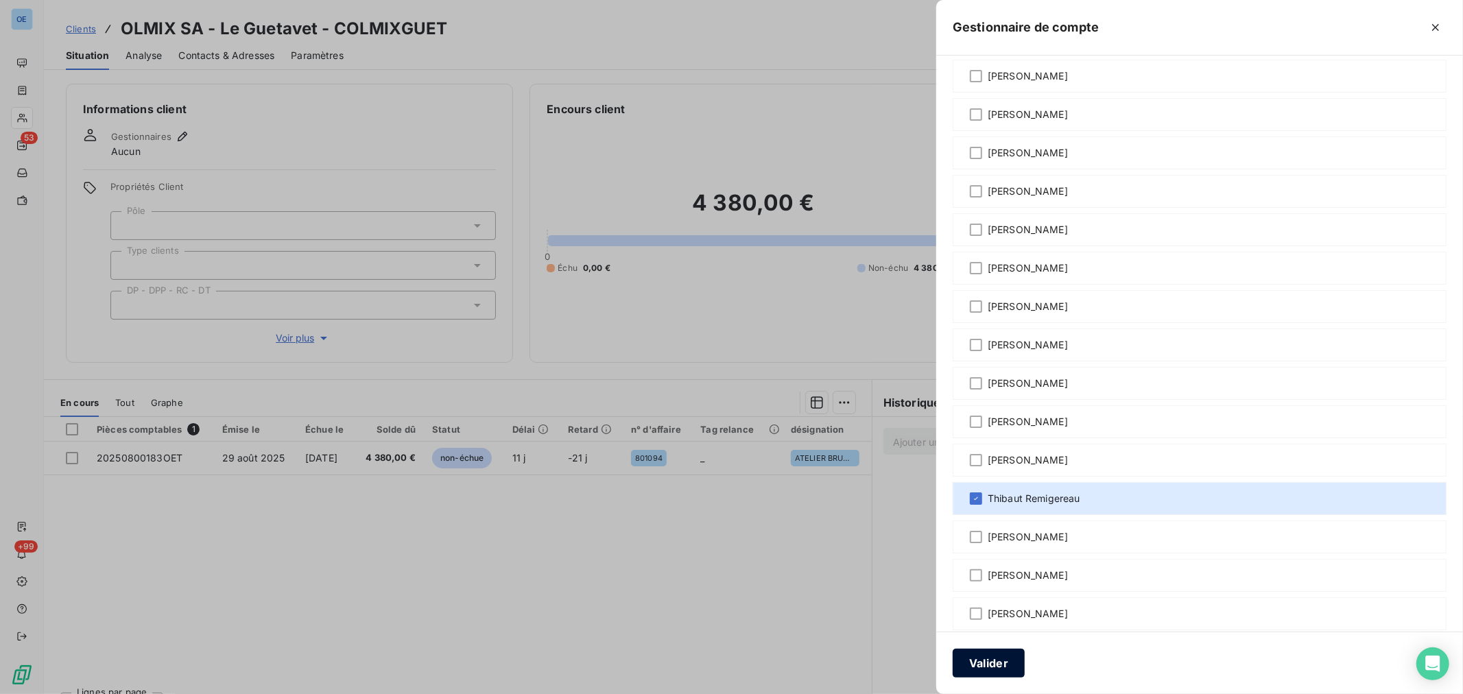
click at [1007, 662] on button "Valider" at bounding box center [988, 663] width 72 height 29
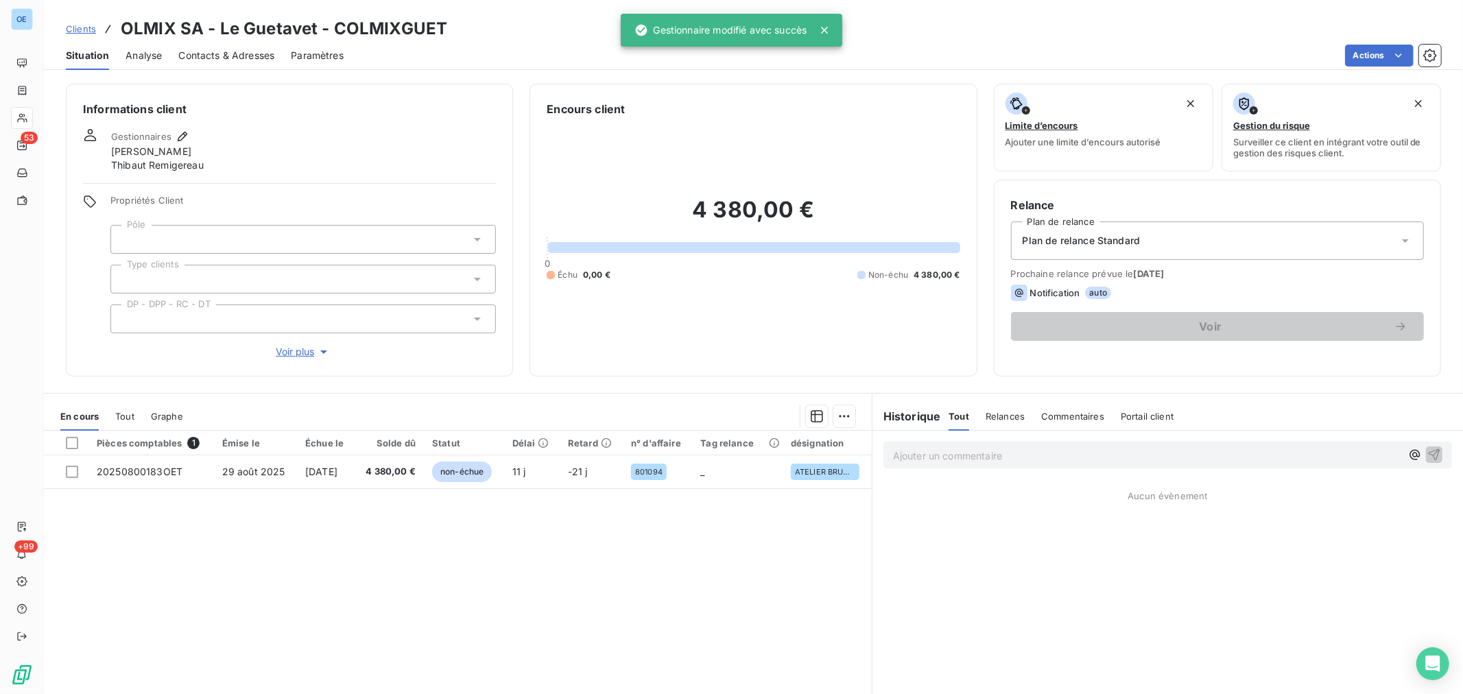
click at [471, 237] on icon at bounding box center [477, 239] width 14 height 14
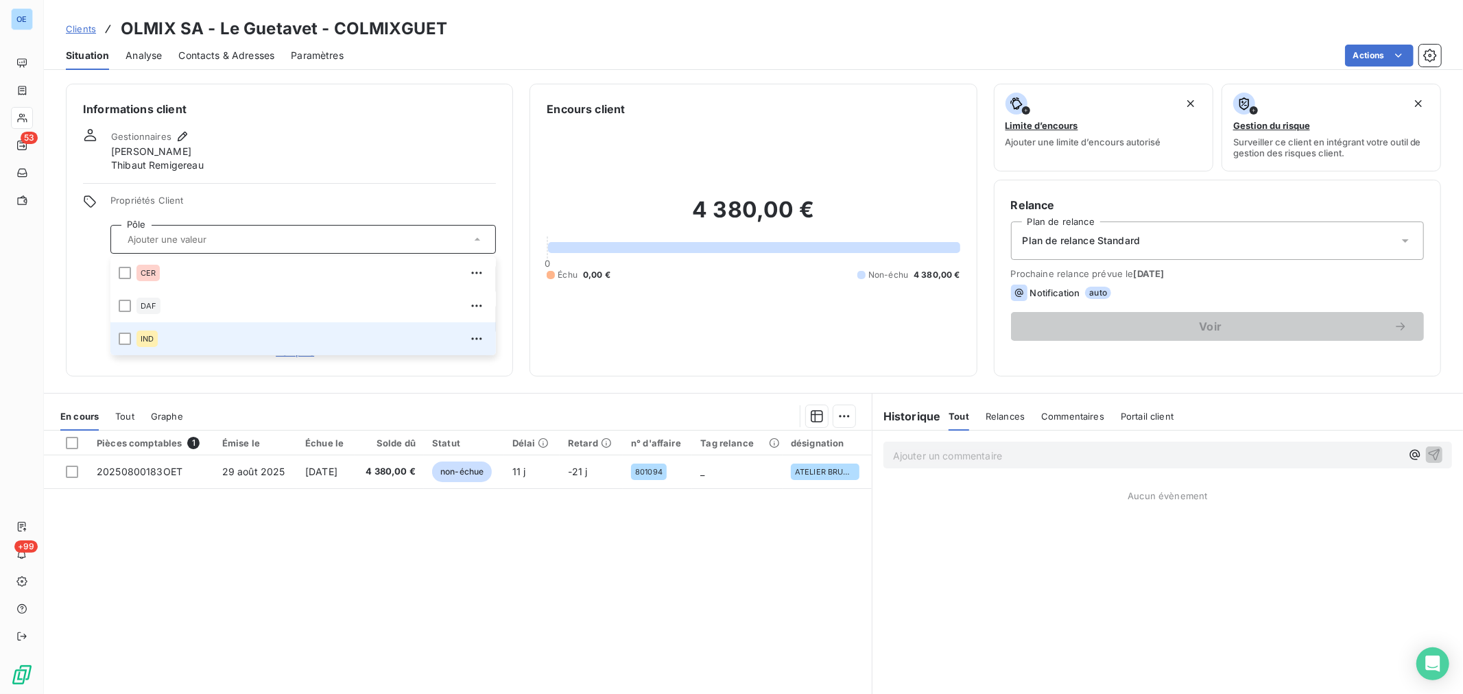
click at [185, 333] on div "IND" at bounding box center [311, 339] width 351 height 22
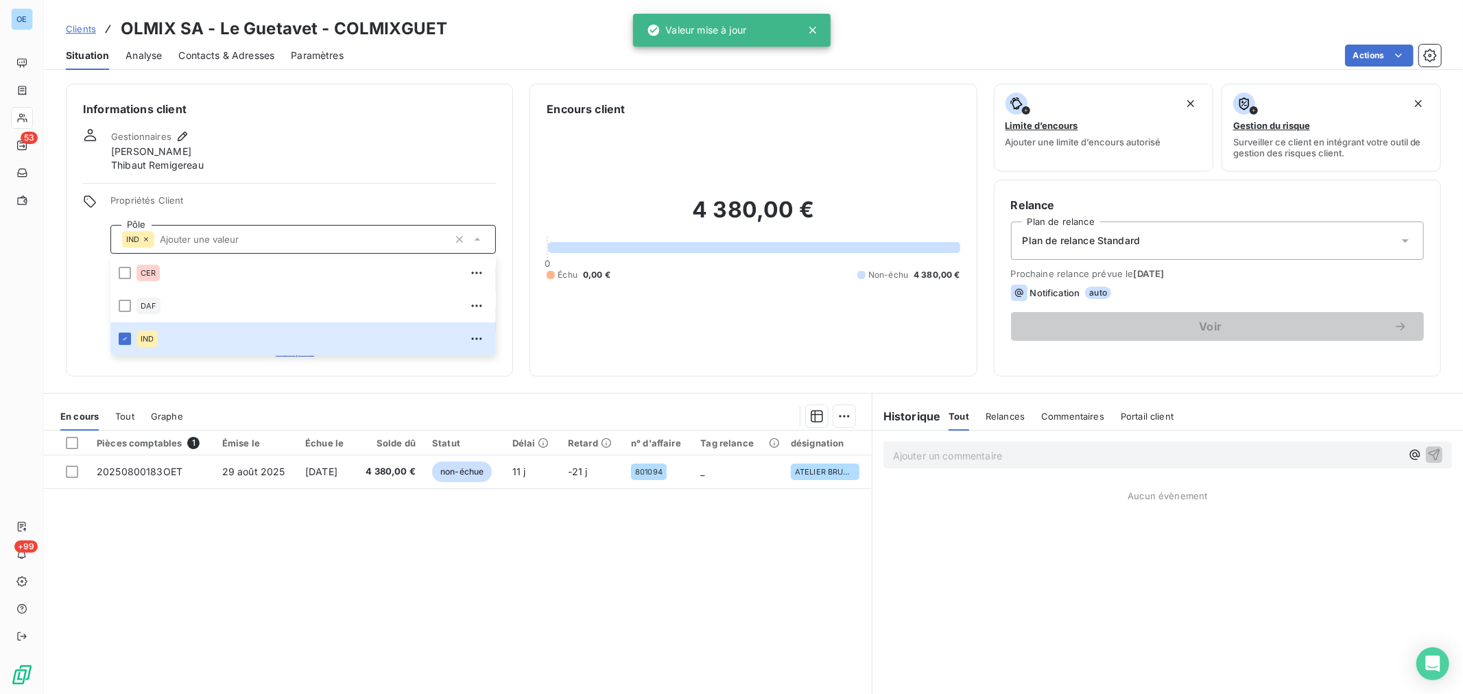
click at [292, 173] on div "Informations client Gestionnaires [PERSON_NAME] Propriétés Client Pôle IND CER …" at bounding box center [289, 230] width 447 height 293
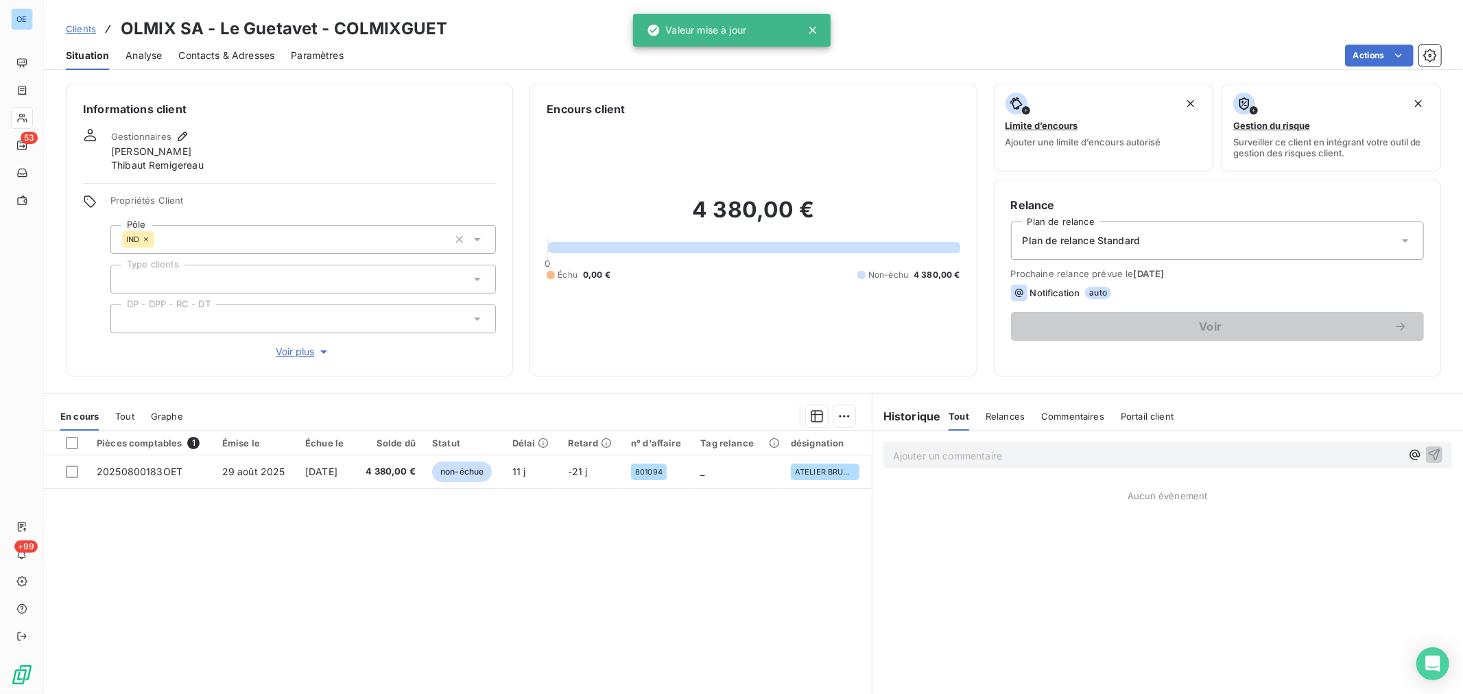
click at [474, 278] on icon at bounding box center [477, 279] width 7 height 3
click at [400, 195] on span "Propriétés Client" at bounding box center [302, 204] width 385 height 19
click at [472, 320] on icon at bounding box center [477, 319] width 14 height 14
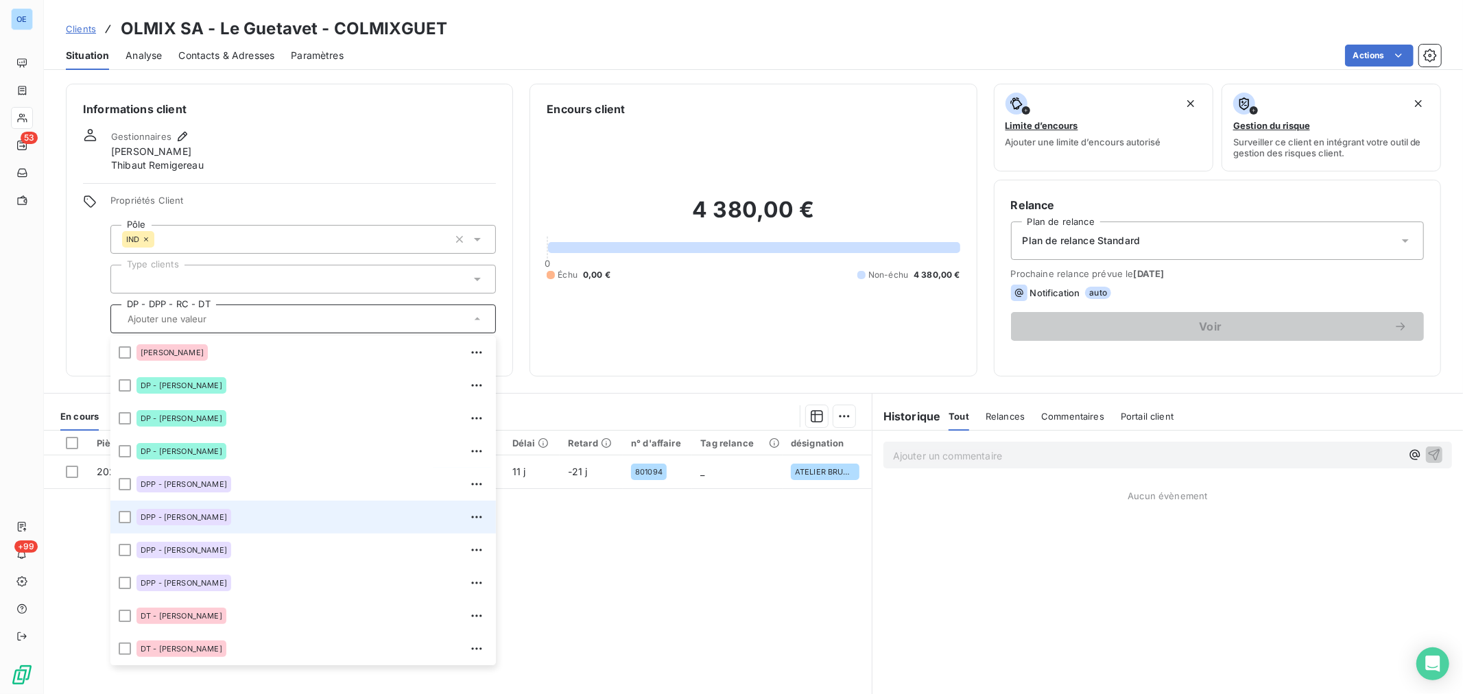
click at [245, 506] on div "DPP - [PERSON_NAME]" at bounding box center [311, 517] width 351 height 22
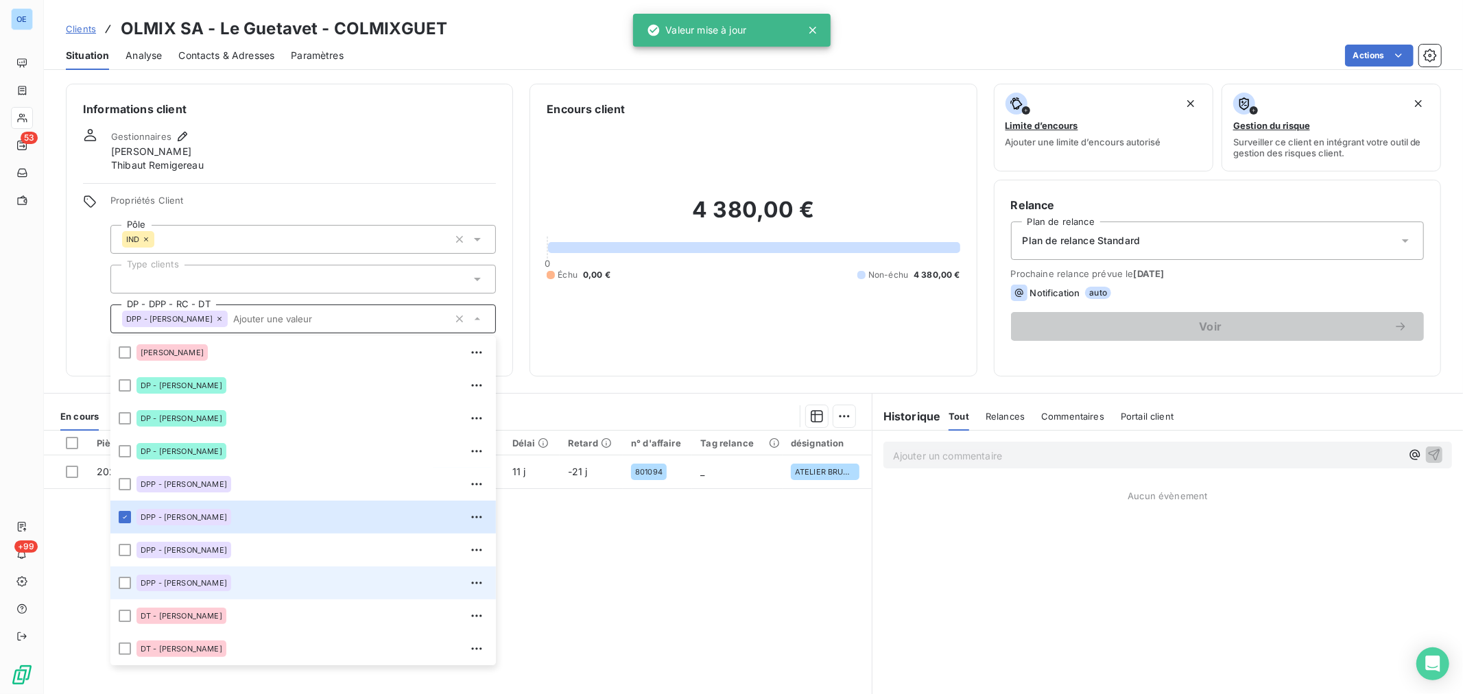
click at [238, 581] on div "DPP - [PERSON_NAME]" at bounding box center [311, 583] width 351 height 22
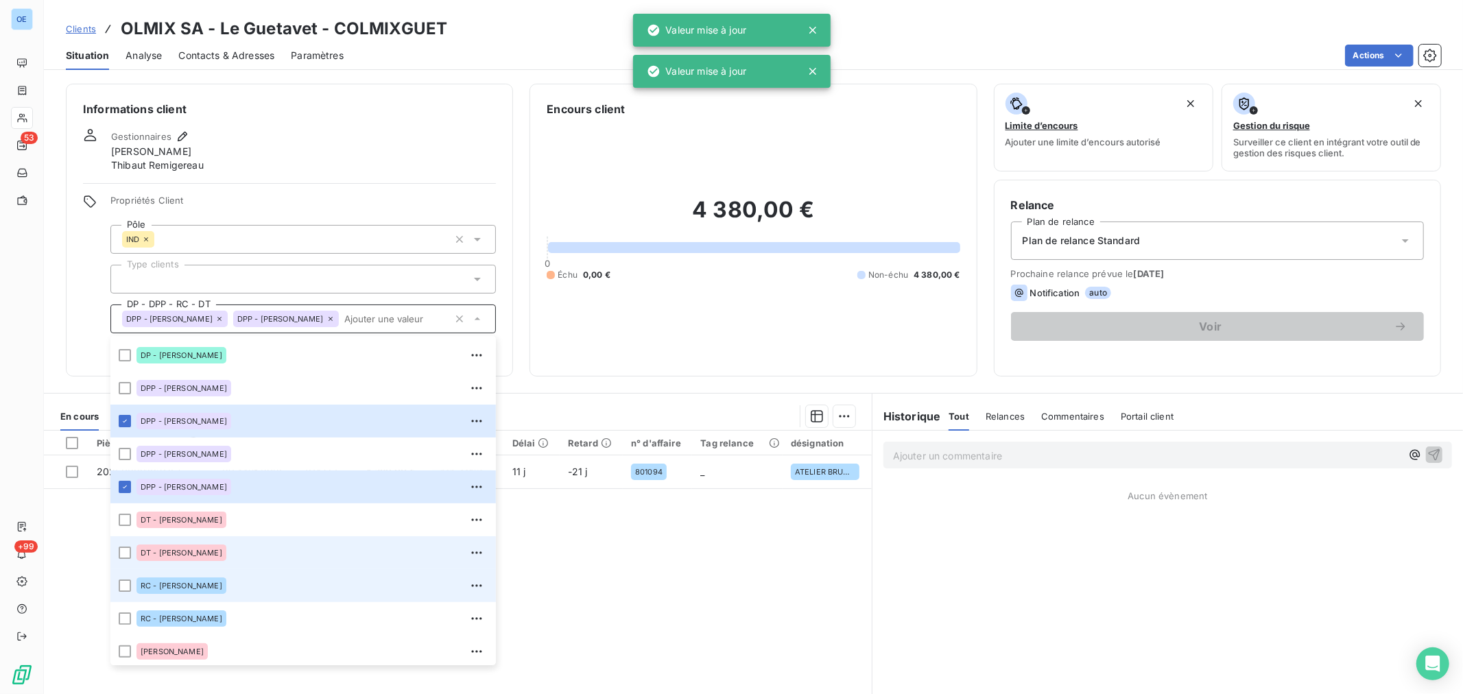
scroll to position [98, 0]
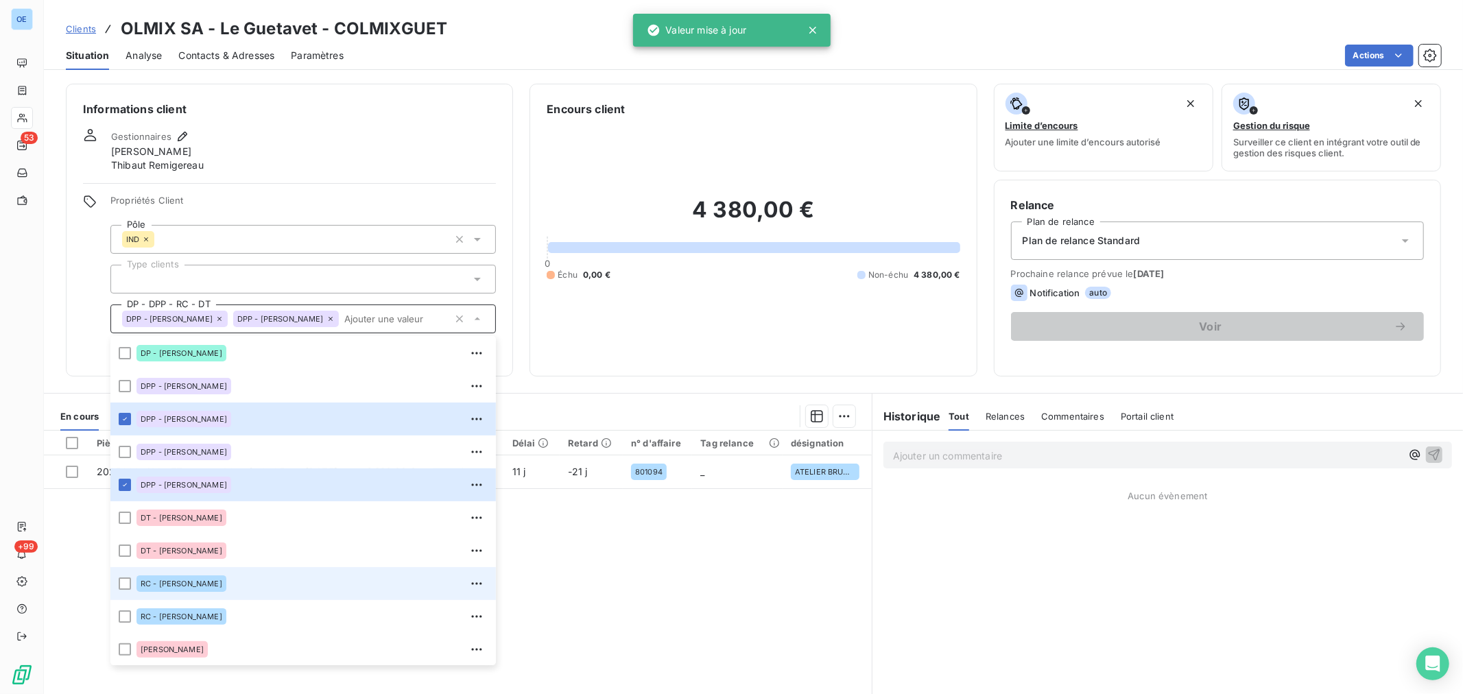
click at [263, 574] on div "RC - [PERSON_NAME]" at bounding box center [311, 584] width 351 height 22
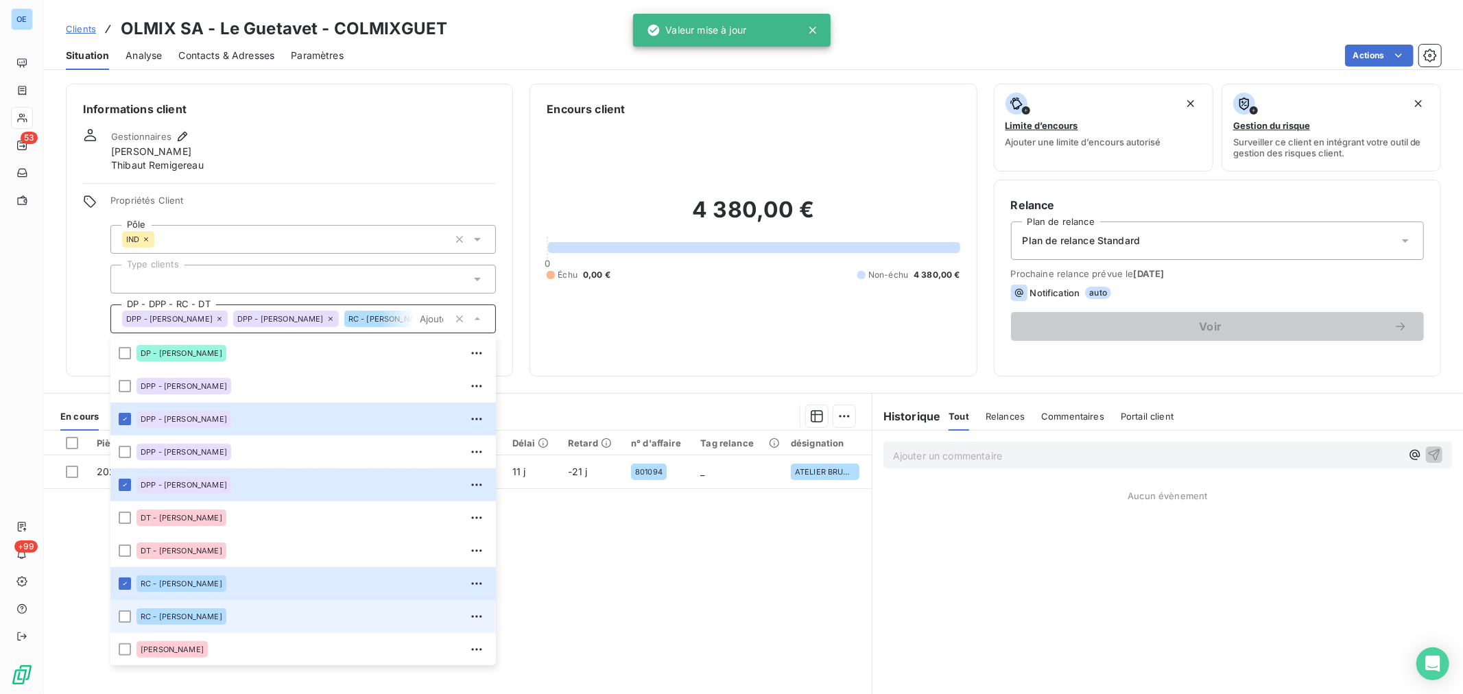
click at [248, 610] on div "RC - [PERSON_NAME]" at bounding box center [311, 616] width 351 height 22
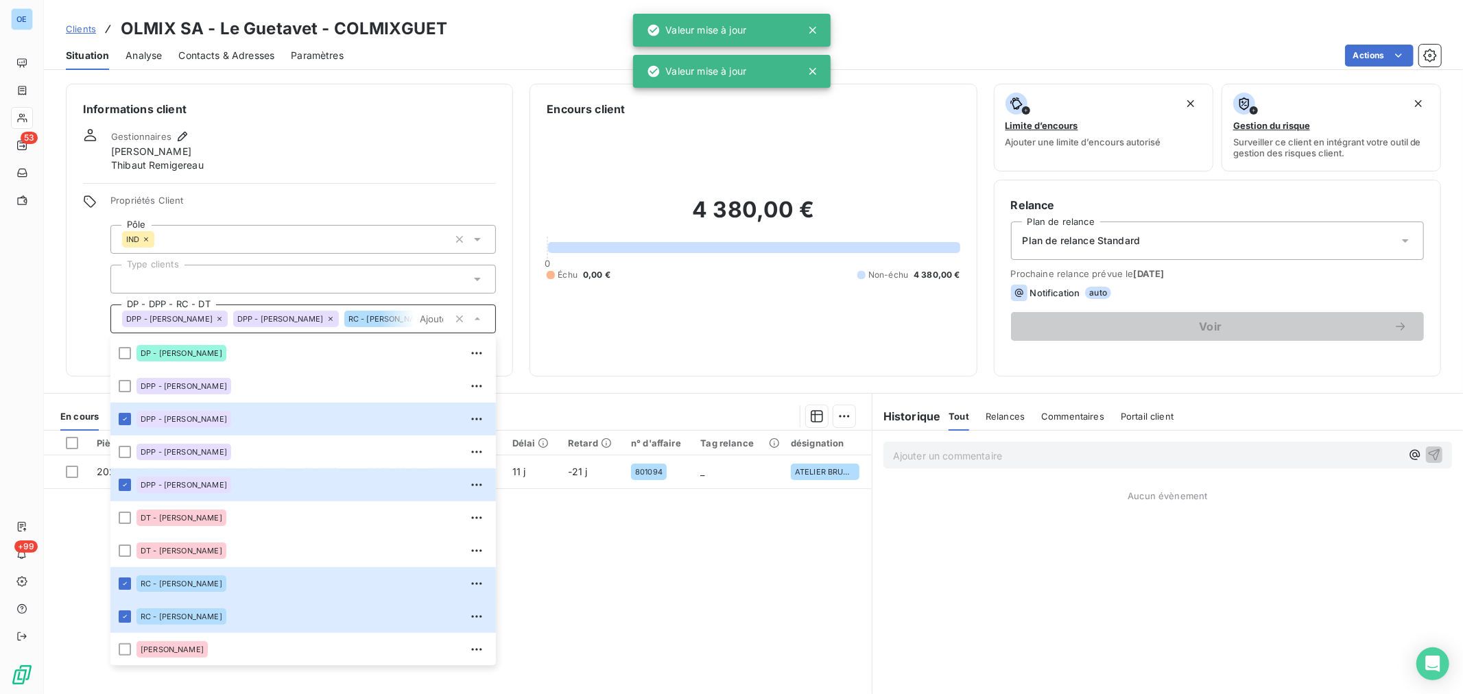
click at [517, 381] on div "Informations client Gestionnaires [PERSON_NAME] Propriétés Client Pôle IND Type…" at bounding box center [753, 384] width 1419 height 619
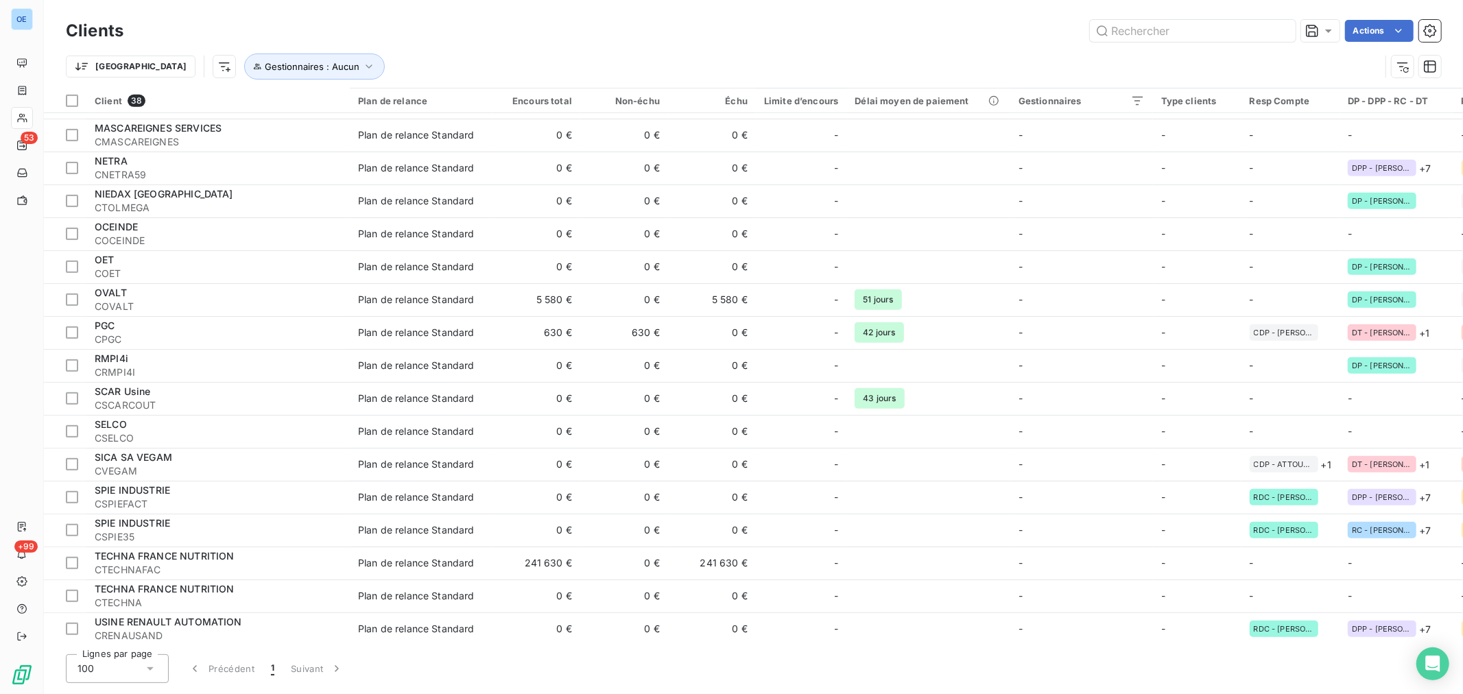
scroll to position [725, 0]
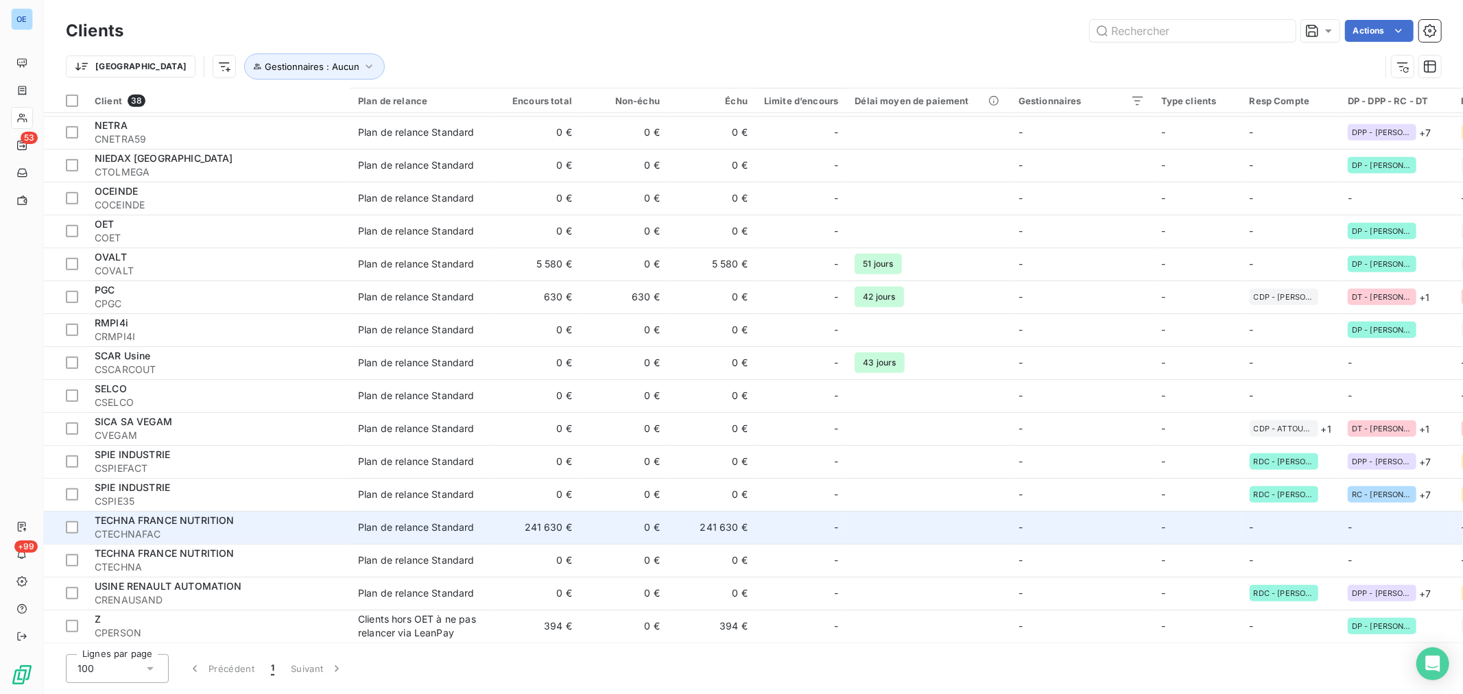
click at [970, 524] on td at bounding box center [927, 527] width 163 height 33
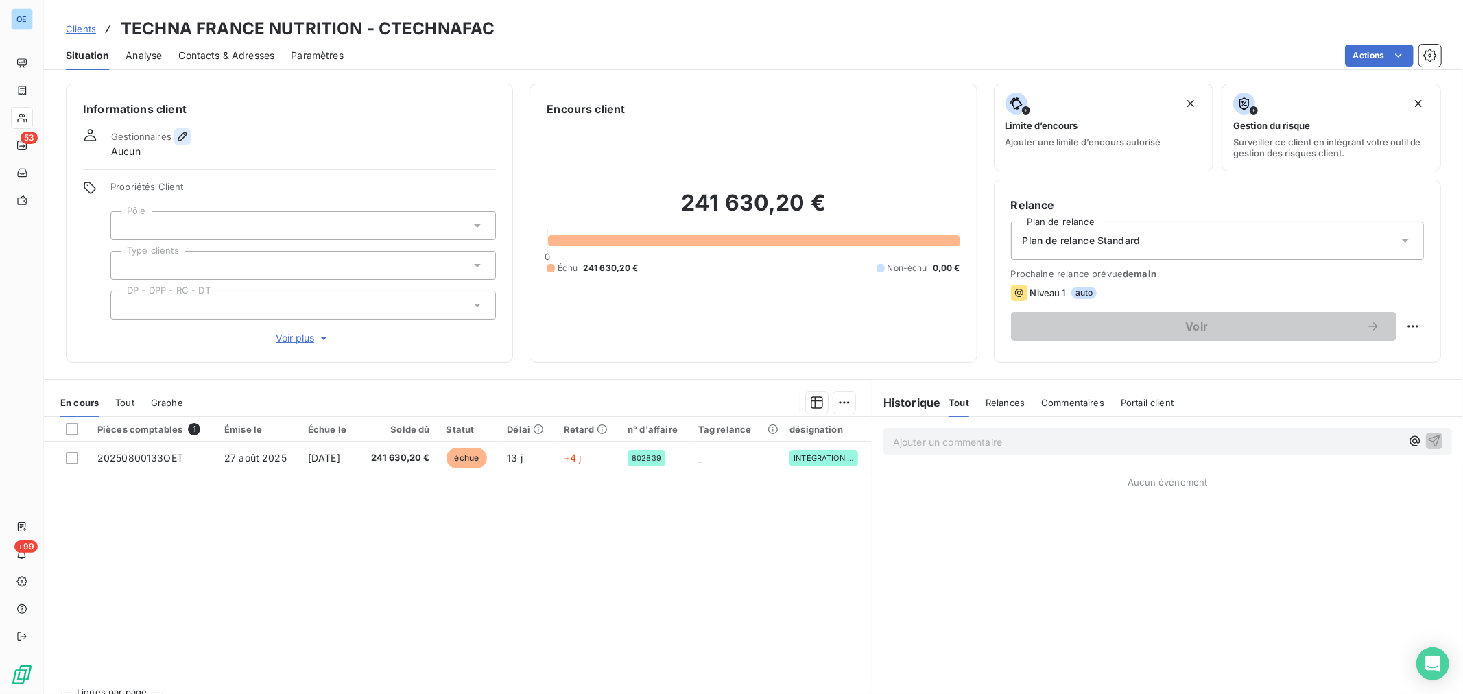
click at [178, 137] on icon "button" at bounding box center [183, 137] width 10 height 10
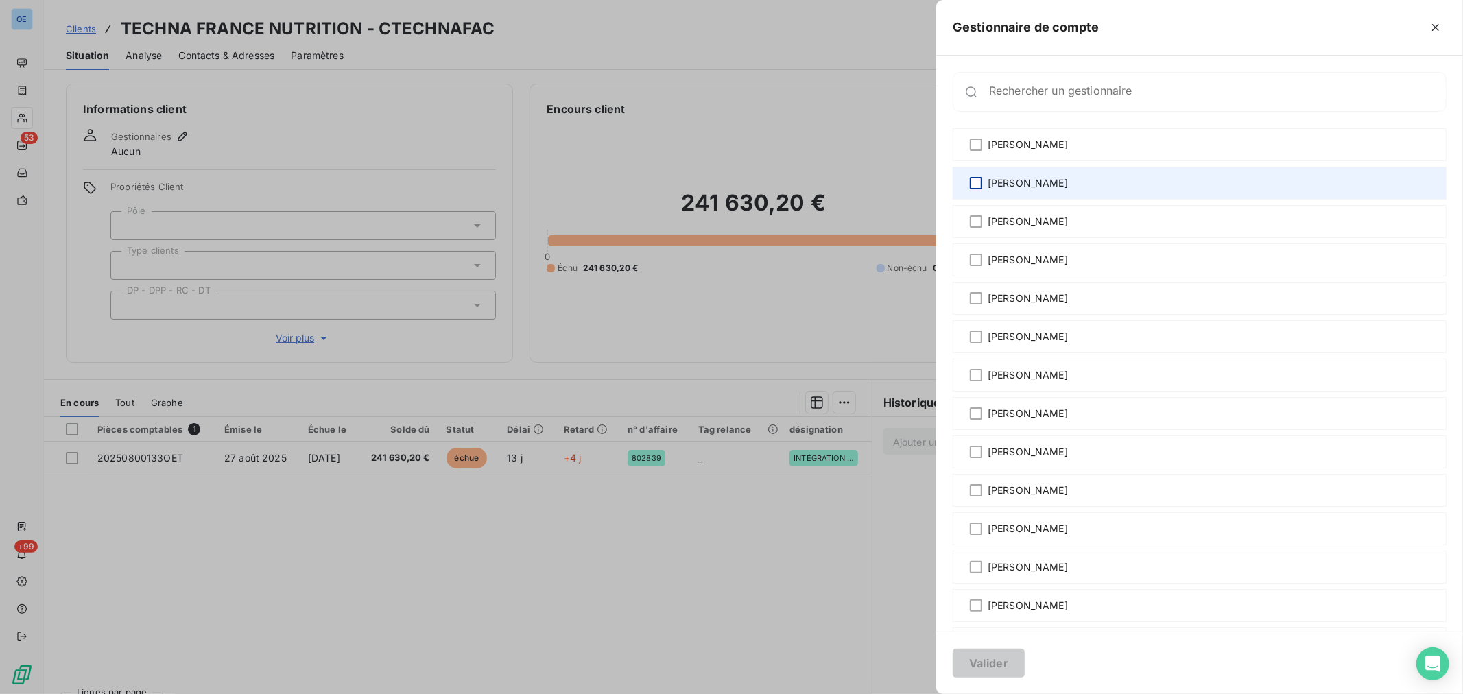
click at [979, 182] on div at bounding box center [976, 183] width 12 height 12
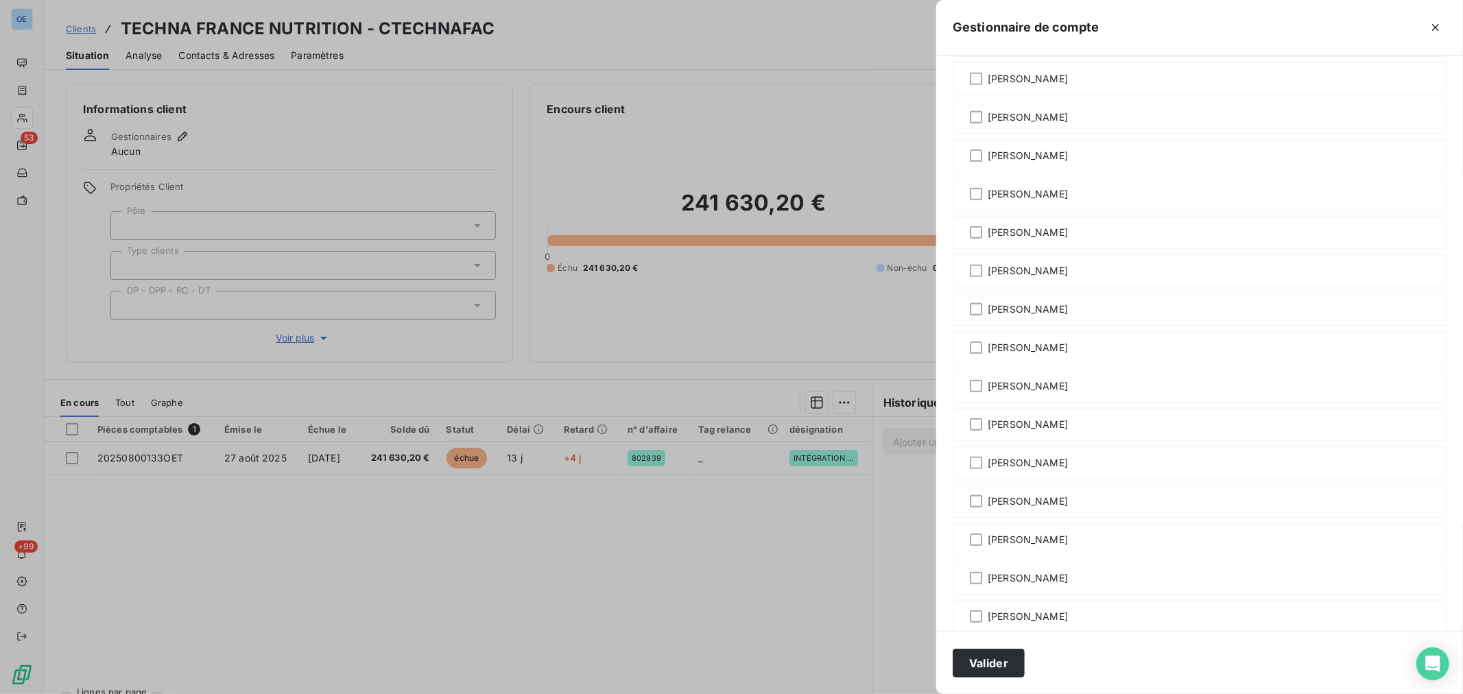
scroll to position [762, 0]
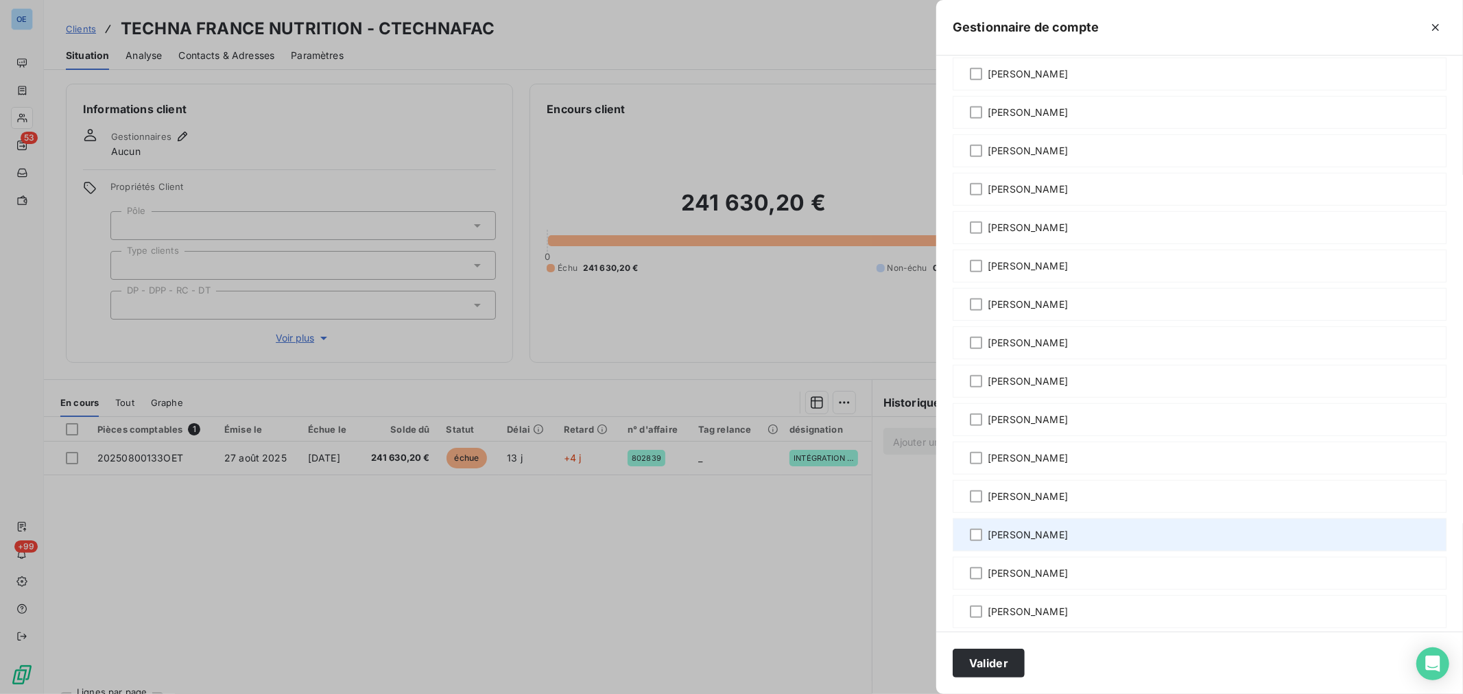
click at [1065, 536] on div "[PERSON_NAME]" at bounding box center [1199, 534] width 494 height 33
click at [1008, 667] on button "Valider" at bounding box center [988, 663] width 72 height 29
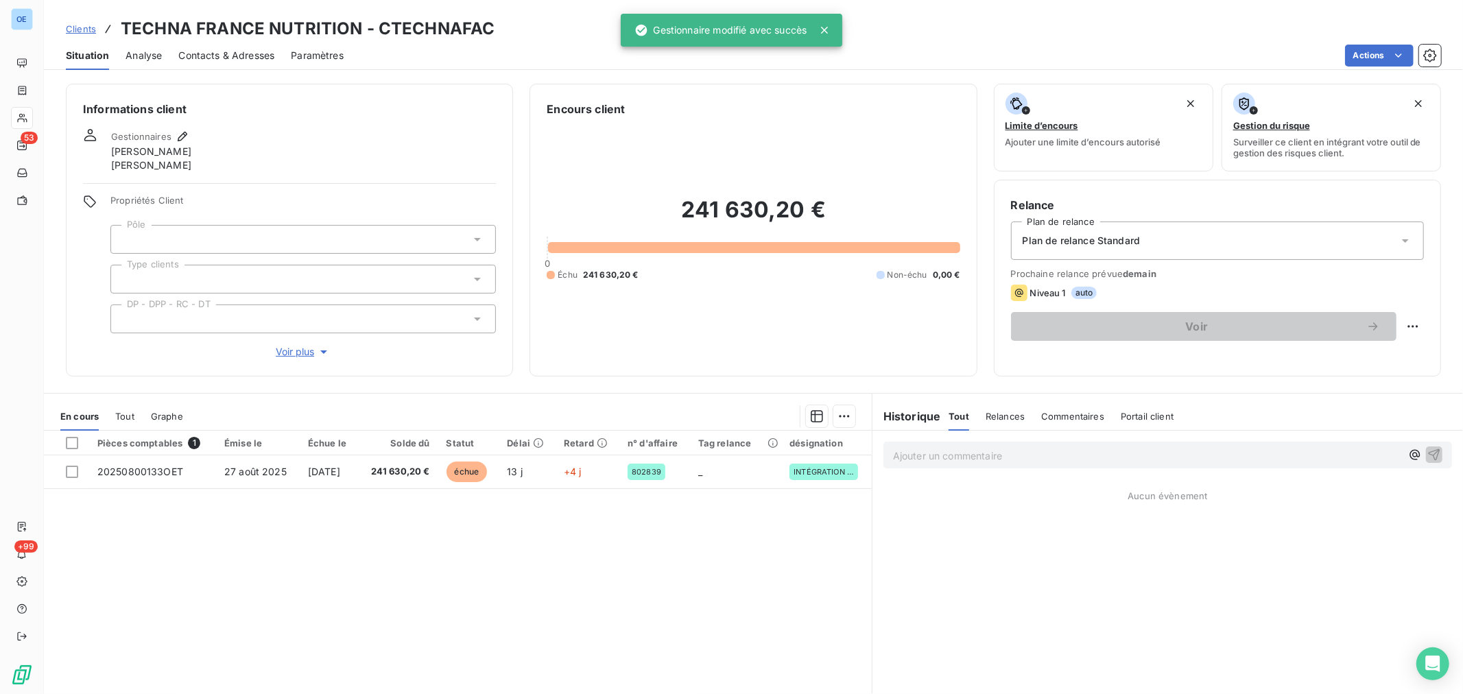
click at [474, 239] on icon at bounding box center [477, 239] width 7 height 3
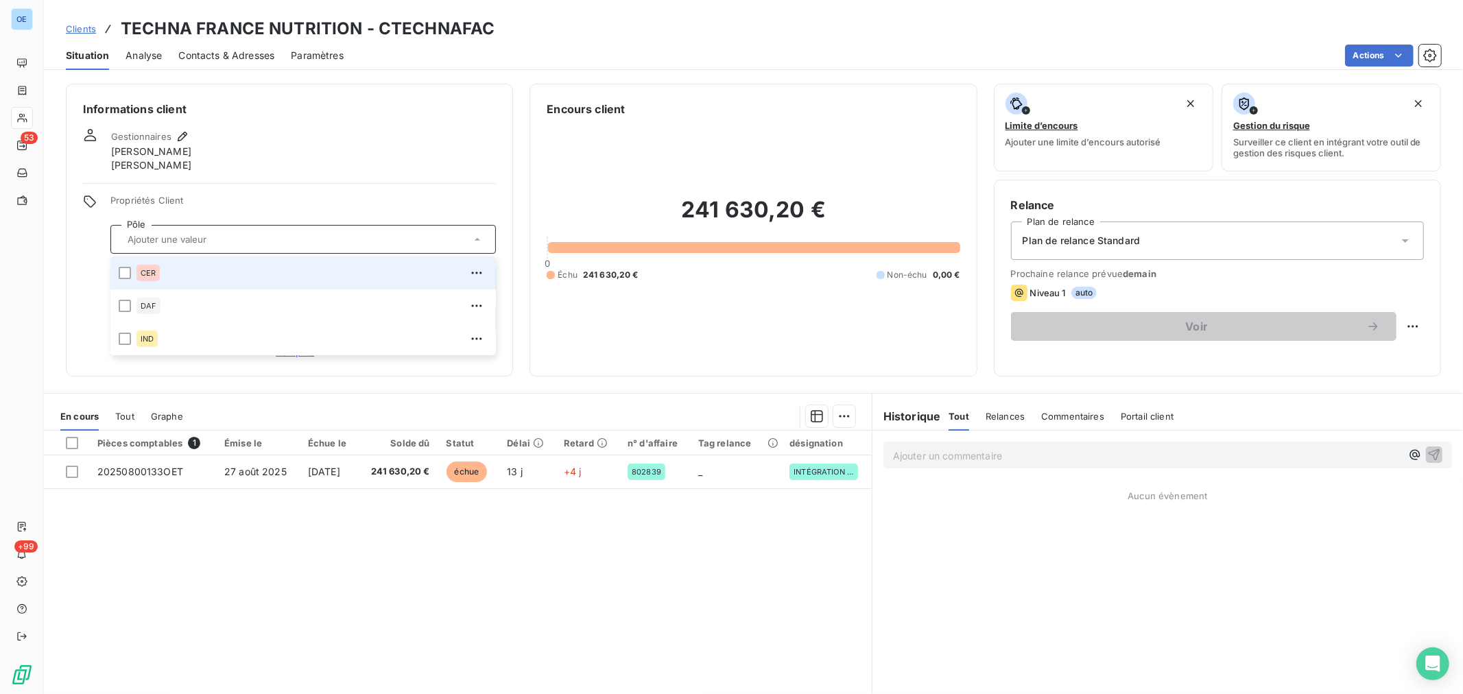
click at [163, 271] on div "CER" at bounding box center [311, 273] width 351 height 22
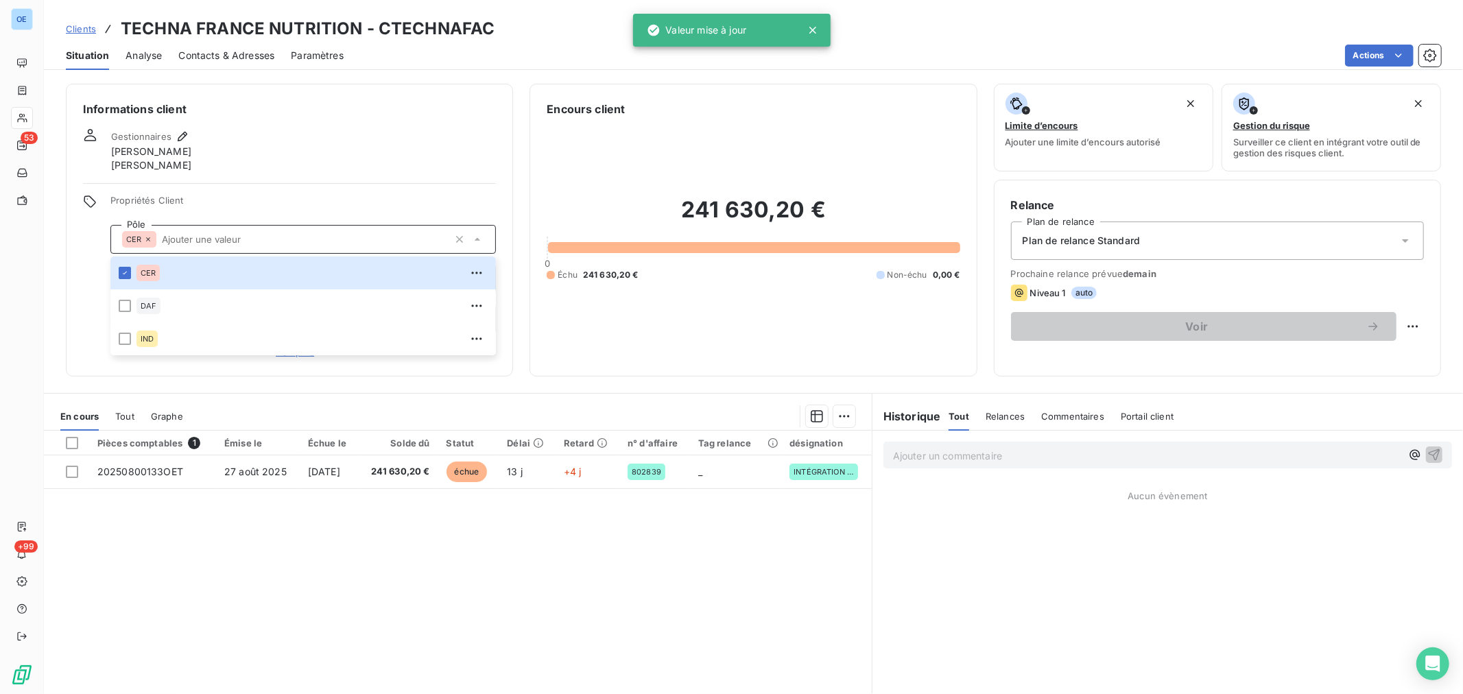
click at [267, 183] on div "Informations client Gestionnaires [PERSON_NAME] [PERSON_NAME] Propriétés Client…" at bounding box center [289, 230] width 447 height 293
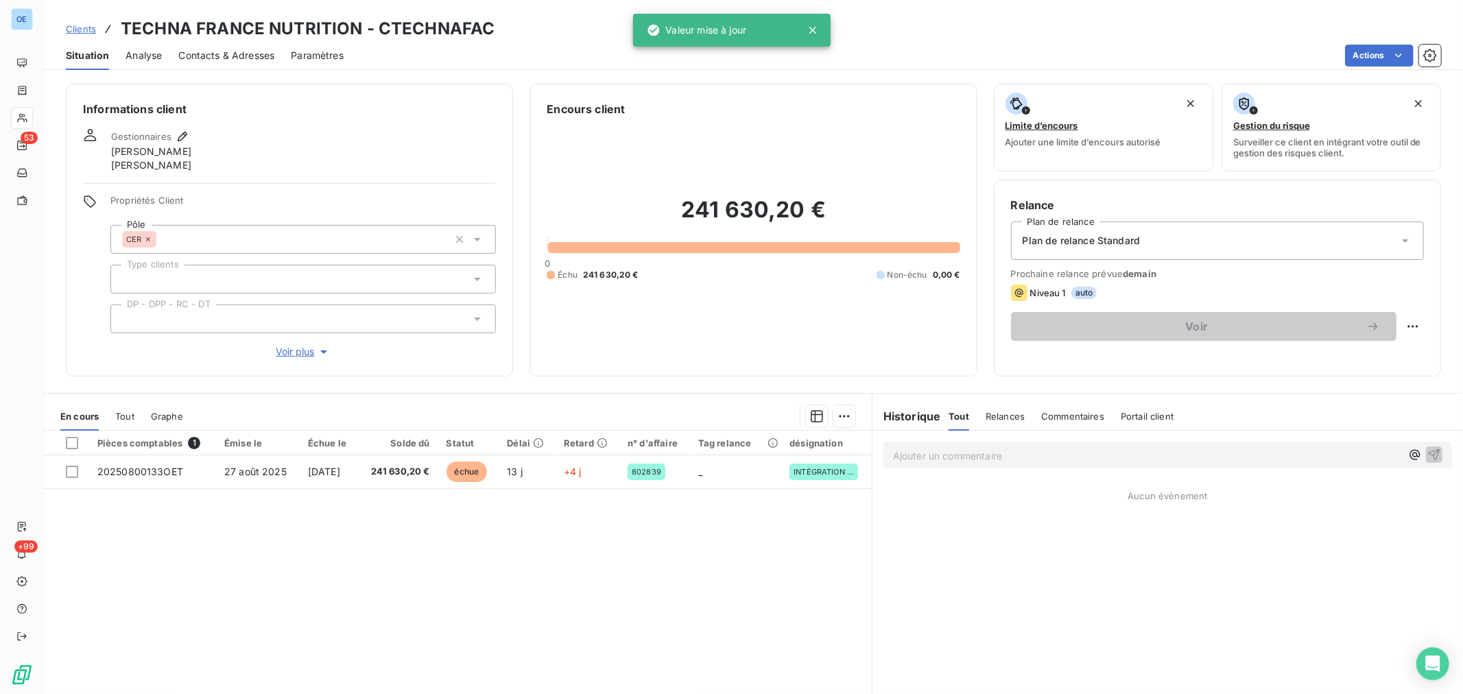
click at [476, 326] on div at bounding box center [302, 318] width 385 height 29
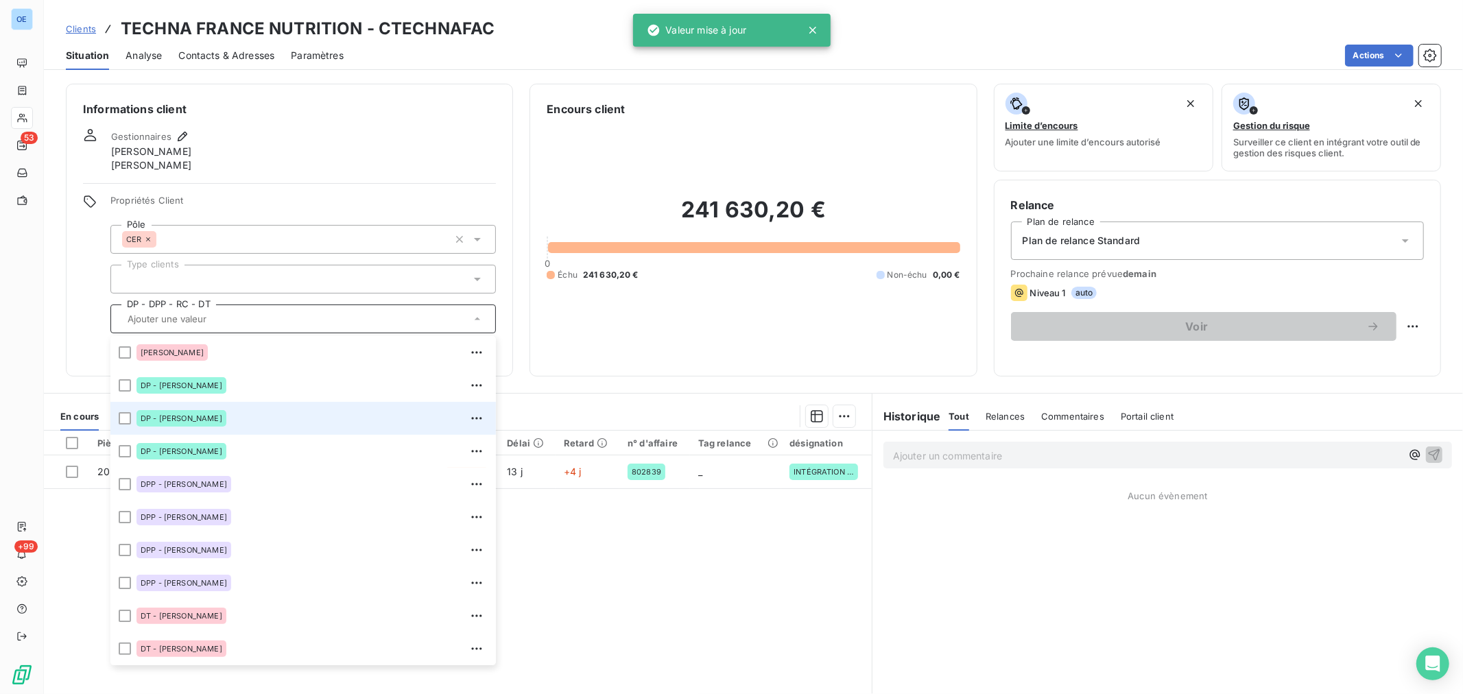
click at [251, 416] on div "DP - [PERSON_NAME]" at bounding box center [311, 418] width 351 height 22
click at [368, 163] on div "Gestionnaires [PERSON_NAME] [PERSON_NAME]" at bounding box center [289, 150] width 413 height 44
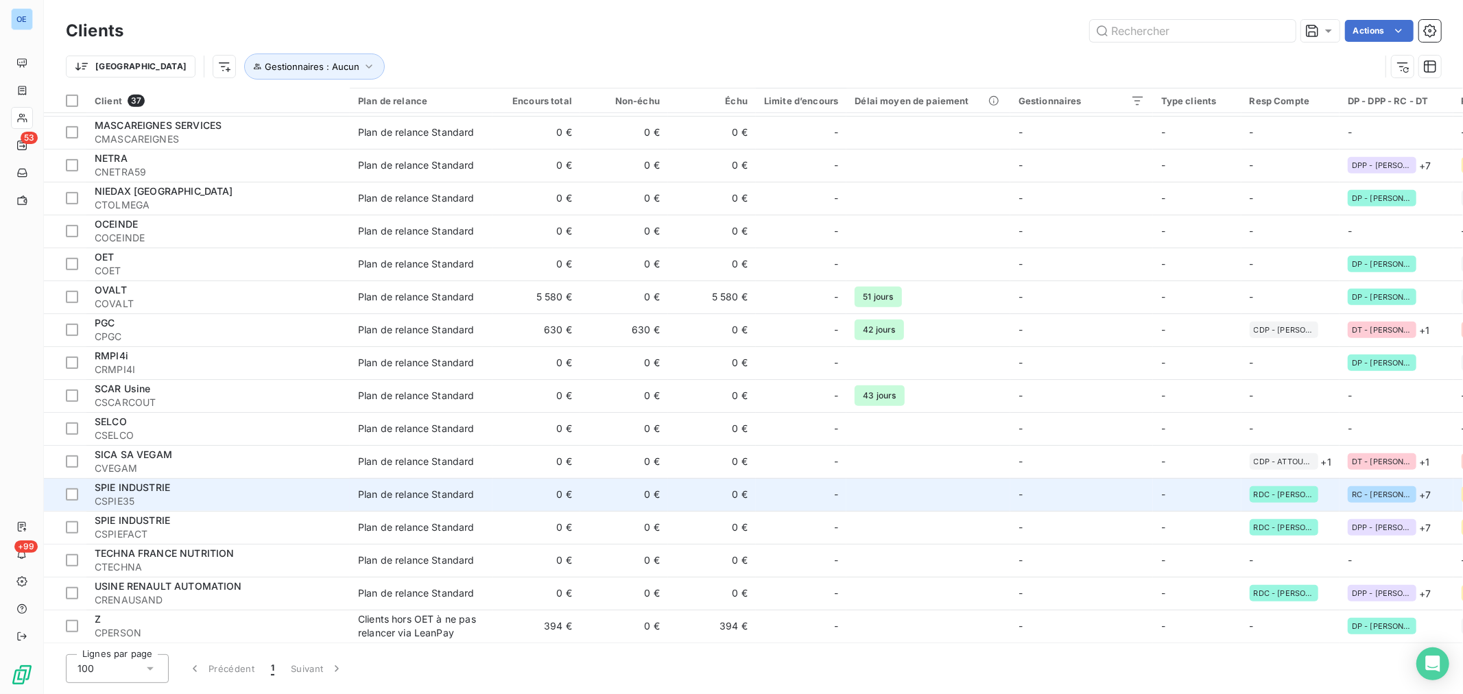
scroll to position [693, 0]
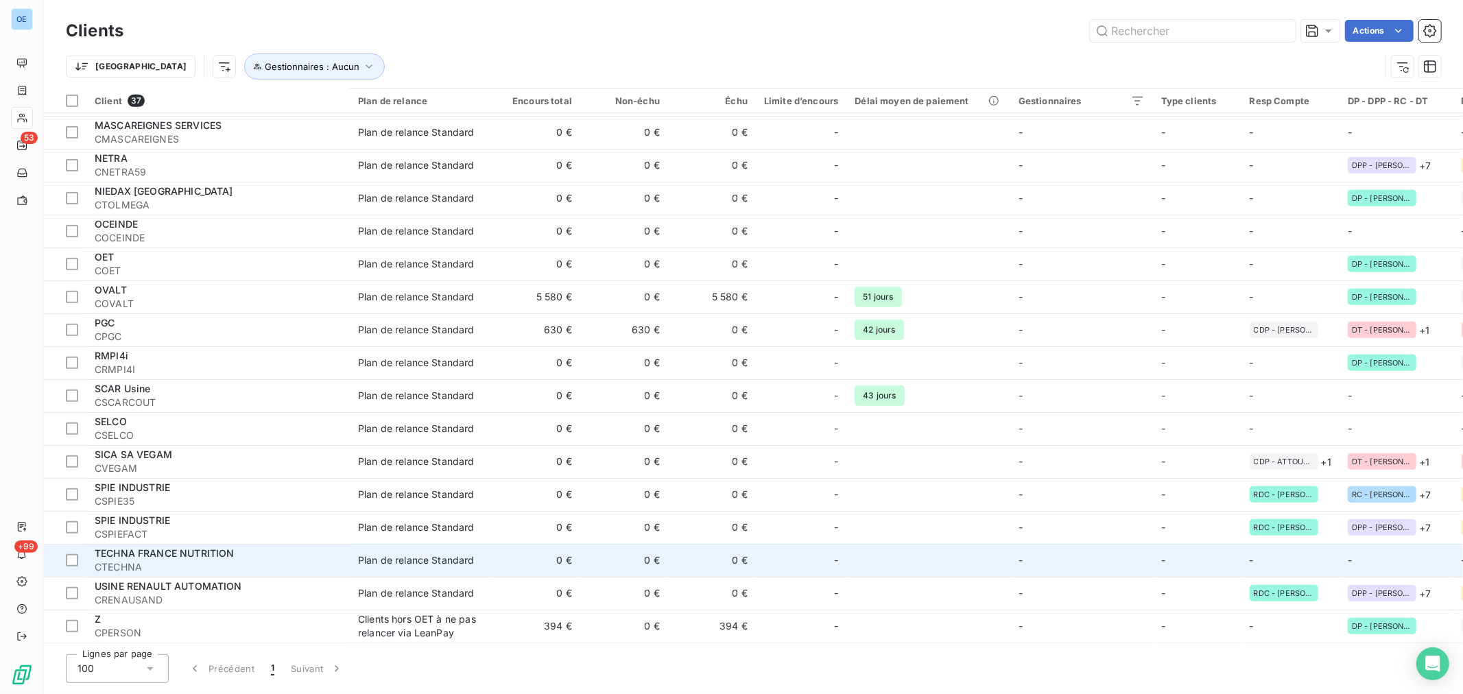
click at [782, 551] on div "-" at bounding box center [801, 560] width 74 height 22
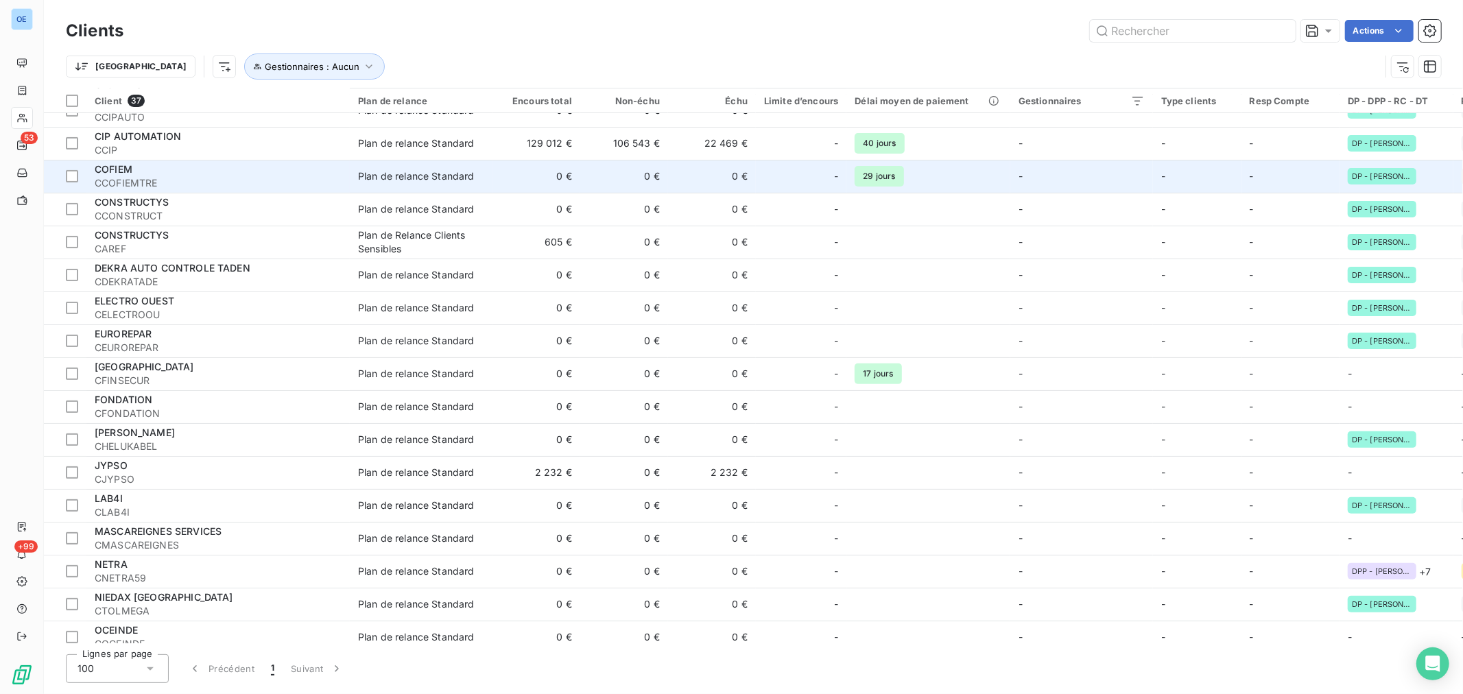
scroll to position [304, 0]
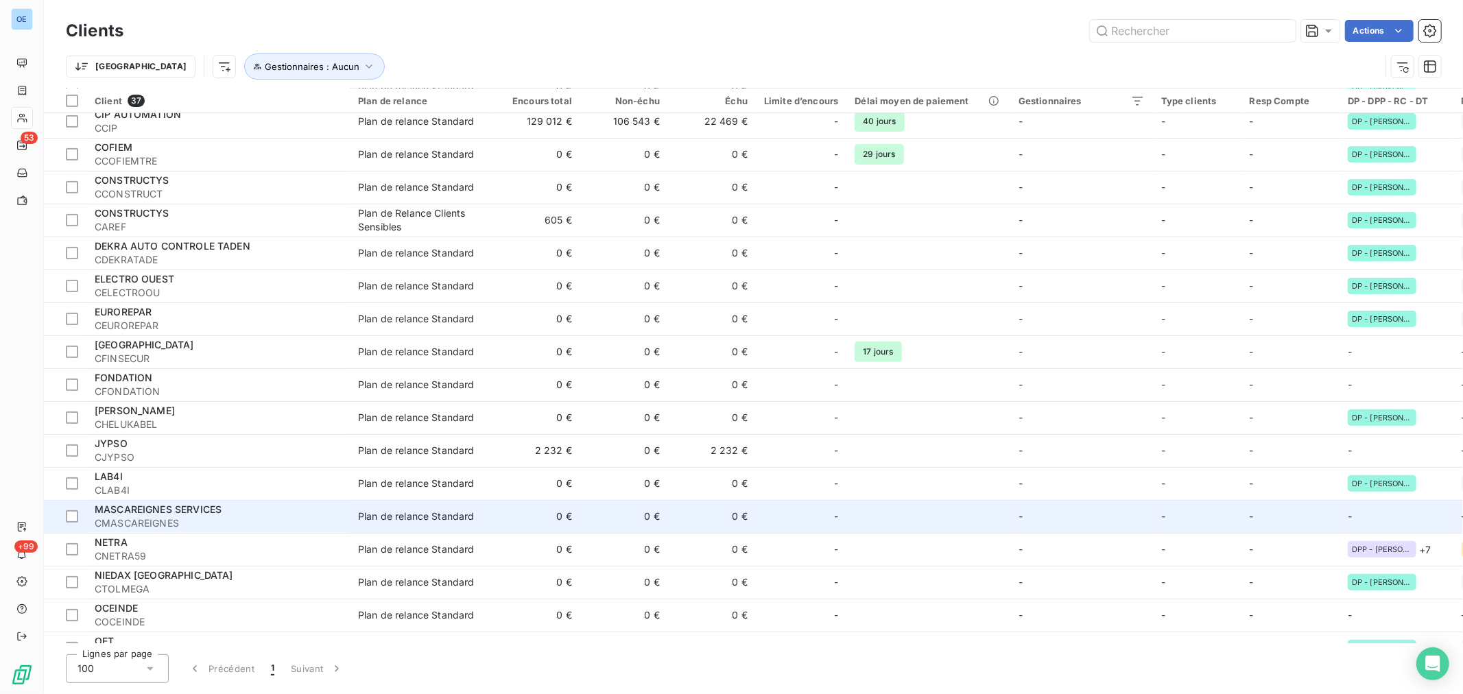
click at [950, 518] on td at bounding box center [927, 516] width 163 height 33
